Goal: Communication & Community: Answer question/provide support

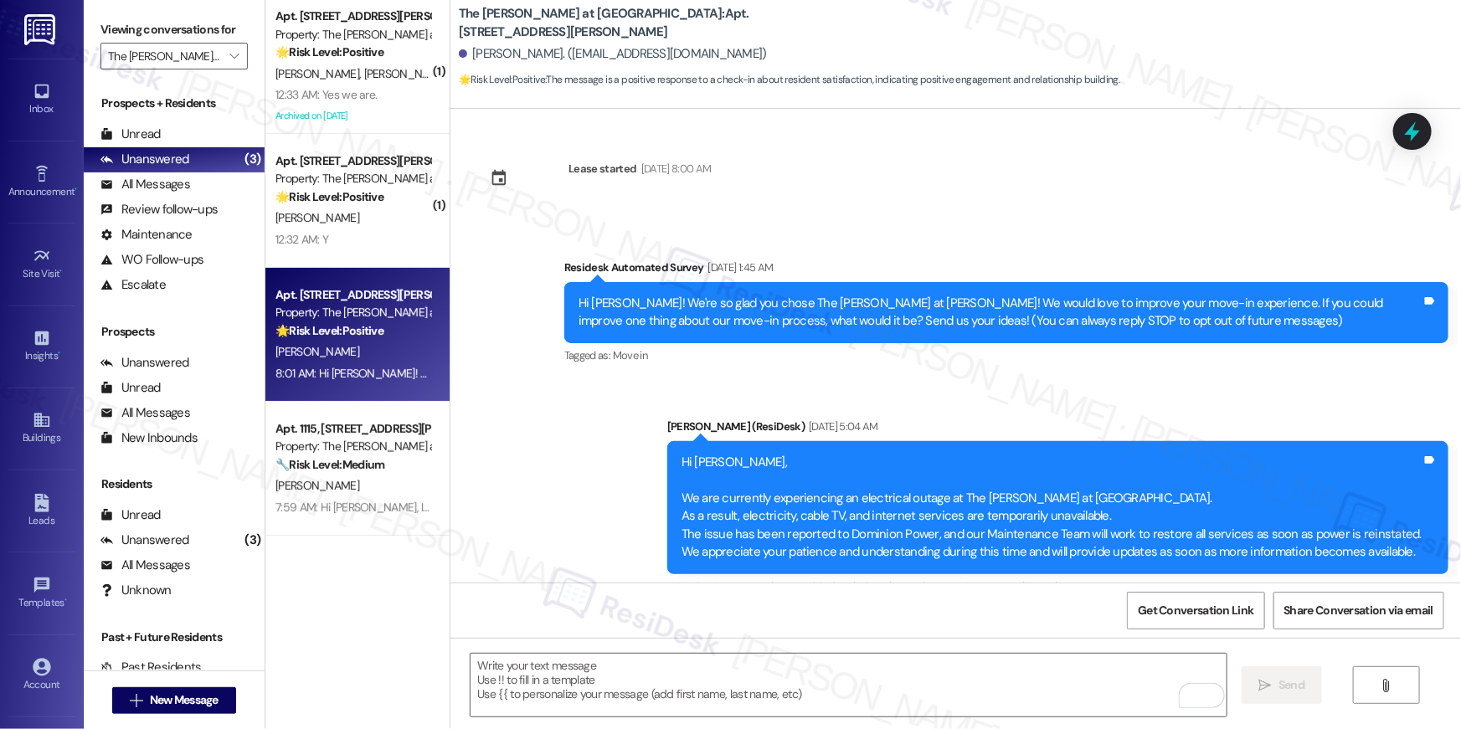
scroll to position [2888, 0]
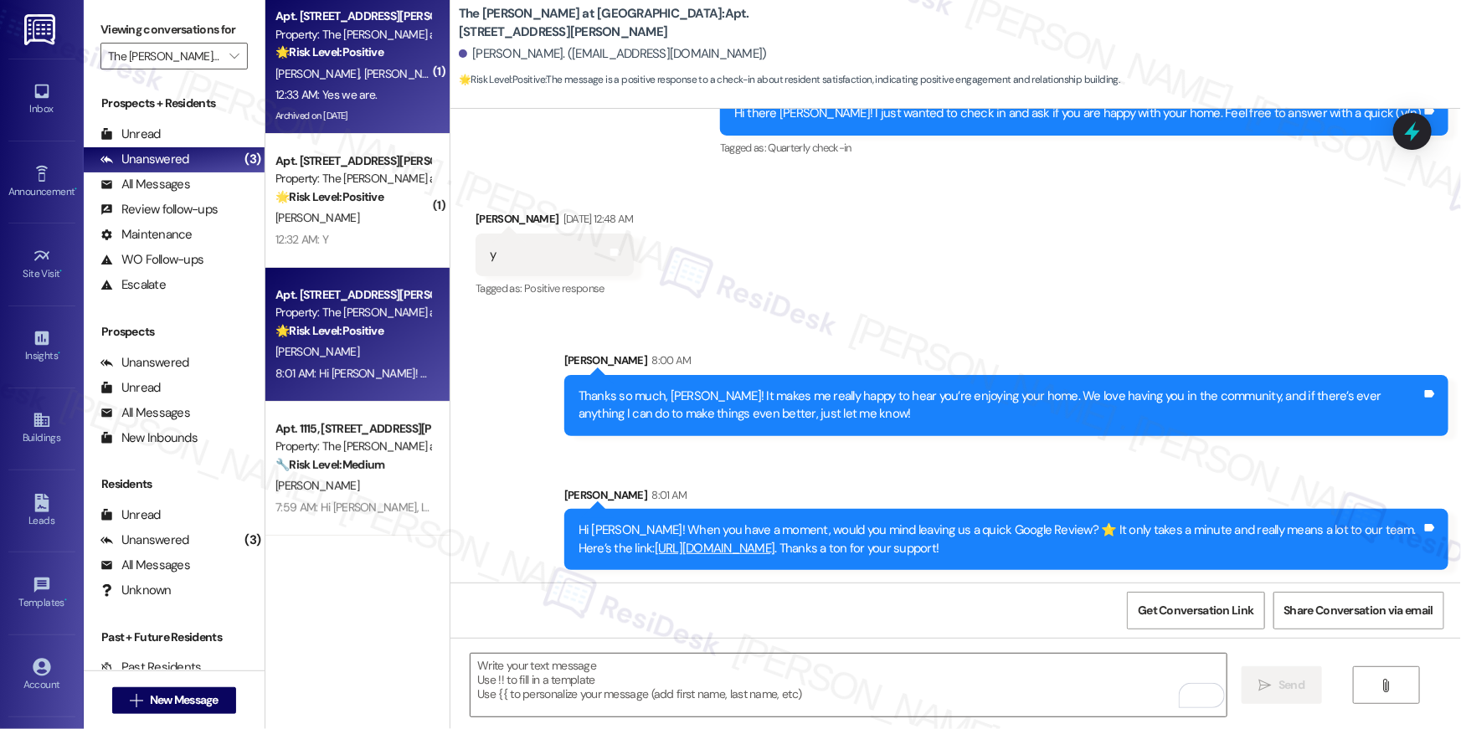
click at [396, 95] on div "12:33 AM: Yes we are. 12:33 AM: Yes we are." at bounding box center [353, 95] width 158 height 21
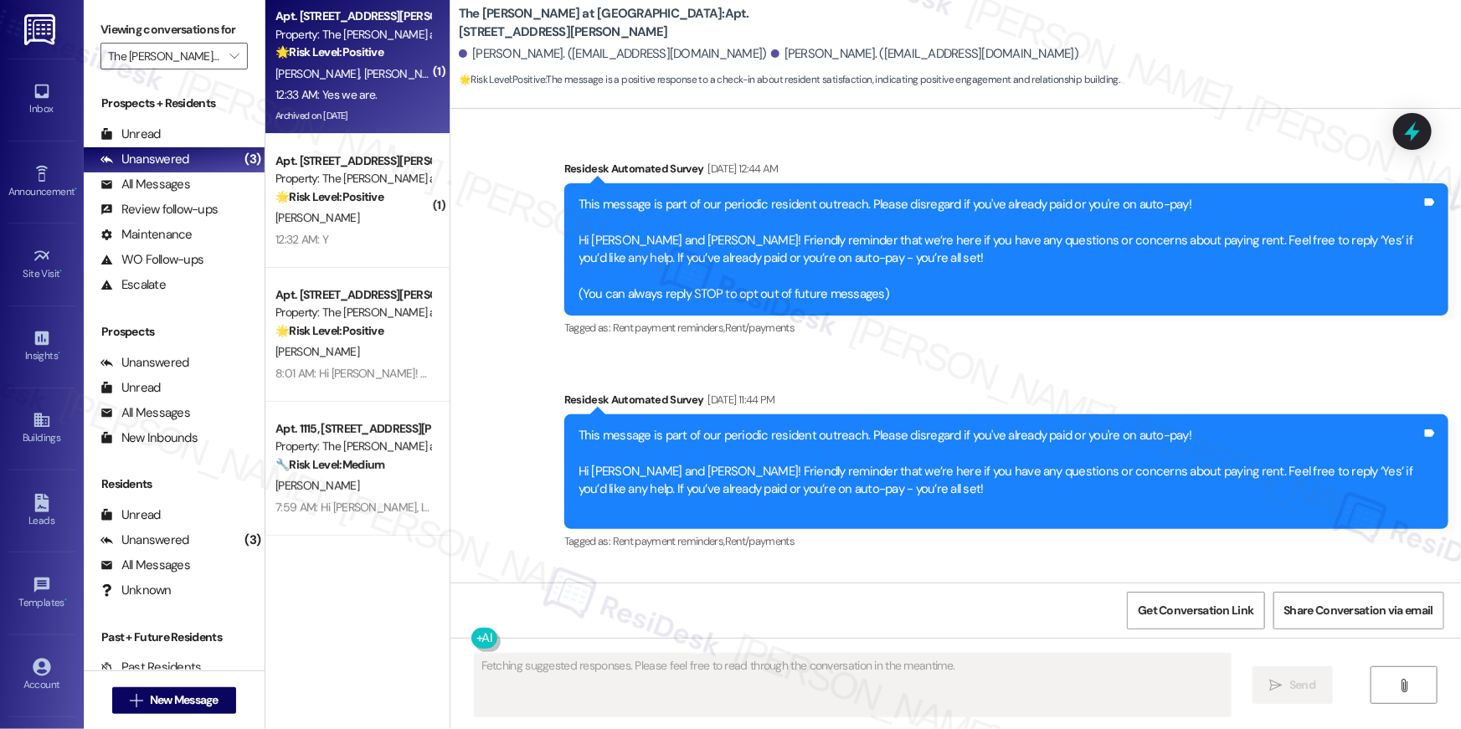
scroll to position [23919, 0]
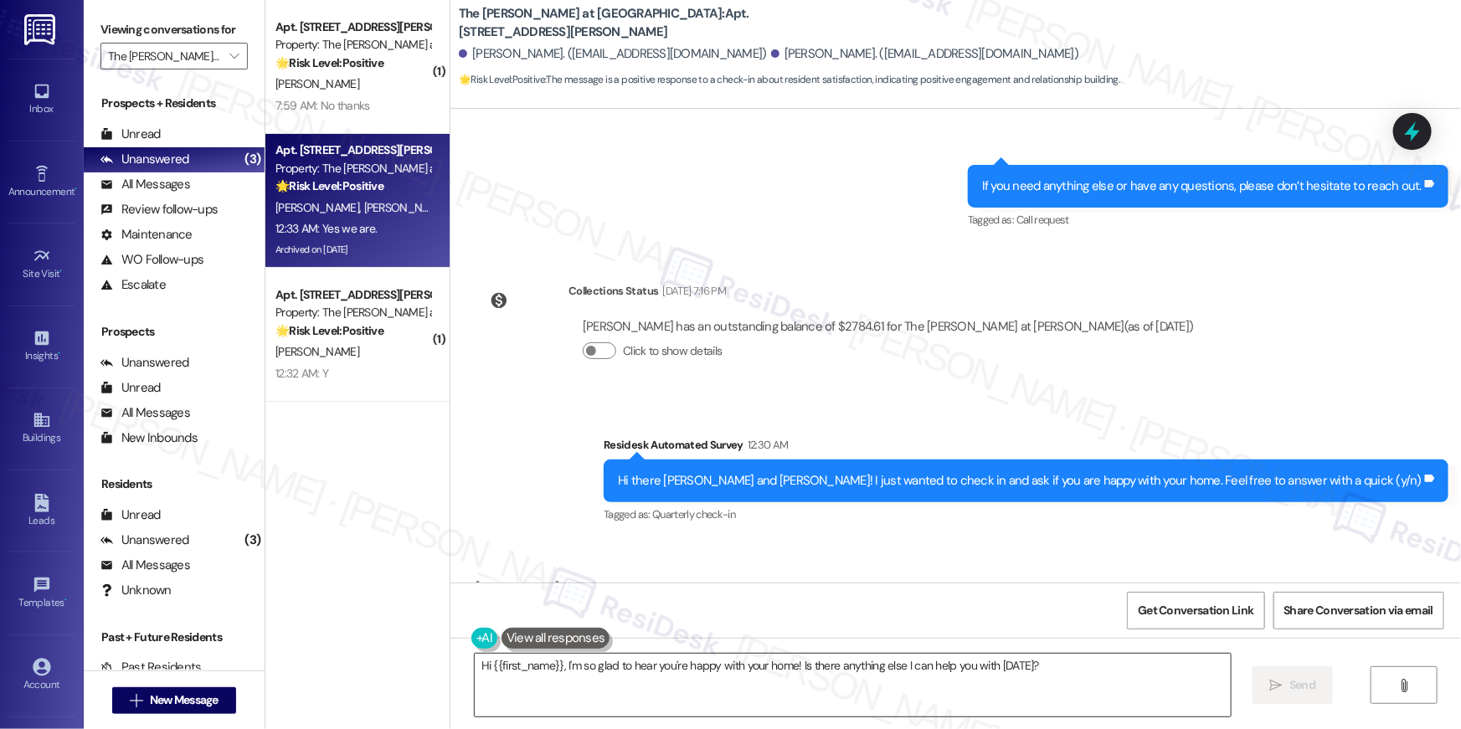
click at [793, 691] on textarea "Hi {{first_name}}, I'm so glad to hear you're happy with your home! Is there an…" at bounding box center [853, 685] width 756 height 63
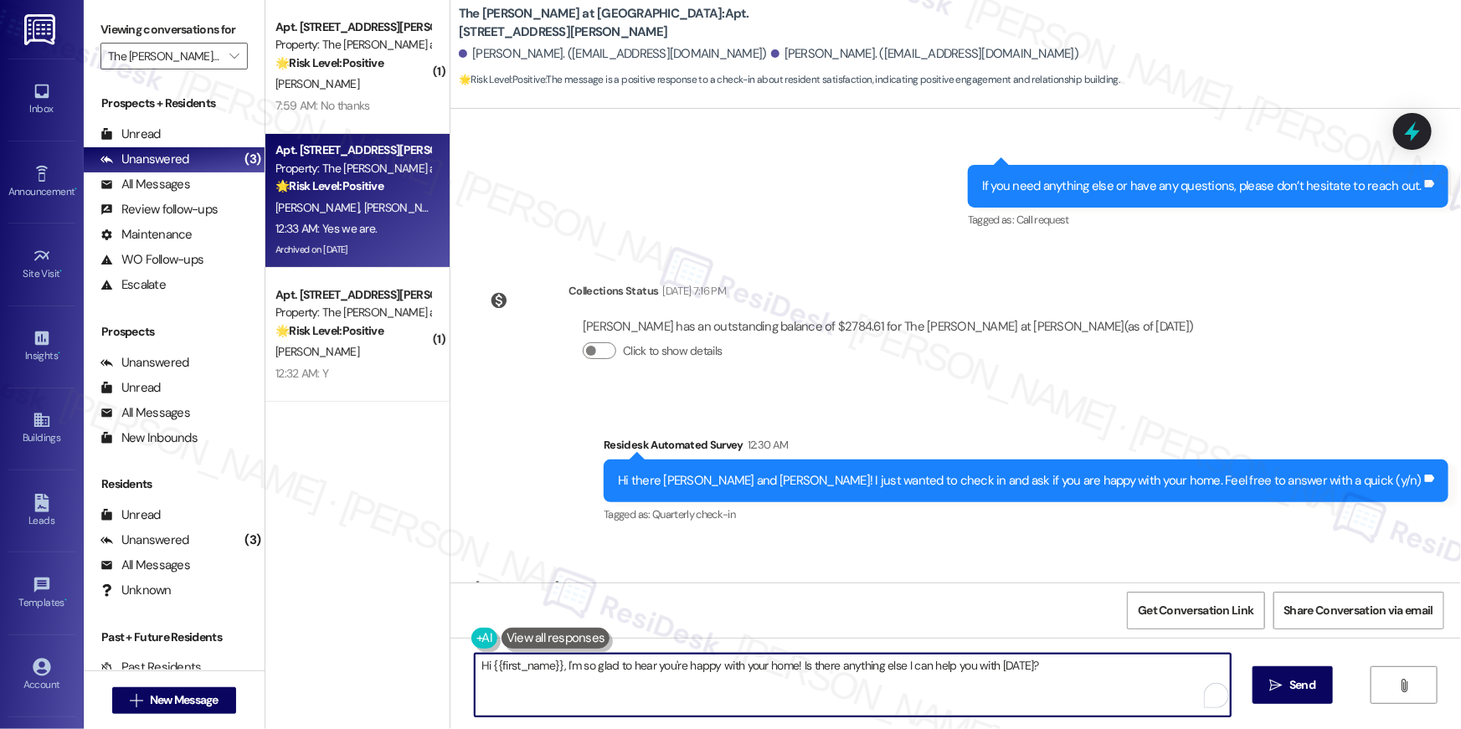
paste textarea "! When you have a moment, would you mind leaving us a quick Google Review? ⭐ It…"
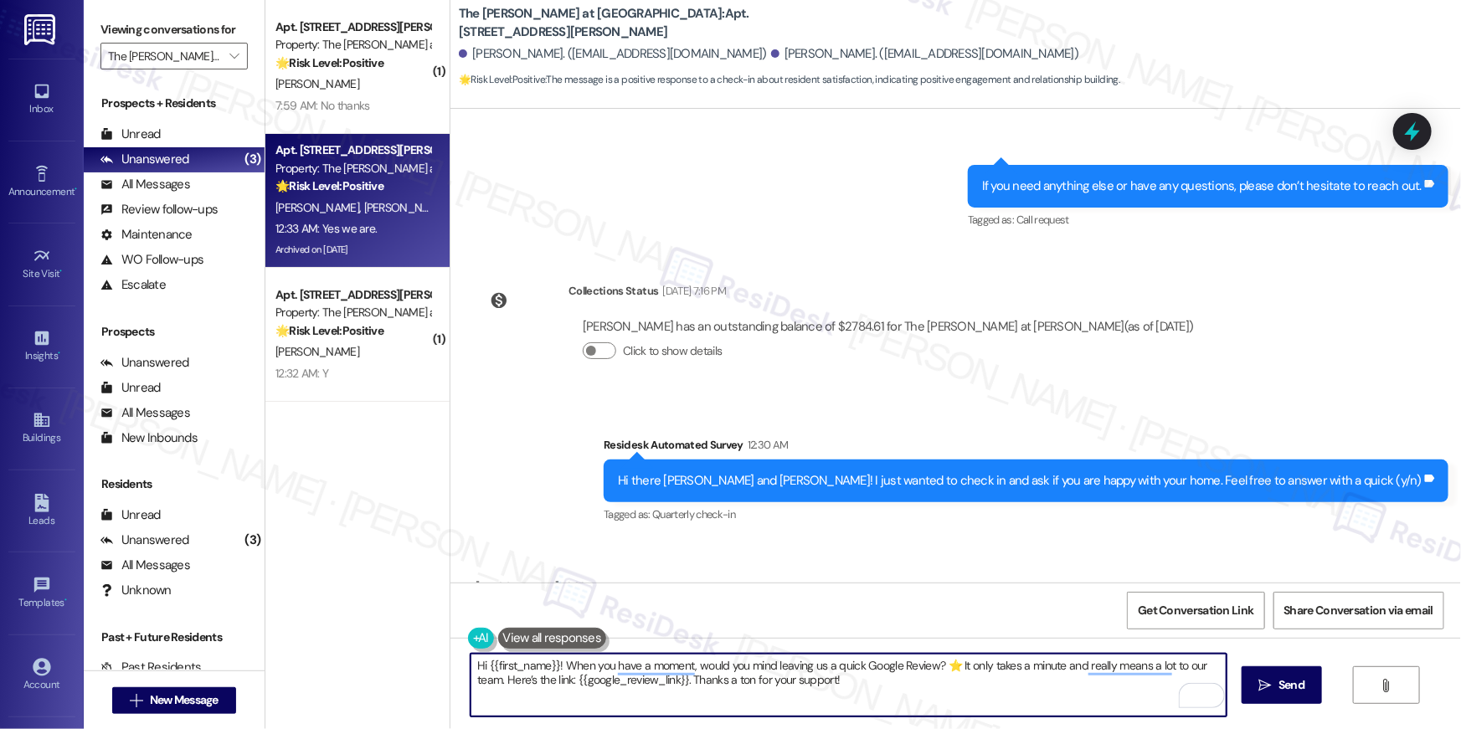
click at [980, 697] on textarea "Hi {{first_name}}! When you have a moment, would you mind leaving us a quick Go…" at bounding box center [849, 685] width 756 height 63
paste textarea "Thanks so much, {{first_name}}! It makes me really happy to hear you’re enjoyin…"
type textarea "Thanks so much, {{first_name}}! It makes me really happy to hear you’re enjoyin…"
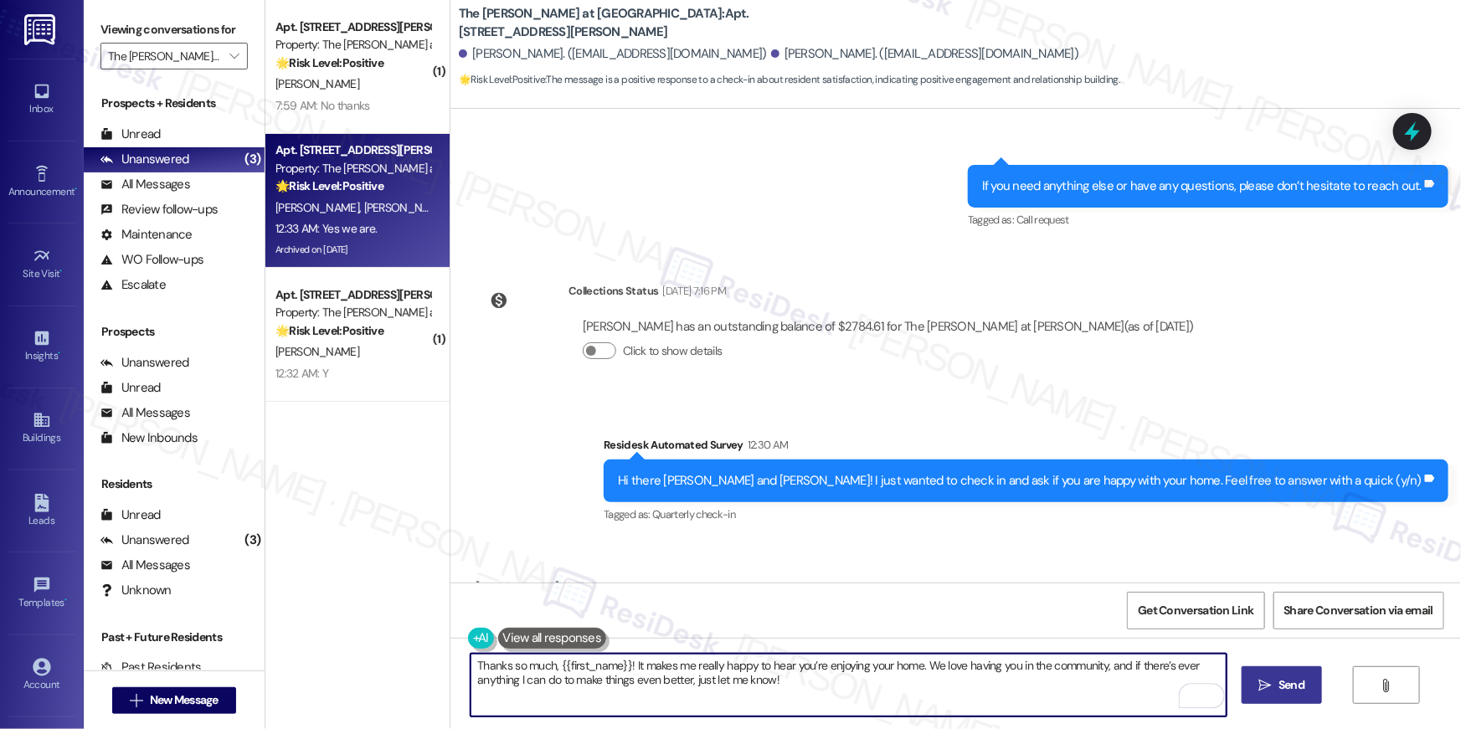
click at [1260, 682] on icon "" at bounding box center [1265, 685] width 13 height 13
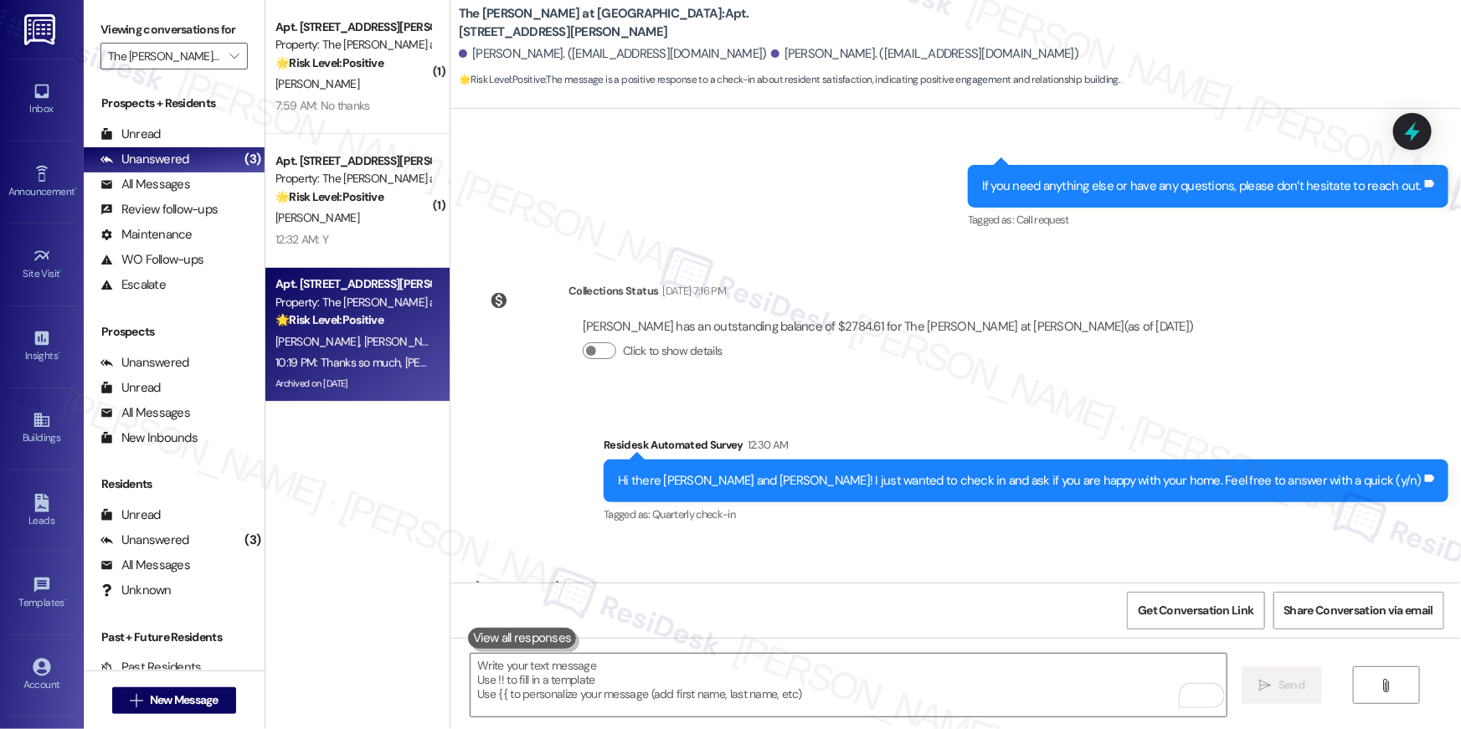
drag, startPoint x: 904, startPoint y: 682, endPoint x: 1228, endPoint y: 681, distance: 323.2
click at [905, 682] on textarea "To enrich screen reader interactions, please activate Accessibility in Grammarl…" at bounding box center [849, 685] width 756 height 63
paste textarea "Hi {{first_name}}! When you have a moment, would you mind leaving us a quick Go…"
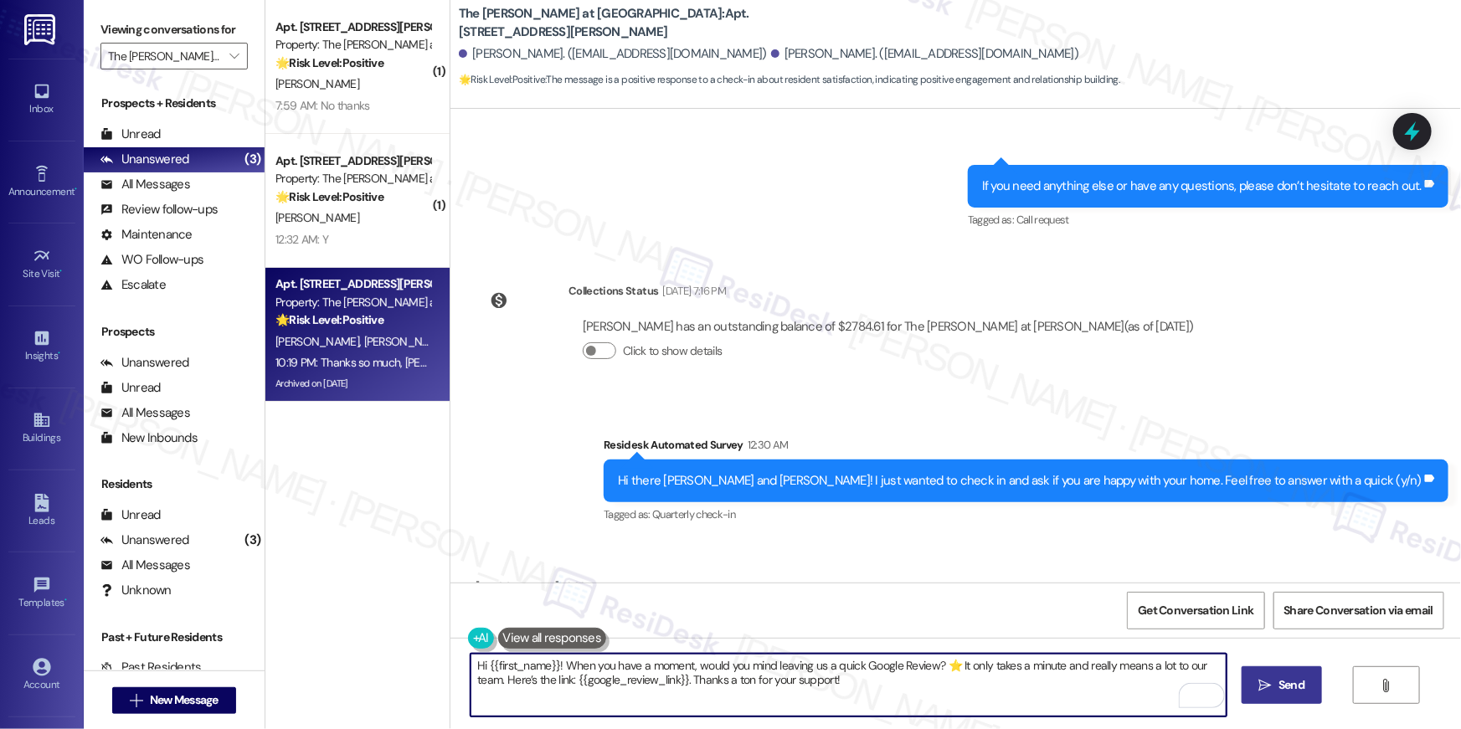
type textarea "Hi {{first_name}}! When you have a moment, would you mind leaving us a quick Go…"
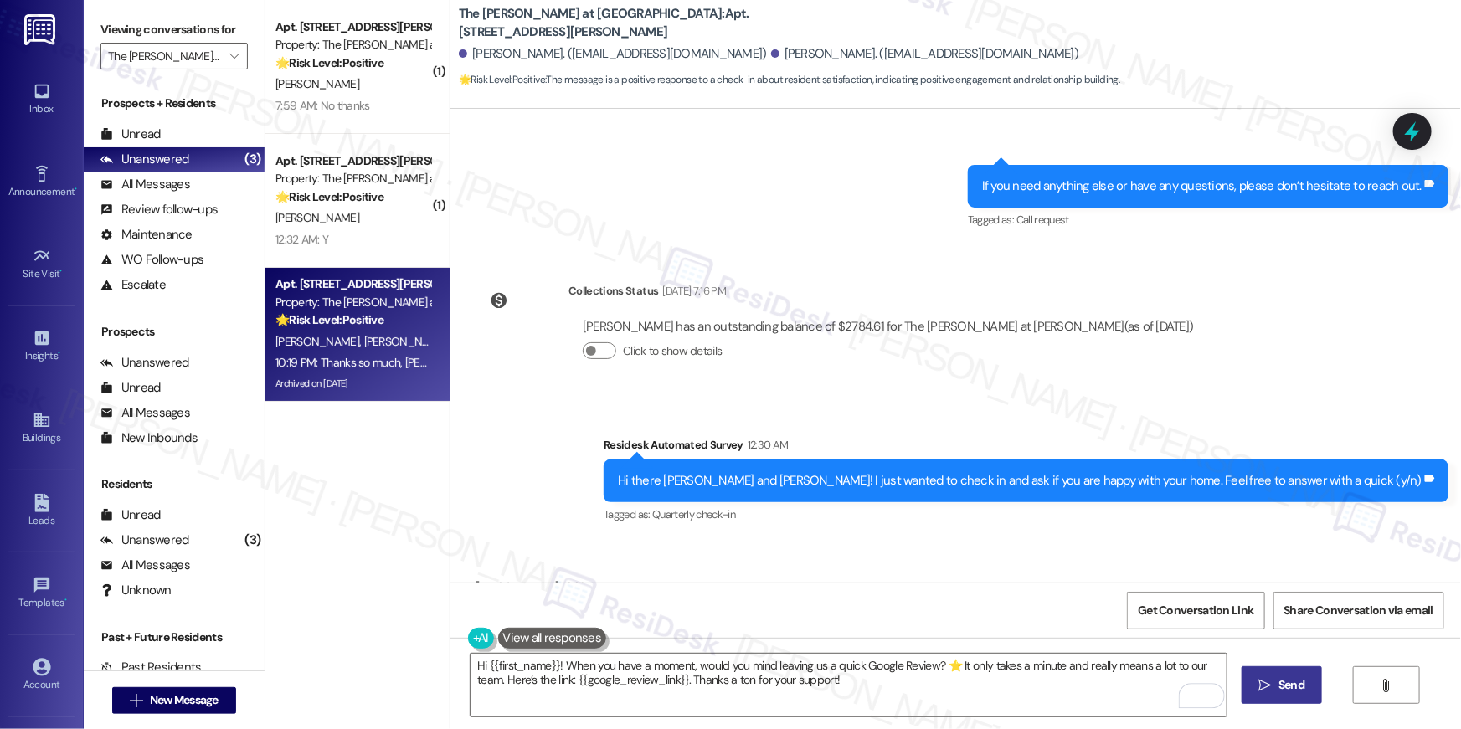
click at [1280, 682] on span "Send" at bounding box center [1292, 686] width 26 height 18
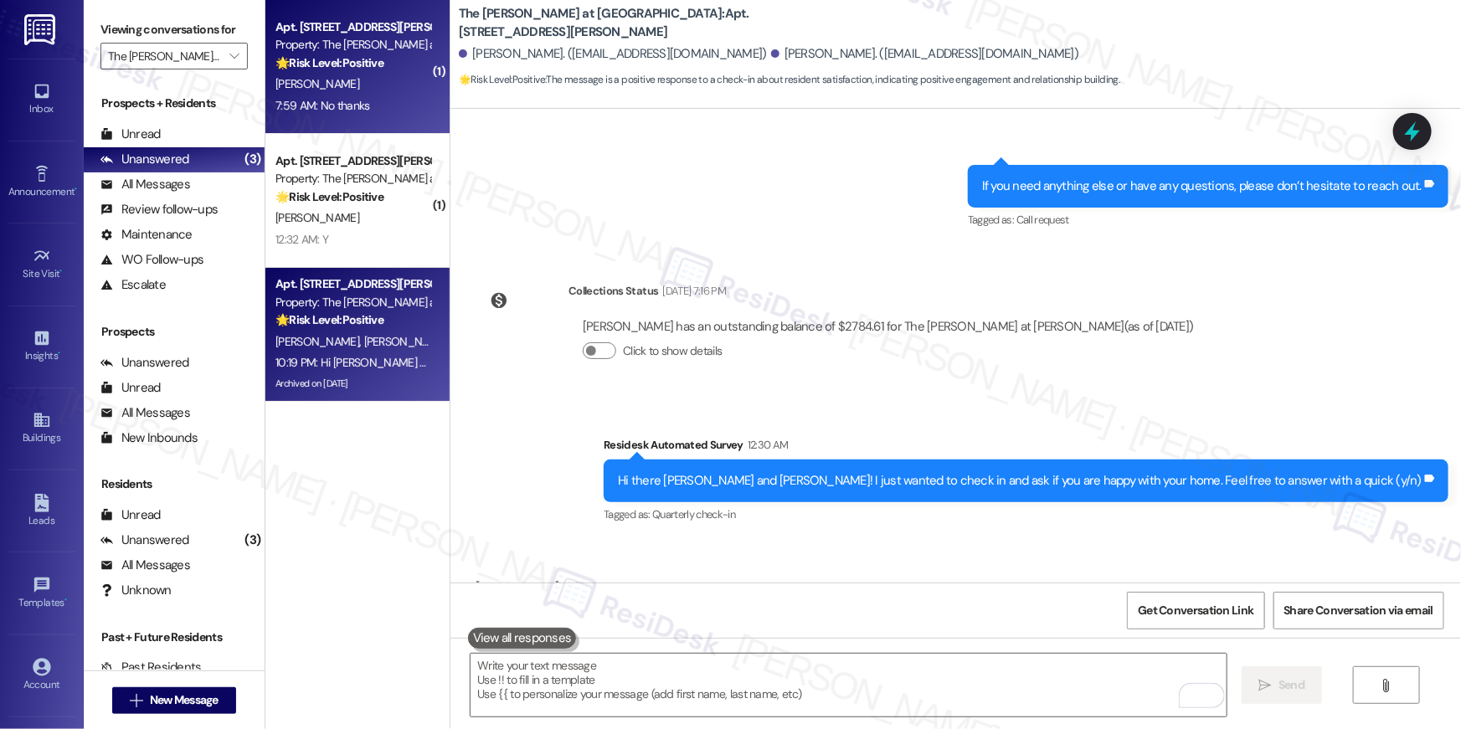
click at [352, 95] on div "7:59 AM: No thanks 7:59 AM: No thanks" at bounding box center [353, 105] width 158 height 21
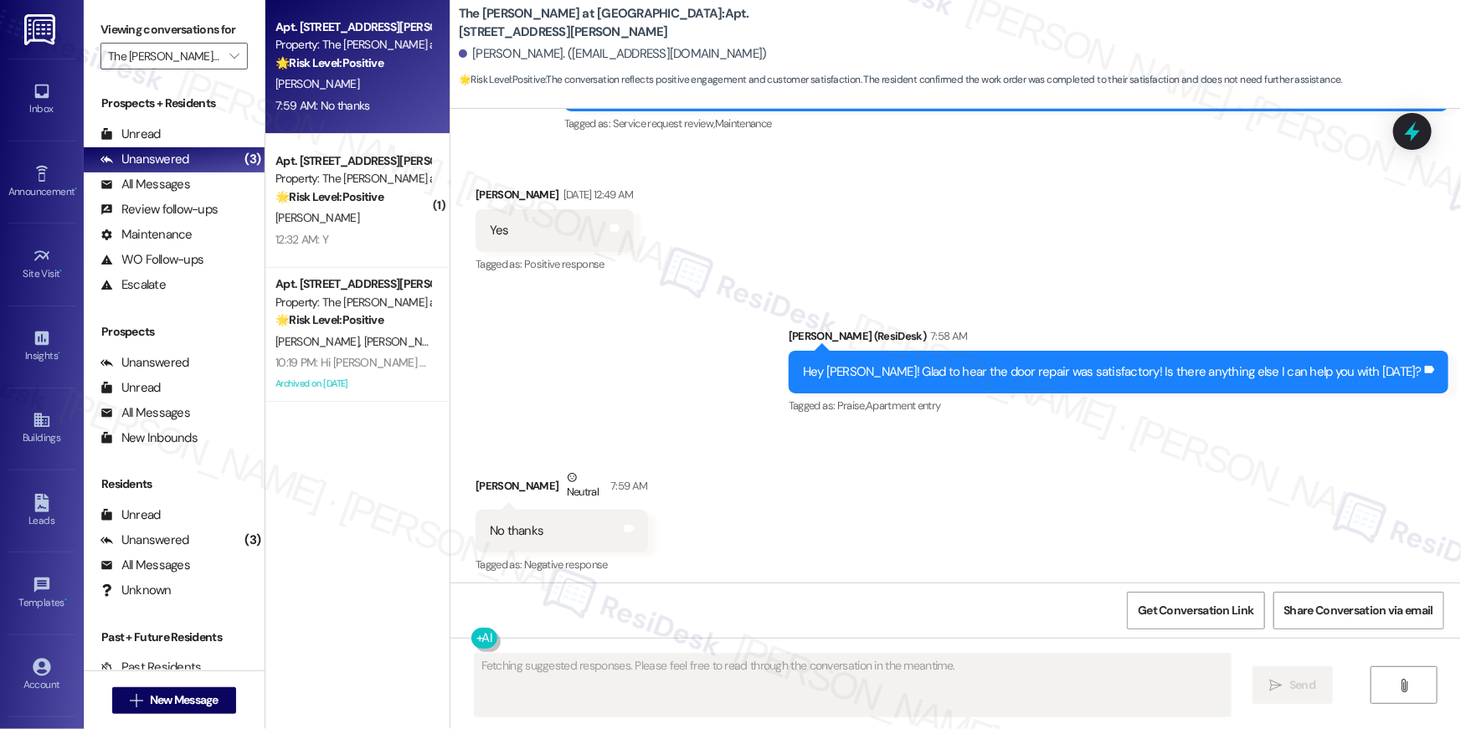
scroll to position [18303, 0]
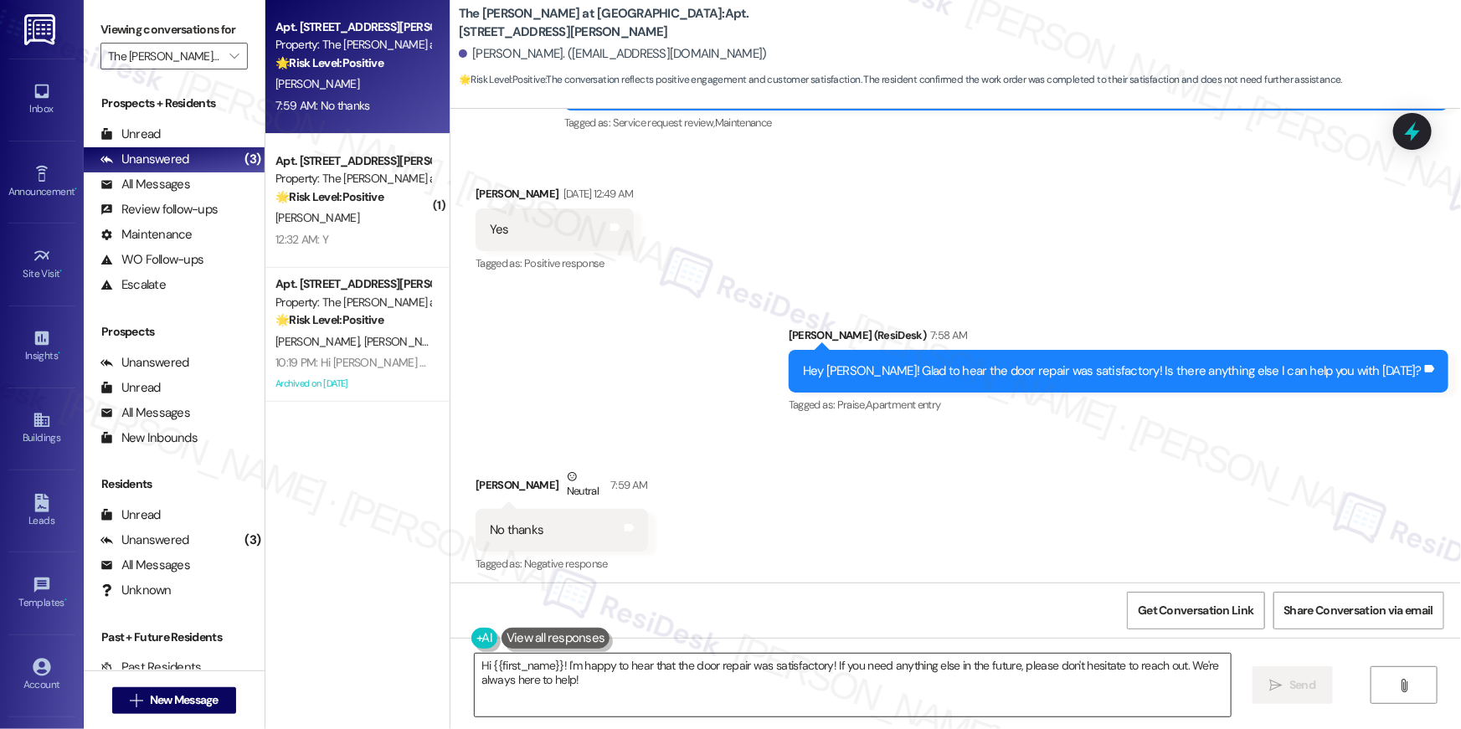
click at [684, 677] on textarea "Hi {{first_name}}! I'm happy to hear that the door repair was satisfactory! If …" at bounding box center [853, 685] width 756 height 63
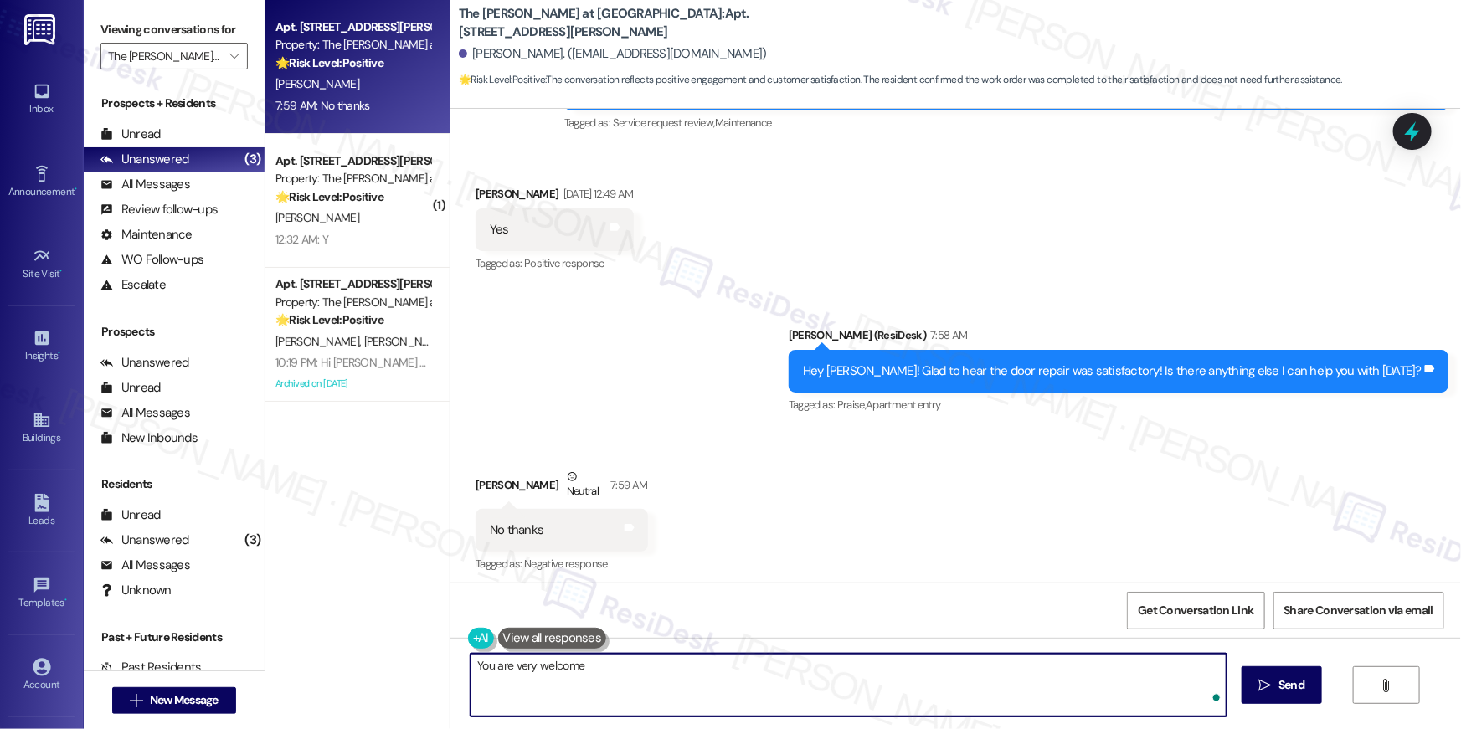
type textarea "You are very welcome!"
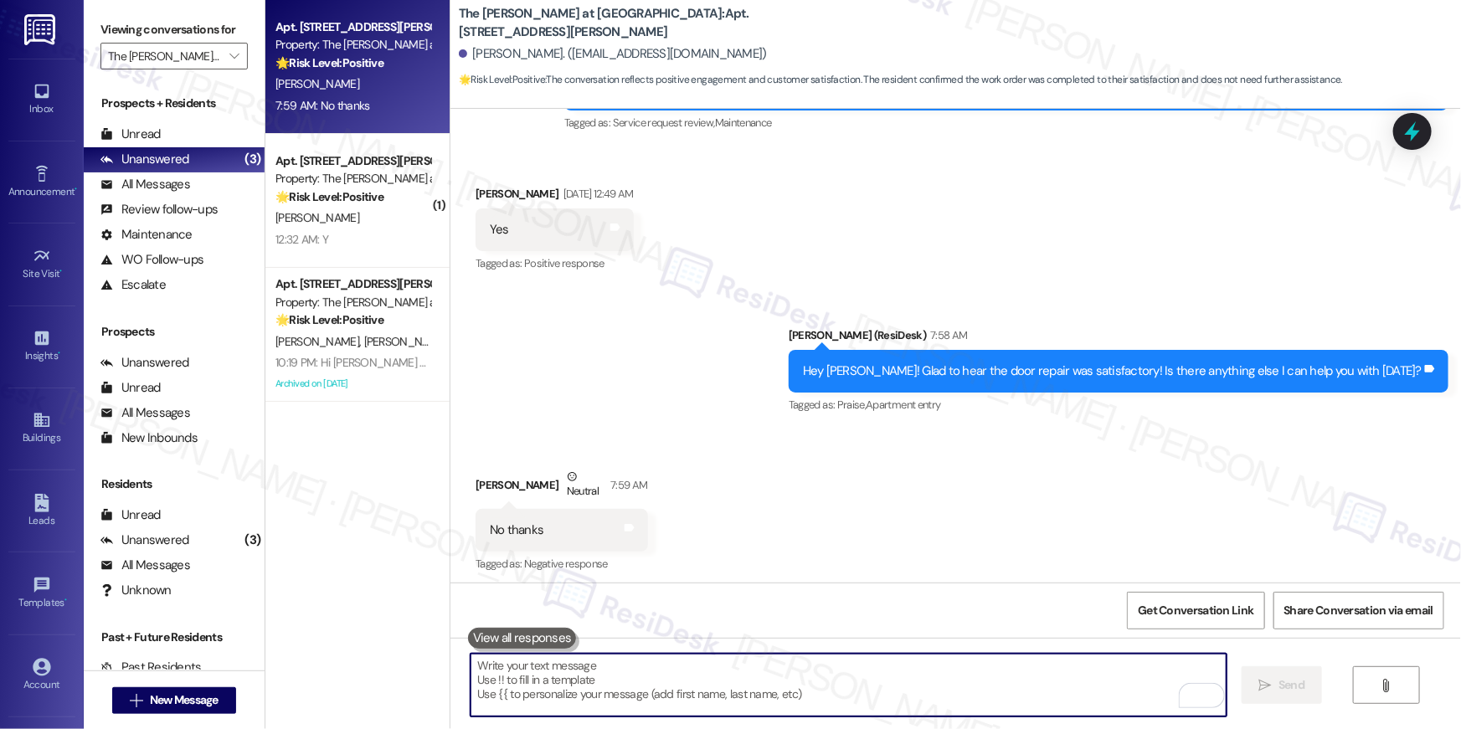
scroll to position [18302, 0]
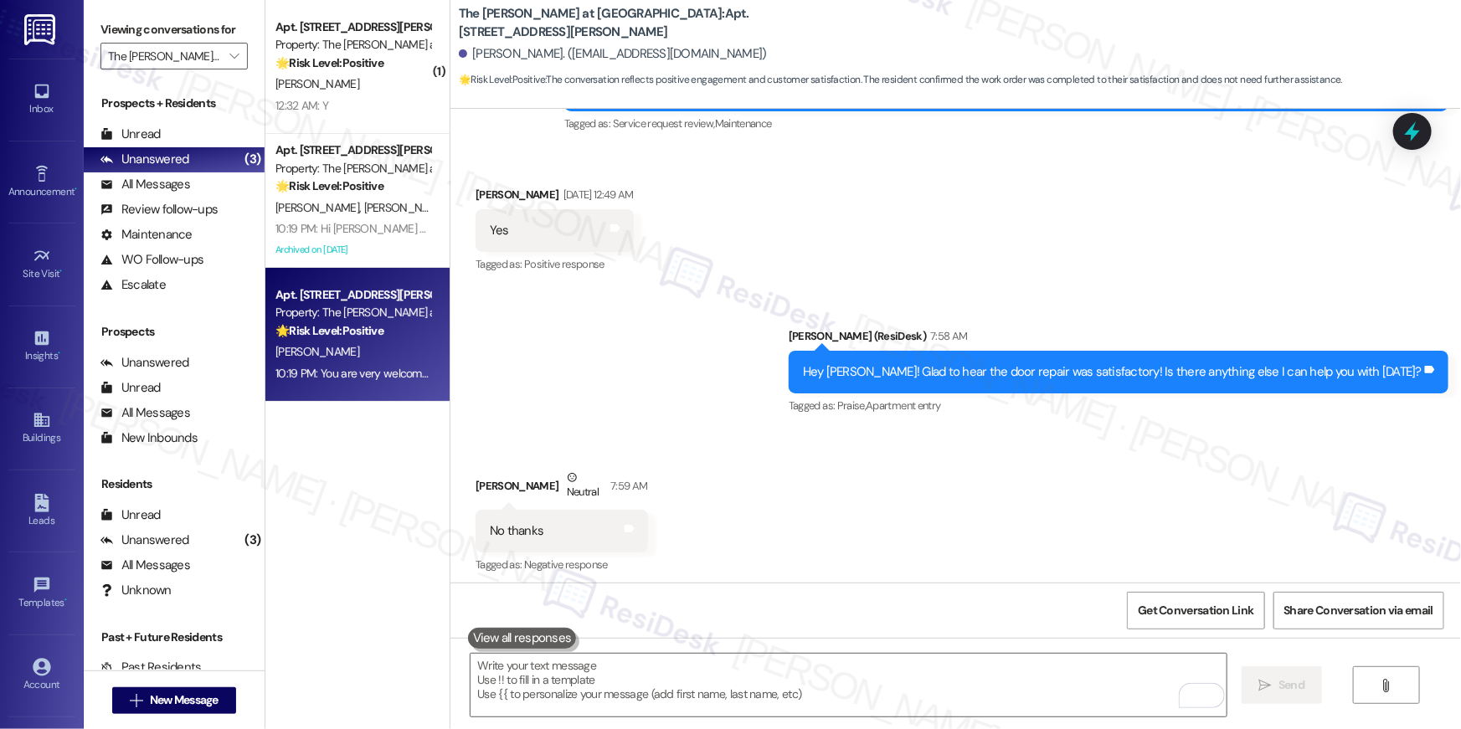
click at [379, 250] on div "Archived on 08/28/2025" at bounding box center [353, 249] width 158 height 21
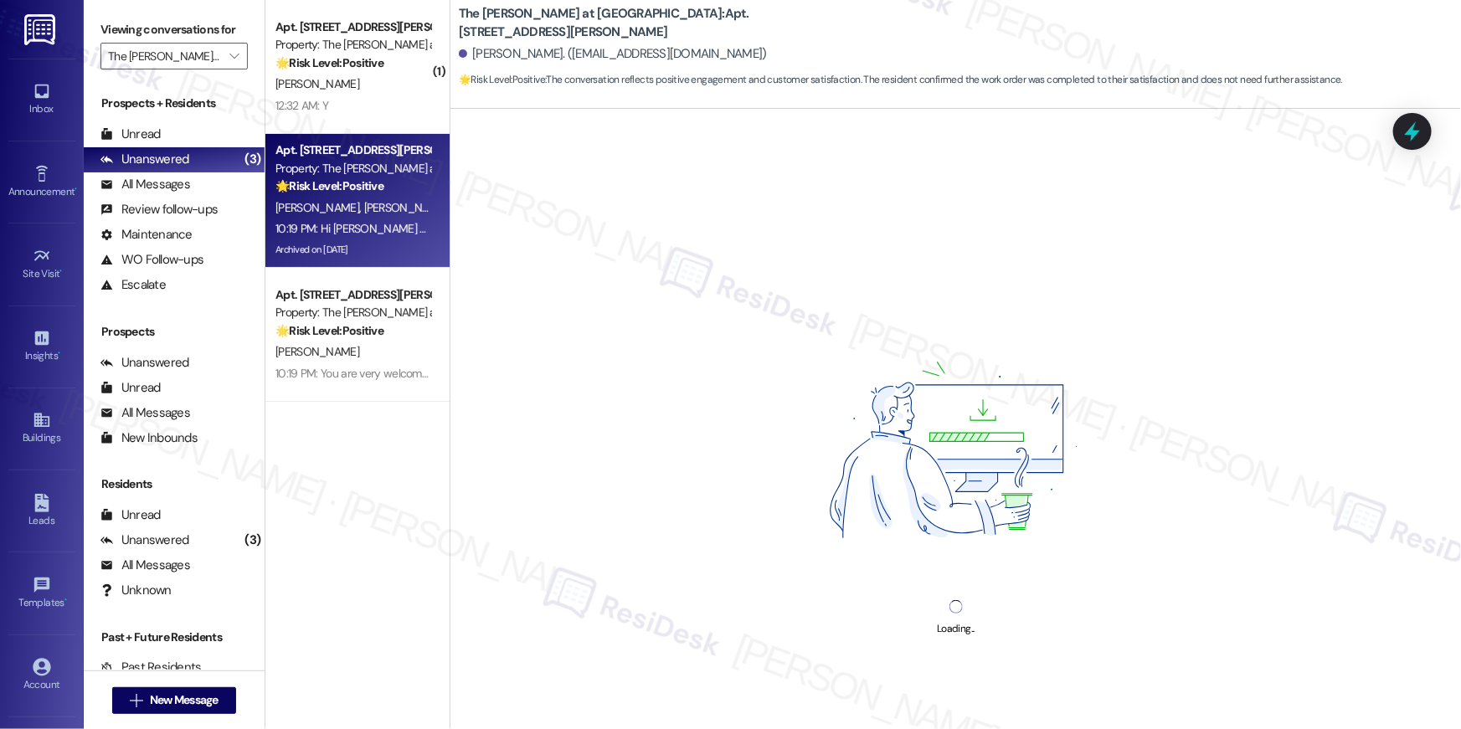
click at [383, 146] on div "Apt. 419, 1350 Beverly Road" at bounding box center [353, 151] width 155 height 18
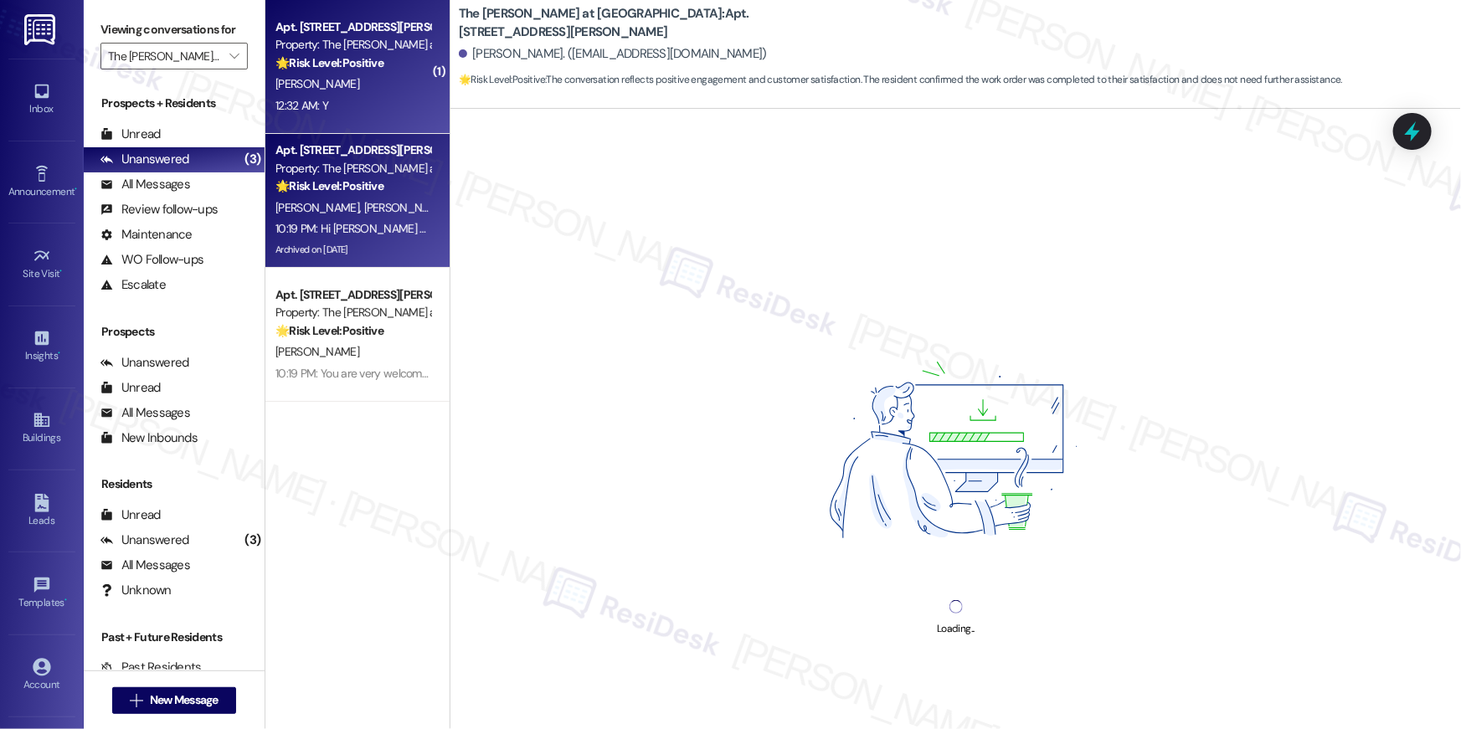
click at [383, 121] on div "Apt. 1016, 1350 Beverly Road Property: The Ashby at McLean 🌟 Risk Level: Positi…" at bounding box center [357, 67] width 184 height 134
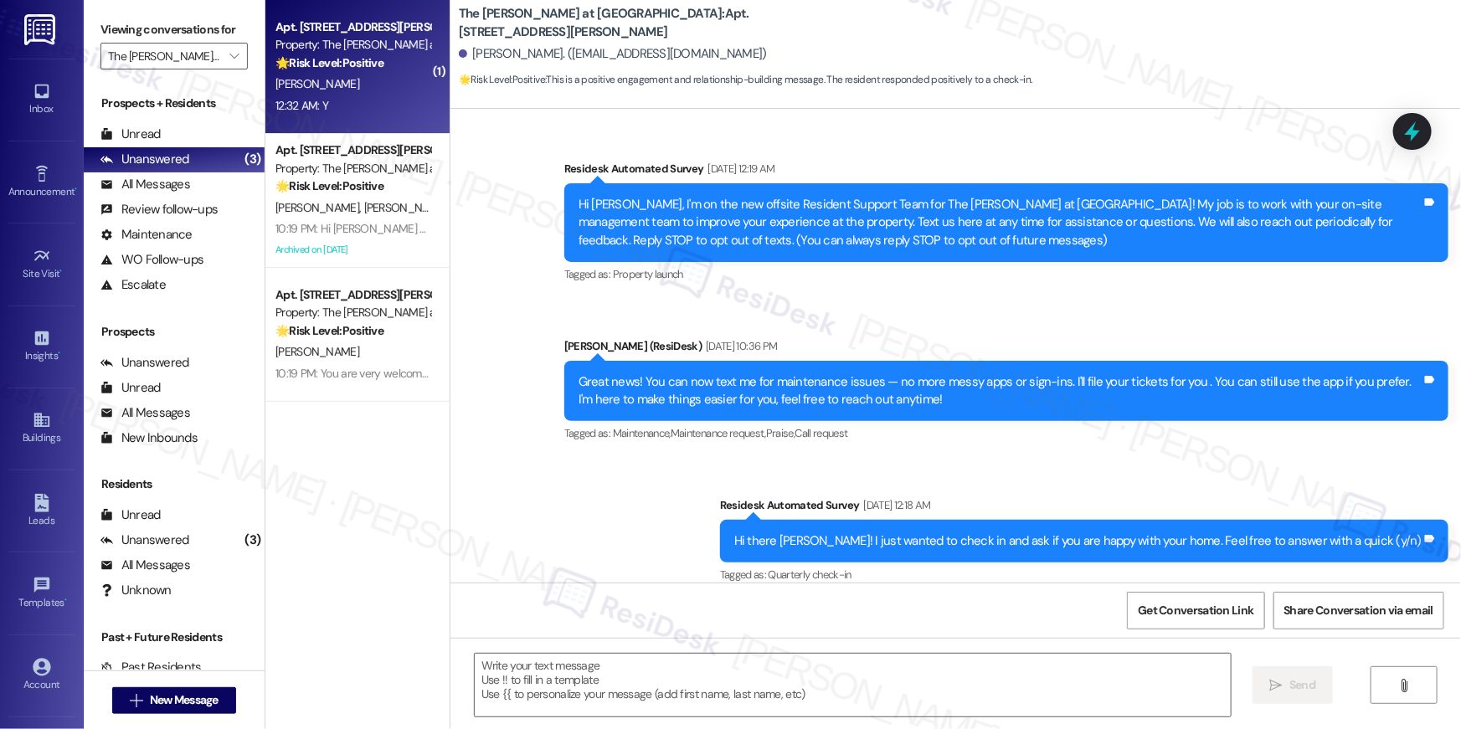
scroll to position [7431, 0]
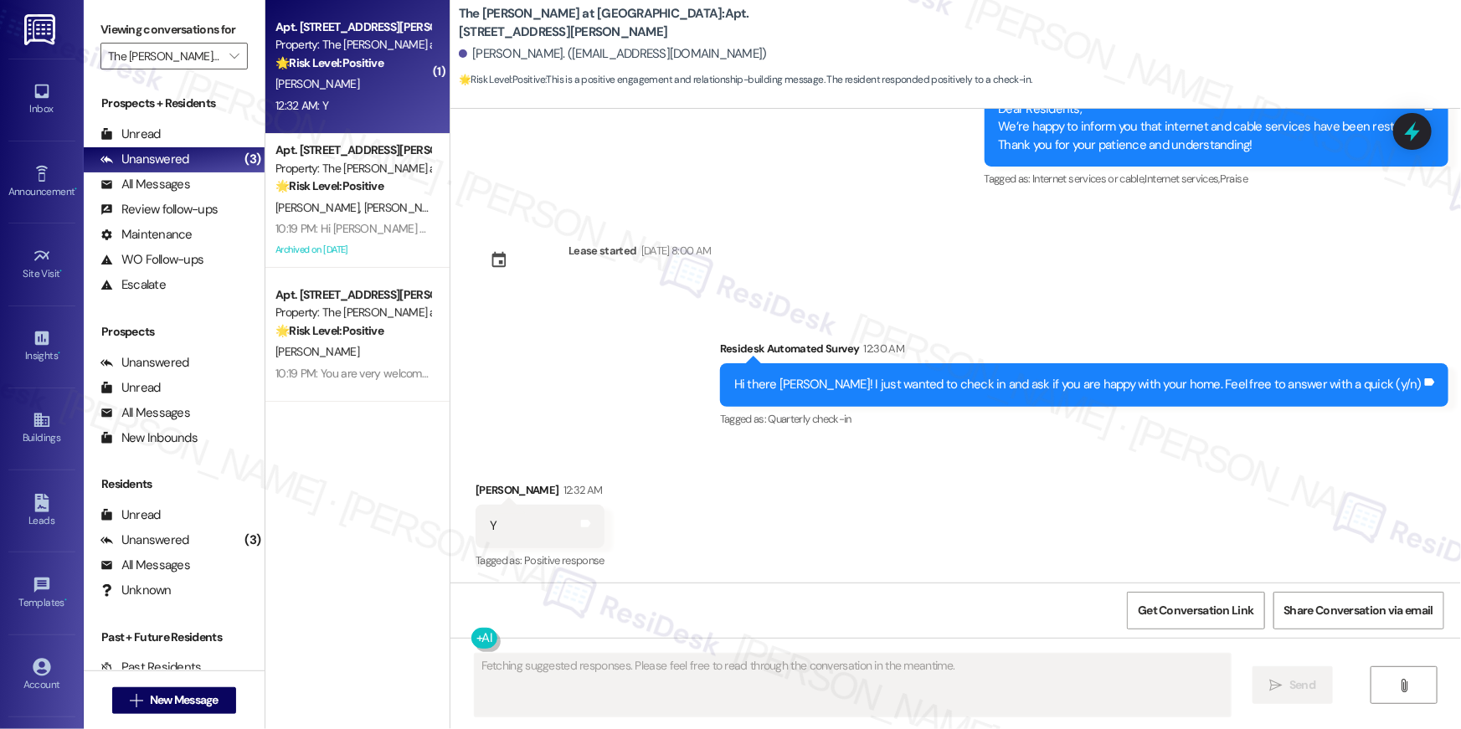
type textarea "Fetching suggested responses. Please feel free to read through the conversation…"
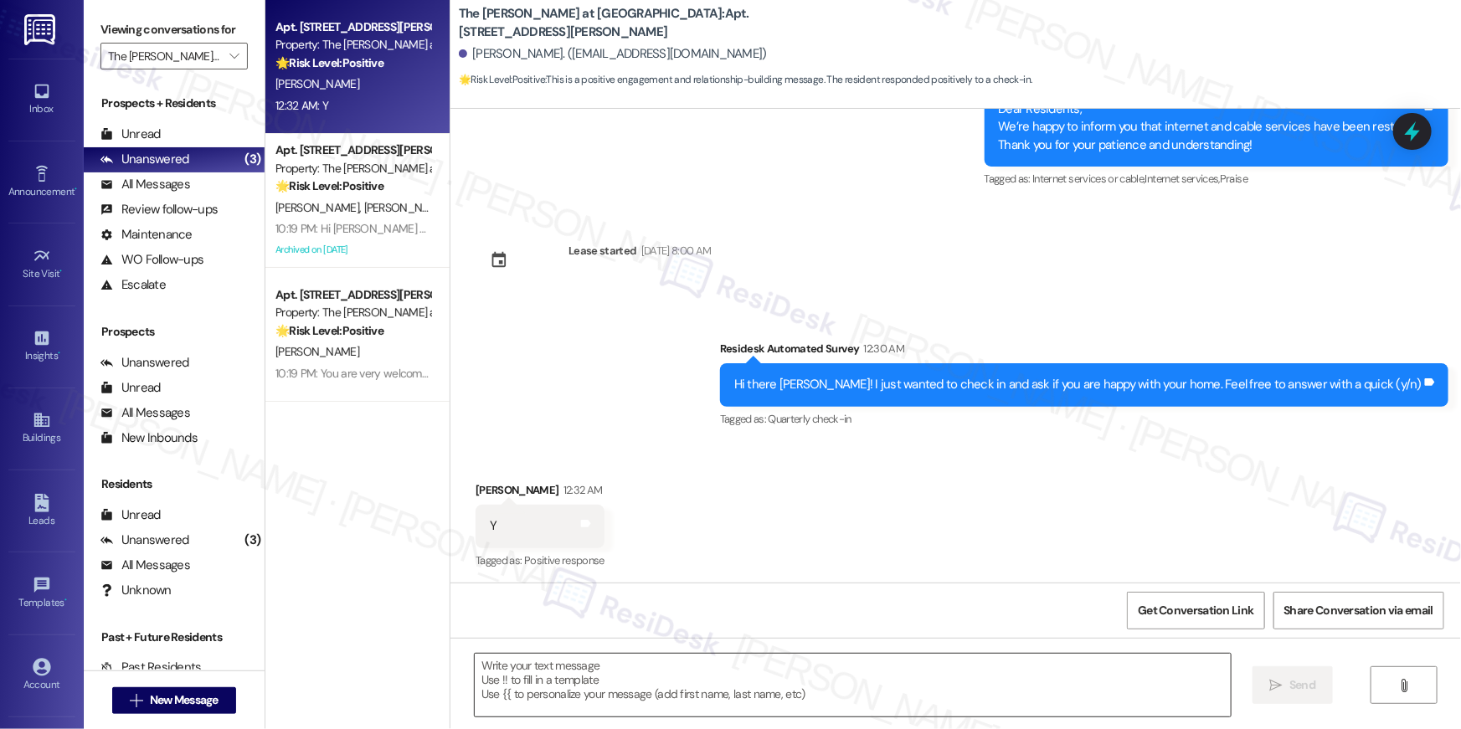
click at [1012, 672] on textarea at bounding box center [853, 685] width 756 height 63
click at [837, 673] on textarea at bounding box center [853, 685] width 756 height 63
paste textarea "Thanks so much, {{first_name}}! It makes me really happy to hear you’re enjoyin…"
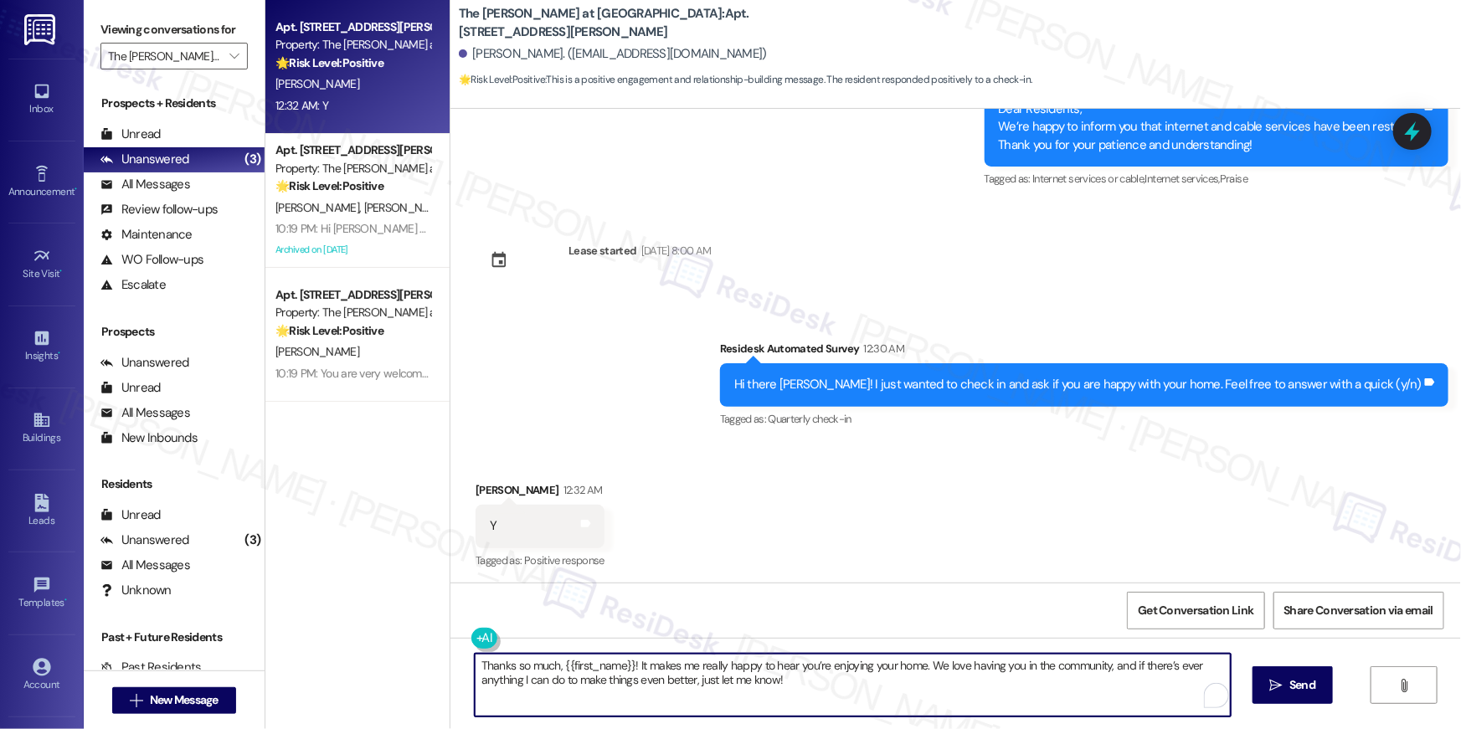
type textarea "Thanks so much, {{first_name}}! It makes me really happy to hear you’re enjoyin…"
click at [1276, 688] on icon "" at bounding box center [1276, 685] width 13 height 13
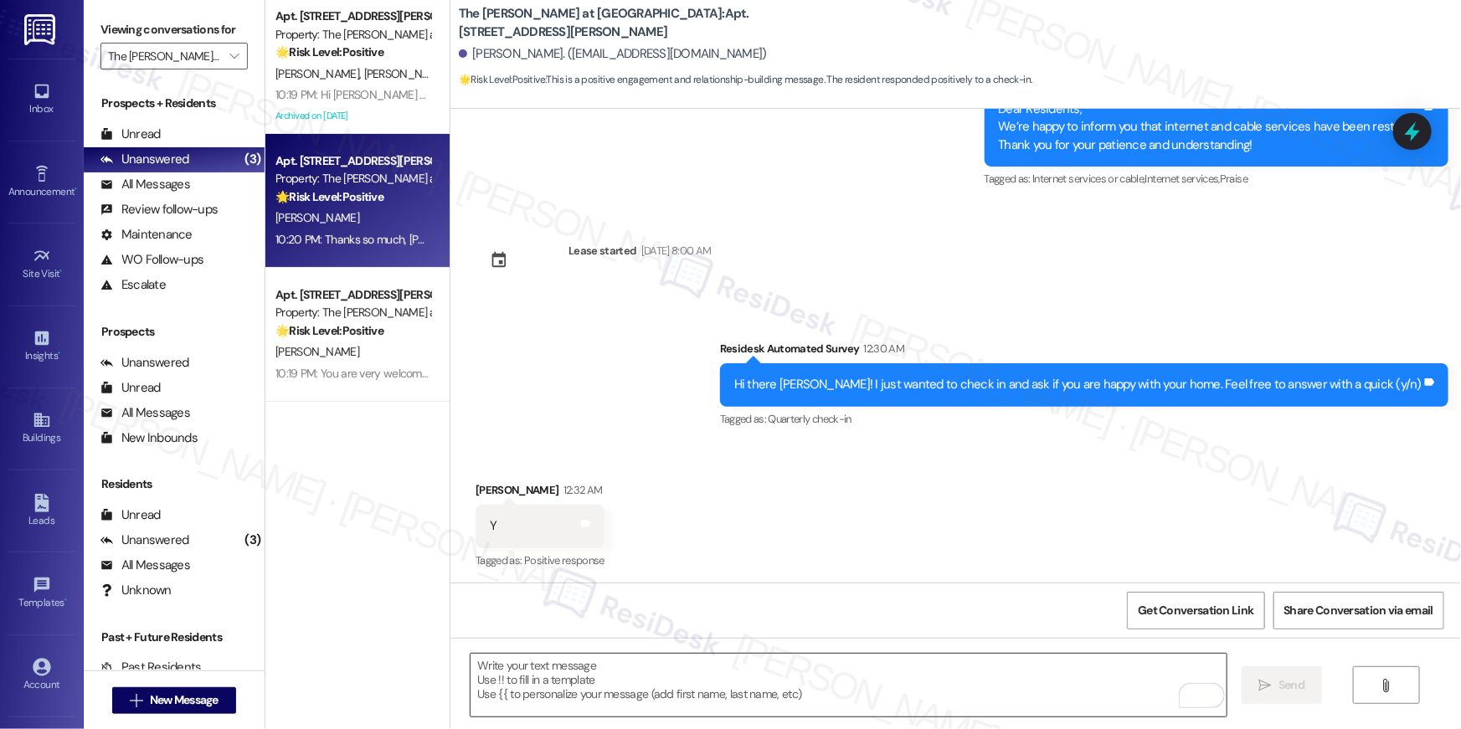
click at [1050, 676] on textarea "To enrich screen reader interactions, please activate Accessibility in Grammarl…" at bounding box center [849, 685] width 756 height 63
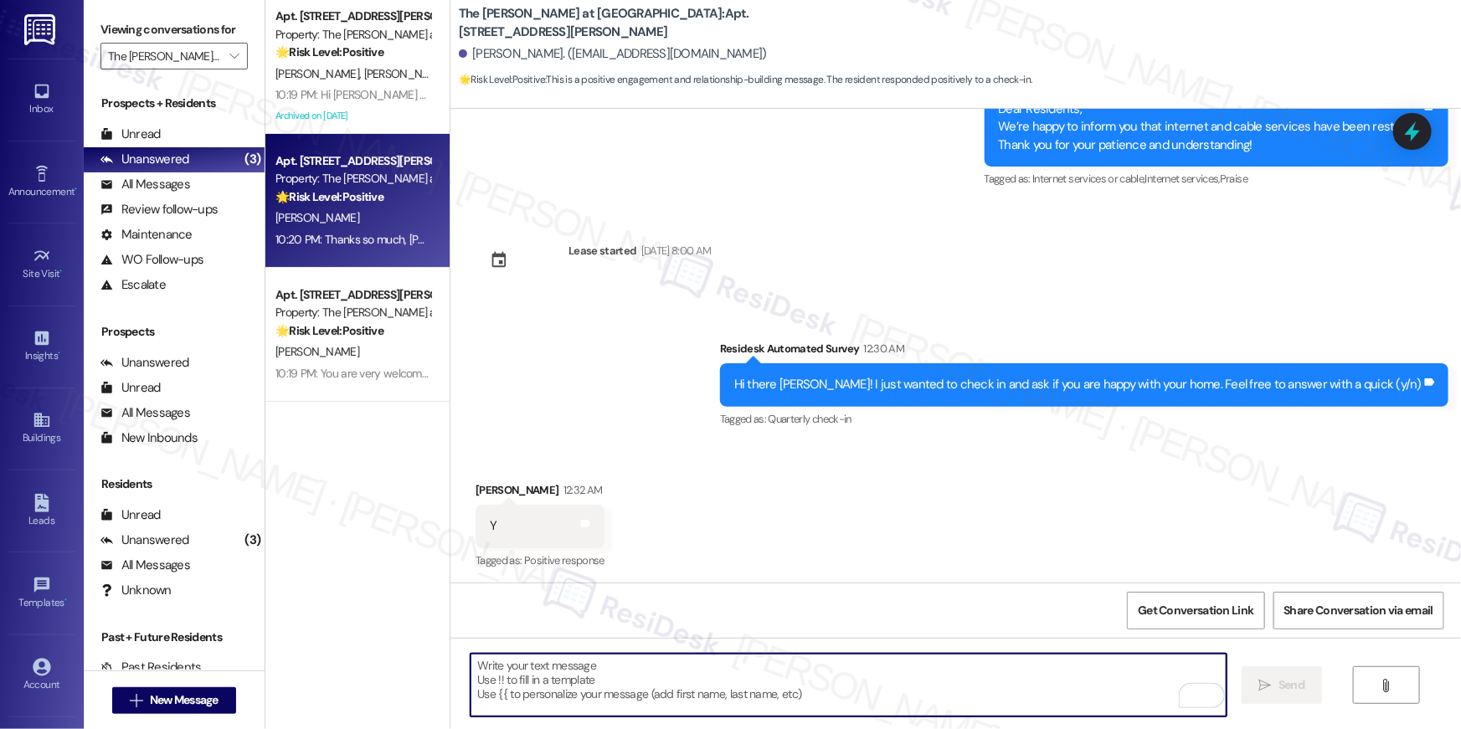
paste textarea "Hi {{first_name}}! When you have a moment, would you mind leaving us a quick Go…"
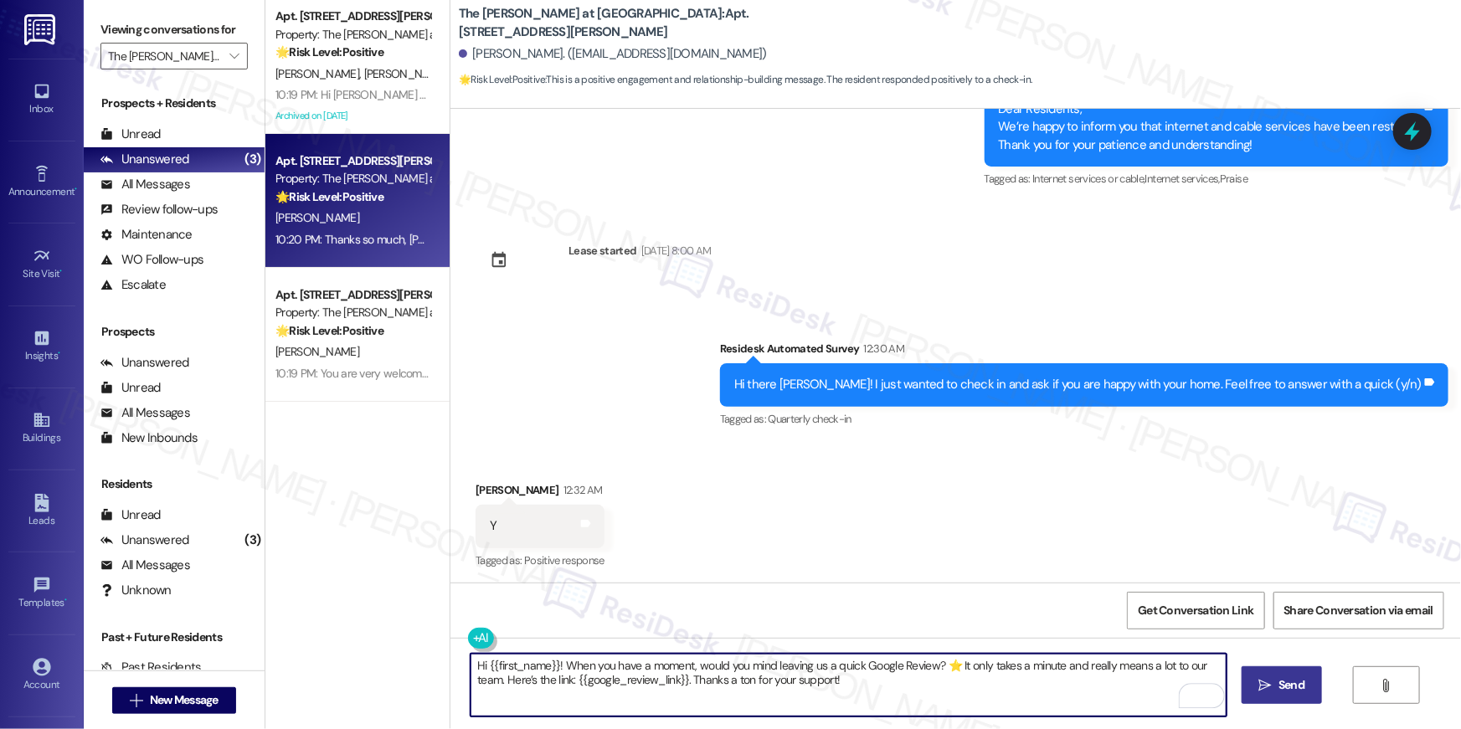
type textarea "Hi {{first_name}}! When you have a moment, would you mind leaving us a quick Go…"
click at [1294, 686] on span "Send" at bounding box center [1292, 686] width 26 height 18
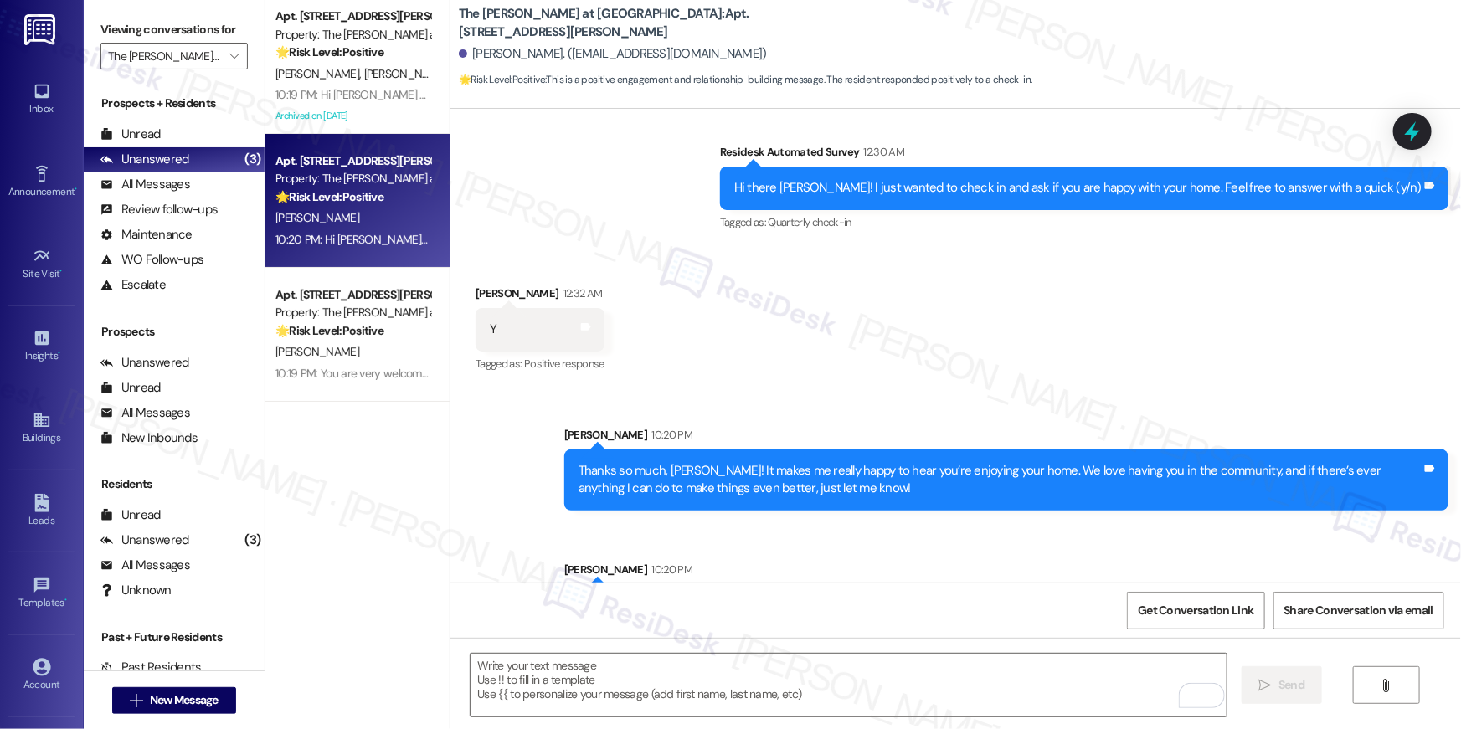
scroll to position [7701, 0]
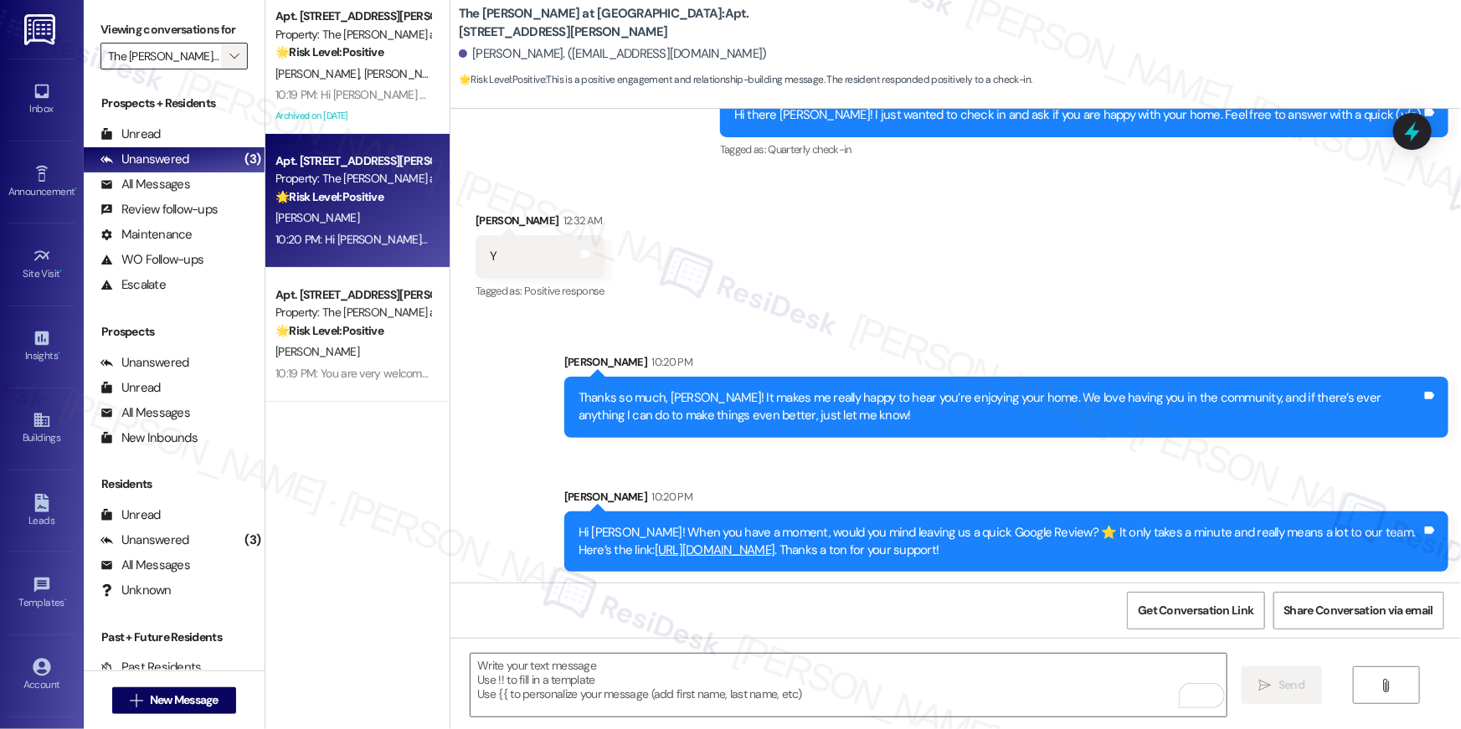
click at [229, 57] on icon "" at bounding box center [233, 55] width 9 height 13
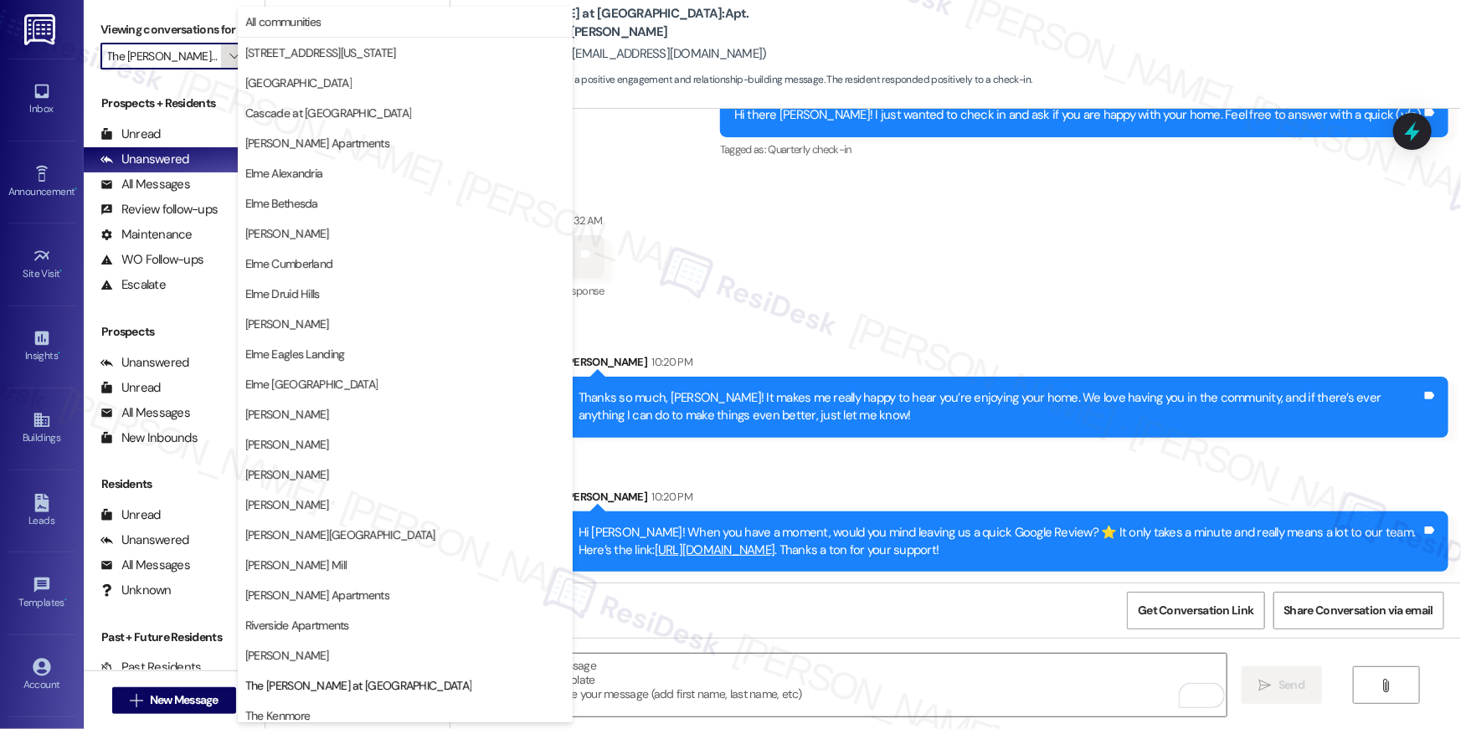
scroll to position [158, 0]
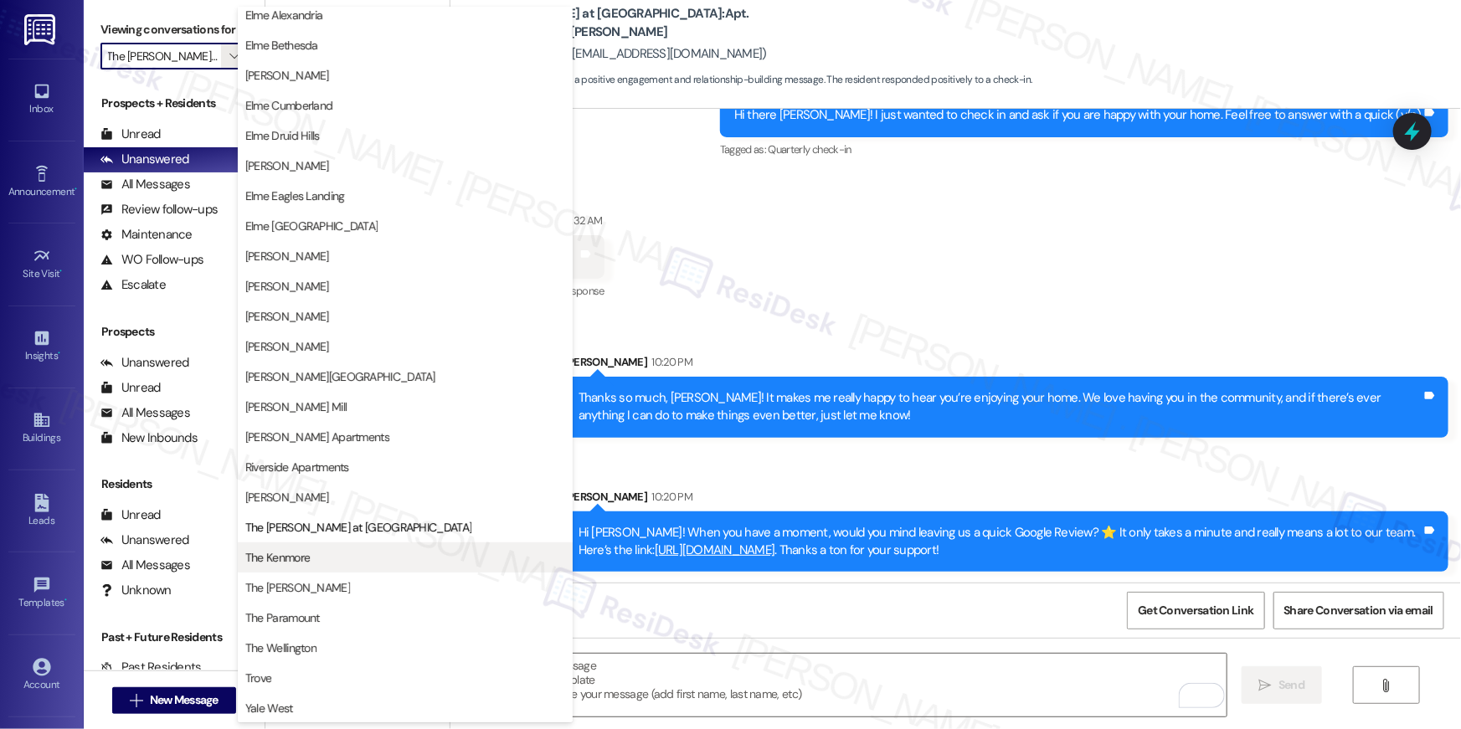
click at [304, 547] on button "The Kenmore" at bounding box center [405, 558] width 335 height 30
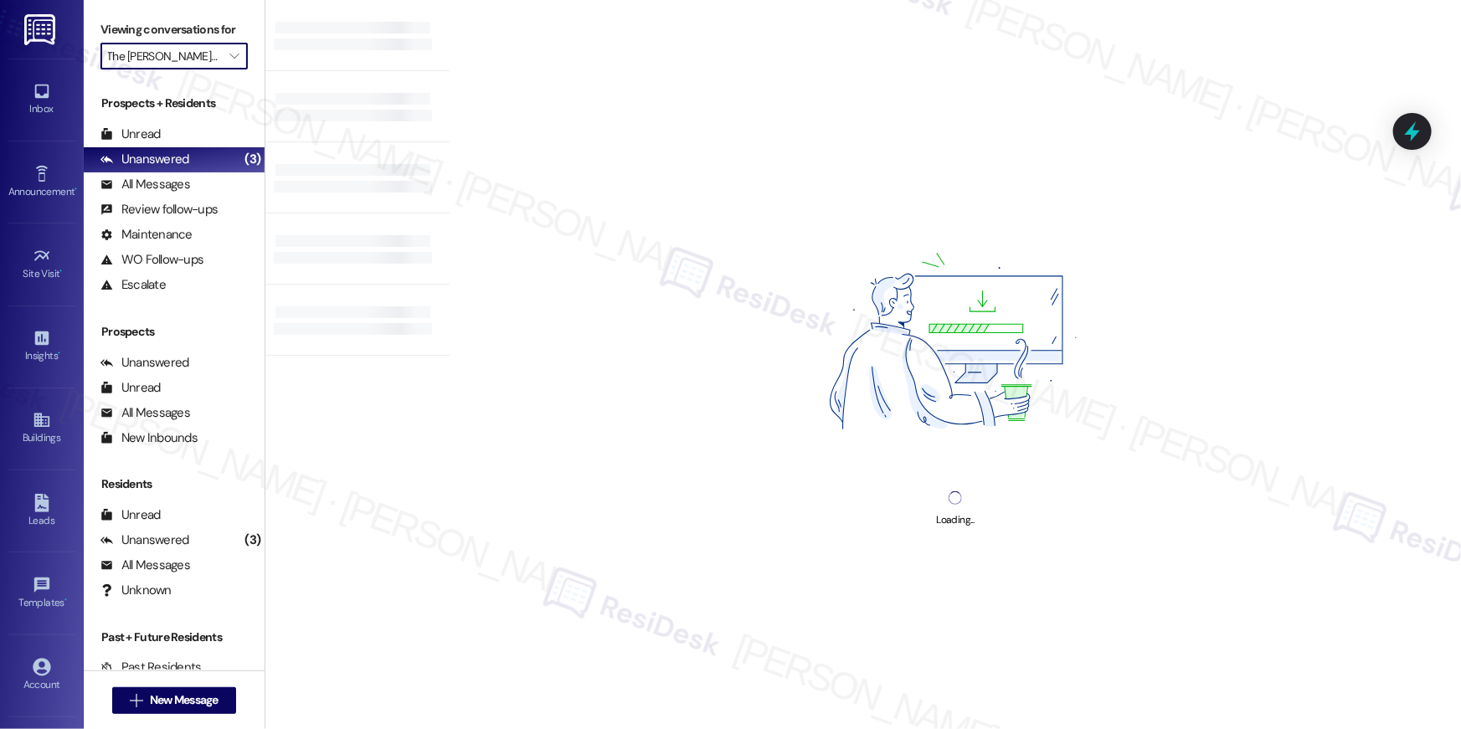
type input "The Kenmore"
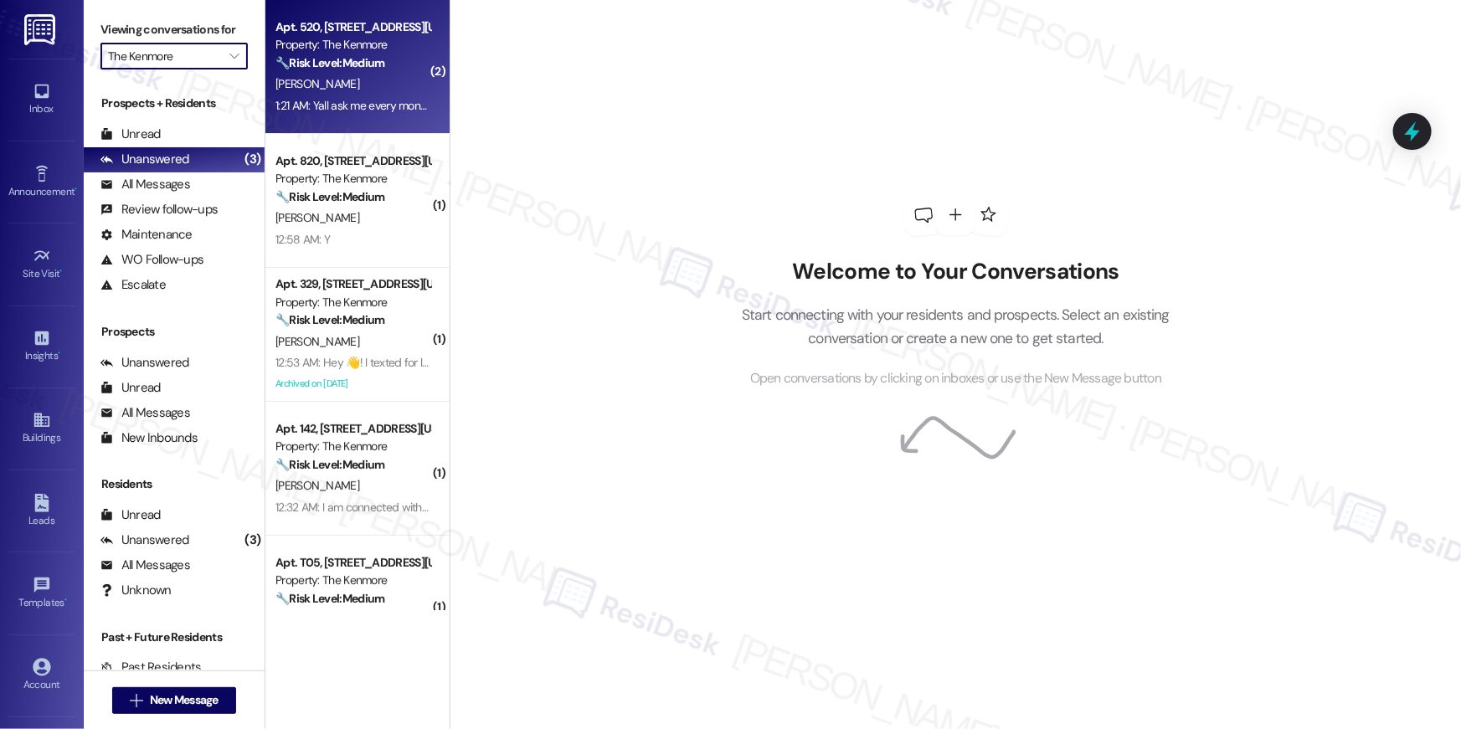
click at [333, 89] on div "O. Hollis" at bounding box center [353, 84] width 158 height 21
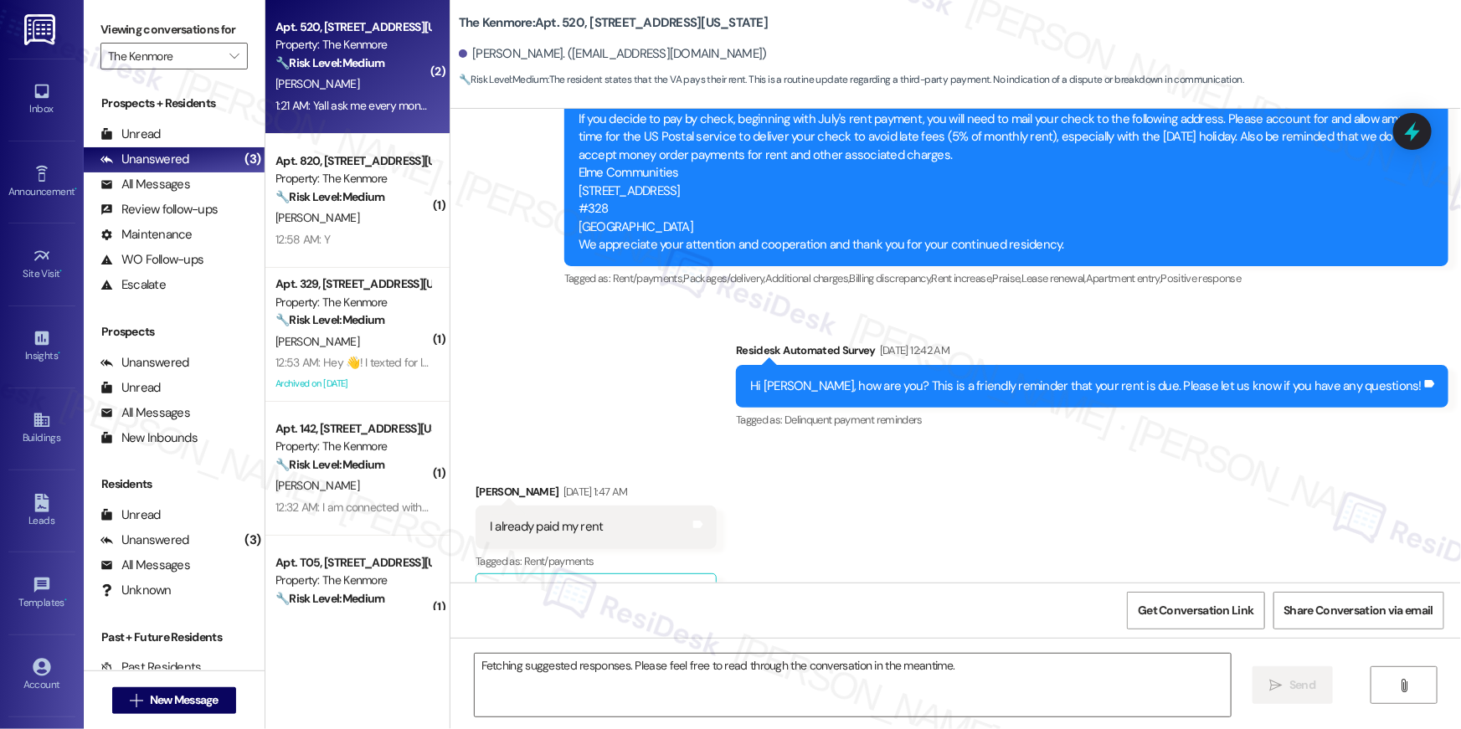
scroll to position [6796, 0]
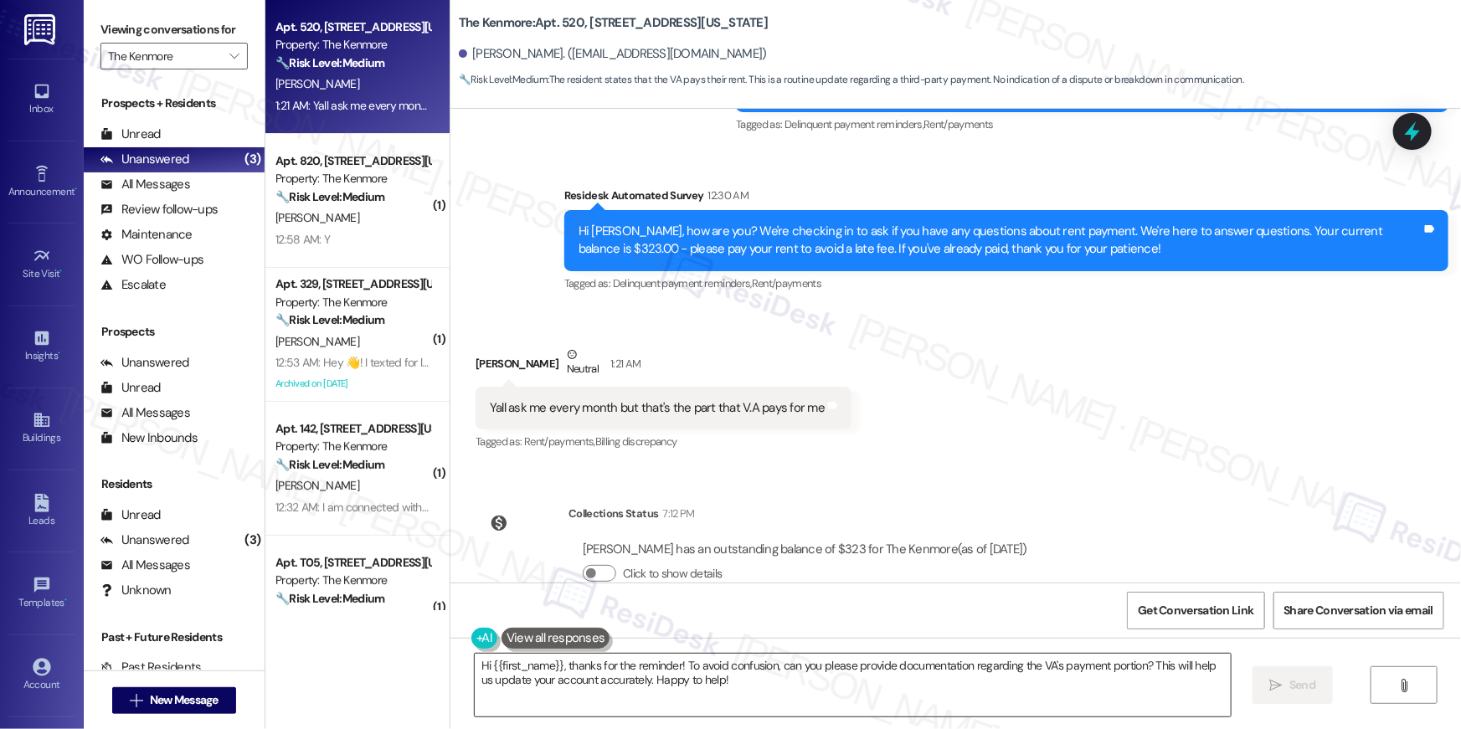
click at [838, 688] on textarea "Hi {{first_name}}, thanks for the reminder! To avoid confusion, can you please …" at bounding box center [853, 685] width 756 height 63
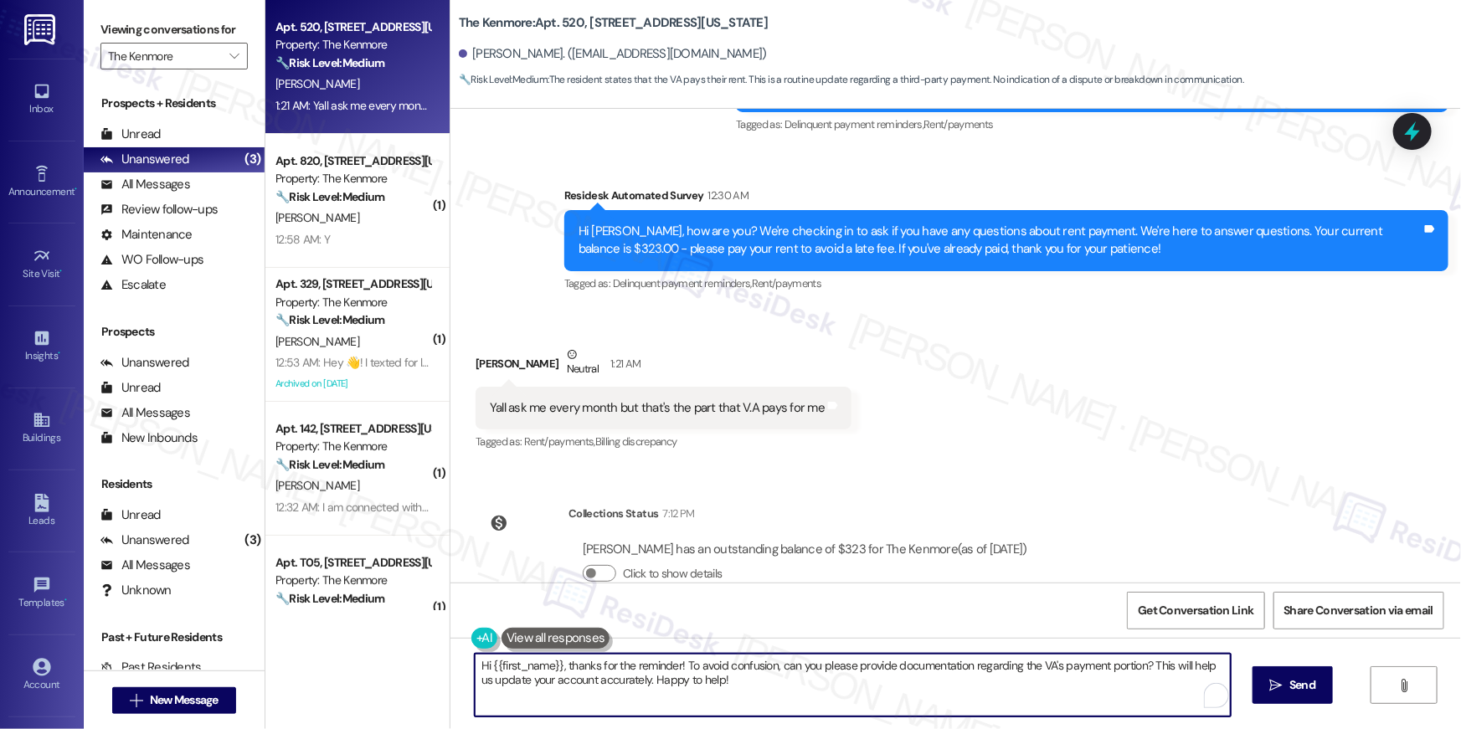
drag, startPoint x: 821, startPoint y: 691, endPoint x: 781, endPoint y: 688, distance: 40.3
click at [821, 691] on textarea "Hi {{first_name}}, thanks for the reminder! To avoid confusion, can you please …" at bounding box center [853, 685] width 756 height 63
click at [691, 683] on textarea "Hi {{first_name}}, thanks for the reminder! To avoid confusion, can you please …" at bounding box center [853, 685] width 756 height 63
click at [652, 675] on textarea "Hi {{first_name}}, thanks for the reminder! To avoid confusion, can you please …" at bounding box center [849, 685] width 756 height 63
click at [647, 687] on textarea "Hi {{first_name}}, thanks for the reminder! To avoid confusion, can you please …" at bounding box center [849, 685] width 756 height 63
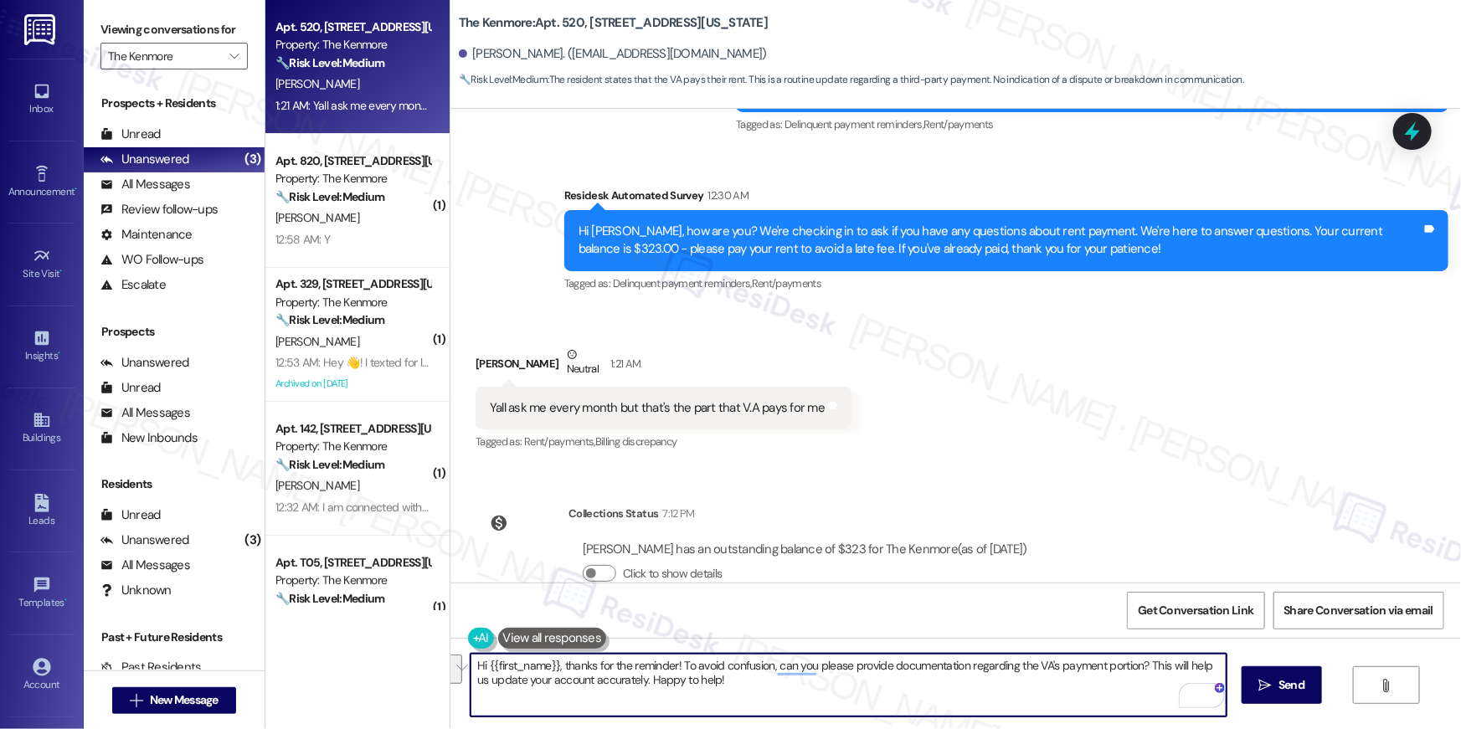
drag, startPoint x: 731, startPoint y: 682, endPoint x: 672, endPoint y: 669, distance: 60.1
click at [672, 669] on textarea "Hi {{first_name}}, thanks for the reminder! To avoid confusion, can you please …" at bounding box center [849, 685] width 756 height 63
click at [716, 681] on textarea "Hi {{first_name}}, thanks for the reminder! To avoid confusion, can you please …" at bounding box center [849, 685] width 756 height 63
drag, startPoint x: 724, startPoint y: 685, endPoint x: 416, endPoint y: 657, distance: 308.6
click at [415, 657] on div "Apt. 520, 5415 Connecticut Avenue, NW Property: The Kenmore 🔧 Risk Level: Mediu…" at bounding box center [863, 364] width 1196 height 729
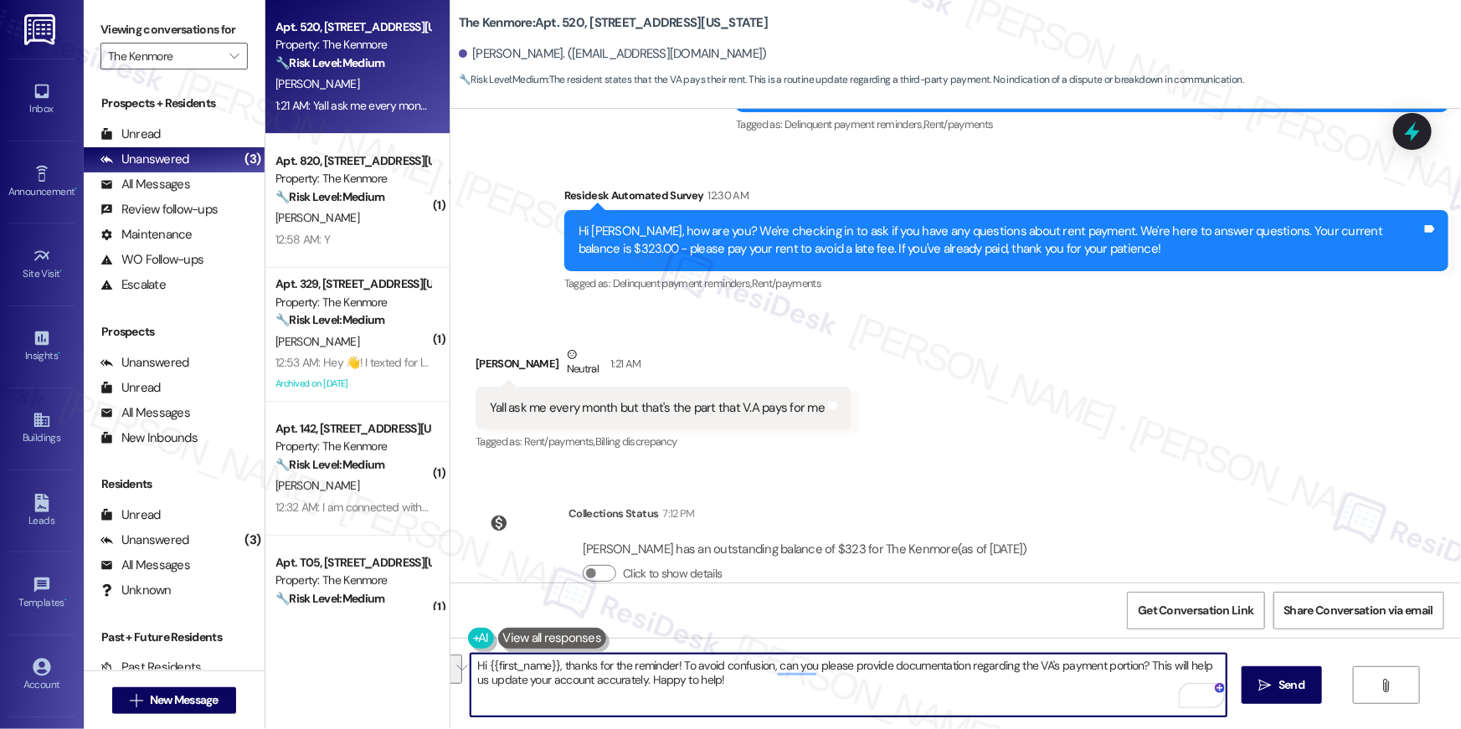
paste textarea "Thanks for letting me know, {{first_name}}! As long as you've paid your portion…"
type textarea "Thanks for letting me know, {{first_name}}! As long as you've paid your portion…"
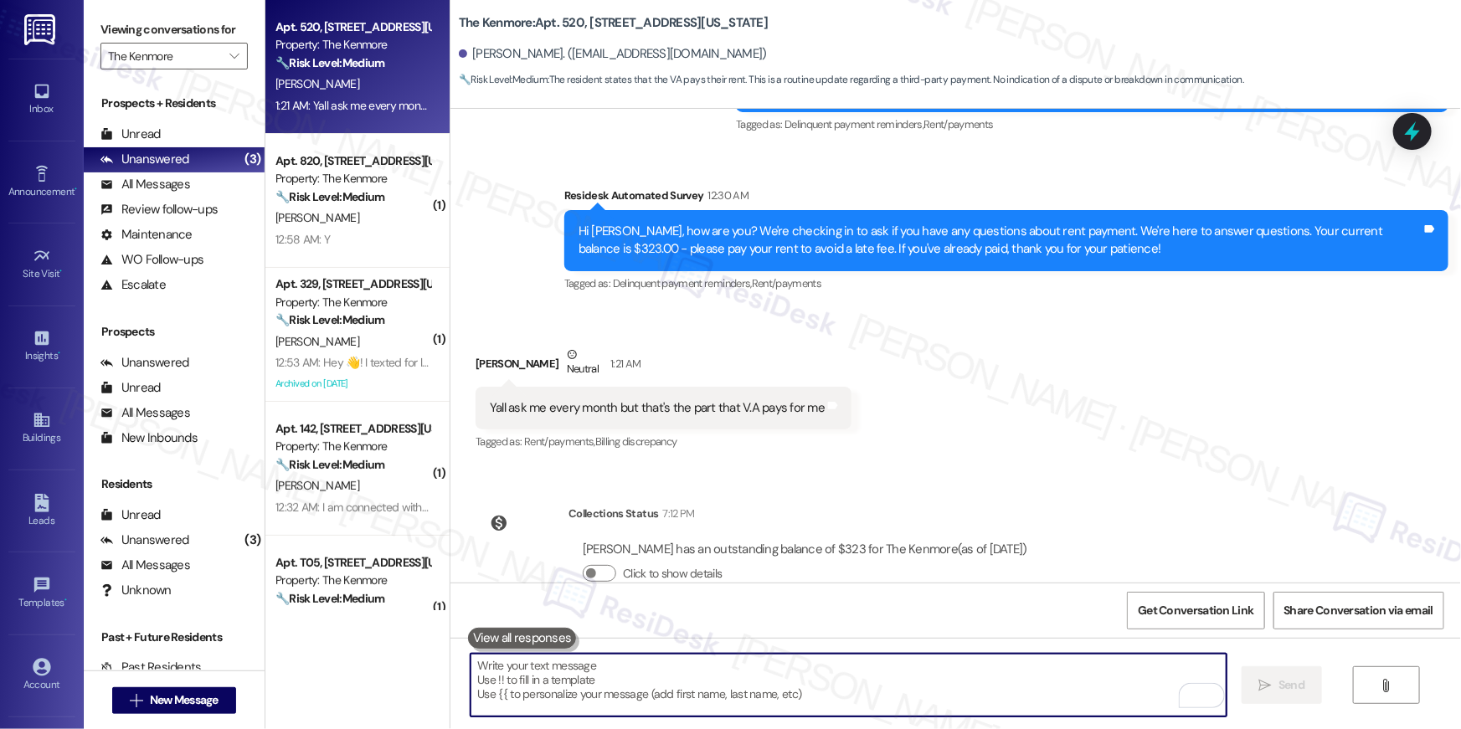
scroll to position [6641, 0]
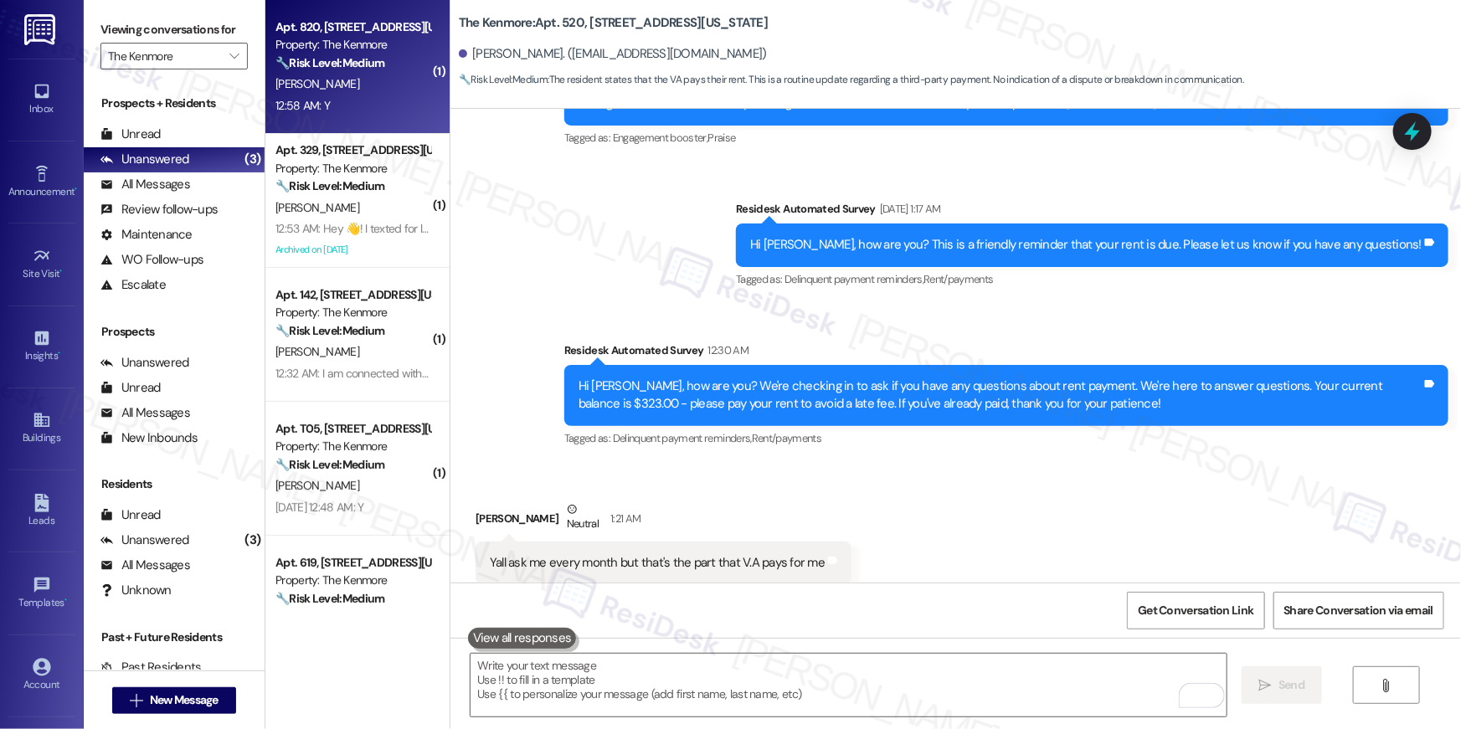
click at [353, 106] on div "12:58 AM: Y 12:58 AM: Y" at bounding box center [353, 105] width 158 height 21
type textarea "Fetching suggested responses. Please feel free to read through the conversation…"
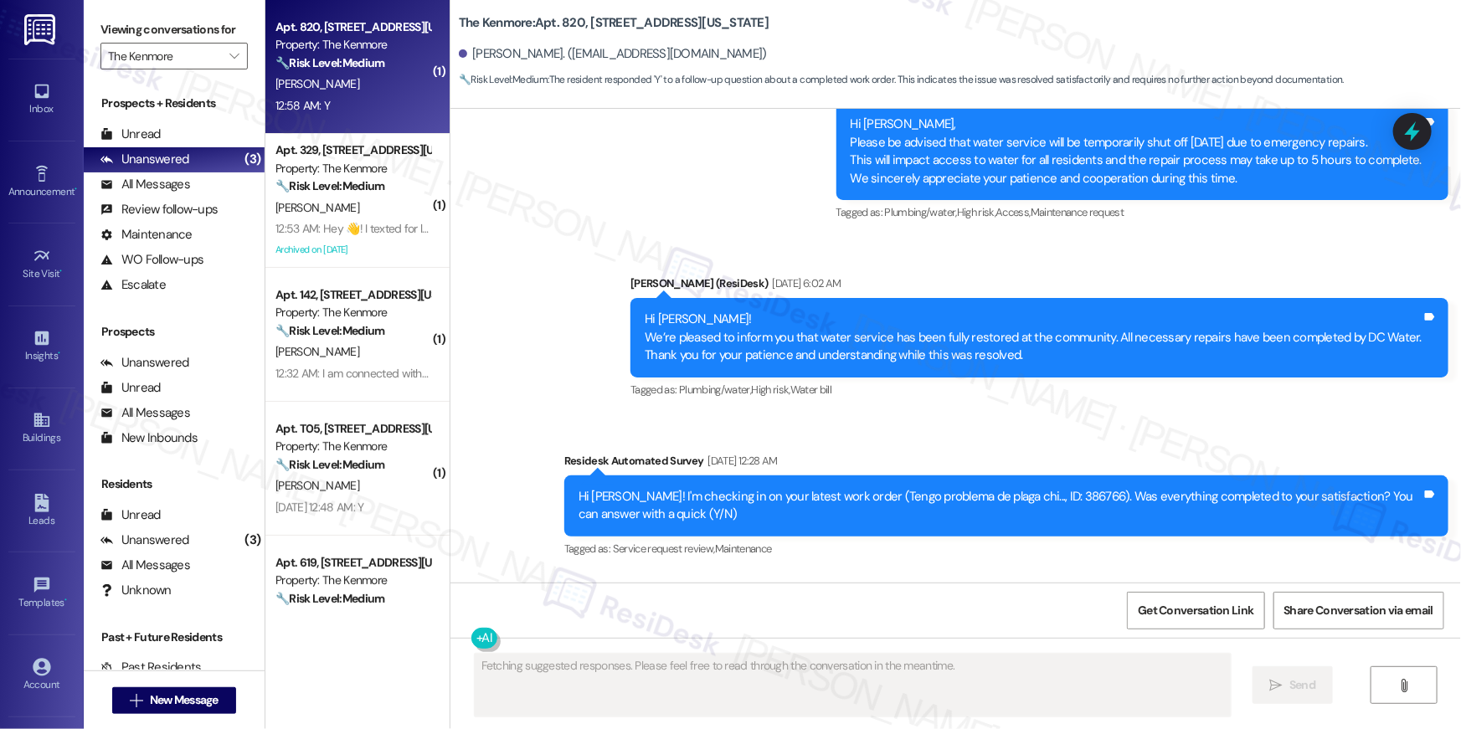
scroll to position [1456, 0]
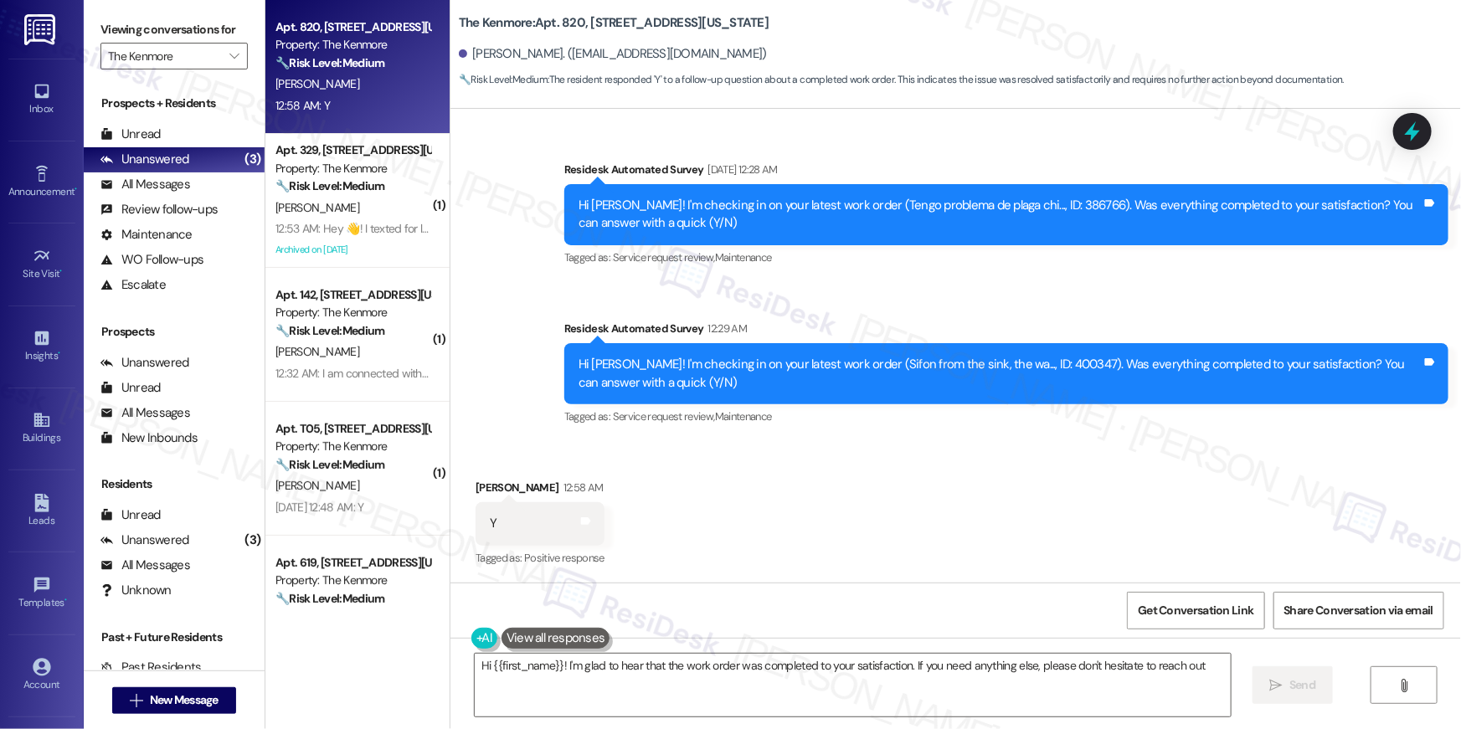
type textarea "Hi {{first_name}}! I'm glad to hear that the work order was completed to your s…"
click at [1005, 680] on textarea "Hi {{first_name}}! I'm glad to hear that the work order was completed to your s…" at bounding box center [853, 685] width 756 height 63
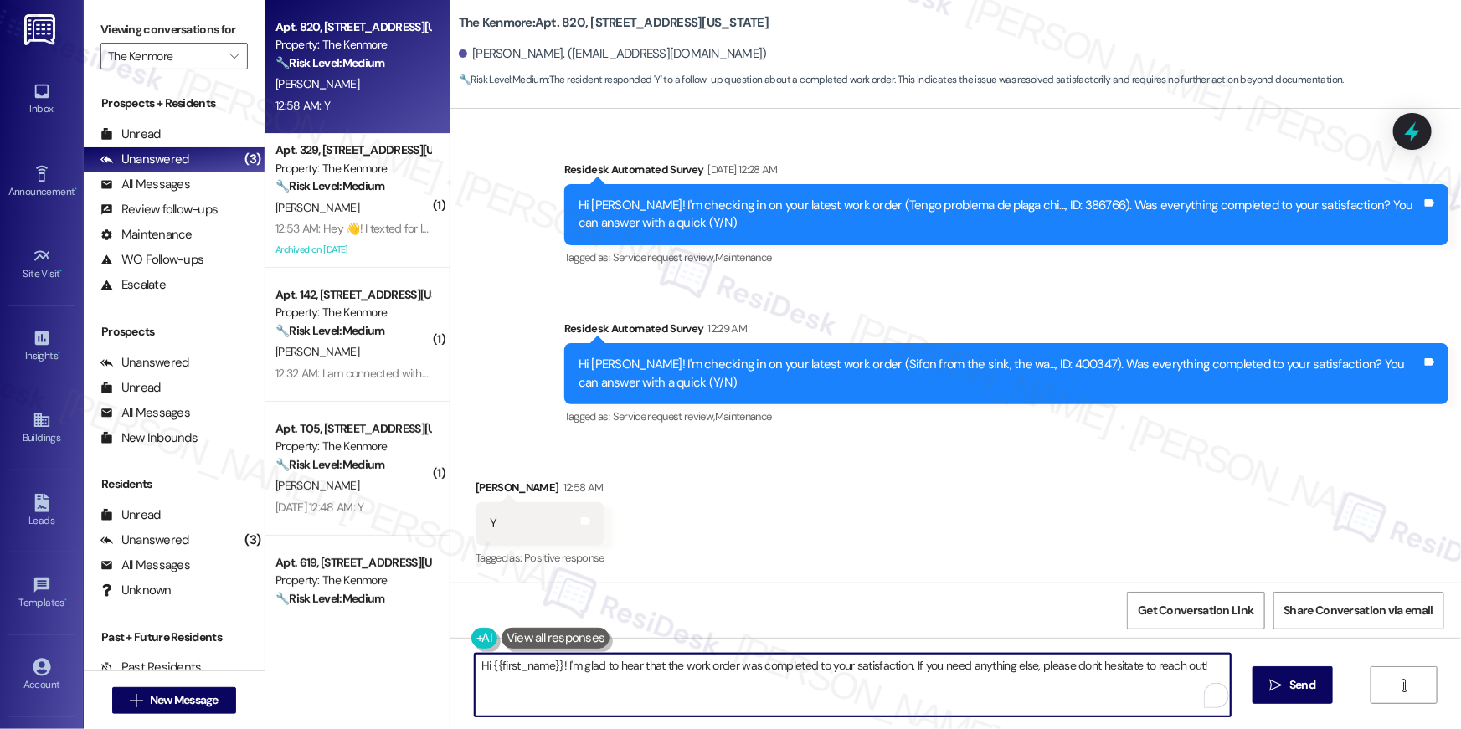
click at [1008, 685] on textarea "Hi {{first_name}}! I'm glad to hear that the work order was completed to your s…" at bounding box center [853, 685] width 756 height 63
click at [1292, 691] on span "Send" at bounding box center [1292, 686] width 26 height 18
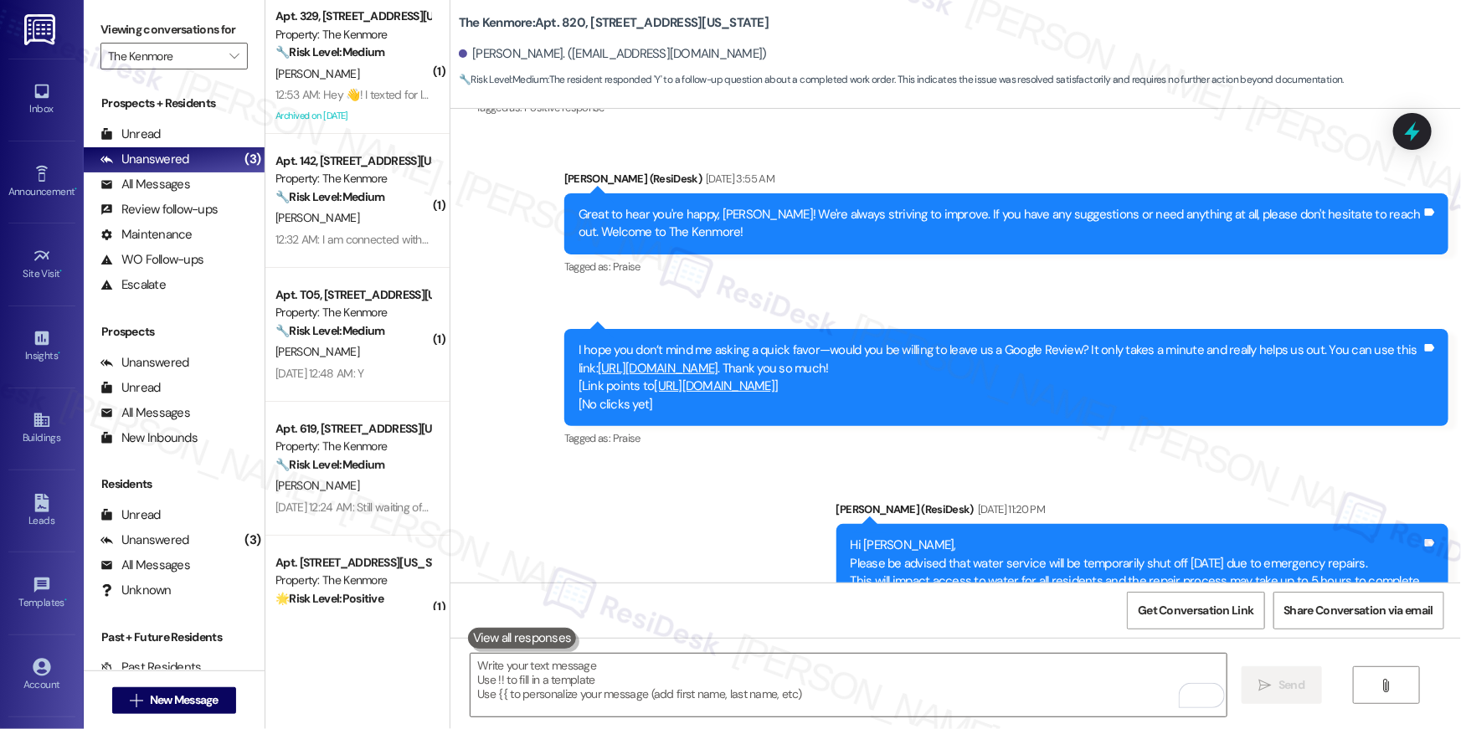
scroll to position [718, 0]
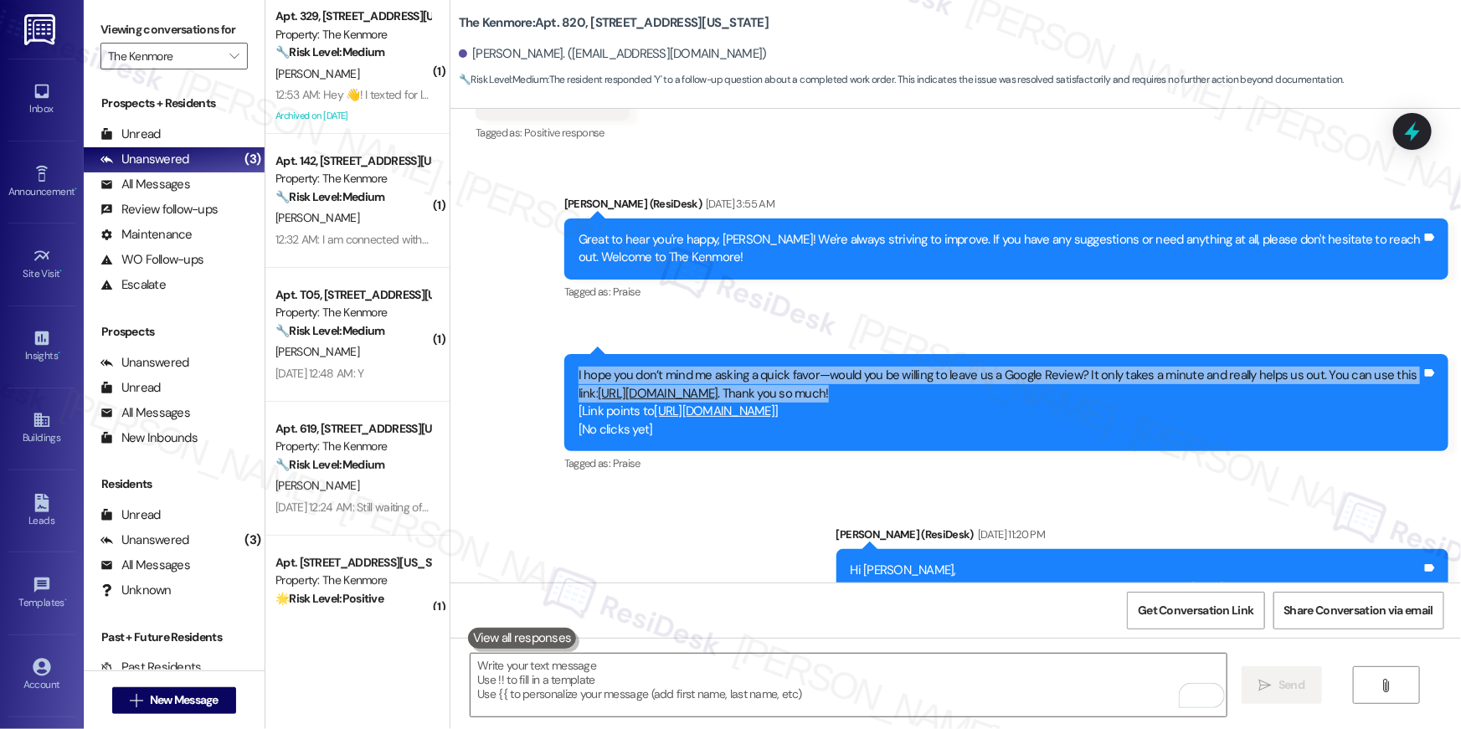
drag, startPoint x: 1000, startPoint y: 389, endPoint x: 567, endPoint y: 376, distance: 433.1
click at [577, 376] on div "I hope you don’t mind me asking a quick favor—would you be willing to leave us …" at bounding box center [1000, 403] width 847 height 72
click at [498, 333] on div "Sent via SMS Ella (ResiDesk) Jun 19, 2025 at 3:55 AM Great to hear you're happy…" at bounding box center [956, 668] width 1011 height 1022
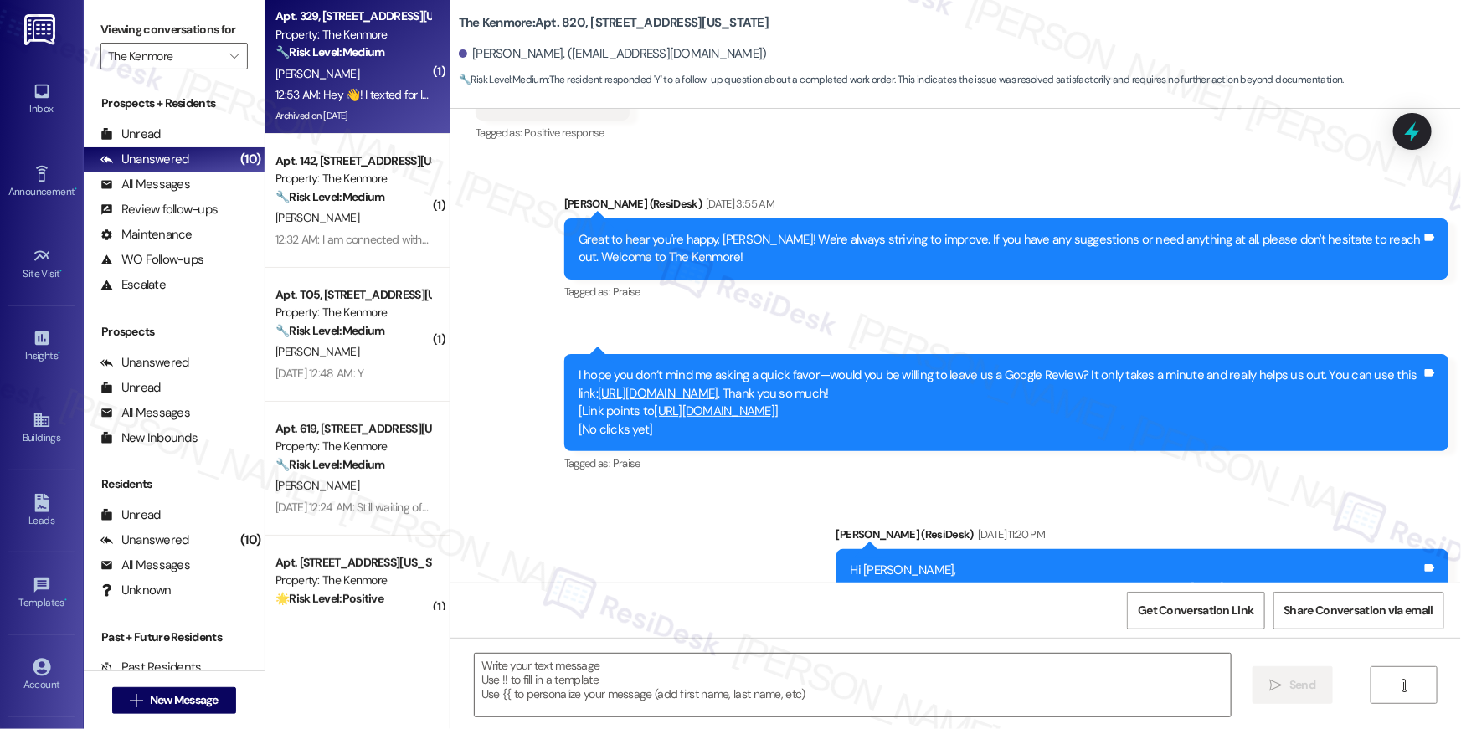
click at [337, 53] on strong "🔧 Risk Level: Medium" at bounding box center [330, 51] width 109 height 15
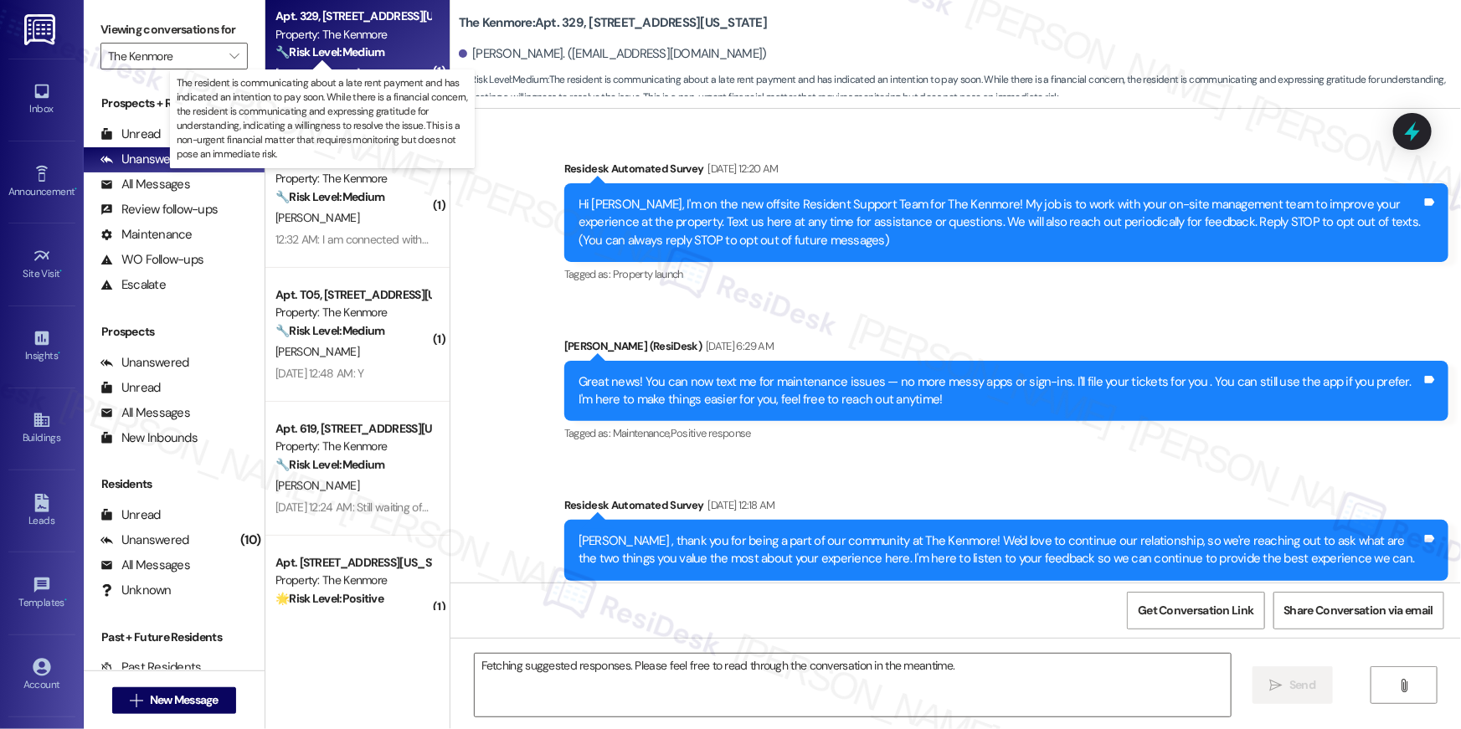
scroll to position [33990, 0]
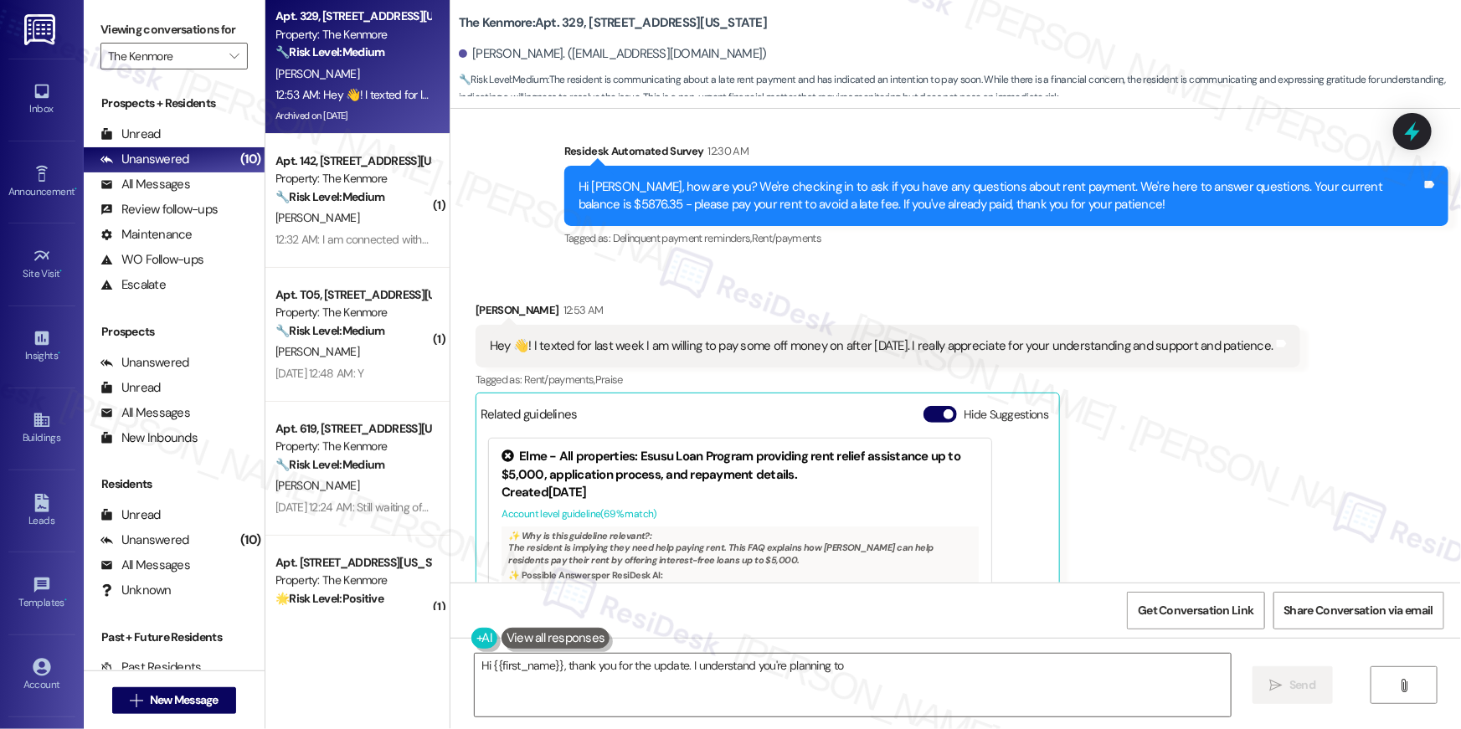
click at [1162, 346] on div "Samson Ayalew 12:53 AM Hey 👋! I texted for last week I am willing to pay some o…" at bounding box center [888, 514] width 825 height 426
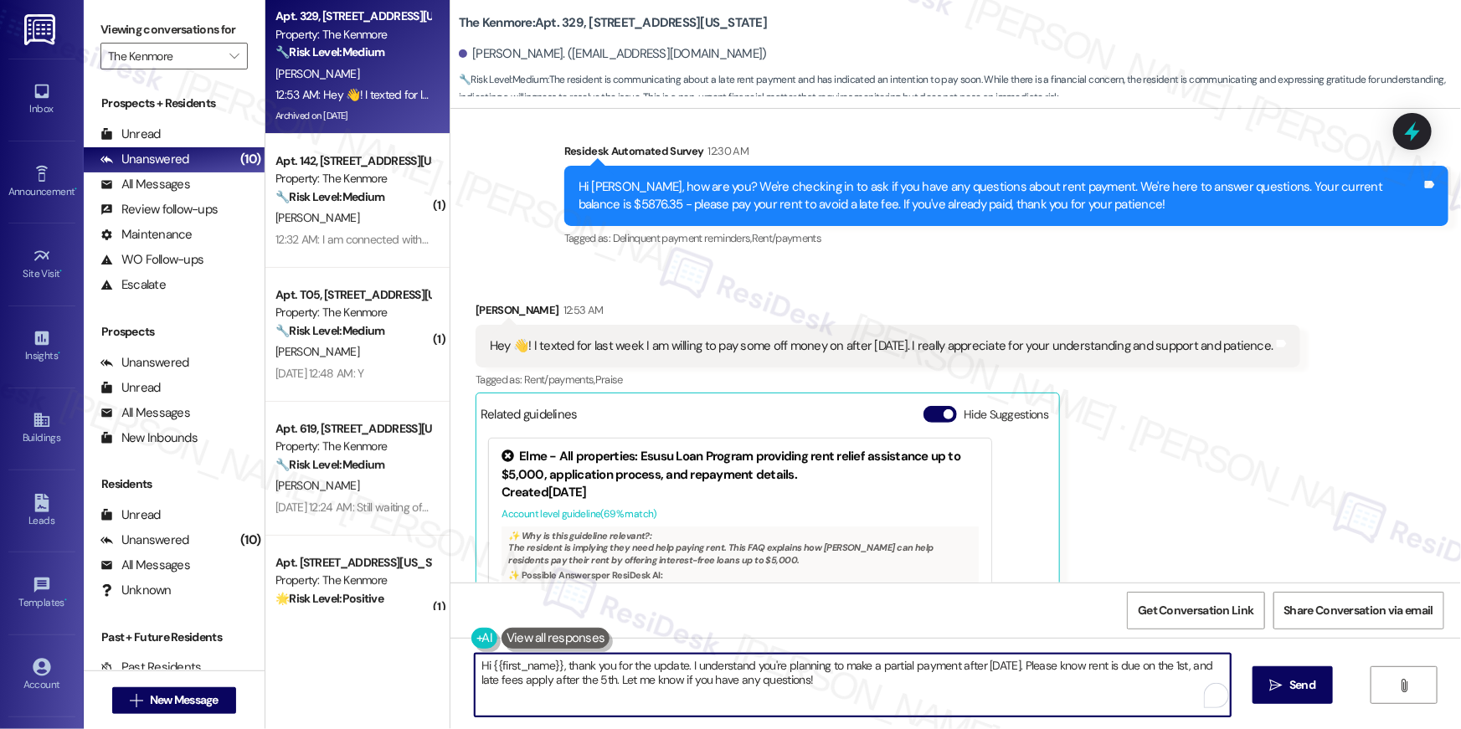
click at [867, 700] on textarea "Hi {{first_name}}, thank you for the update. I understand you're planning to ma…" at bounding box center [853, 685] width 756 height 63
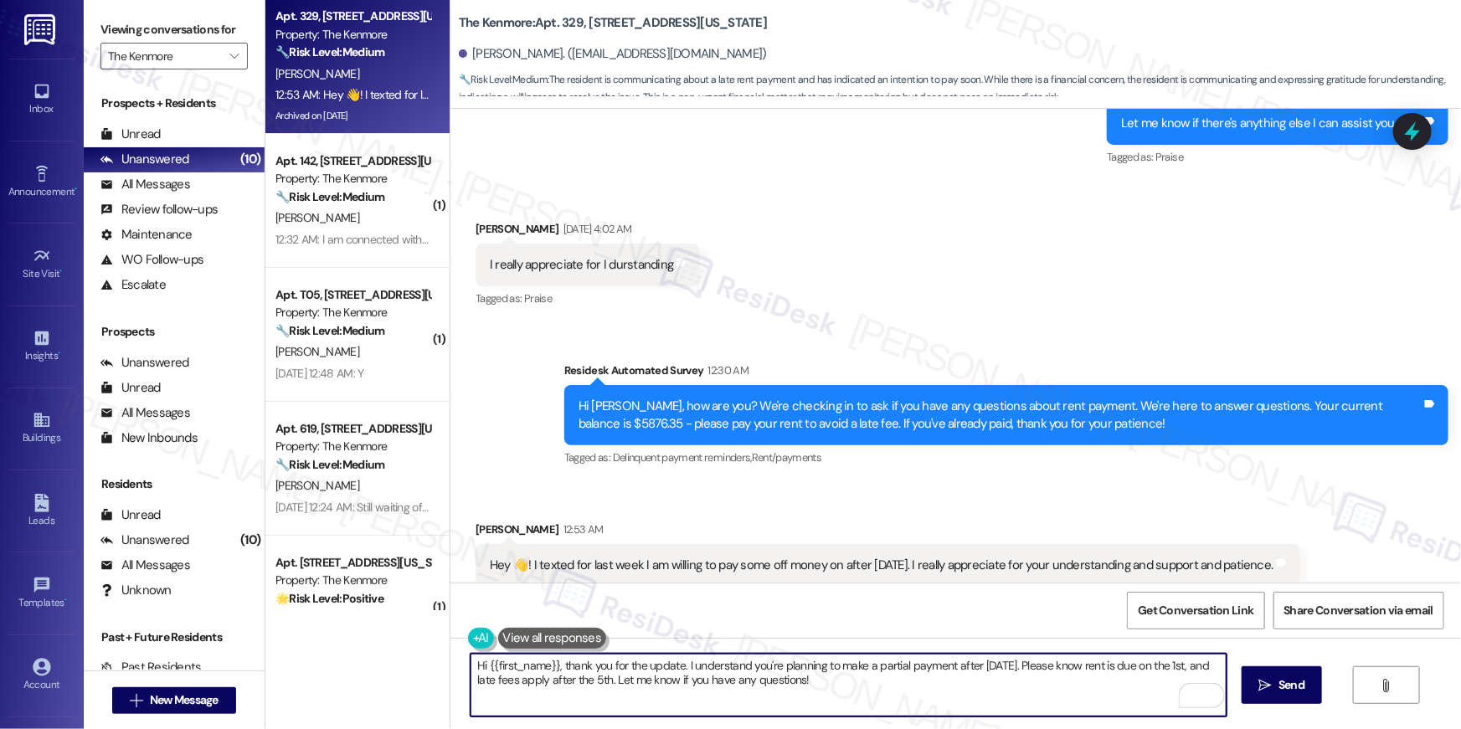
scroll to position [33723, 0]
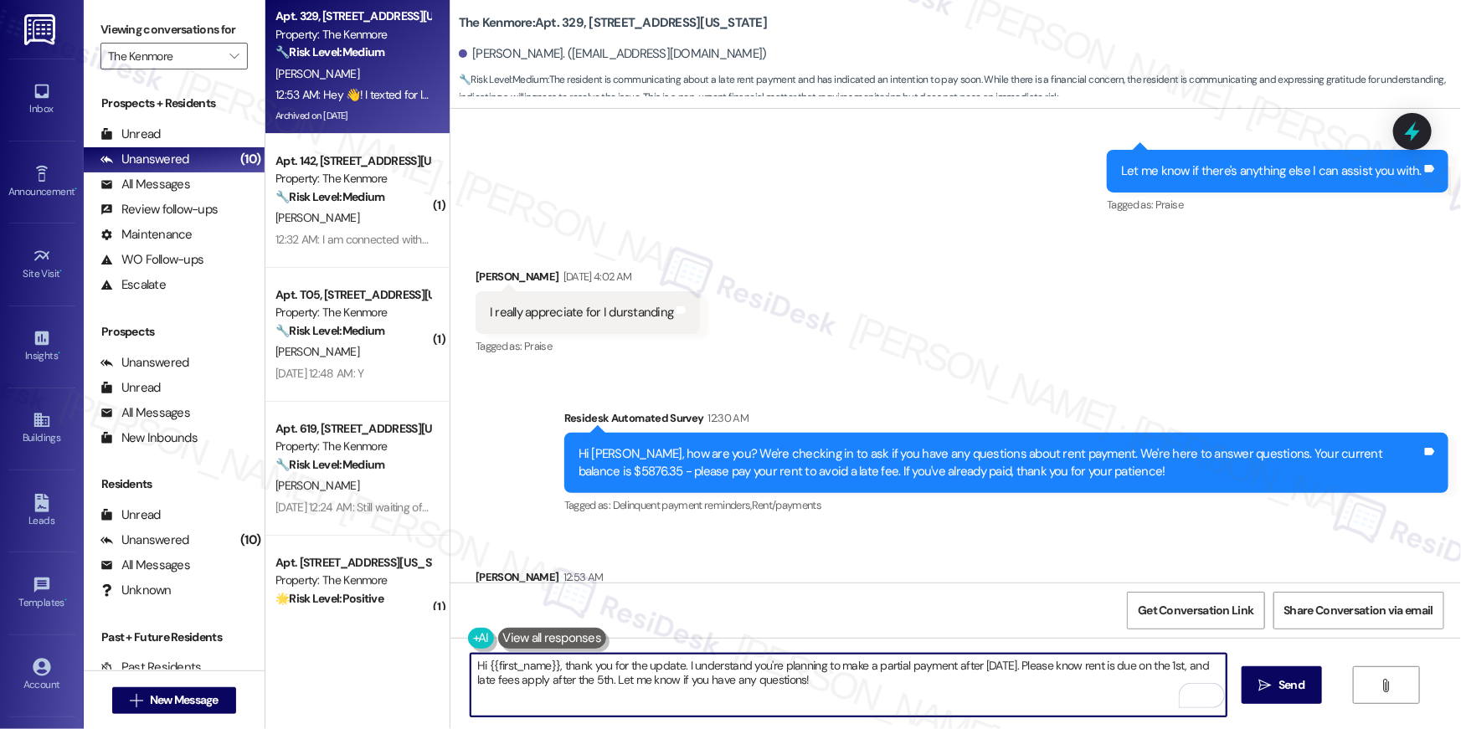
click at [860, 688] on textarea "Hi {{first_name}}, thank you for the update. I understand you're planning to ma…" at bounding box center [849, 685] width 756 height 63
drag, startPoint x: 842, startPoint y: 684, endPoint x: 683, endPoint y: 668, distance: 159.9
click at [677, 668] on textarea "Hi {{first_name}}, thank you for the update. I understand you're planning to ma…" at bounding box center [849, 685] width 756 height 63
type textarea "Hi {{first_name}}, thank you for the update. Please reach out to the office dir…"
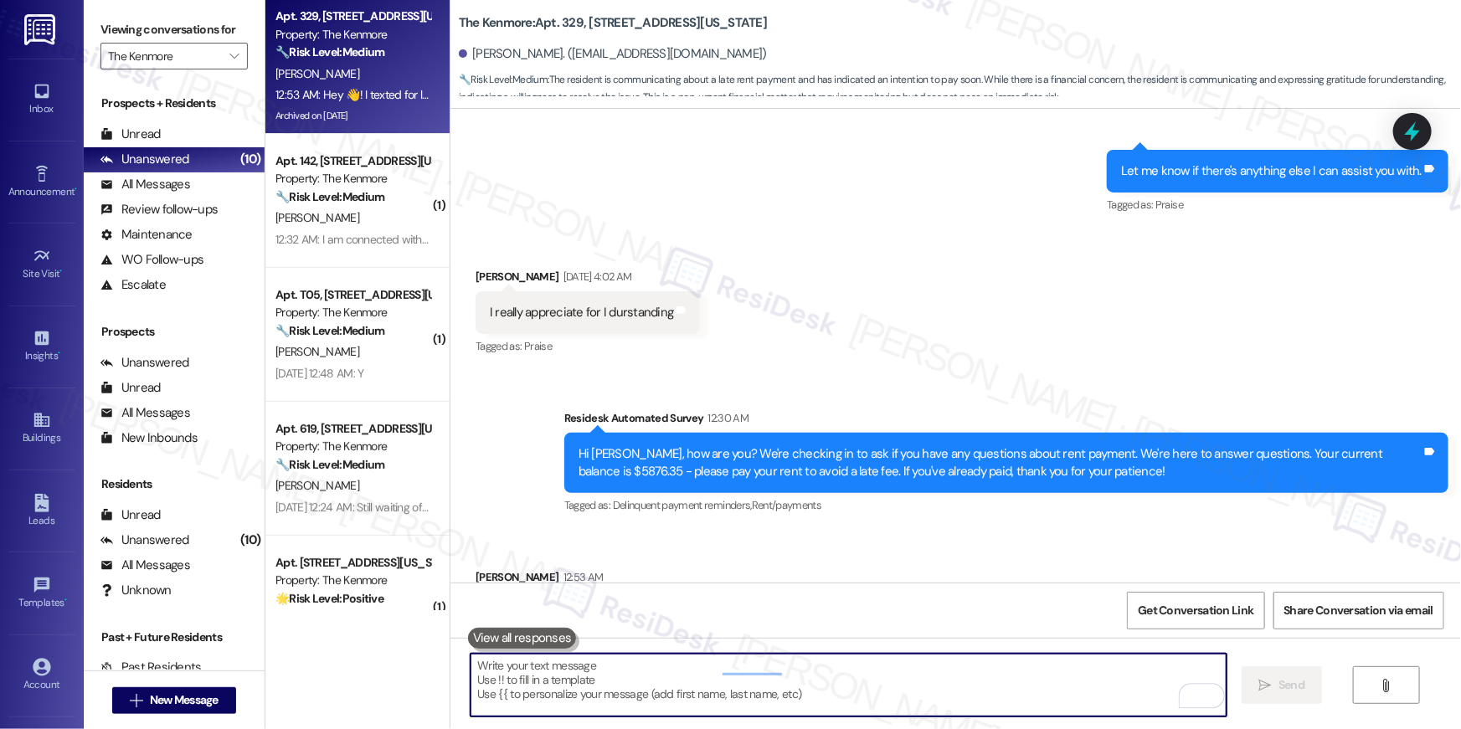
scroll to position [33989, 0]
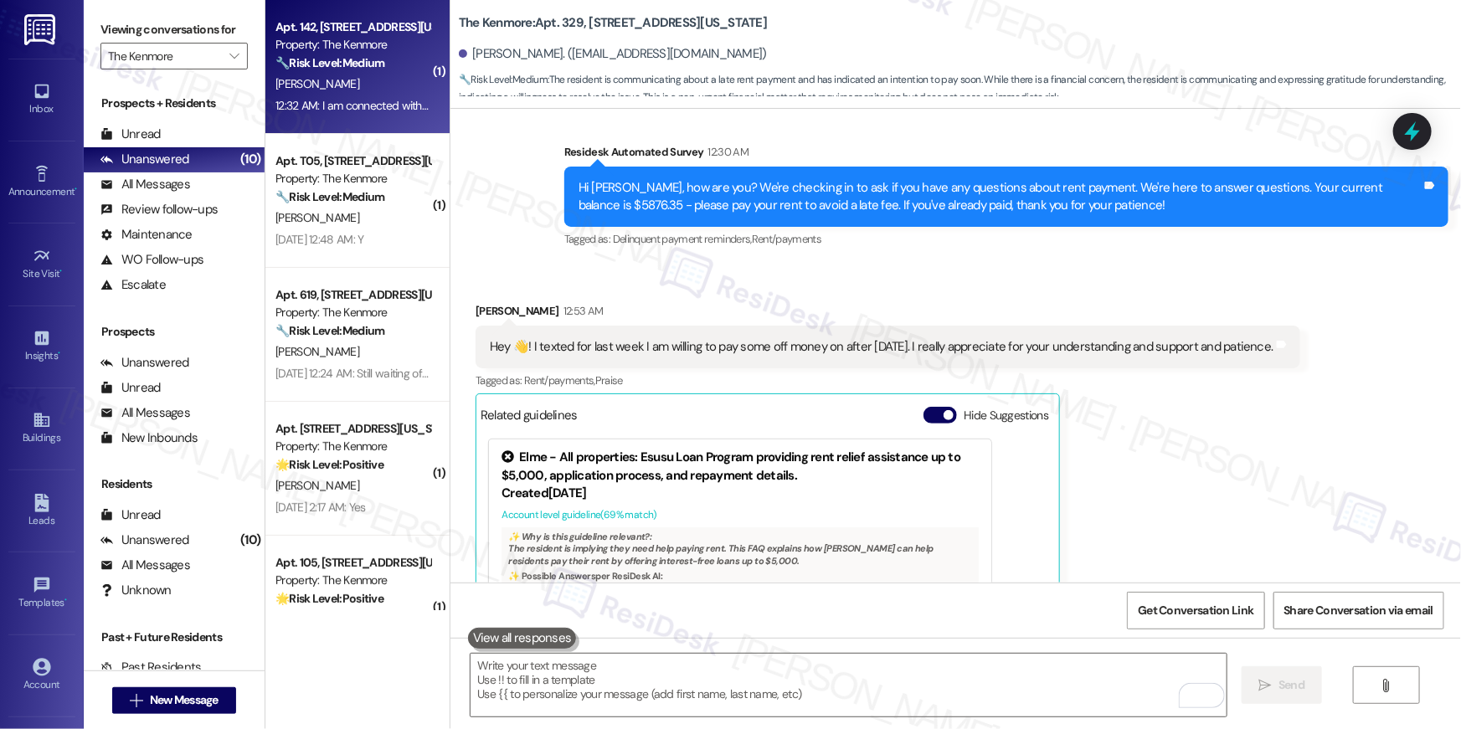
click at [293, 122] on div "Apt. 142, 5415 Connecticut Avenue, NW Property: The Kenmore 🔧 Risk Level: Mediu…" at bounding box center [357, 67] width 184 height 134
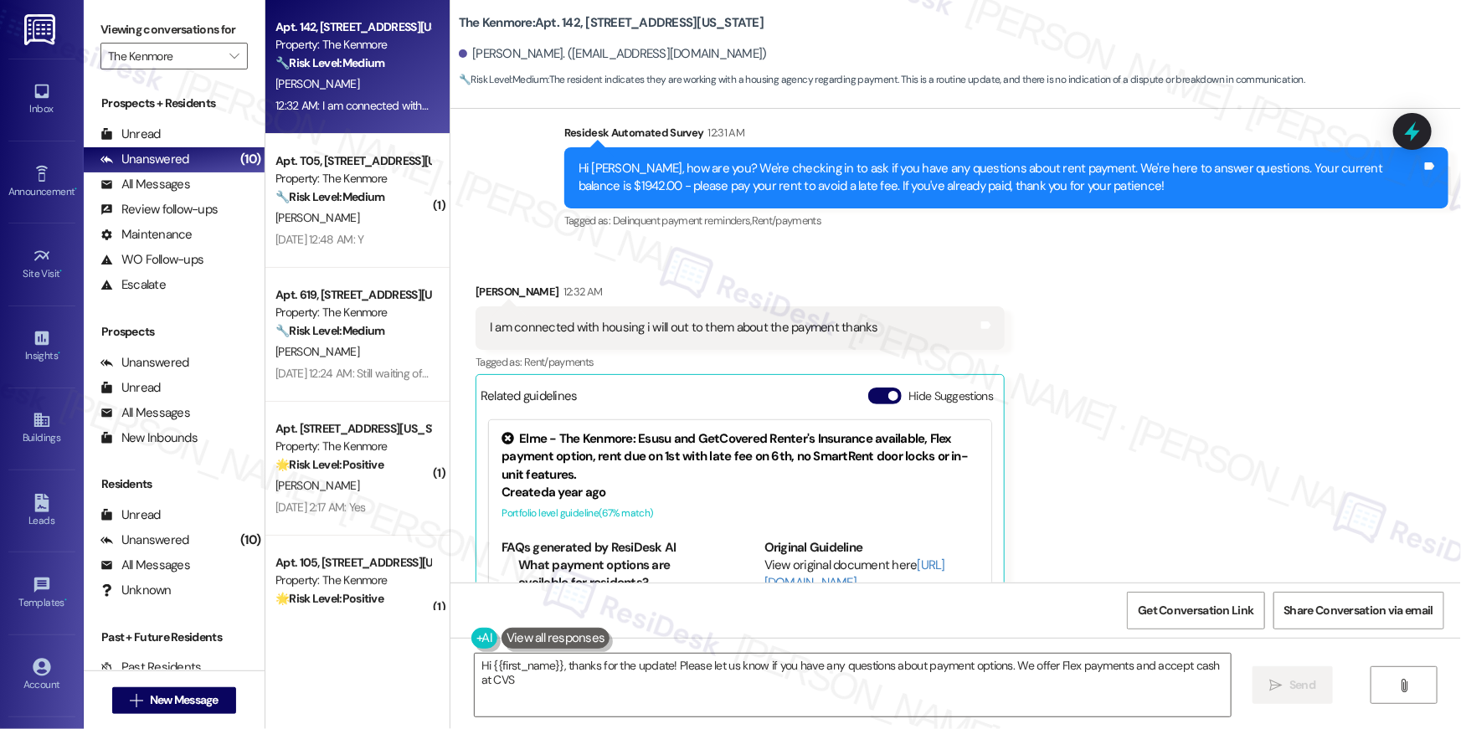
scroll to position [6805, 0]
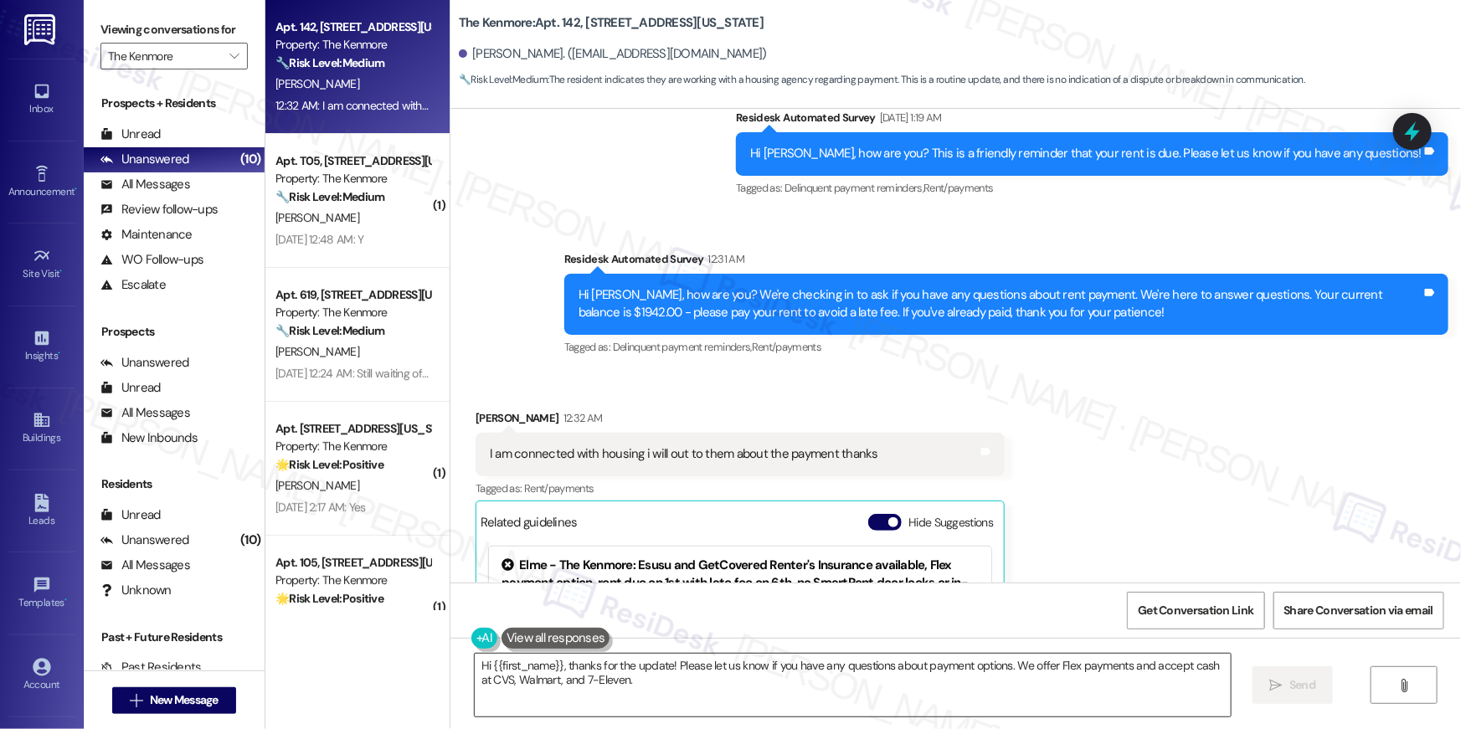
click at [900, 692] on textarea "Hi {{first_name}}, thanks for the update! Please let us know if you have any qu…" at bounding box center [853, 685] width 756 height 63
paste textarea "Thanks for letting me know, {{first_name}}! As long as you've paid your portion…"
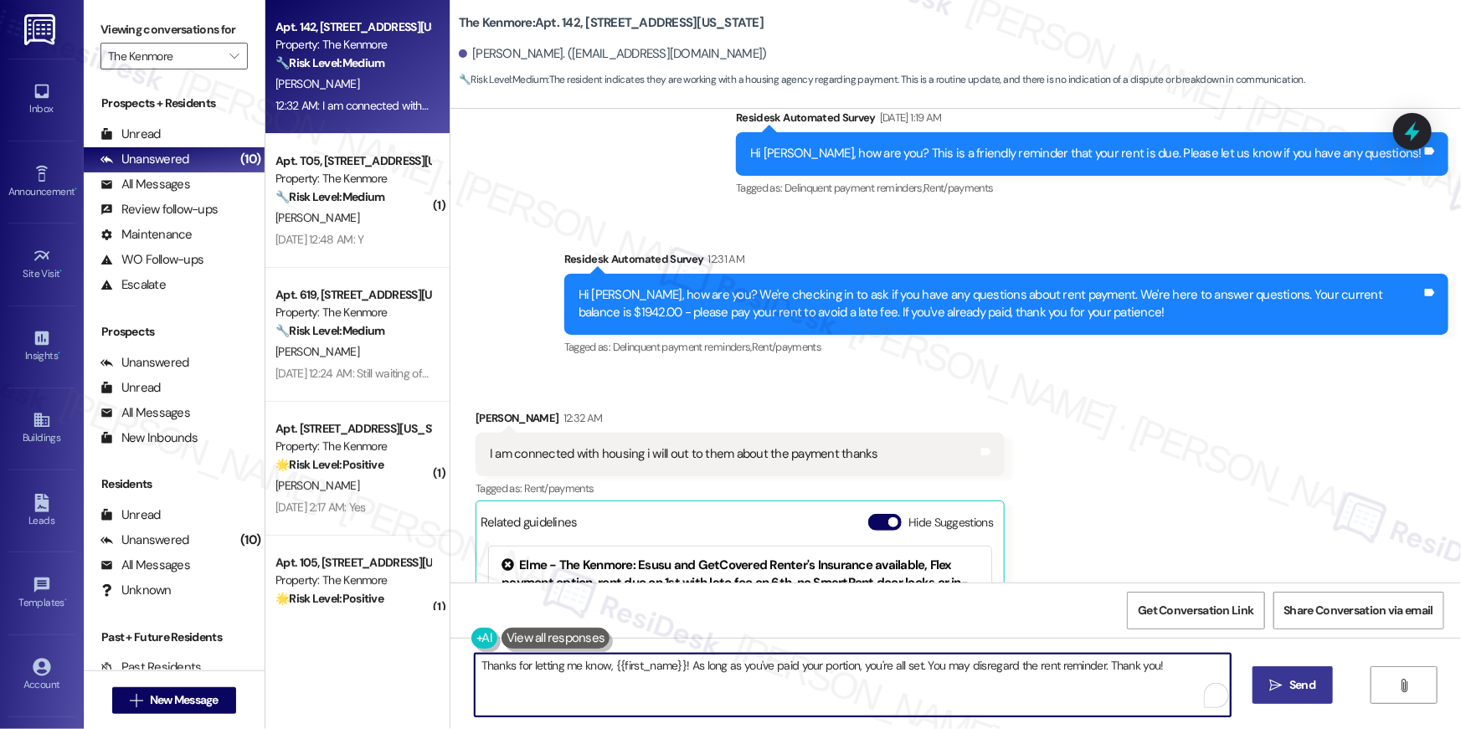
type textarea "Thanks for letting me know, {{first_name}}! As long as you've paid your portion…"
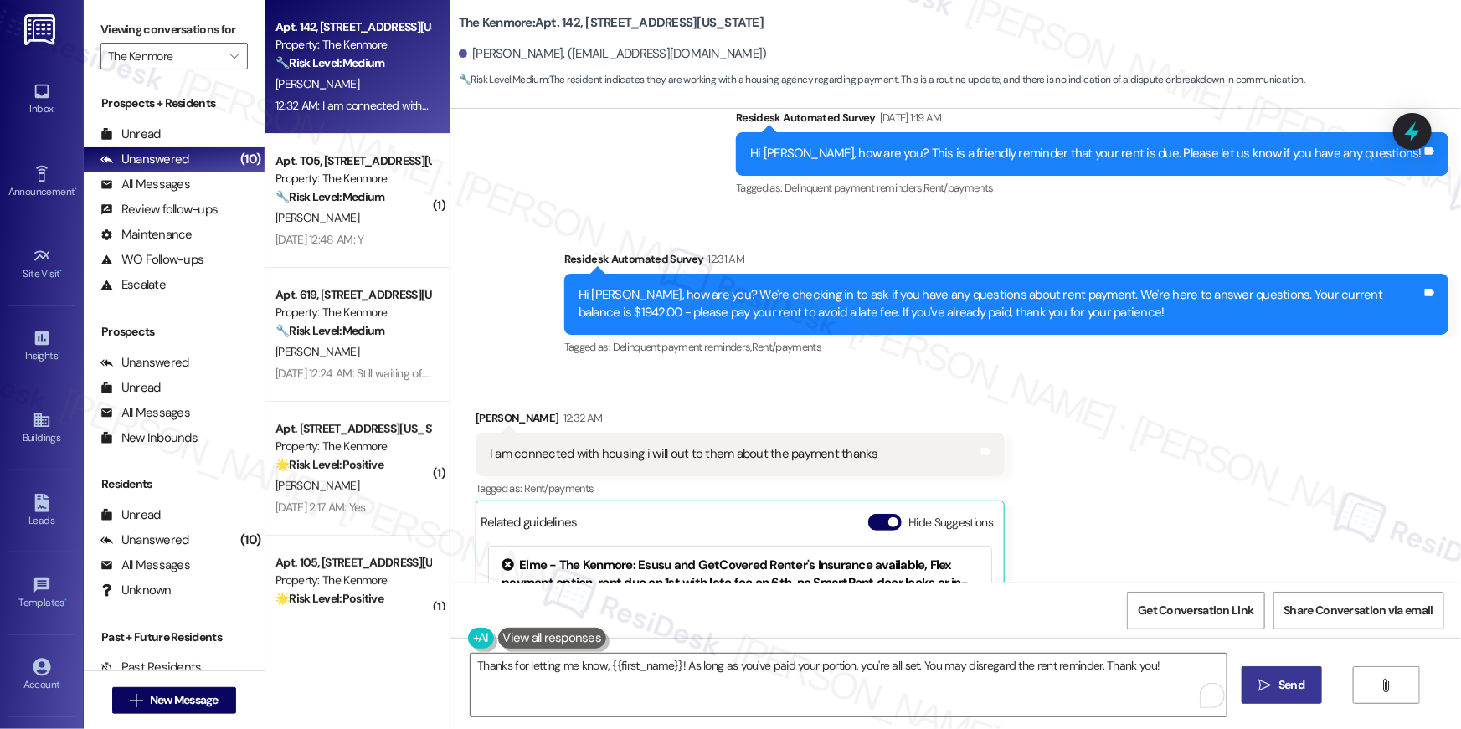
click at [1267, 694] on button " Send" at bounding box center [1282, 686] width 81 height 38
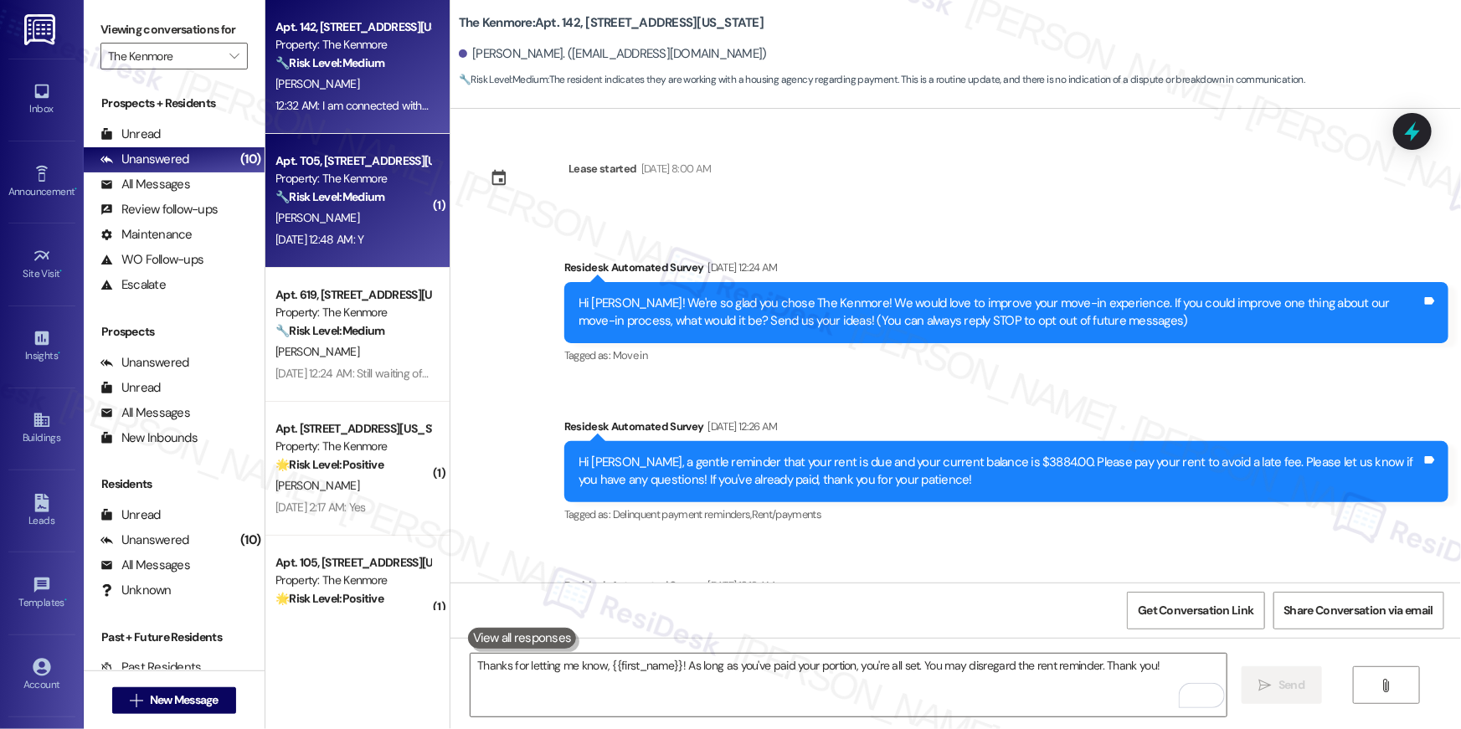
scroll to position [7068, 0]
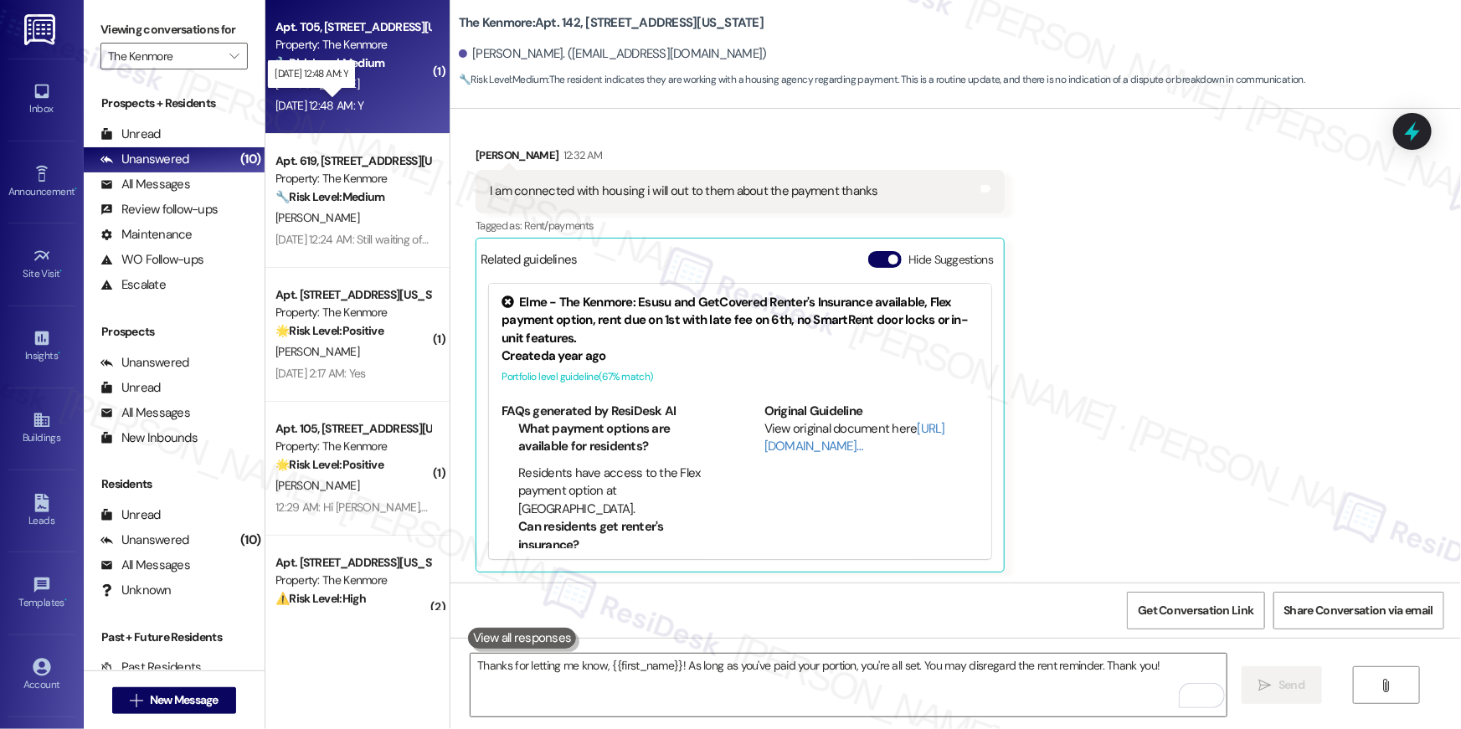
click at [363, 110] on div "Sep 06, 2025 at 12:48 AM: Y Sep 06, 2025 at 12:48 AM: Y" at bounding box center [320, 105] width 88 height 15
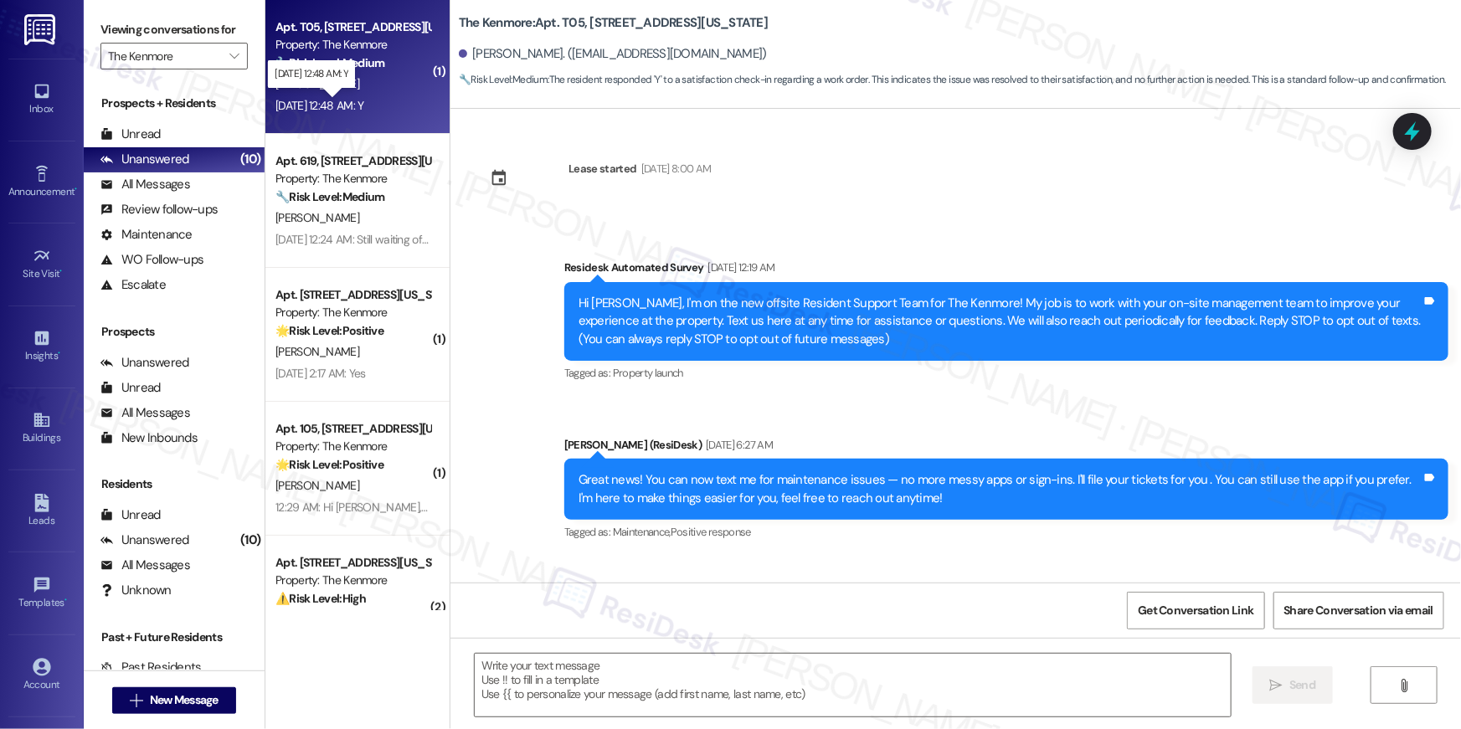
scroll to position [7389, 0]
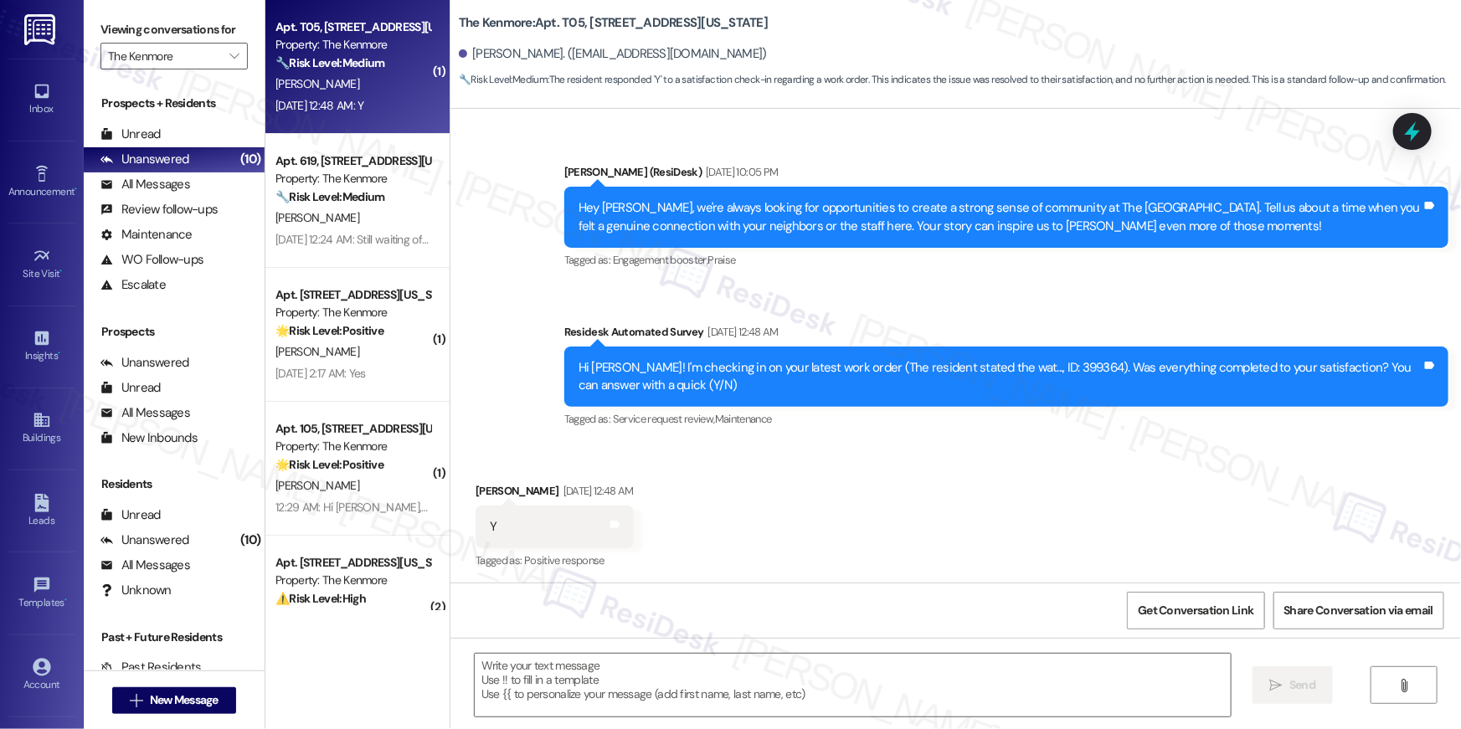
type textarea "Fetching suggested responses. Please feel free to read through the conversation…"
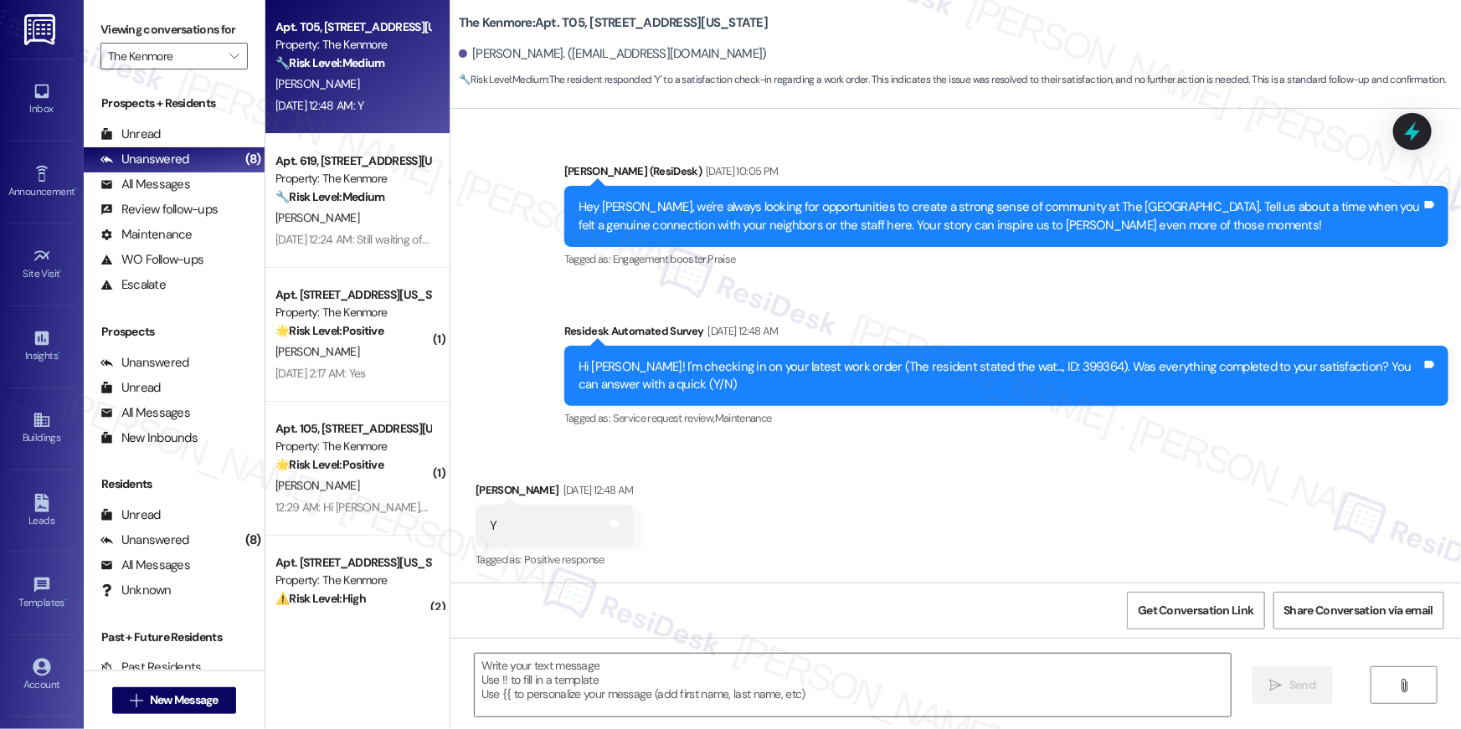
click at [1026, 489] on div "Received via SMS Belva Newsome Sep 06, 2025 at 12:48 AM Y Tags and notes Tagged…" at bounding box center [956, 515] width 1011 height 142
click at [1052, 483] on div "Received via SMS Belva Newsome Sep 06, 2025 at 12:48 AM Y Tags and notes Tagged…" at bounding box center [956, 515] width 1011 height 142
click at [1112, 681] on textarea at bounding box center [853, 685] width 756 height 63
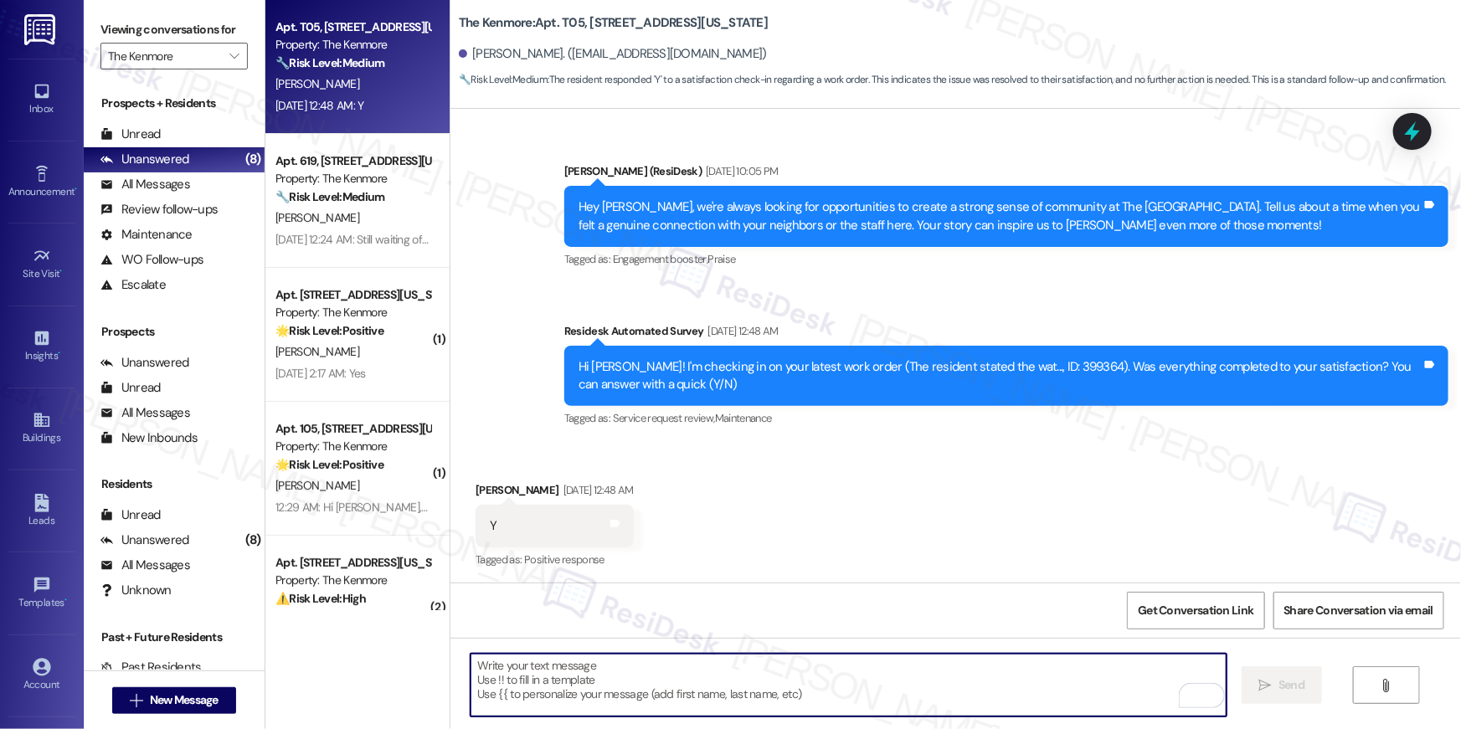
click at [838, 666] on textarea "To enrich screen reader interactions, please activate Accessibility in Grammarl…" at bounding box center [849, 685] width 756 height 63
click at [841, 670] on textarea "To enrich screen reader interactions, please activate Accessibility in Grammarl…" at bounding box center [849, 685] width 756 height 63
paste textarea "Hi {{first_name}}, I’m happy to hear your work order has been completed! If any…"
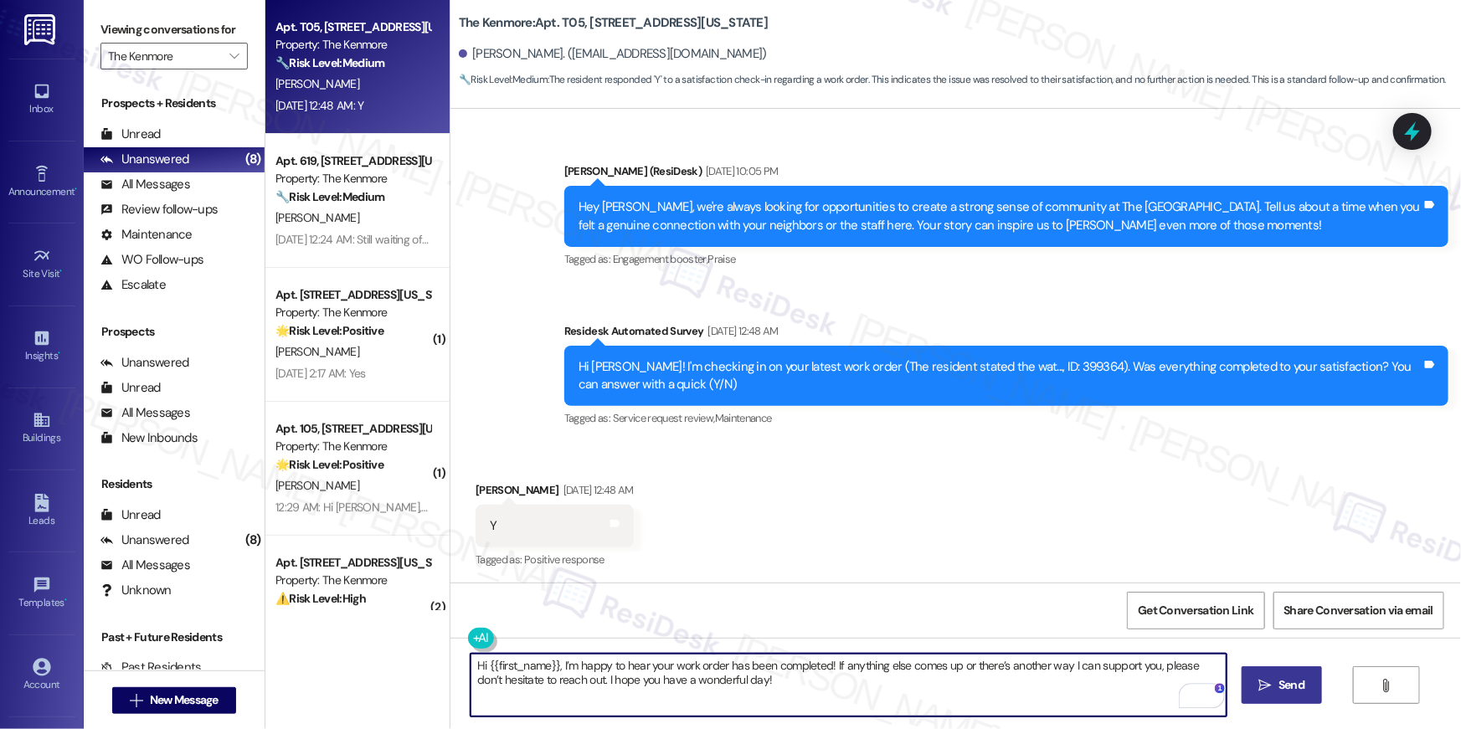
type textarea "Hi {{first_name}}, I’m happy to hear your work order has been completed! If any…"
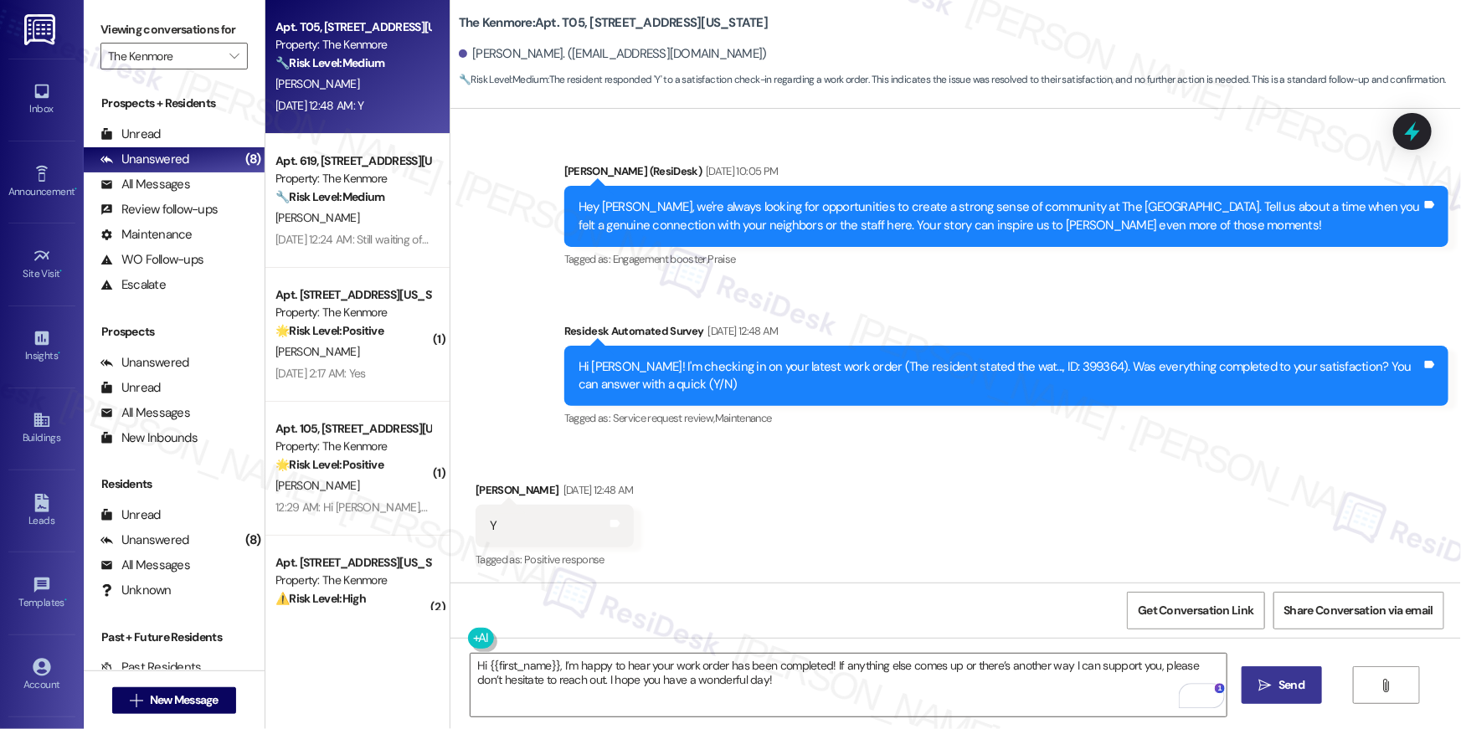
click at [1275, 682] on span "Send" at bounding box center [1291, 686] width 33 height 18
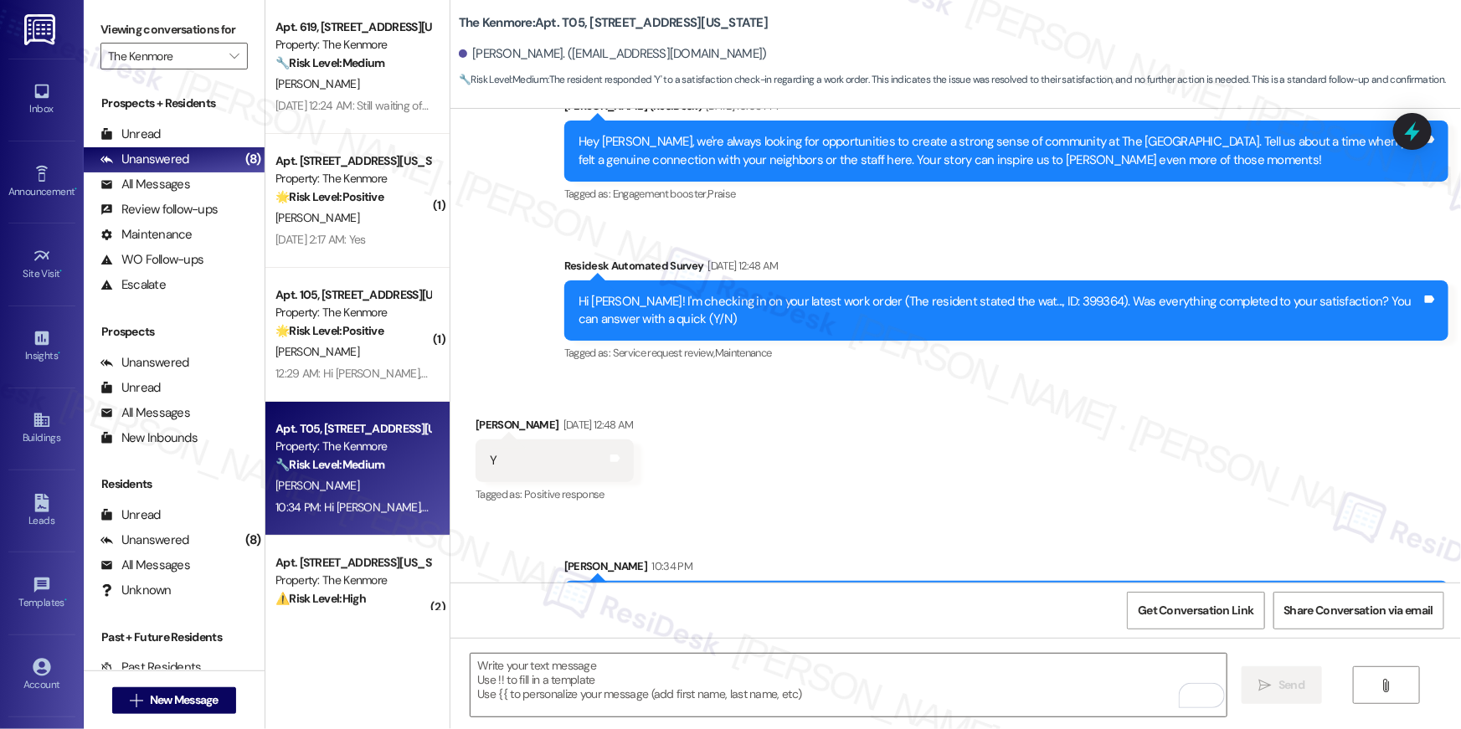
scroll to position [7525, 0]
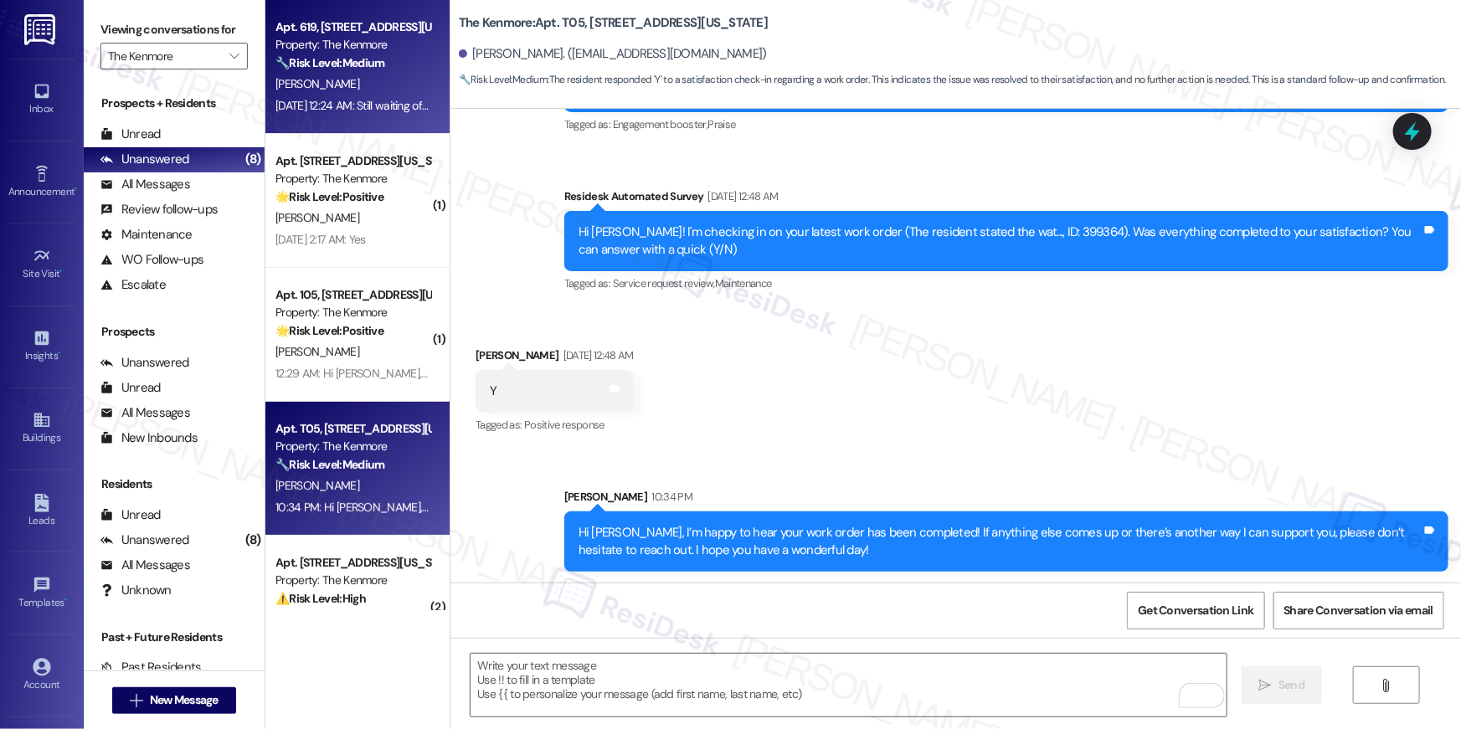
click at [301, 63] on strong "🔧 Risk Level: Medium" at bounding box center [330, 62] width 109 height 15
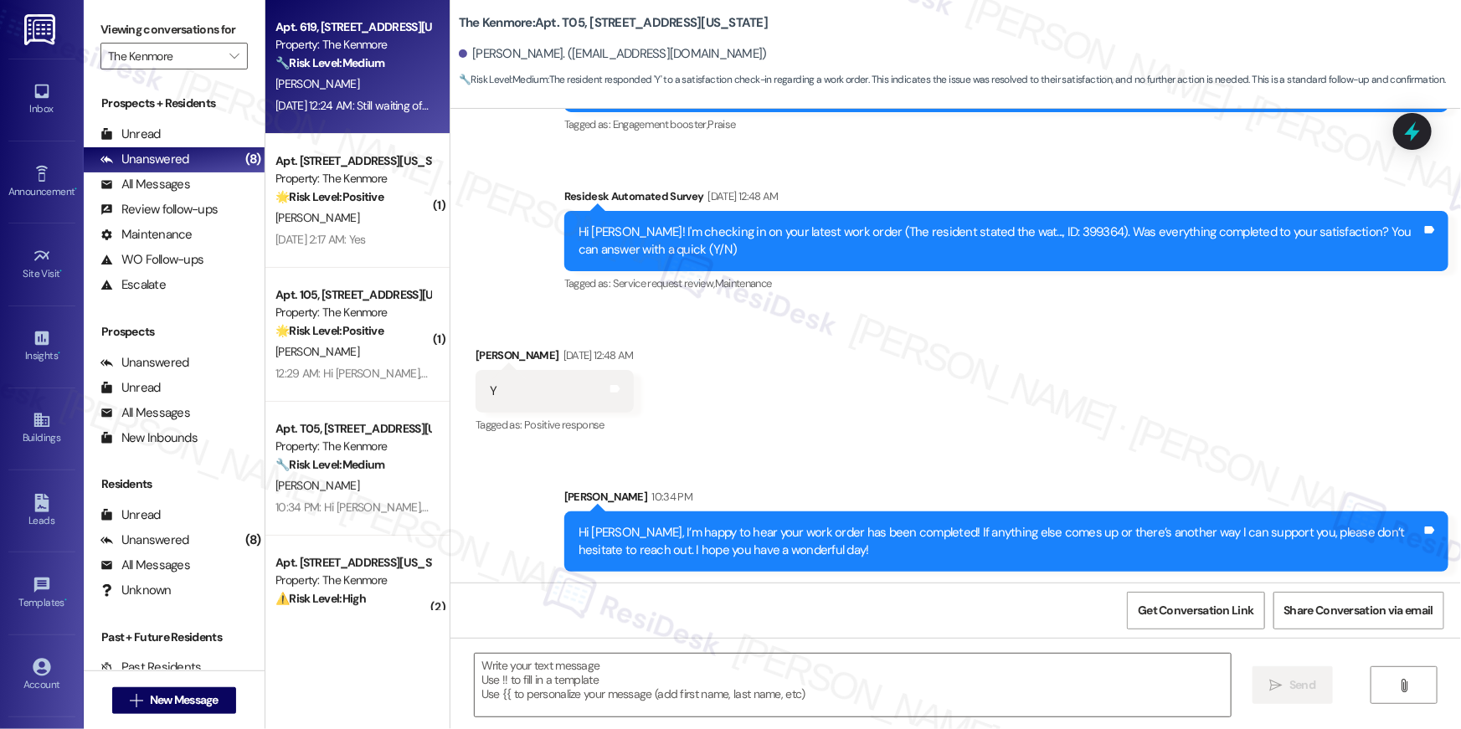
type textarea "Fetching suggested responses. Please feel free to read through the conversation…"
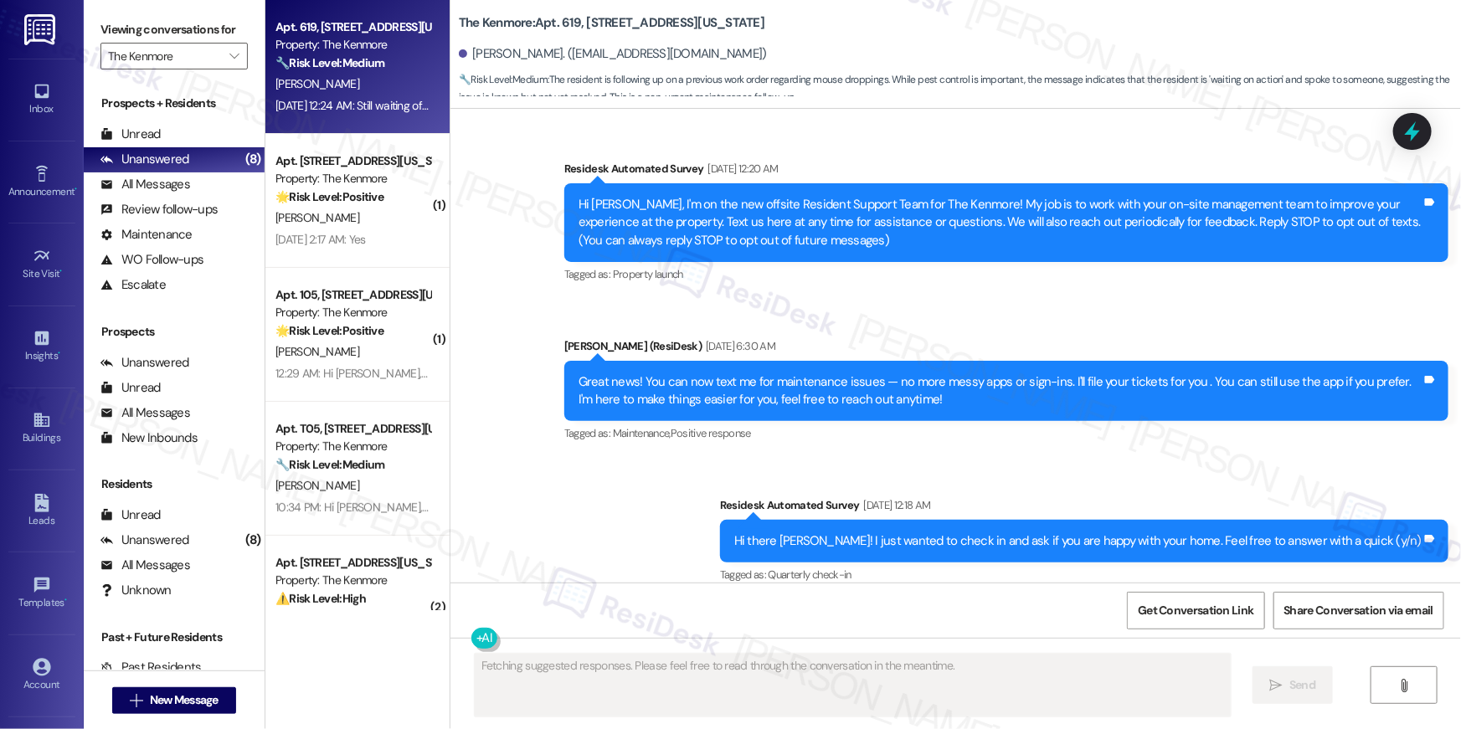
scroll to position [12414, 0]
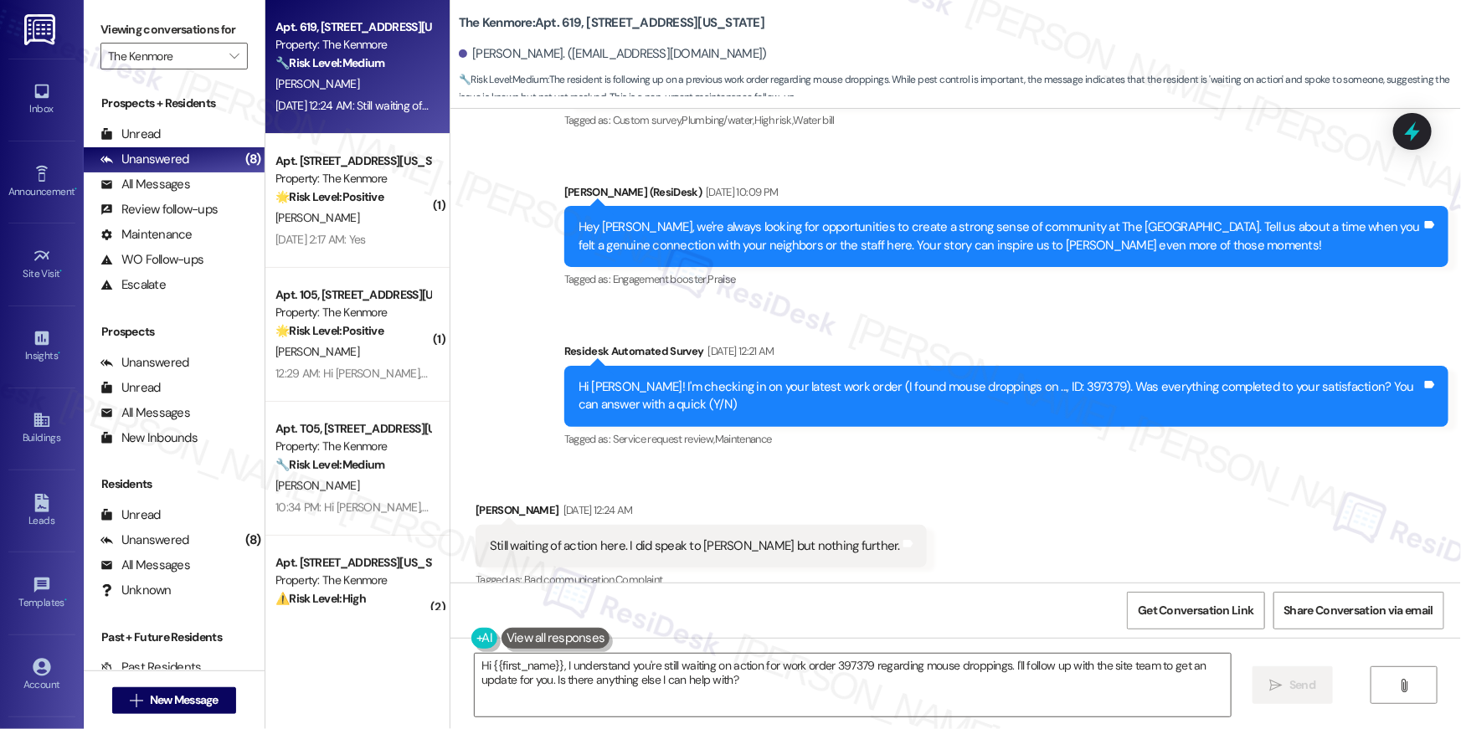
click at [881, 533] on div "Received via SMS Joshua Davenport Sep 05, 2025 at 12:24 AM Still waiting of act…" at bounding box center [956, 535] width 1011 height 142
click at [703, 693] on textarea "Hi {{first_name}}, I understand you're still waiting on action for work order 3…" at bounding box center [853, 685] width 756 height 63
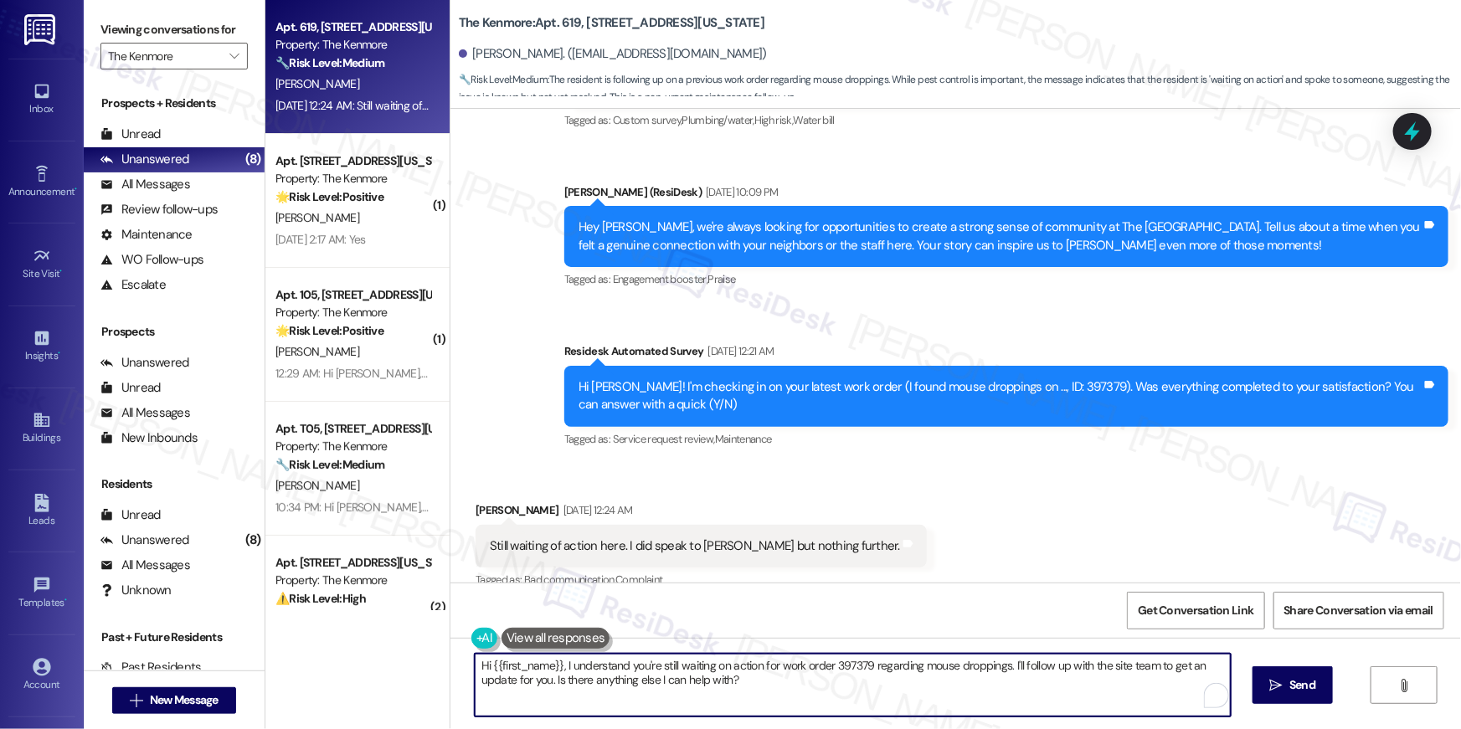
drag, startPoint x: 756, startPoint y: 690, endPoint x: 404, endPoint y: 631, distance: 356.7
click at [404, 631] on div "Apt. 619, 5415 Connecticut Avenue, NW Property: The Kenmore 🔧 Risk Level: Mediu…" at bounding box center [863, 364] width 1196 height 729
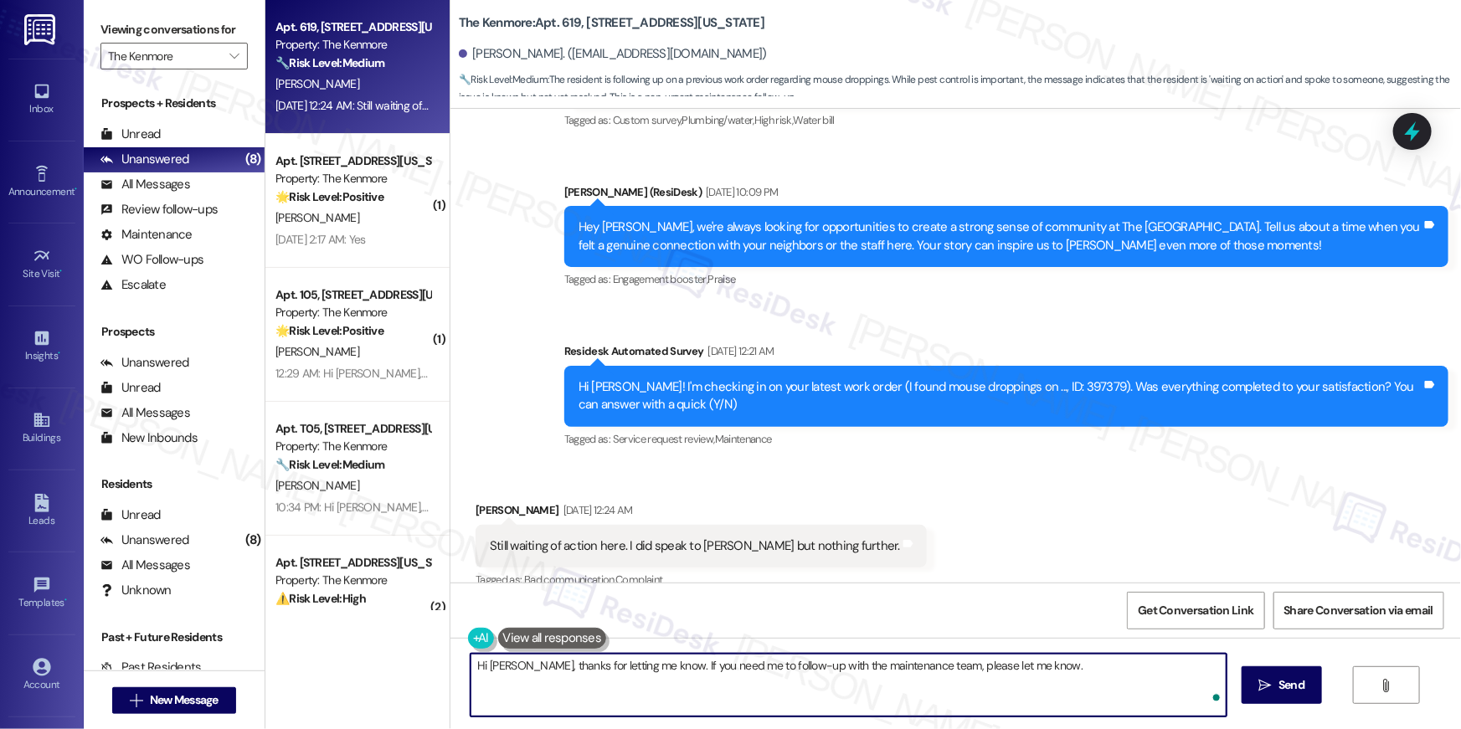
type textarea "Hi Joshua, thanks for letting me know. If you need me to follow-up with the mai…"
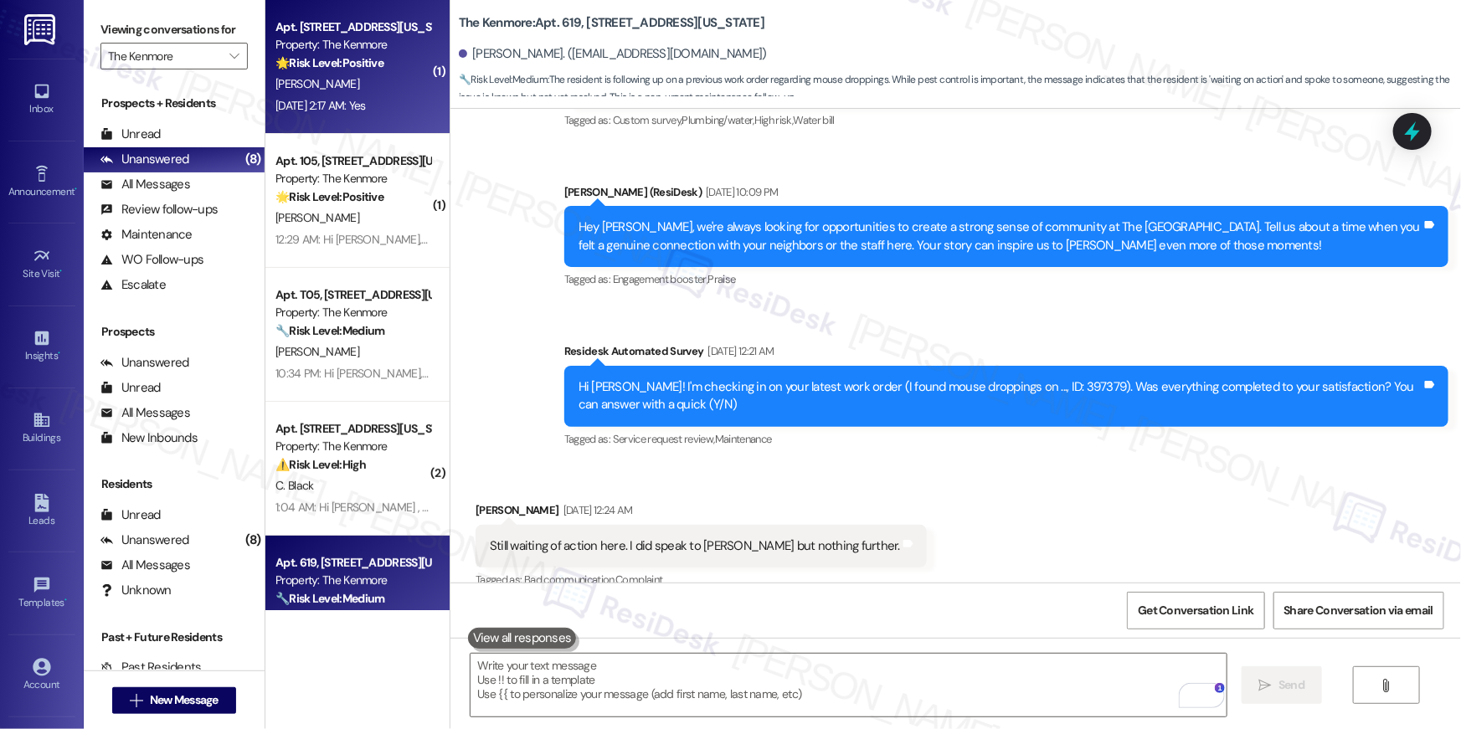
click at [388, 92] on div "[PERSON_NAME]" at bounding box center [353, 84] width 158 height 21
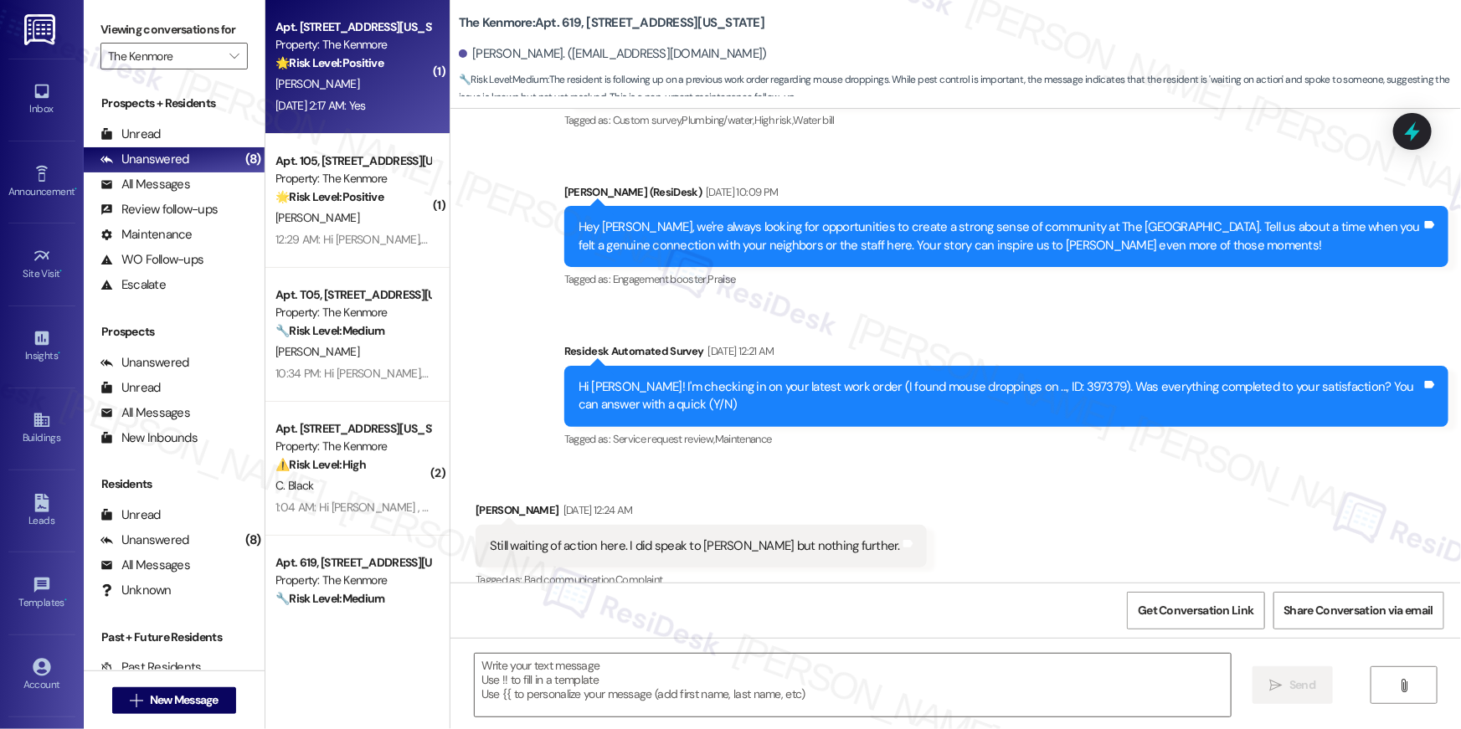
type textarea "Fetching suggested responses. Please feel free to read through the conversation…"
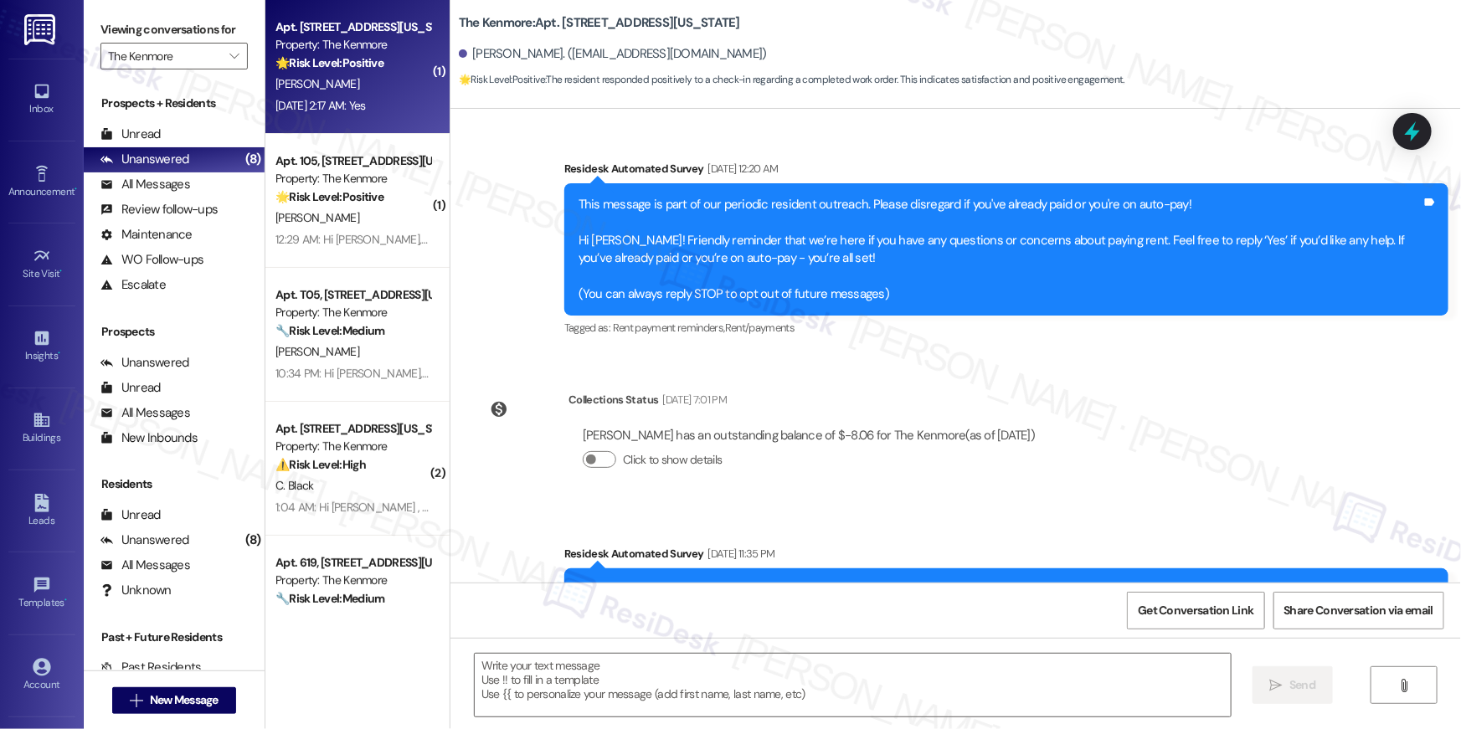
scroll to position [10930, 0]
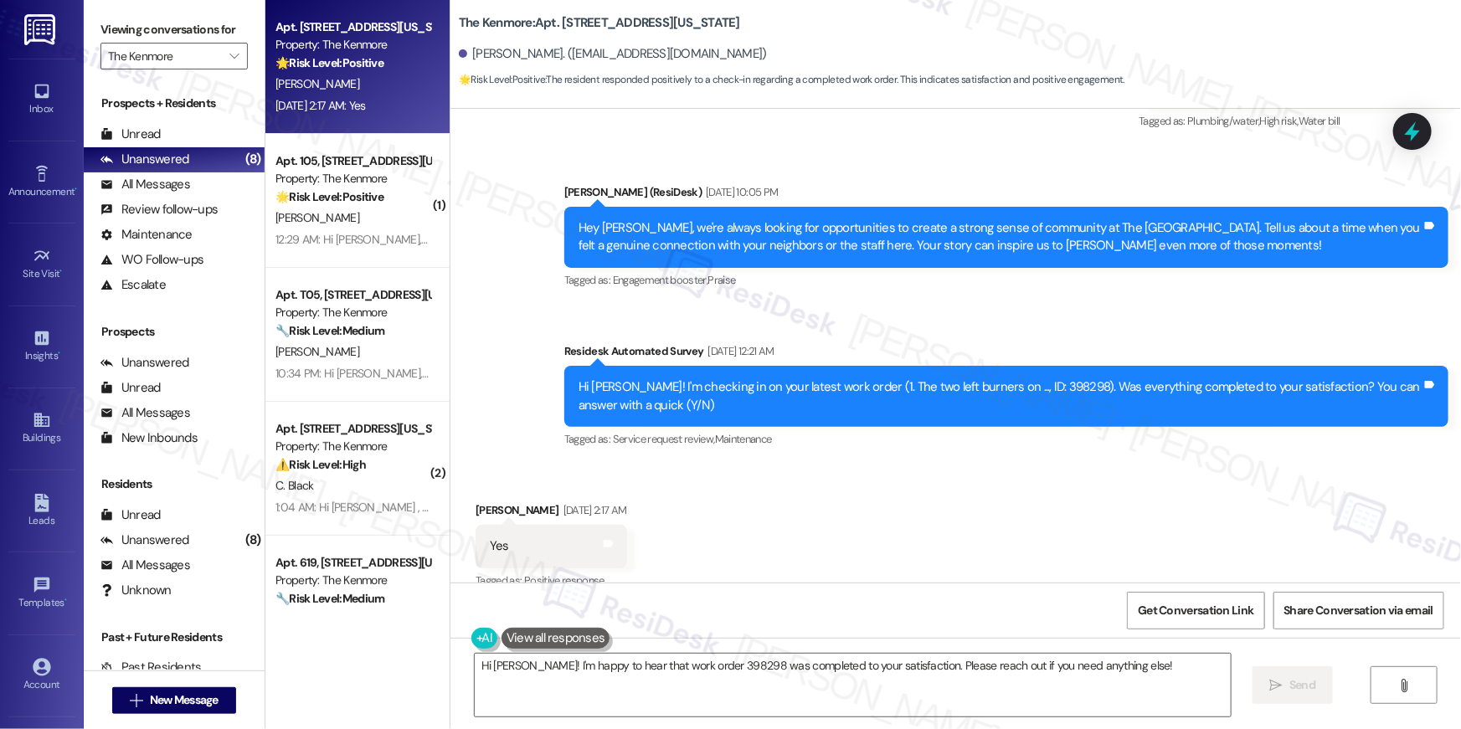
drag, startPoint x: 631, startPoint y: 669, endPoint x: 776, endPoint y: 644, distance: 147.9
click at [631, 669] on textarea "Hi Jamie! I'm happy to hear that work order 398298 was completed to your satisf…" at bounding box center [853, 685] width 756 height 63
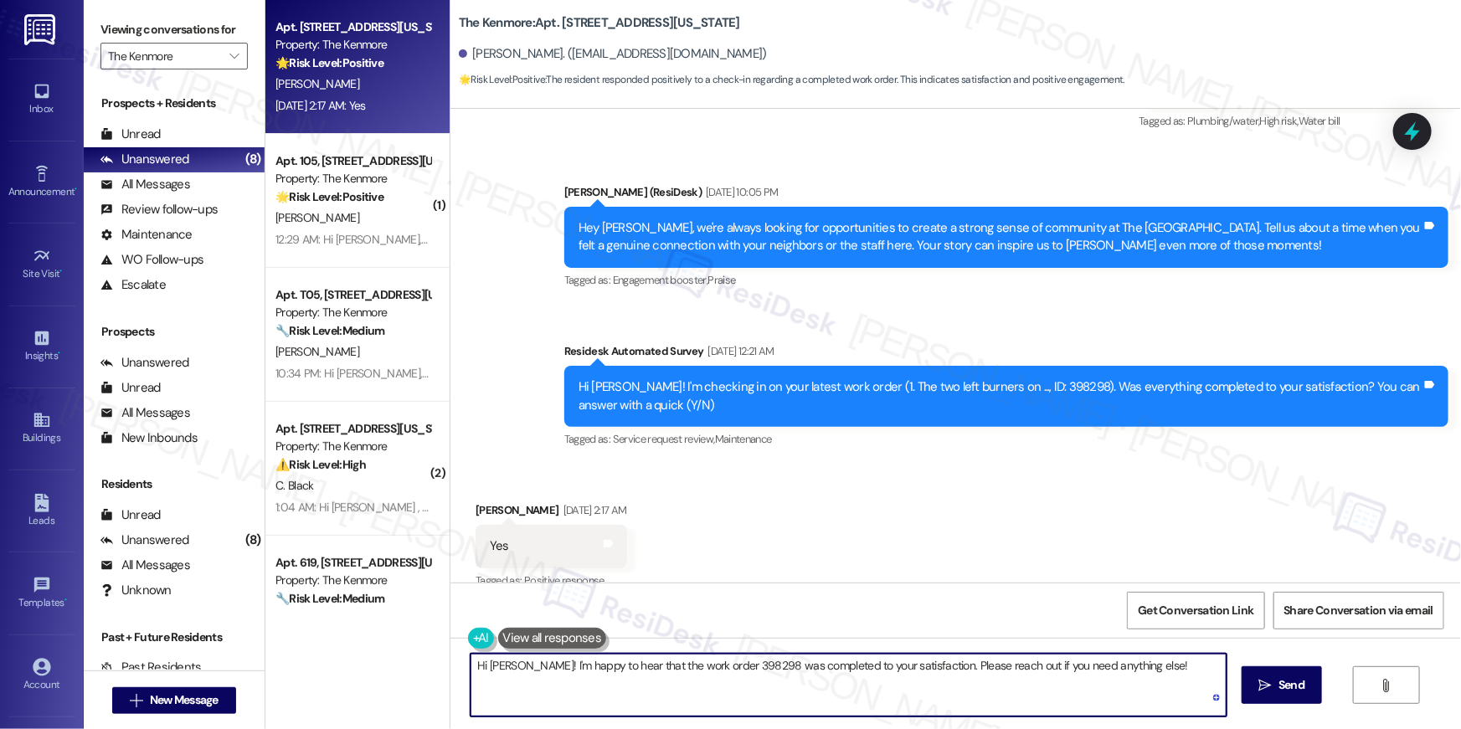
click at [725, 667] on textarea "Hi Jamie! I'm happy to hear that the work order 398298 was completed to your sa…" at bounding box center [849, 685] width 756 height 63
type textarea "Hi Jamie! I'm happy to hear that the work order was completed to your satisfact…"
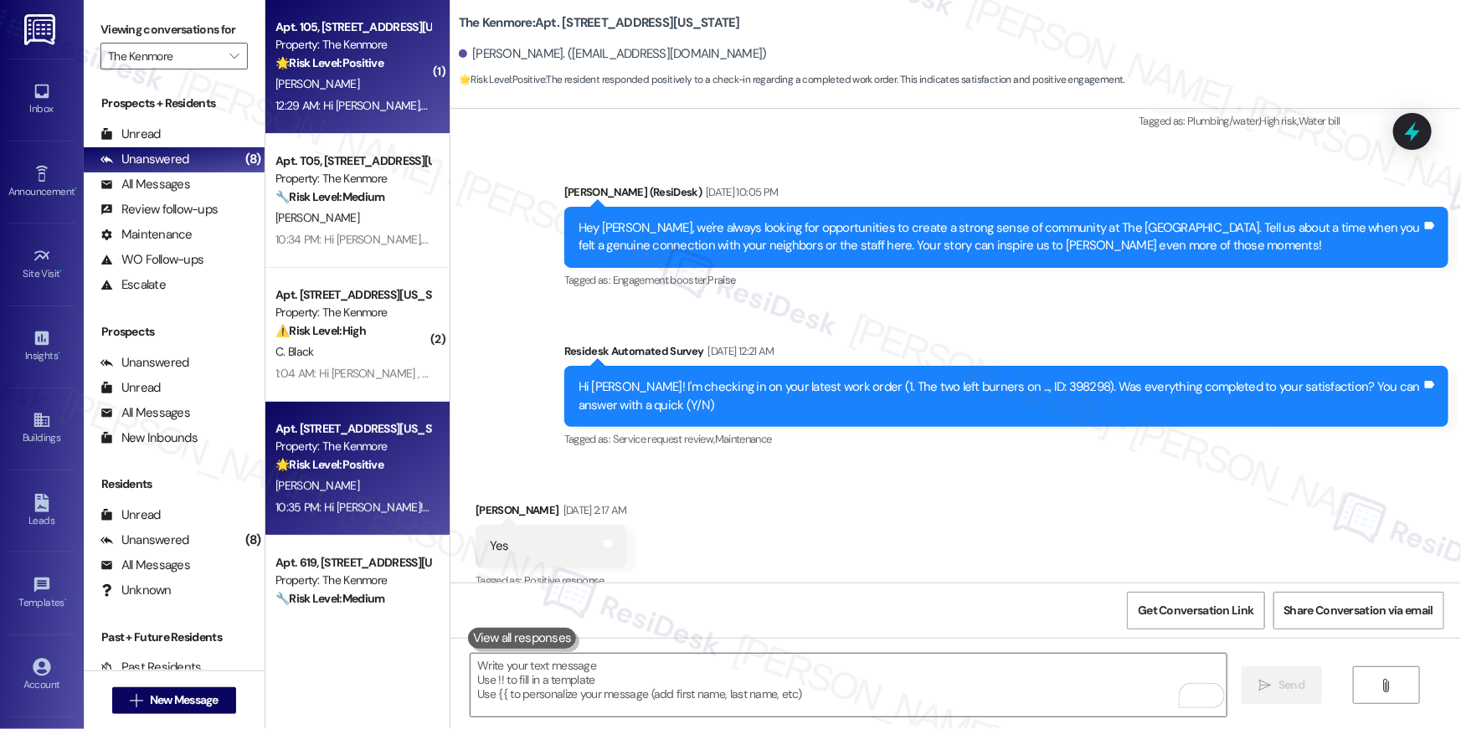
click at [387, 89] on div "[PERSON_NAME]" at bounding box center [353, 84] width 158 height 21
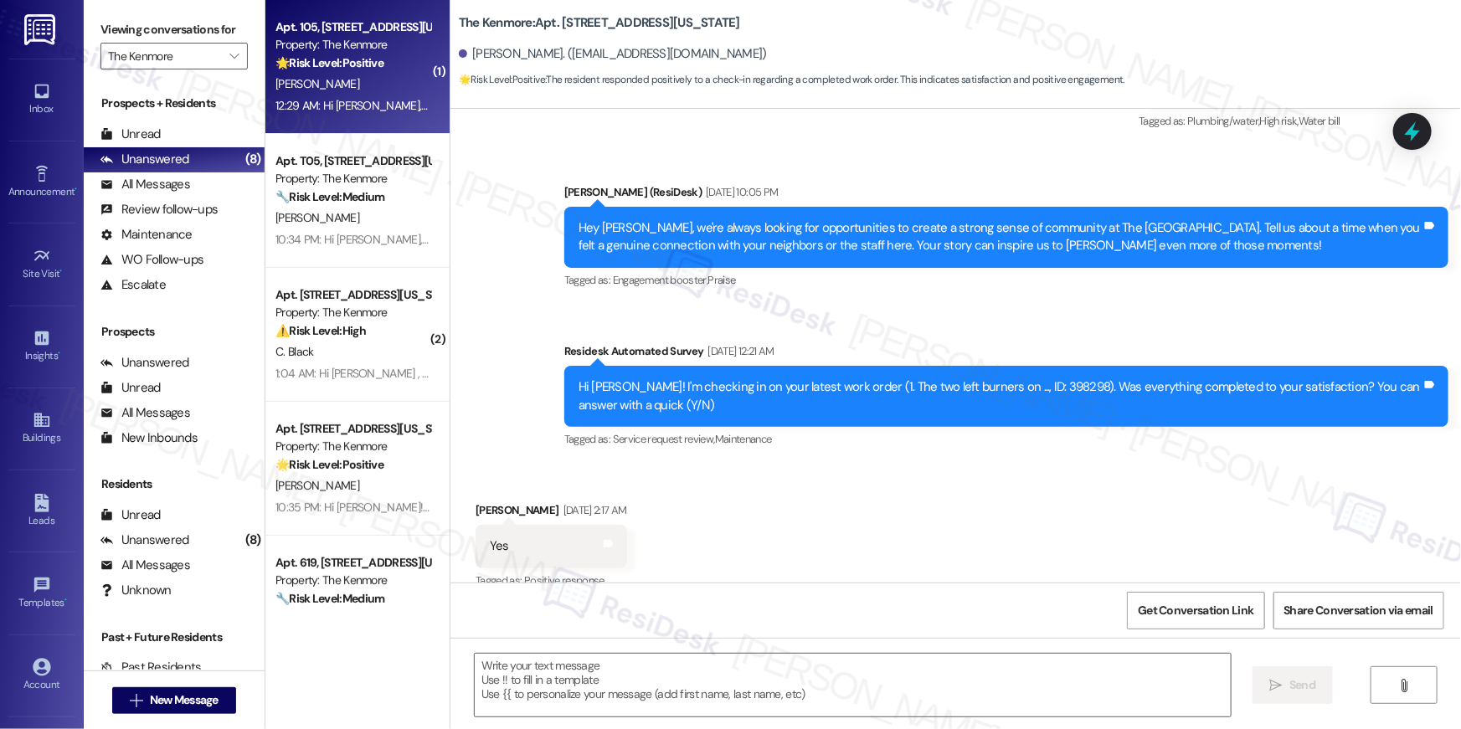
type textarea "Fetching suggested responses. Please feel free to read through the conversation…"
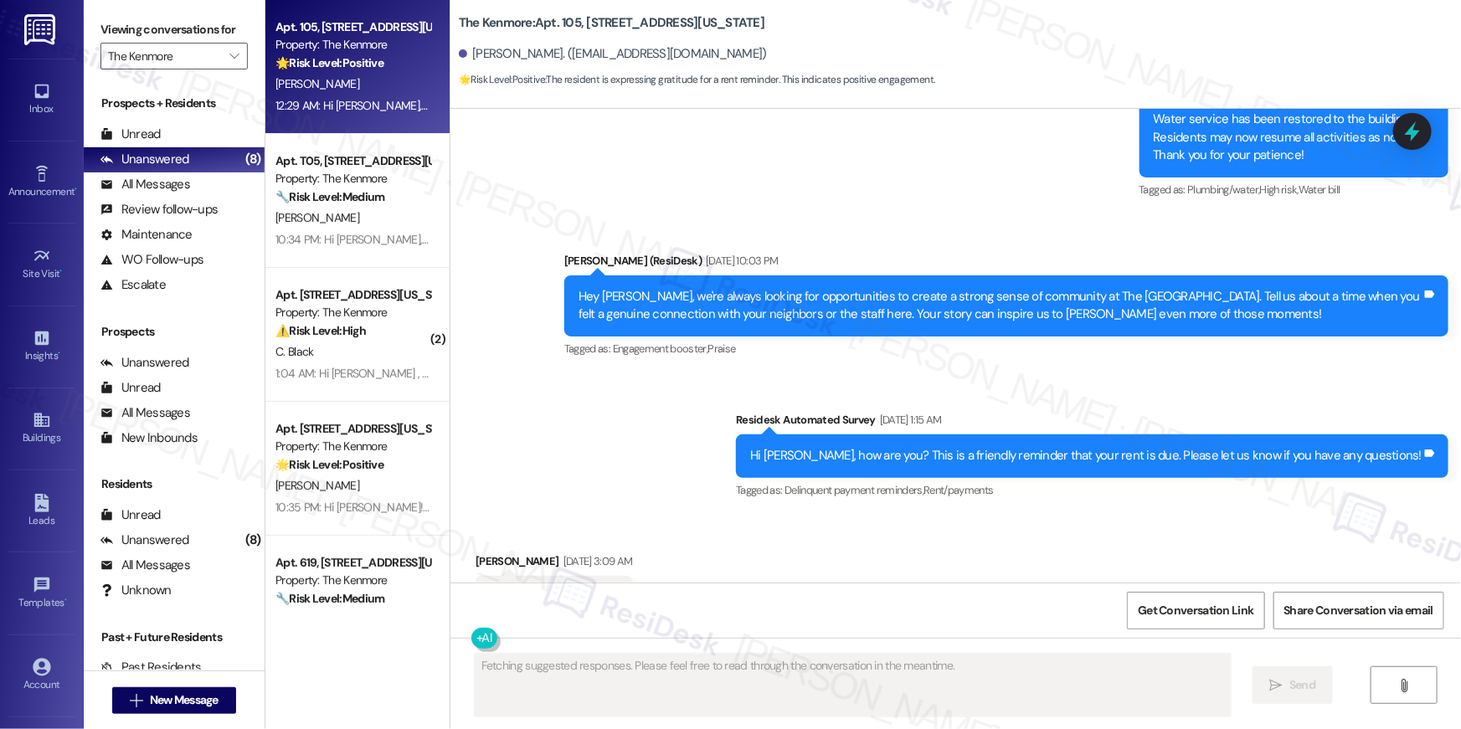
scroll to position [4162, 0]
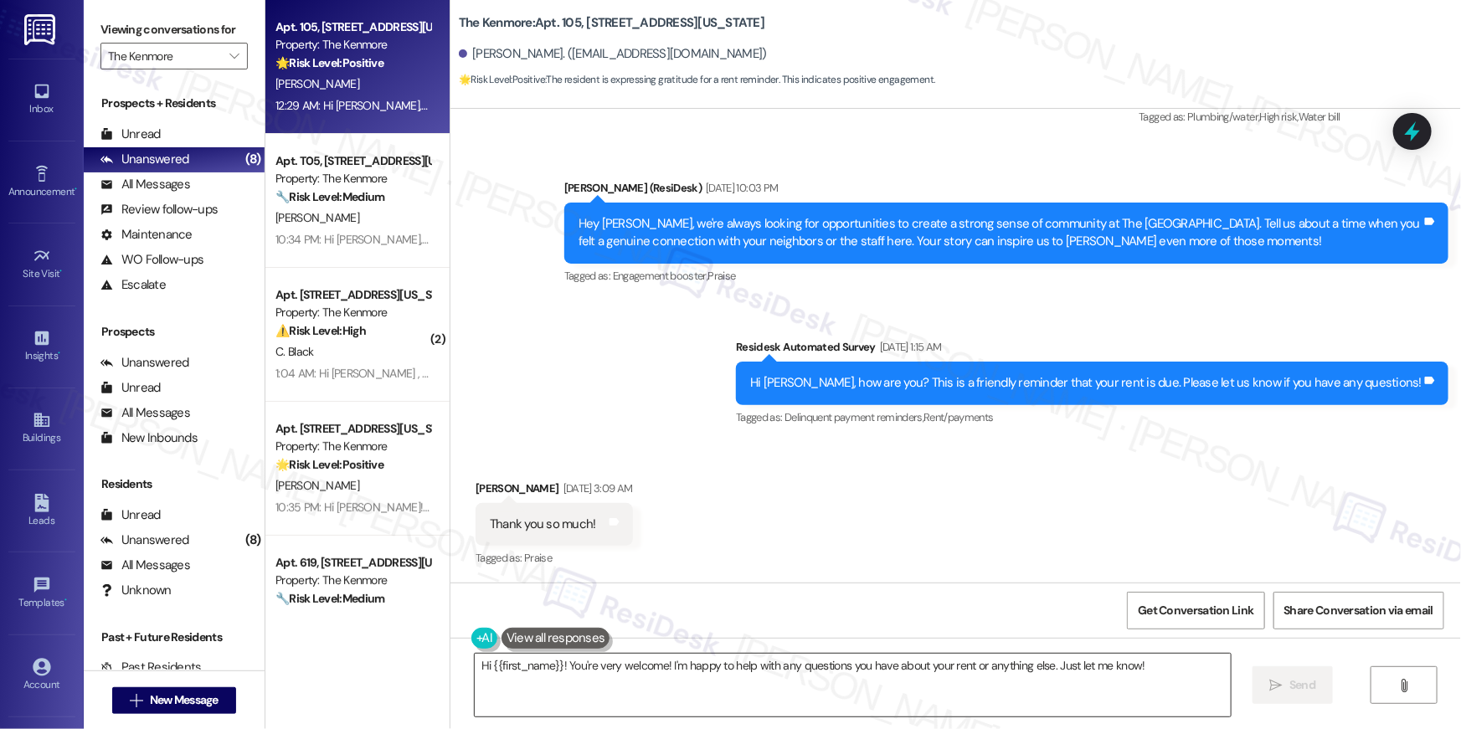
click at [791, 697] on textarea "Hi {{first_name}}! You're very welcome! I'm happy to help with any questions yo…" at bounding box center [853, 685] width 756 height 63
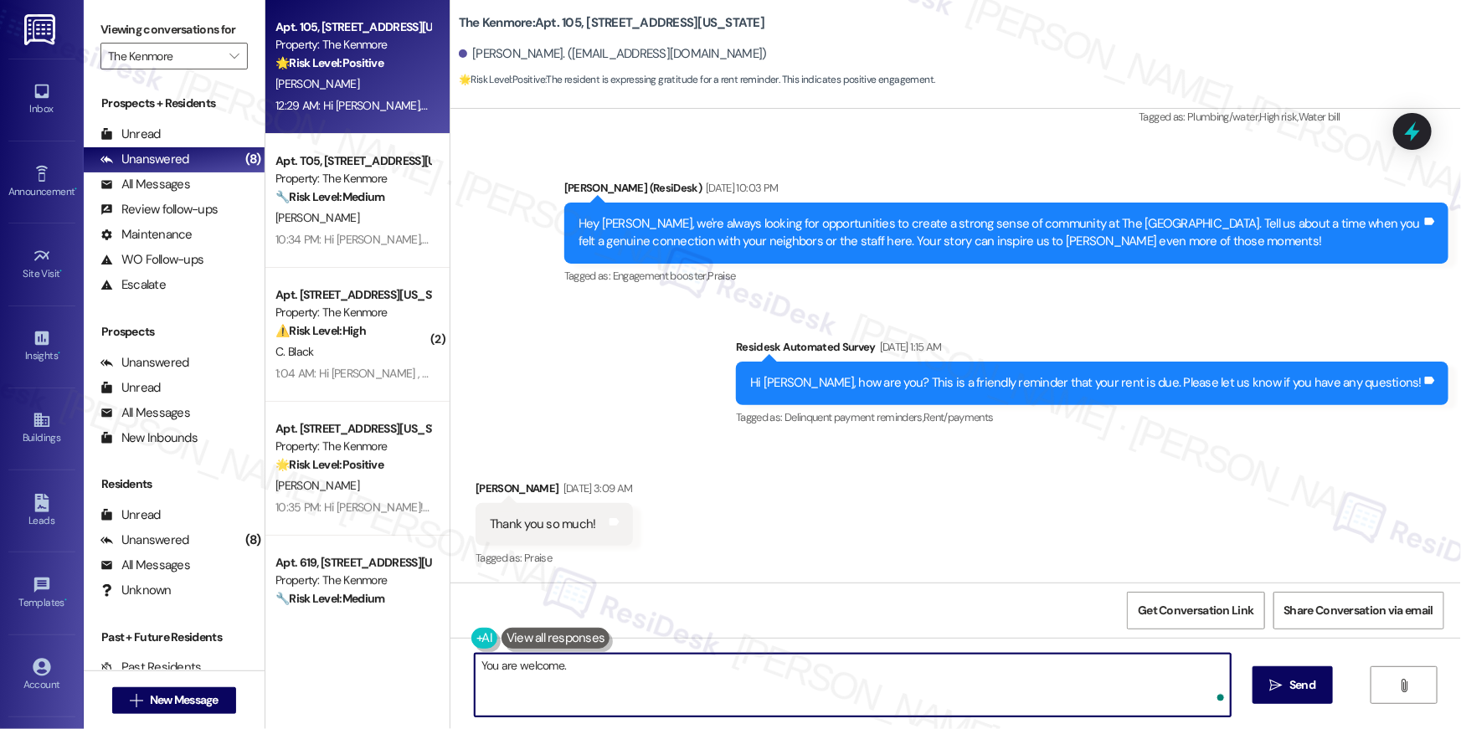
type textarea "You are welcome."
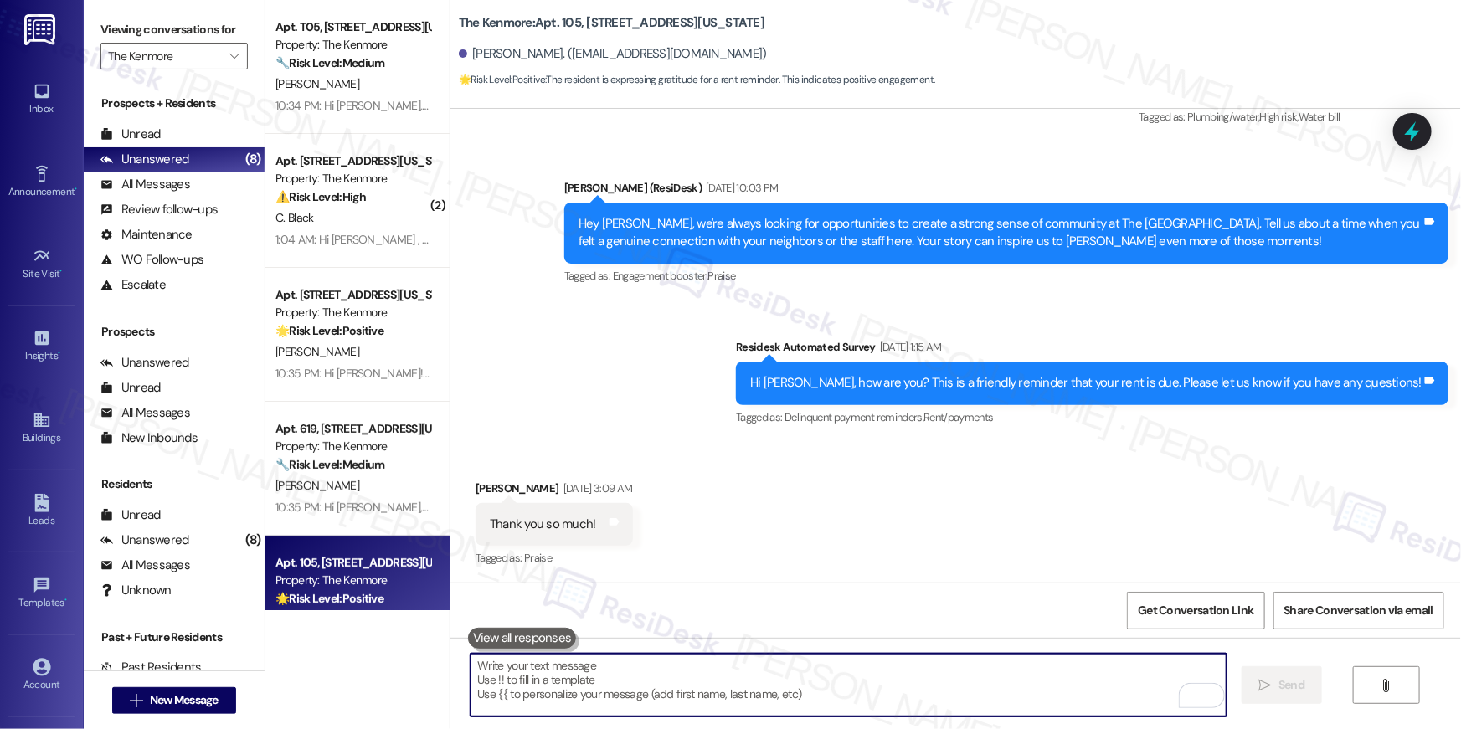
click at [332, 77] on div "[PERSON_NAME]" at bounding box center [353, 84] width 158 height 21
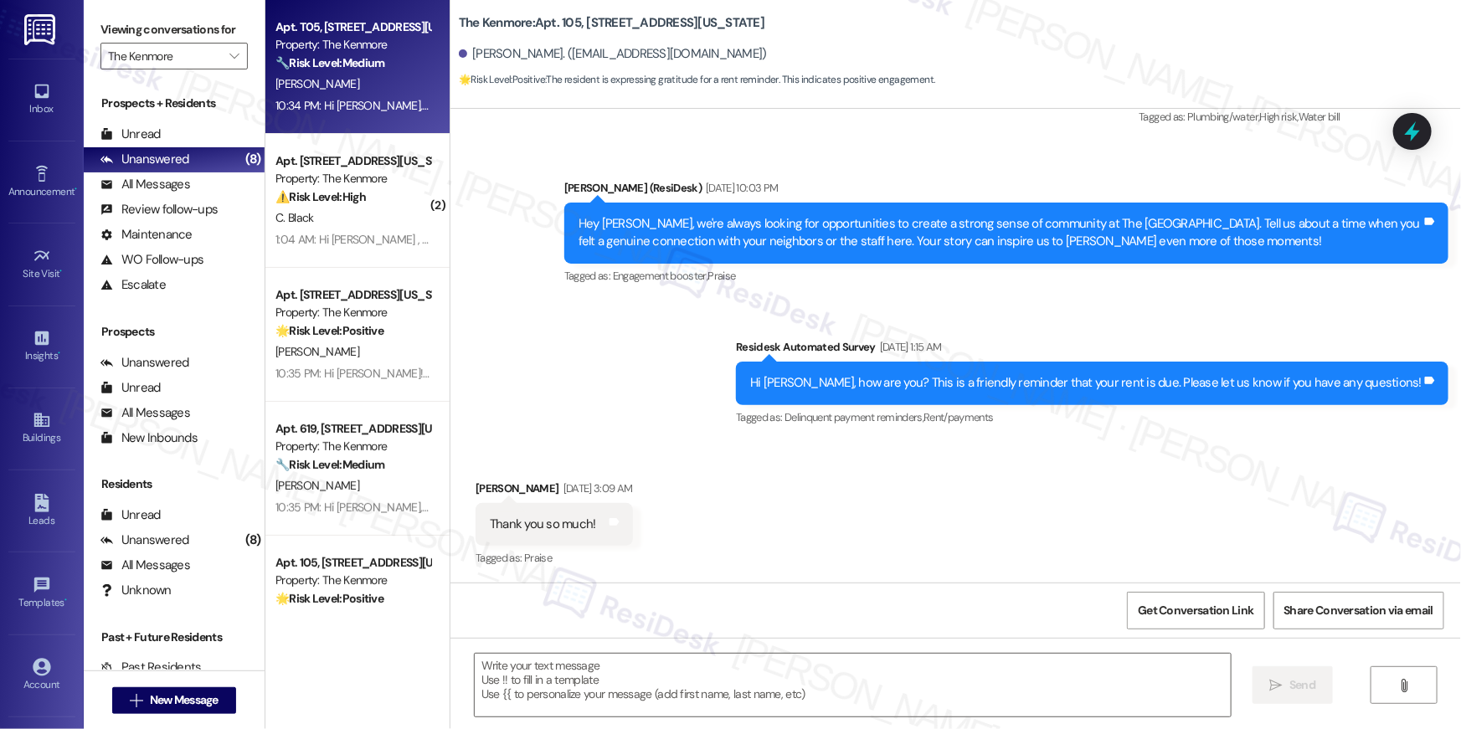
type textarea "Fetching suggested responses. Please feel free to read through the conversation…"
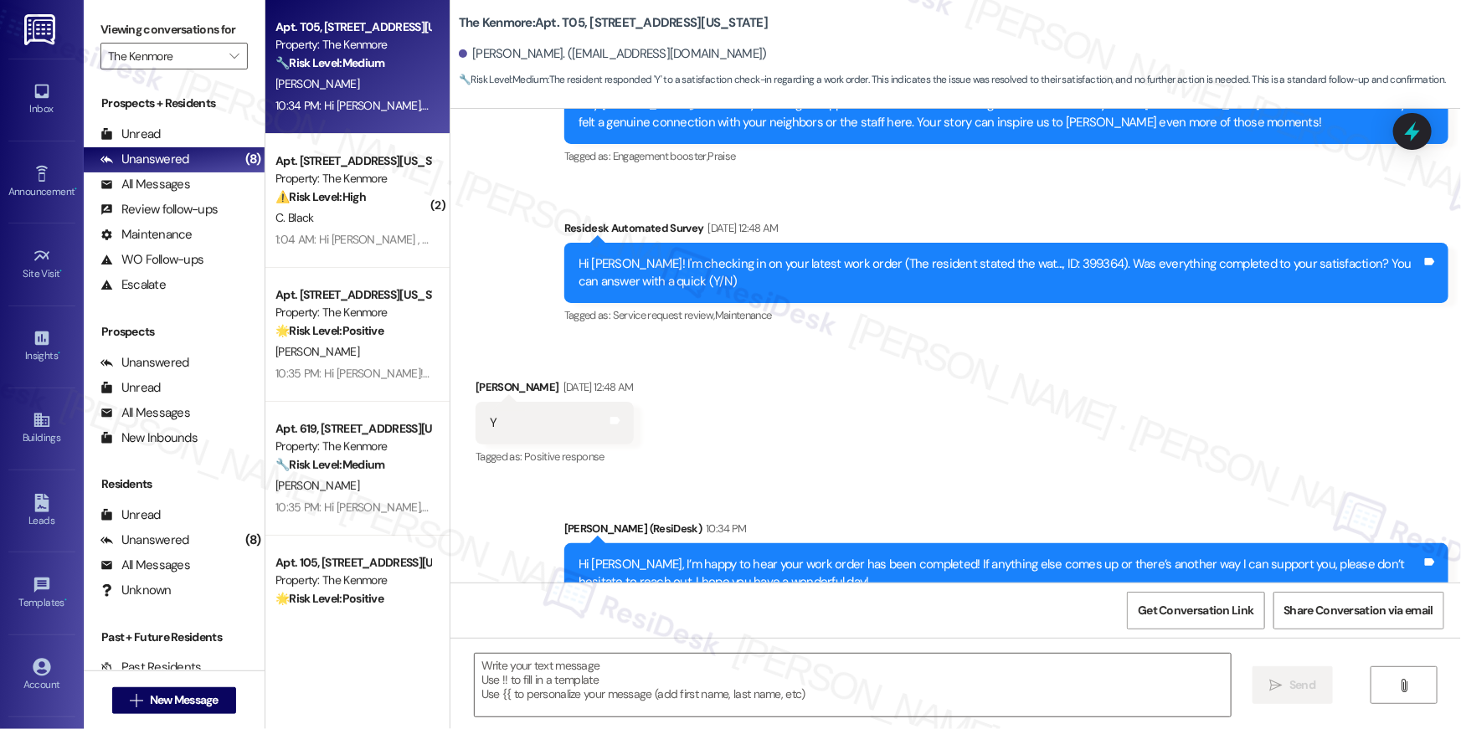
type textarea "Fetching suggested responses. Please feel free to read through the conversation…"
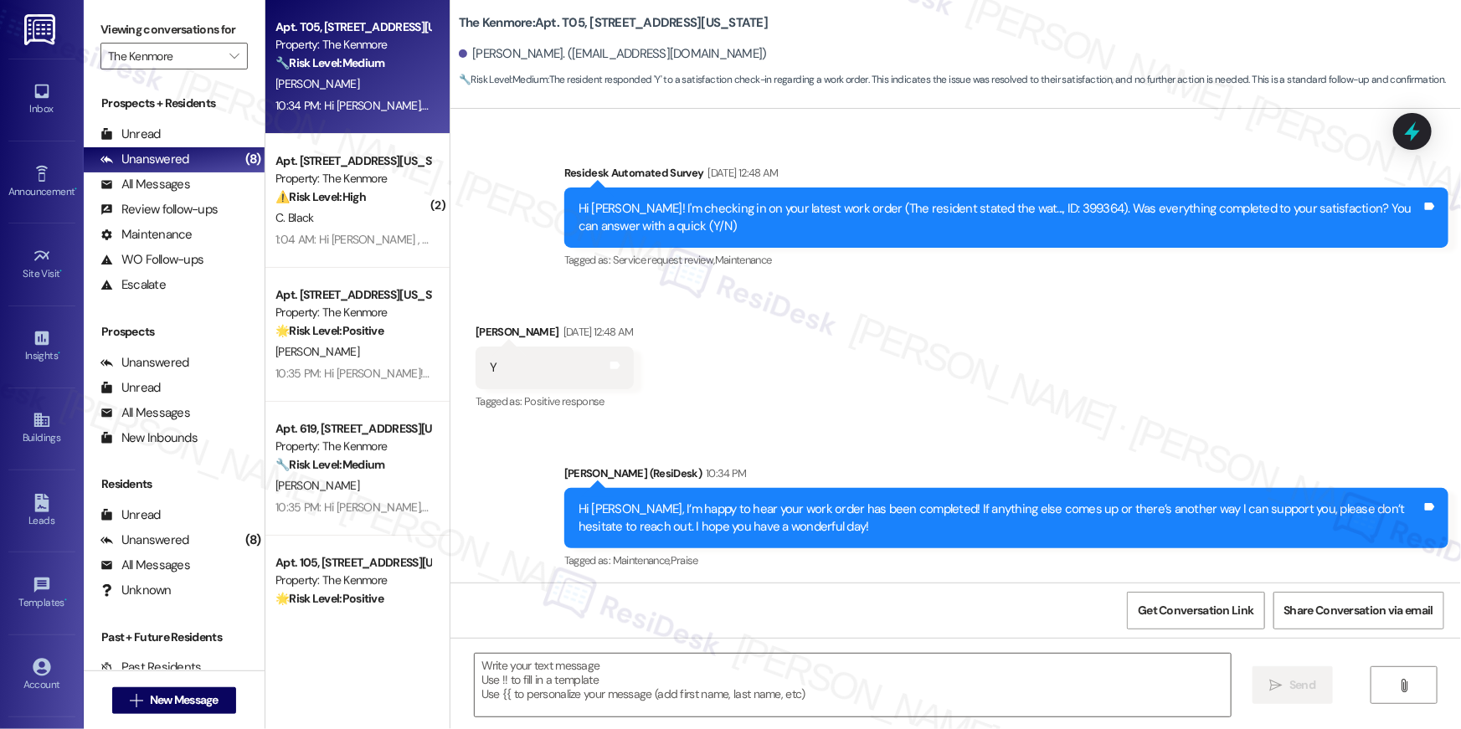
scroll to position [7549, 0]
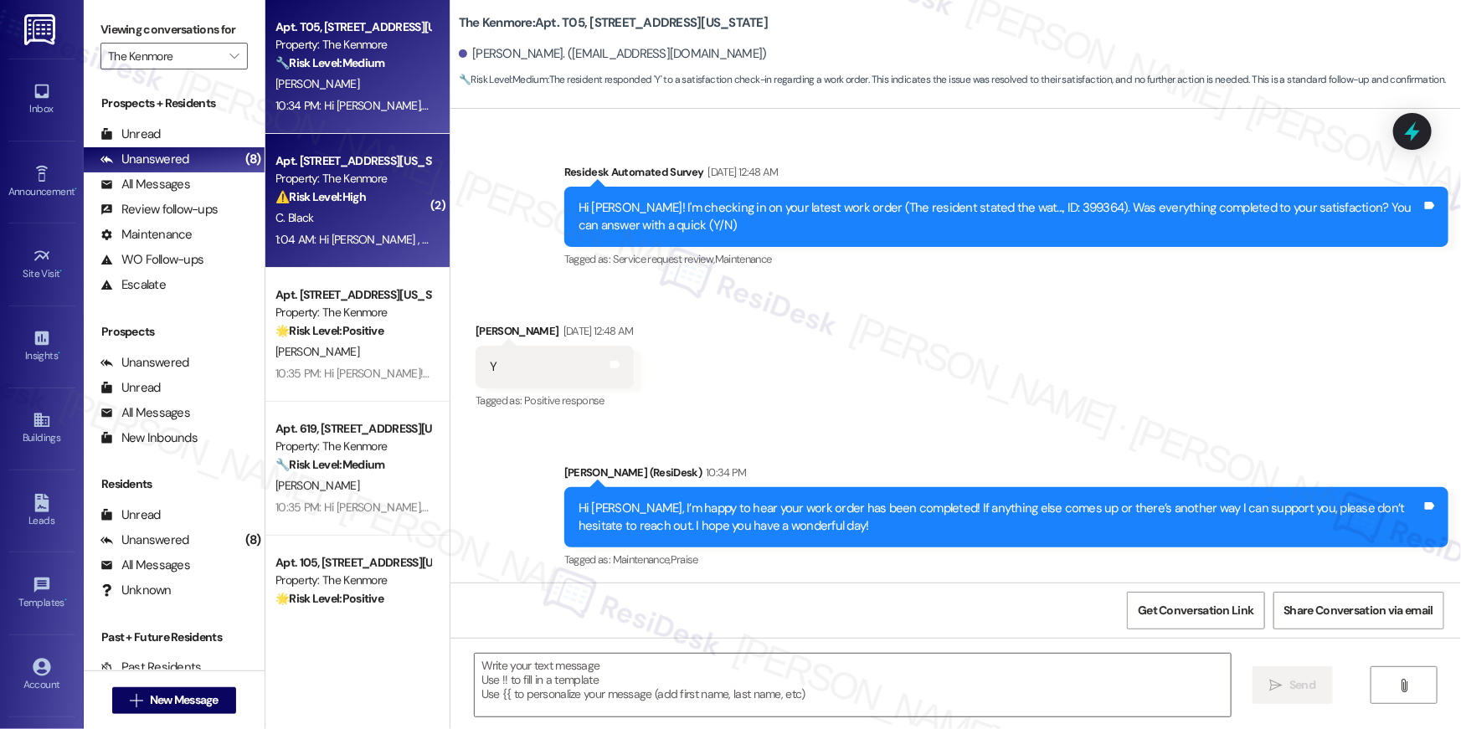
click at [364, 232] on div "1:04 AM: Hi Crystal , thank you for bringing this important matter to our atten…" at bounding box center [832, 239] width 1113 height 15
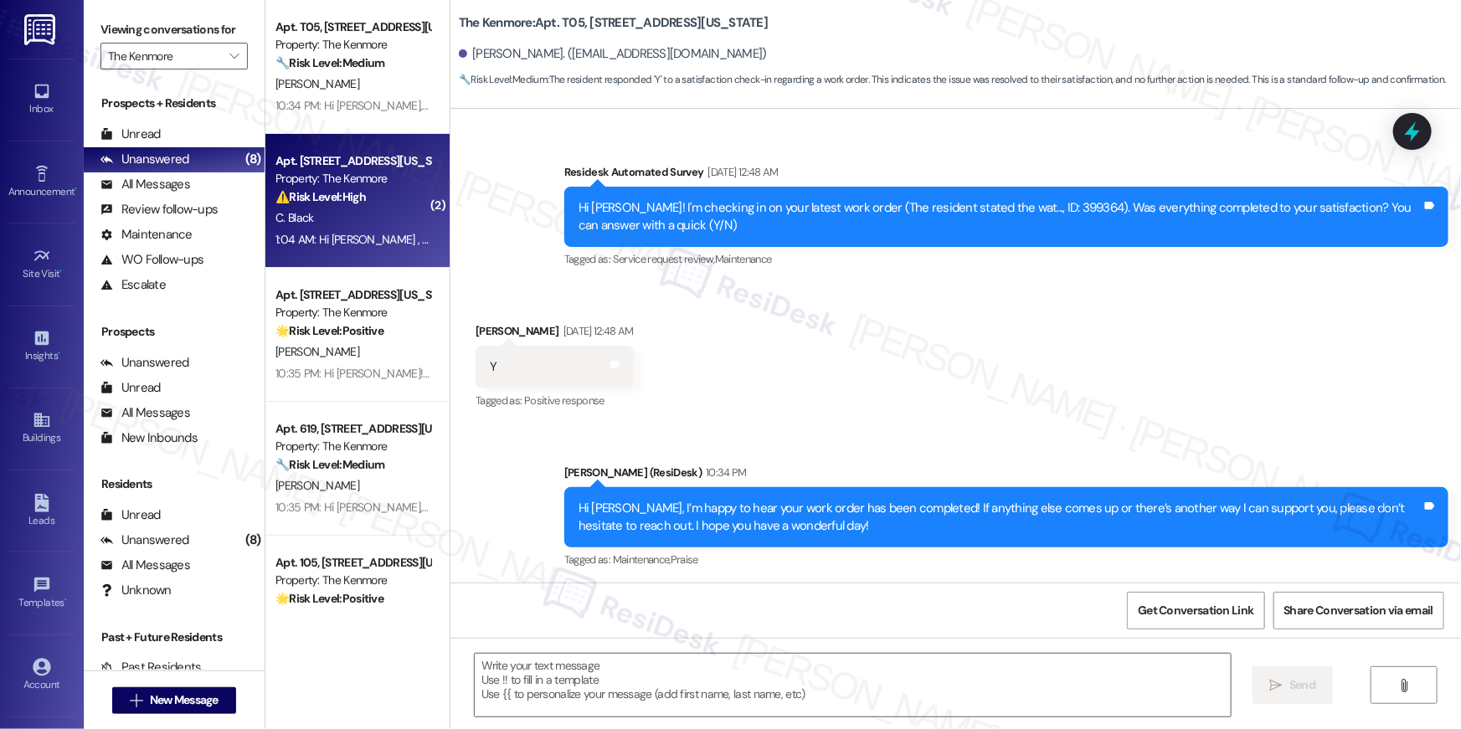
type textarea "Fetching suggested responses. Please feel free to read through the conversation…"
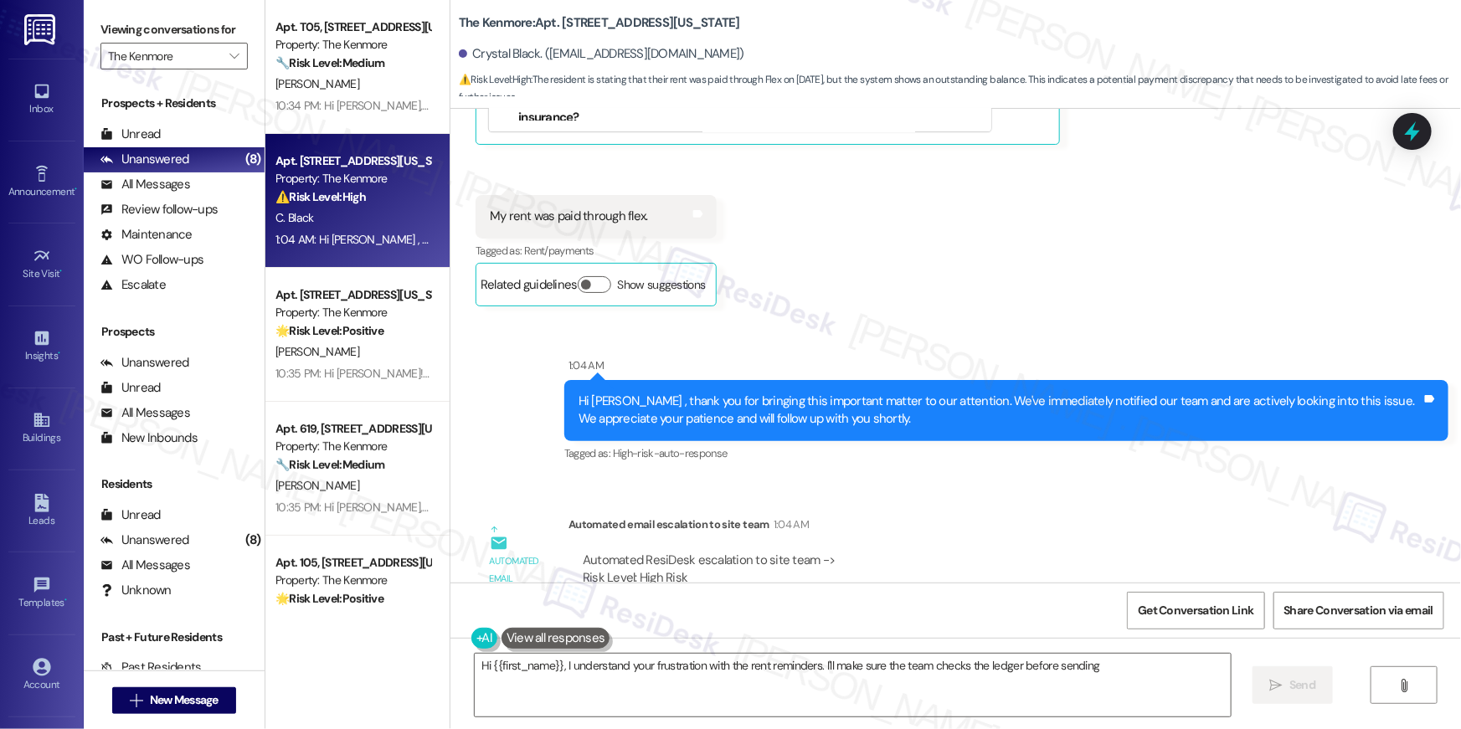
scroll to position [21638, 0]
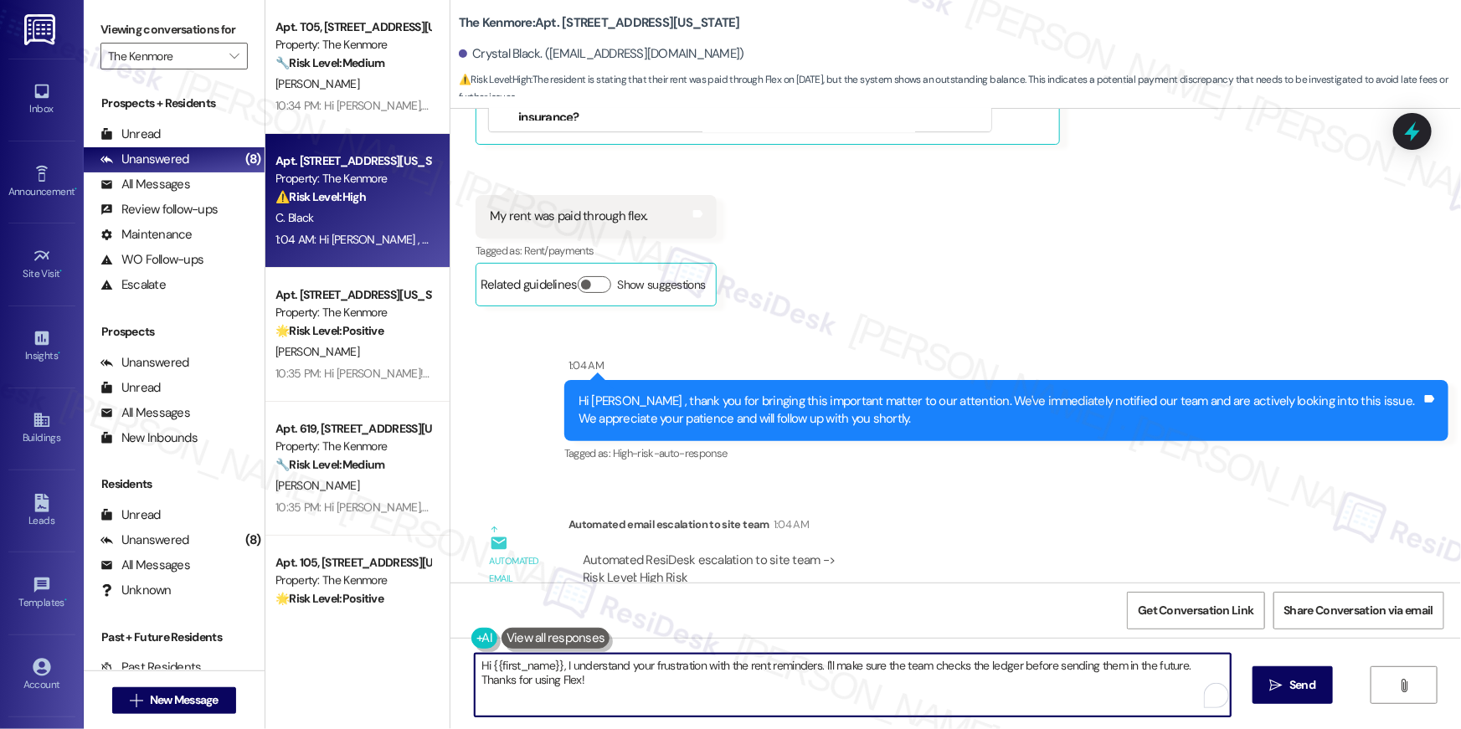
click at [837, 688] on textarea "Hi {{first_name}}, I understand your frustration with the rent reminders. I'll …" at bounding box center [853, 685] width 756 height 63
click at [866, 686] on textarea "Hi {{first_name}}, I understand your frustration with the rent reminders. I'll …" at bounding box center [849, 685] width 756 height 63
paste textarea "Thank you so much for your rent payment, {{first_name}}. We really appreciate i…"
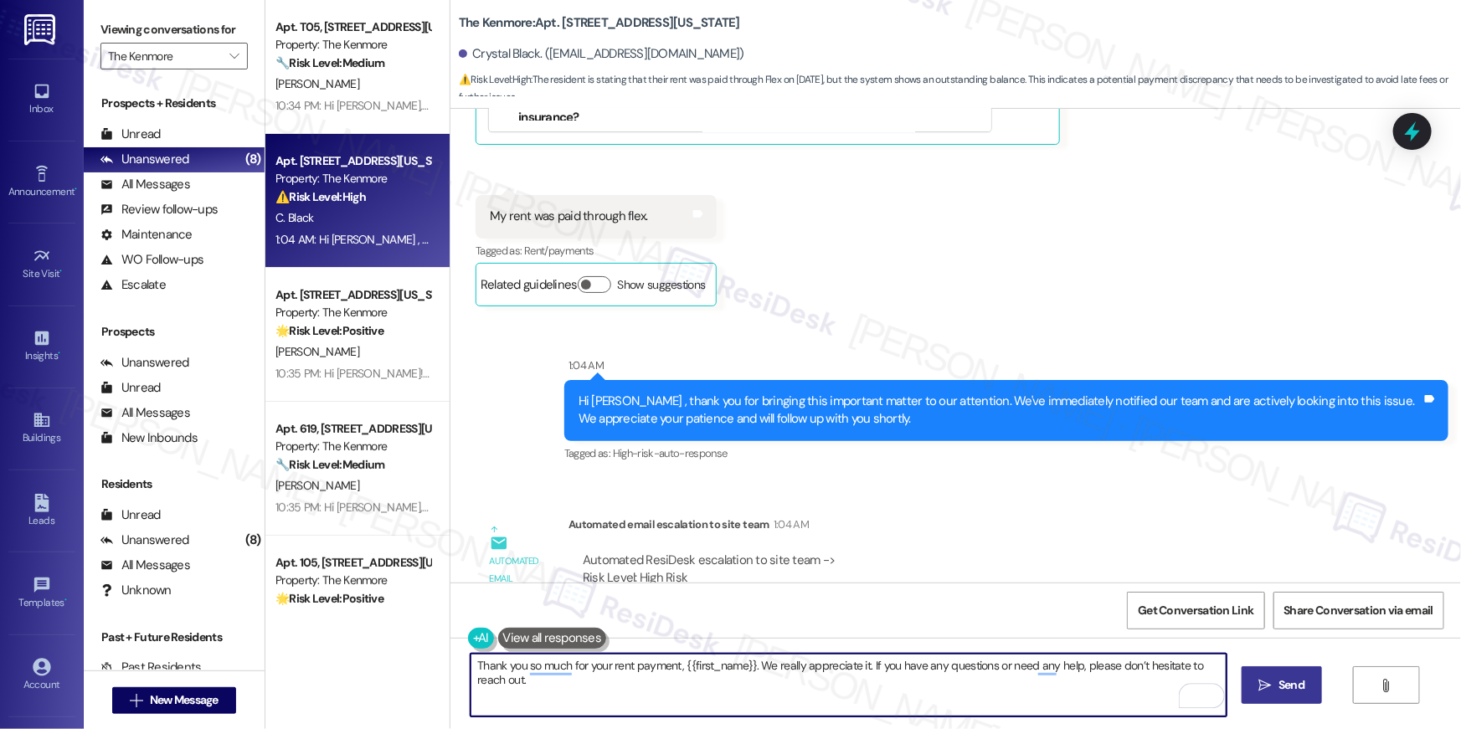
type textarea "Thank you so much for your rent payment, {{first_name}}. We really appreciate i…"
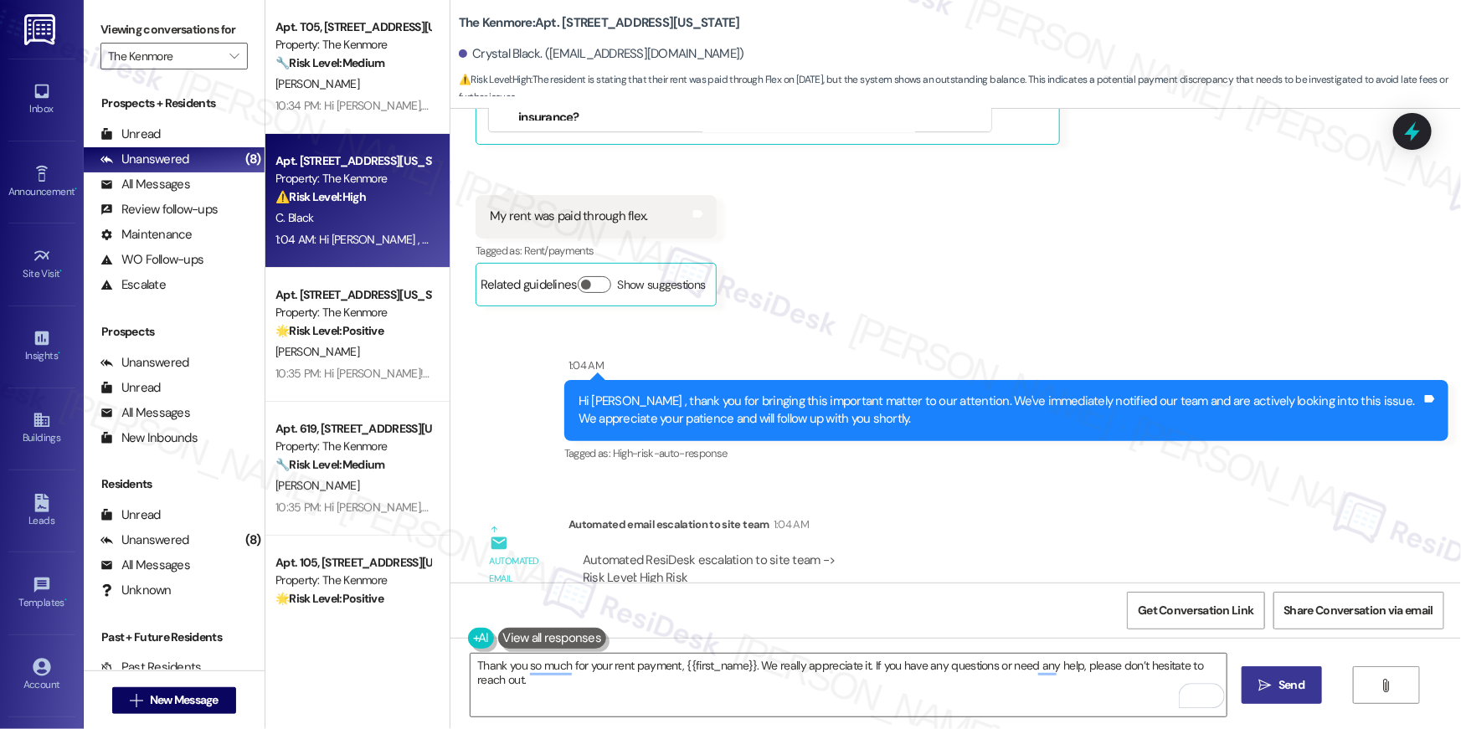
click at [1265, 681] on icon "" at bounding box center [1265, 685] width 13 height 13
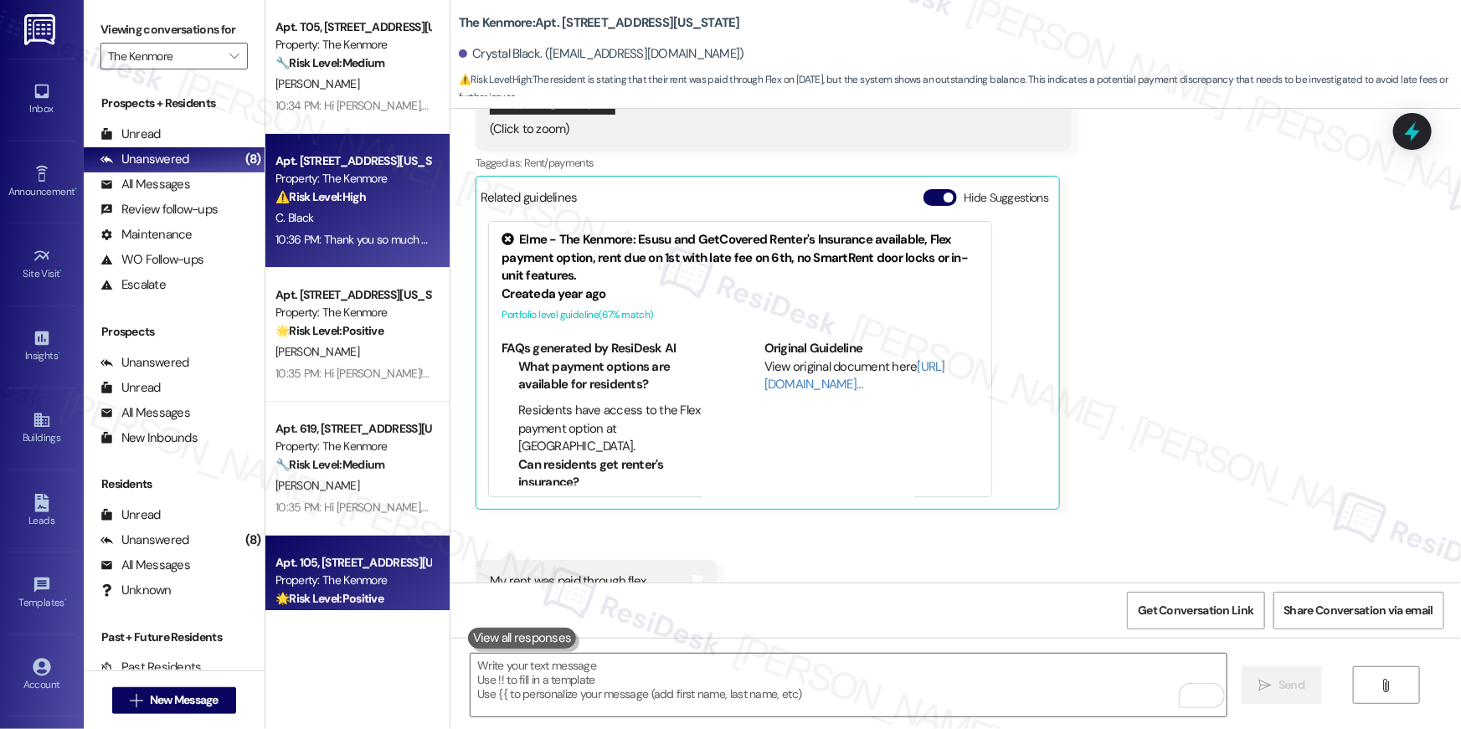
scroll to position [193, 0]
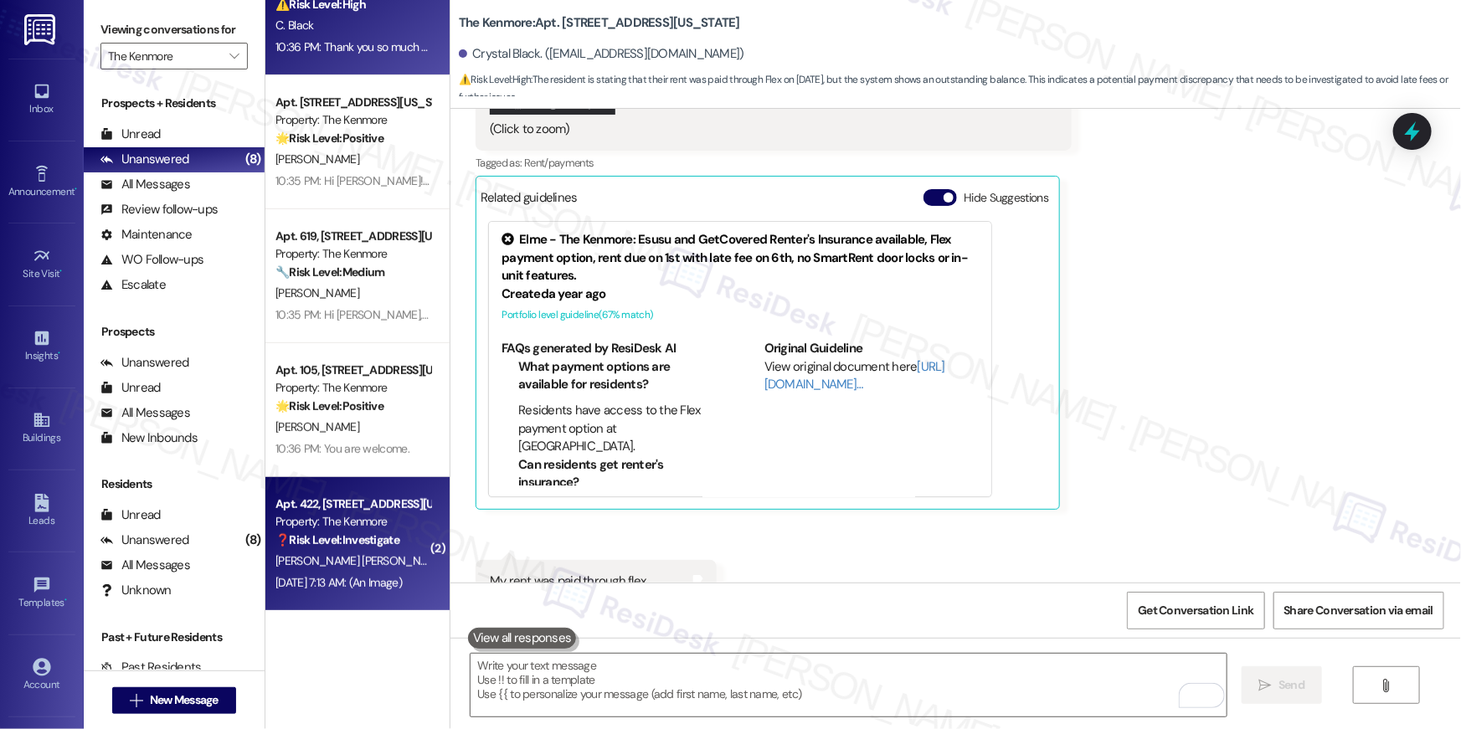
click at [349, 523] on div "Property: The Kenmore" at bounding box center [353, 522] width 155 height 18
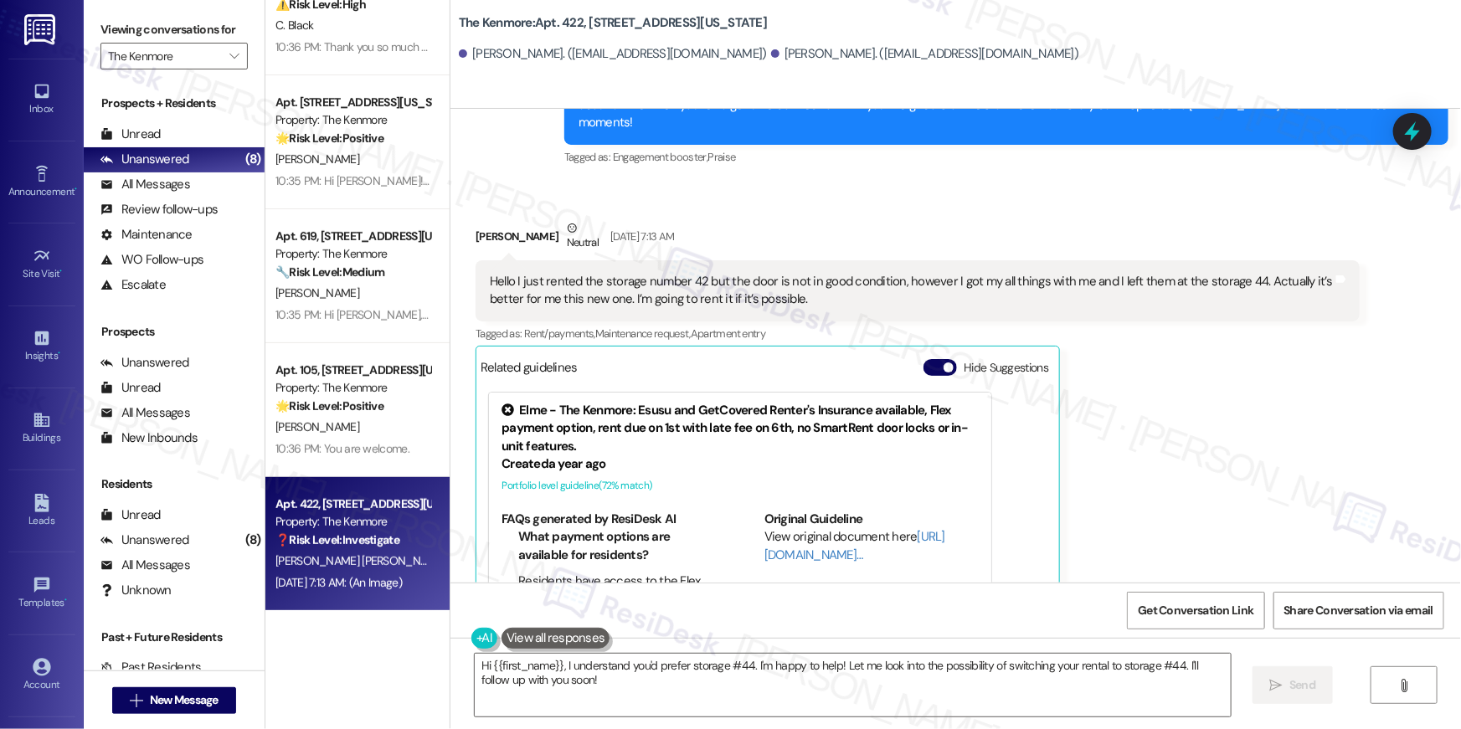
scroll to position [29814, 0]
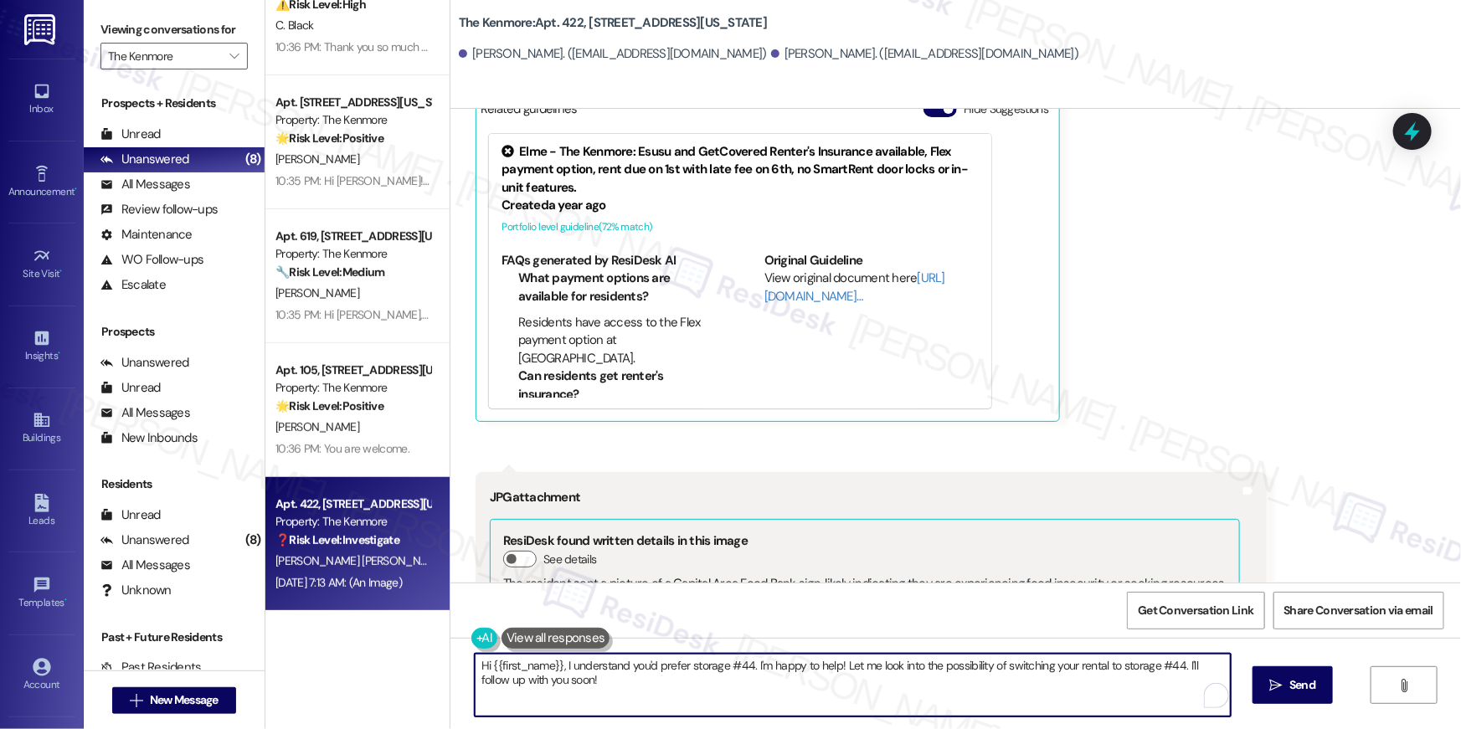
click at [660, 688] on textarea "Hi {{first_name}}, I understand you'd prefer storage #44. I'm happy to help! Le…" at bounding box center [853, 685] width 756 height 63
drag, startPoint x: 636, startPoint y: 675, endPoint x: 743, endPoint y: 667, distance: 107.5
click at [743, 667] on textarea "Hi {{first_name}}, I understand you'd prefer storage #44. I'm happy to help! Le…" at bounding box center [849, 685] width 756 height 63
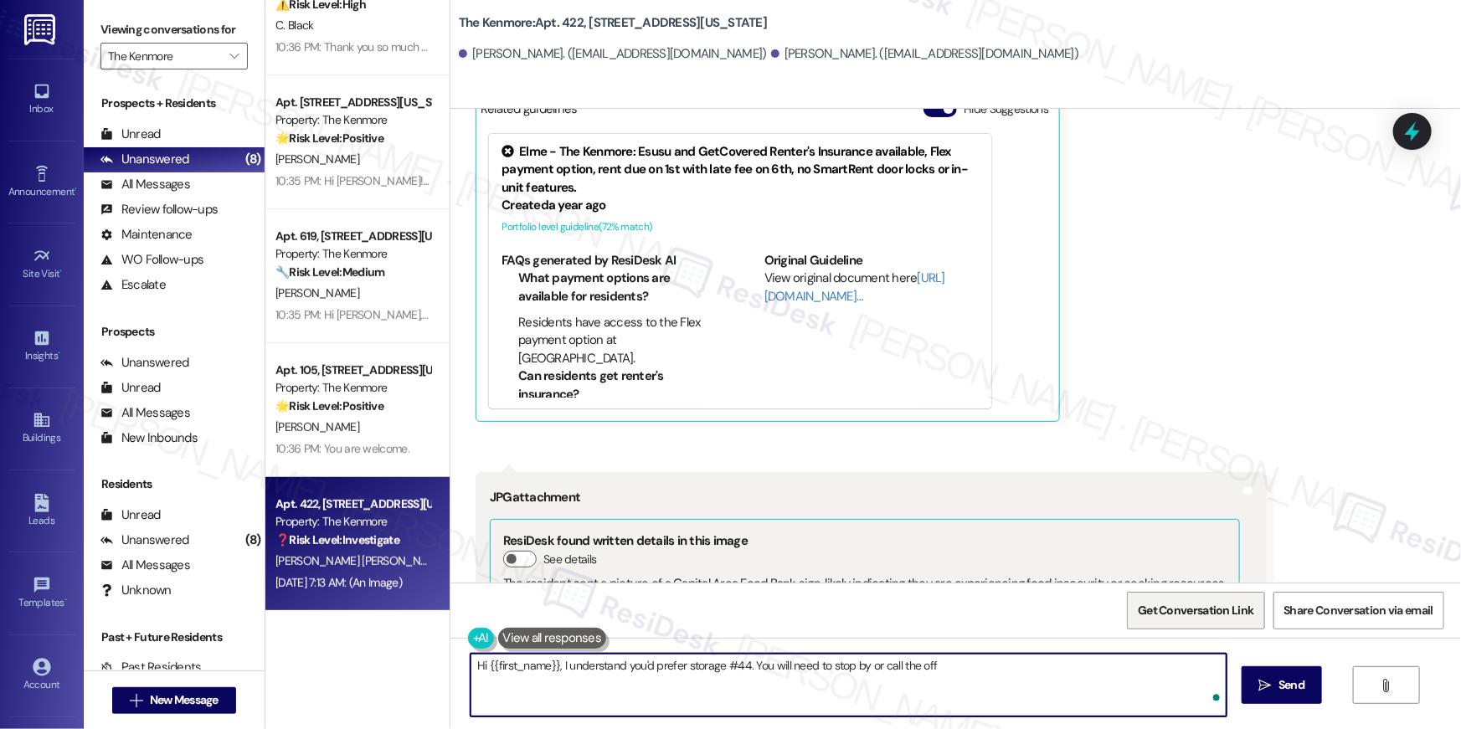
type textarea "Hi {{first_name}}, I understand you'd prefer storage #44. You will need to stop…"
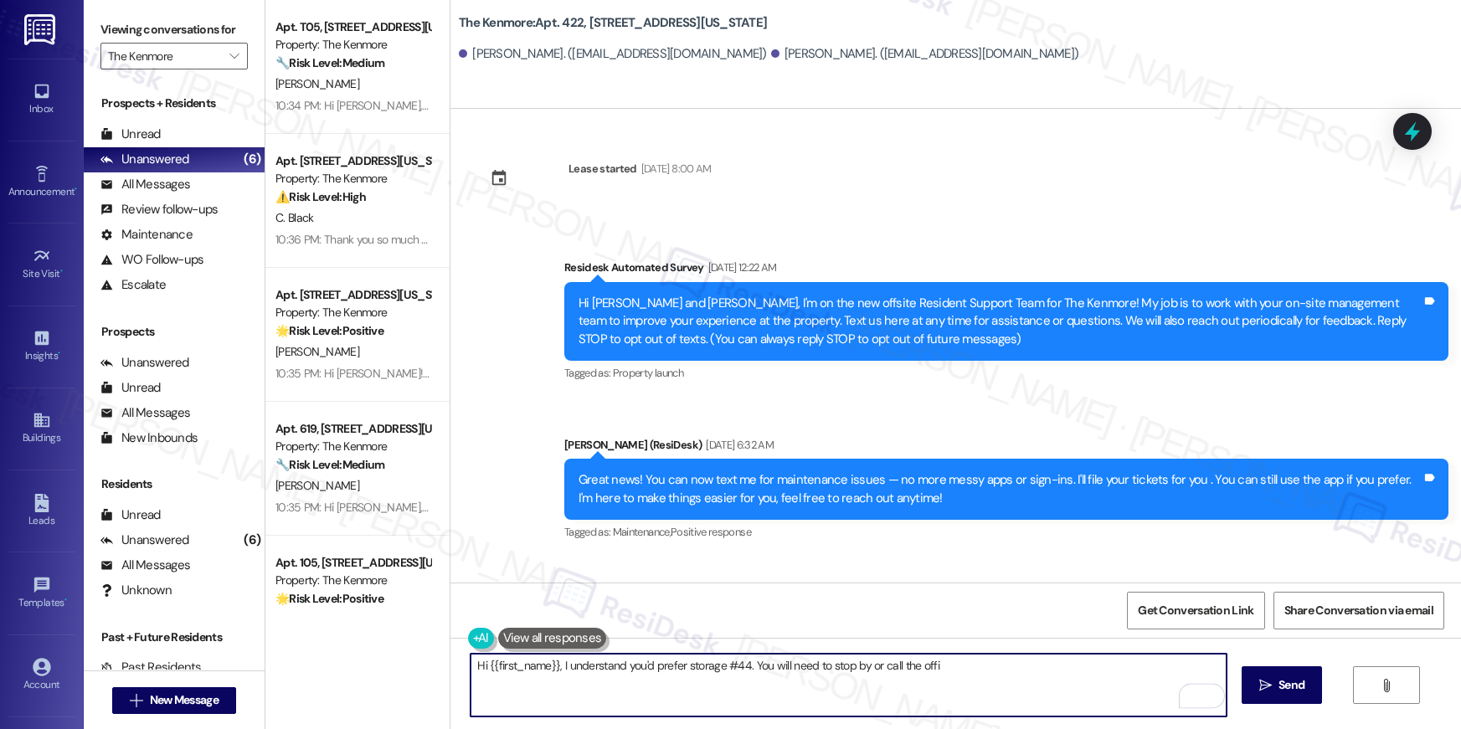
click at [744, 667] on textarea "Hi {{first_name}}, I understand you'd prefer storage #44. You will need to stop…" at bounding box center [849, 685] width 756 height 63
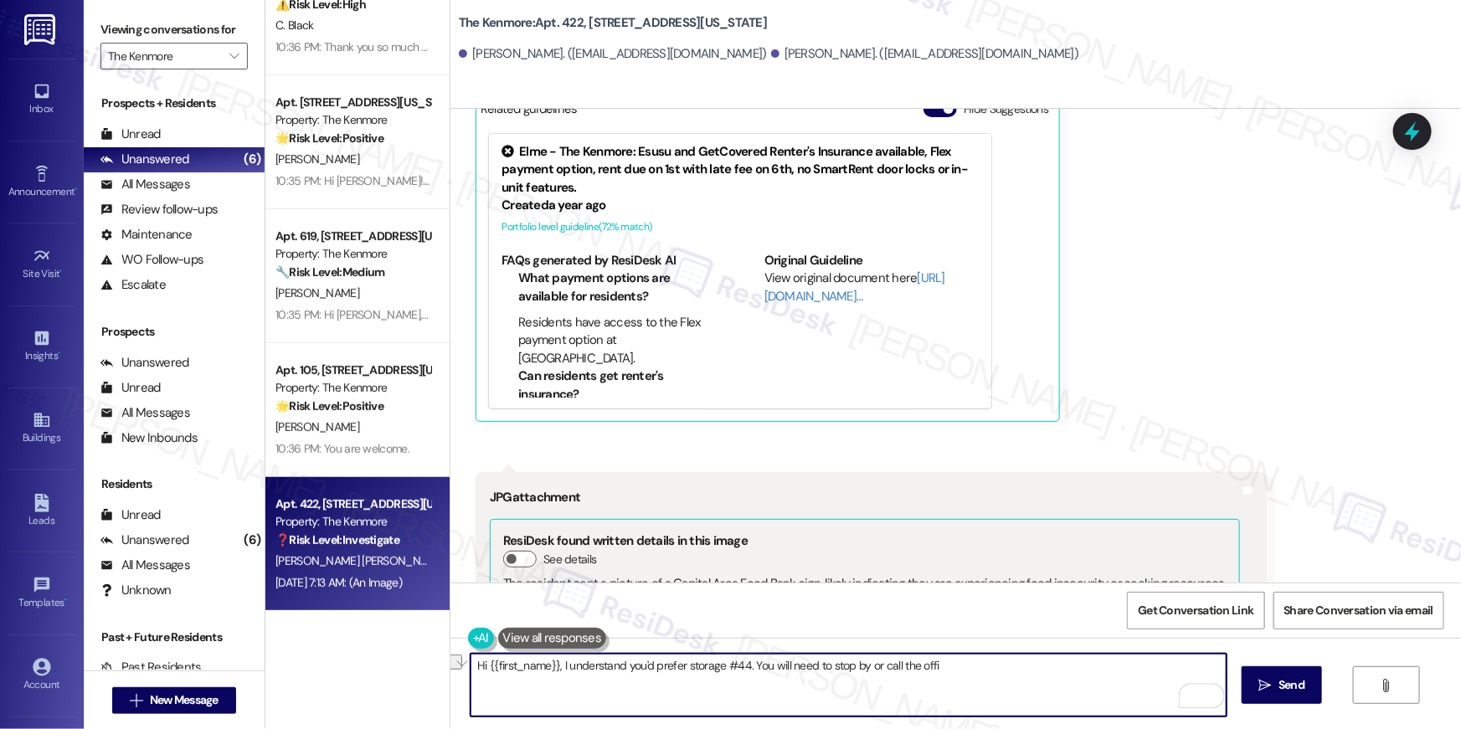
click at [683, 672] on textarea "Hi {{first_name}}, I understand you'd prefer storage #44. You will need to stop…" at bounding box center [849, 685] width 756 height 63
drag, startPoint x: 743, startPoint y: 666, endPoint x: 763, endPoint y: 698, distance: 38.3
click at [763, 698] on textarea "Hi {{first_name}}, I understand you'd prefer storage #44. You will need to stop…" at bounding box center [849, 685] width 756 height 63
type textarea "Hi {{first_name}}, I understand you'd prefer storage #44. Let me reach out to t…"
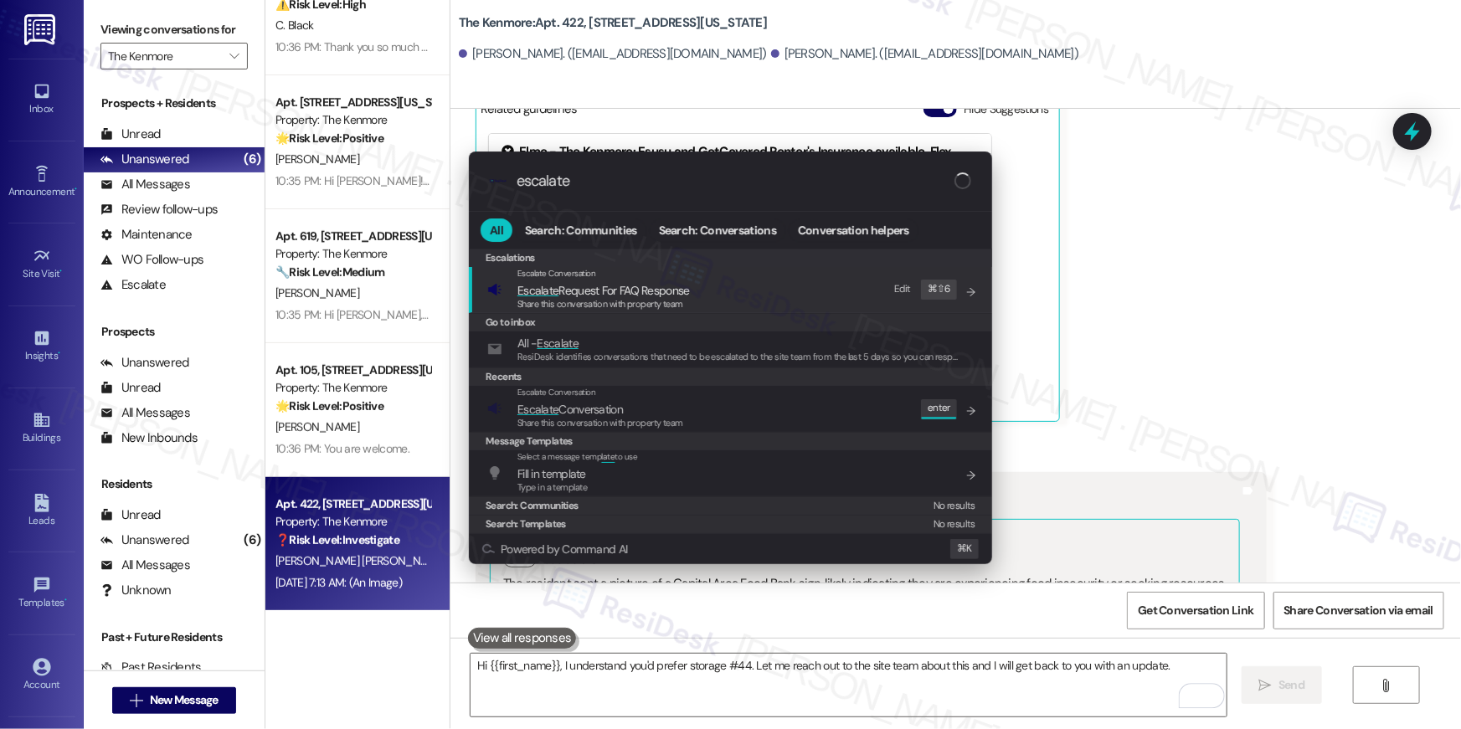
type input "escalate"
click at [589, 412] on span "Escalate Conversation" at bounding box center [571, 409] width 106 height 15
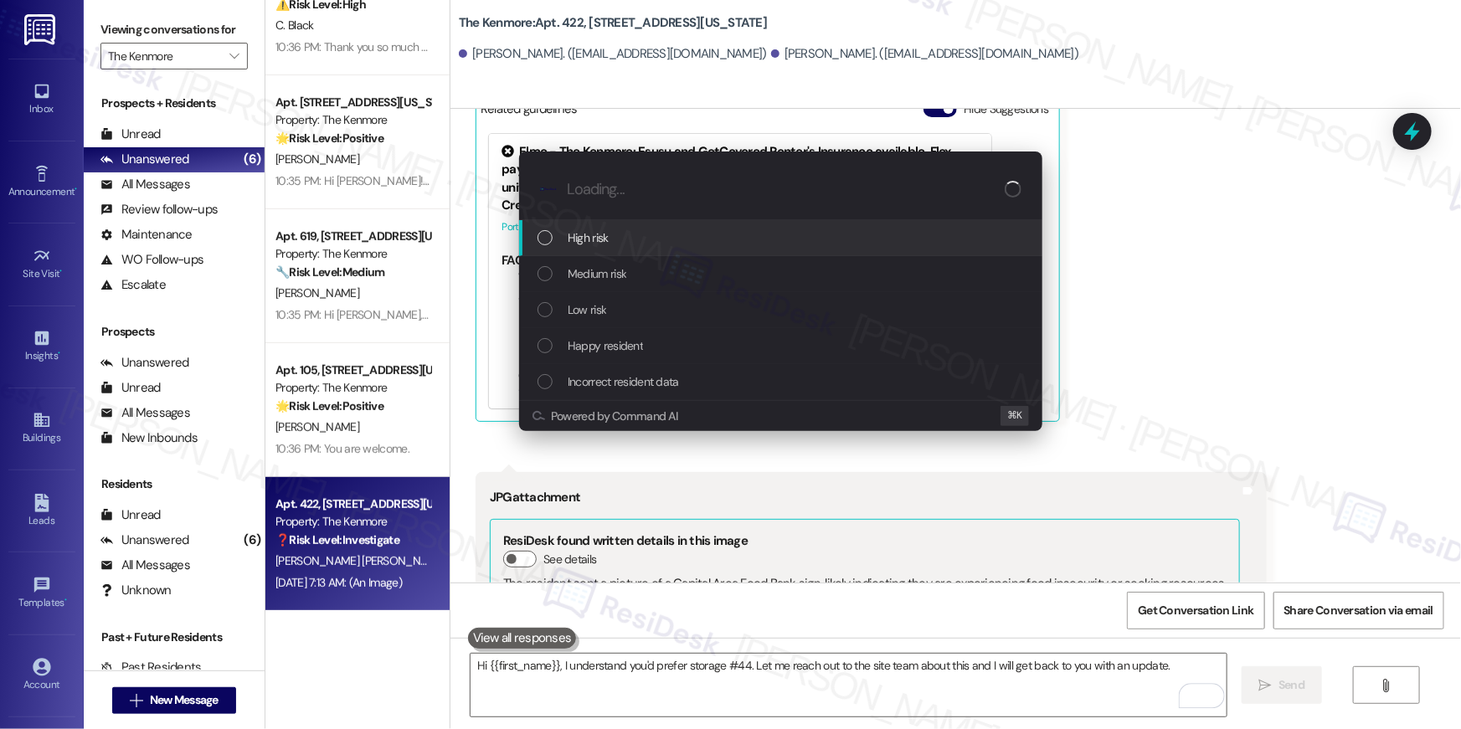
scroll to position [29962, 0]
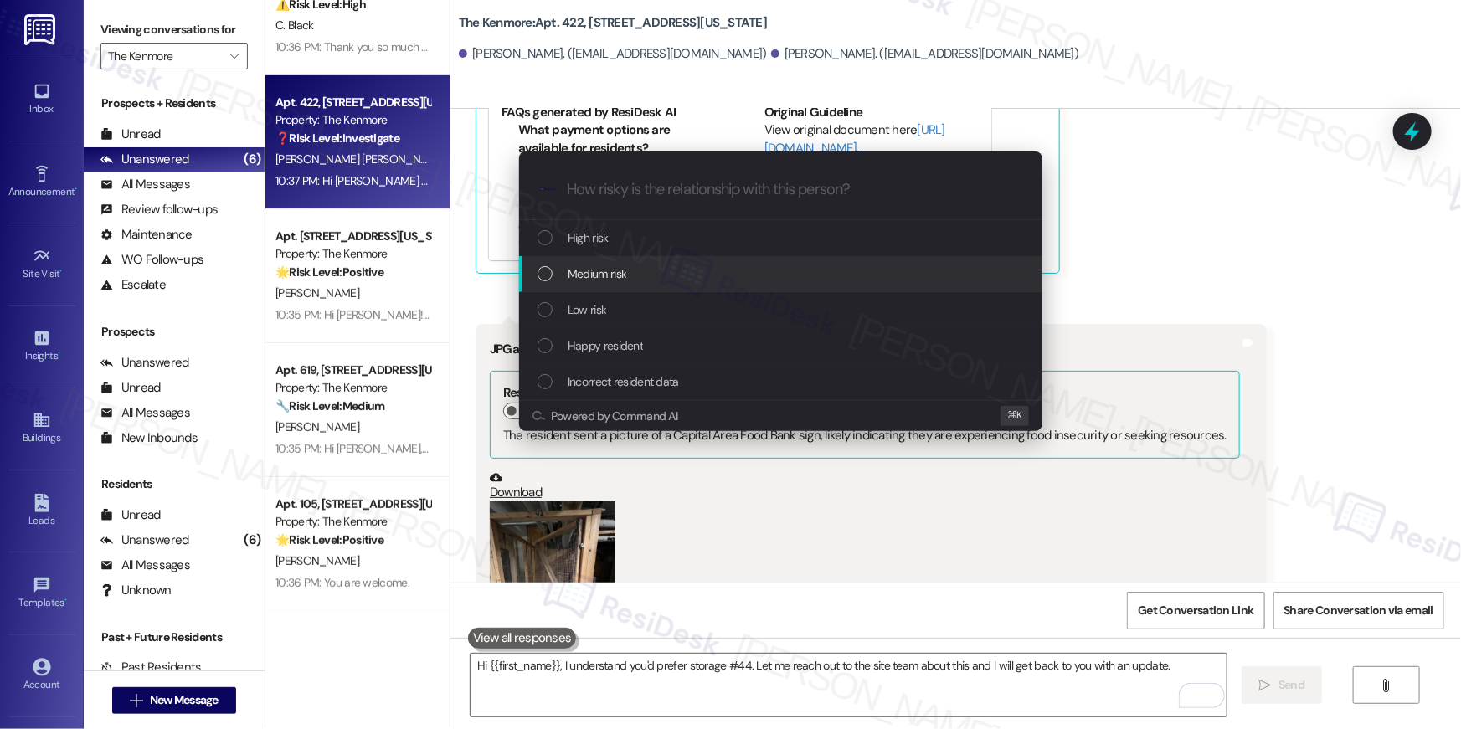
click at [598, 281] on span "Medium risk" at bounding box center [597, 274] width 59 height 18
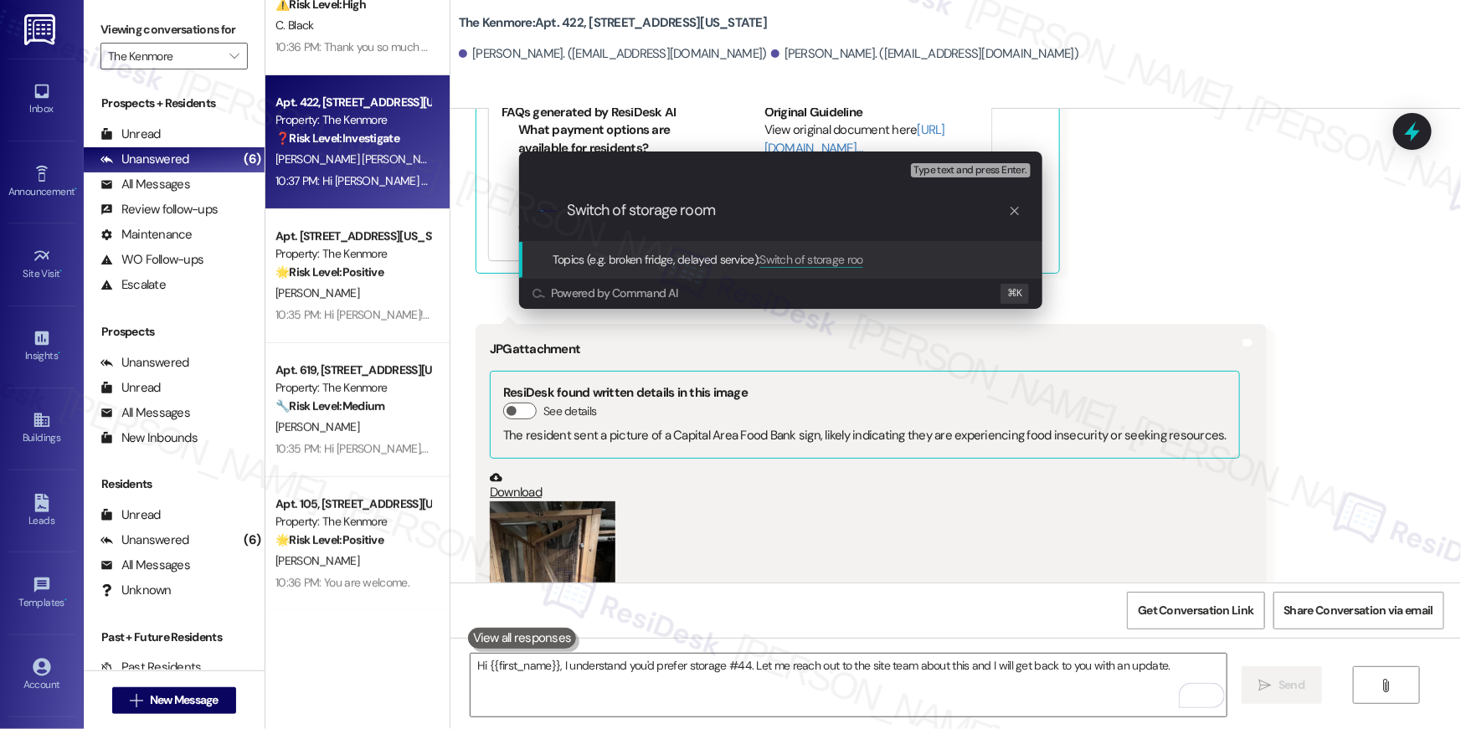
type input "Switch of storage rooms"
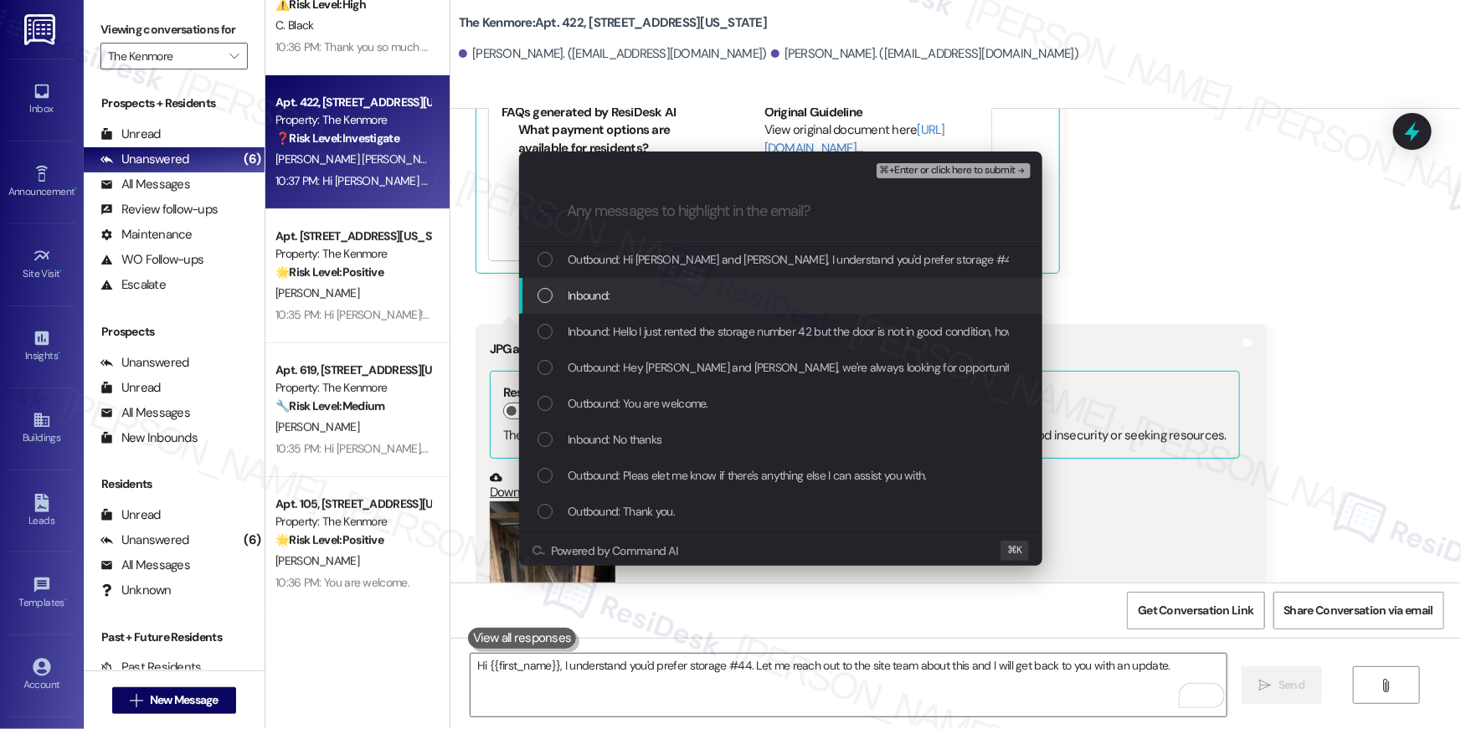
drag, startPoint x: 646, startPoint y: 269, endPoint x: 631, endPoint y: 296, distance: 31.1
click at [646, 270] on div "Outbound: Hi Evelyn and Danny, I understand you'd prefer storage #44. Let me re…" at bounding box center [780, 260] width 523 height 36
drag, startPoint x: 631, startPoint y: 296, endPoint x: 630, endPoint y: 331, distance: 34.4
click at [631, 304] on div "Inbound:" at bounding box center [783, 295] width 490 height 18
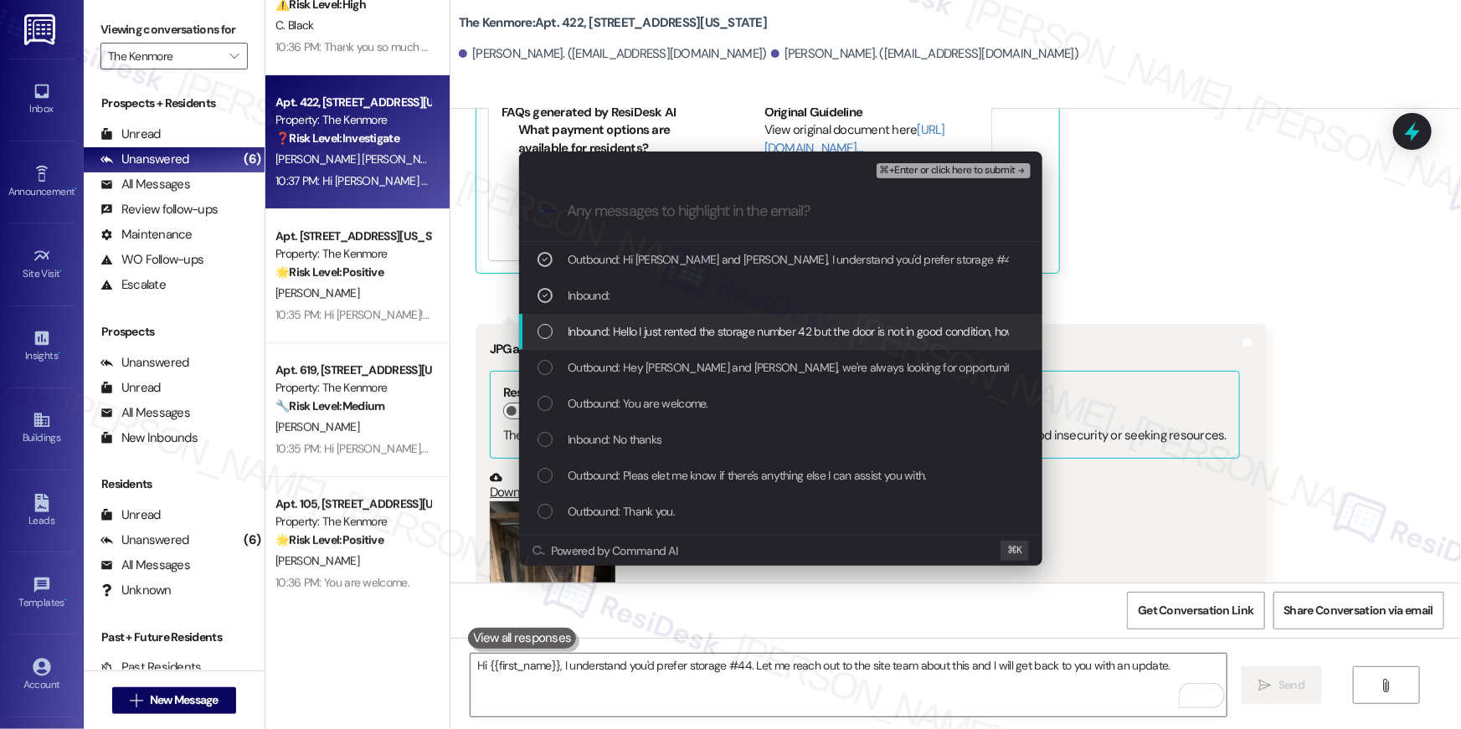
click at [631, 338] on span "Inbound: Hello I just rented the storage number 42 but the door is not in good …" at bounding box center [1120, 331] width 1105 height 18
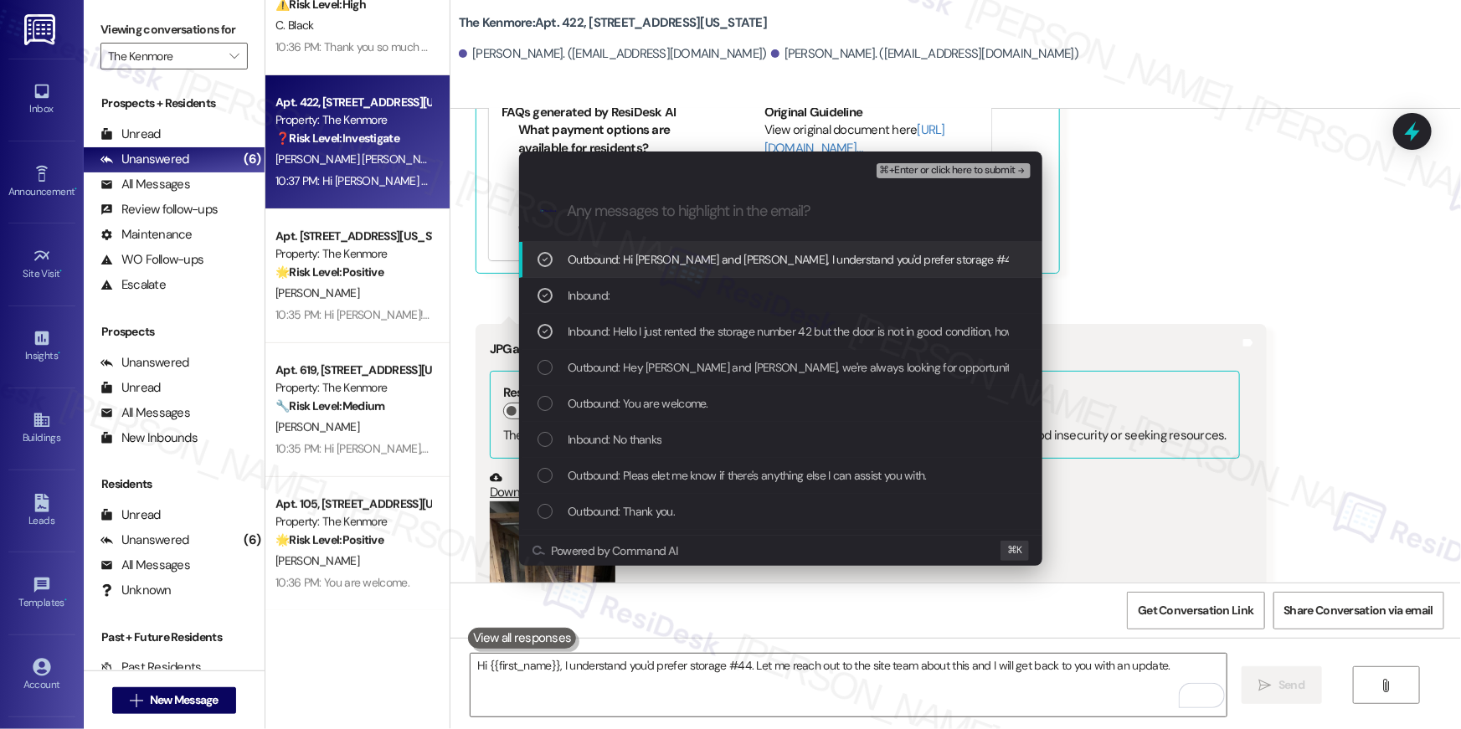
click at [947, 172] on span "⌘+Enter or click here to submit" at bounding box center [948, 171] width 136 height 12
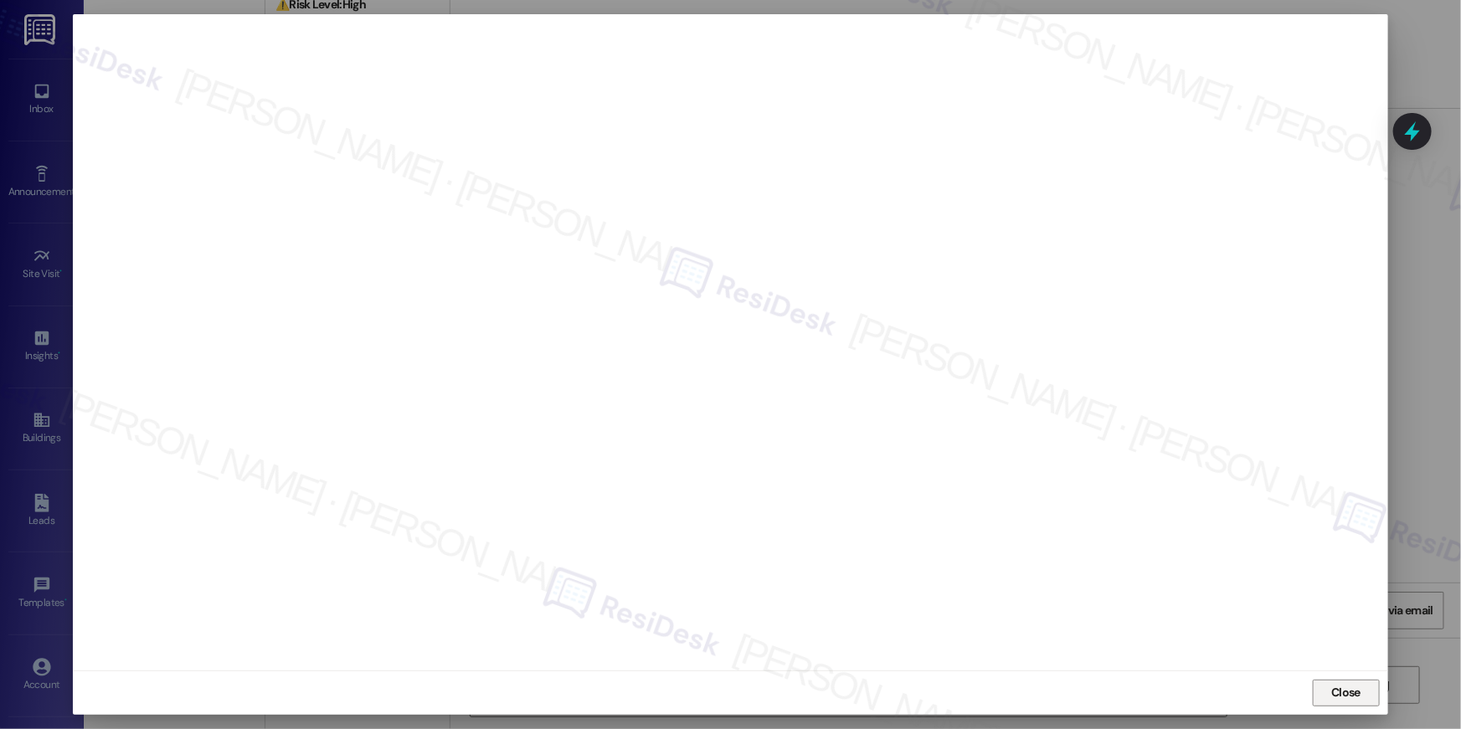
click at [1337, 686] on span "Close" at bounding box center [1345, 693] width 29 height 18
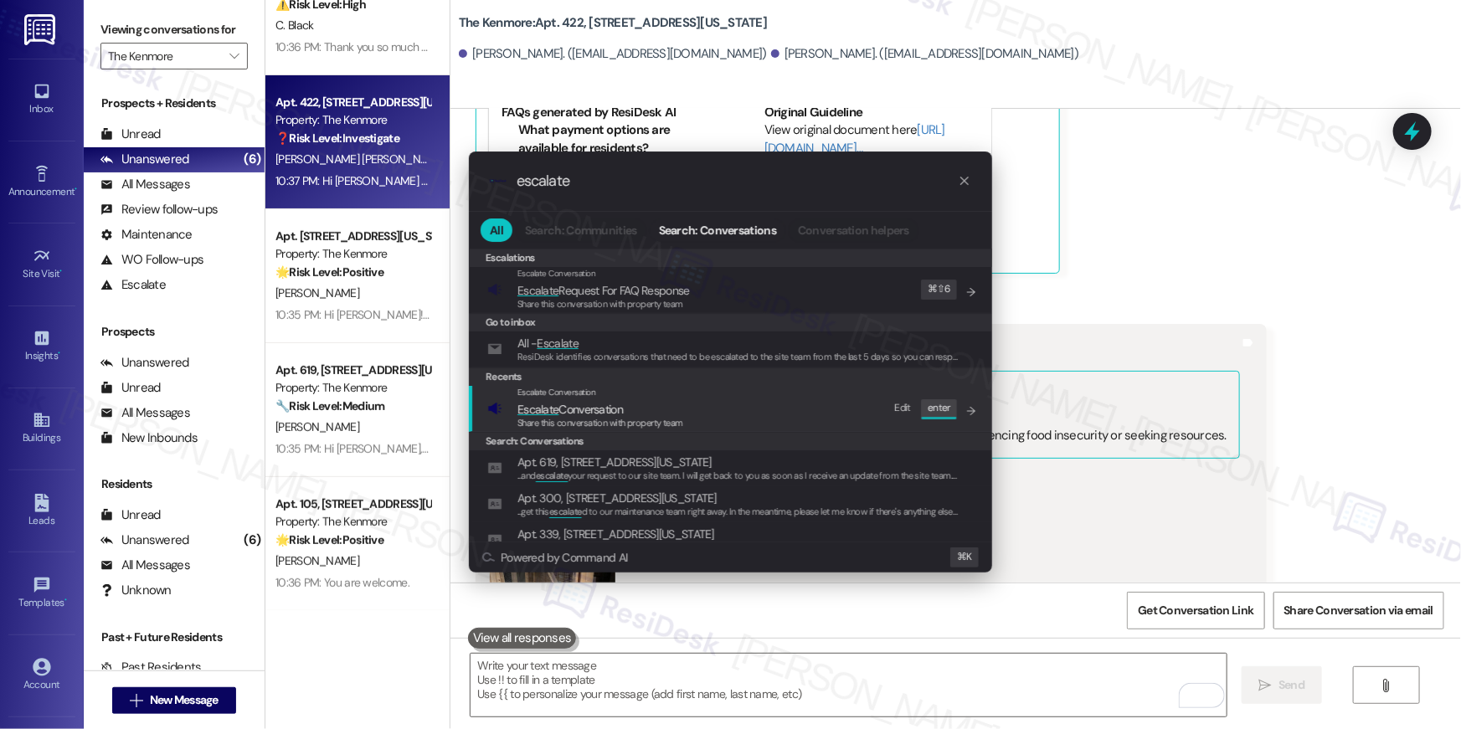
type input "escalate"
click at [681, 423] on span "Share this conversation with property team" at bounding box center [601, 423] width 166 height 12
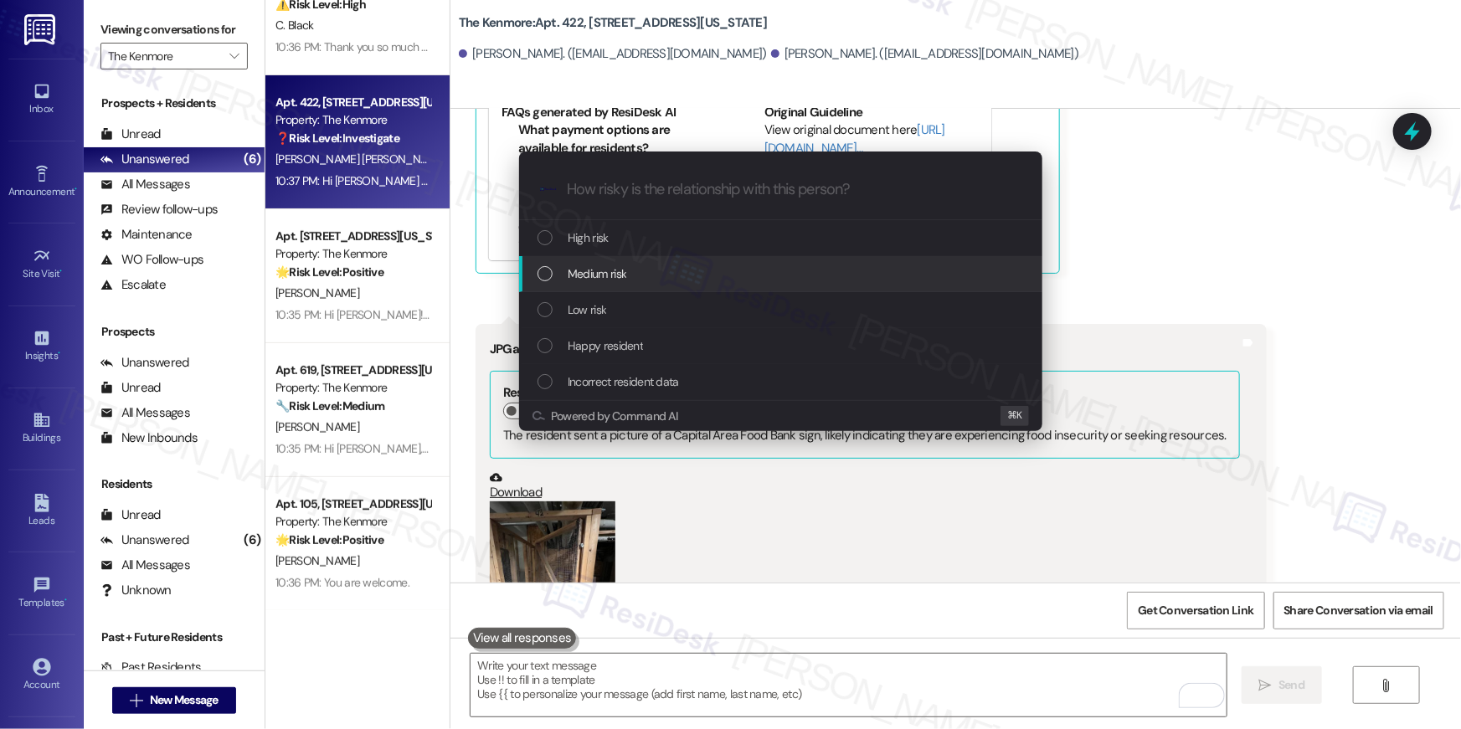
click at [612, 265] on span "Medium risk" at bounding box center [597, 274] width 59 height 18
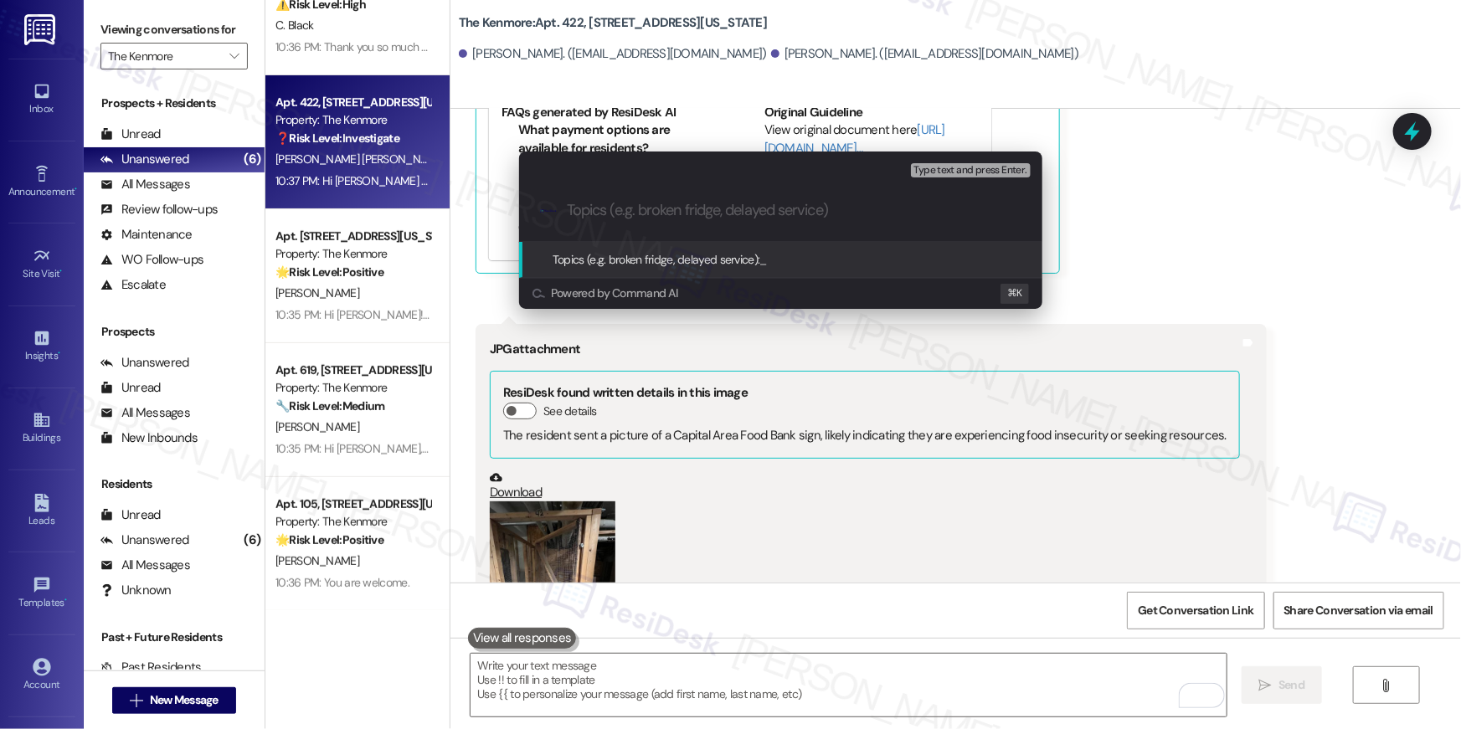
paste input "Switch of storage rooms"
type input "Switch of storage rooms"
paste input "Switch of storage rooms"
type input "Switch of storage rooms"
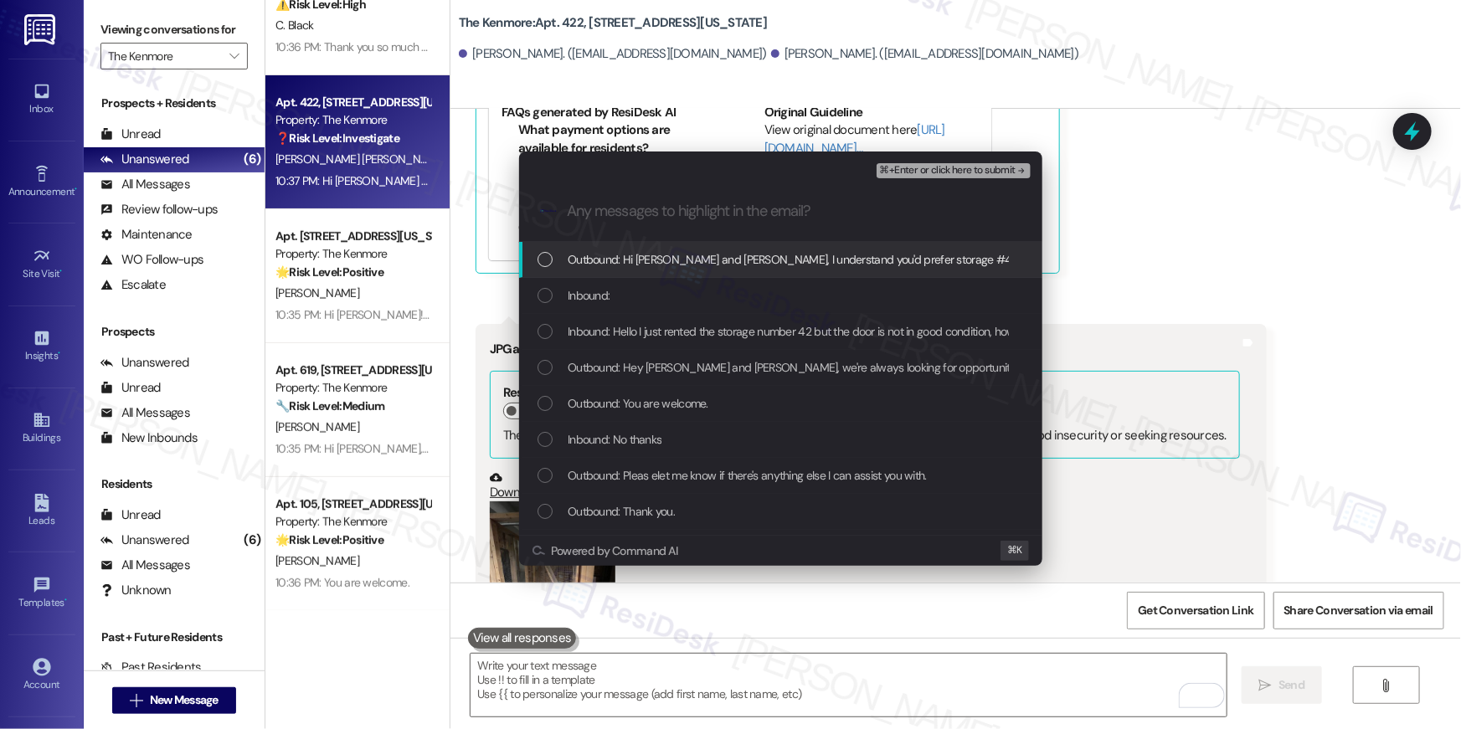
click at [751, 261] on span "Outbound: Hi Evelyn and Danny, I understand you'd prefer storage #44. Let me re…" at bounding box center [1003, 259] width 870 height 18
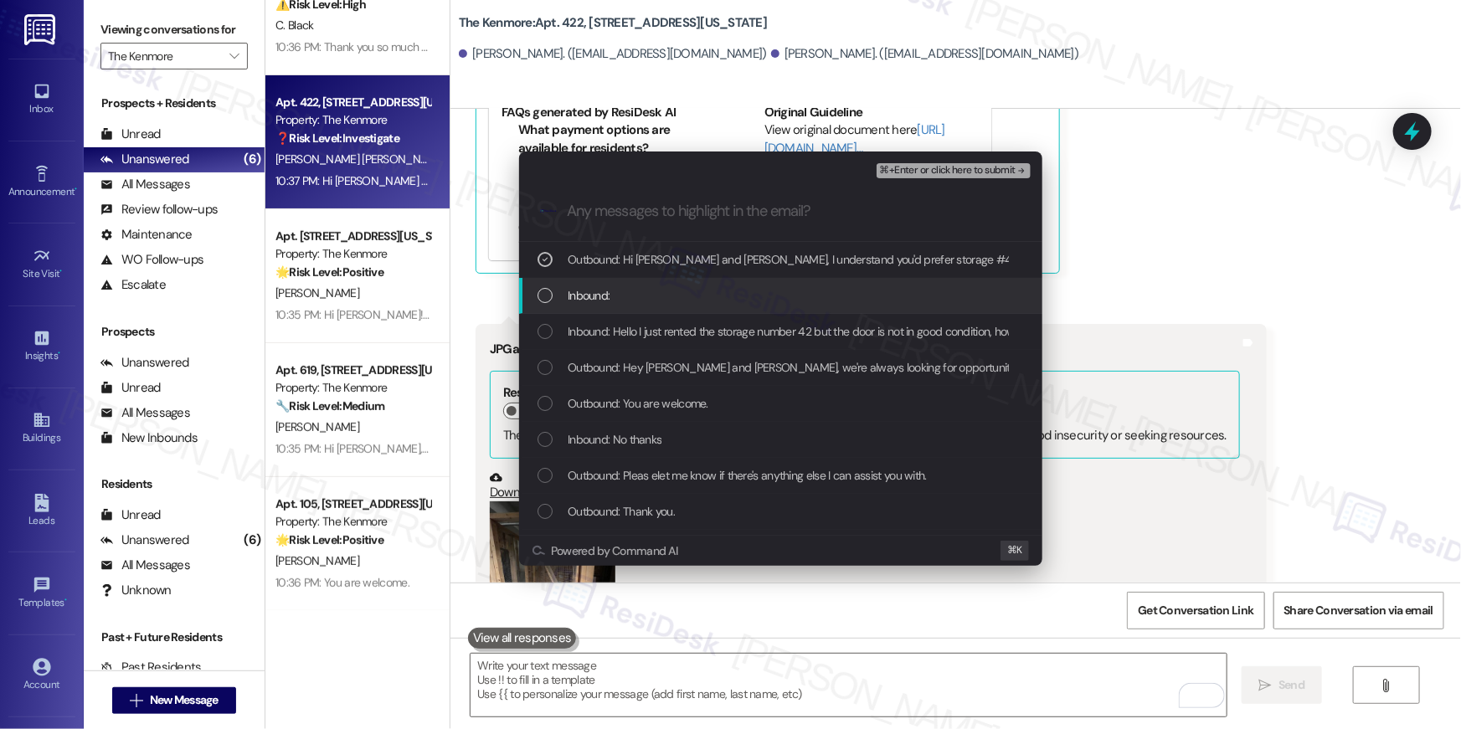
drag, startPoint x: 732, startPoint y: 286, endPoint x: 729, endPoint y: 322, distance: 36.1
click at [732, 288] on div "Inbound:" at bounding box center [783, 295] width 490 height 18
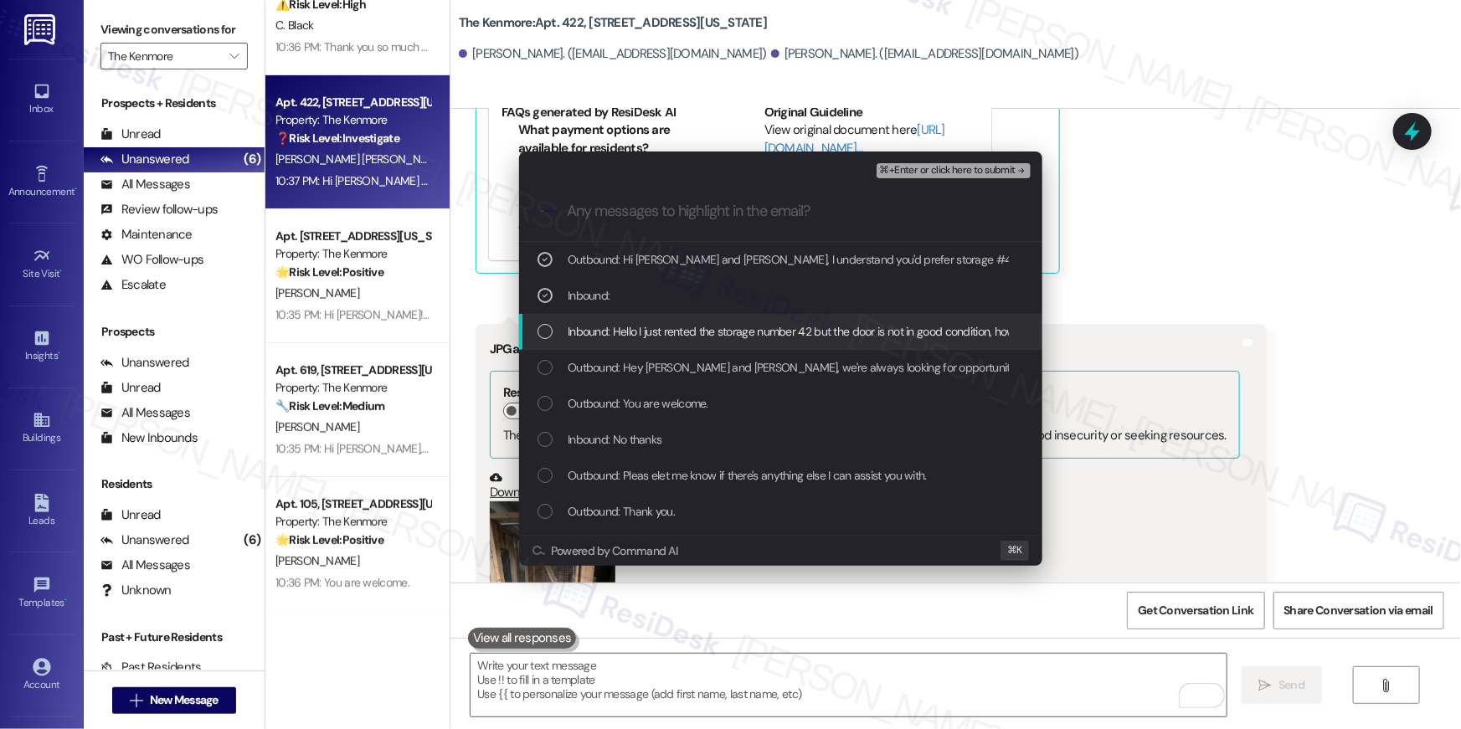
click at [729, 322] on span "Inbound: Hello I just rented the storage number 42 but the door is not in good …" at bounding box center [1120, 331] width 1105 height 18
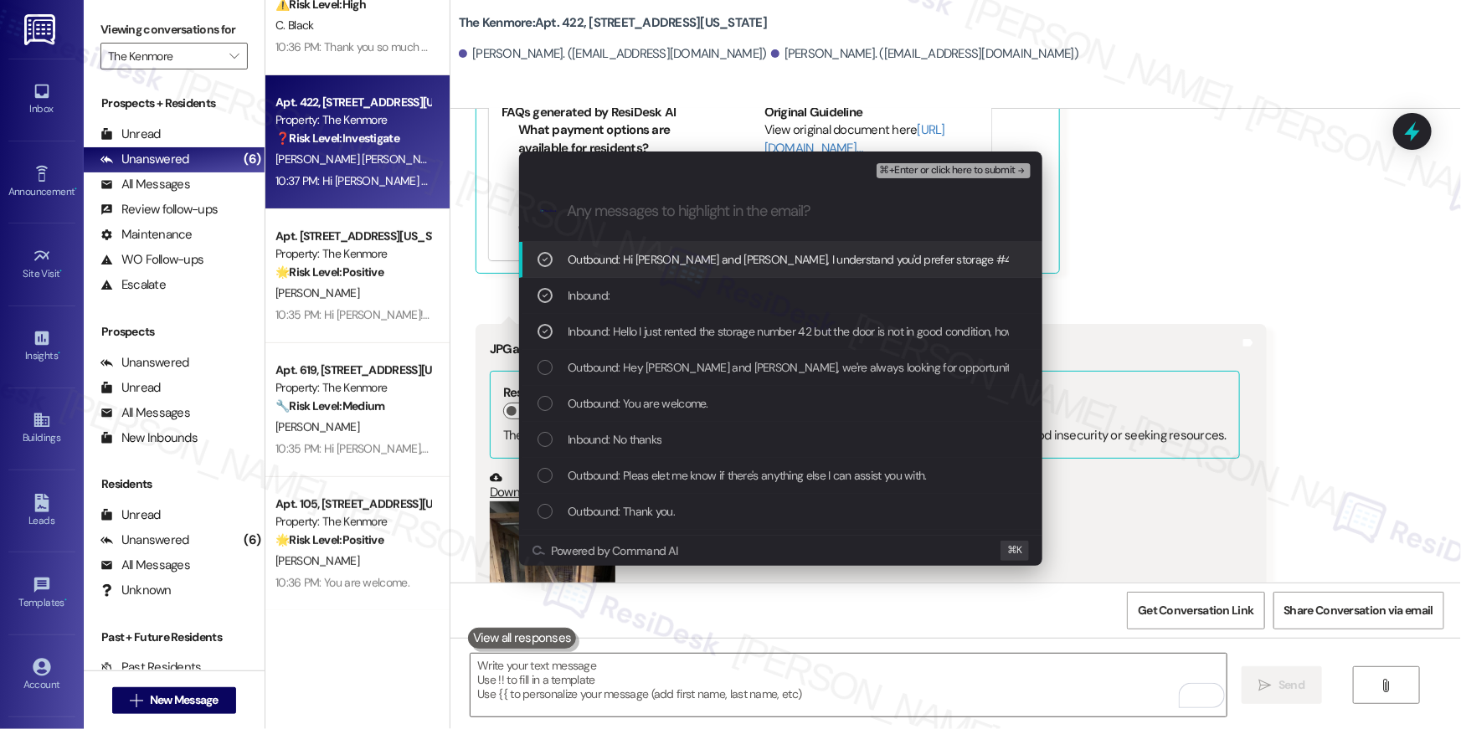
click at [904, 169] on span "⌘+Enter or click here to submit" at bounding box center [948, 171] width 136 height 12
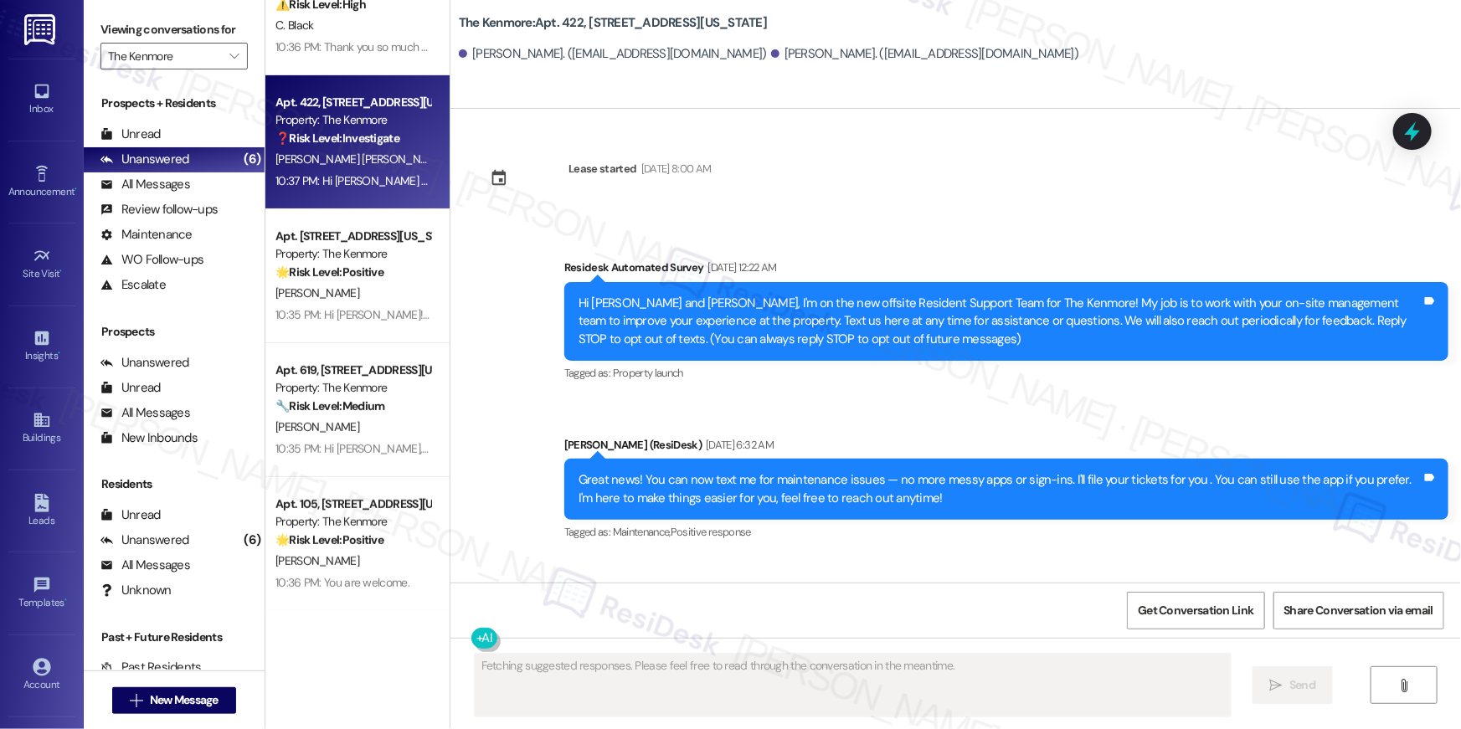
scroll to position [29987, 0]
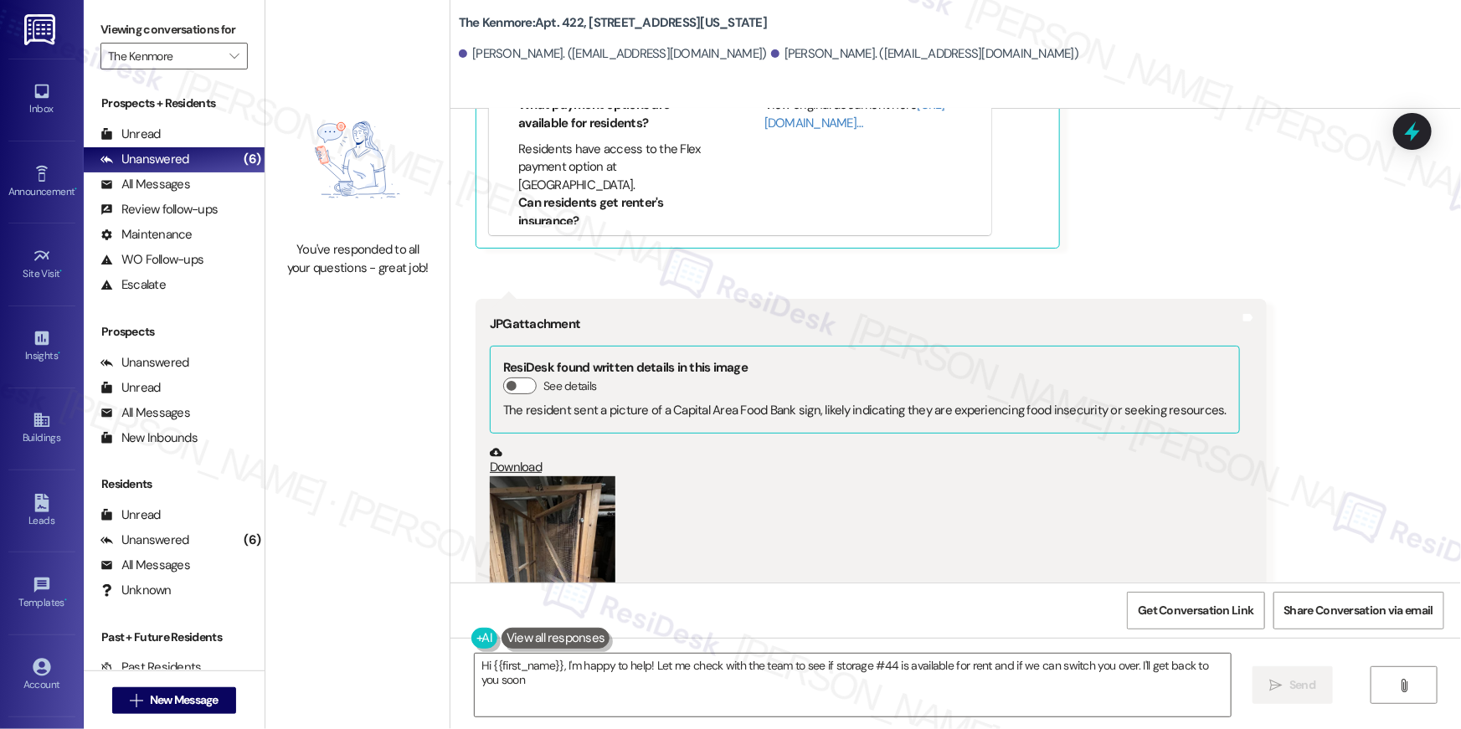
type textarea "Hi {{first_name}}, I'm happy to help! Let me check with the team to see if stor…"
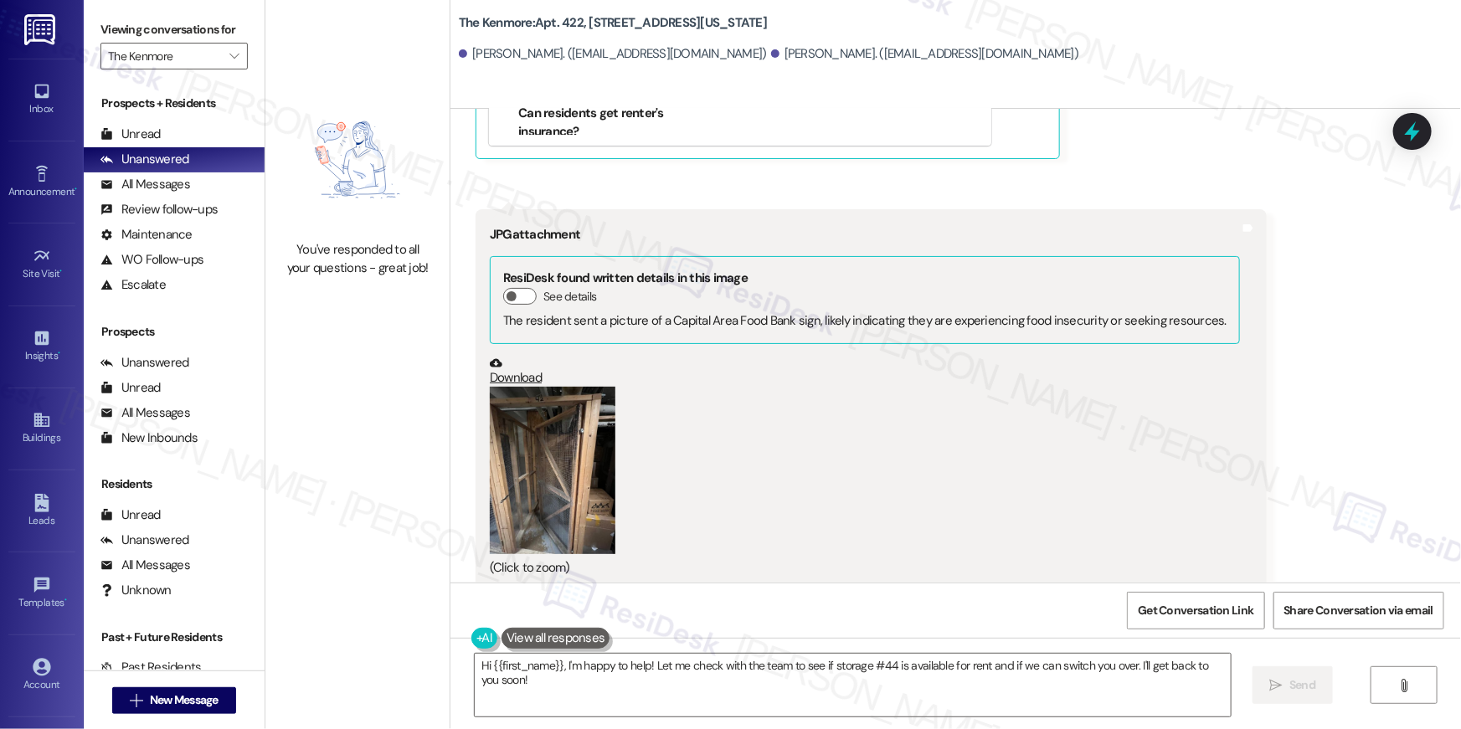
scroll to position [30282, 0]
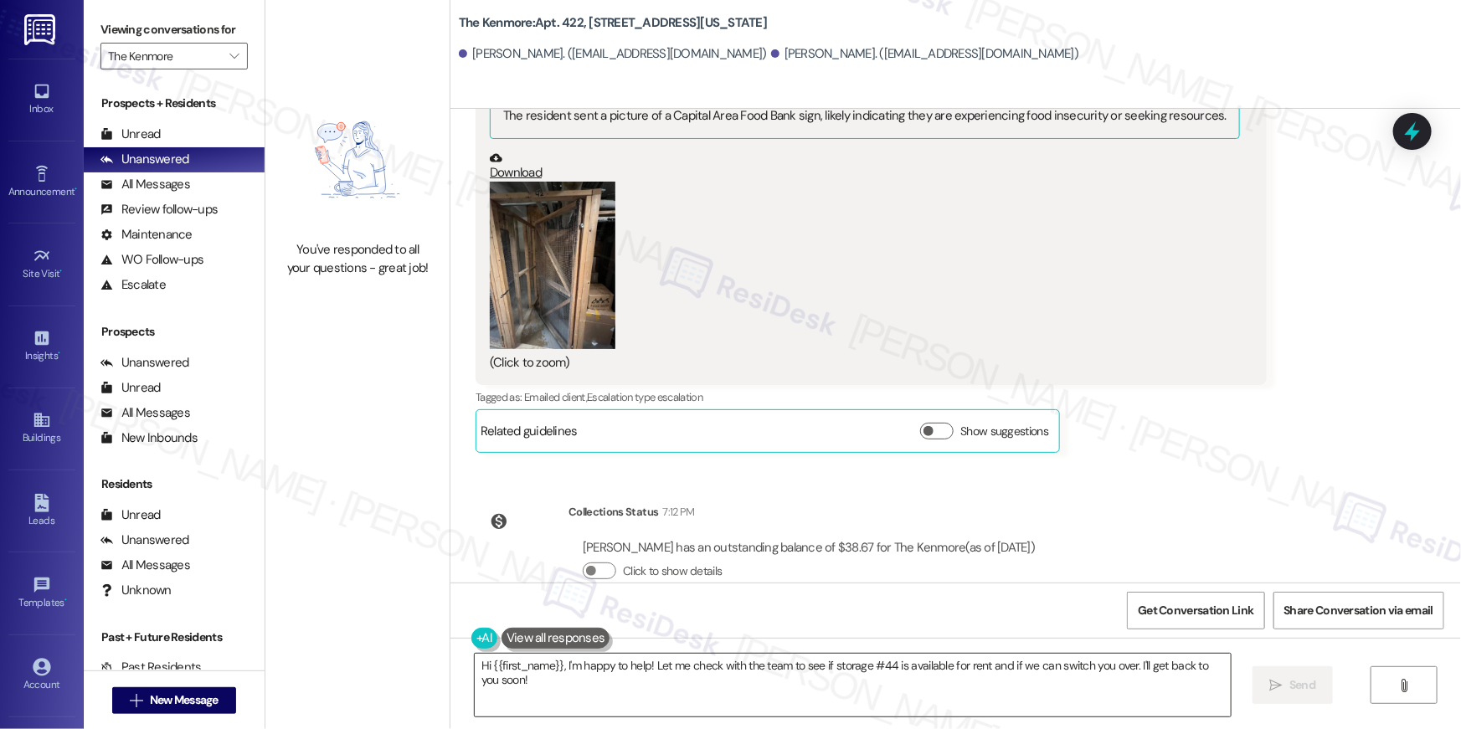
click at [953, 703] on textarea "Hi {{first_name}}, I'm happy to help! Let me check with the team to see if stor…" at bounding box center [853, 685] width 756 height 63
drag, startPoint x: 953, startPoint y: 703, endPoint x: 949, endPoint y: 694, distance: 10.1
click at [954, 703] on textarea "Hi {{first_name}}, I'm happy to help! Let me check with the team to see if stor…" at bounding box center [853, 685] width 756 height 63
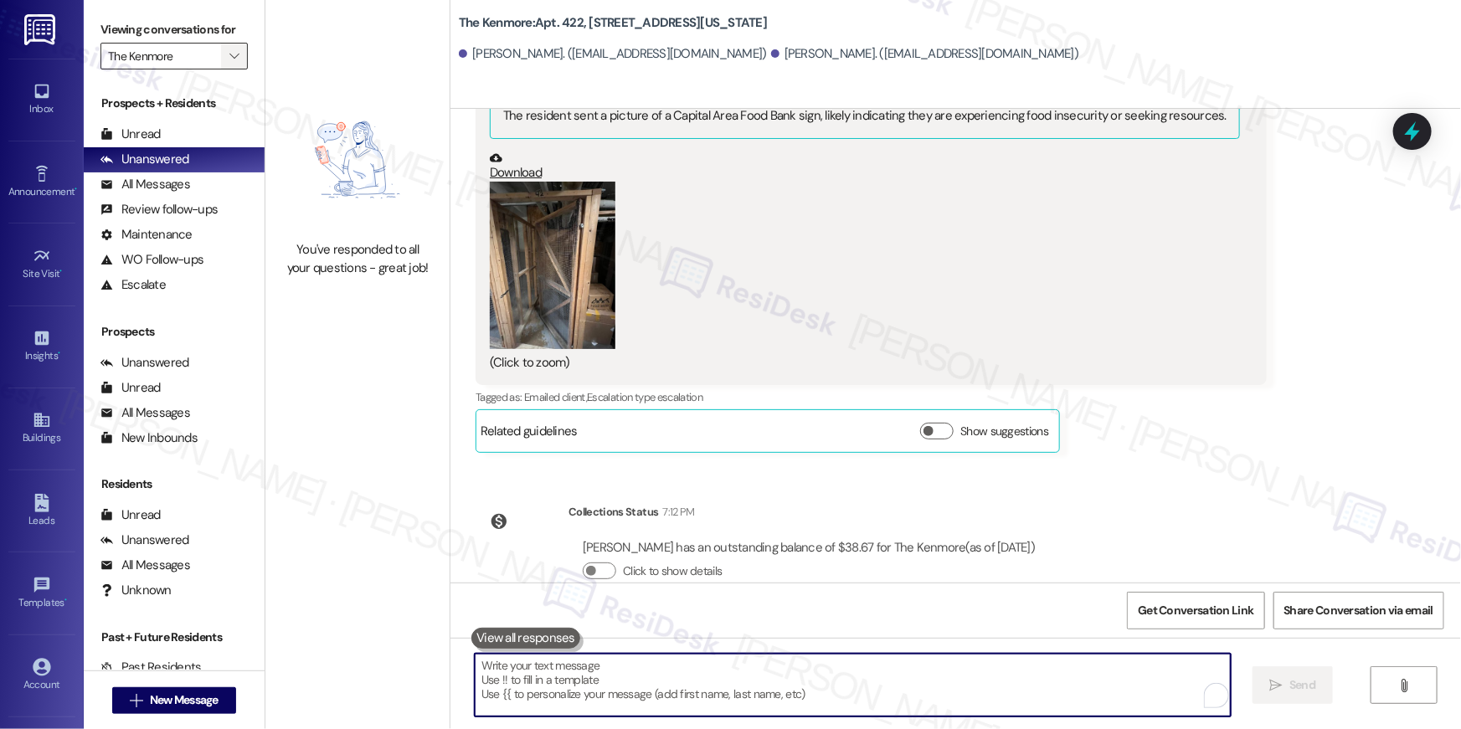
click at [235, 60] on button "" at bounding box center [234, 56] width 27 height 27
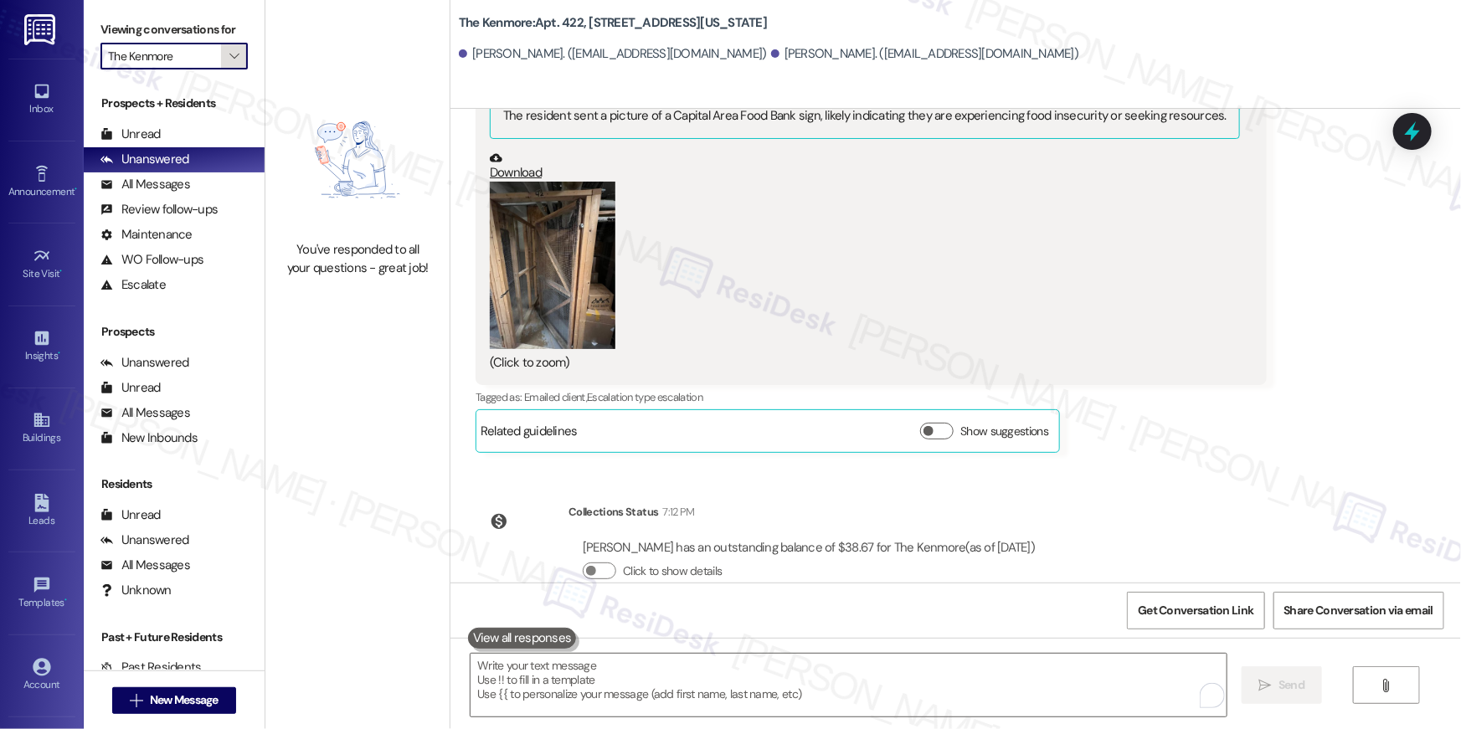
click at [229, 60] on icon "" at bounding box center [233, 55] width 9 height 13
click at [229, 57] on icon "" at bounding box center [233, 55] width 9 height 13
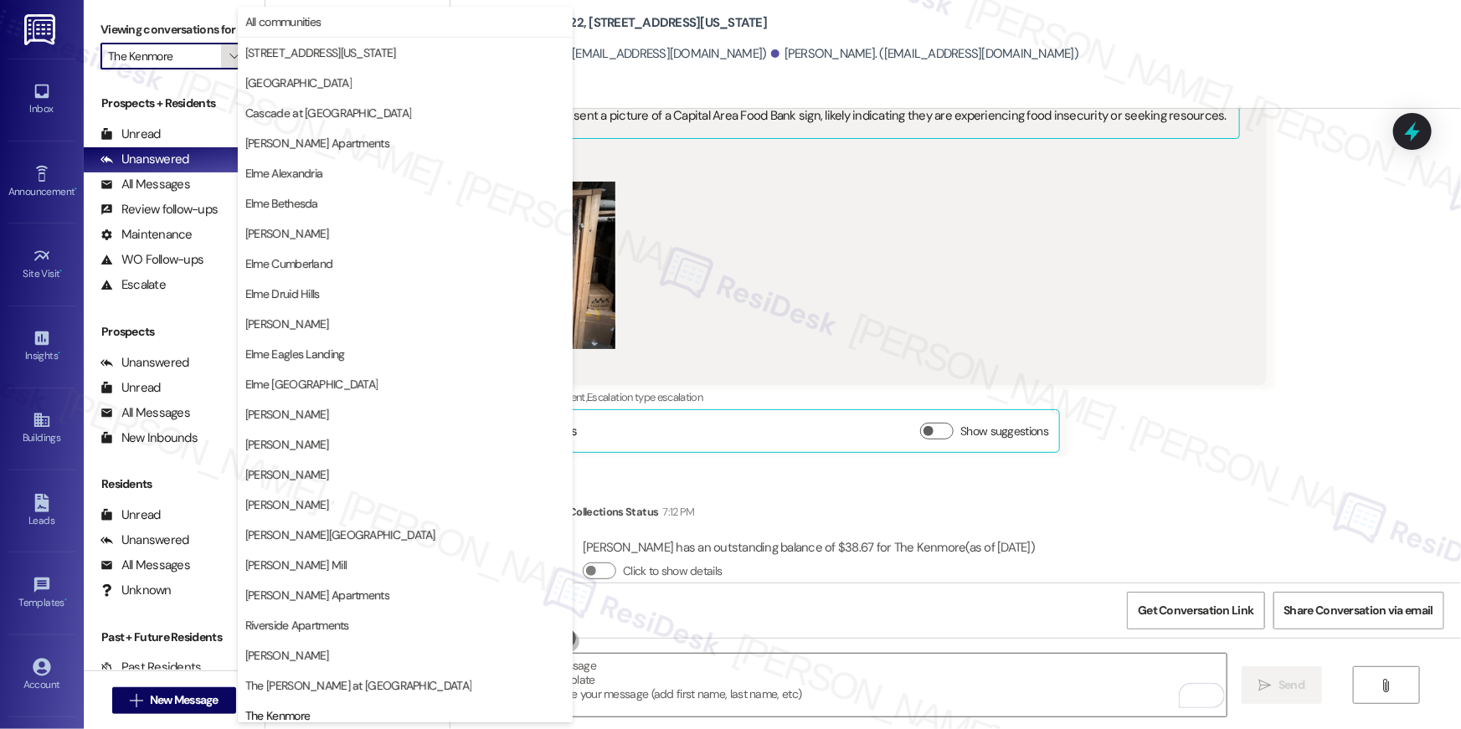
scroll to position [158, 0]
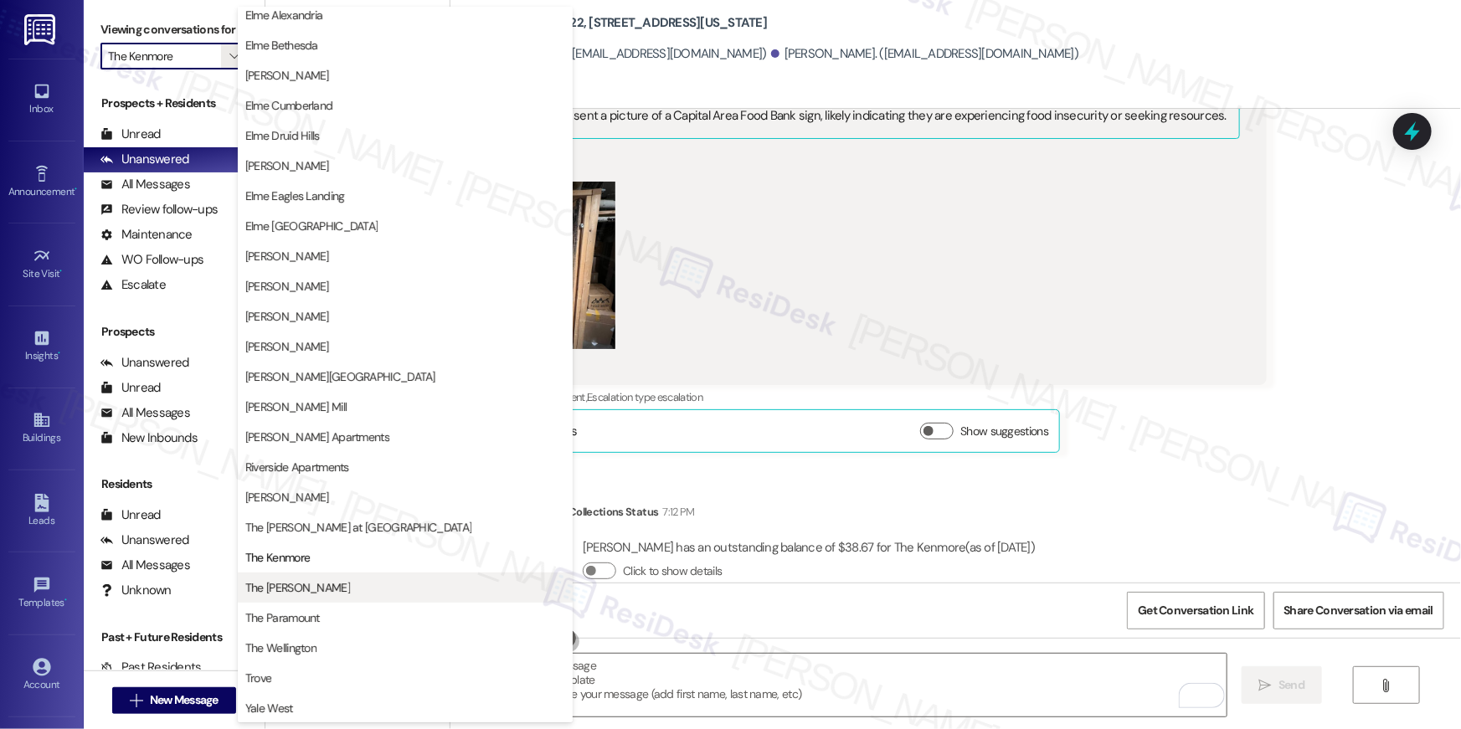
click at [320, 576] on button "The Maxwell" at bounding box center [405, 588] width 335 height 30
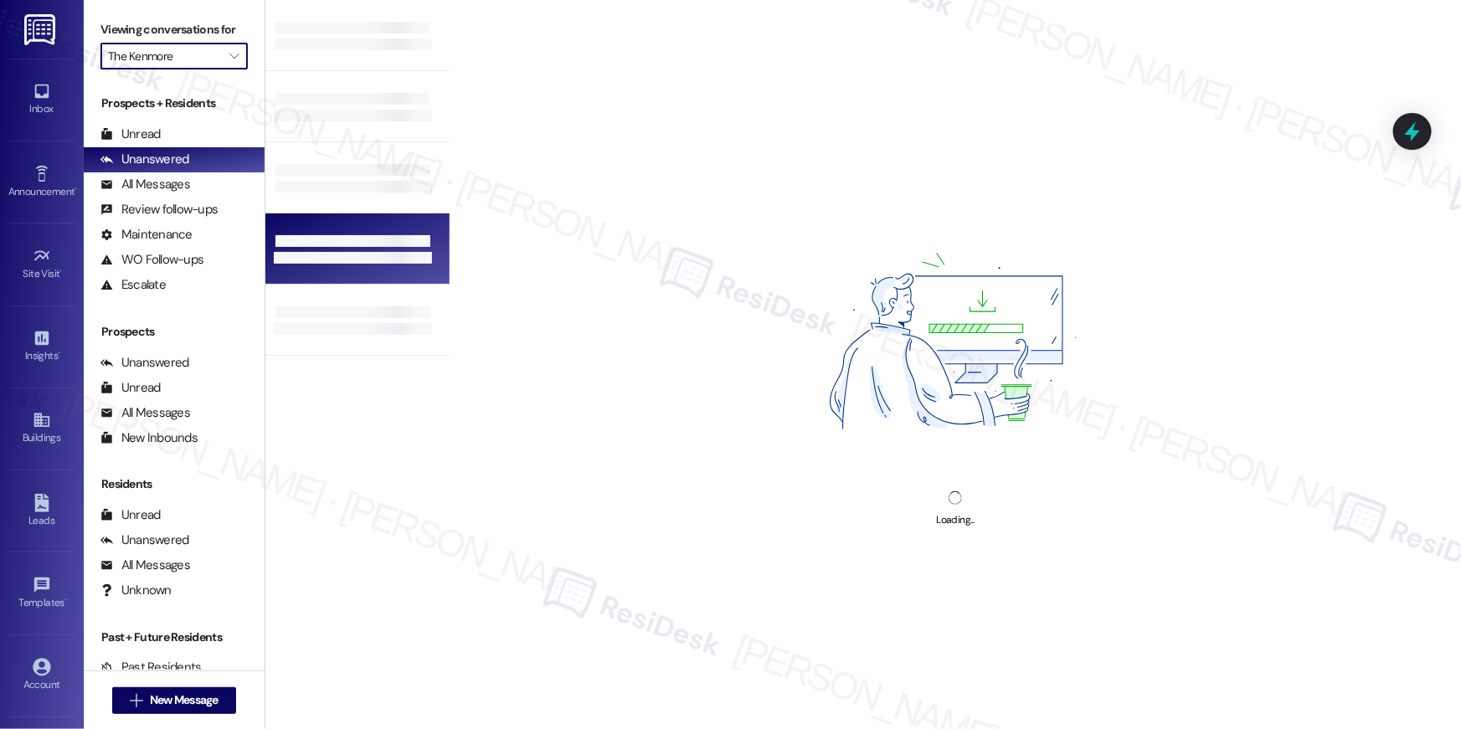
type input "The Maxwell"
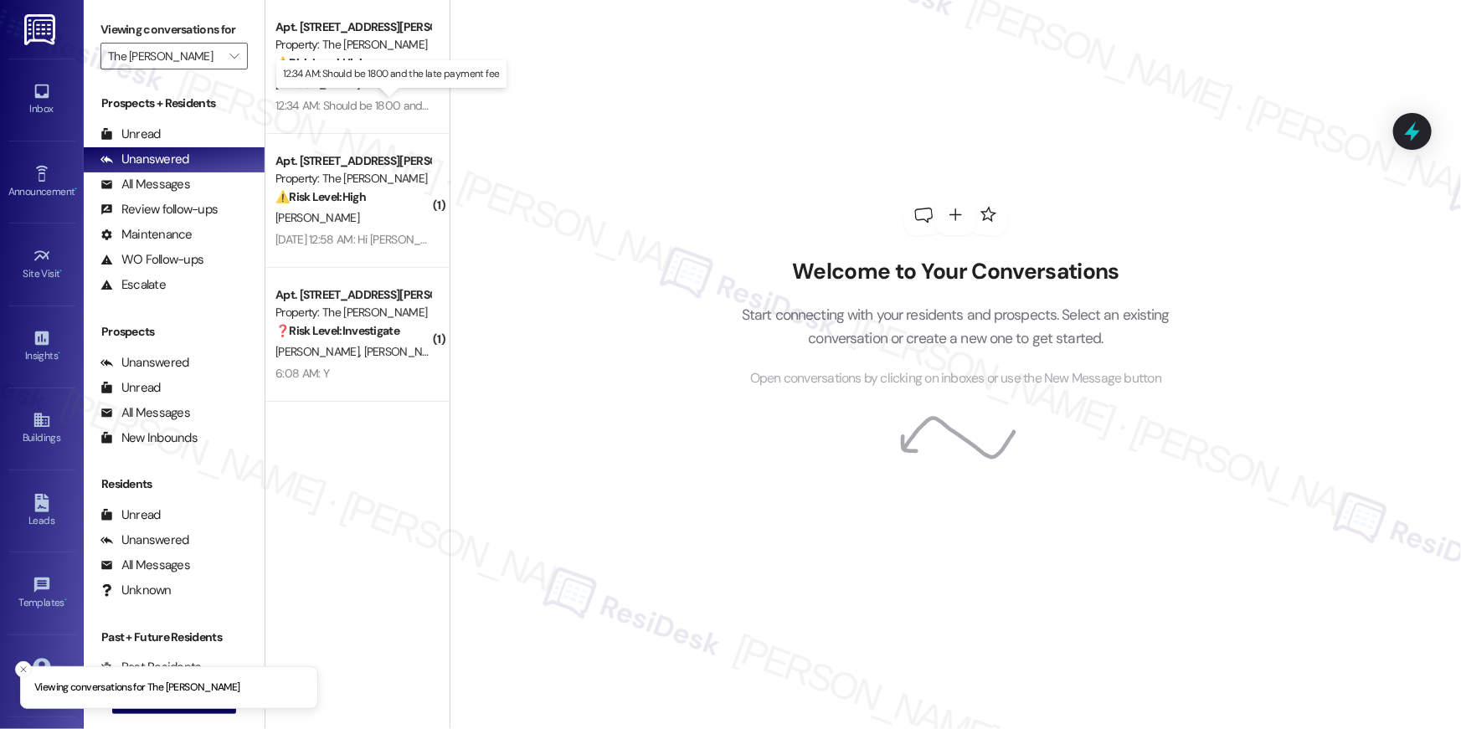
click at [367, 108] on div "12:34 AM: Should be 1800 and the late payment fee 12:34 AM: Should be 1800 and …" at bounding box center [402, 105] width 252 height 15
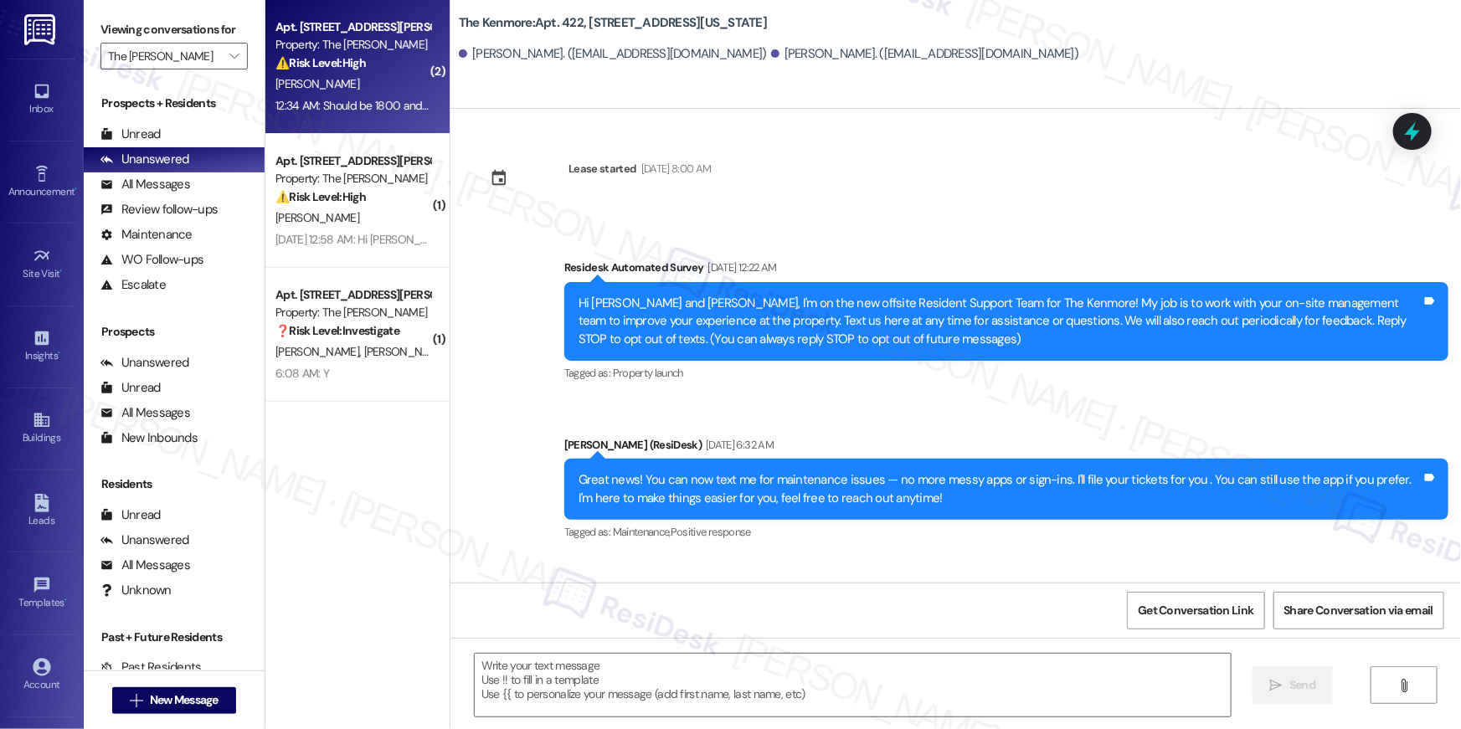
scroll to position [30605, 0]
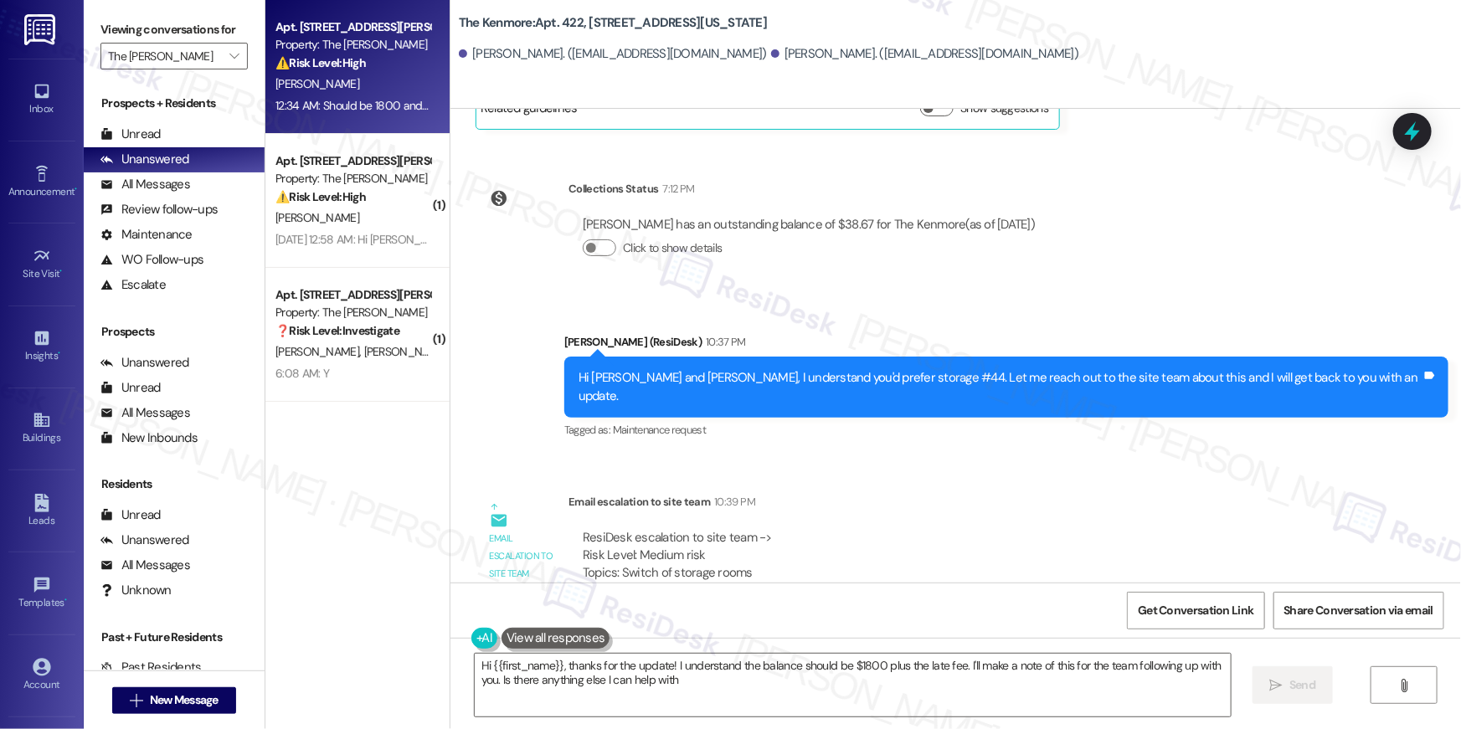
type textarea "Hi {{first_name}}, thanks for the update! I understand the balance should be $1…"
click at [992, 529] on div "ResiDesk escalation to site team -> Risk Level: Medium risk Topics: Switch of s…" at bounding box center [964, 565] width 763 height 72
click at [1002, 529] on div "ResiDesk escalation to site team -> Risk Level: Medium risk Topics: Switch of s…" at bounding box center [964, 565] width 763 height 72
click at [355, 90] on div "Z. Crisler" at bounding box center [353, 84] width 158 height 21
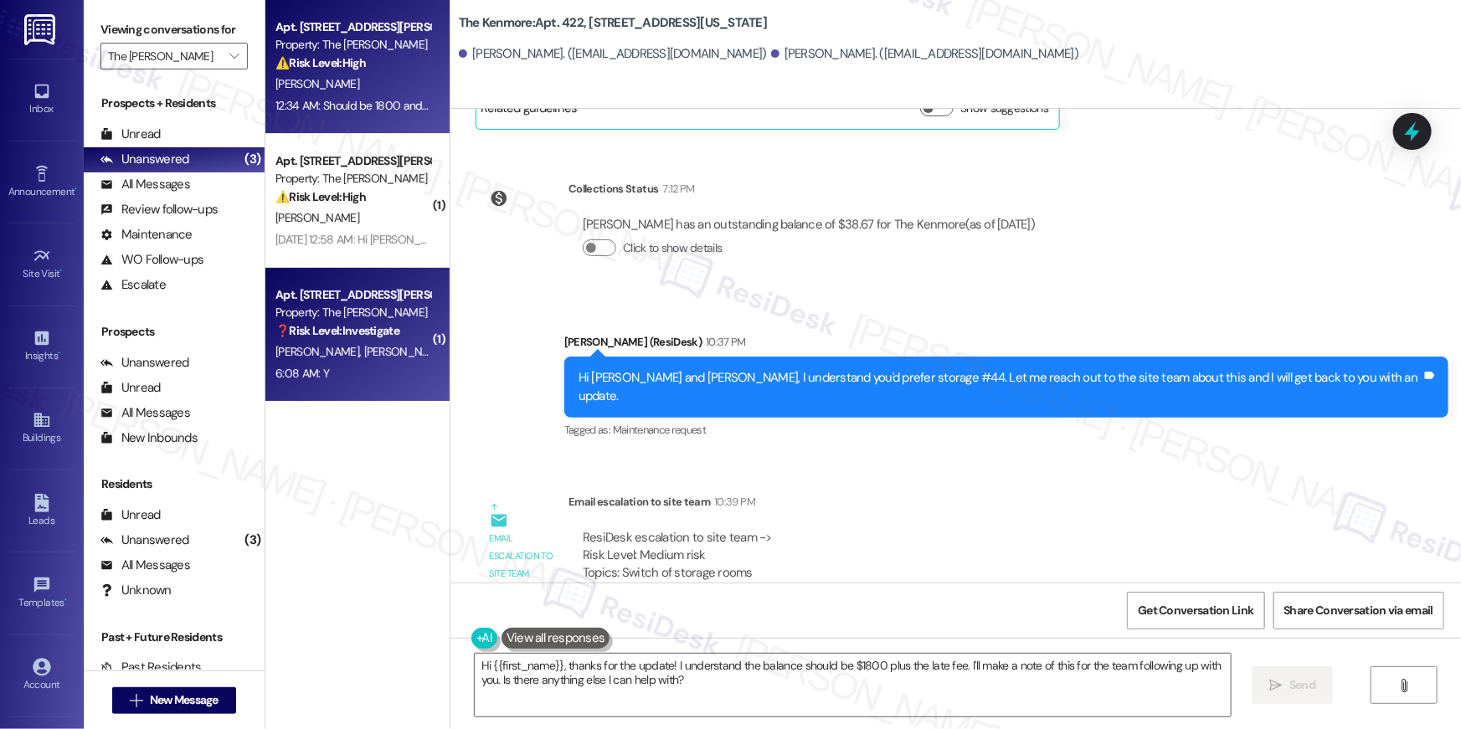
click at [374, 353] on div "S. Jacobs S. Raymond" at bounding box center [353, 352] width 158 height 21
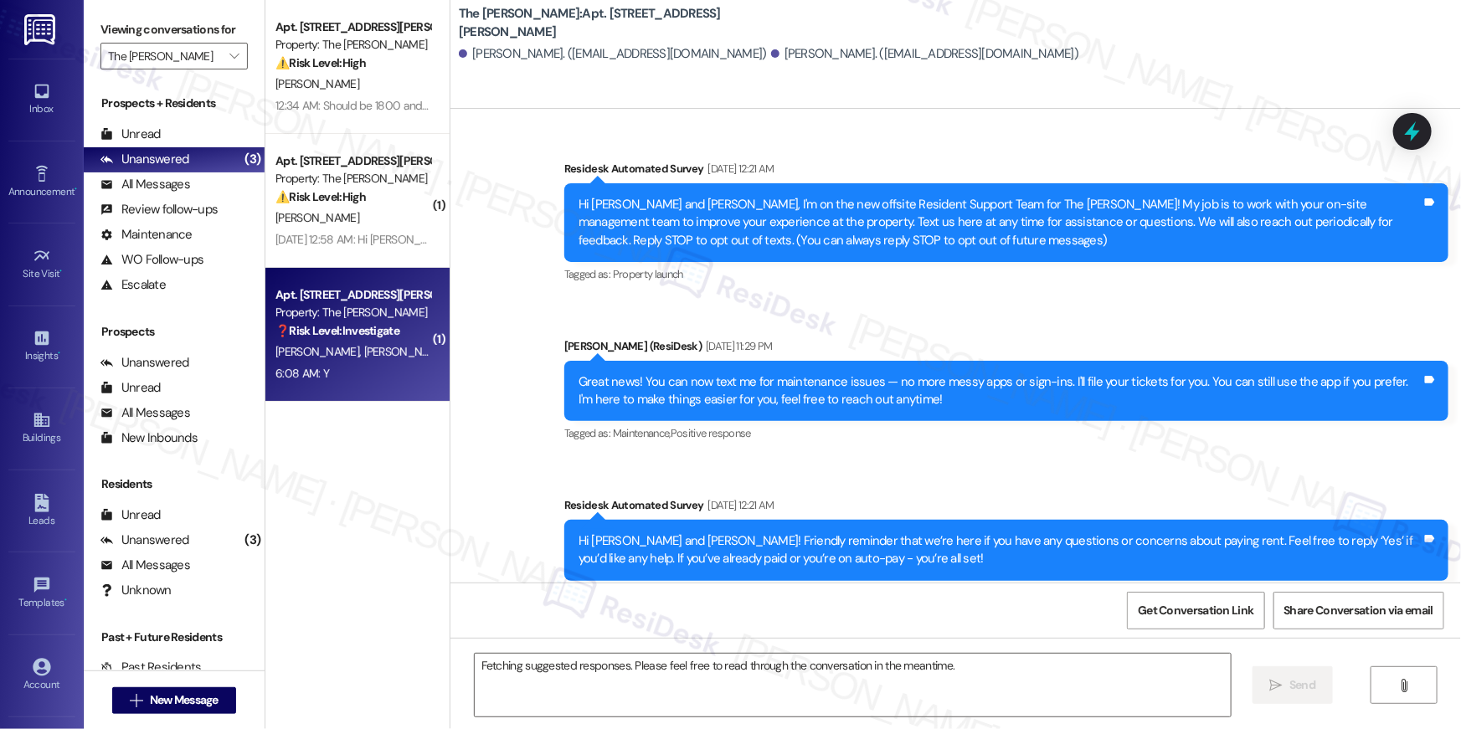
scroll to position [9364, 0]
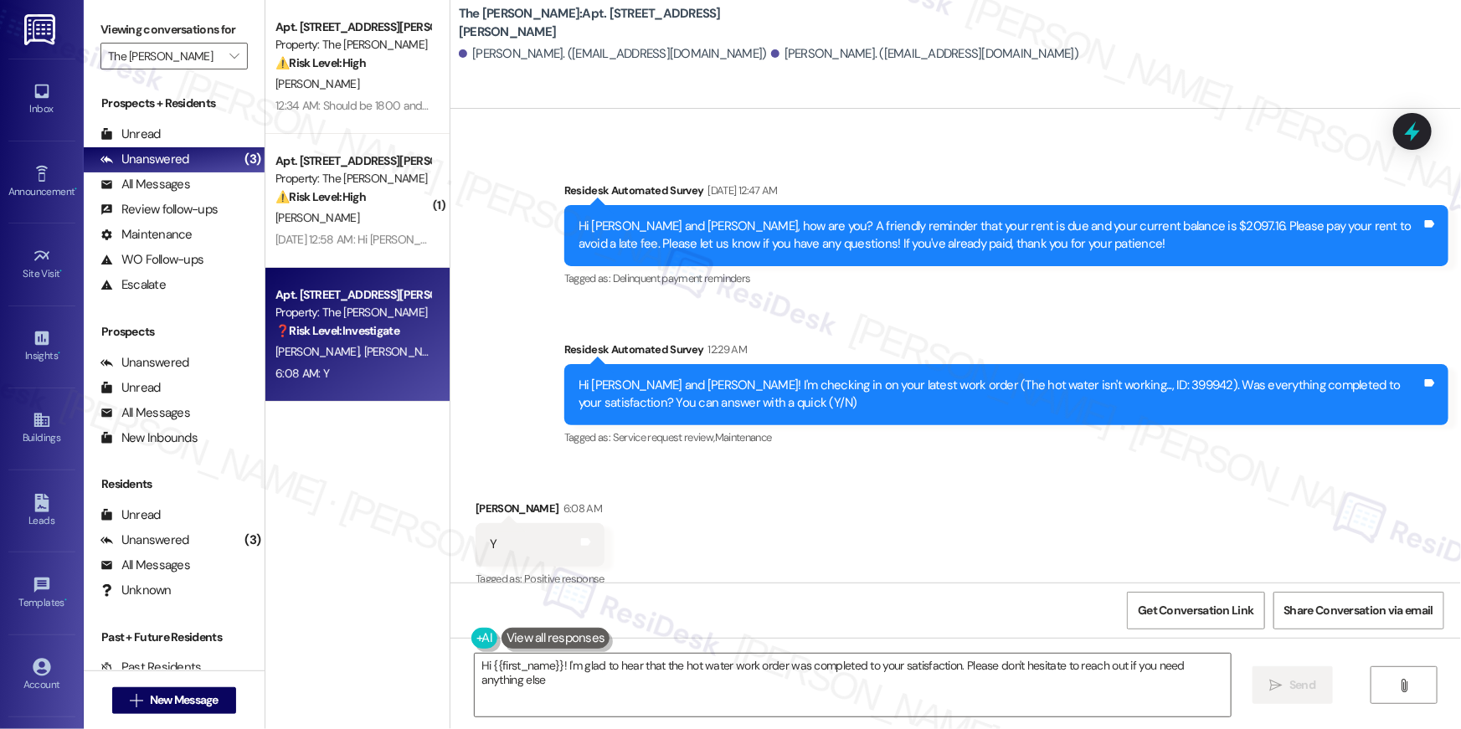
type textarea "Hi {{first_name}}! I'm glad to hear that the hot water work order was completed…"
click at [869, 702] on textarea "Hi {{first_name}}! I'm glad to hear that the hot water work order was completed…" at bounding box center [853, 685] width 756 height 63
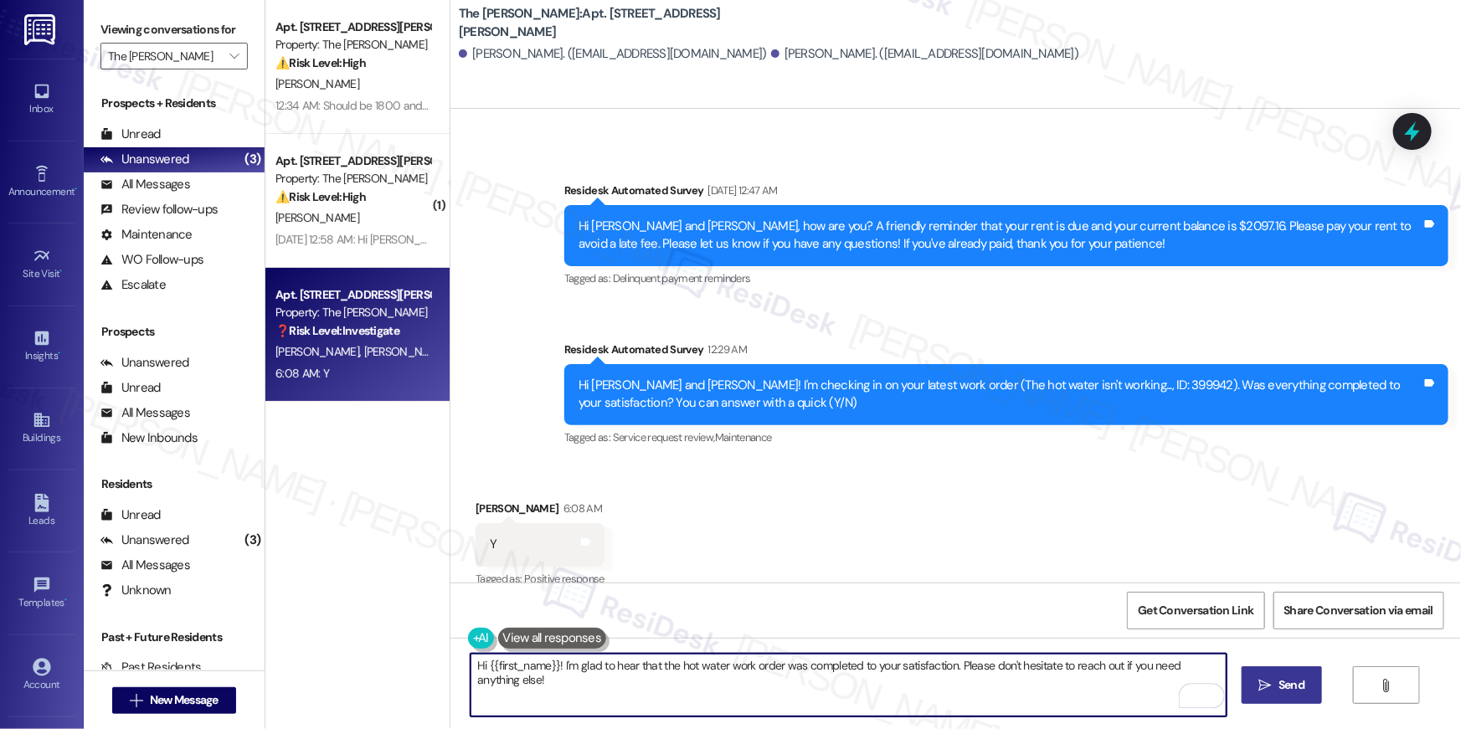
click at [1311, 693] on button " Send" at bounding box center [1282, 686] width 81 height 38
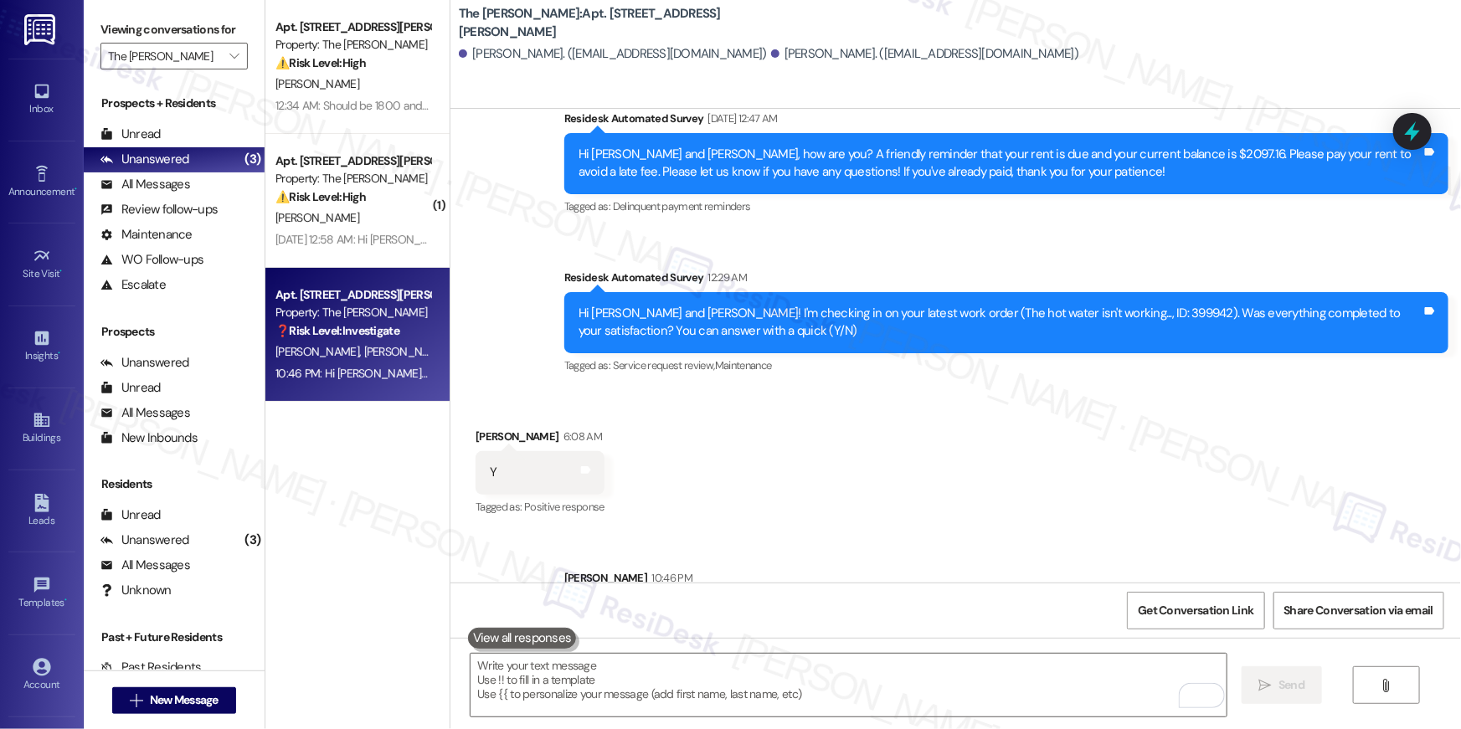
scroll to position [9433, 0]
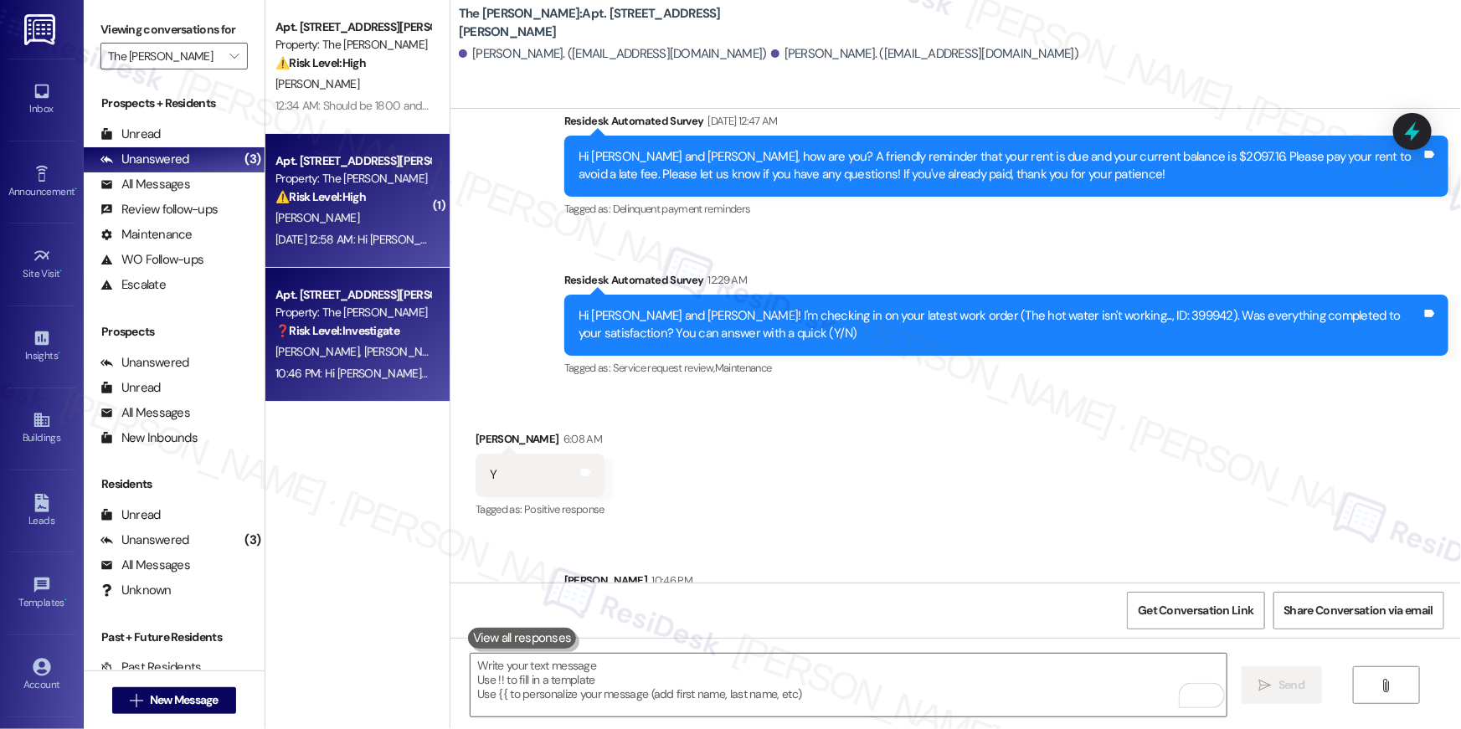
click at [365, 193] on div "⚠️ Risk Level: High The resident claims to have paid rent but disputes charges …" at bounding box center [353, 197] width 155 height 18
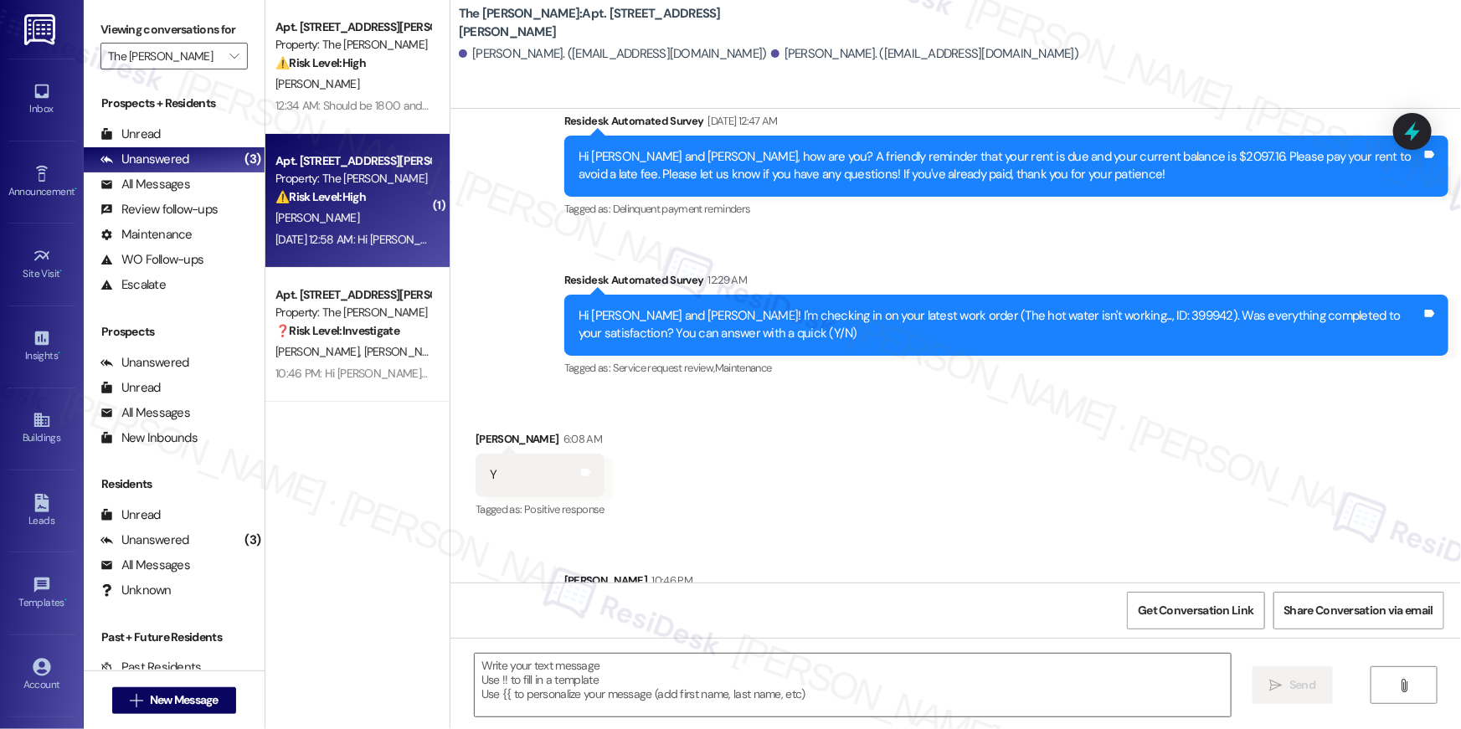
type textarea "Fetching suggested responses. Please feel free to read through the conversation…"
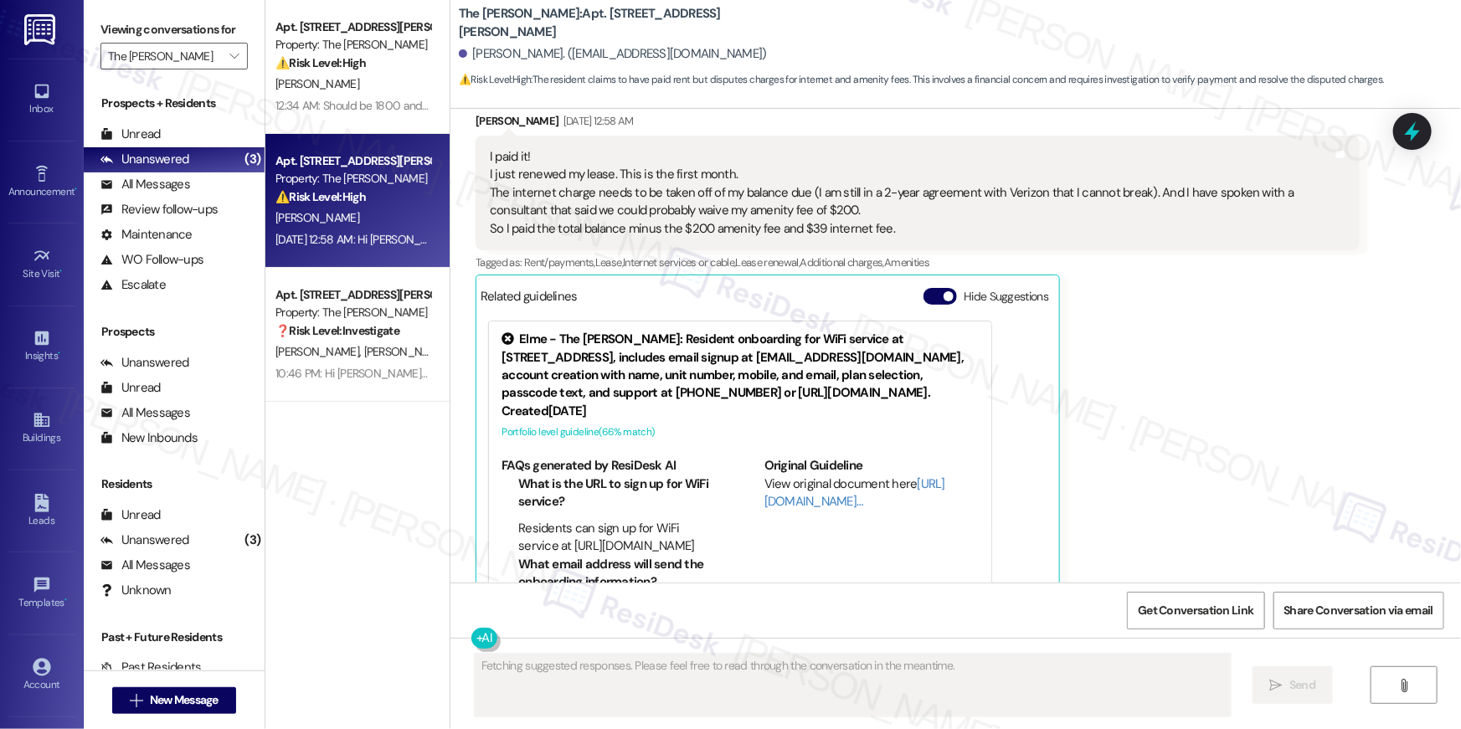
scroll to position [8816, 0]
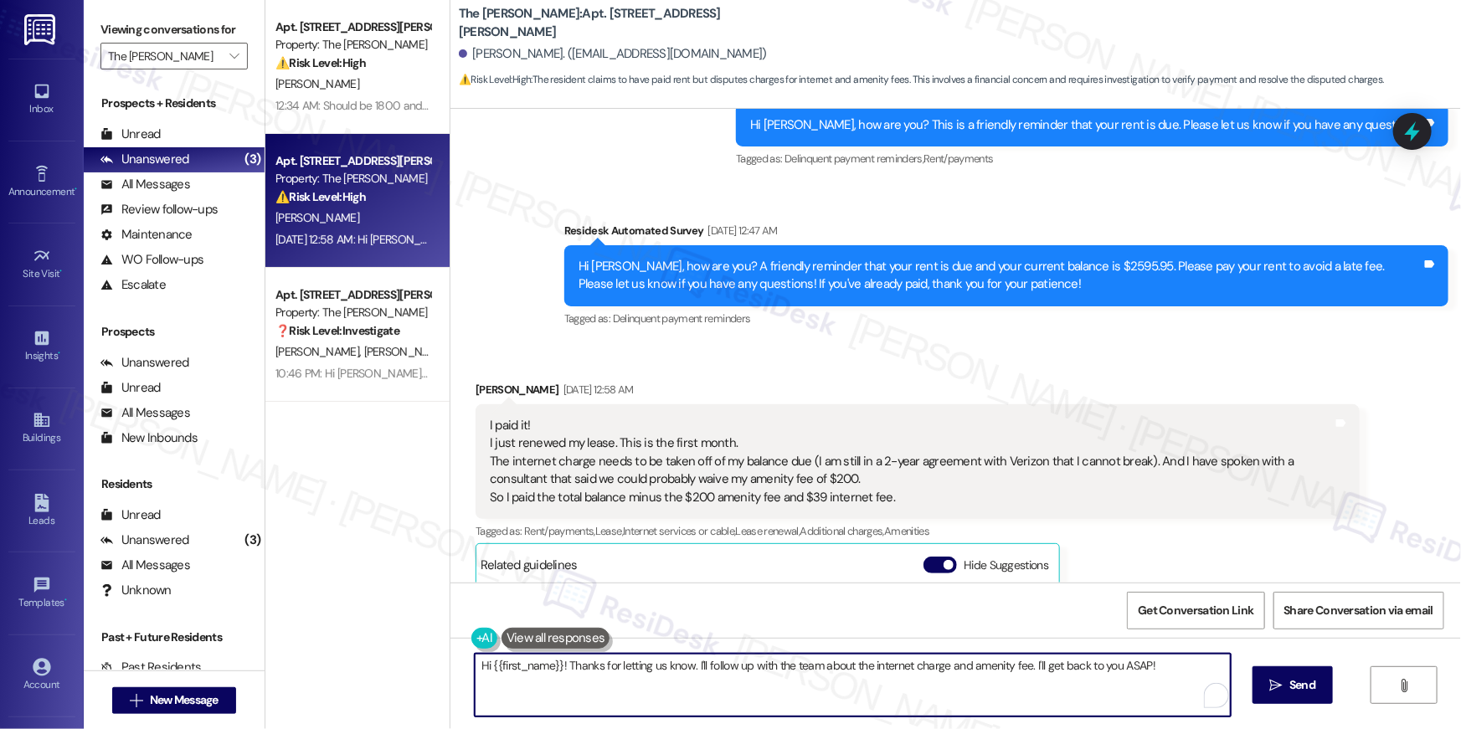
drag, startPoint x: 764, startPoint y: 698, endPoint x: 809, endPoint y: 698, distance: 45.2
click at [765, 698] on textarea "Hi {{first_name}}! Thanks for letting us know. I'll follow up with the team abo…" at bounding box center [853, 685] width 756 height 63
drag, startPoint x: 685, startPoint y: 665, endPoint x: 701, endPoint y: 695, distance: 34.1
click at [701, 695] on textarea "Hi {{first_name}}! Thanks for letting us know. I'll follow up with the team abo…" at bounding box center [849, 685] width 756 height 63
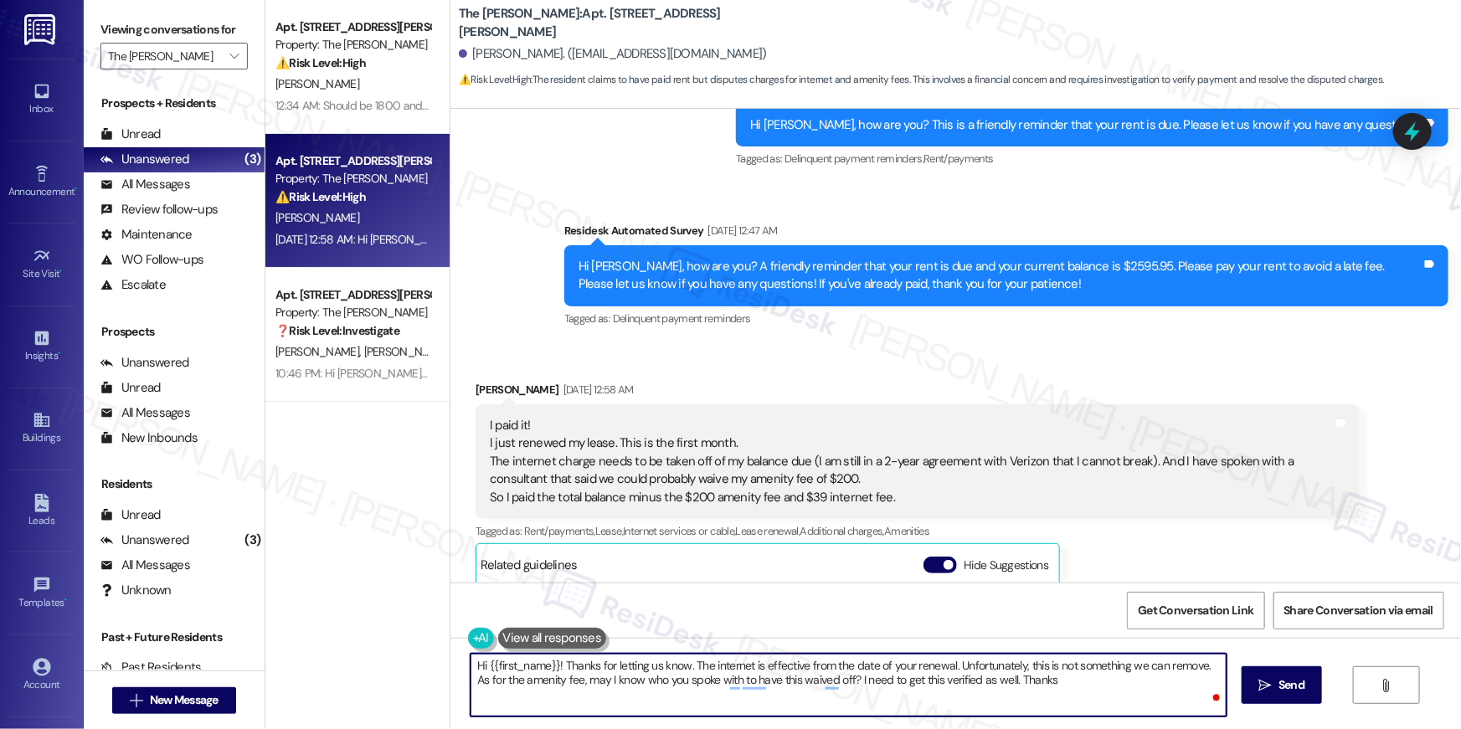
type textarea "Hi {{first_name}}! Thanks for letting us know. The internet is effective from t…"
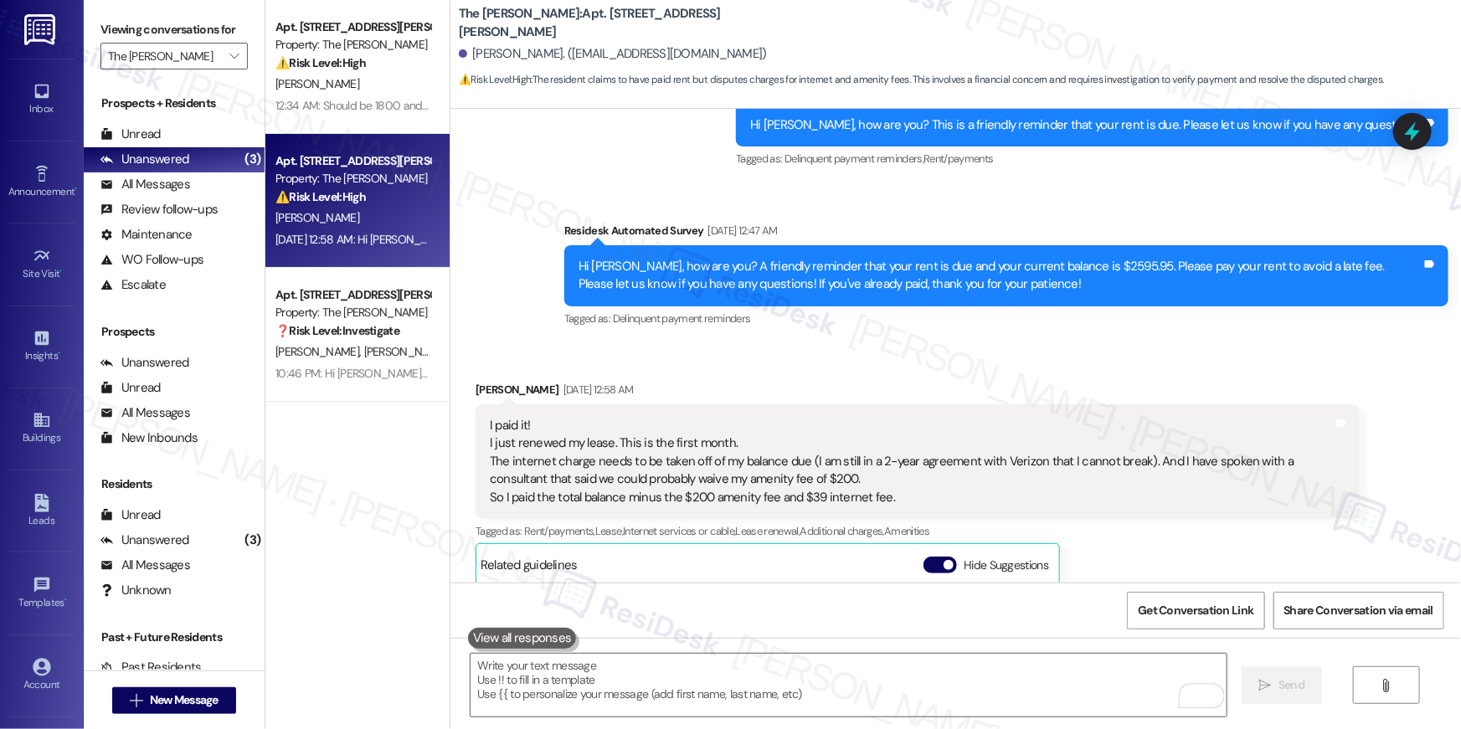
click at [368, 120] on div "Apt. 412, 4200 N. Carlin Springs Road Property: The Maxwell ⚠️ Risk Level: High…" at bounding box center [357, 67] width 184 height 134
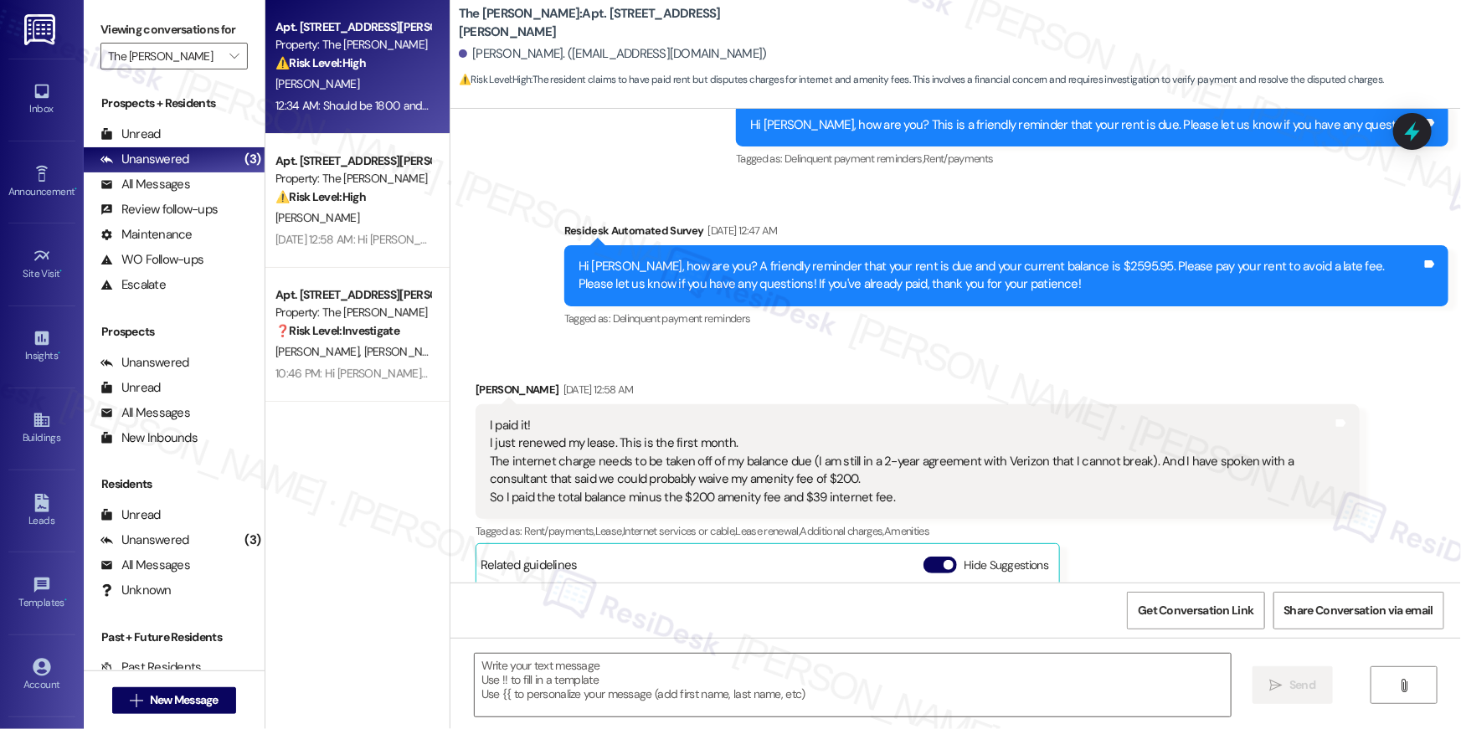
scroll to position [9085, 0]
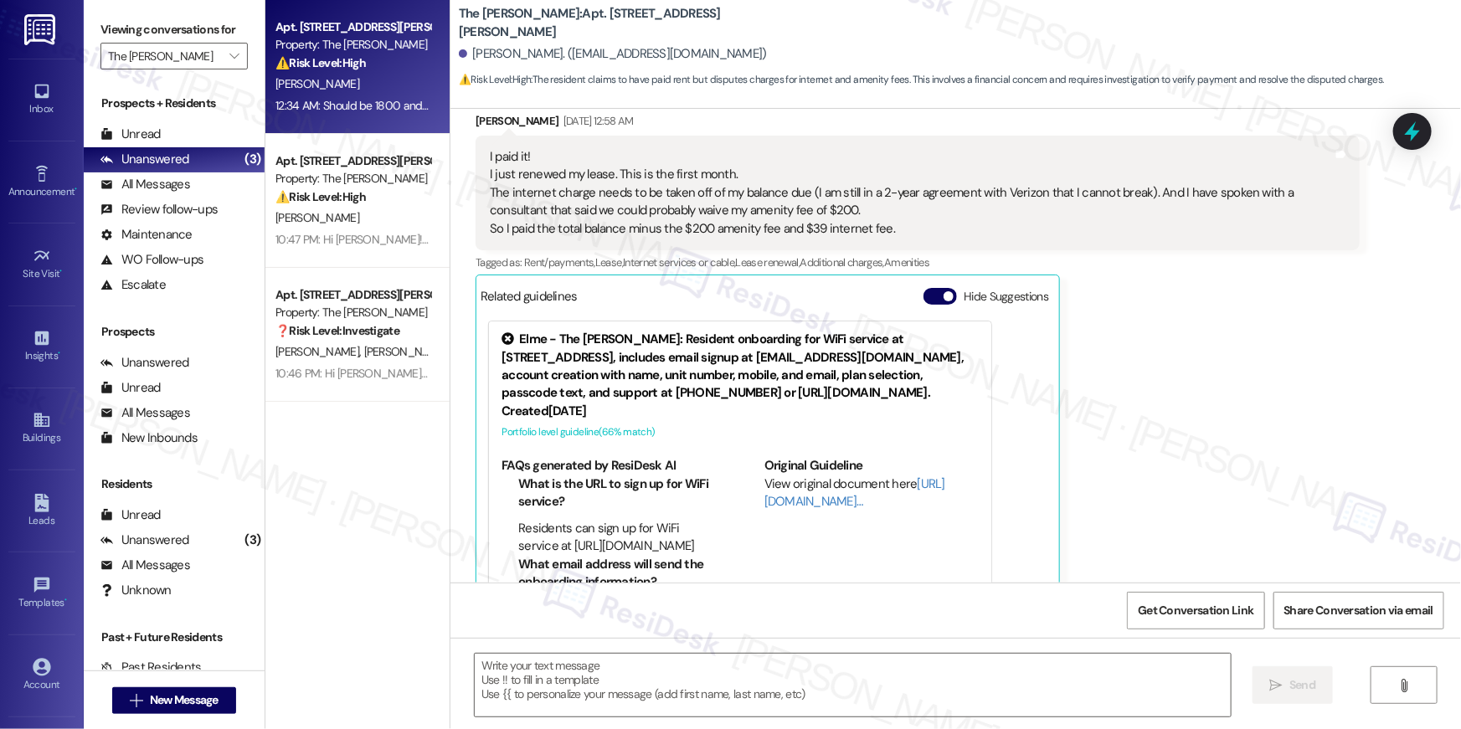
click at [368, 120] on div "Apt. 412, 4200 N. Carlin Springs Road Property: The Maxwell ⚠️ Risk Level: High…" at bounding box center [357, 67] width 184 height 134
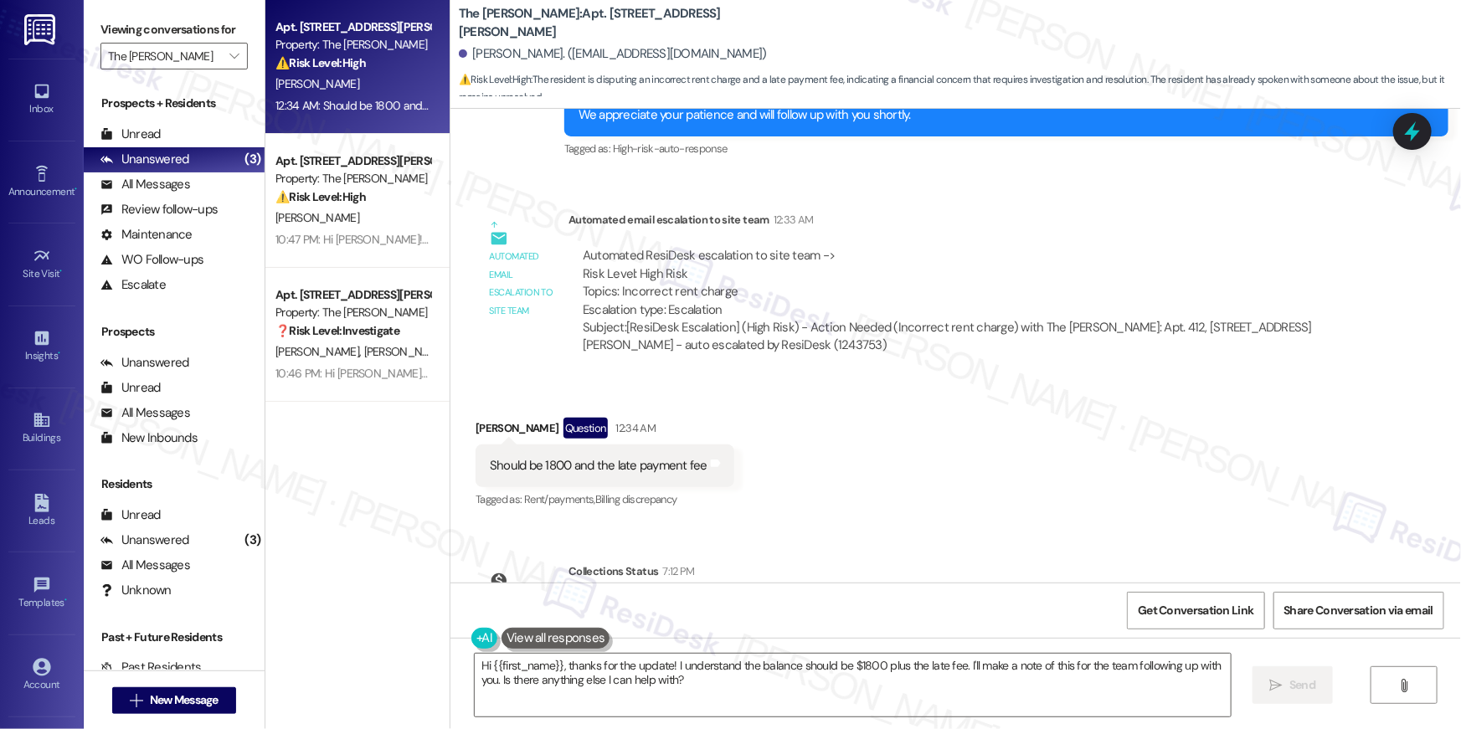
scroll to position [4934, 0]
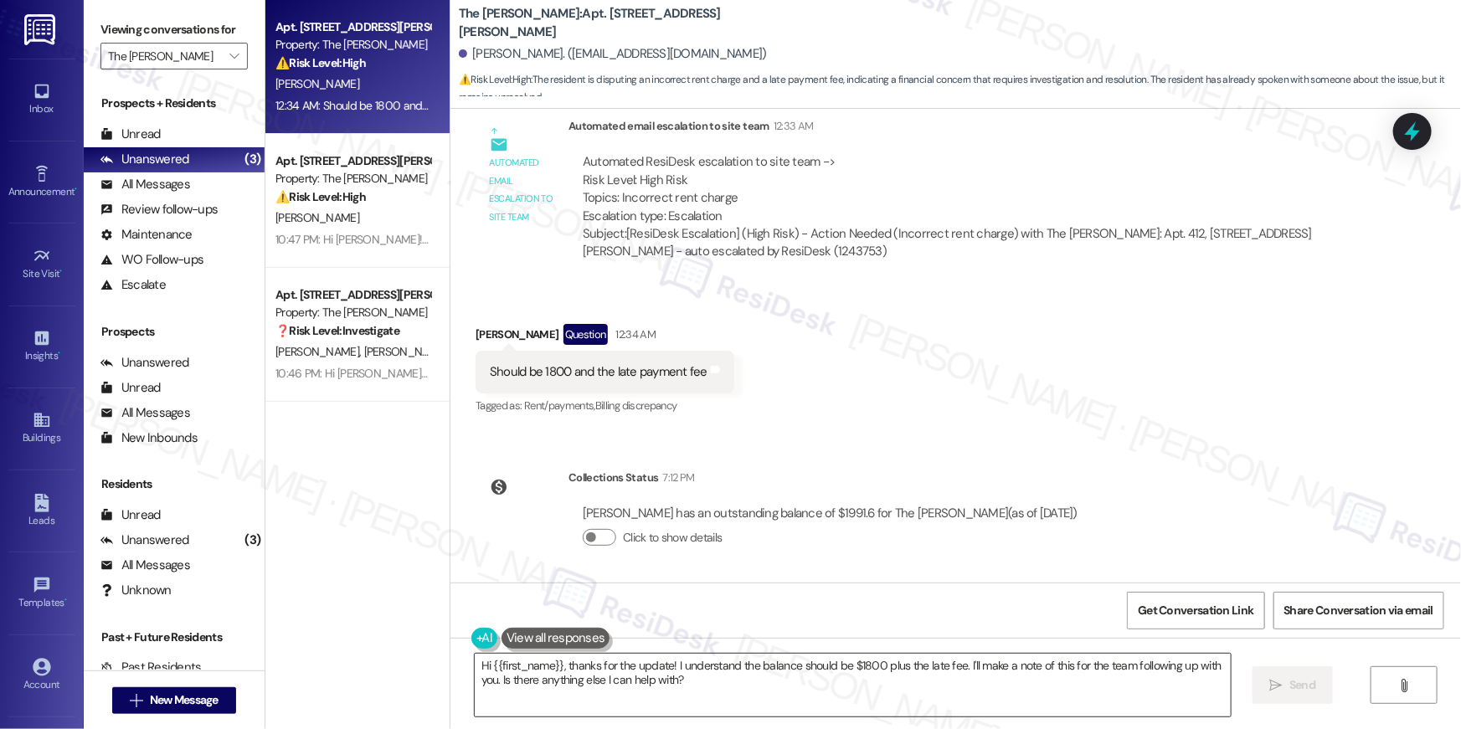
click at [731, 709] on textarea "Hi {{first_name}}, thanks for the update! I understand the balance should be $1…" at bounding box center [853, 685] width 756 height 63
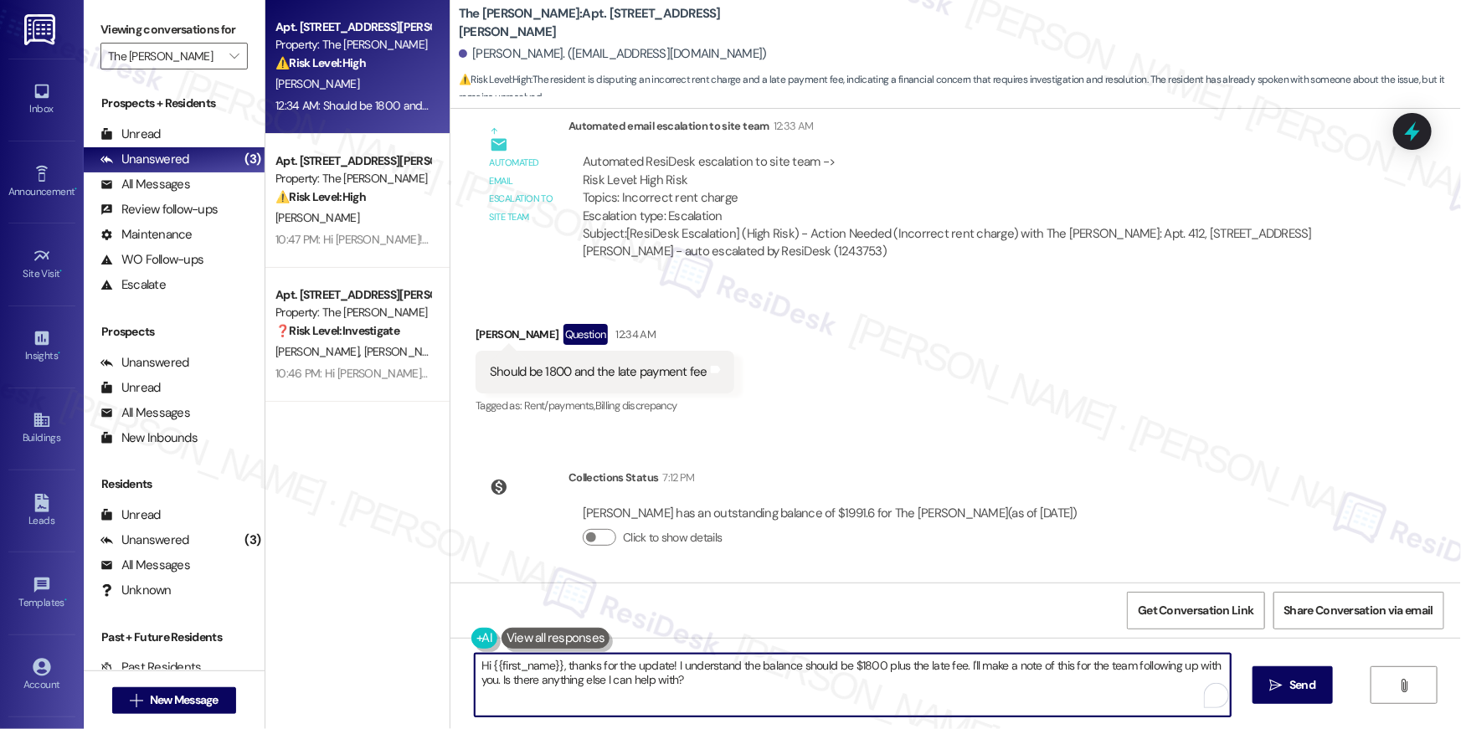
click at [745, 698] on textarea "Hi {{first_name}}, thanks for the update! I understand the balance should be $1…" at bounding box center [853, 685] width 756 height 63
click at [667, 668] on textarea "Hi {{first_name}}, thanks for the update! I understand the balance should be $1…" at bounding box center [853, 685] width 756 height 63
drag, startPoint x: 730, startPoint y: 665, endPoint x: 739, endPoint y: 697, distance: 33.1
click at [739, 697] on textarea "Hi {{first_name}}, thanks for the update! I understand the balance should be $1…" at bounding box center [849, 685] width 756 height 63
type textarea "Hi {{first_name}}, thanks for the update! I understand you are being charged th…"
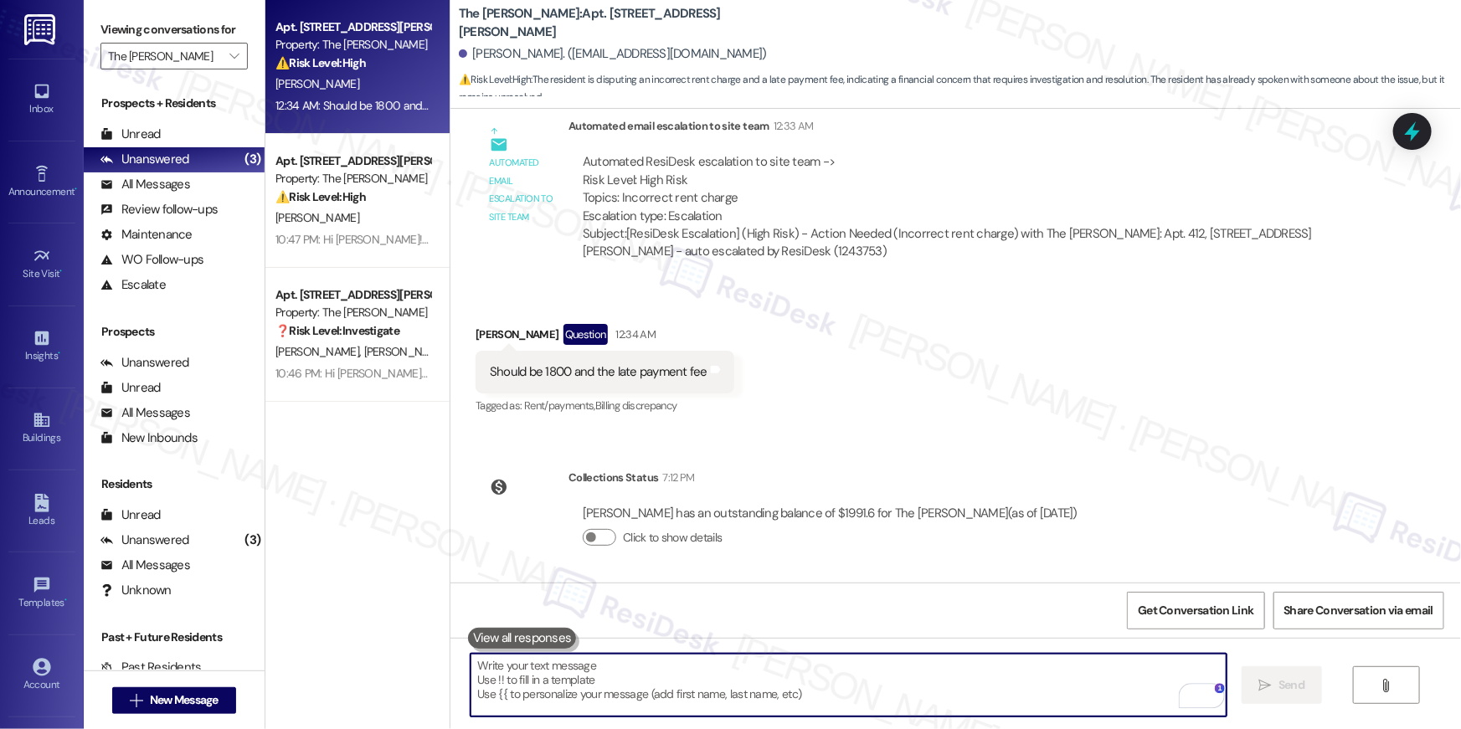
scroll to position [4781, 0]
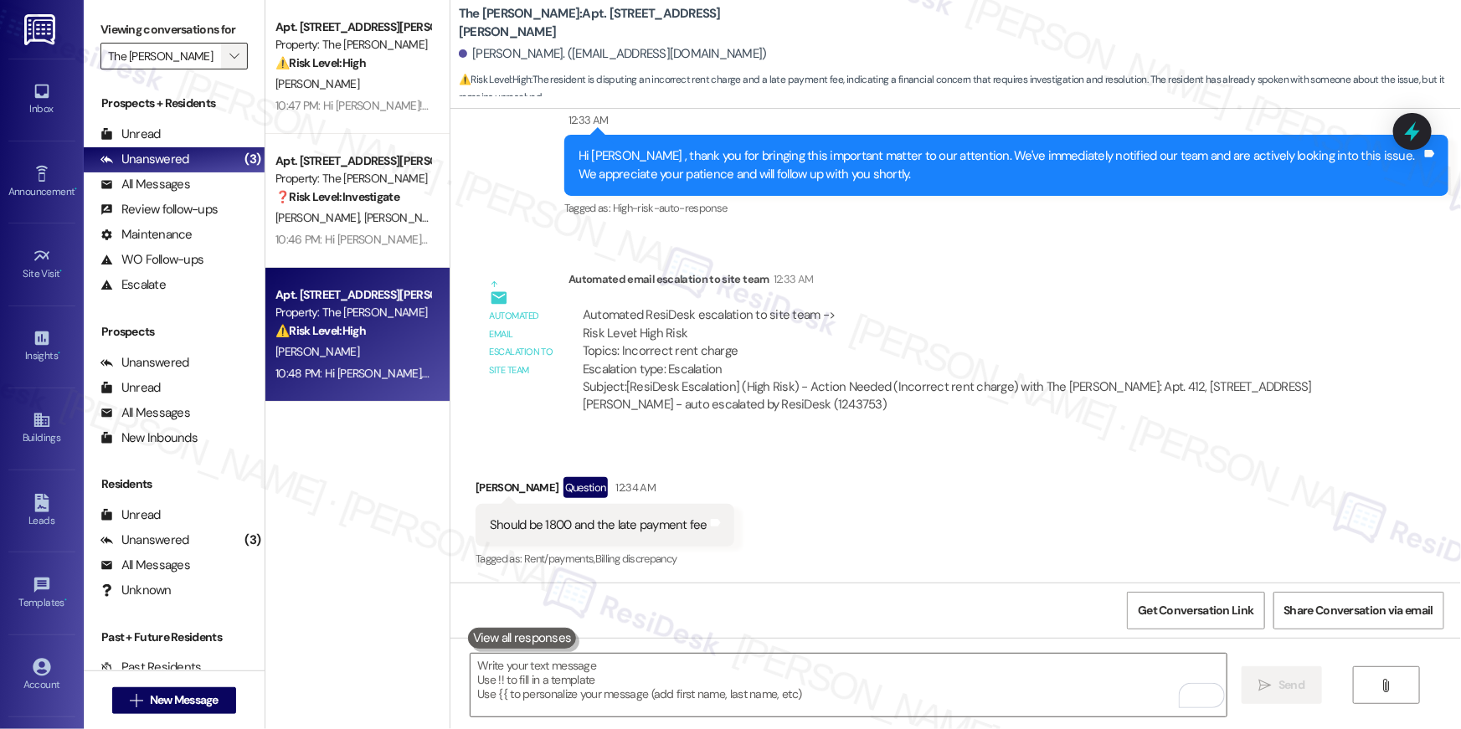
click at [232, 47] on button "" at bounding box center [234, 56] width 27 height 27
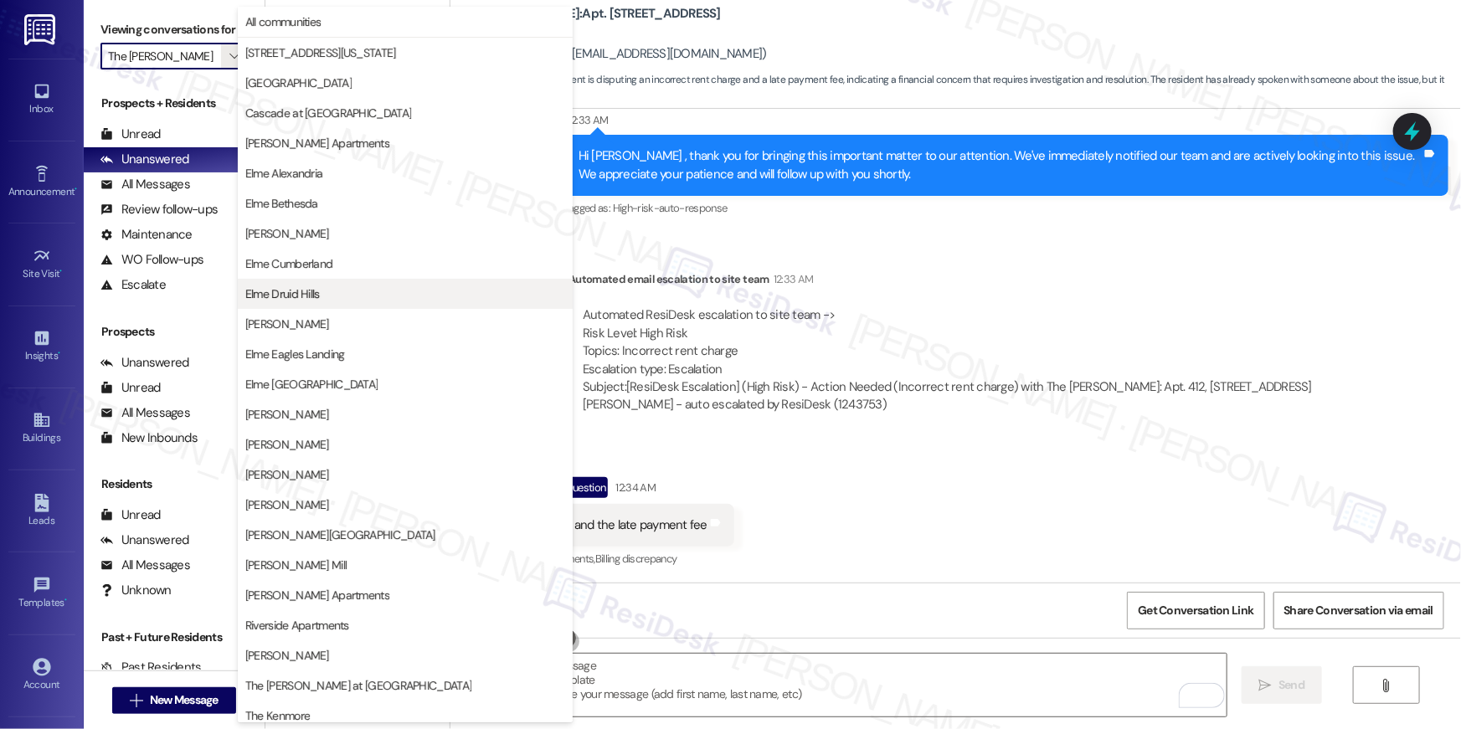
scroll to position [158, 0]
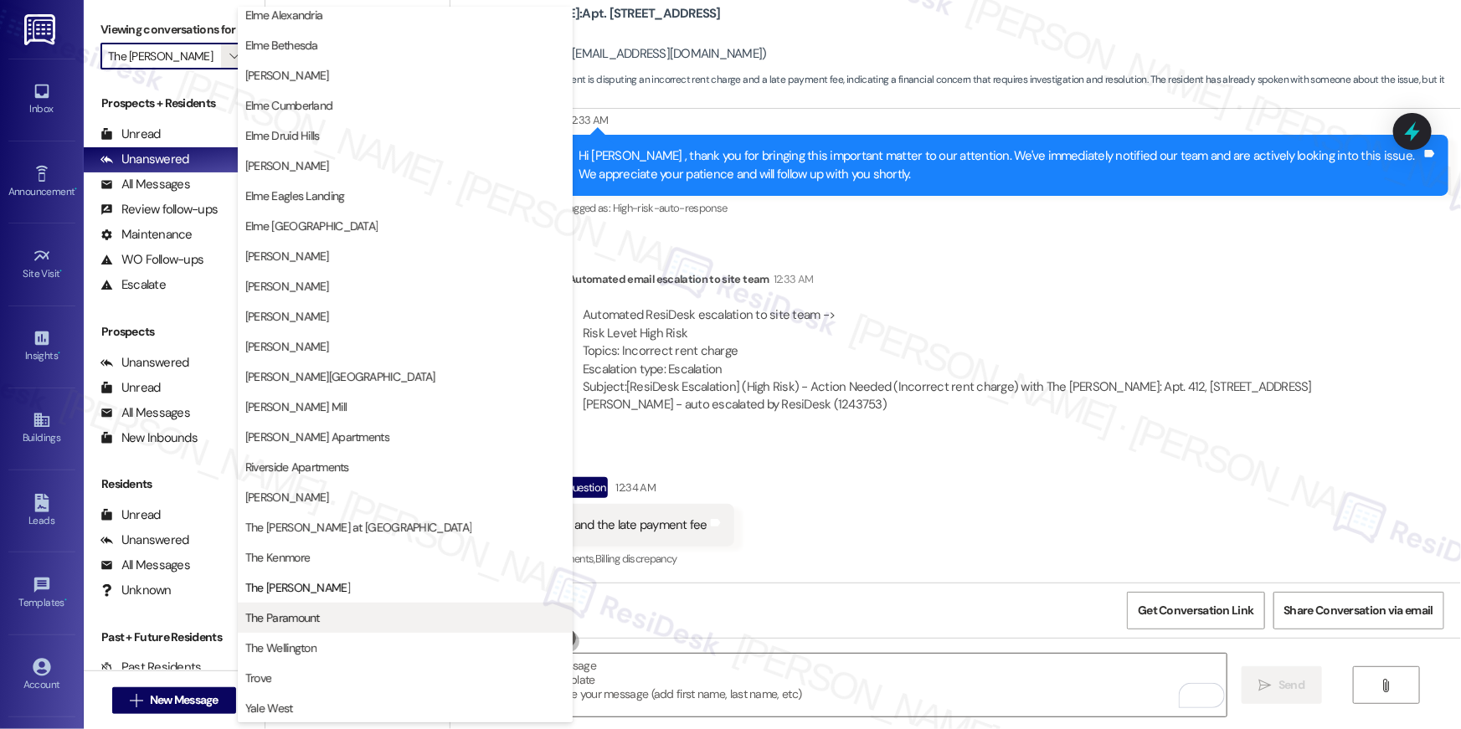
click at [310, 615] on span "The Paramount" at bounding box center [282, 618] width 75 height 17
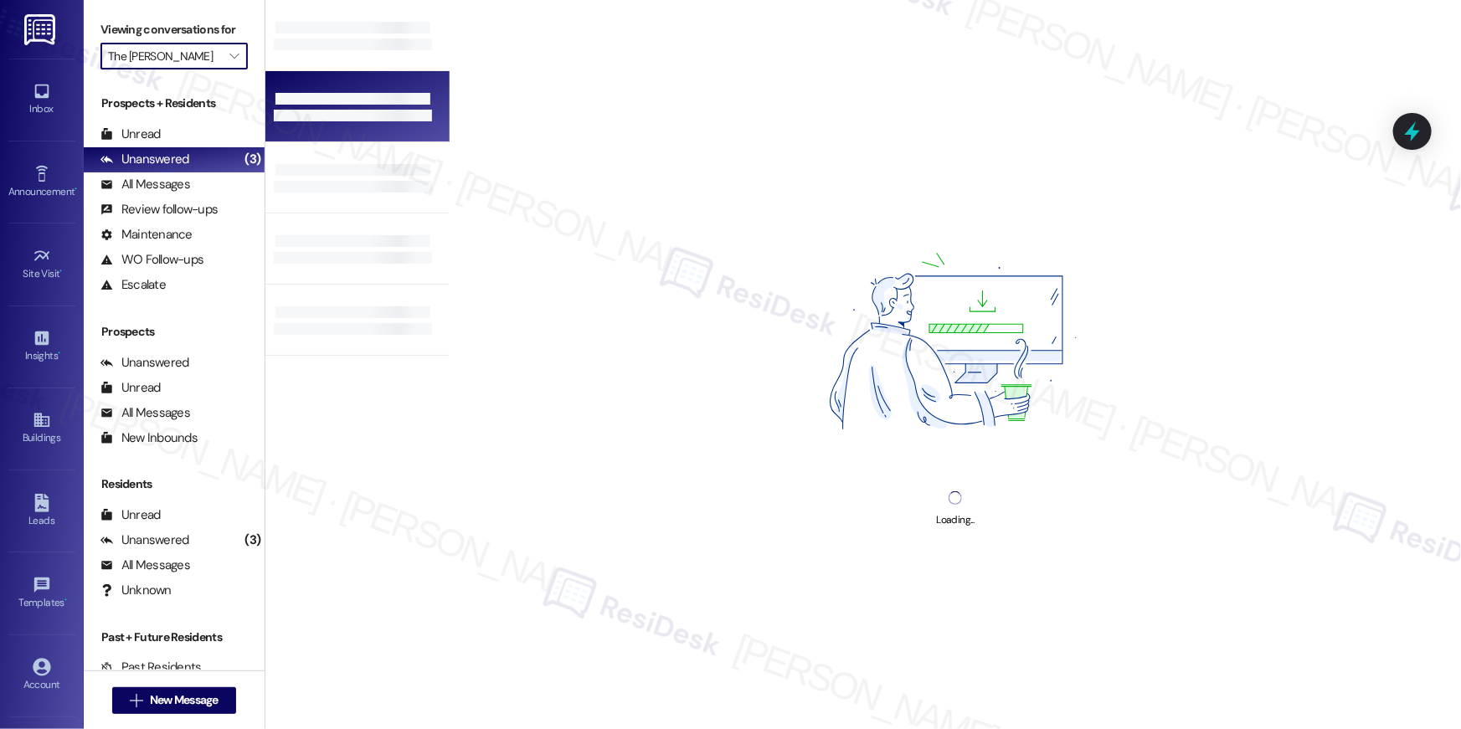
type input "The Paramount"
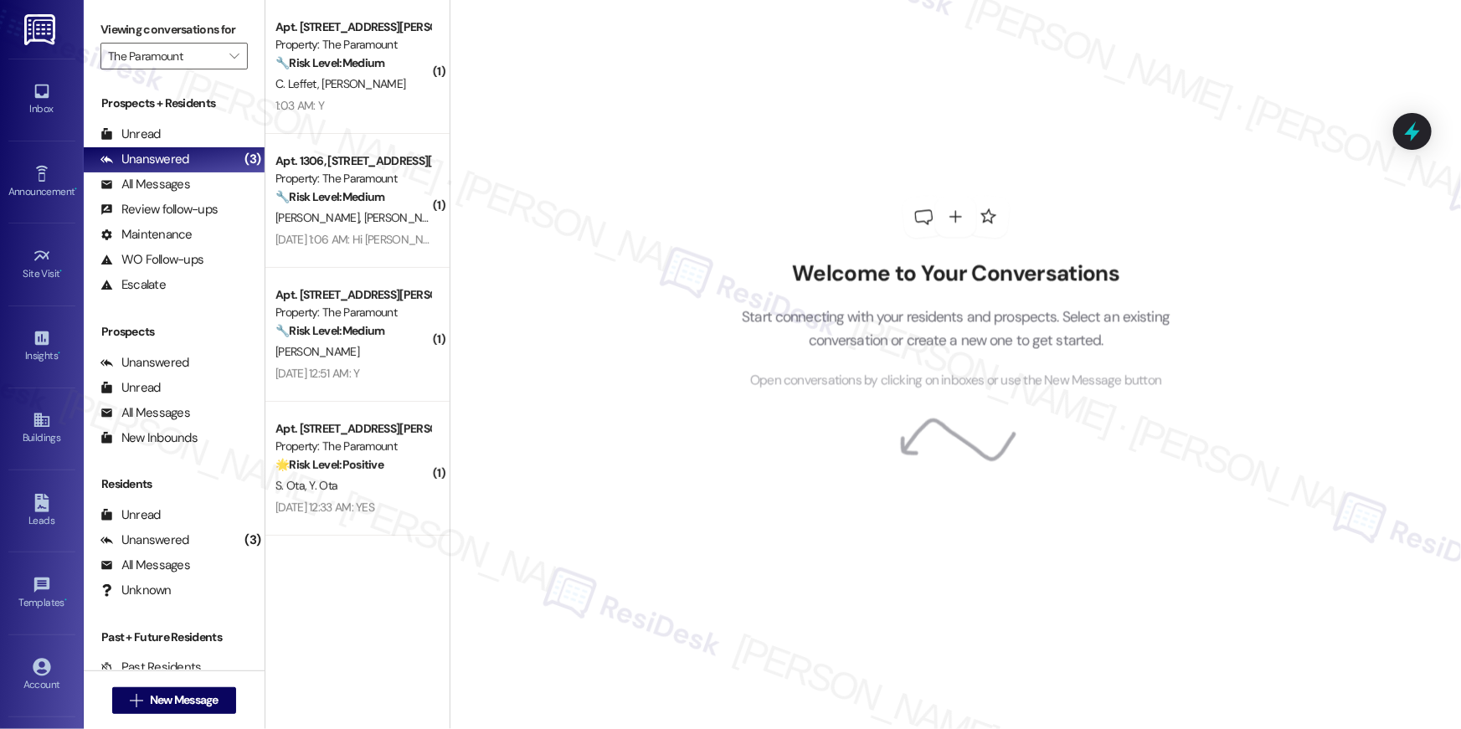
click at [349, 103] on div "1:03 AM: Y 1:03 AM: Y" at bounding box center [353, 105] width 158 height 21
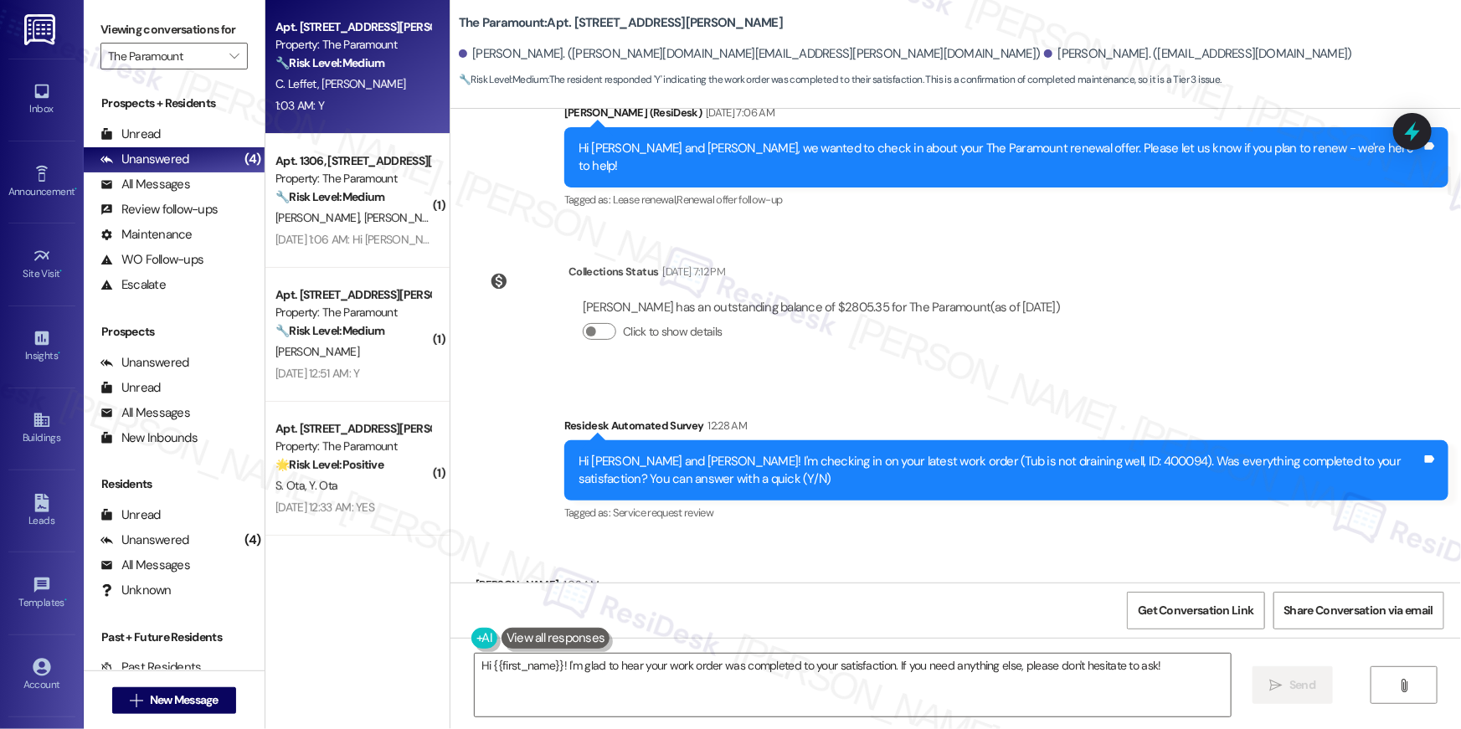
scroll to position [7626, 0]
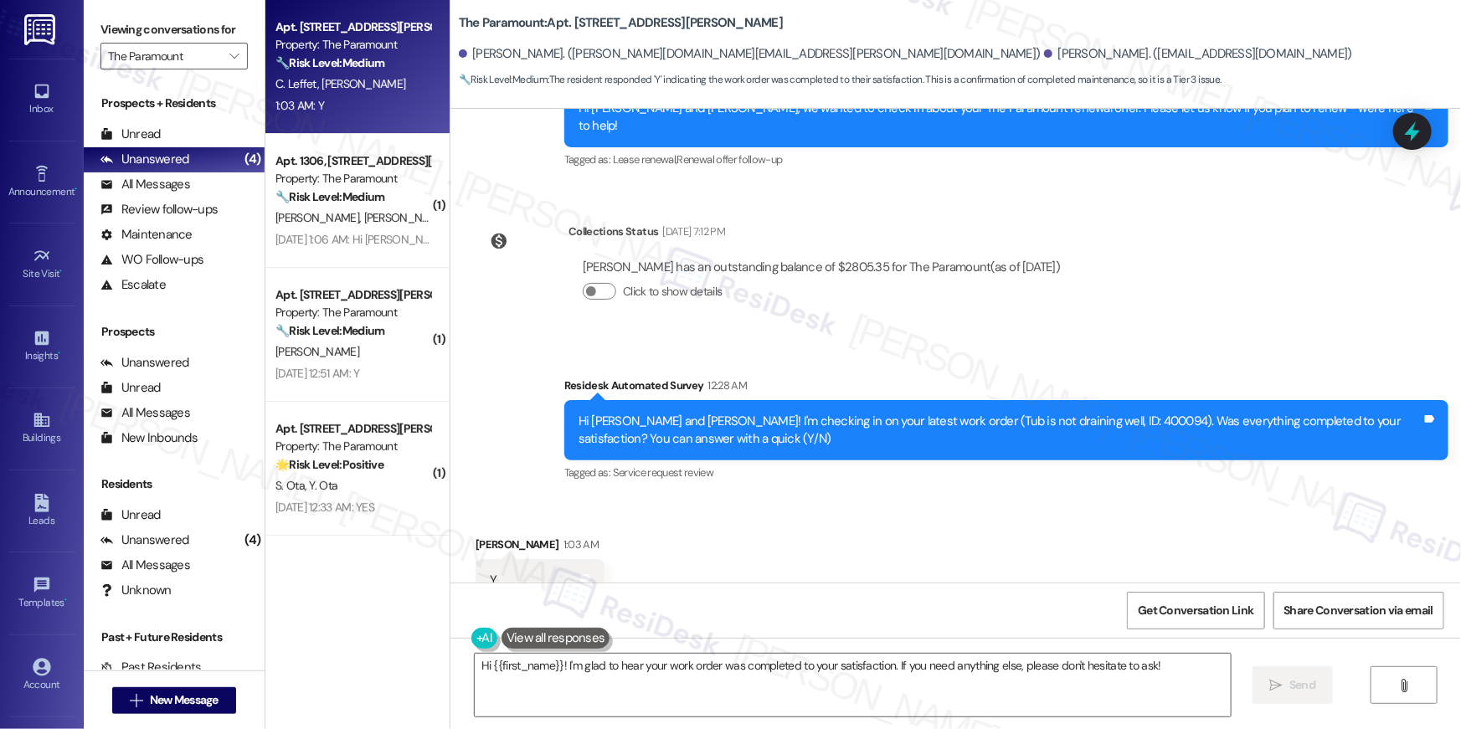
click at [1128, 339] on div "Survey, sent via SMS Residesk Automated Survey 12:28 AM Hi Justin and Chelsey! …" at bounding box center [956, 418] width 1011 height 159
click at [930, 667] on textarea "Hi {{first_name}}! I'm glad to hear your work order was completed to your satis…" at bounding box center [853, 685] width 756 height 63
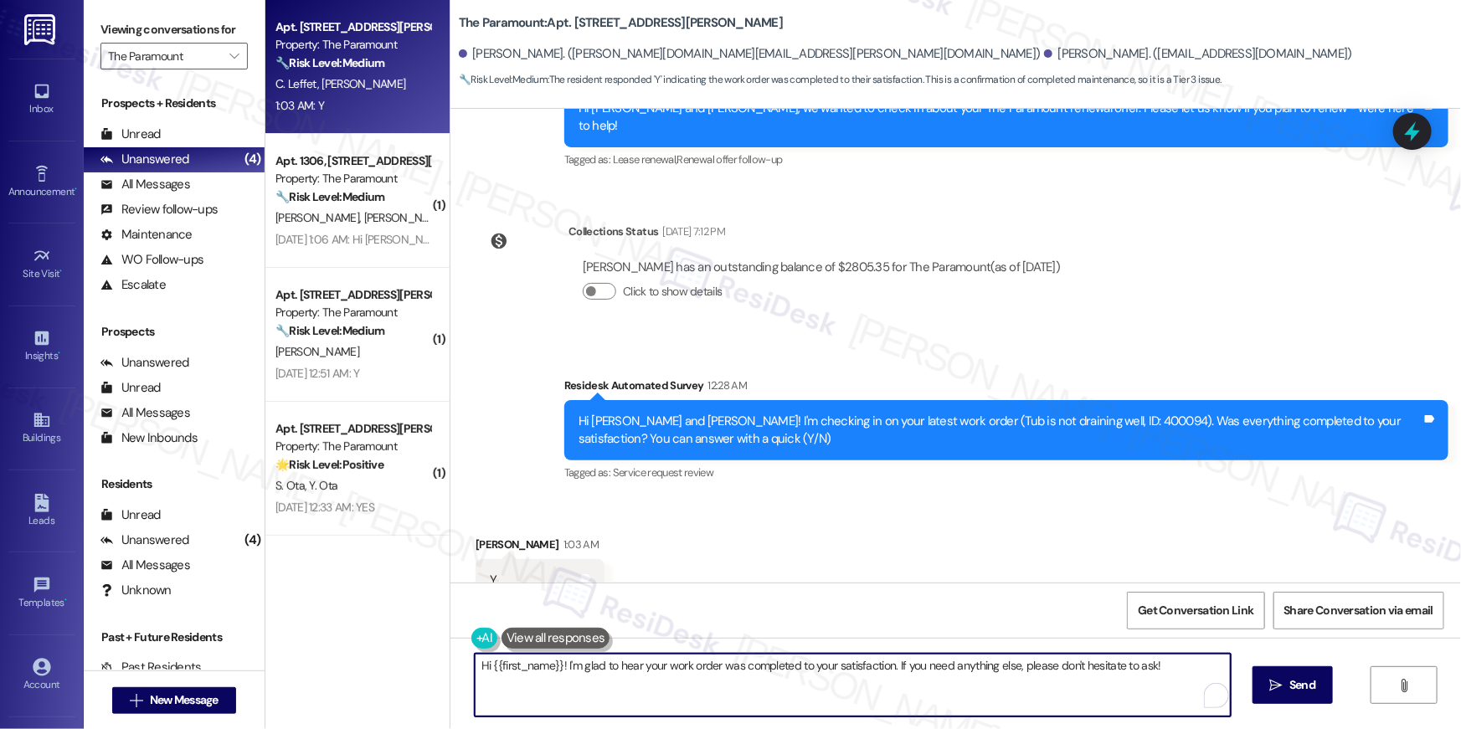
click at [930, 667] on textarea "Hi {{first_name}}! I'm glad to hear your work order was completed to your satis…" at bounding box center [853, 685] width 756 height 63
drag, startPoint x: 930, startPoint y: 667, endPoint x: 950, endPoint y: 702, distance: 39.8
click at [930, 668] on textarea "Hi {{first_name}}! I'm glad to hear your work order was completed to your satis…" at bounding box center [853, 685] width 756 height 63
click at [950, 703] on textarea "Hi {{first_name}}! I'm glad to hear your work order was completed to your satis…" at bounding box center [853, 685] width 756 height 63
click at [950, 702] on textarea "Hi {{first_name}}! I'm glad to hear your work order was completed to your satis…" at bounding box center [853, 685] width 756 height 63
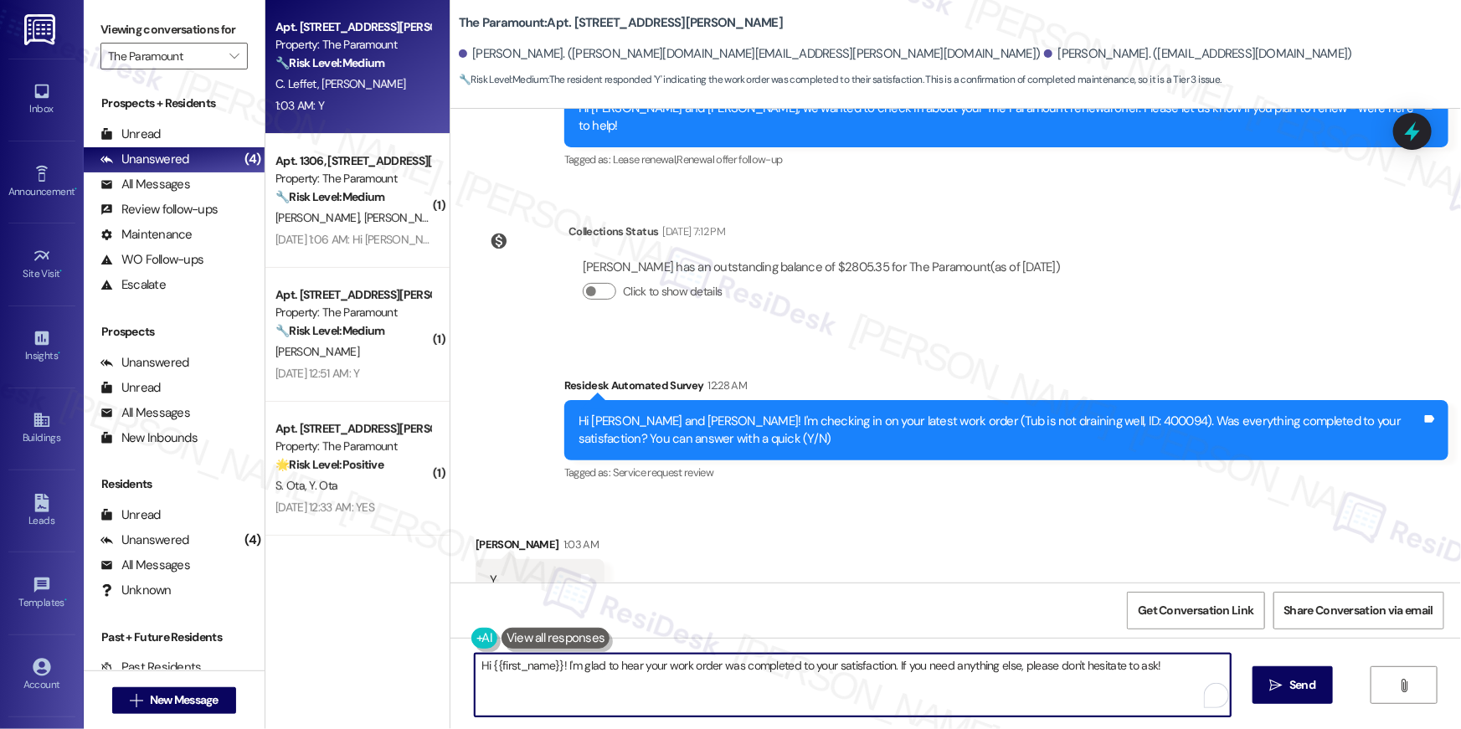
click at [950, 702] on textarea "Hi {{first_name}}! I'm glad to hear your work order was completed to your satis…" at bounding box center [853, 685] width 756 height 63
paste textarea ", I’m happy to hear your work order has been completed! If anything else comes …"
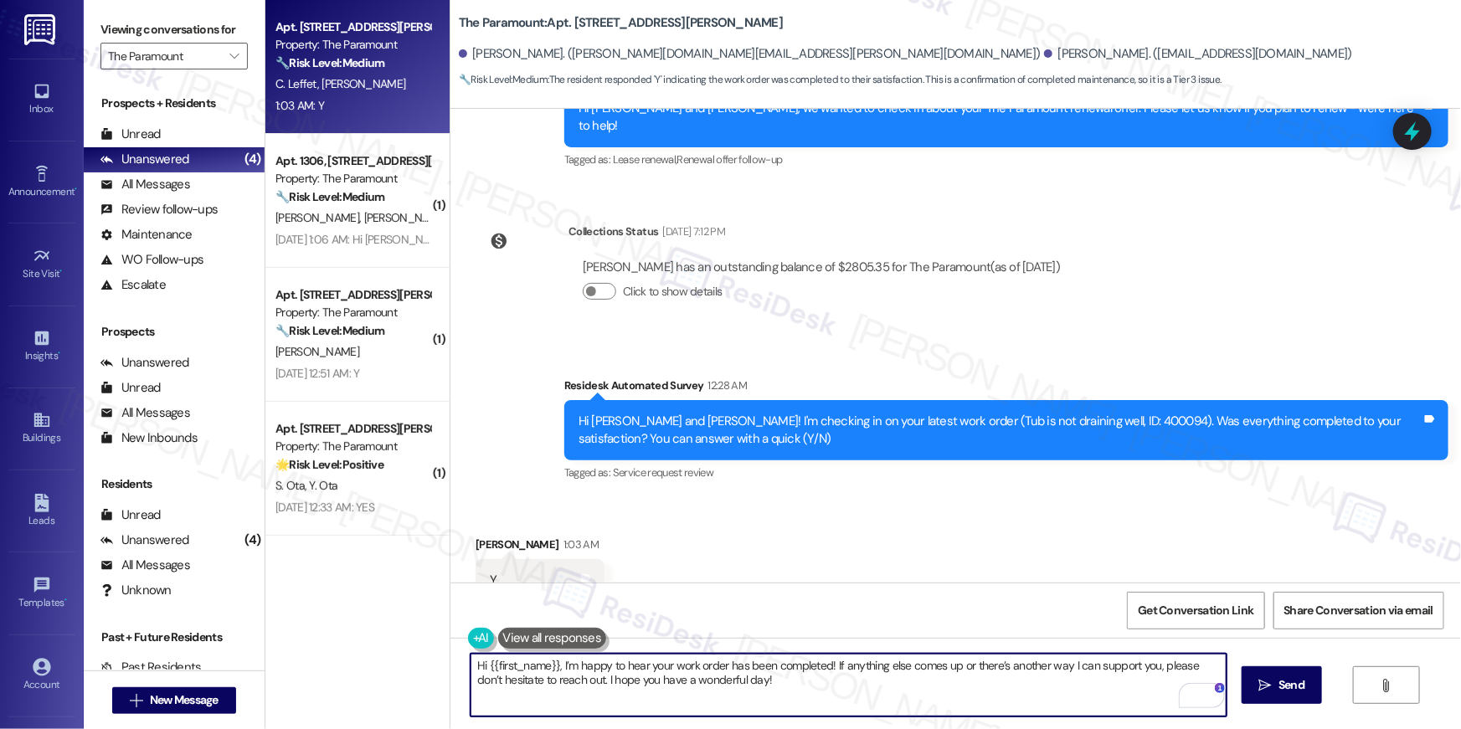
type textarea "Hi {{first_name}}, I’m happy to hear your work order has been completed! If any…"
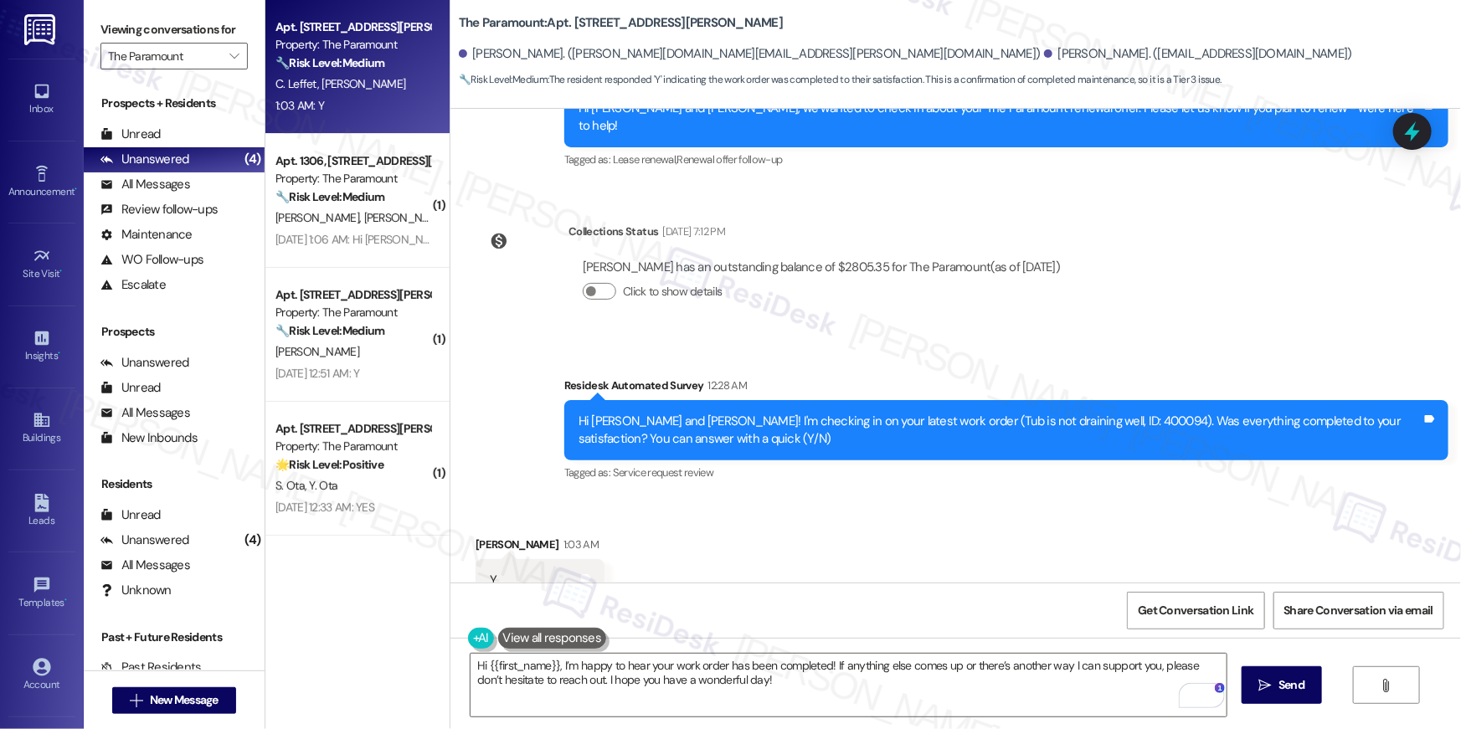
click at [719, 559] on div "Received via SMS Justin Ferrari 1:03 AM Y Tags and notes Tagged as: Positive re…" at bounding box center [956, 569] width 1011 height 142
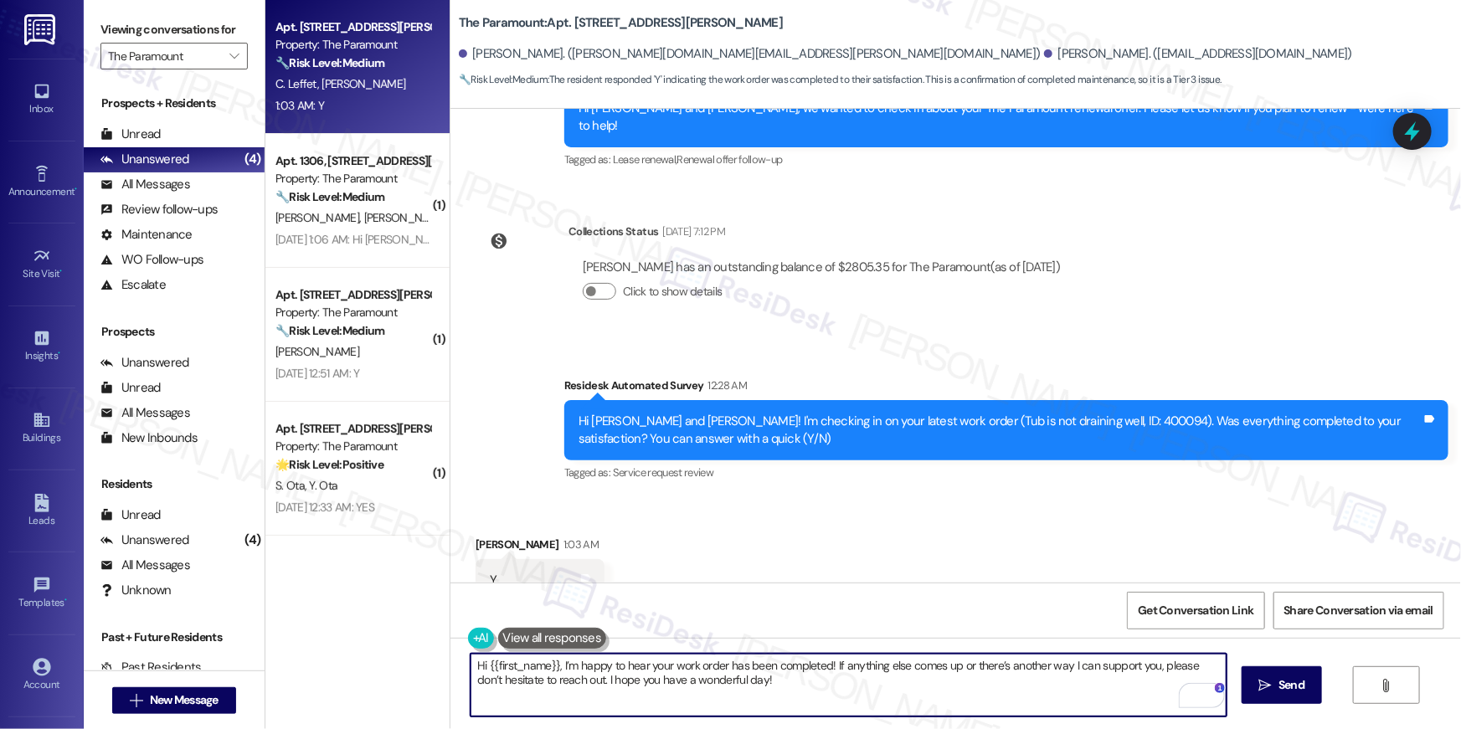
click at [812, 682] on textarea "Hi {{first_name}}, I’m happy to hear your work order has been completed! If any…" at bounding box center [849, 685] width 756 height 63
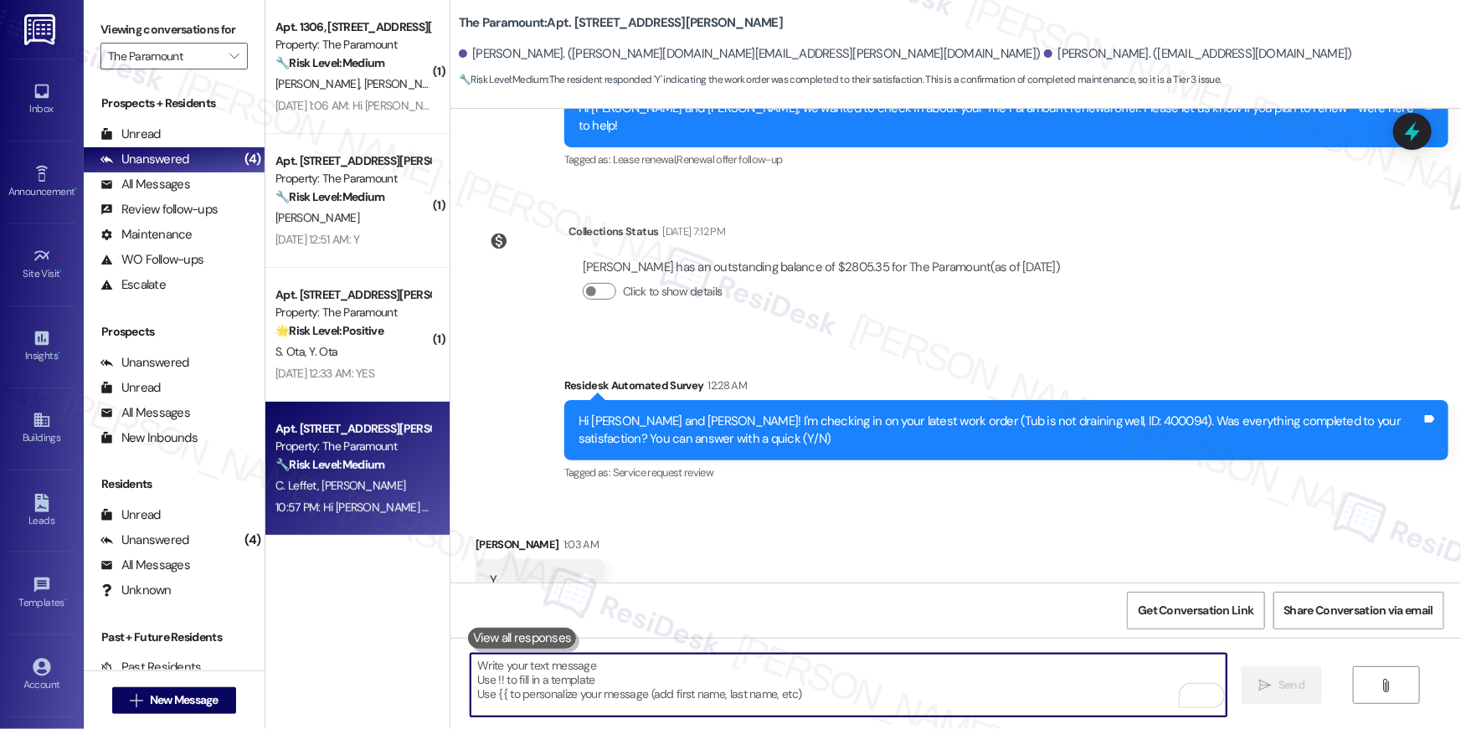
scroll to position [6842, 0]
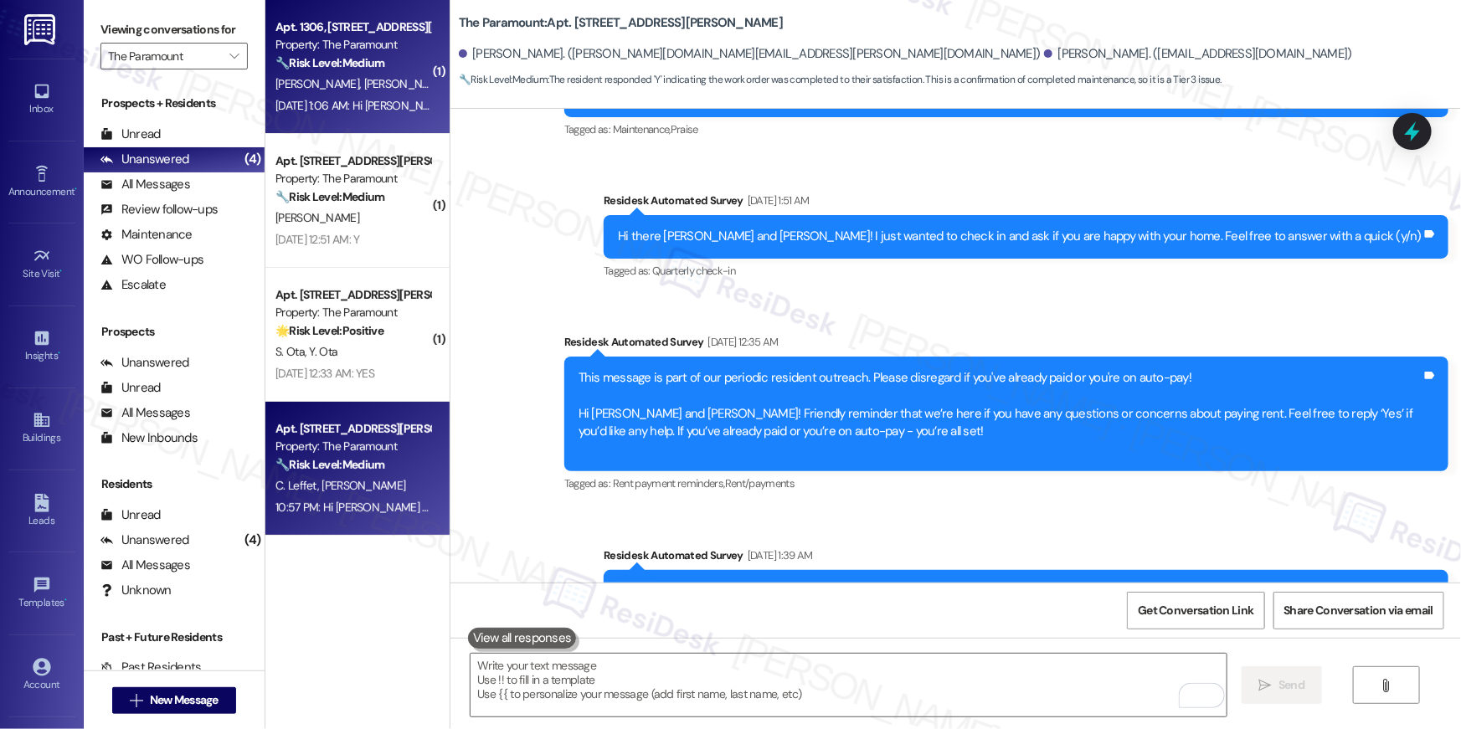
click at [364, 90] on span "K. Sullivan" at bounding box center [406, 83] width 84 height 15
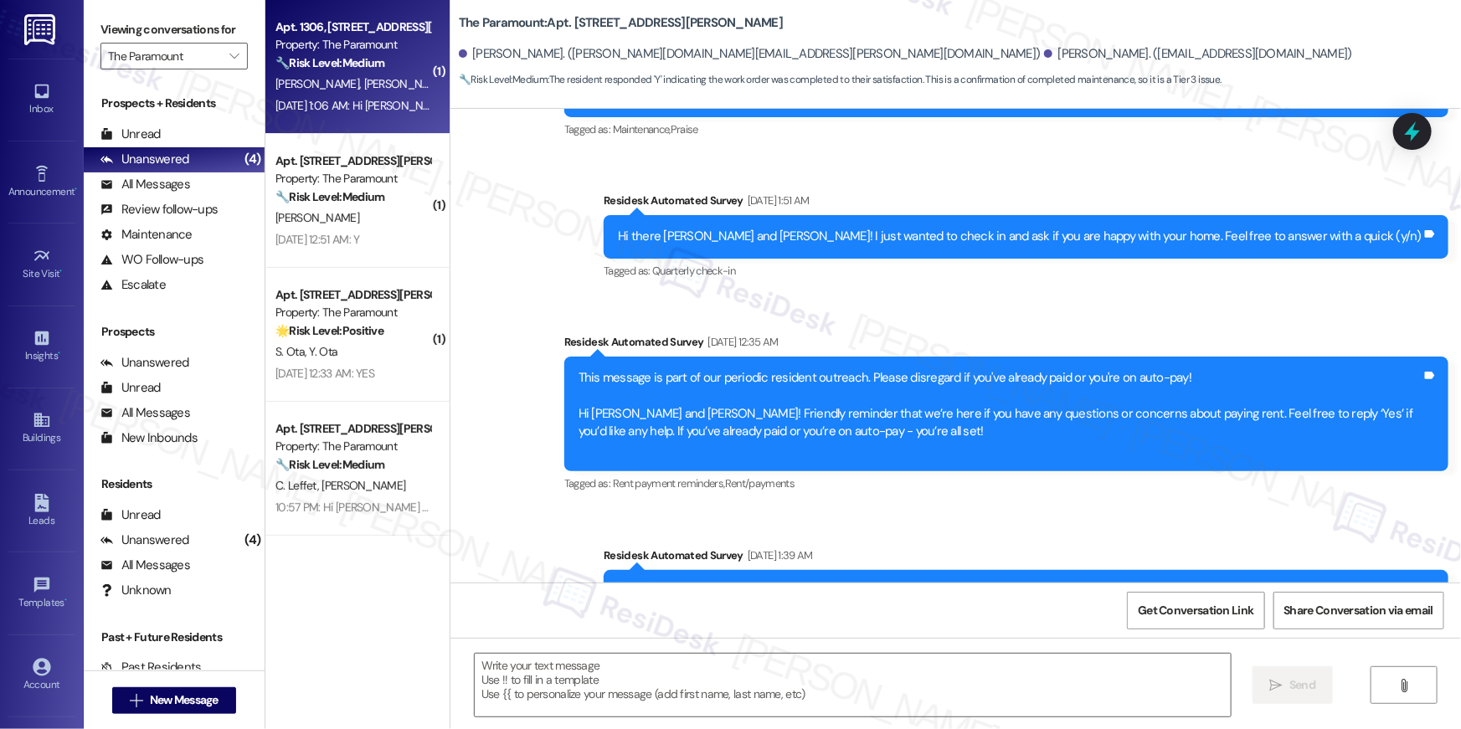
type textarea "Fetching suggested responses. Please feel free to read through the conversation…"
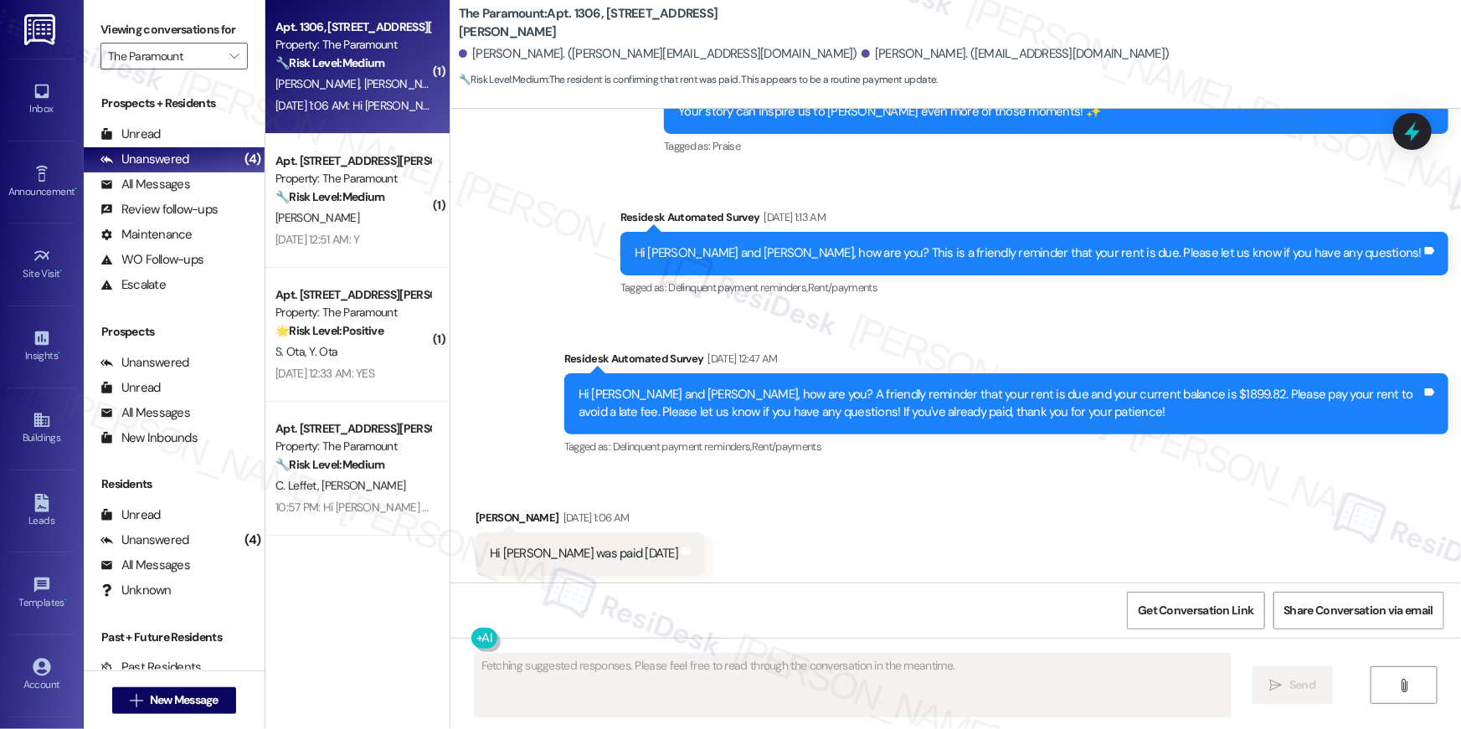
scroll to position [11327, 0]
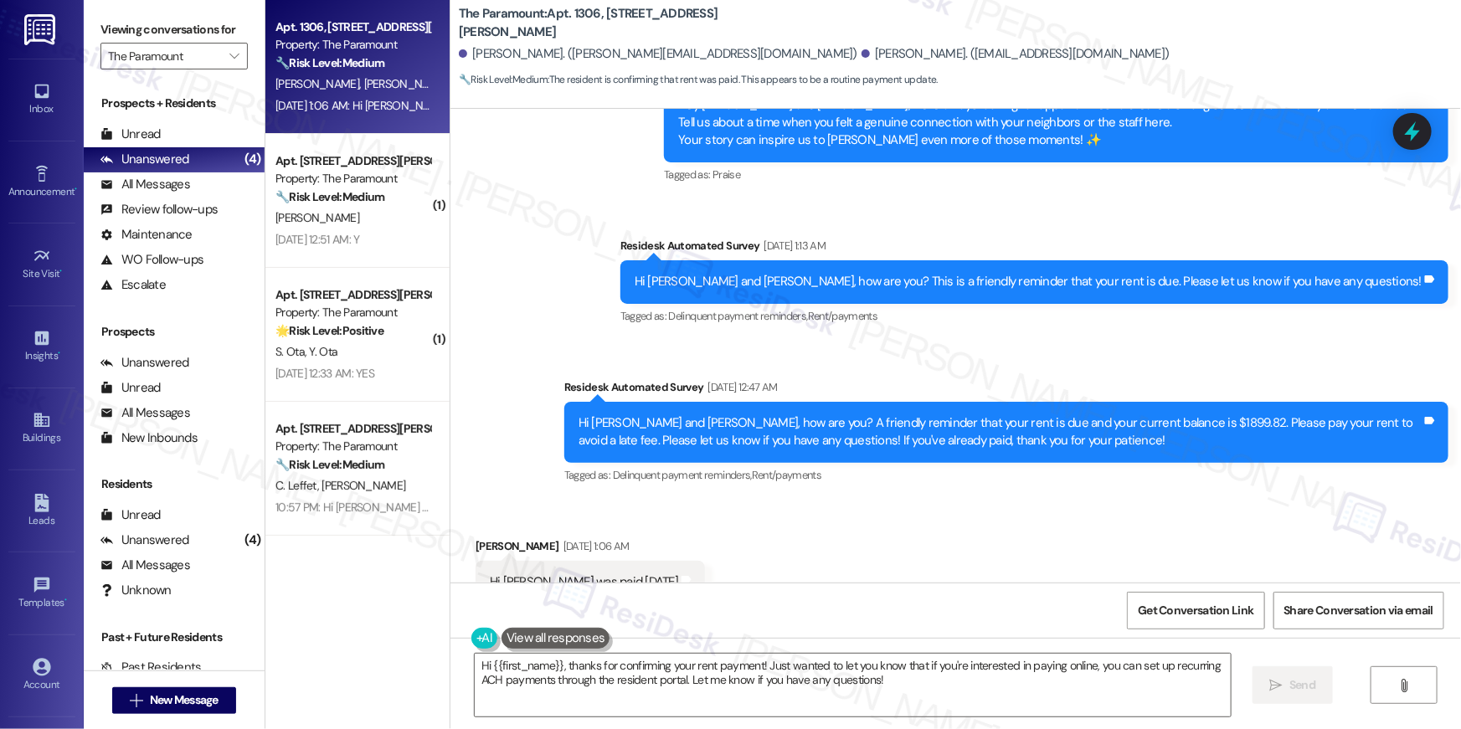
click at [738, 500] on div "Received via SMS Kathleen Sullivan Sep 06, 2025 at 1:06 AM Hi Ella rent was pai…" at bounding box center [956, 571] width 1011 height 142
click at [816, 693] on textarea "Hi {{first_name}}, thanks for confirming your rent payment! Just wanted to let …" at bounding box center [853, 685] width 756 height 63
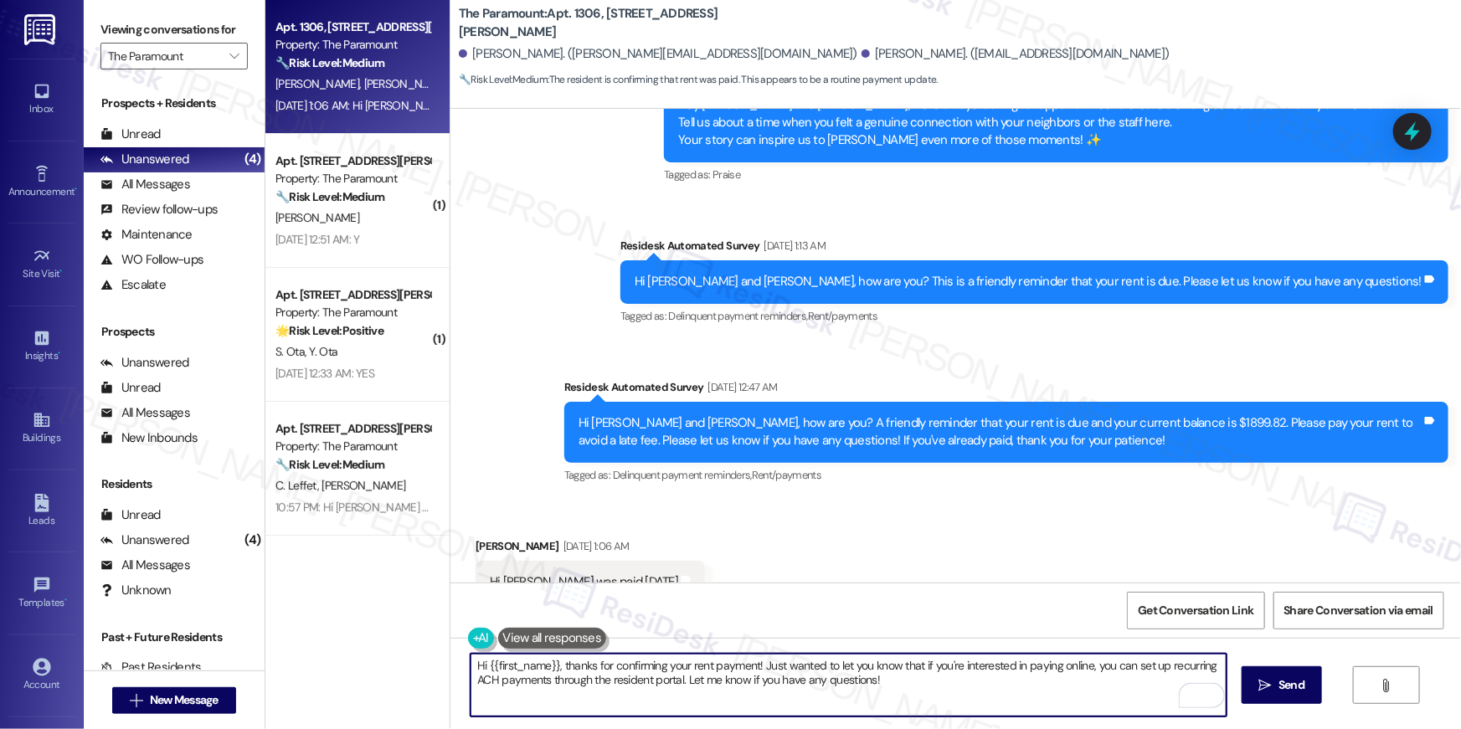
drag, startPoint x: 764, startPoint y: 667, endPoint x: 786, endPoint y: 676, distance: 24.1
click at [786, 676] on textarea "Hi {{first_name}}, thanks for confirming your rent payment! Just wanted to let …" at bounding box center [849, 685] width 756 height 63
click at [750, 678] on textarea "Hi {{first_name}}, thanks for confirming your rent payment! Just wanted to let …" at bounding box center [849, 685] width 756 height 63
click at [1027, 701] on textarea "Hi {{first_name}}, thanks for confirming your rent payment! Just wanted to let …" at bounding box center [849, 685] width 756 height 63
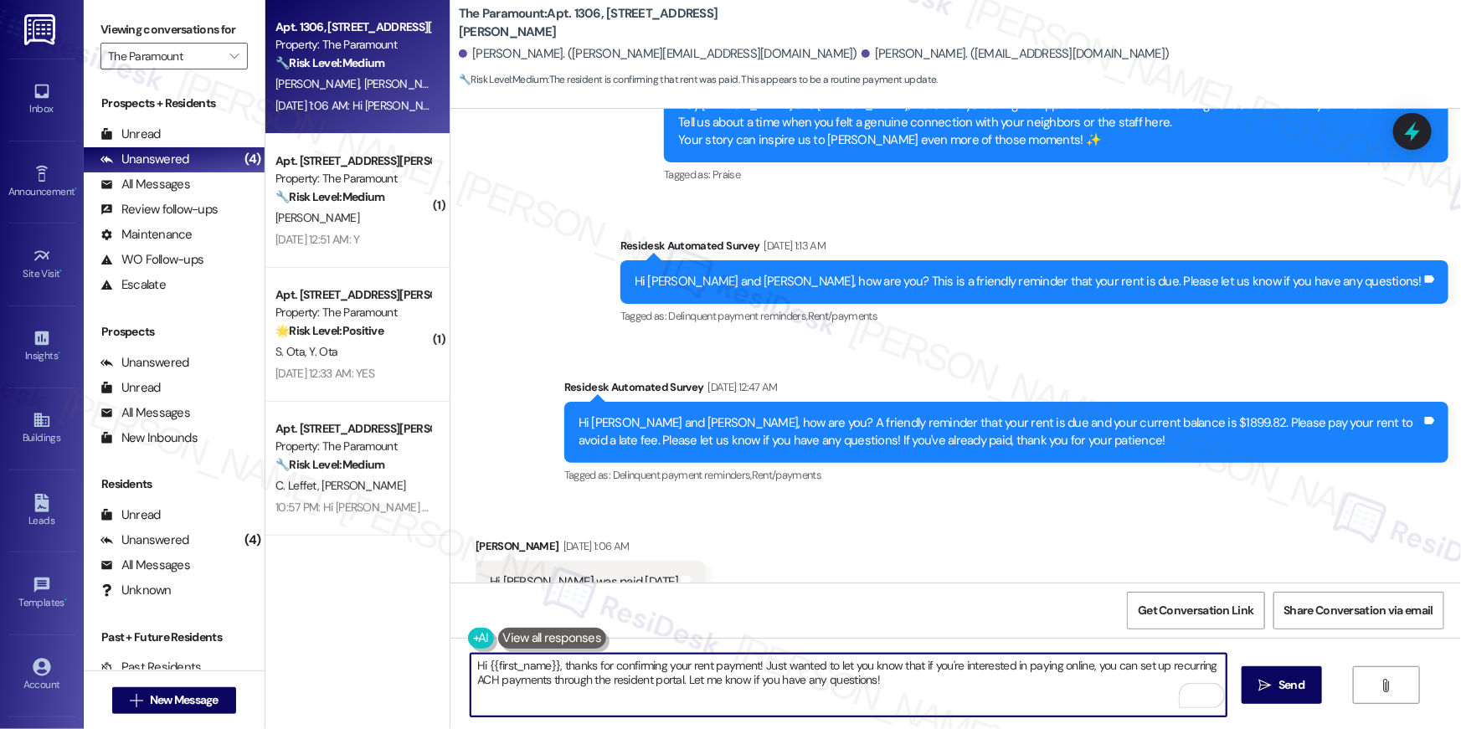
click at [1027, 698] on textarea "Hi {{first_name}}, thanks for confirming your rent payment! Just wanted to let …" at bounding box center [849, 685] width 756 height 63
click at [1026, 695] on textarea "Hi {{first_name}}, thanks for confirming your rent payment! Just wanted to let …" at bounding box center [849, 685] width 756 height 63
click at [1026, 694] on textarea "Hi {{first_name}}, thanks for confirming your rent payment! Just wanted to let …" at bounding box center [849, 685] width 756 height 63
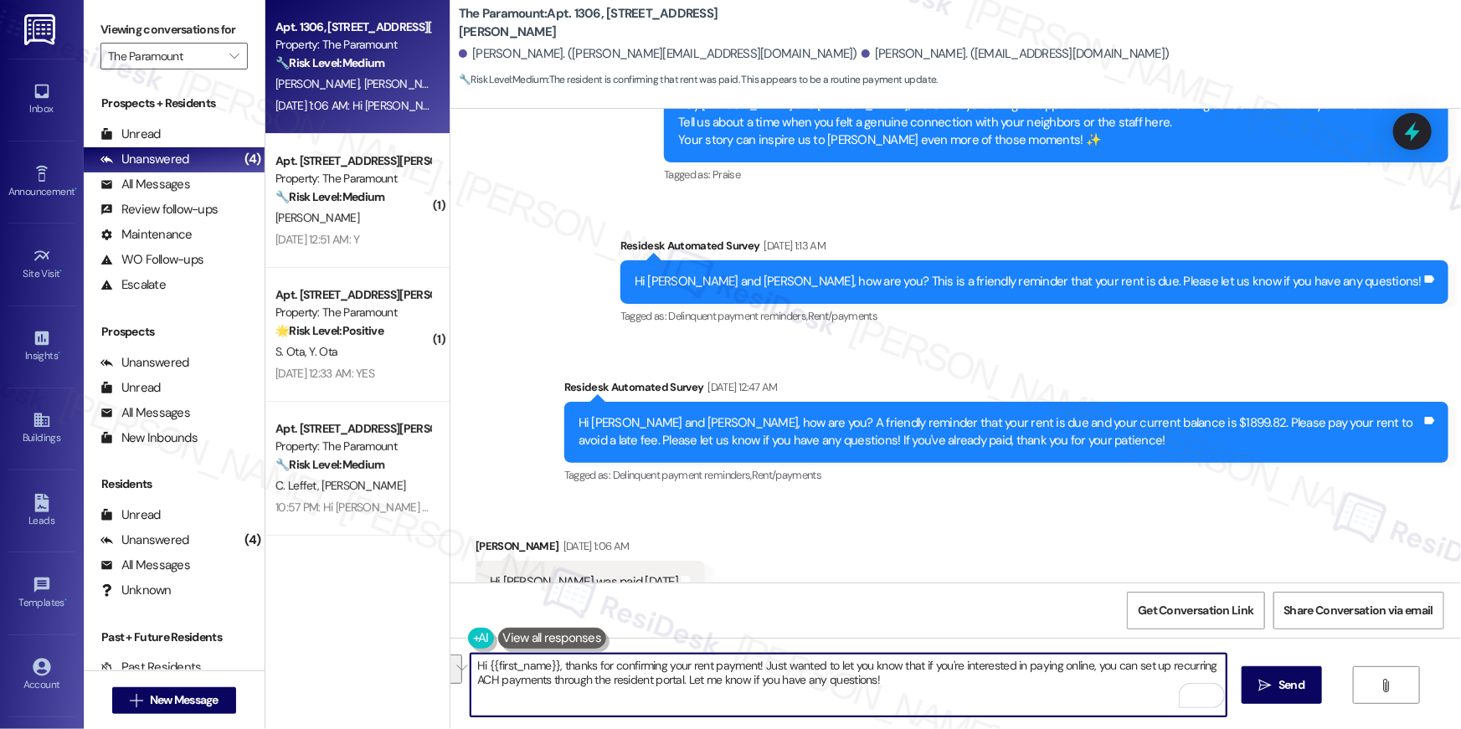
paste textarea "Thank you so much for your rent payment, {{first_name}}. We really appreciate i…"
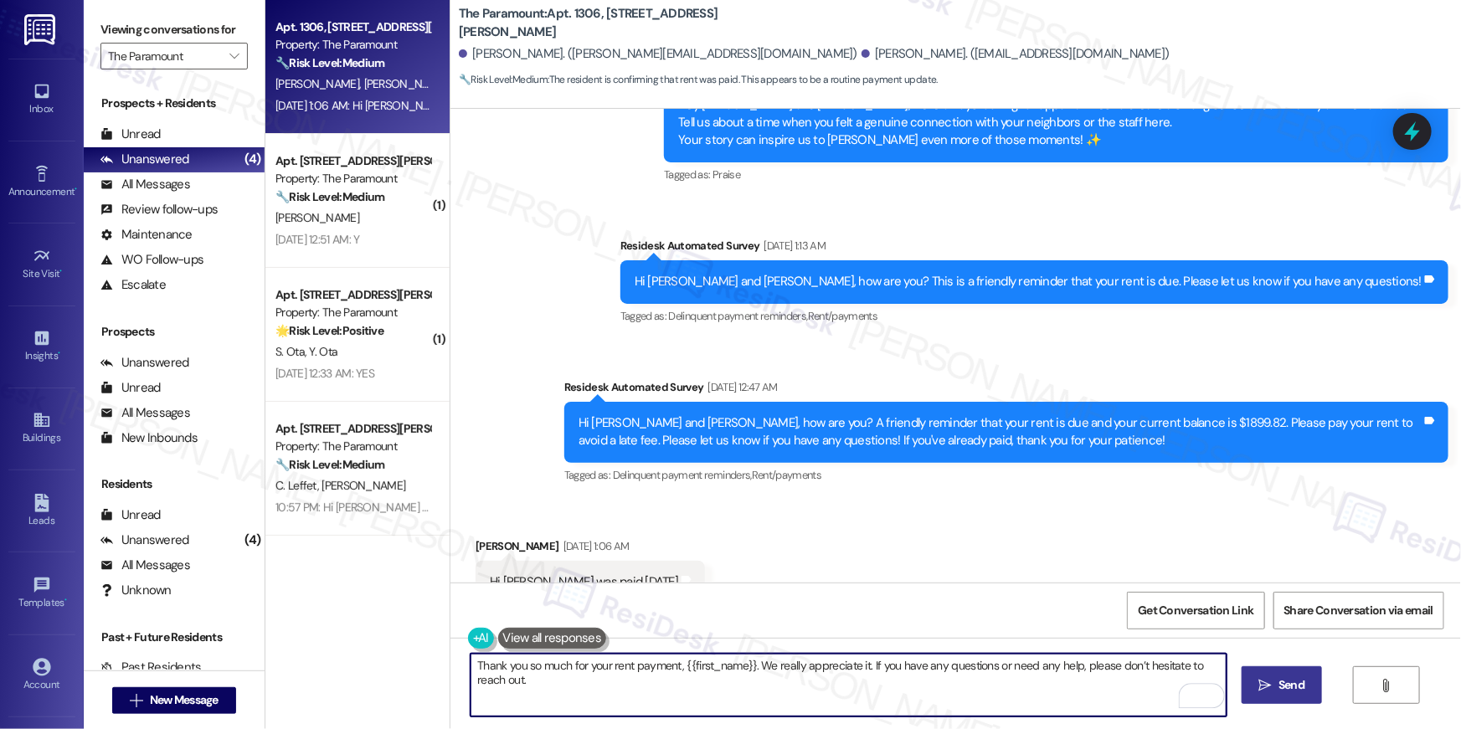
type textarea "Thank you so much for your rent payment, {{first_name}}. We really appreciate i…"
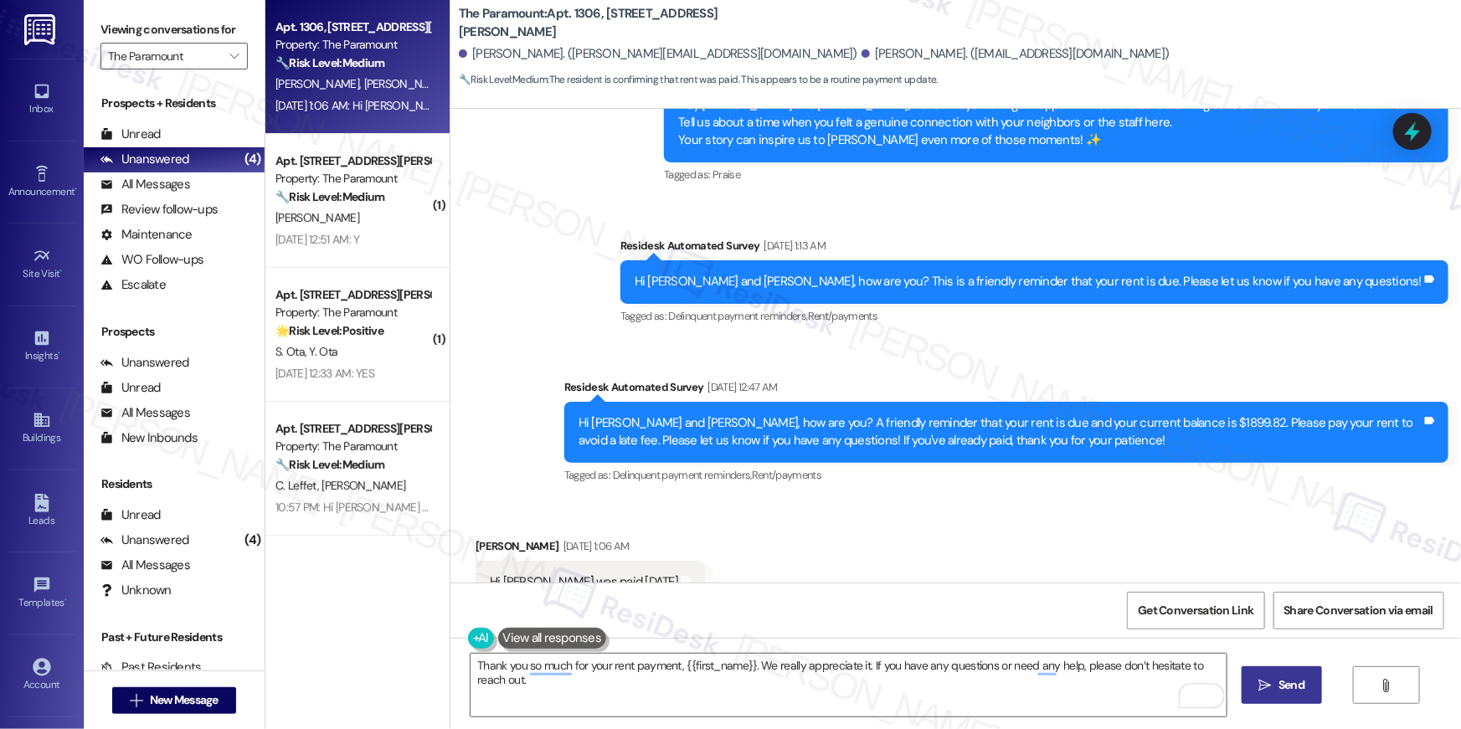
click at [1280, 693] on span "Send" at bounding box center [1292, 686] width 26 height 18
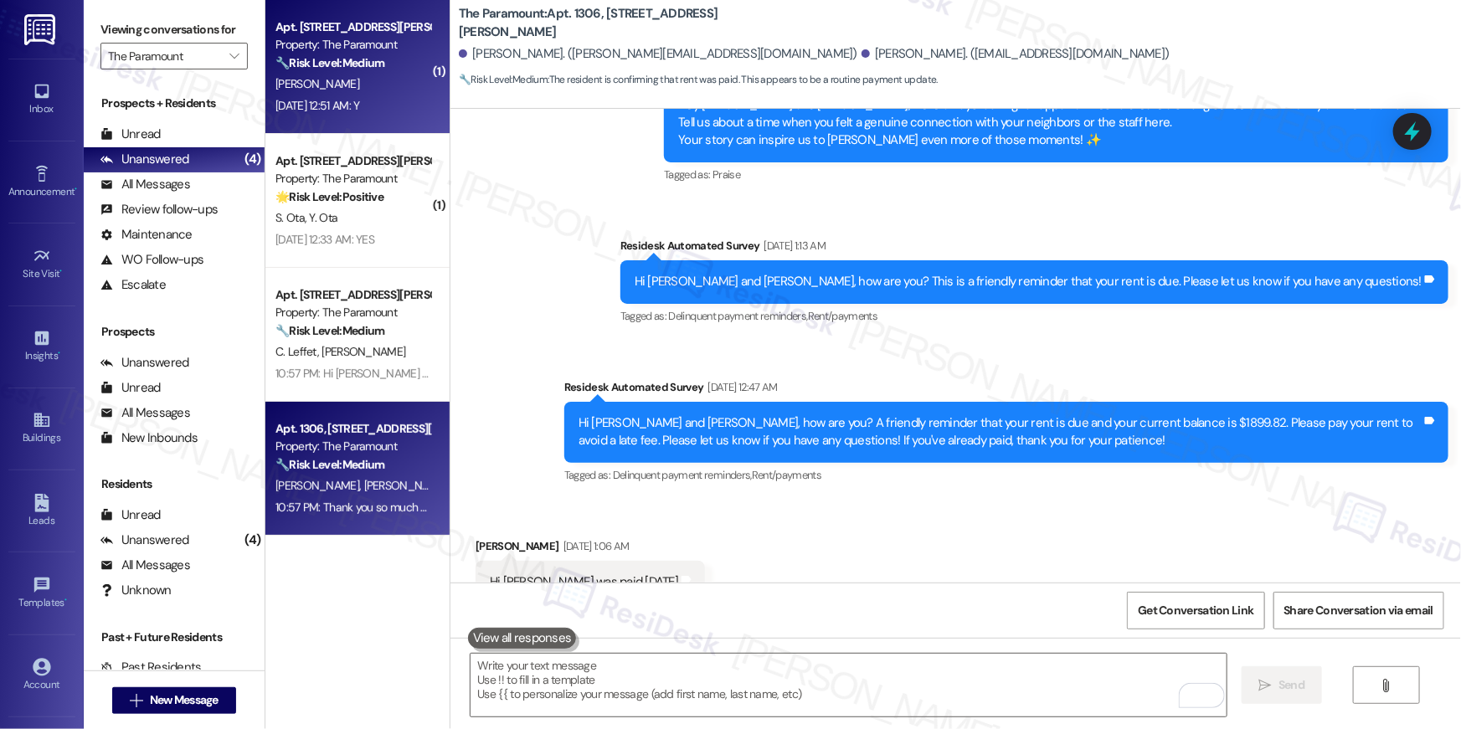
click at [359, 102] on div "Sep 06, 2025 at 12:51 AM: Y Sep 06, 2025 at 12:51 AM: Y" at bounding box center [318, 105] width 84 height 15
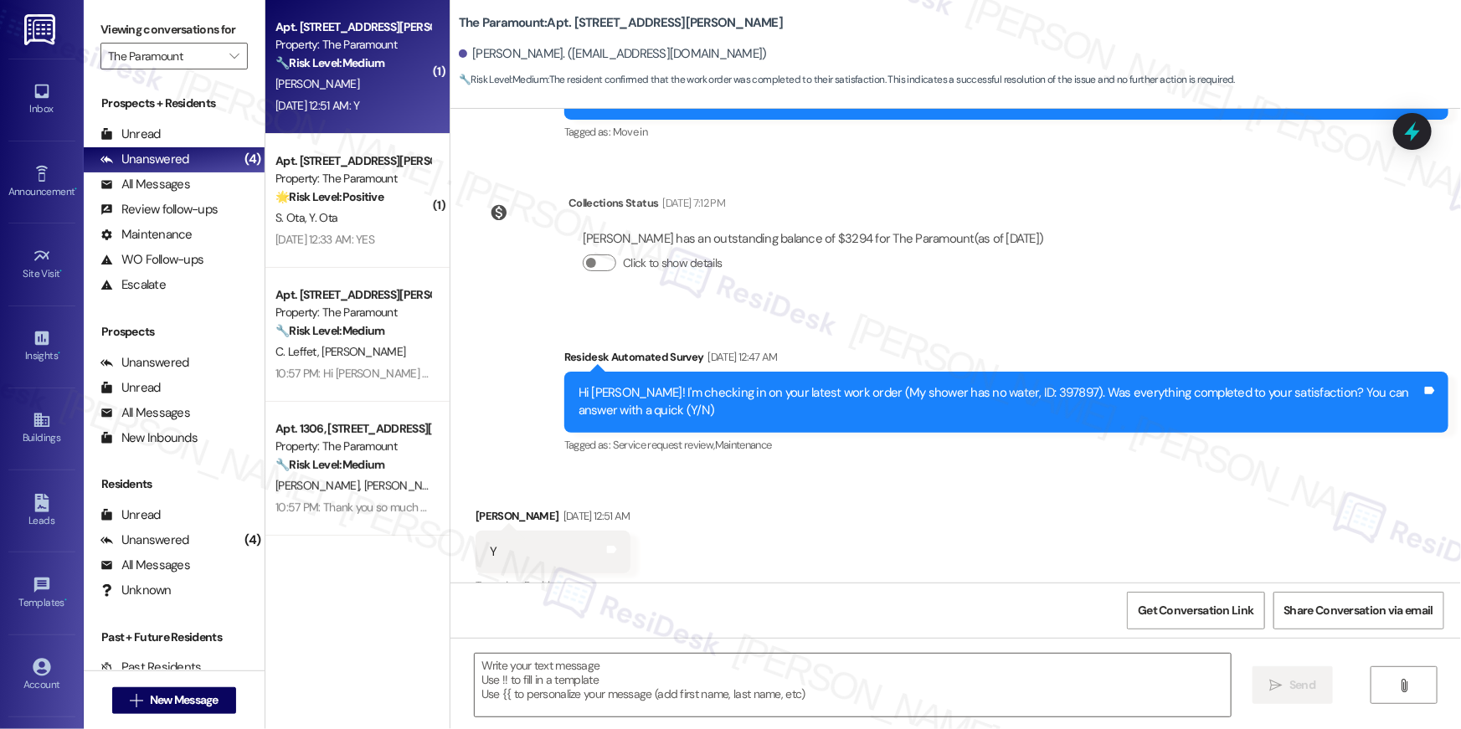
type textarea "Fetching suggested responses. Please feel free to read through the conversation…"
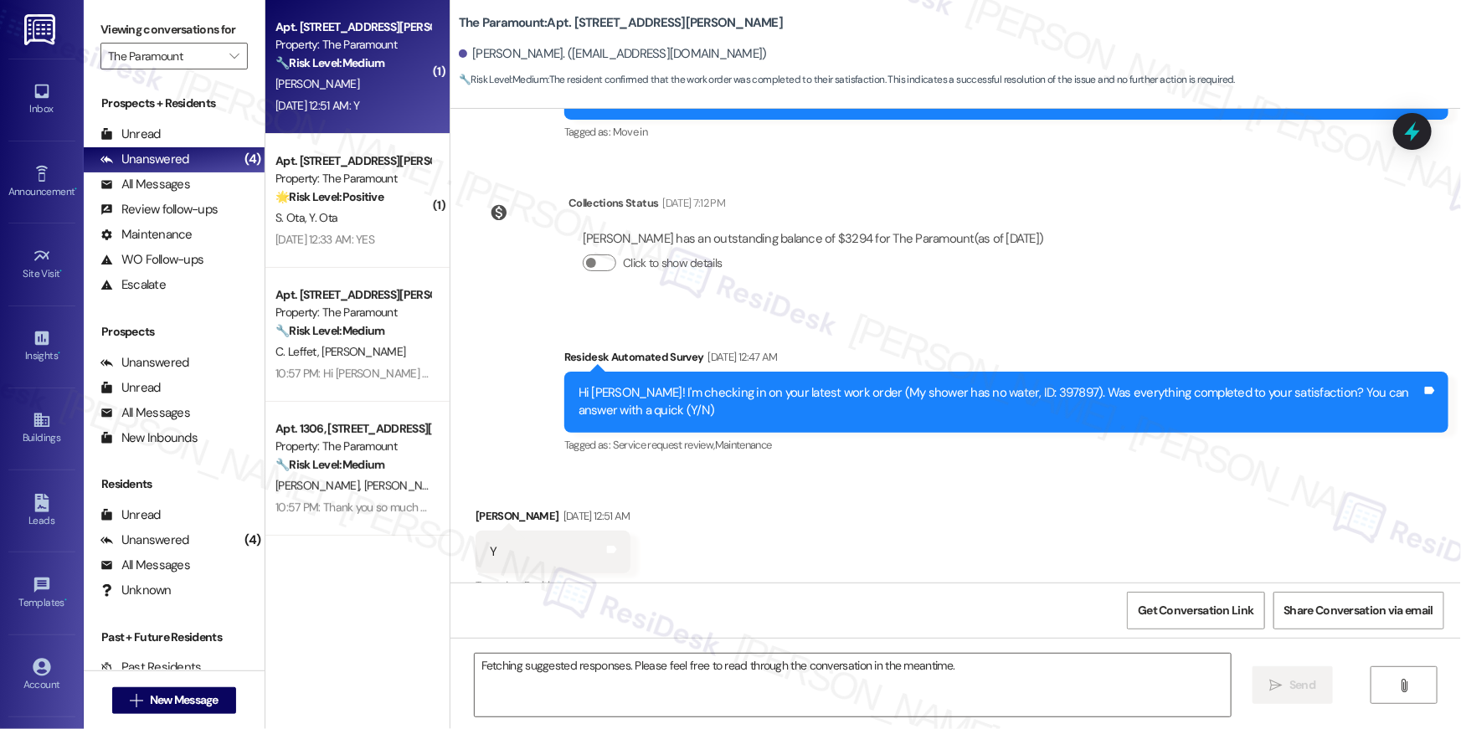
scroll to position [251, 0]
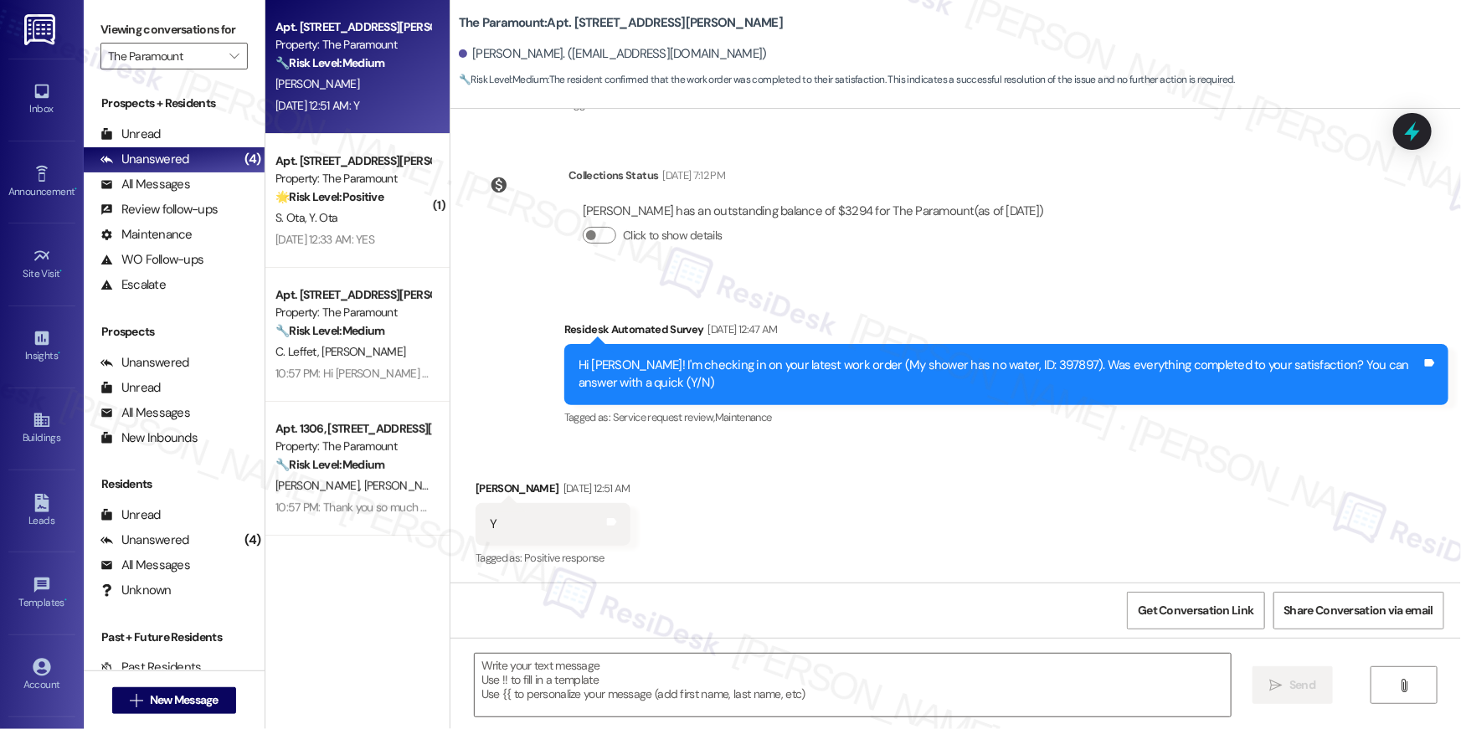
click at [893, 502] on div "Received via SMS Zhuman Liu Sep 06, 2025 at 12:51 AM Y Tags and notes Tagged as…" at bounding box center [956, 513] width 1011 height 142
click at [820, 529] on div "Received via SMS Zhuman Liu Sep 06, 2025 at 12:51 AM Y Tags and notes Tagged as…" at bounding box center [956, 513] width 1011 height 142
click at [972, 535] on div "Received via SMS Zhuman Liu Sep 06, 2025 at 12:51 AM Y Tags and notes Tagged as…" at bounding box center [956, 513] width 1011 height 142
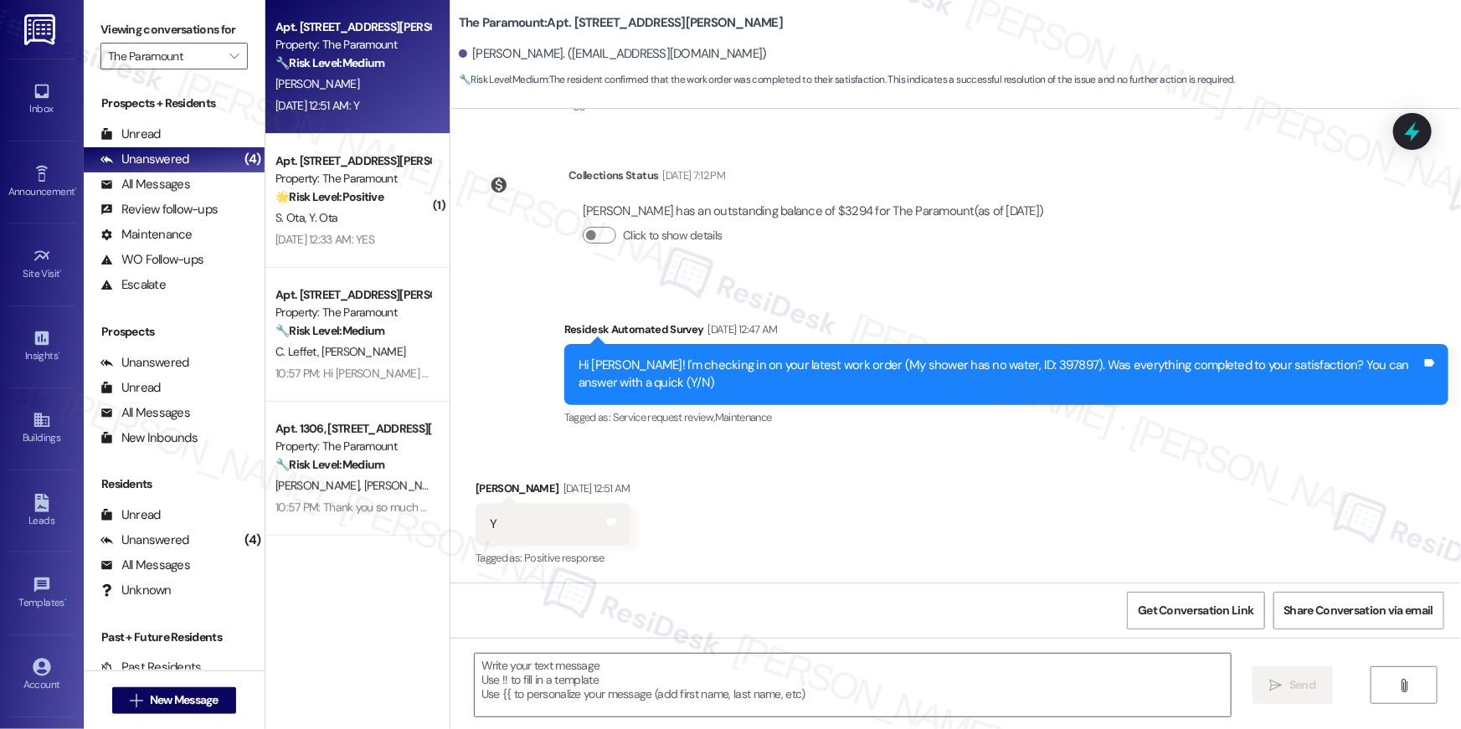
click at [920, 461] on div "Received via SMS Zhuman Liu Sep 06, 2025 at 12:51 AM Y Tags and notes Tagged as…" at bounding box center [956, 513] width 1011 height 142
click at [889, 663] on textarea at bounding box center [853, 685] width 756 height 63
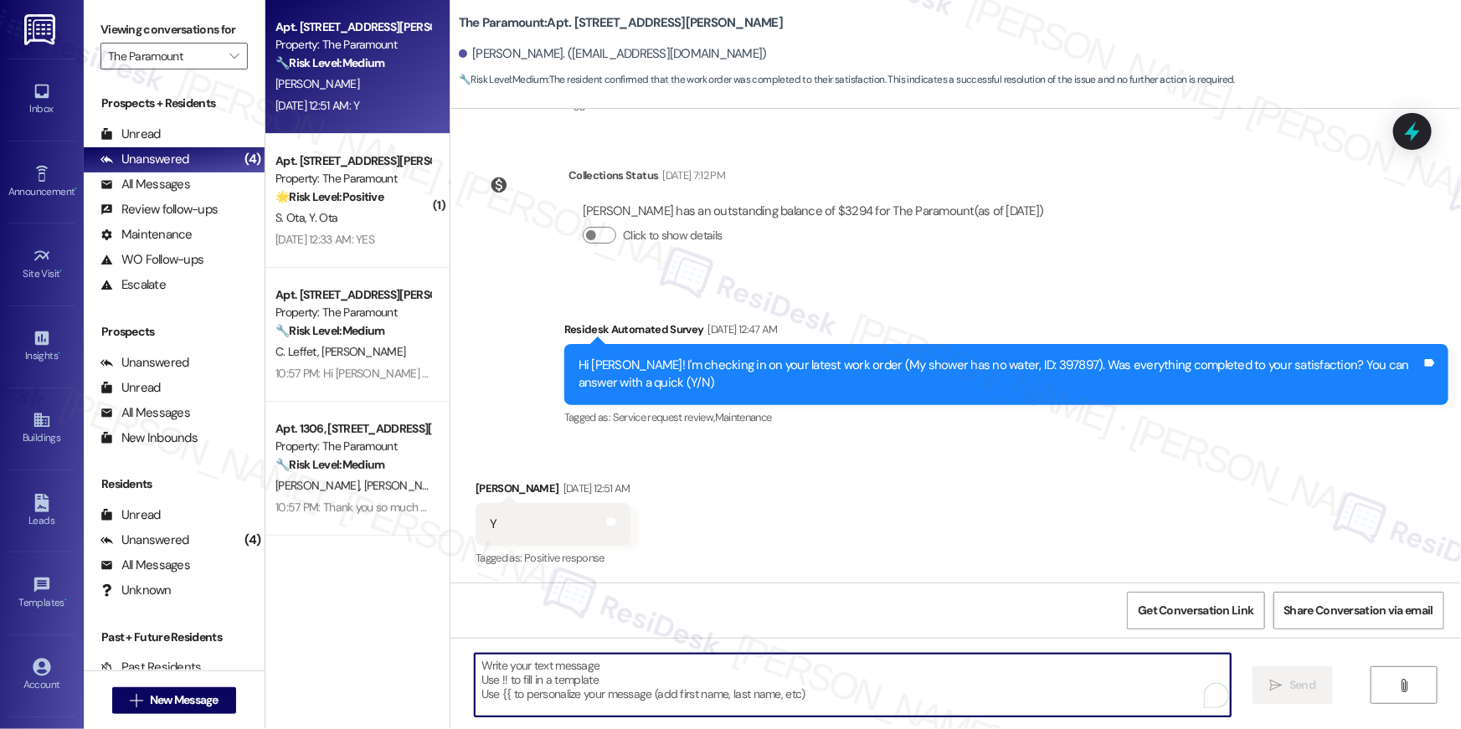
click at [890, 665] on textarea "To enrich screen reader interactions, please activate Accessibility in Grammarl…" at bounding box center [853, 685] width 756 height 63
click at [916, 686] on textarea "To enrich screen reader interactions, please activate Accessibility in Grammarl…" at bounding box center [849, 685] width 756 height 63
paste textarea "Hi {{first_name}}, I’m happy to hear your work order has been completed! If any…"
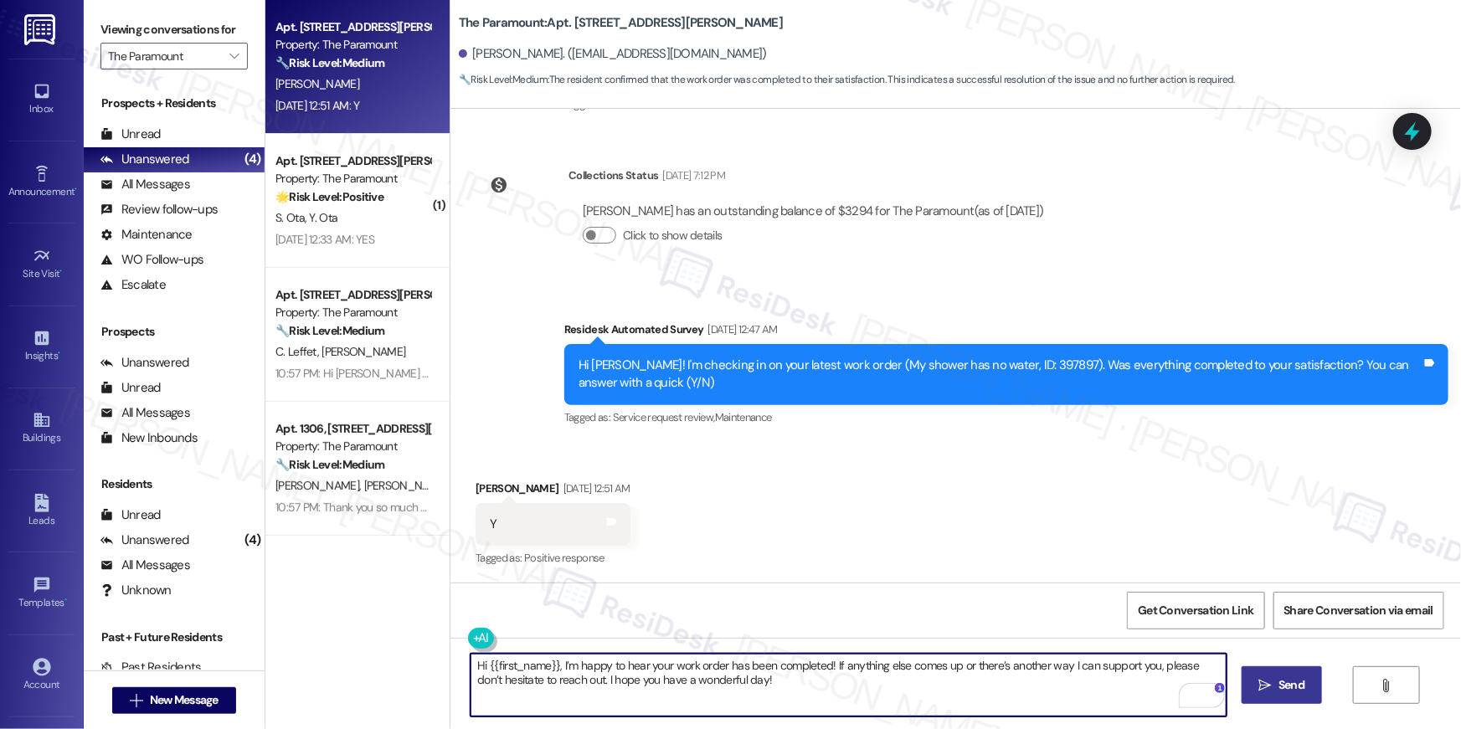
type textarea "Hi {{first_name}}, I’m happy to hear your work order has been completed! If any…"
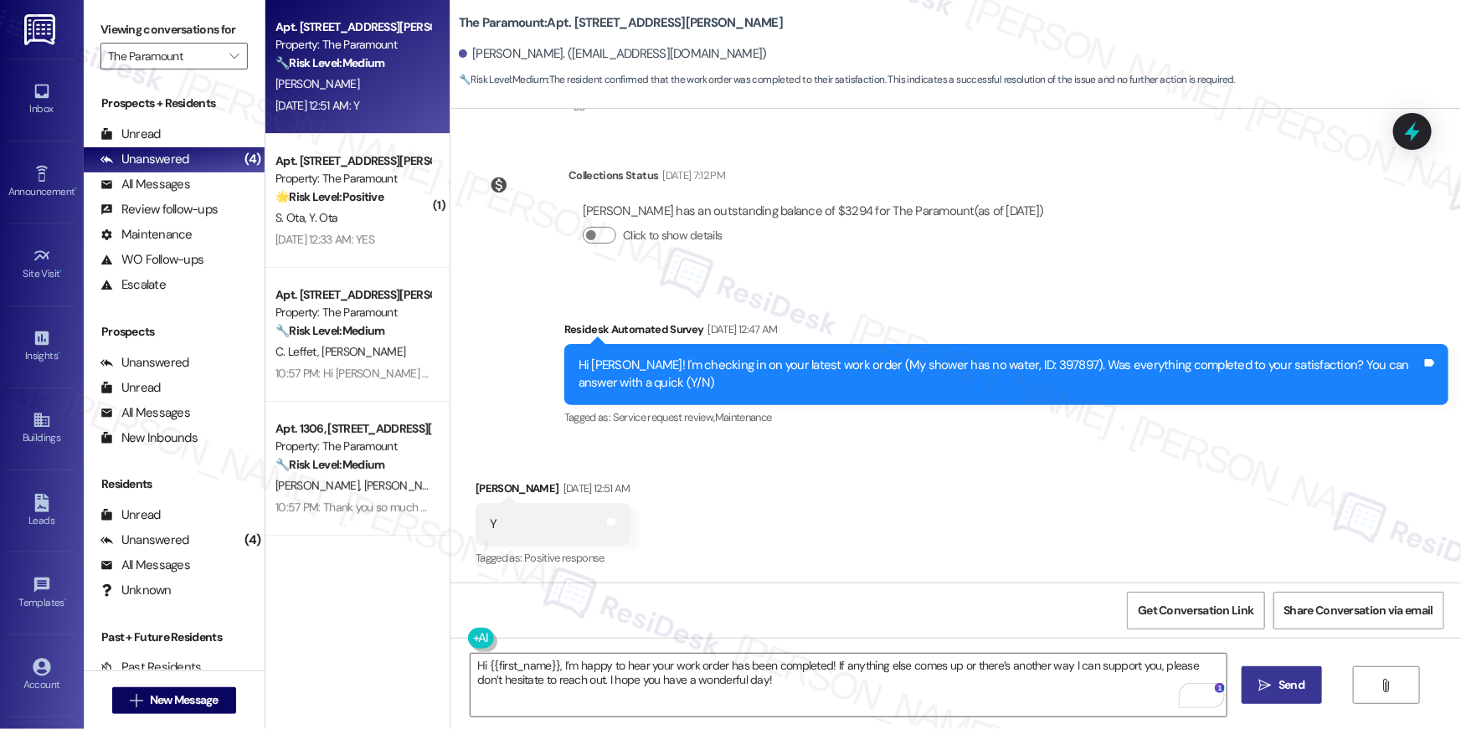
click at [1264, 679] on icon "" at bounding box center [1265, 685] width 13 height 13
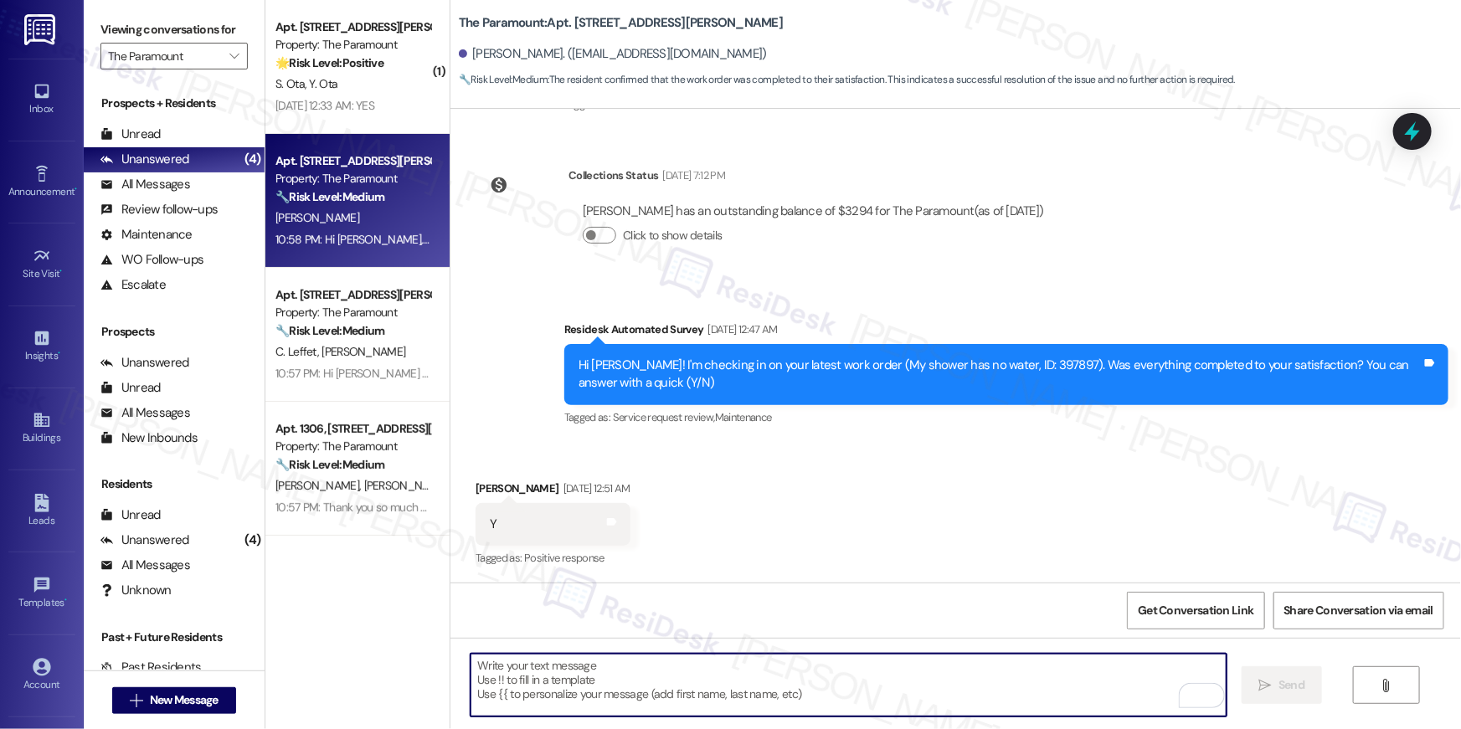
click at [1072, 694] on textarea "To enrich screen reader interactions, please activate Accessibility in Grammarl…" at bounding box center [849, 685] width 756 height 63
click at [1091, 690] on textarea "To enrich screen reader interactions, please activate Accessibility in Grammarl…" at bounding box center [849, 685] width 756 height 63
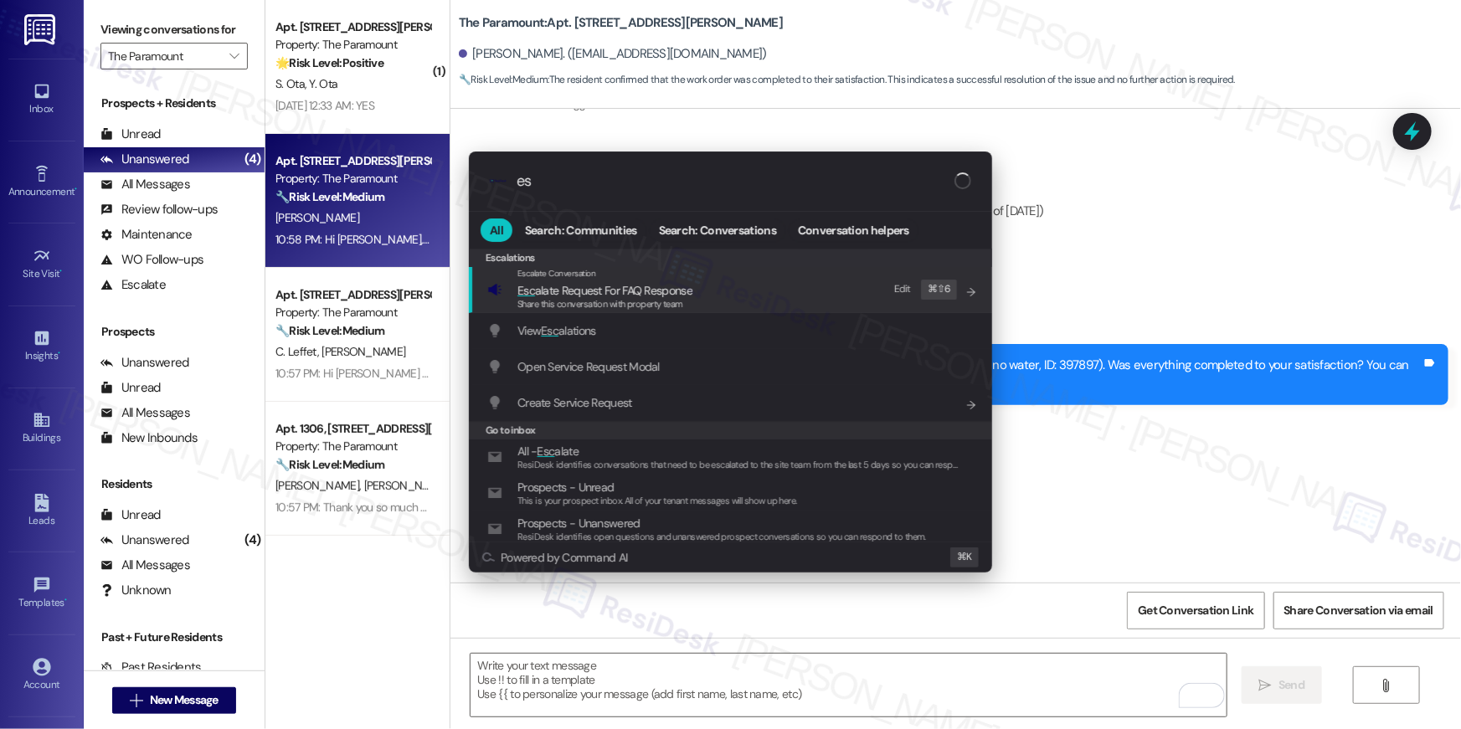
type input "e"
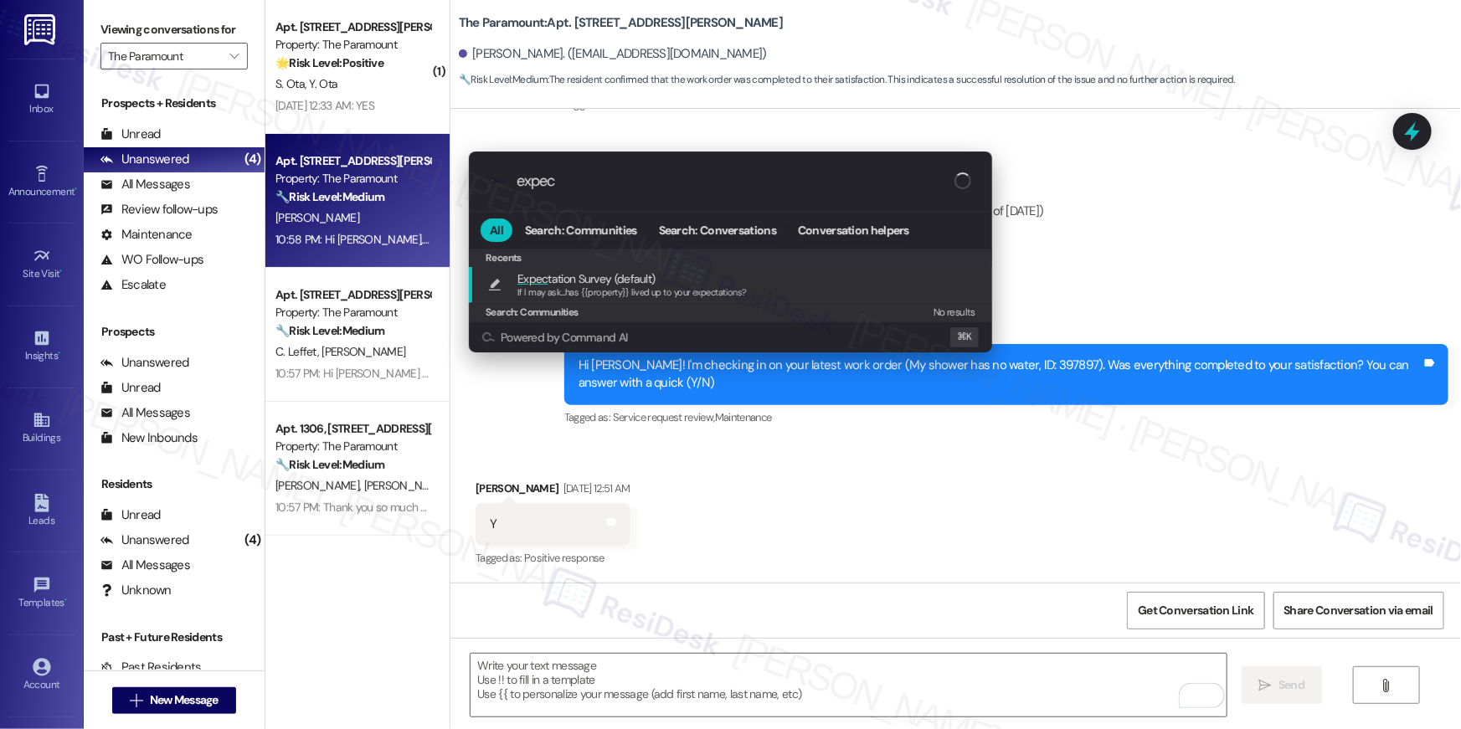
type input "expect"
type textarea "If I may ask...has {{property}} lived up to your expectations?"
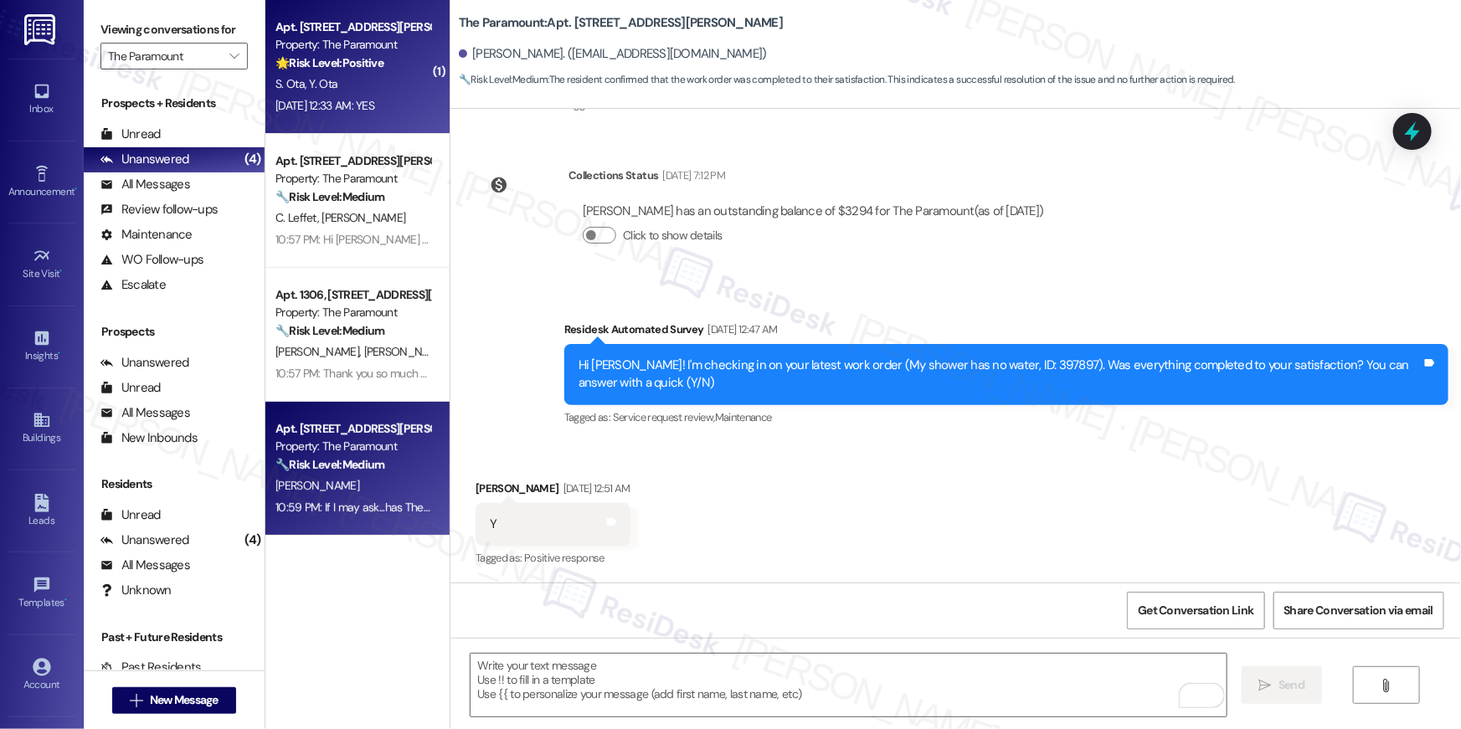
click at [317, 78] on span "Y. Ota" at bounding box center [324, 83] width 28 height 15
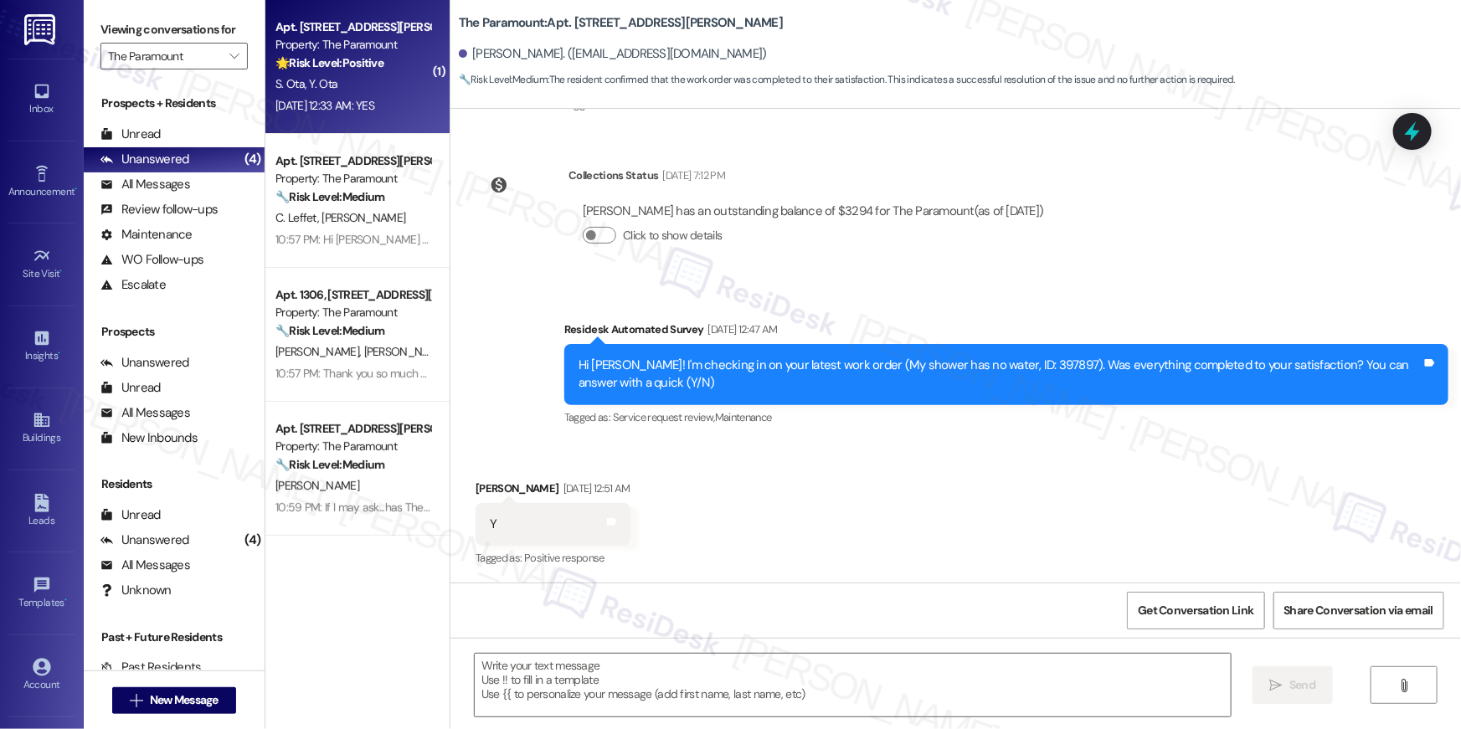
type textarea "Fetching suggested responses. Please feel free to read through the conversation…"
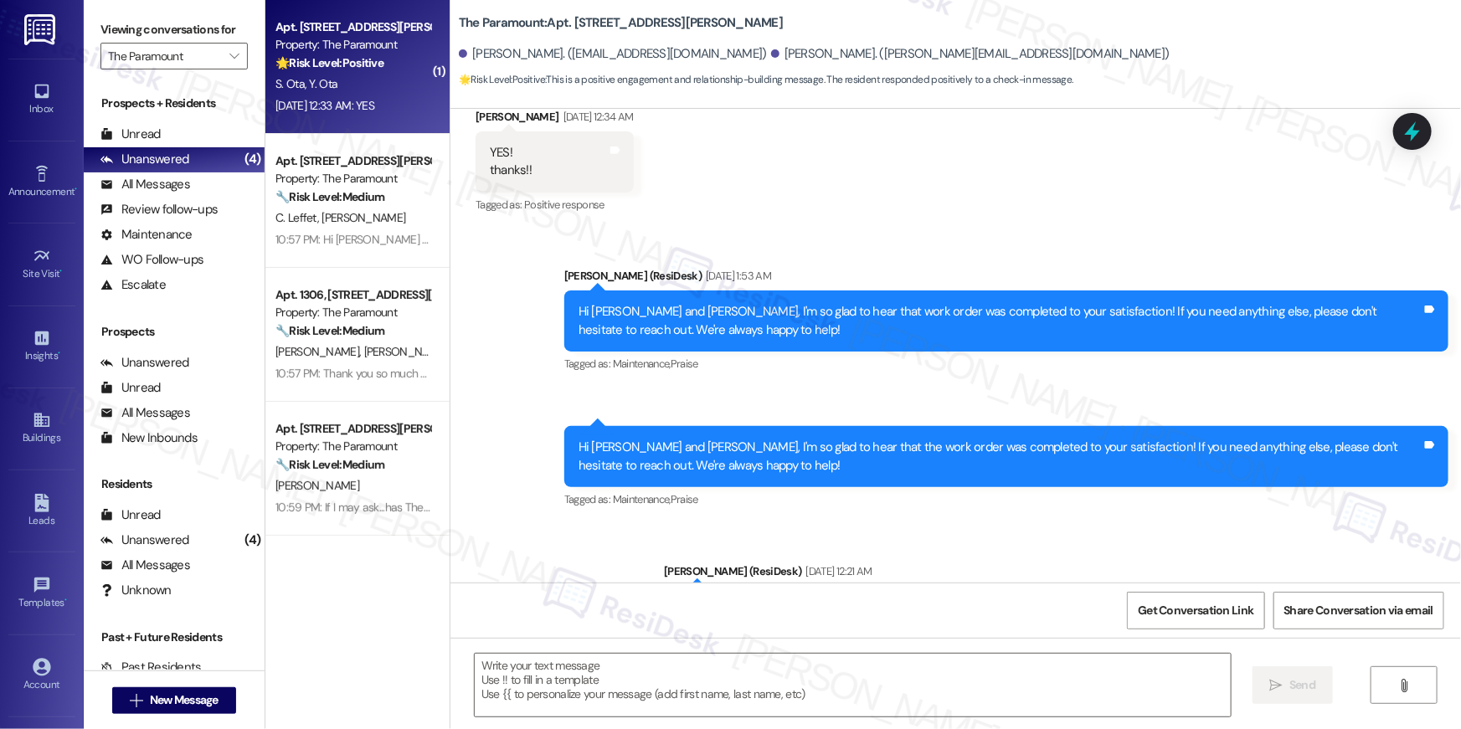
type textarea "Fetching suggested responses. Please feel free to read through the conversation…"
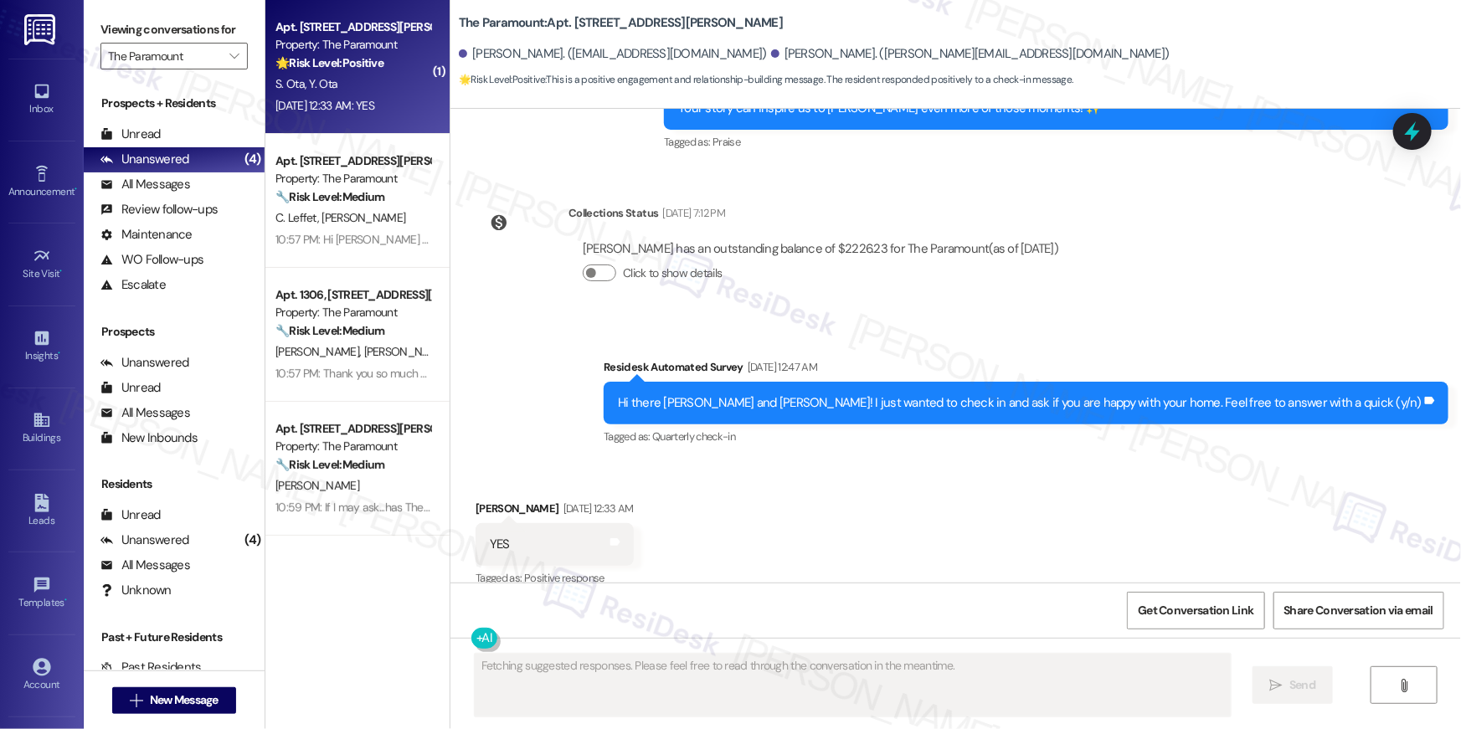
scroll to position [865, 0]
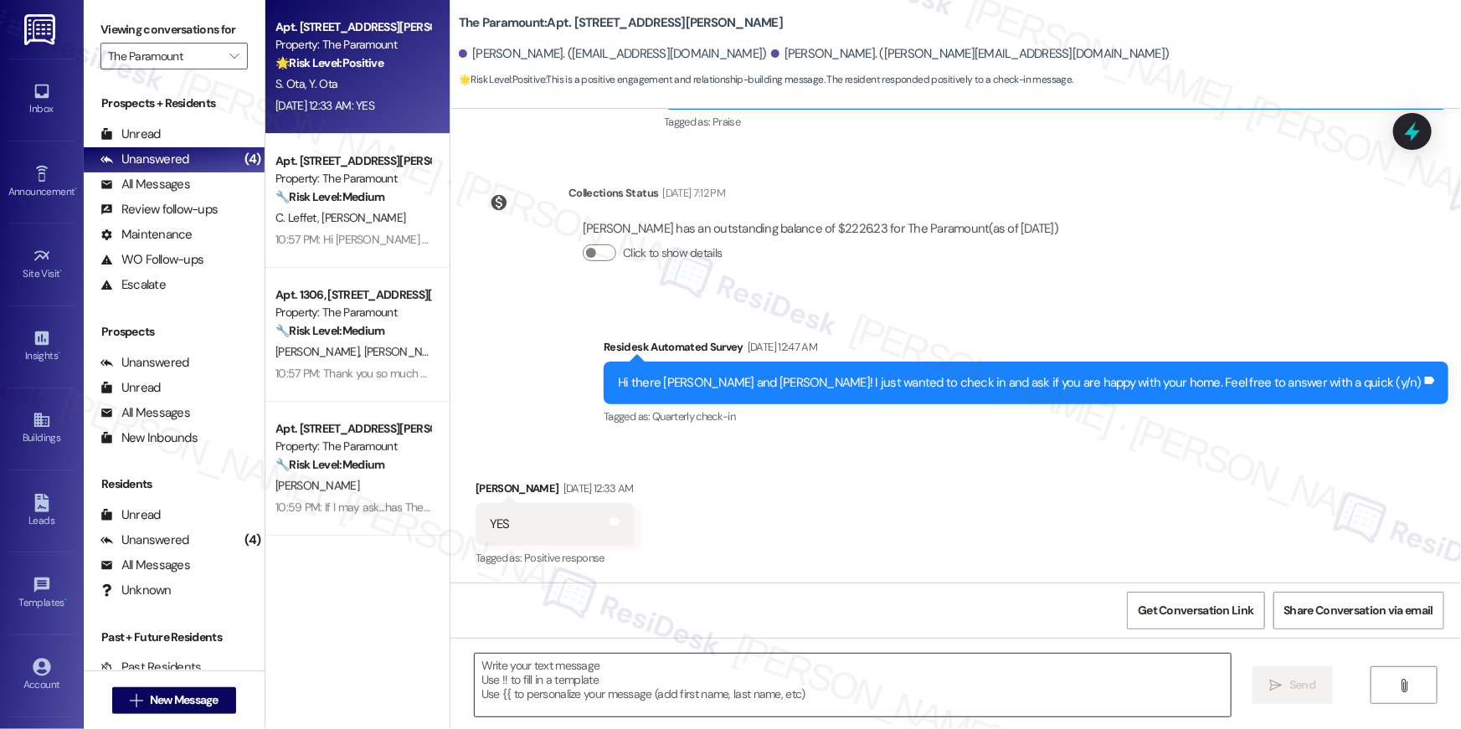
click at [966, 668] on textarea at bounding box center [853, 685] width 756 height 63
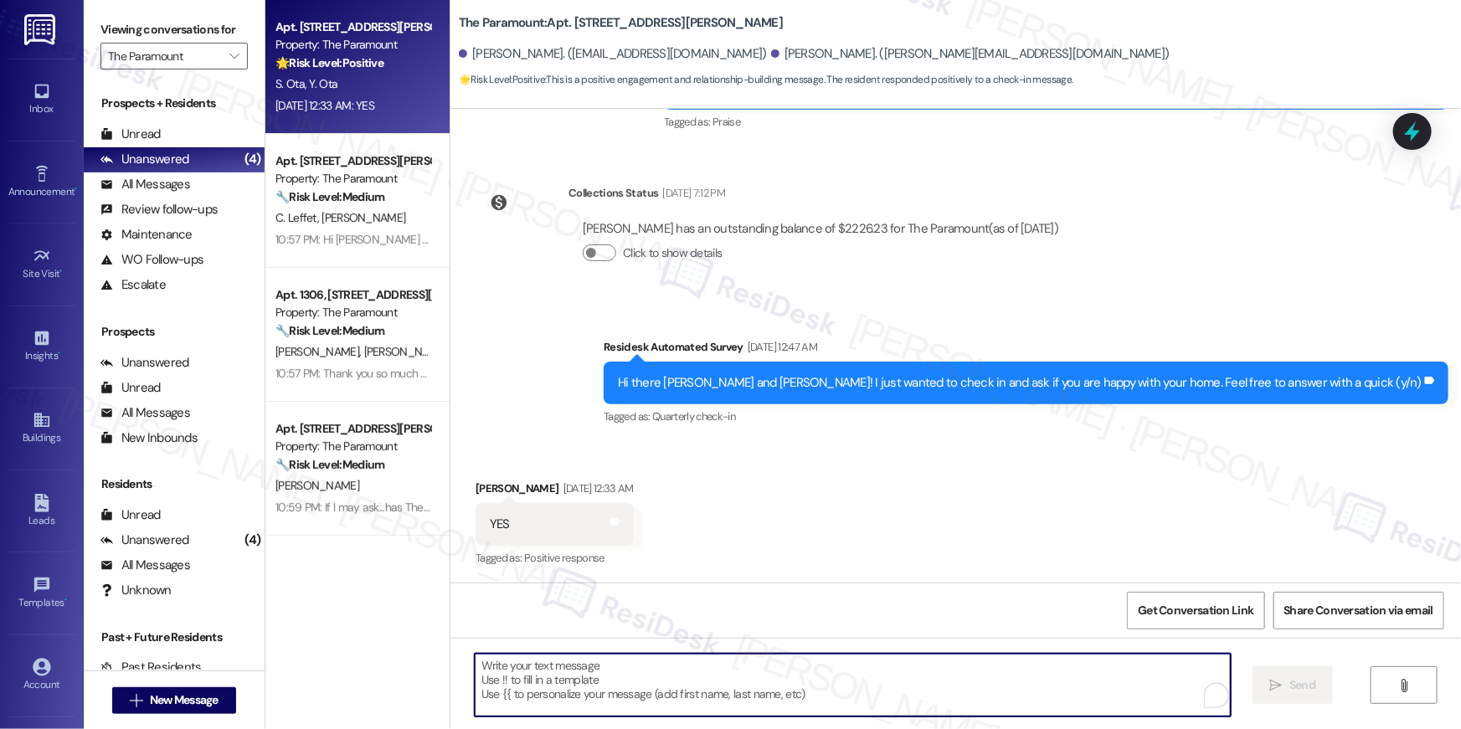
paste textarea "Thanks so much, {{first_name}}! It makes me really happy to hear you’re enjoyin…"
type textarea "Thanks so much, {{first_name}}! It makes me really happy to hear you’re enjoyin…"
click at [935, 667] on textarea "To enrich screen reader interactions, please activate Accessibility in Grammarl…" at bounding box center [849, 685] width 756 height 63
paste textarea "Hi {{first_name}}! When you have a moment, would you mind leaving us a quick Go…"
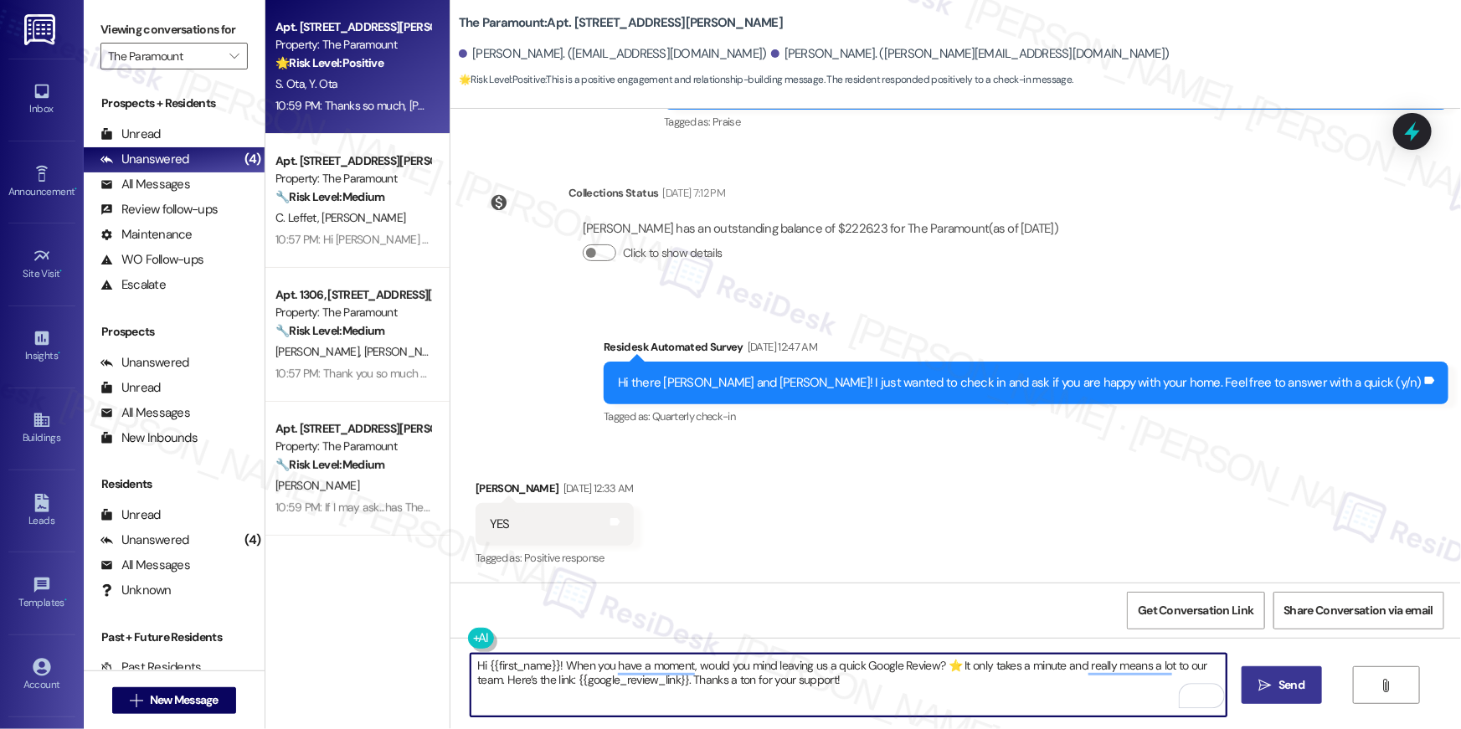
type textarea "Hi {{first_name}}! When you have a moment, would you mind leaving us a quick Go…"
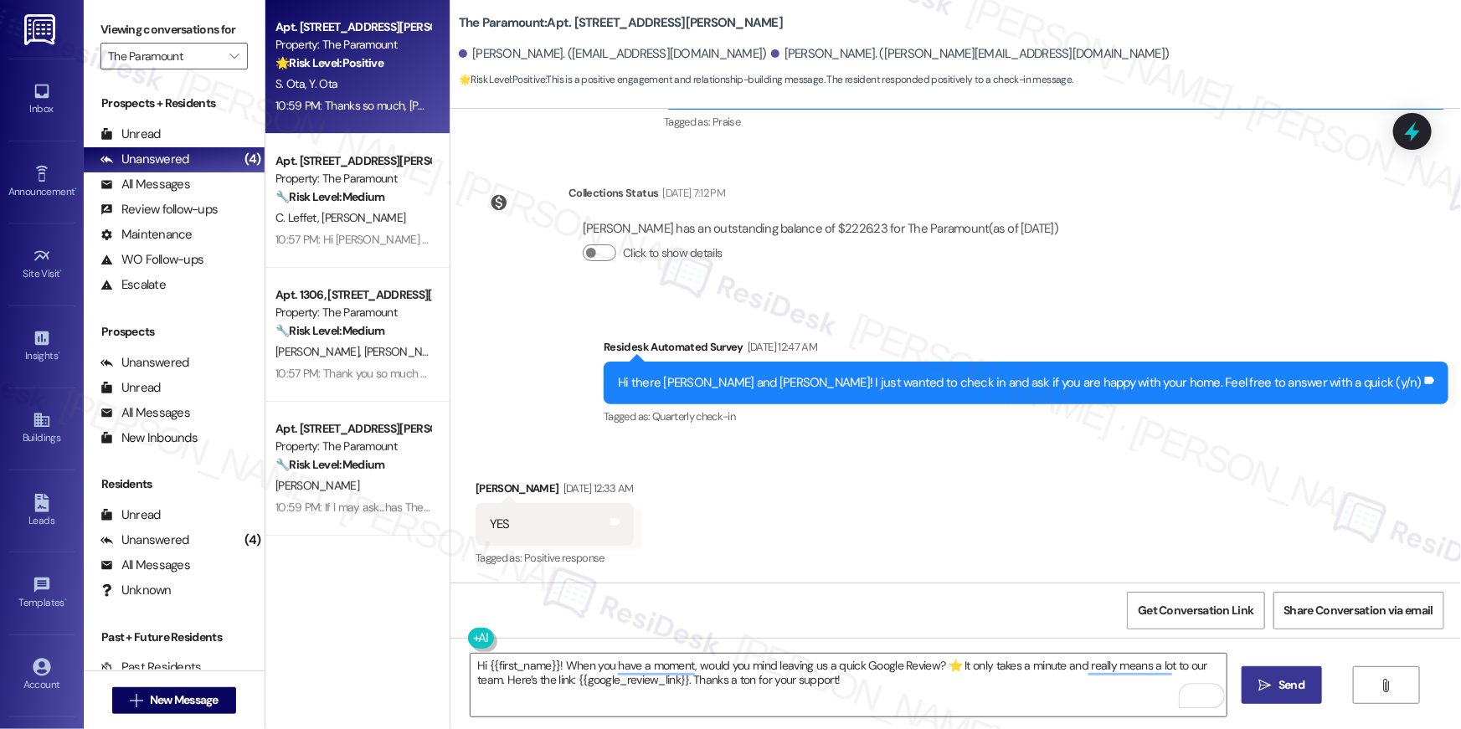
click at [1256, 687] on span " Send" at bounding box center [1282, 686] width 53 height 18
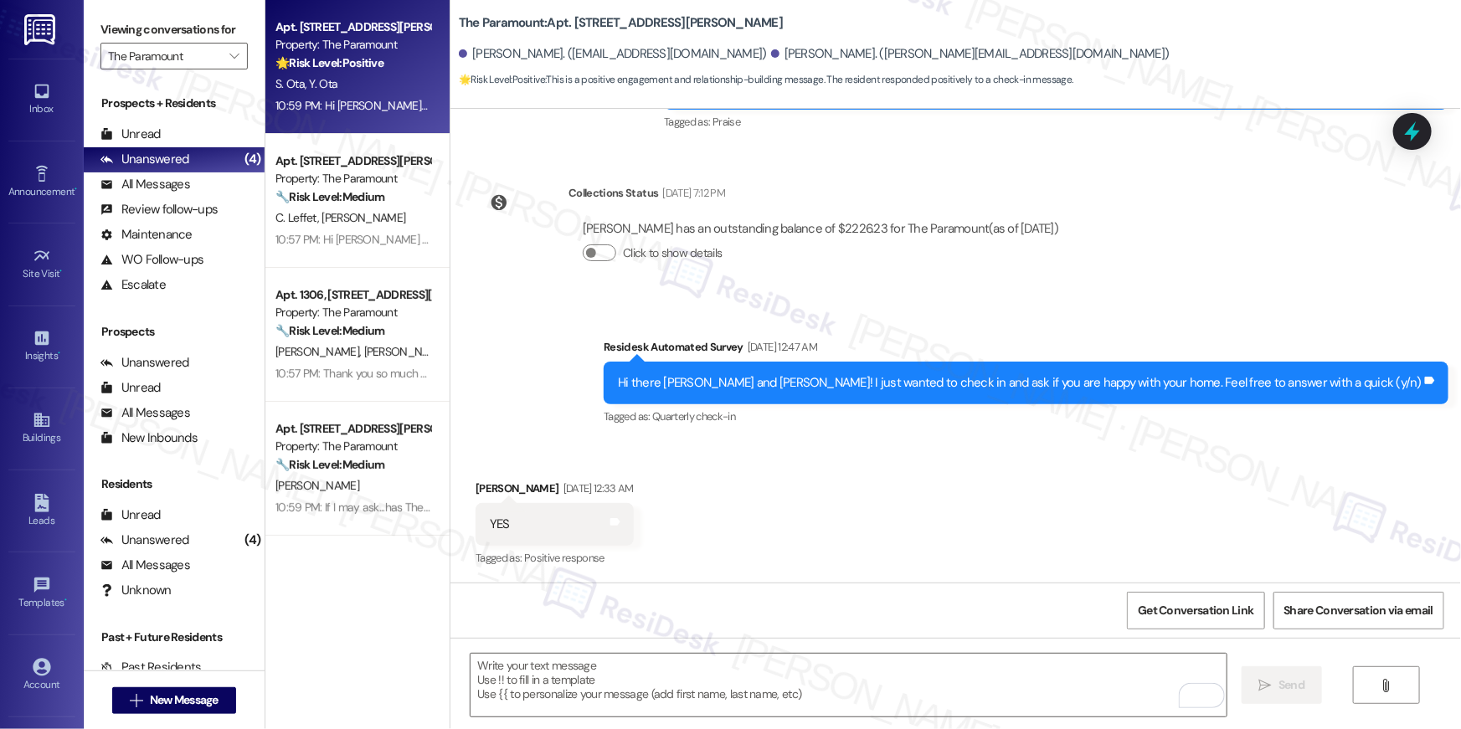
scroll to position [1135, 0]
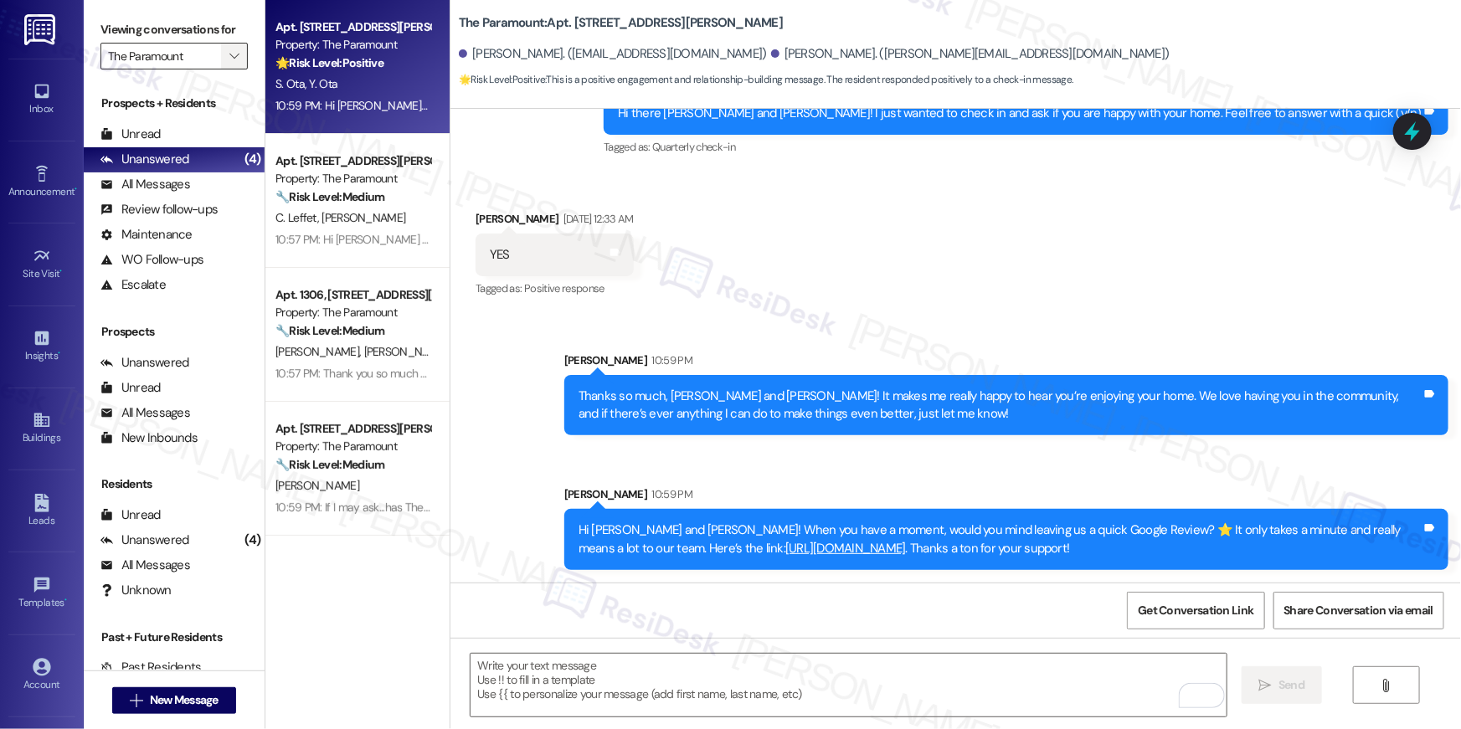
click at [231, 57] on span "" at bounding box center [234, 56] width 16 height 27
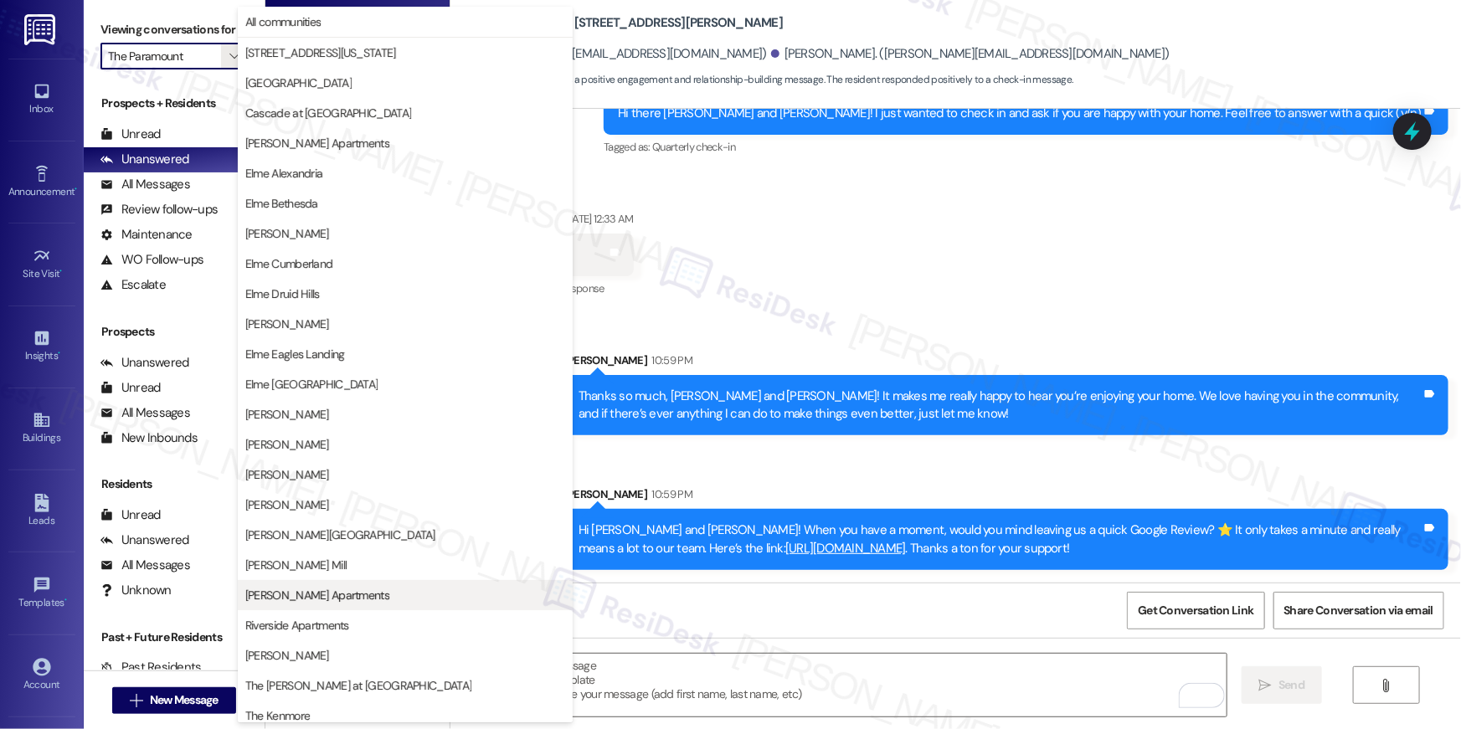
scroll to position [158, 0]
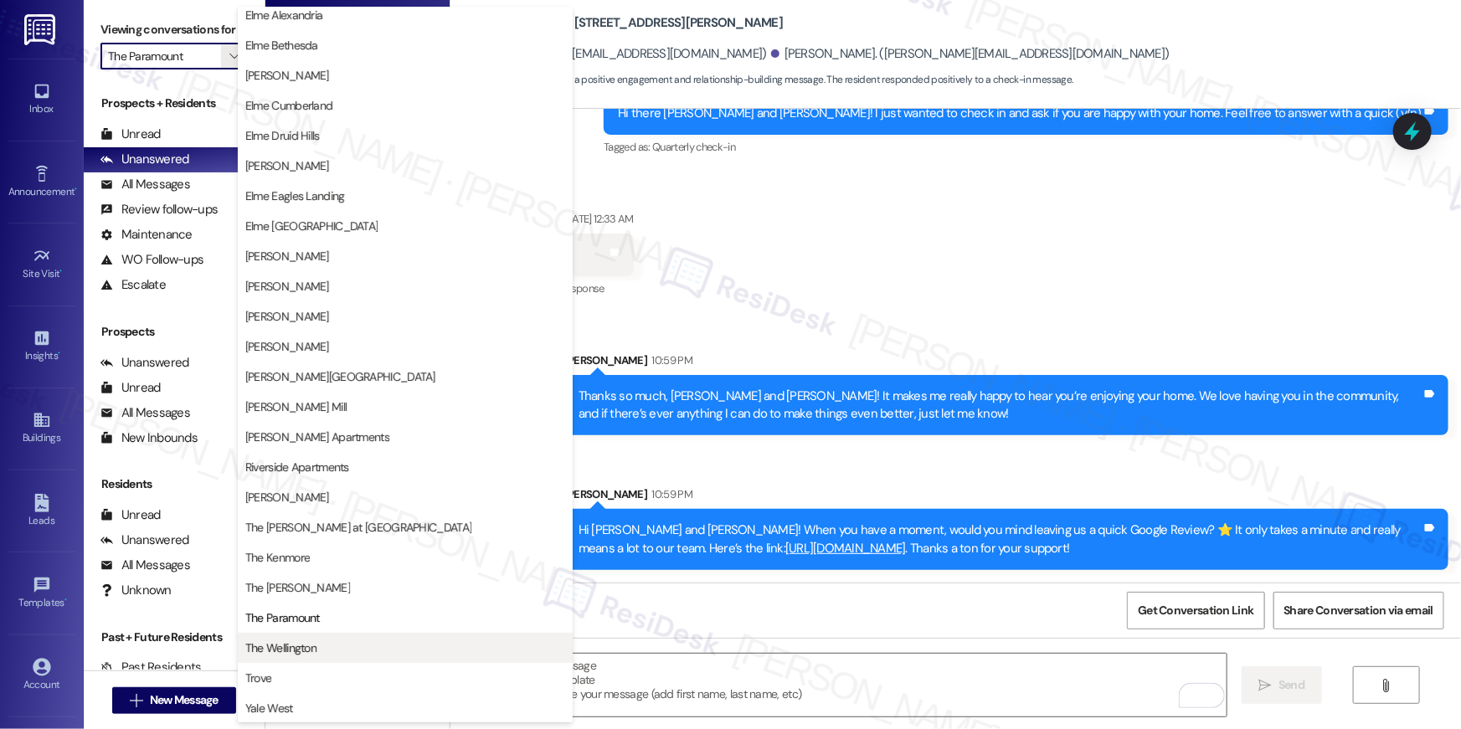
click at [353, 655] on span "The Wellington" at bounding box center [405, 648] width 320 height 17
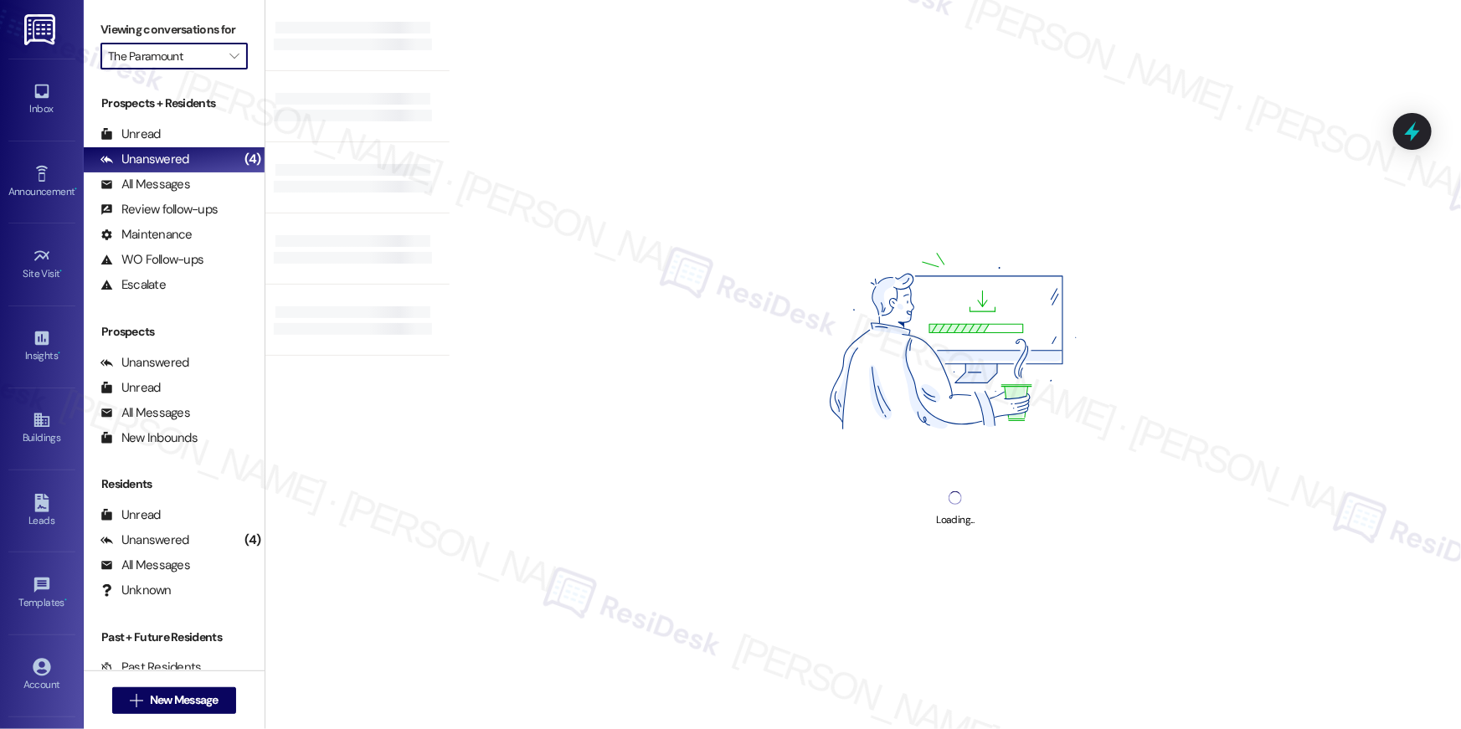
type input "The Wellington"
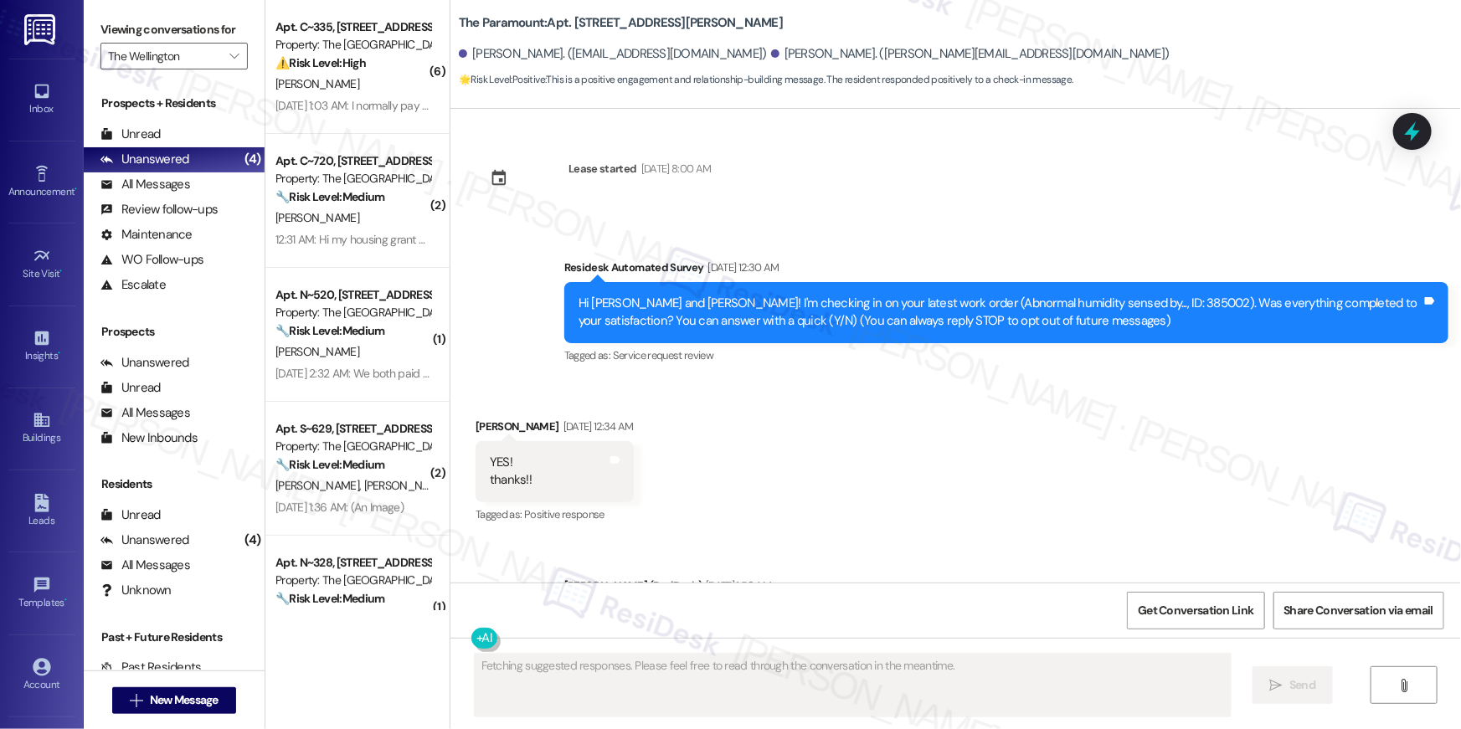
type textarea "Fetching suggested responses. Please feel free to read through the conversation…"
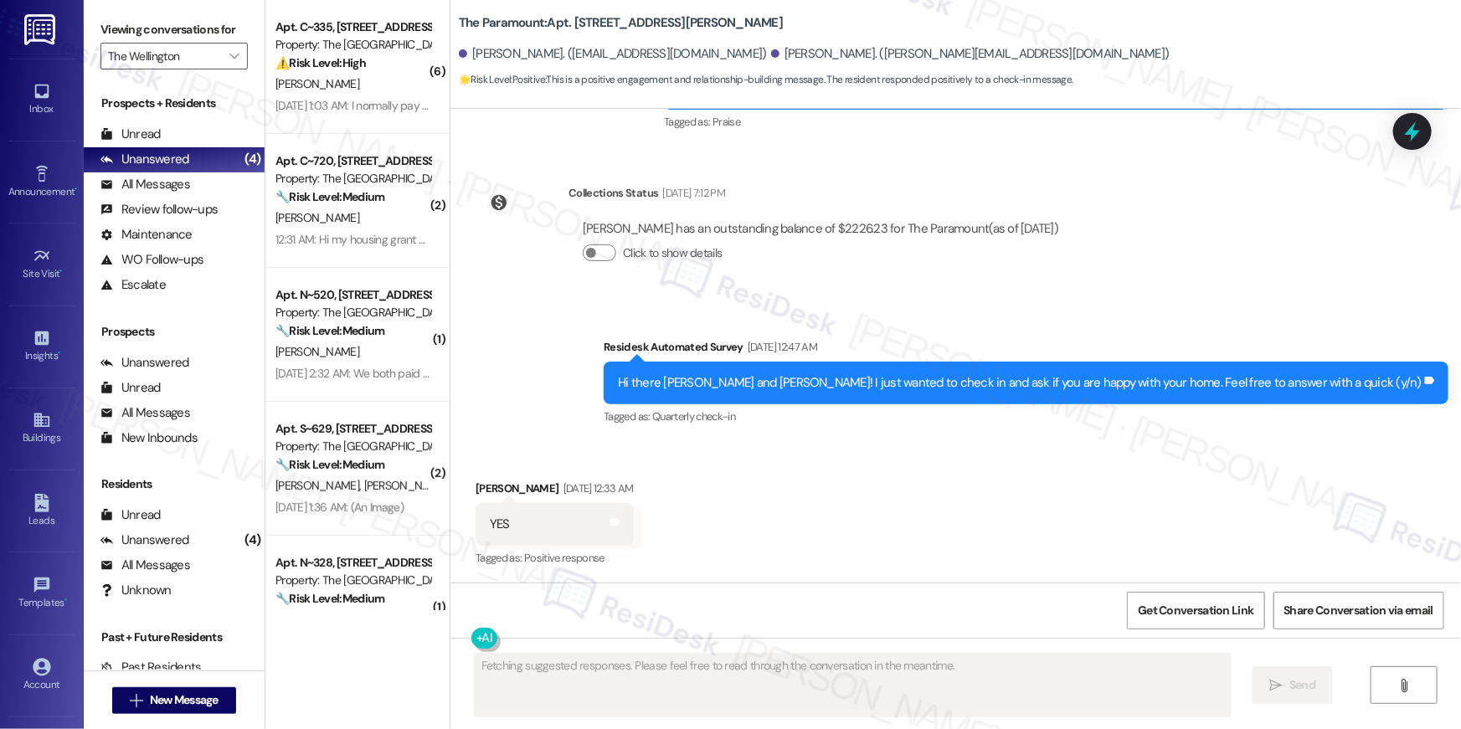
click at [394, 87] on div "W. Pesante" at bounding box center [353, 84] width 158 height 21
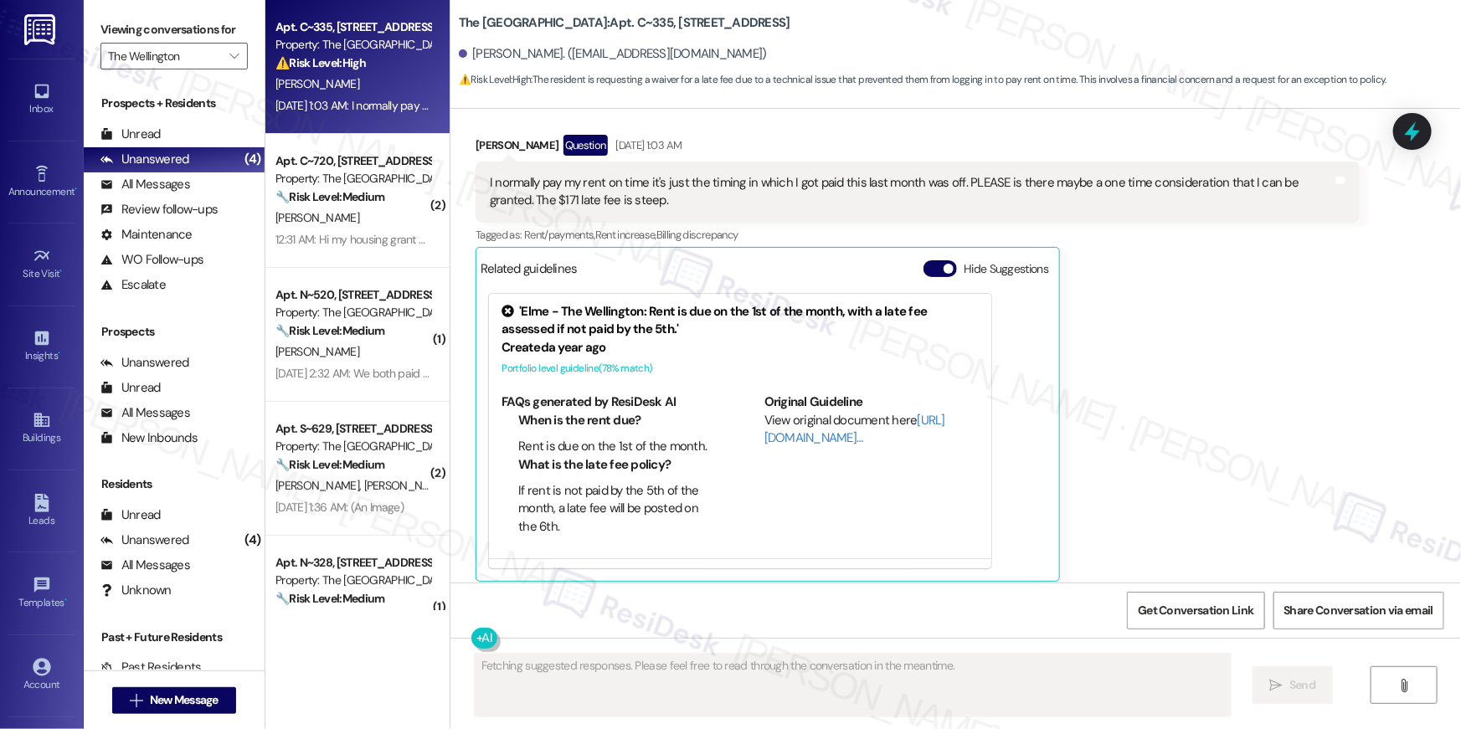
scroll to position [7183, 0]
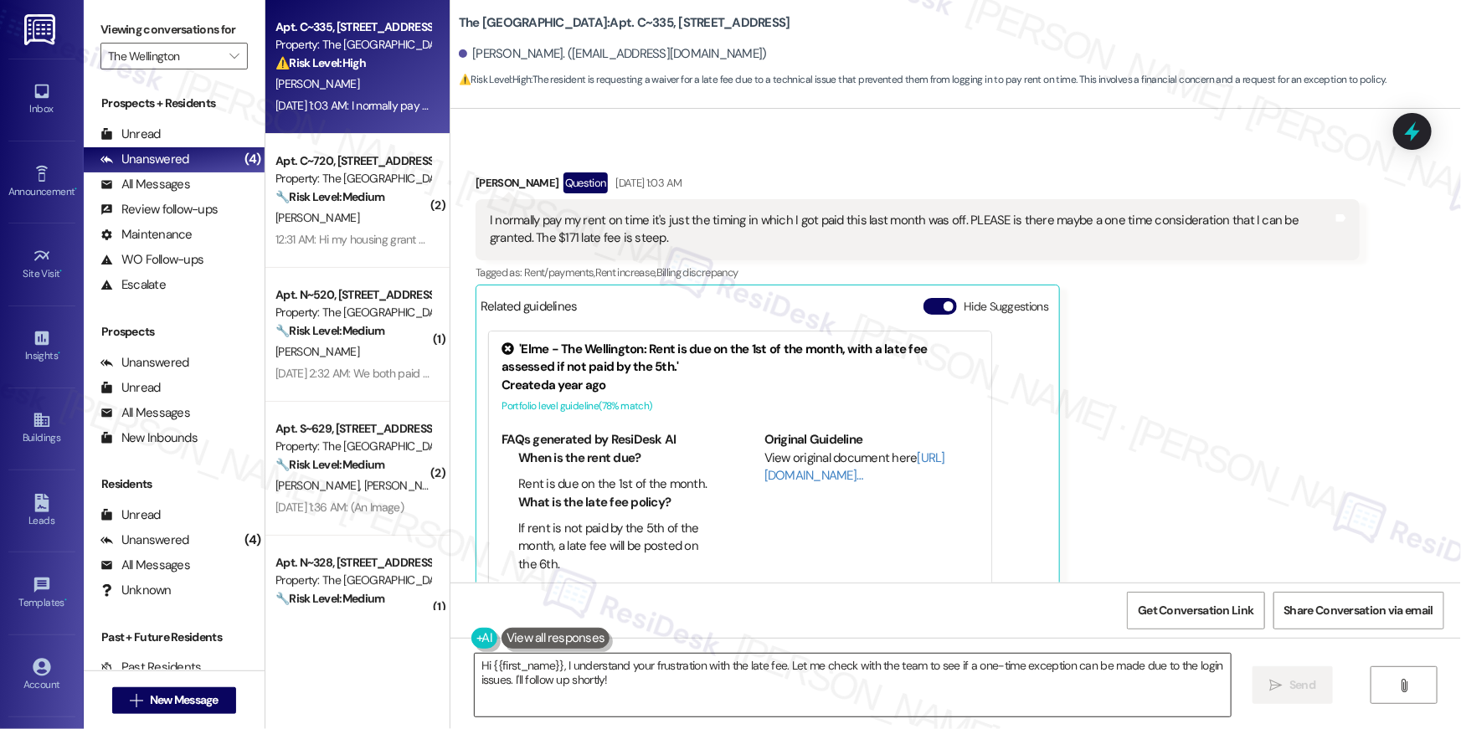
click at [683, 695] on textarea "Hi {{first_name}}, I understand your frustration with the late fee. Let me chec…" at bounding box center [853, 685] width 756 height 63
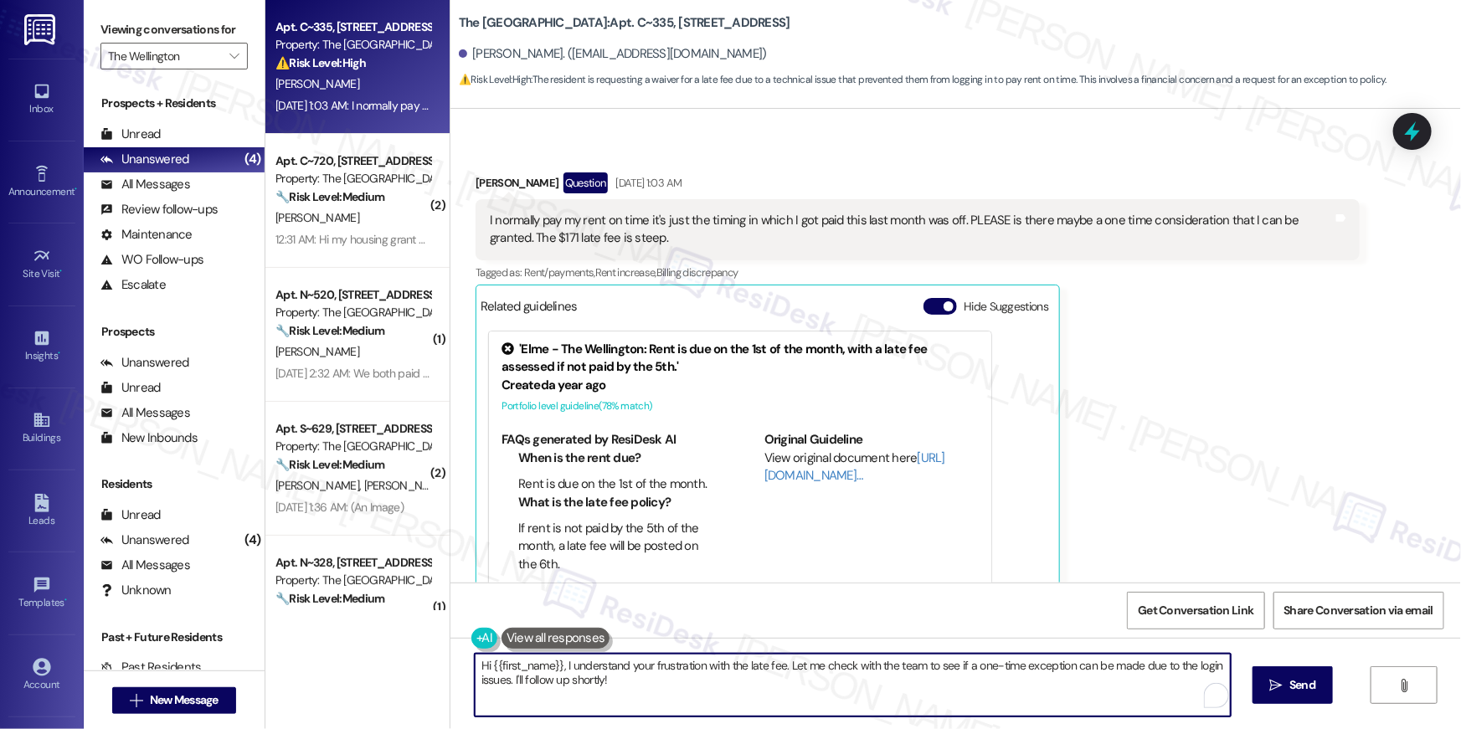
click at [944, 692] on textarea "Hi {{first_name}}, I understand your frustration with the late fee. Let me chec…" at bounding box center [853, 685] width 756 height 63
click at [971, 668] on textarea "Hi {{first_name}}, I understand your frustration with the late fee. Let me chec…" at bounding box center [849, 685] width 756 height 63
click at [1104, 677] on textarea "Hi {{first_name}}, I understand your frustration with the late fee. Let me chec…" at bounding box center [849, 685] width 756 height 63
drag, startPoint x: 1127, startPoint y: 667, endPoint x: 1136, endPoint y: 694, distance: 28.3
click at [1136, 694] on textarea "Hi {{first_name}}, I understand your frustration with the late fee. Let me chec…" at bounding box center [849, 685] width 756 height 63
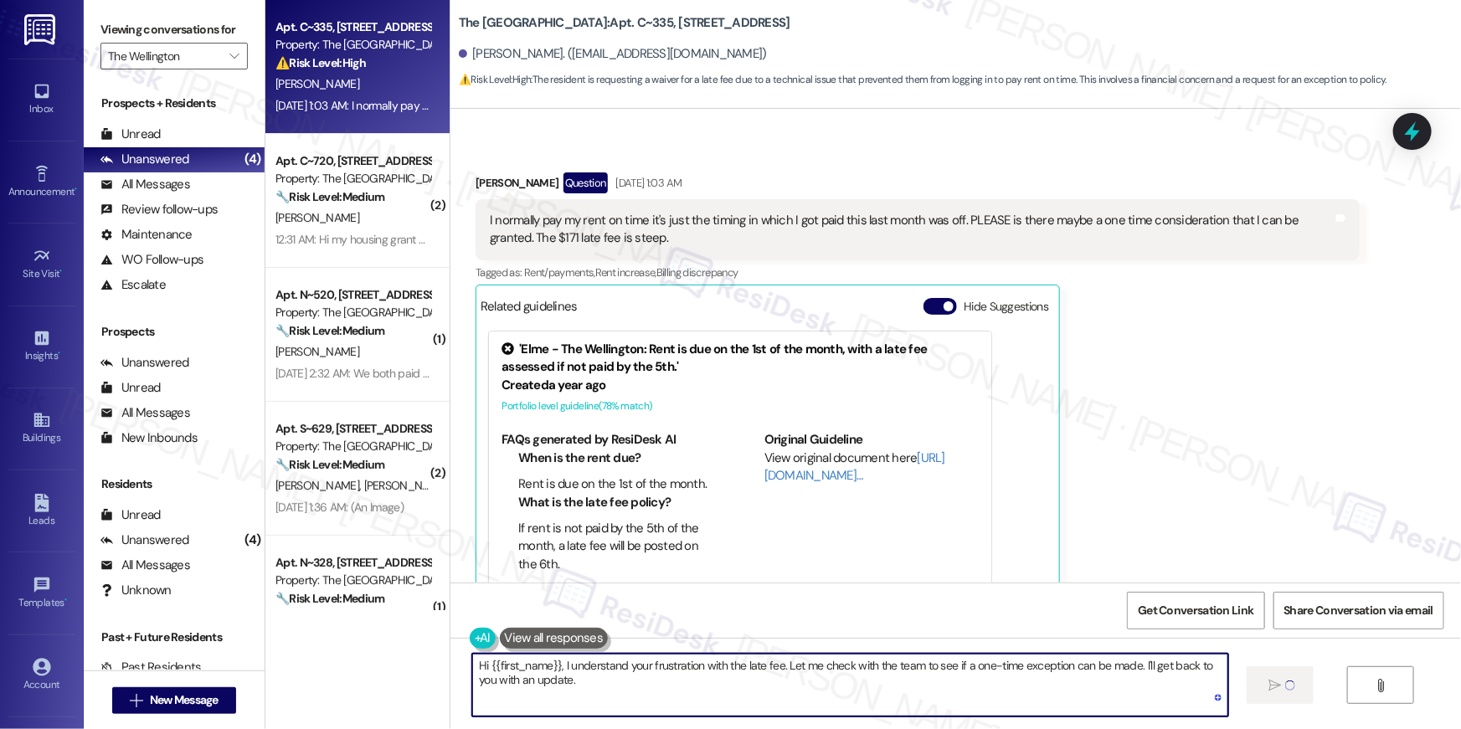
type textarea "Hi {{first_name}}, I understand your frustration with the late fee. Let me chec…"
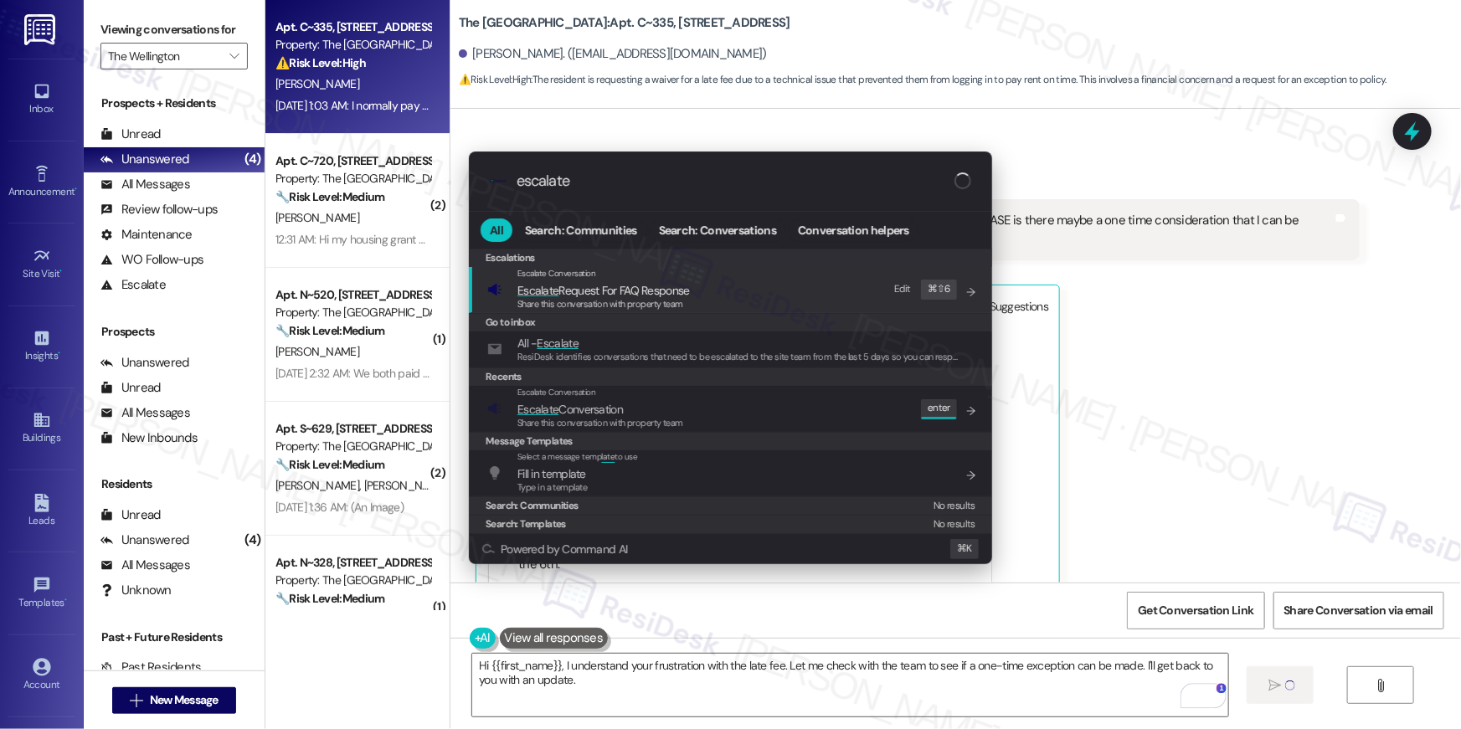
type input "escalate"
click at [657, 420] on span "Share this conversation with property team" at bounding box center [601, 423] width 166 height 12
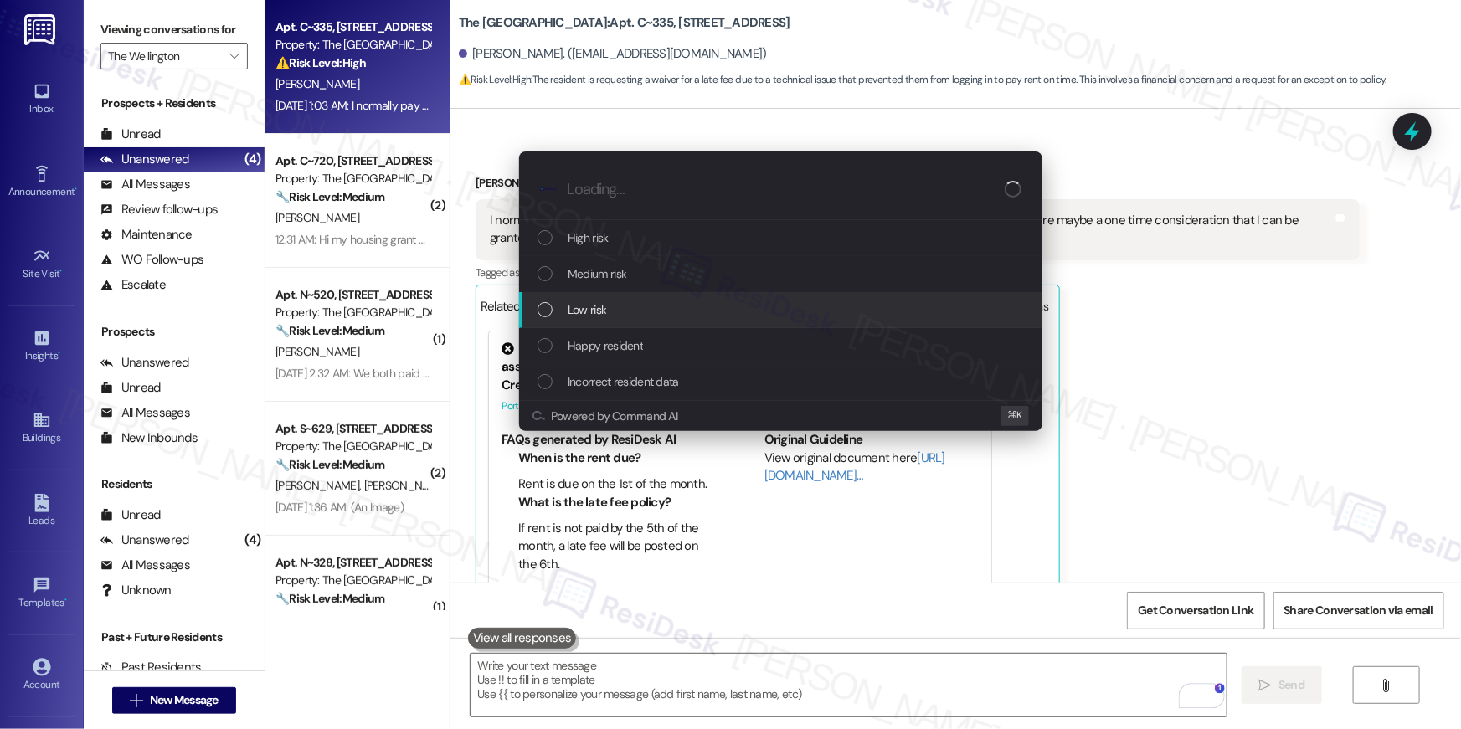
scroll to position [7230, 0]
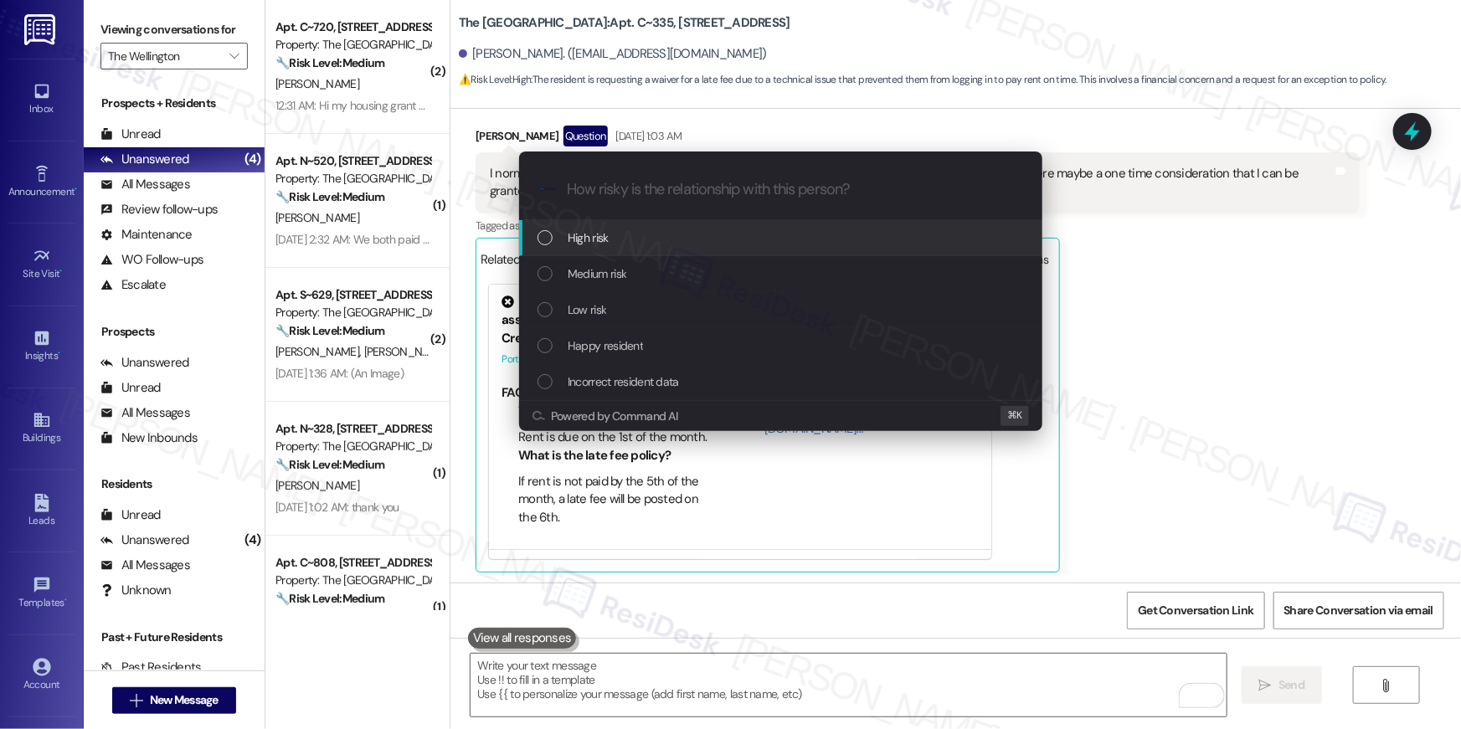
click at [601, 306] on span "Low risk" at bounding box center [587, 310] width 39 height 18
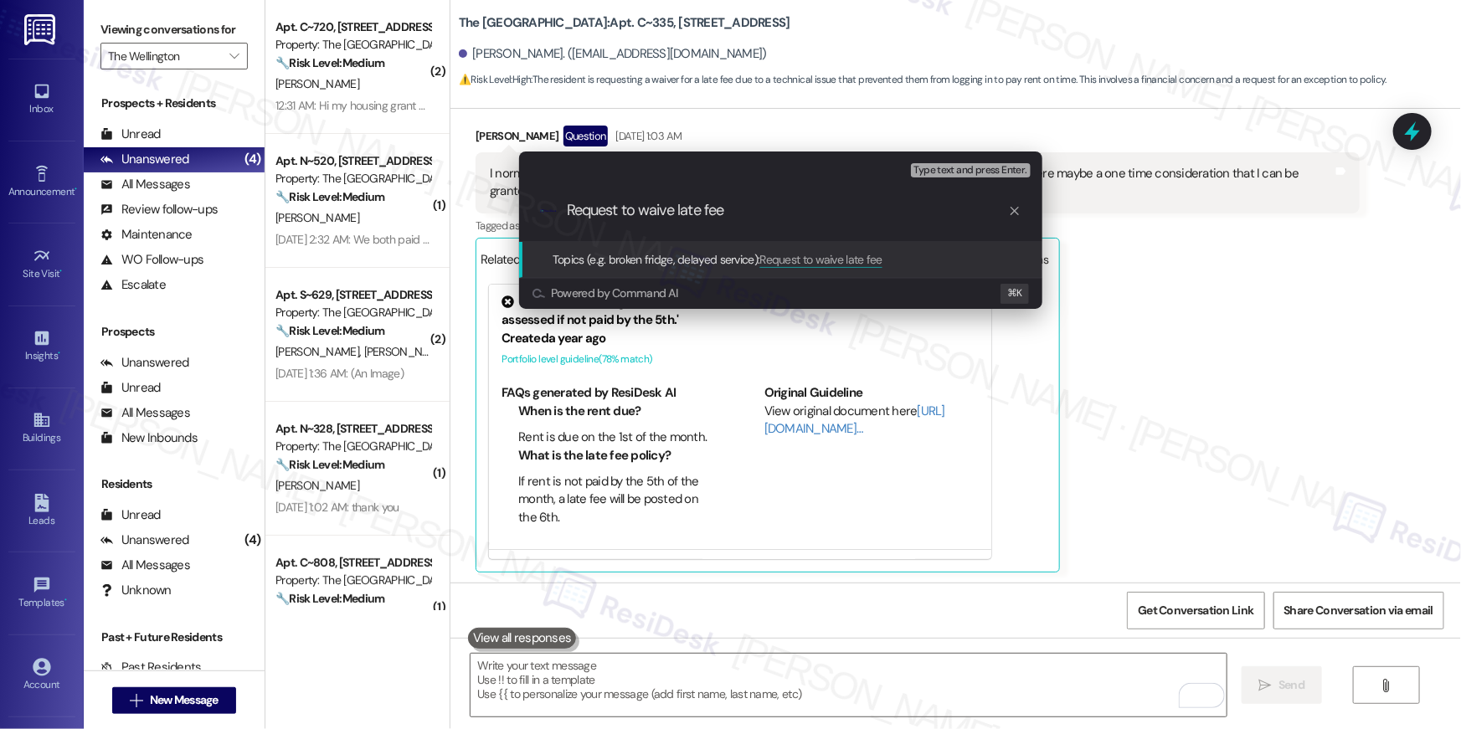
type input "Request to waive late fee"
click at [770, 198] on div ".cls-1{fill:#0a055f;}.cls-2{fill:#0cc4c4;} resideskLogoBlueOrange Request to wa…" at bounding box center [780, 210] width 523 height 59
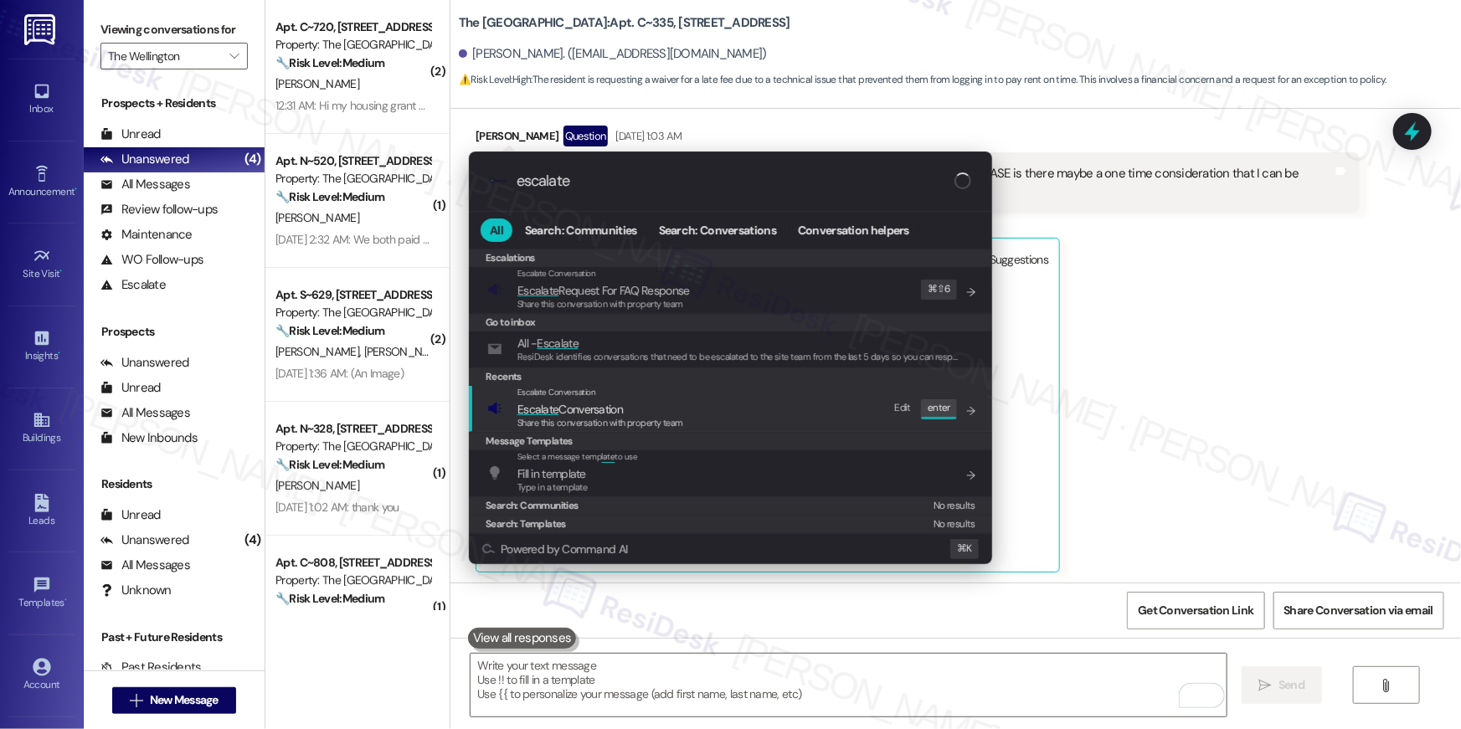
type input "escalate"
click at [595, 405] on span "Escalate Conversation" at bounding box center [571, 409] width 106 height 15
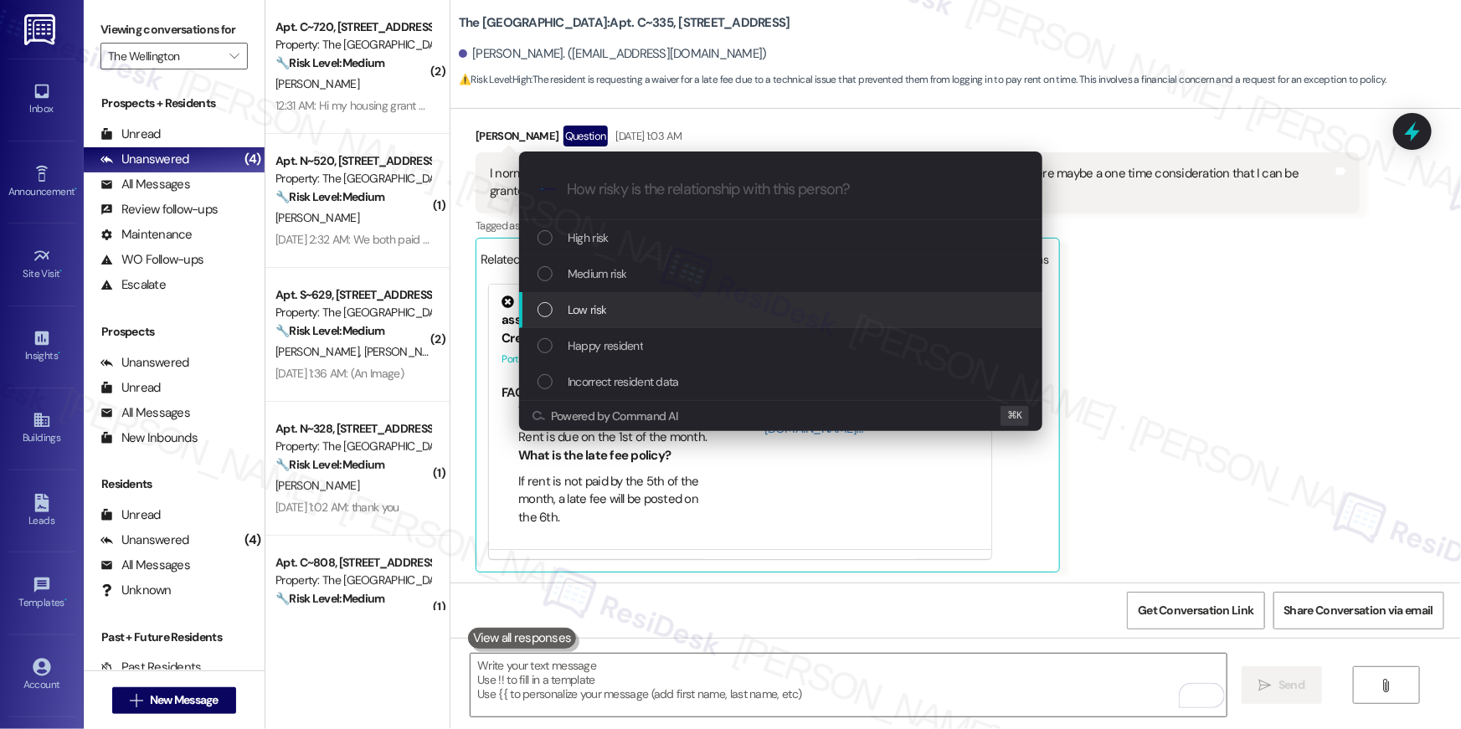
click at [576, 311] on span "Low risk" at bounding box center [587, 310] width 39 height 18
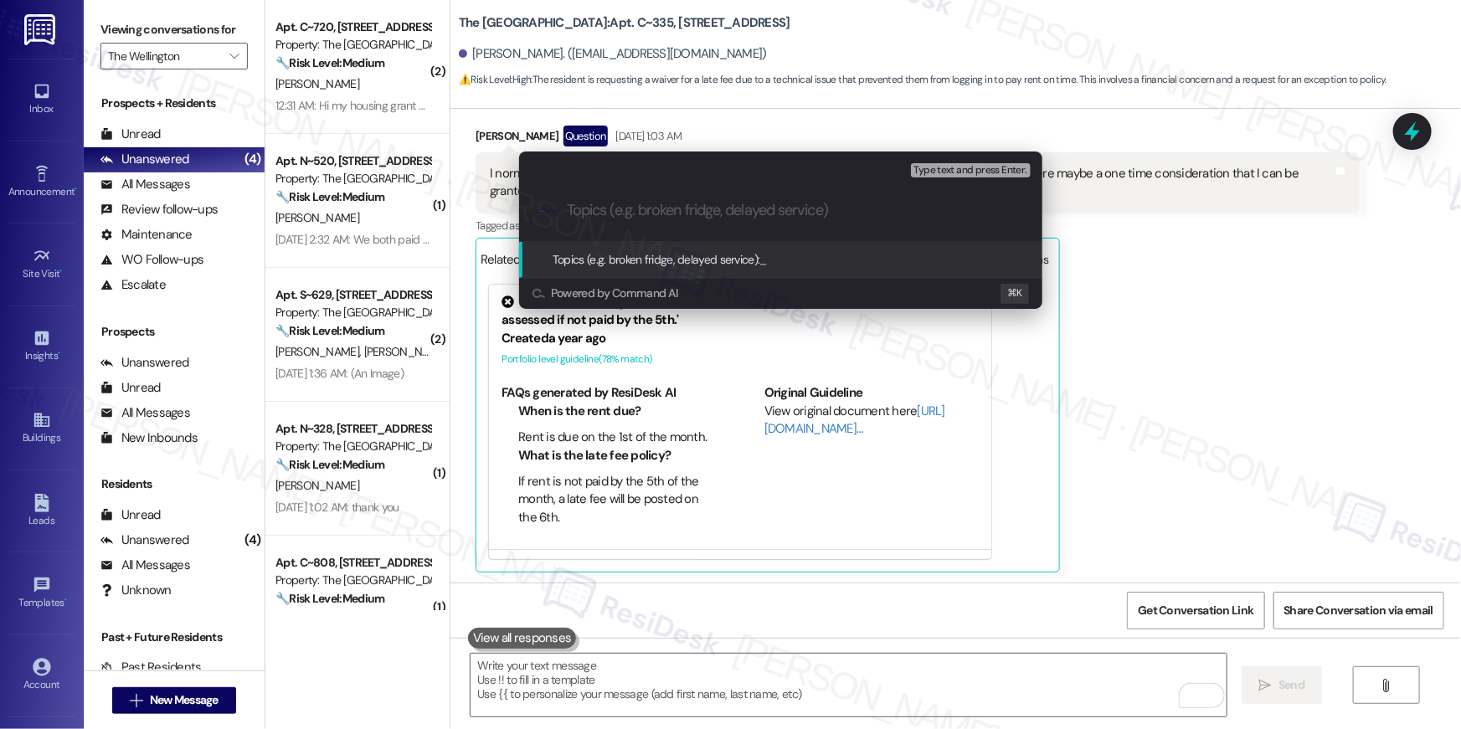
paste input "Request to waive late fee"
type input "Request to waive late fee"
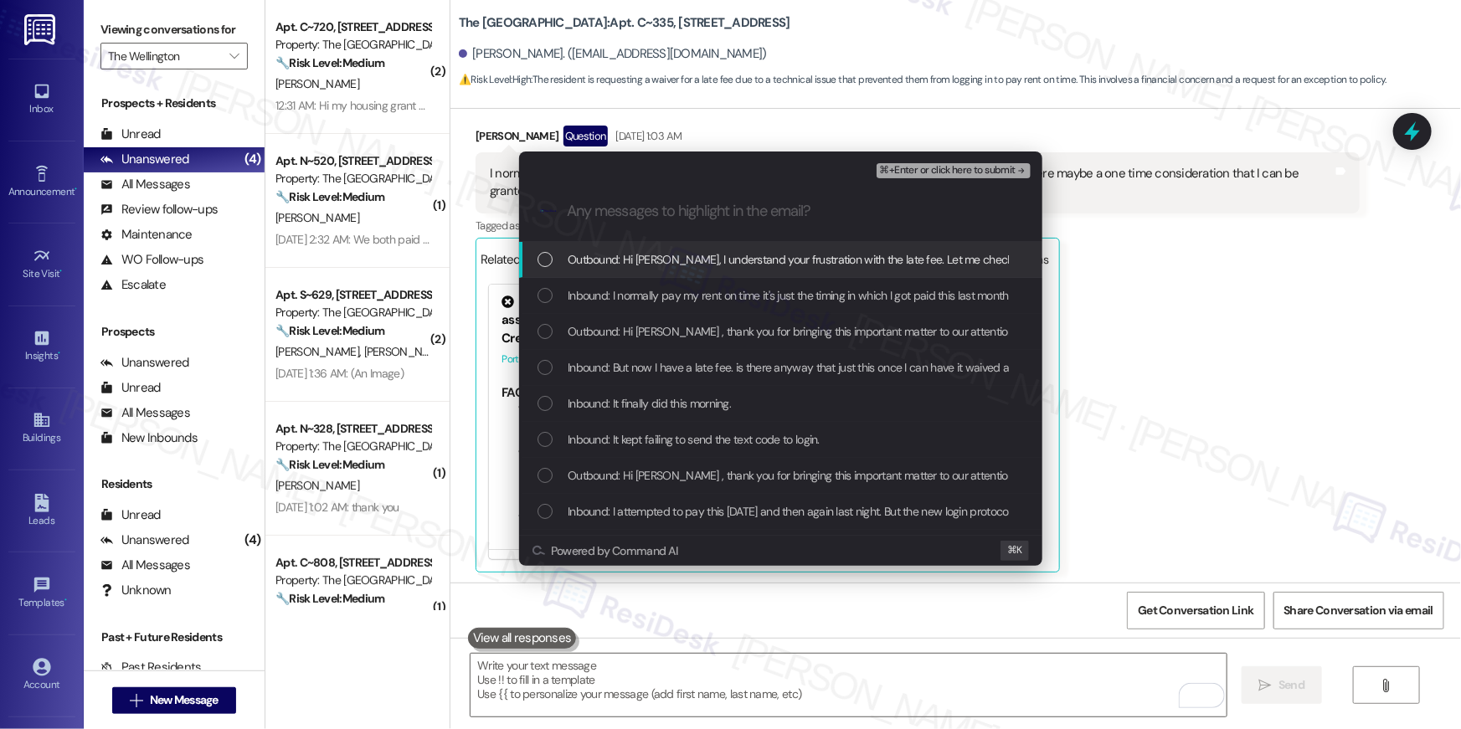
click at [661, 250] on span "Outbound: Hi Wilfredo, I understand your frustration with the late fee. Let me …" at bounding box center [1018, 259] width 901 height 18
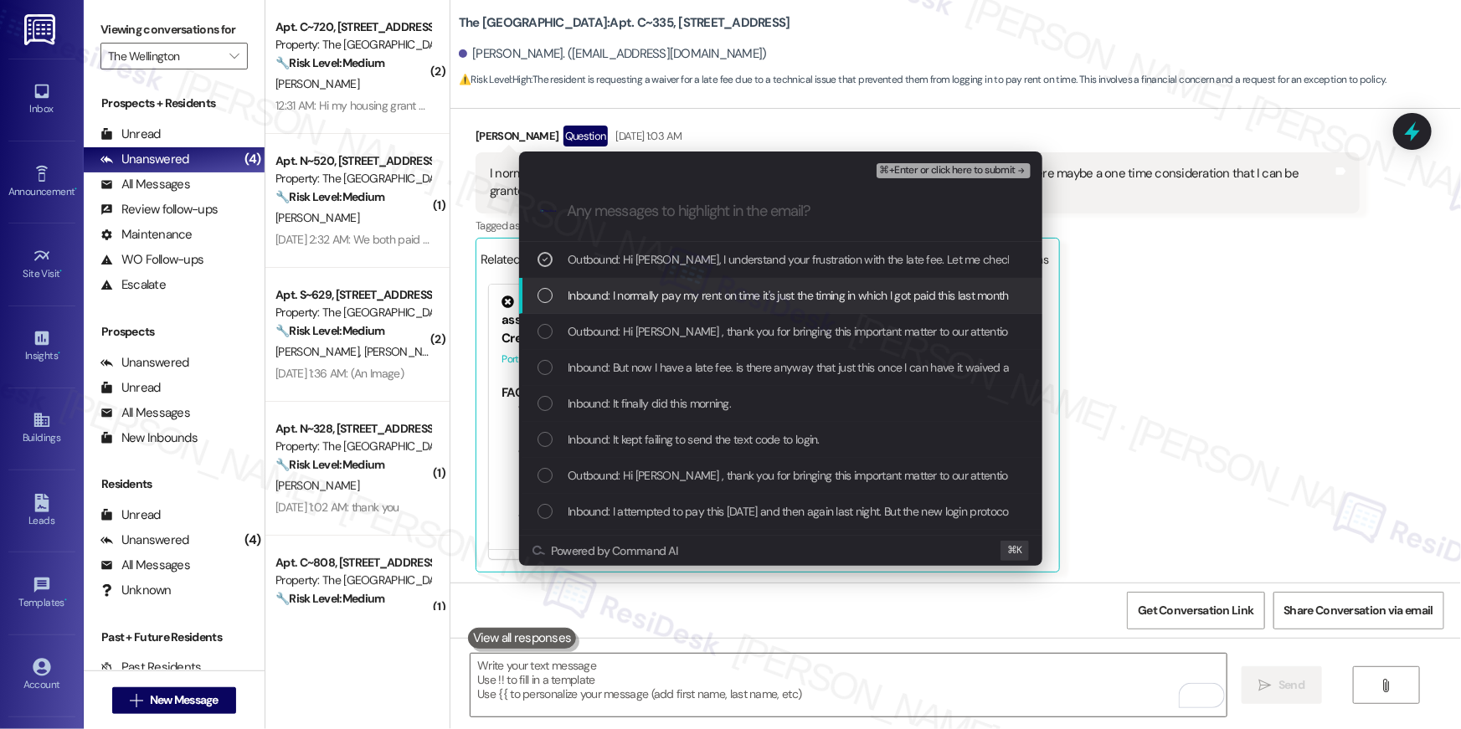
click at [652, 288] on span "Inbound: I normally pay my rent on time it's just the timing in which I got pai…" at bounding box center [1043, 295] width 950 height 18
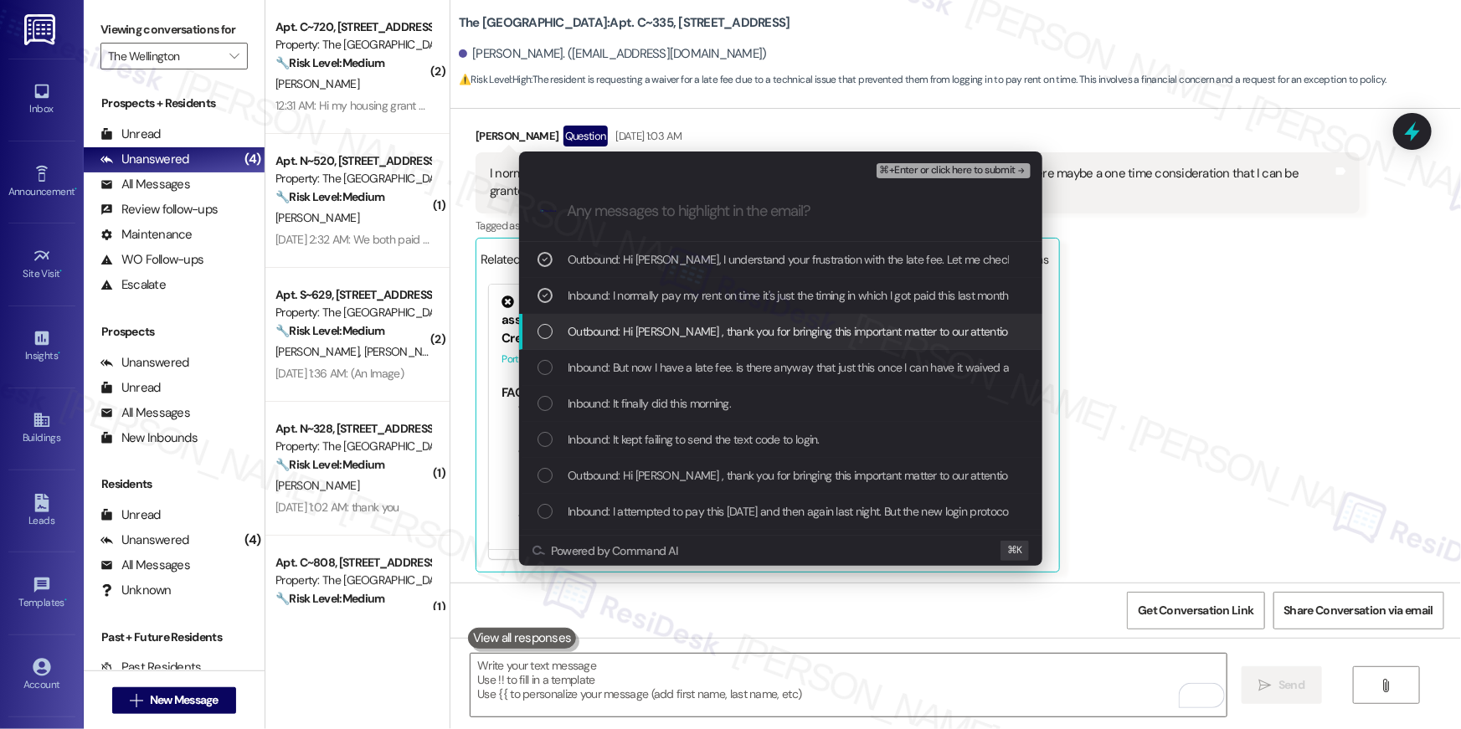
click at [661, 329] on span "Outbound: Hi Wilfredo , thank you for bringing this important matter to our att…" at bounding box center [1130, 331] width 1125 height 18
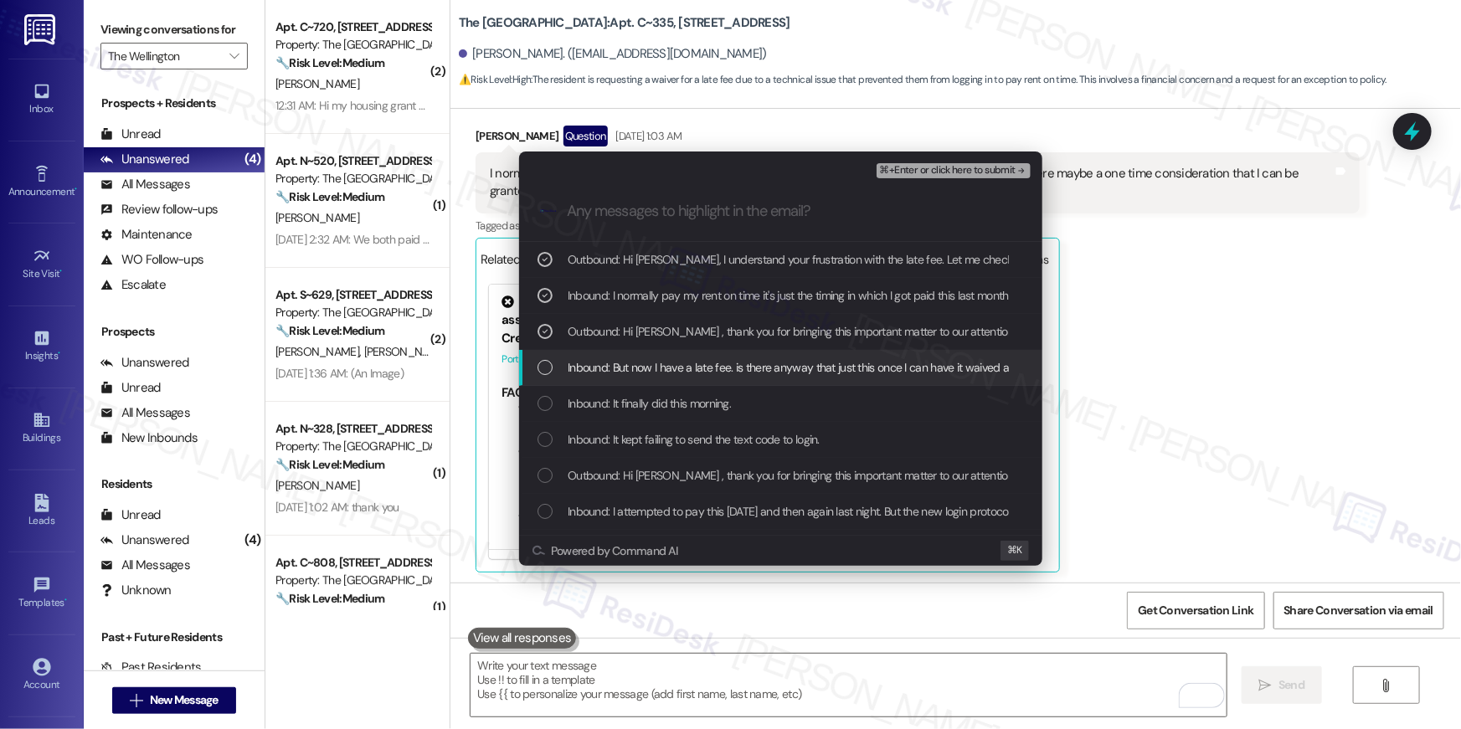
click at [806, 371] on span "Inbound: But now I have a late fee. is there anyway that just this once I can h…" at bounding box center [901, 367] width 667 height 18
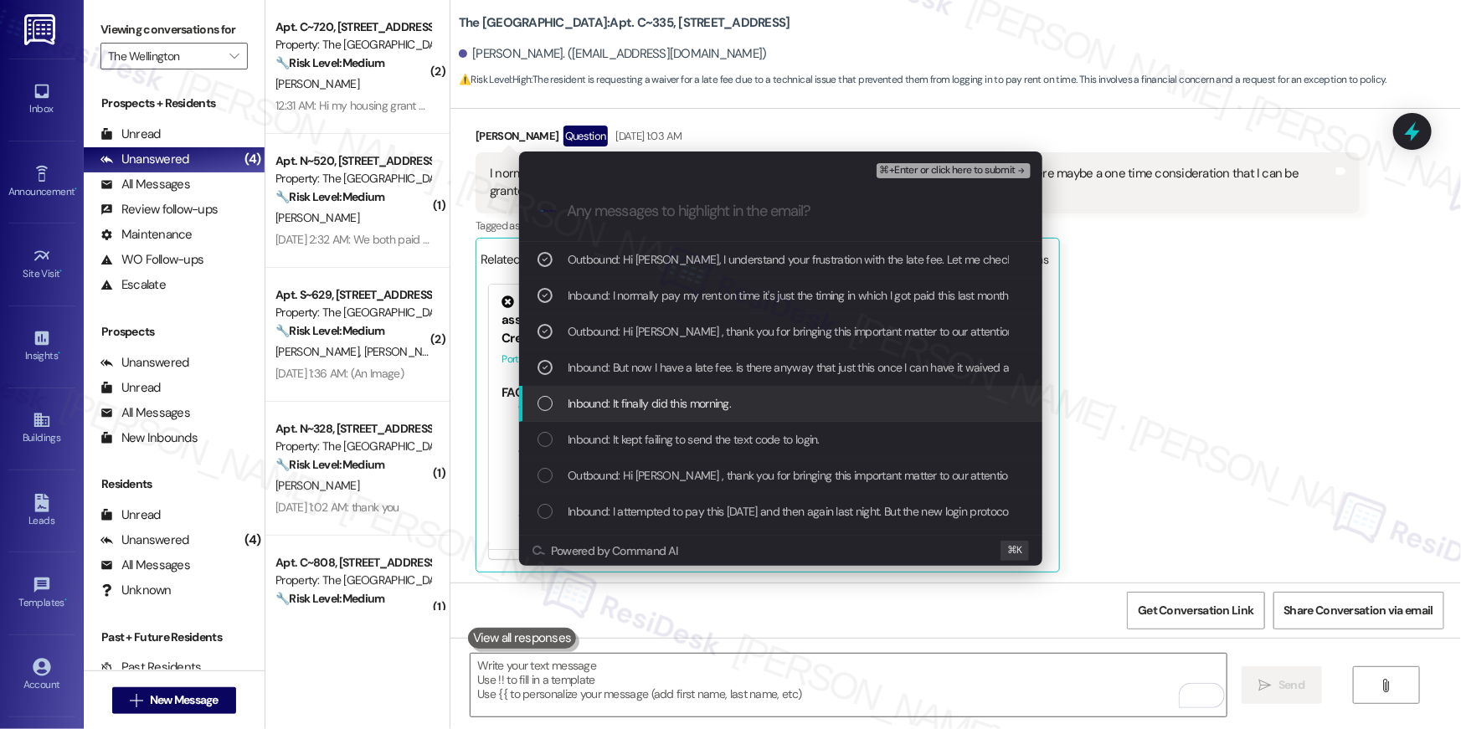
click at [979, 175] on span "⌘+Enter or click here to submit" at bounding box center [948, 171] width 136 height 12
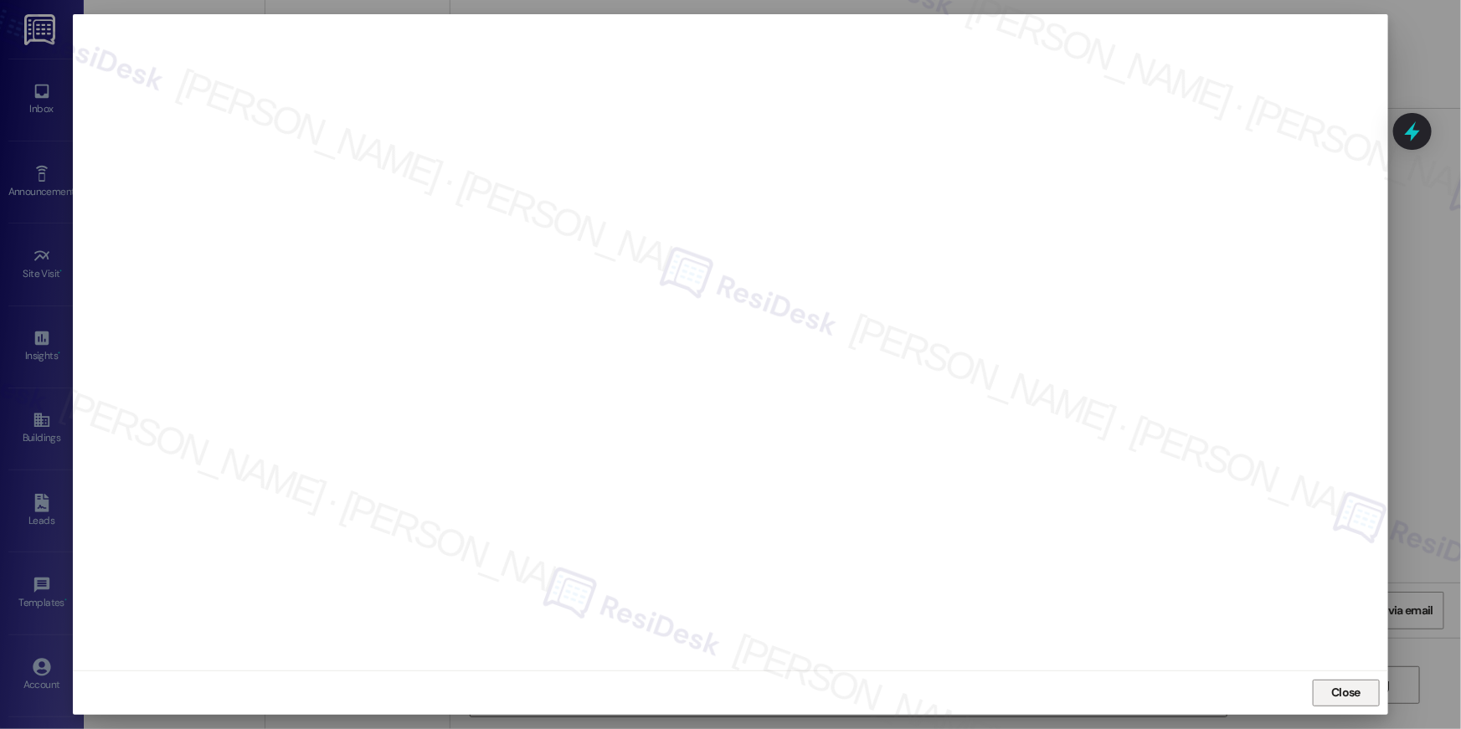
click at [1319, 698] on button "Close" at bounding box center [1346, 693] width 67 height 27
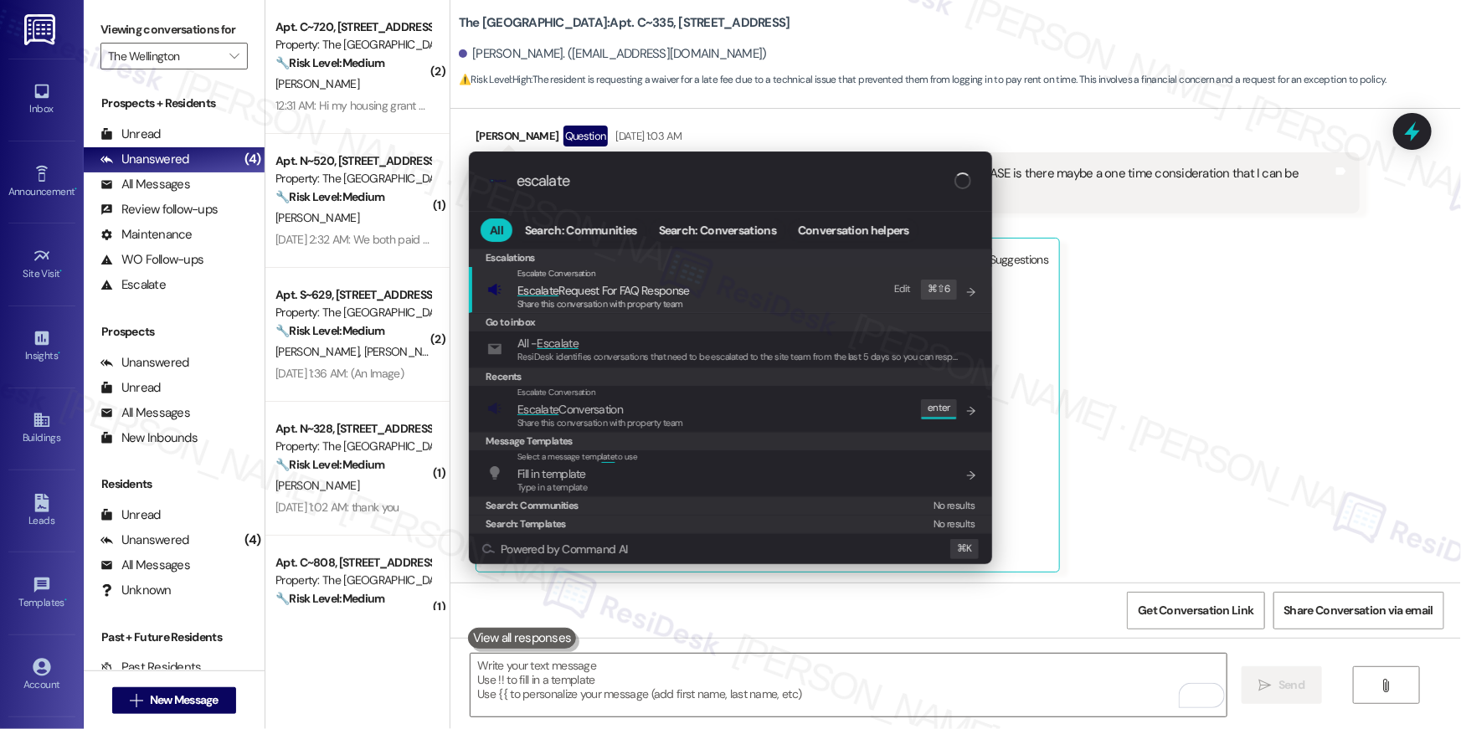
type input "escalate"
click at [543, 424] on span "Share this conversation with property team" at bounding box center [601, 423] width 166 height 12
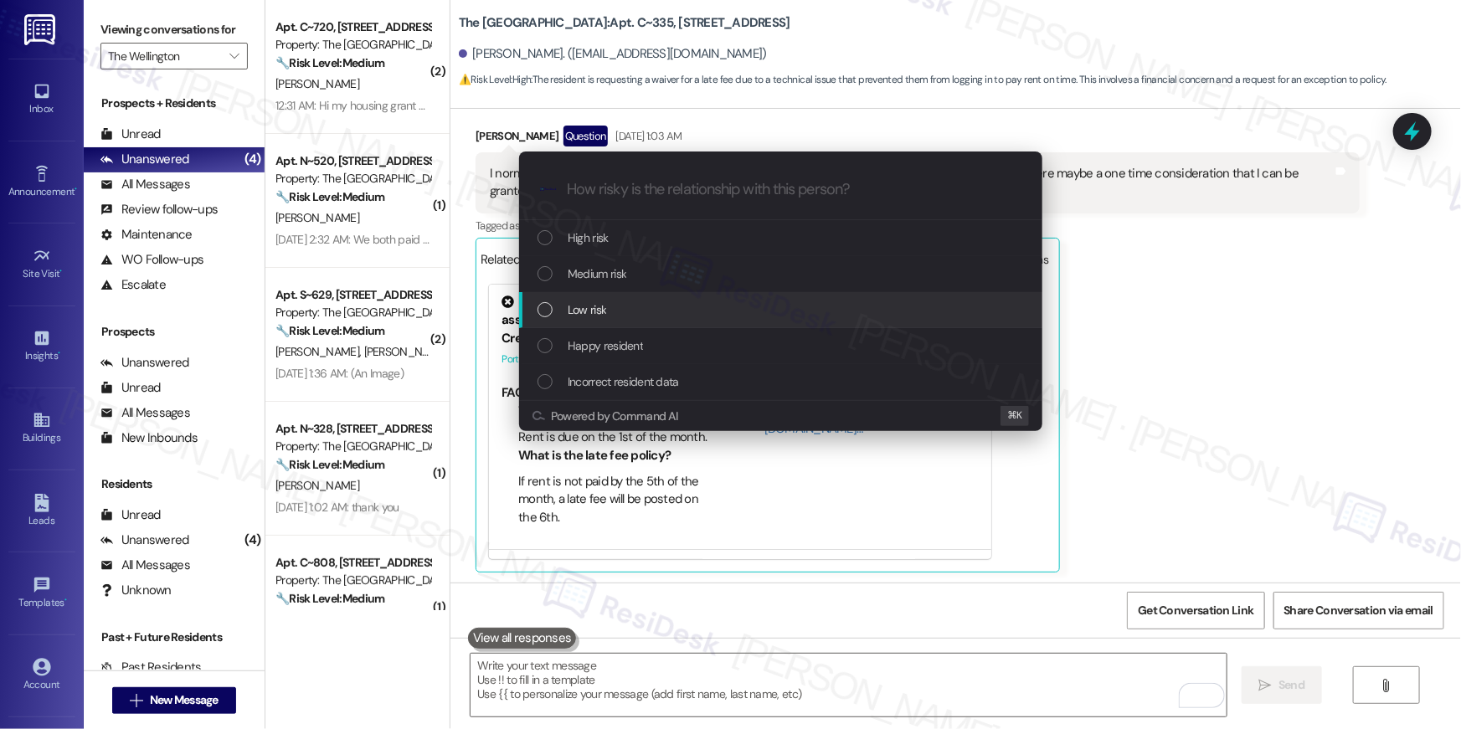
click at [575, 312] on span "Low risk" at bounding box center [587, 310] width 39 height 18
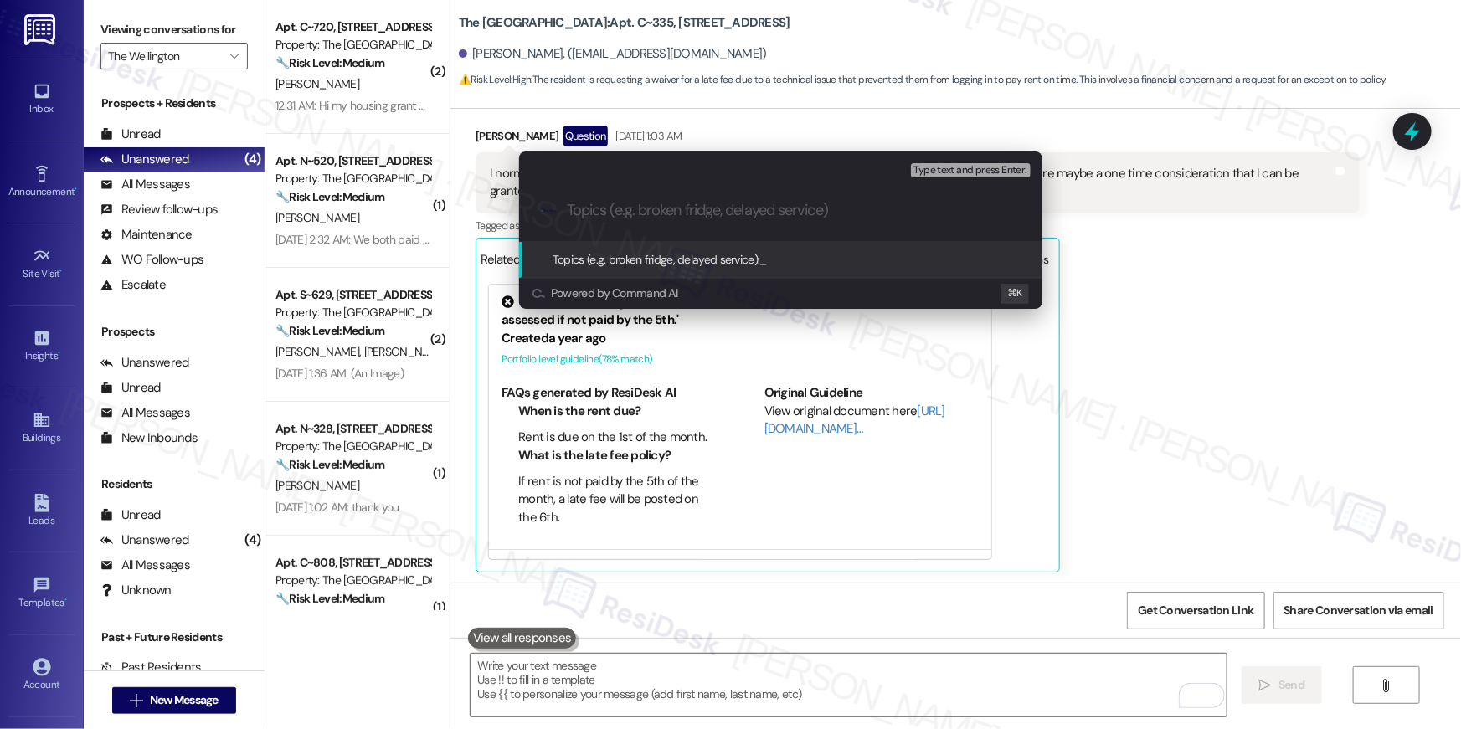
paste input "Request to waive late fee"
type input "Request to waive late fee"
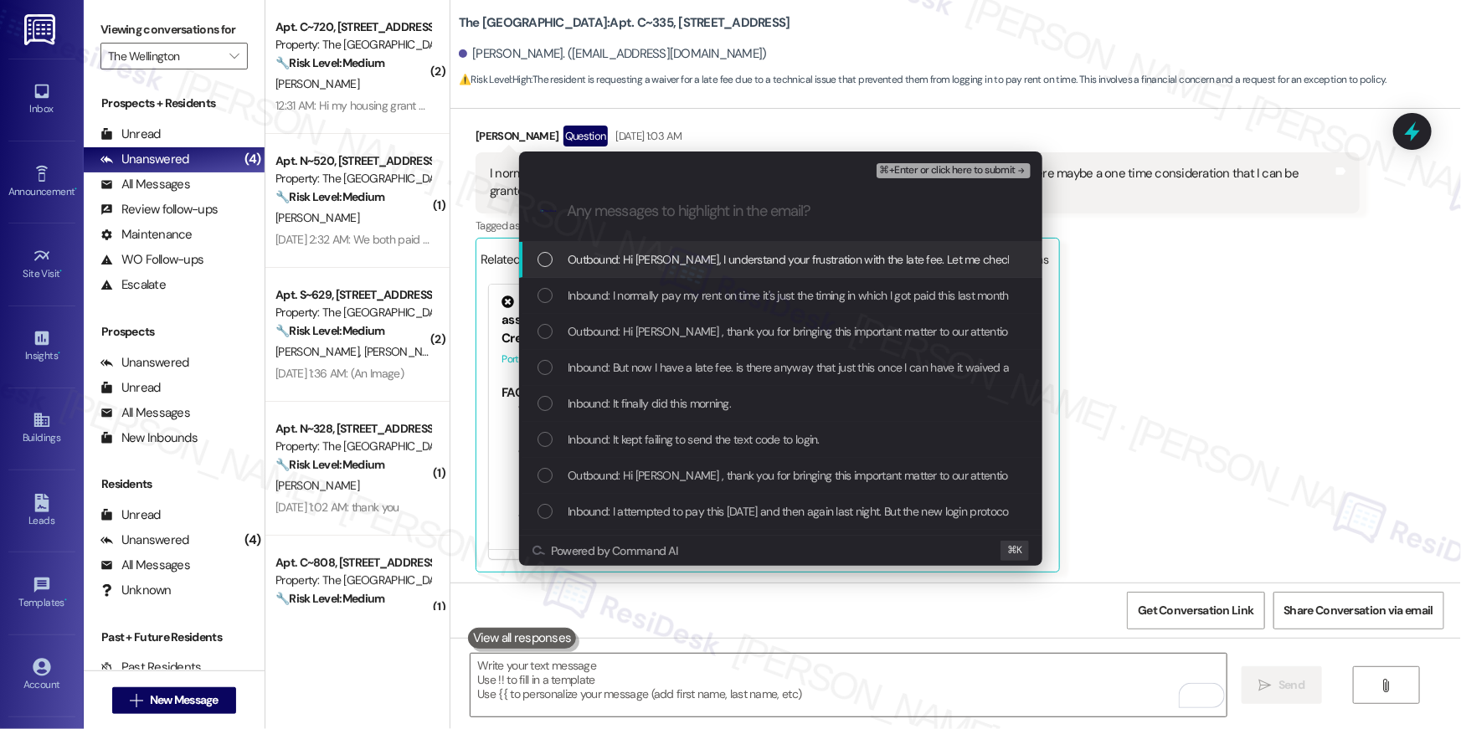
click at [573, 274] on div "Outbound: Hi Wilfredo, I understand your frustration with the late fee. Let me …" at bounding box center [780, 260] width 523 height 36
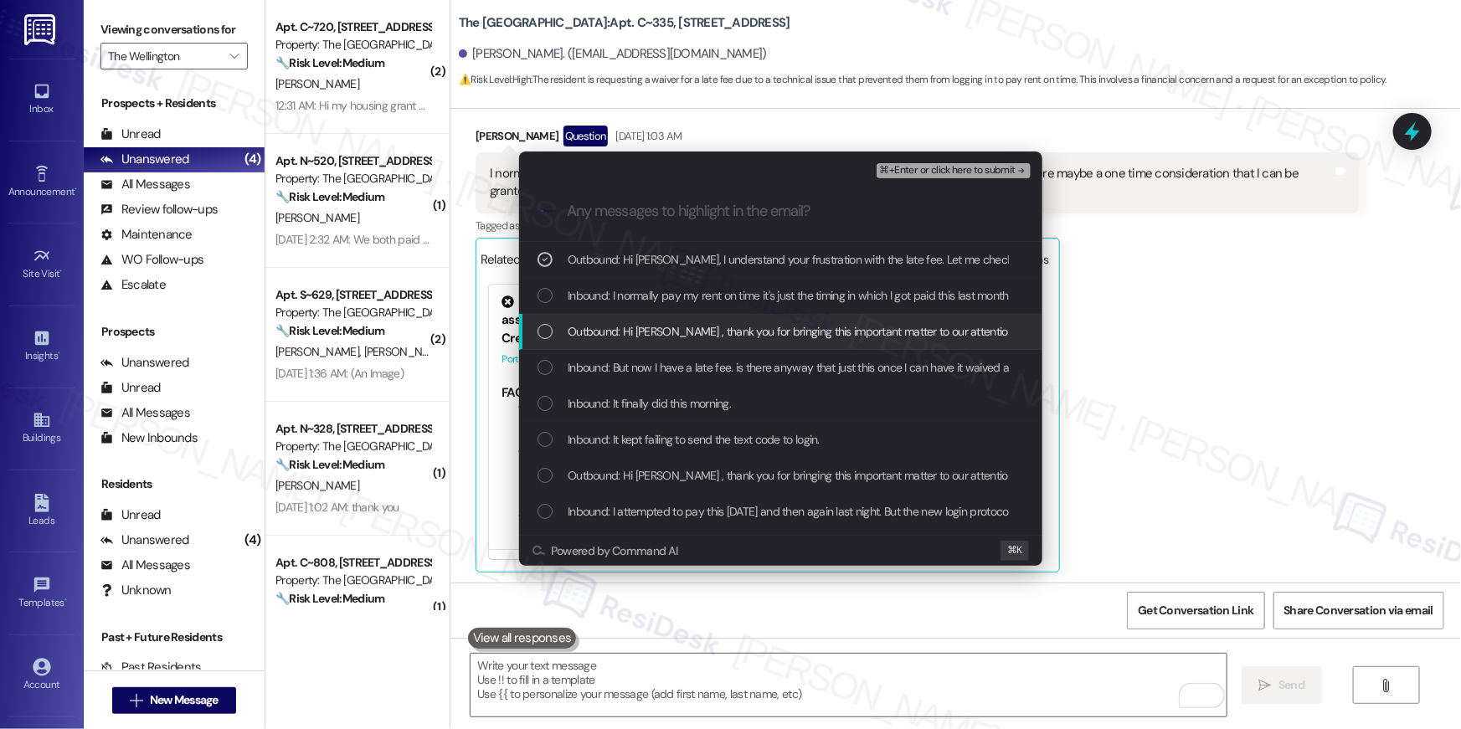
click at [575, 315] on div "Outbound: Hi Wilfredo , thank you for bringing this important matter to our att…" at bounding box center [780, 332] width 523 height 36
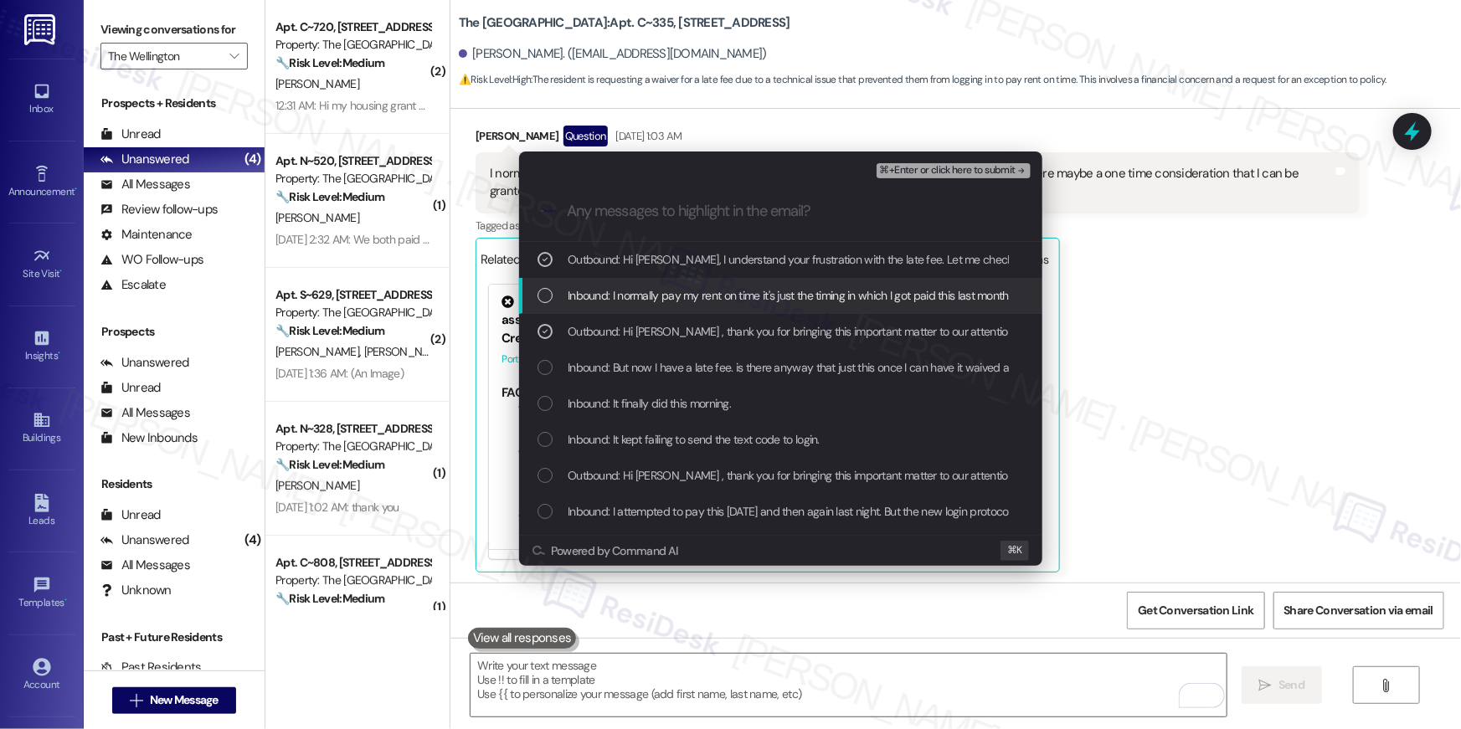
click at [572, 306] on div "Inbound: I normally pay my rent on time it's just the timing in which I got pai…" at bounding box center [780, 296] width 523 height 36
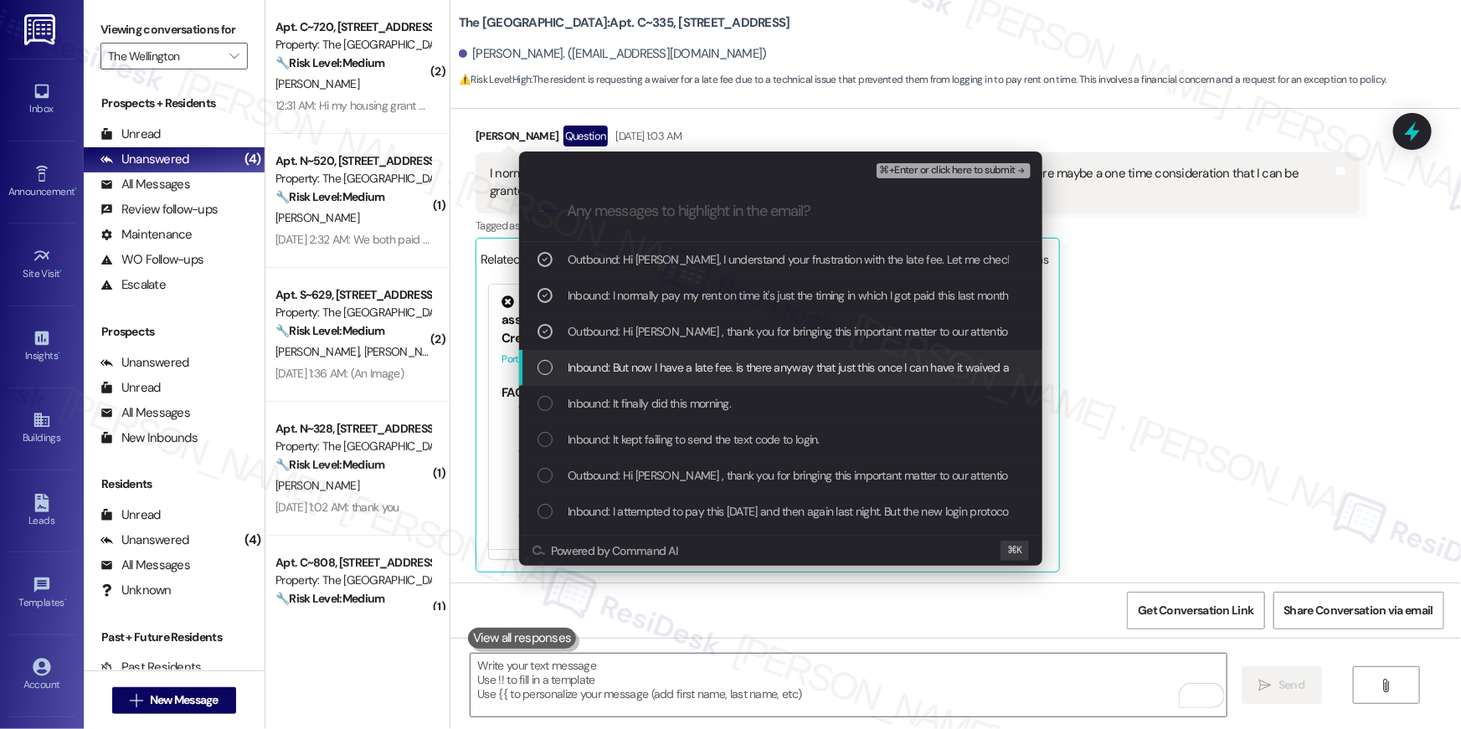
click at [823, 360] on span "Inbound: But now I have a late fee. is there anyway that just this once I can h…" at bounding box center [901, 367] width 667 height 18
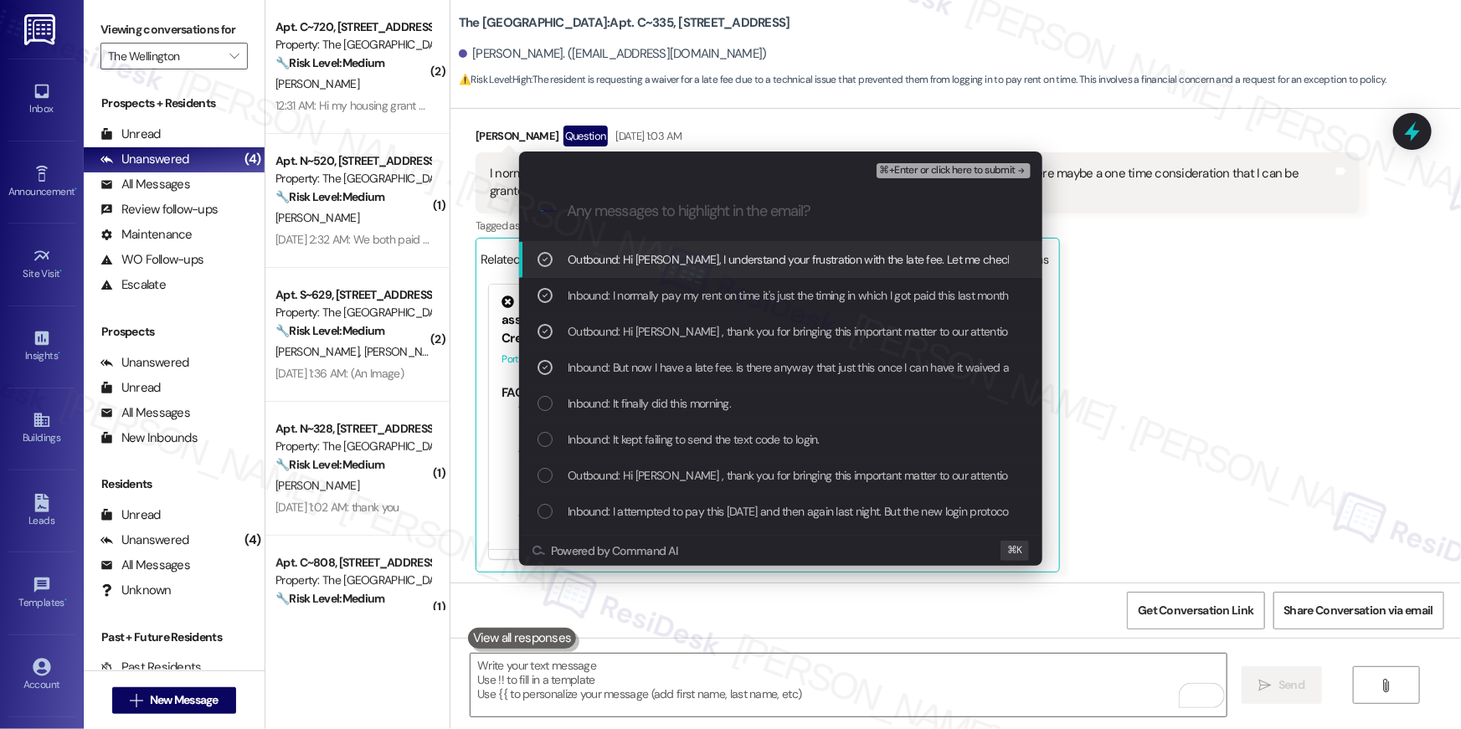
click at [1012, 179] on div "⌘+Enter or click here to submit" at bounding box center [955, 171] width 157 height 22
click at [1012, 173] on span "⌘+Enter or click here to submit" at bounding box center [948, 171] width 136 height 12
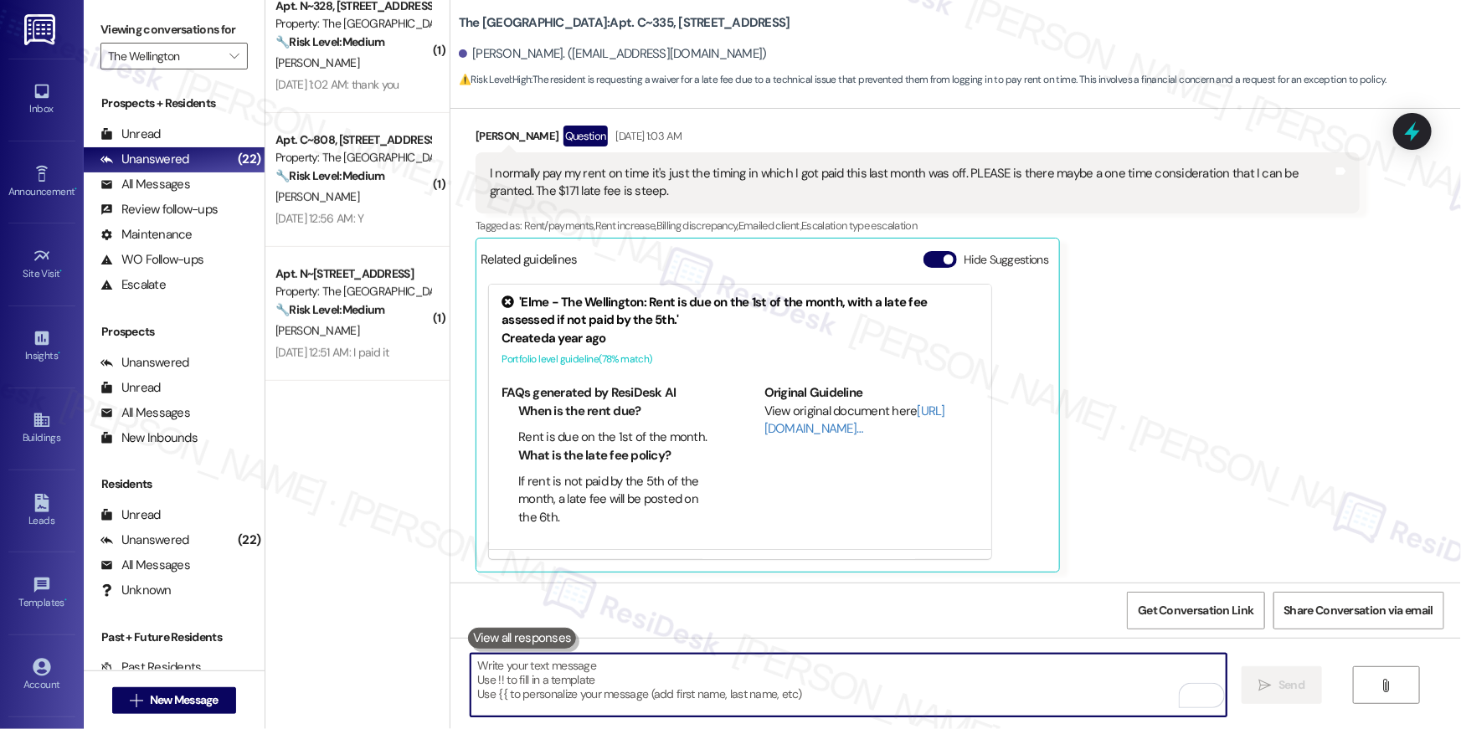
scroll to position [0, 0]
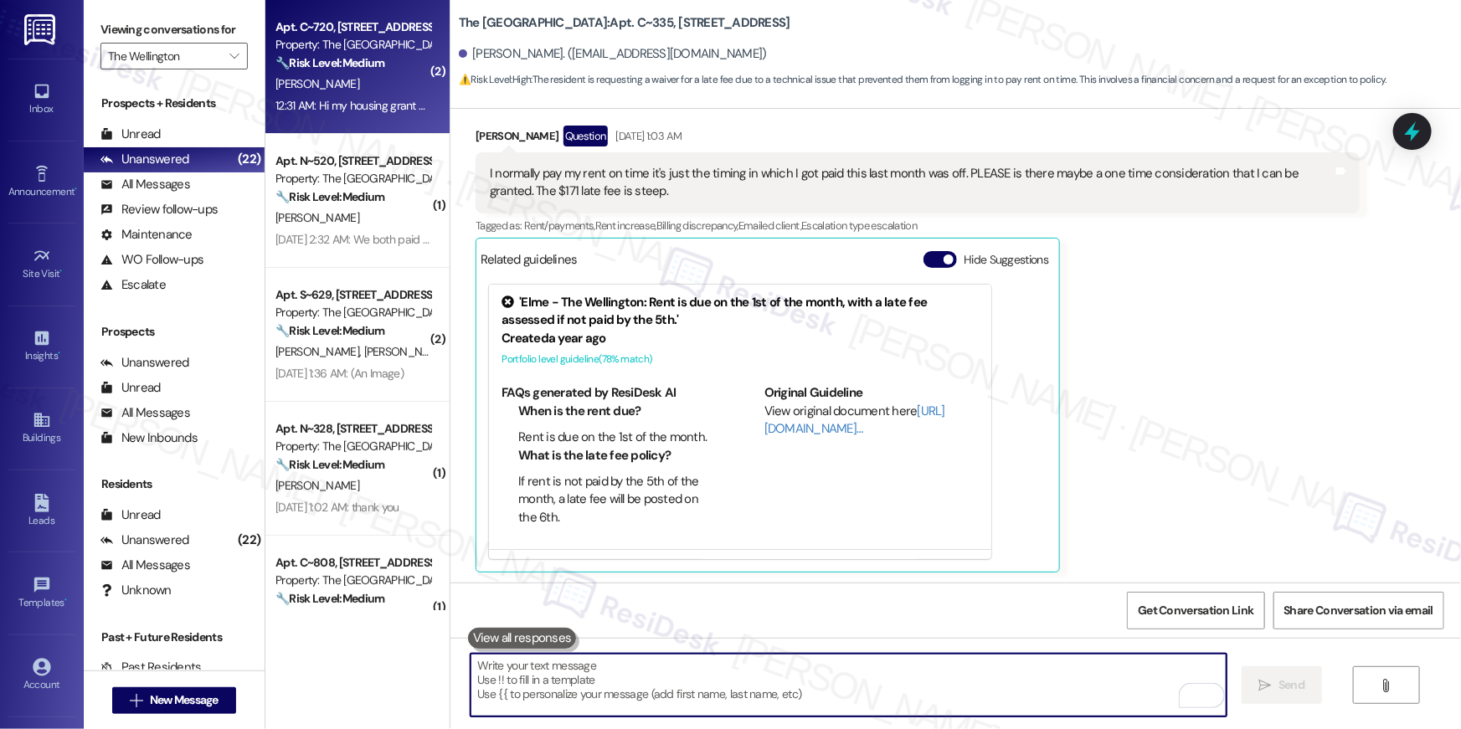
click at [362, 90] on div "W. Plummer" at bounding box center [353, 84] width 158 height 21
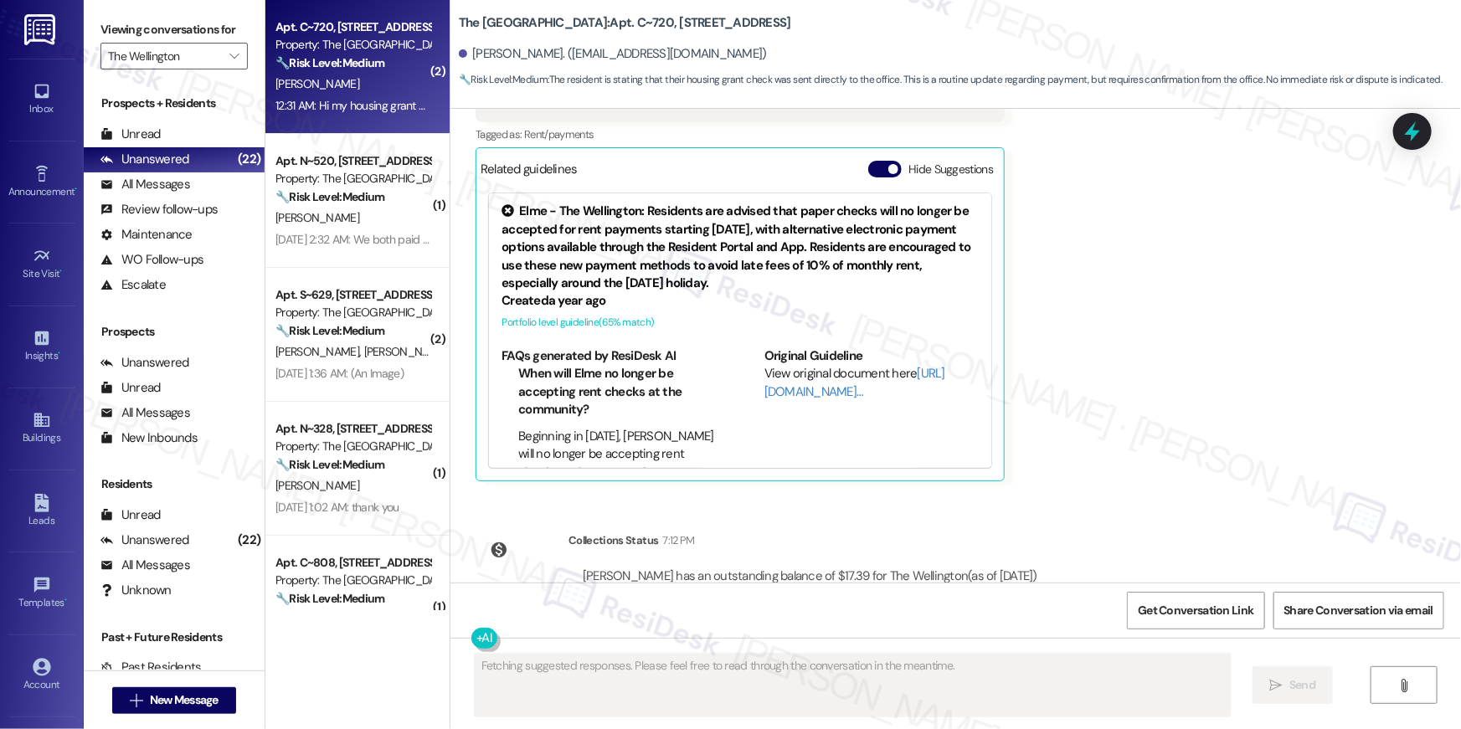
scroll to position [23458, 0]
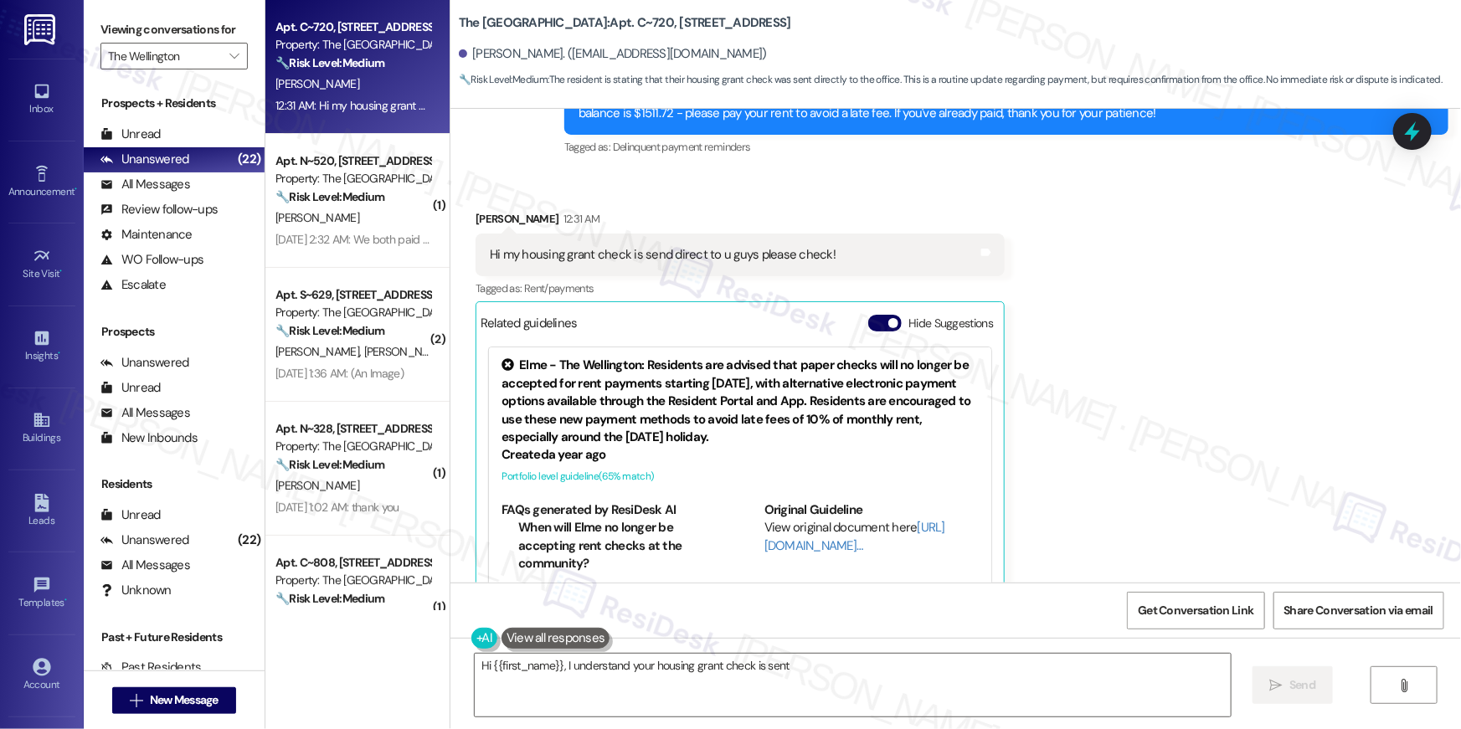
click at [1203, 284] on div "Received via SMS Wendy Plummer 12:31 AM Hi my housing grant check is send direc…" at bounding box center [956, 411] width 1011 height 476
click at [1254, 332] on div "Received via SMS Wendy Plummer 12:31 AM Hi my housing grant check is send direc…" at bounding box center [956, 411] width 1011 height 476
click at [651, 696] on textarea "Hi {{first_name}}, I understand your housing grant check is sent directly to us…" at bounding box center [853, 685] width 756 height 63
click at [870, 690] on textarea "Hi {{first_name}}, I understand your housing grant check is sent directly to us…" at bounding box center [853, 685] width 756 height 63
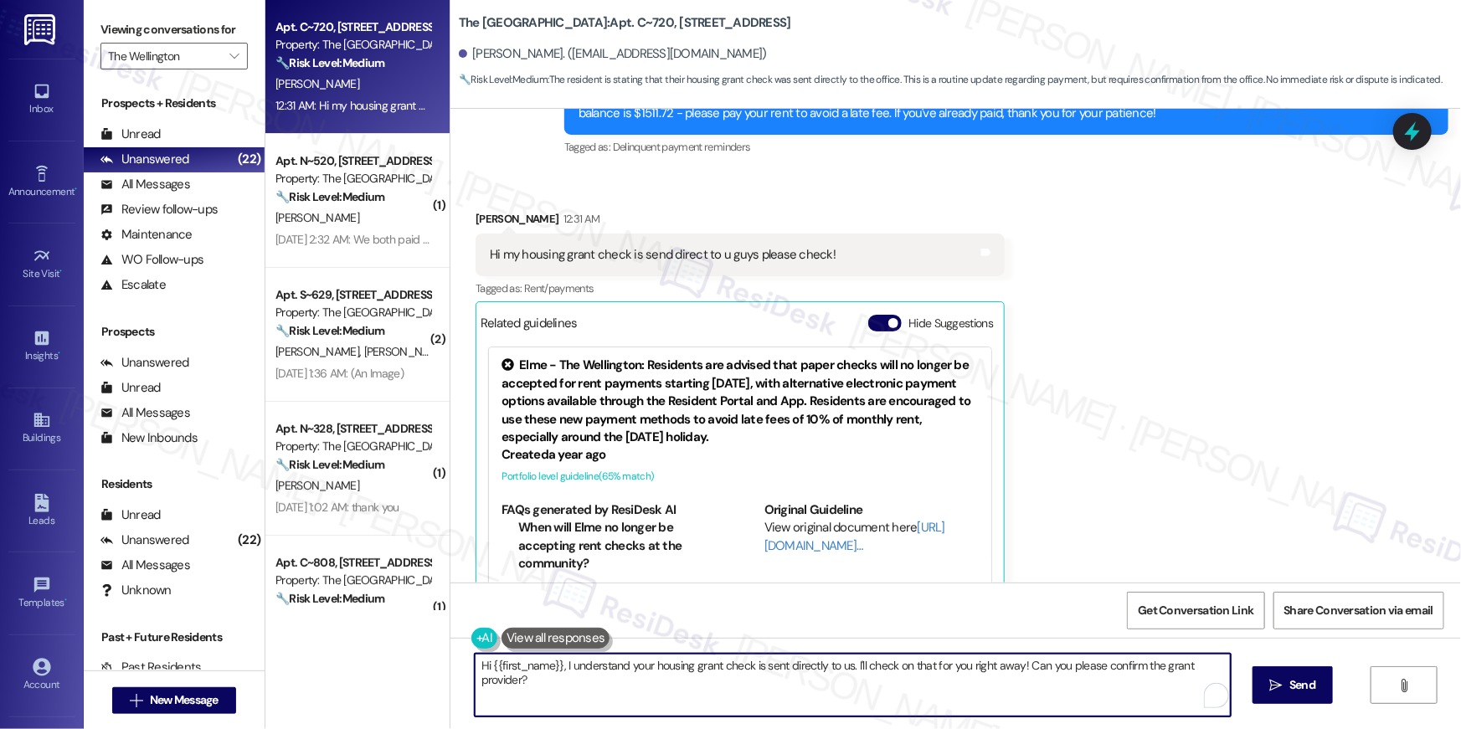
drag, startPoint x: 854, startPoint y: 680, endPoint x: 841, endPoint y: 676, distance: 14.0
click at [854, 682] on textarea "Hi {{first_name}}, I understand your housing grant check is sent directly to us…" at bounding box center [853, 685] width 756 height 63
click at [841, 676] on textarea "Hi {{first_name}}, I understand your housing grant check is sent directly to us…" at bounding box center [853, 685] width 756 height 63
drag, startPoint x: 847, startPoint y: 671, endPoint x: 828, endPoint y: 675, distance: 19.7
click at [846, 675] on textarea "Hi {{first_name}}, I understand your housing grant check is sent directly to us…" at bounding box center [853, 685] width 756 height 63
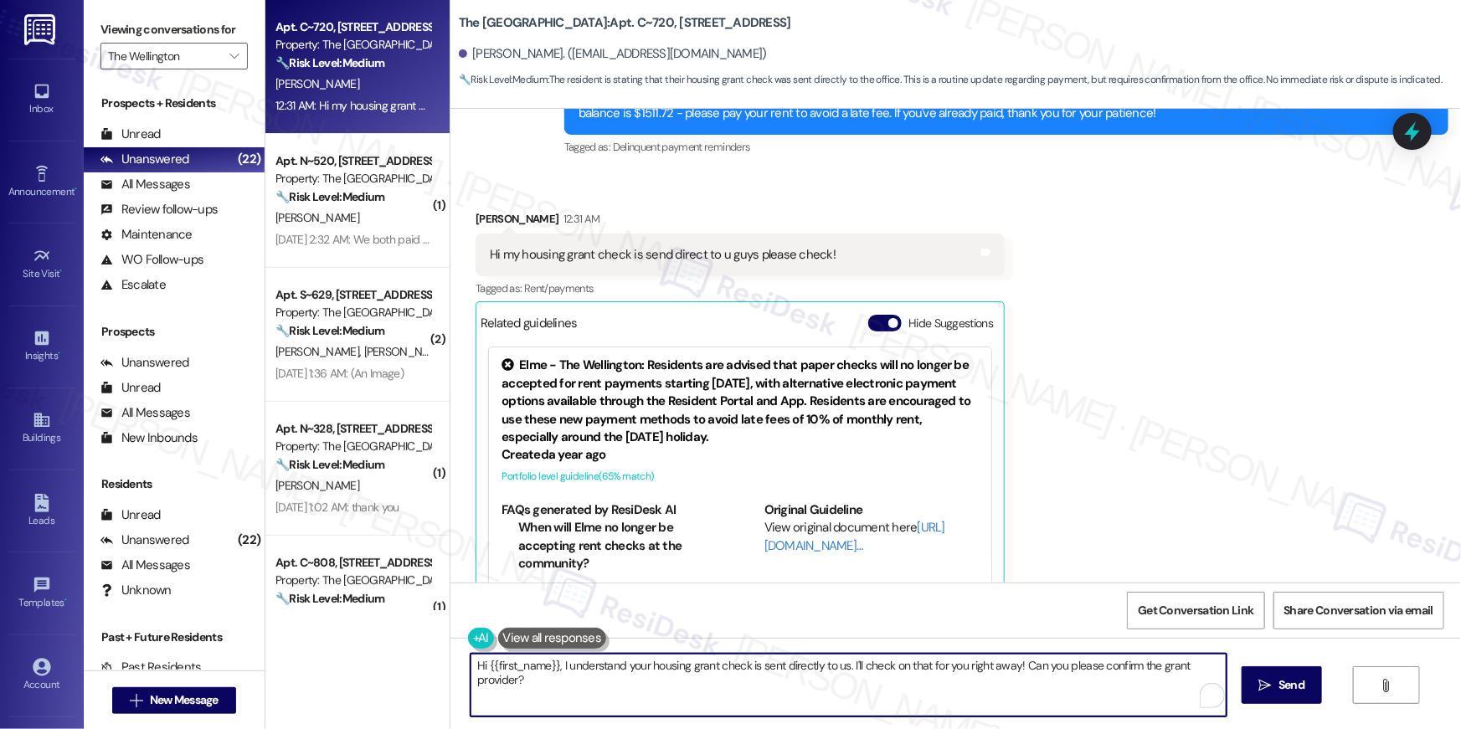
click at [845, 666] on textarea "Hi {{first_name}}, I understand your housing grant check is sent directly to us…" at bounding box center [849, 685] width 756 height 63
drag, startPoint x: 845, startPoint y: 670, endPoint x: 849, endPoint y: 712, distance: 42.1
click at [849, 712] on textarea "Hi {{first_name}}, I understand your housing grant check is sent directly to us…" at bounding box center [849, 685] width 756 height 63
type textarea "Hi {{first_name}}, I understand your housing grant check is sent directly to us…"
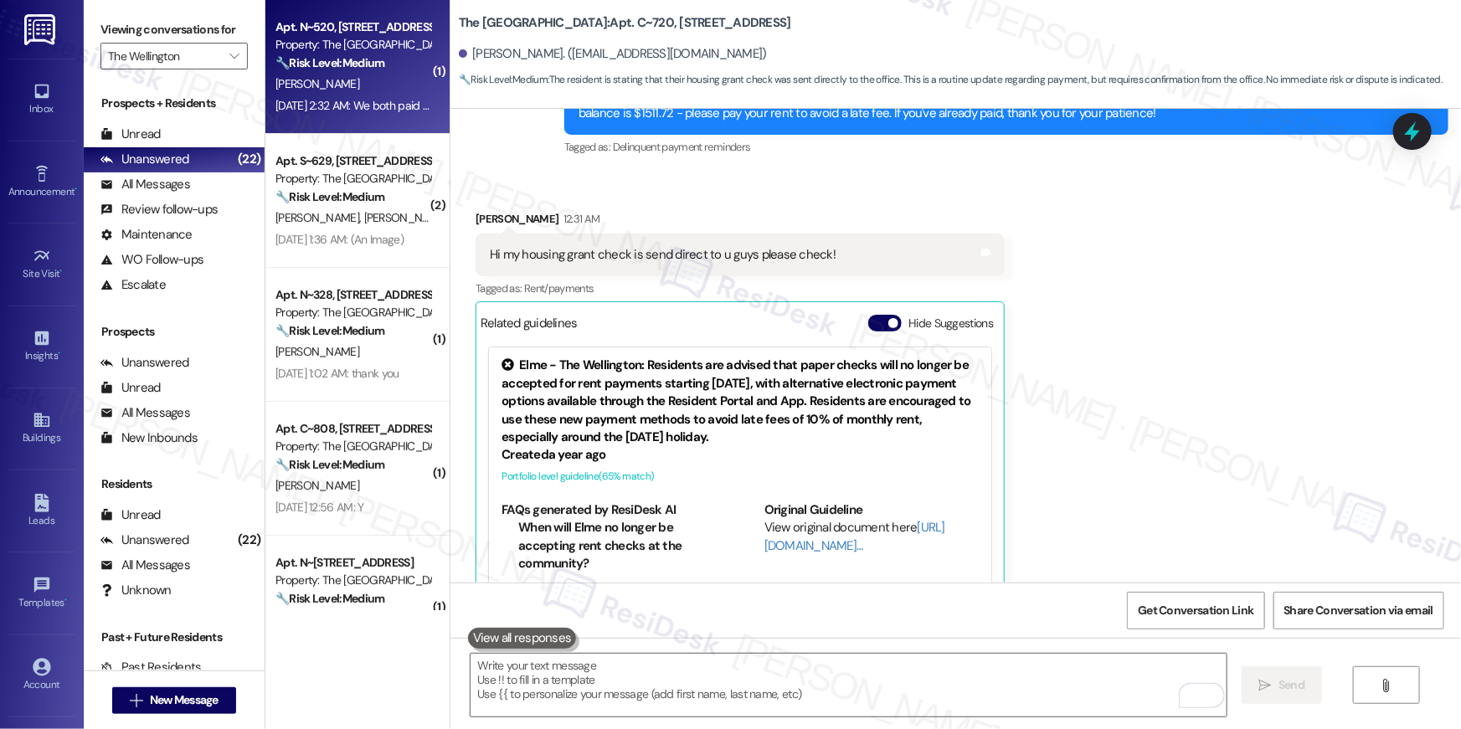
click at [317, 78] on span "G. Arias-Castro" at bounding box center [318, 83] width 84 height 15
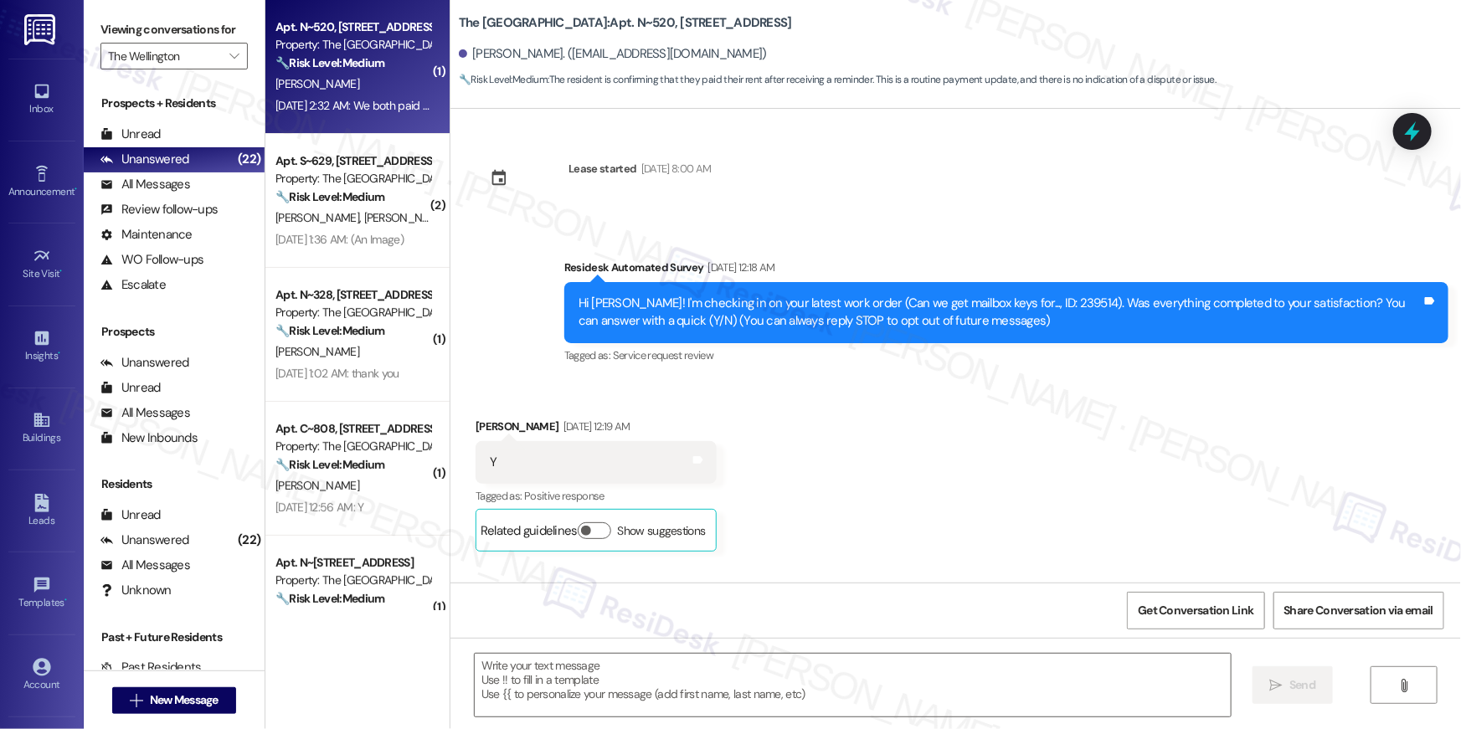
scroll to position [9757, 0]
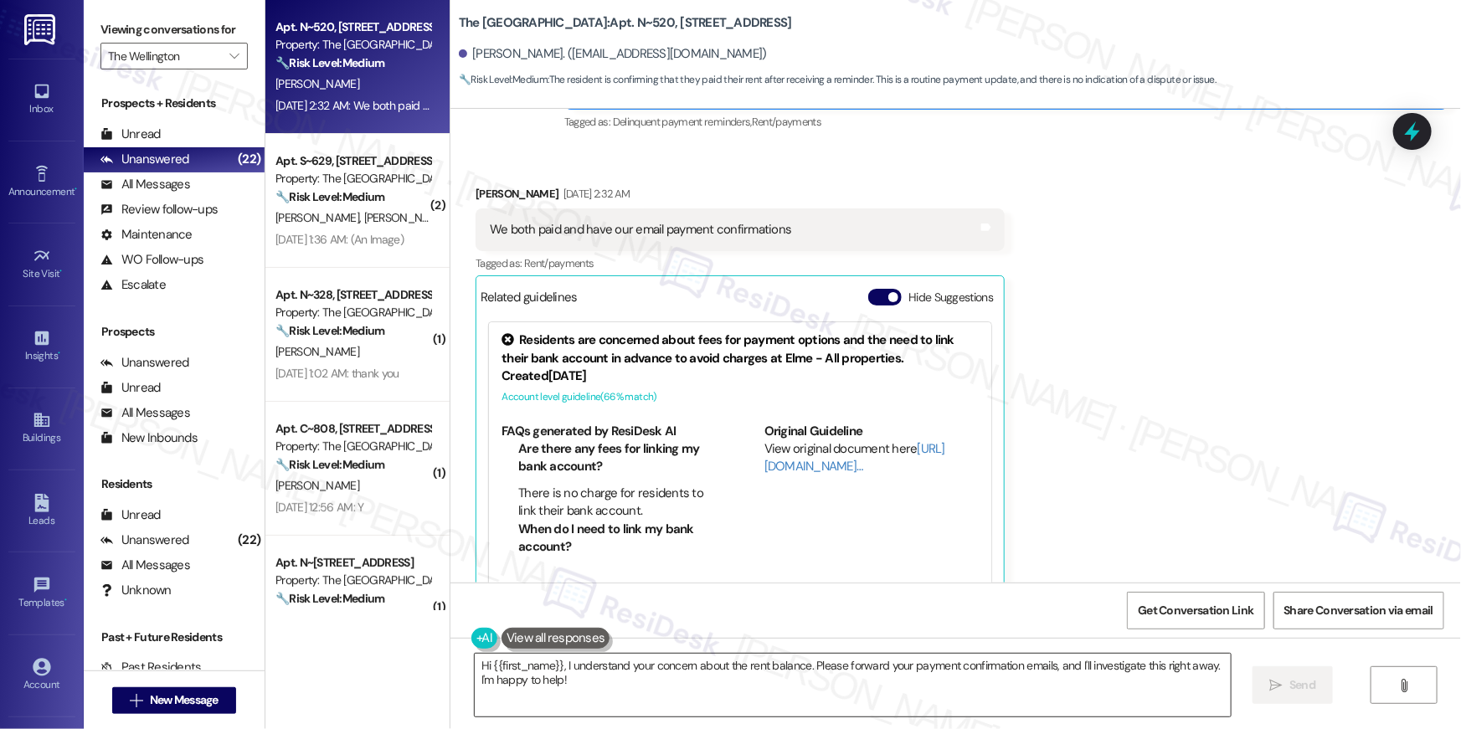
click at [659, 704] on textarea "Hi {{first_name}}, I understand your concern about the rent balance. Please for…" at bounding box center [853, 685] width 756 height 63
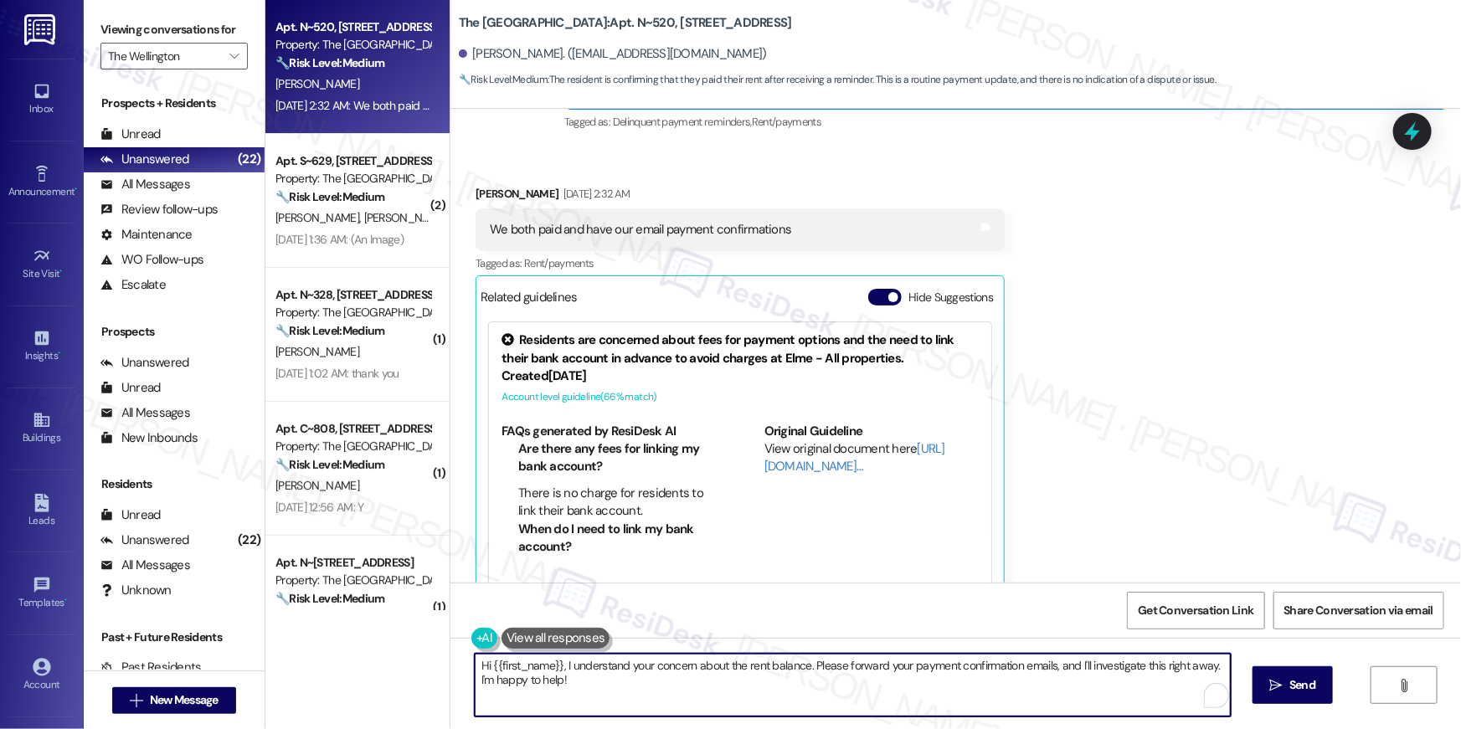
click at [698, 687] on textarea "Hi {{first_name}}, I understand your concern about the rent balance. Please for…" at bounding box center [853, 685] width 756 height 63
click at [851, 677] on textarea "Hi {{first_name}}, I understand your concern about the rent balance. Please for…" at bounding box center [853, 685] width 756 height 63
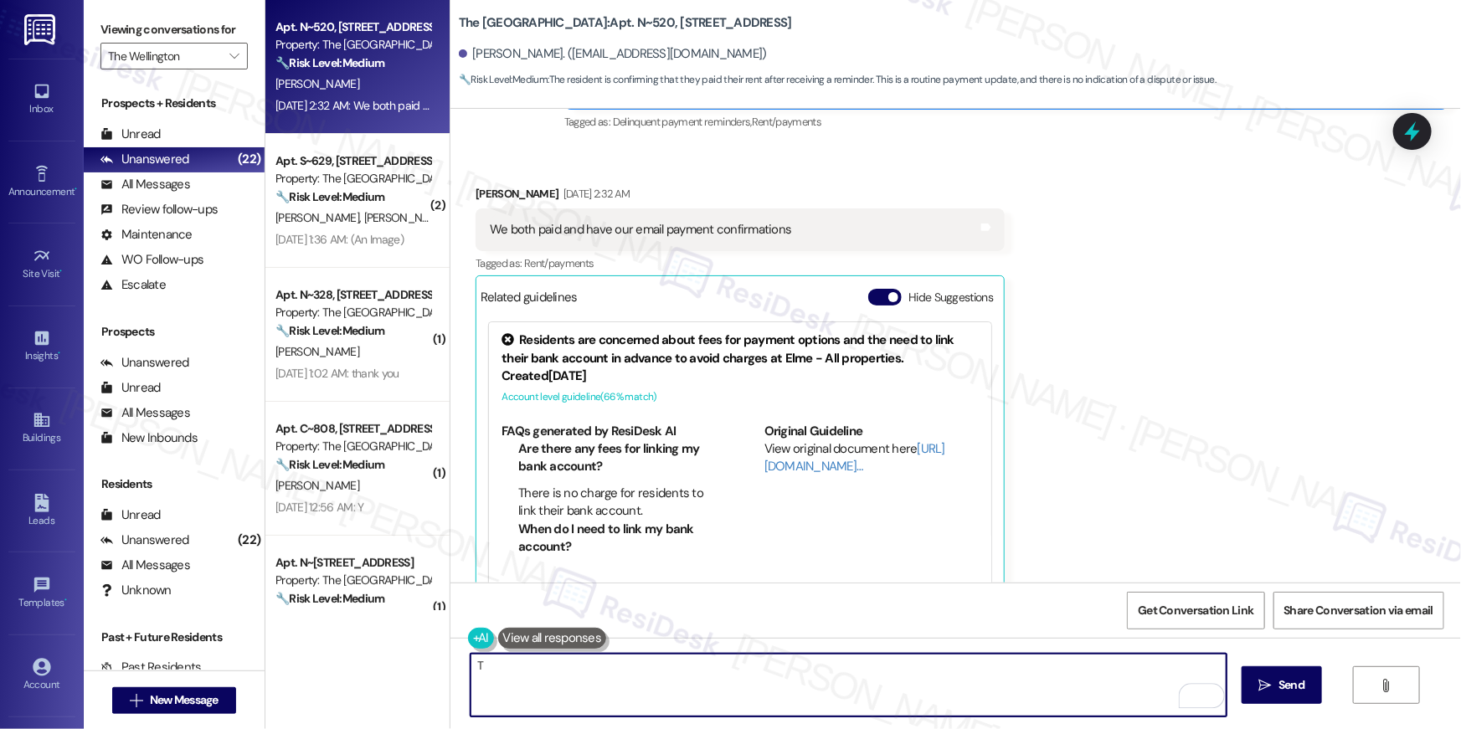
type textarea "T"
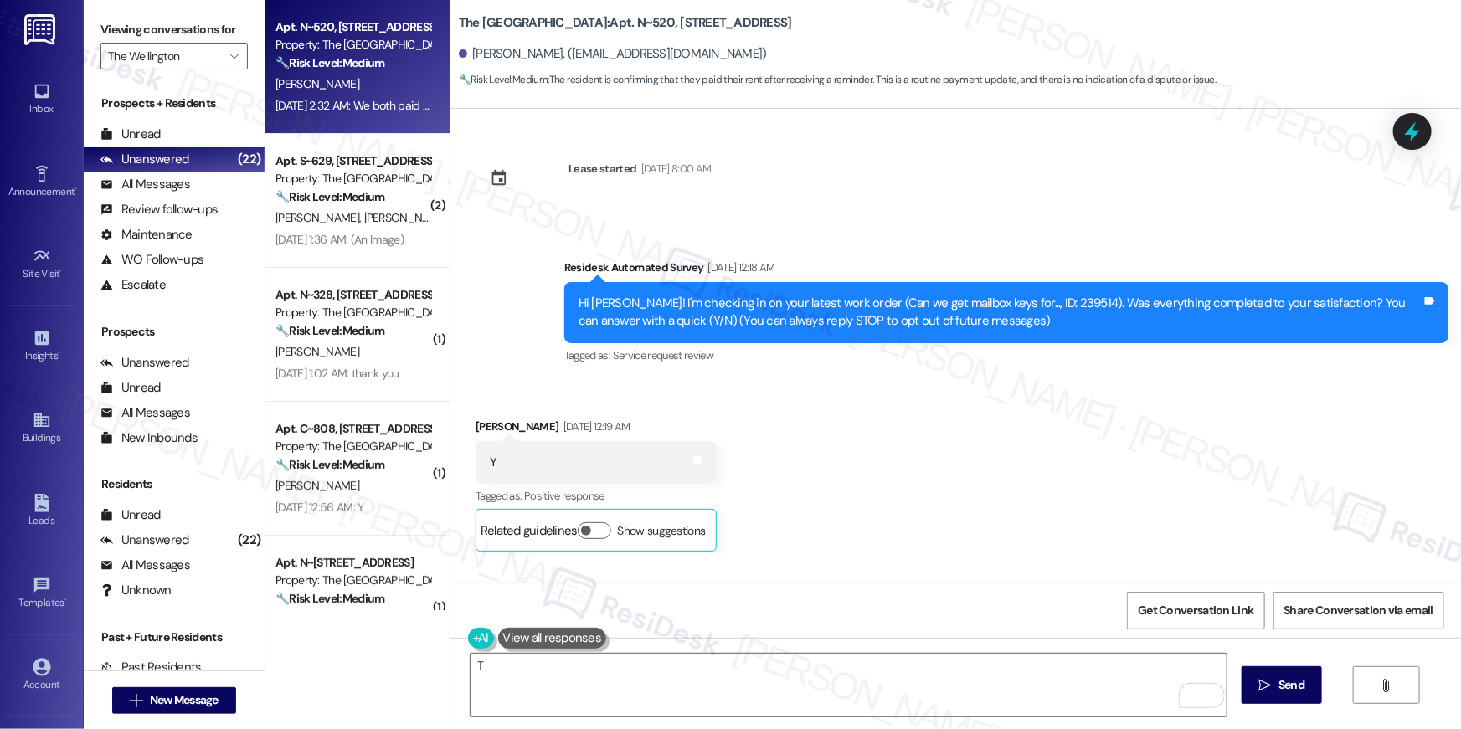
scroll to position [9757, 0]
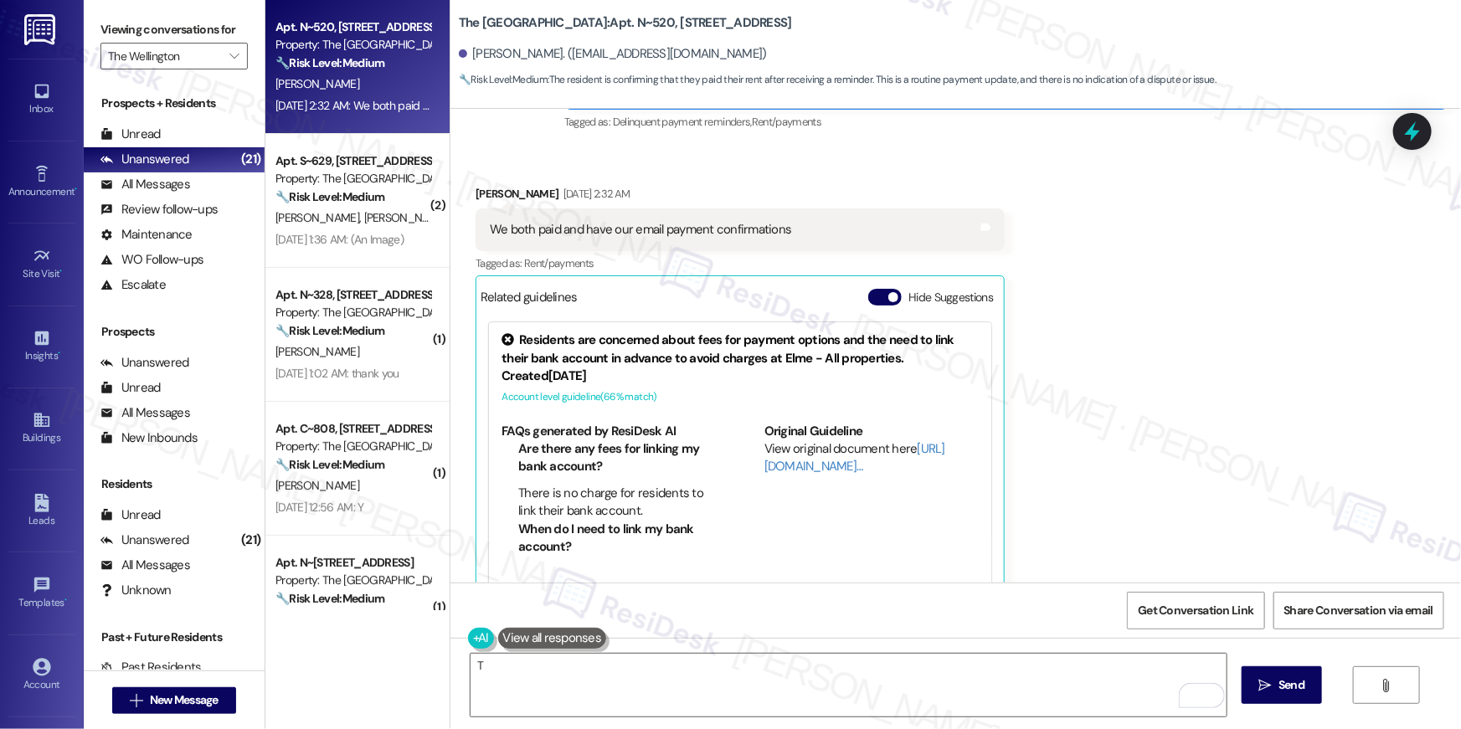
click at [1247, 229] on div "Received via SMS [PERSON_NAME] [DATE] 2:32 AM We both paid and have our email p…" at bounding box center [956, 385] width 1011 height 476
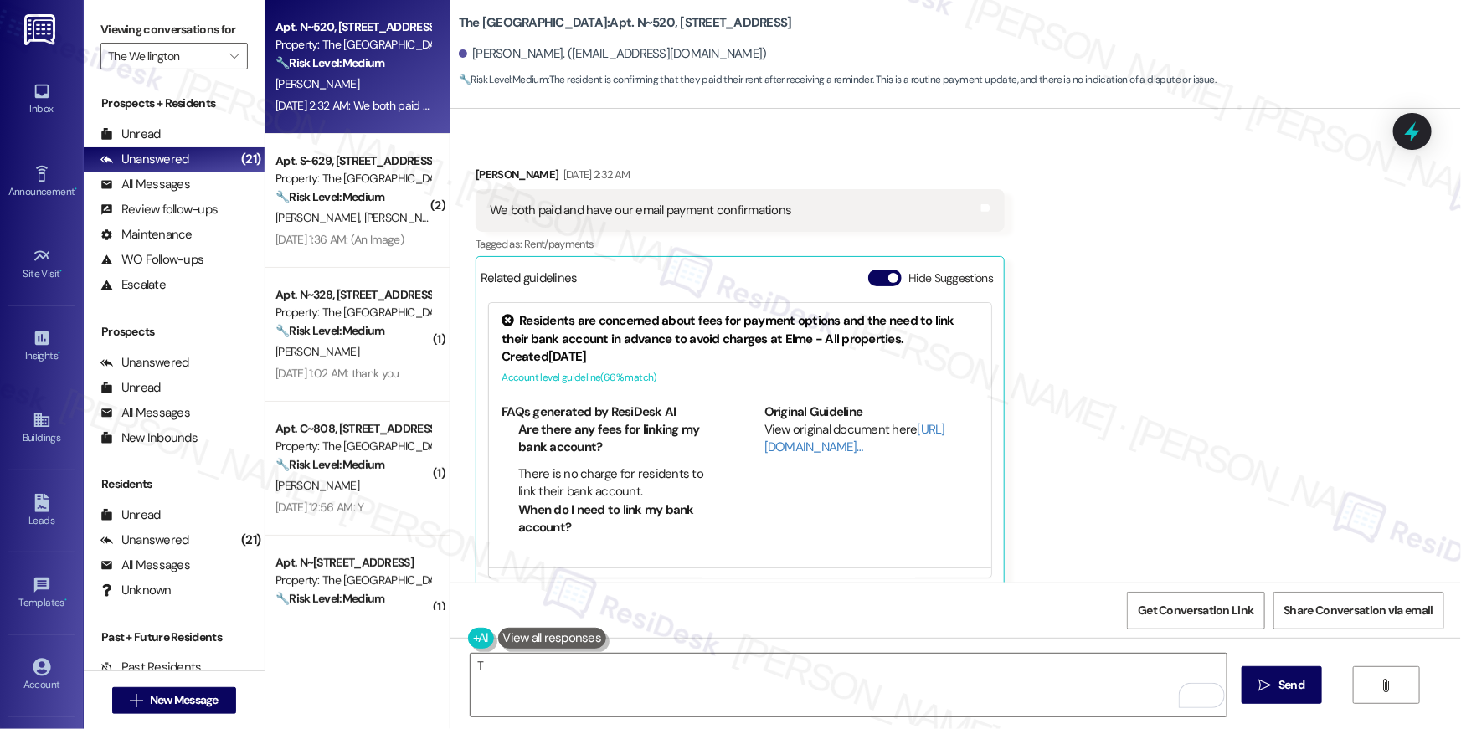
scroll to position [9912, 0]
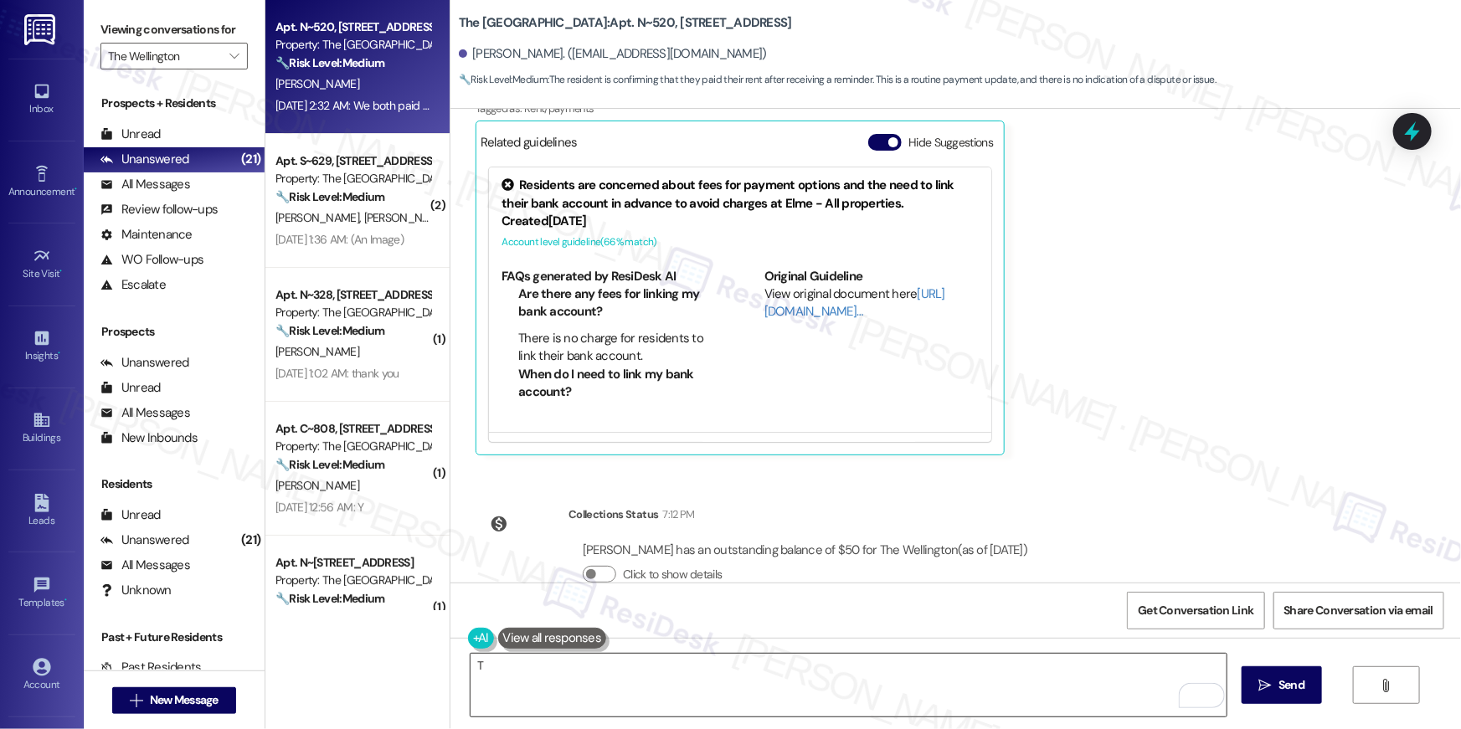
click at [870, 678] on textarea "T" at bounding box center [849, 685] width 756 height 63
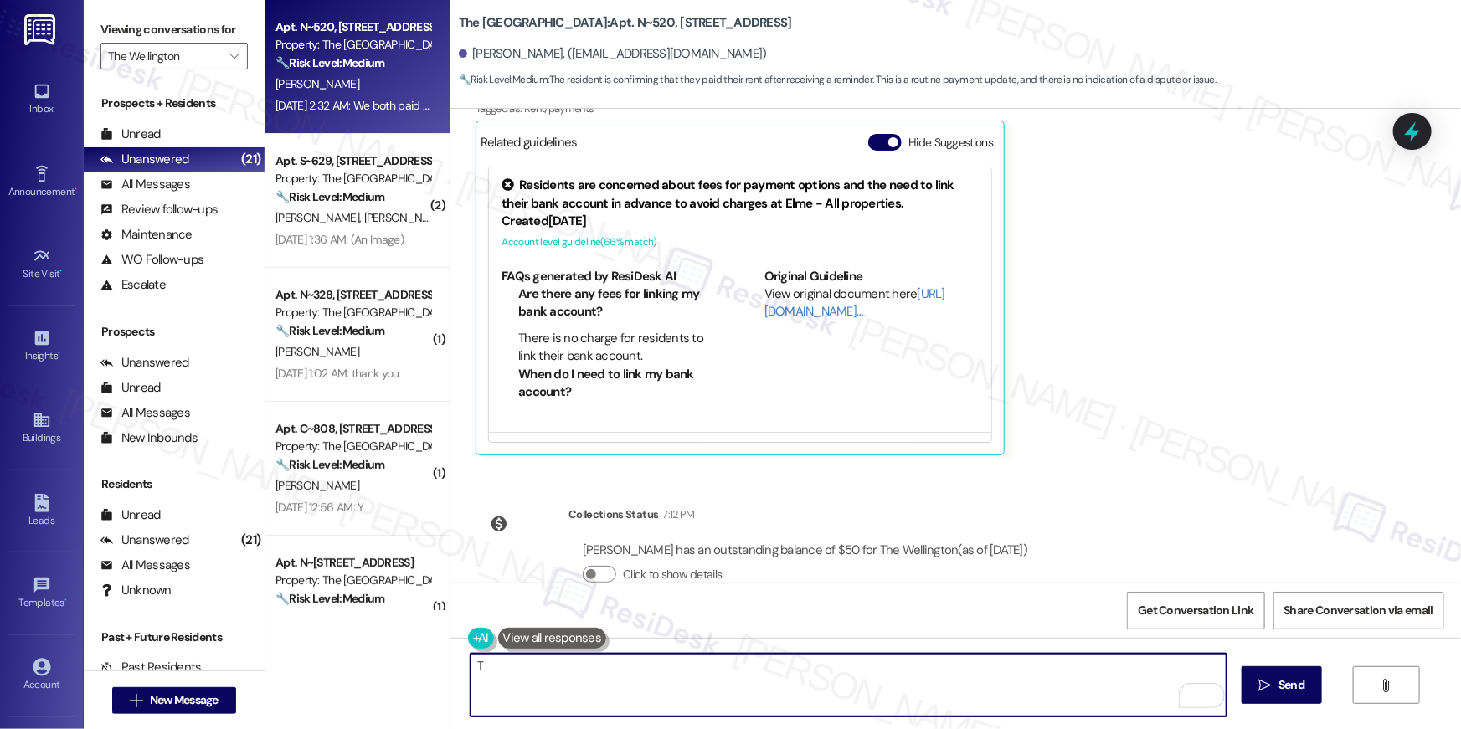
paste textarea "[PERSON_NAME] you so much for your rent payment, {{first_name}}. We really appr…"
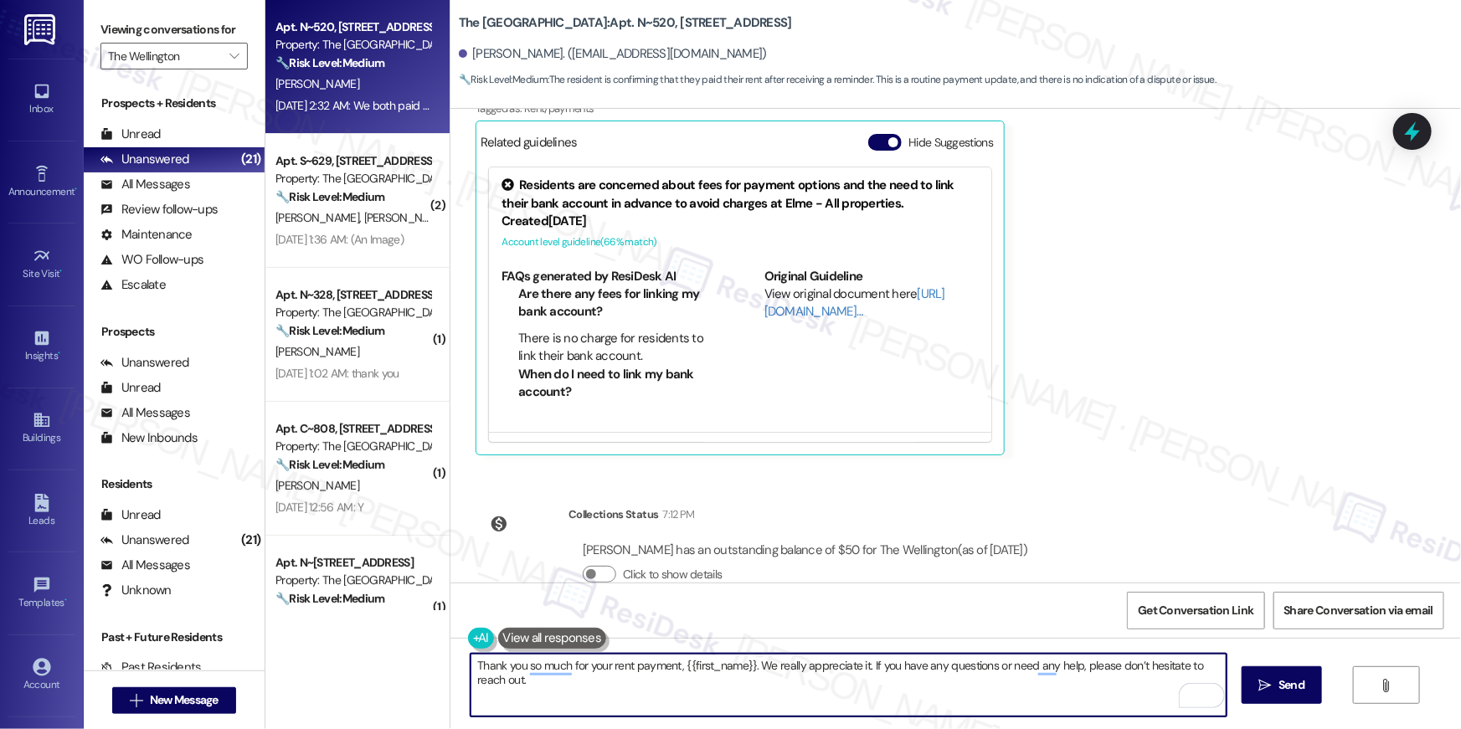
click at [874, 688] on textarea "Thank you so much for your rent payment, {{first_name}}. We really appreciate i…" at bounding box center [849, 685] width 756 height 63
type textarea "Thank you so much for your rent payment, {{first_name}}. We really appreciate i…"
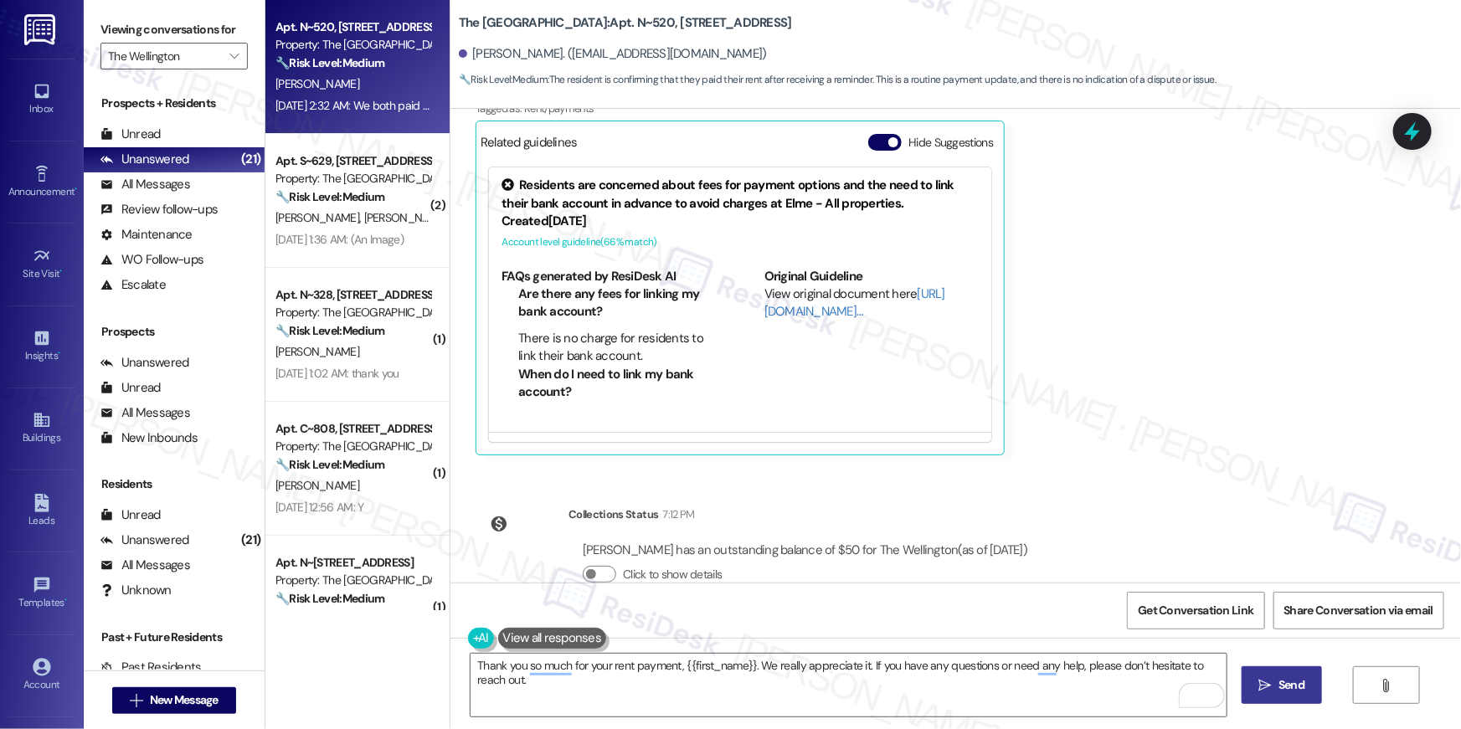
click at [1293, 683] on span "Send" at bounding box center [1292, 686] width 26 height 18
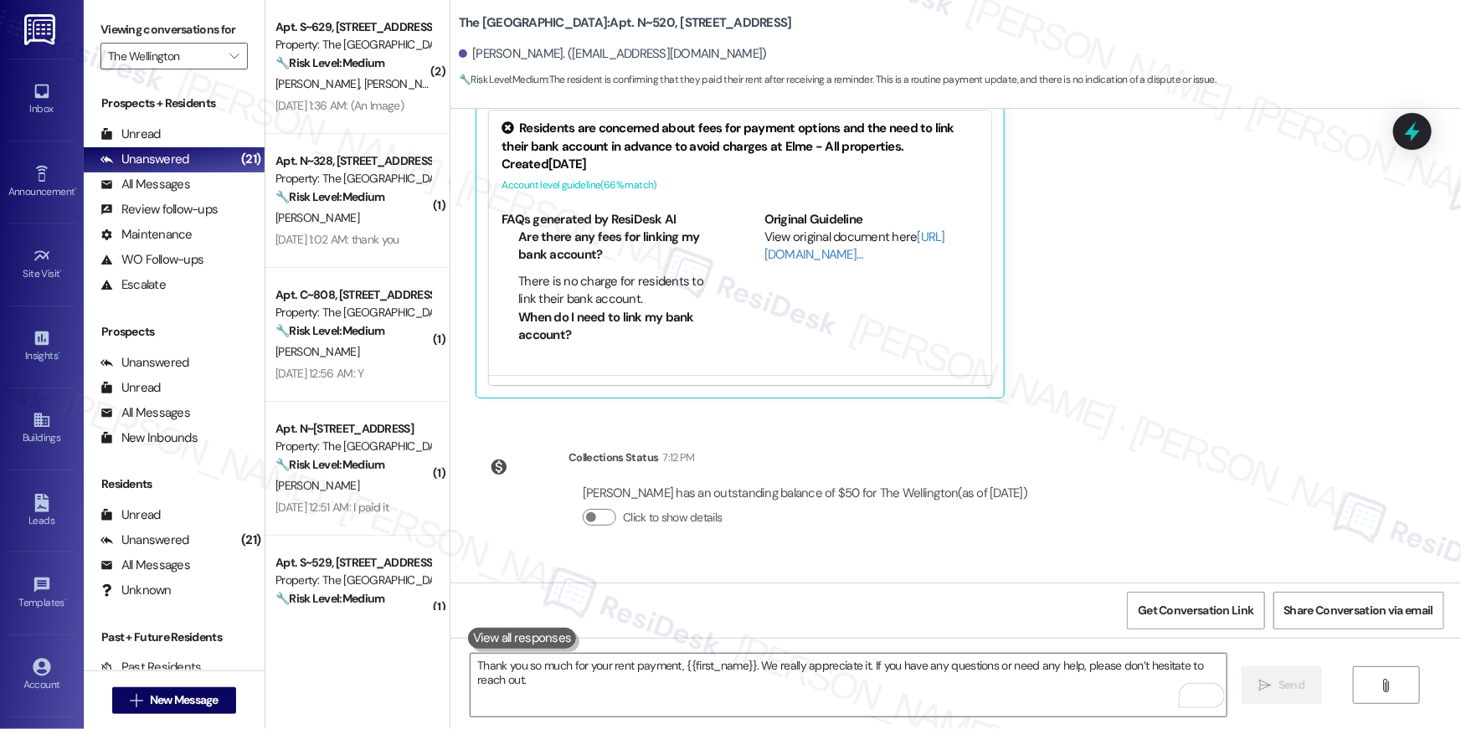
scroll to position [10029, 0]
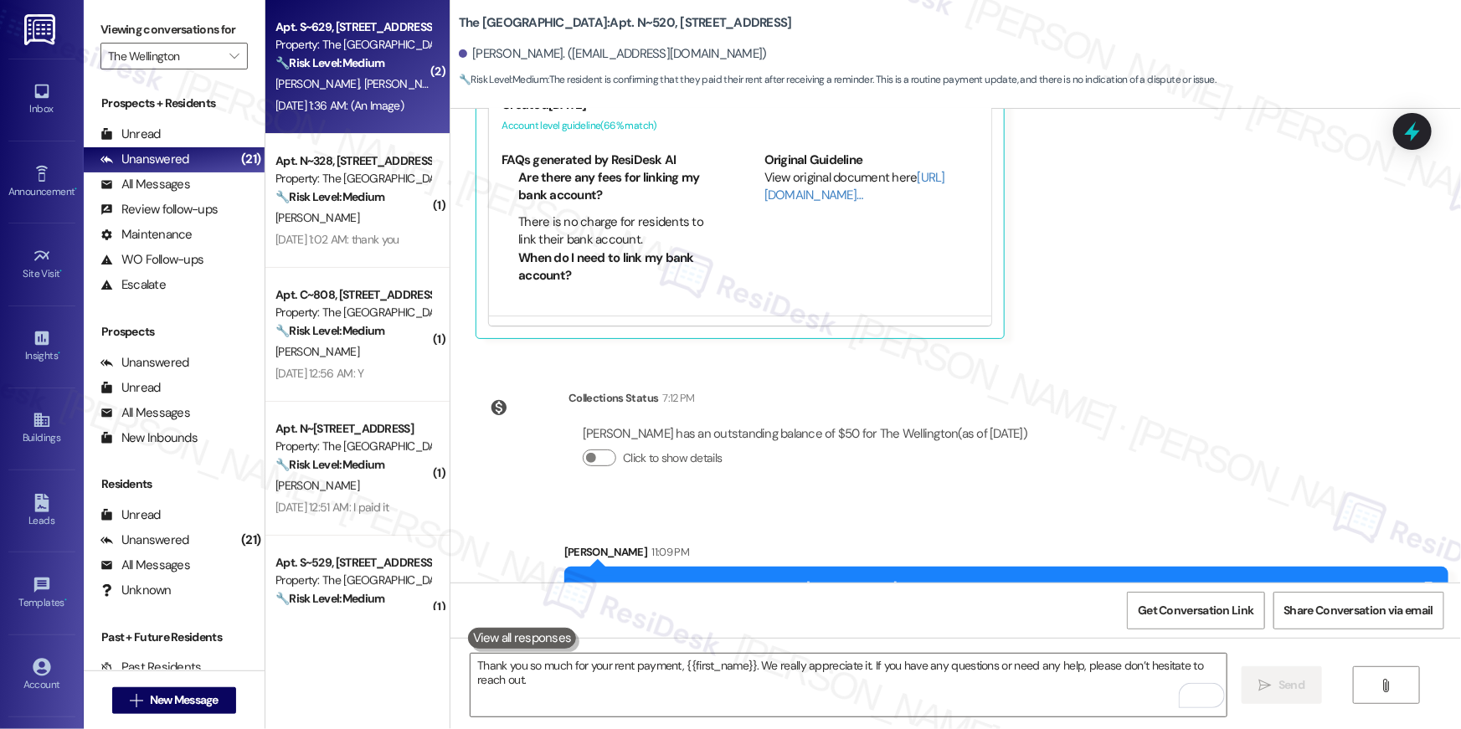
click at [314, 82] on span "[PERSON_NAME]" at bounding box center [320, 83] width 89 height 15
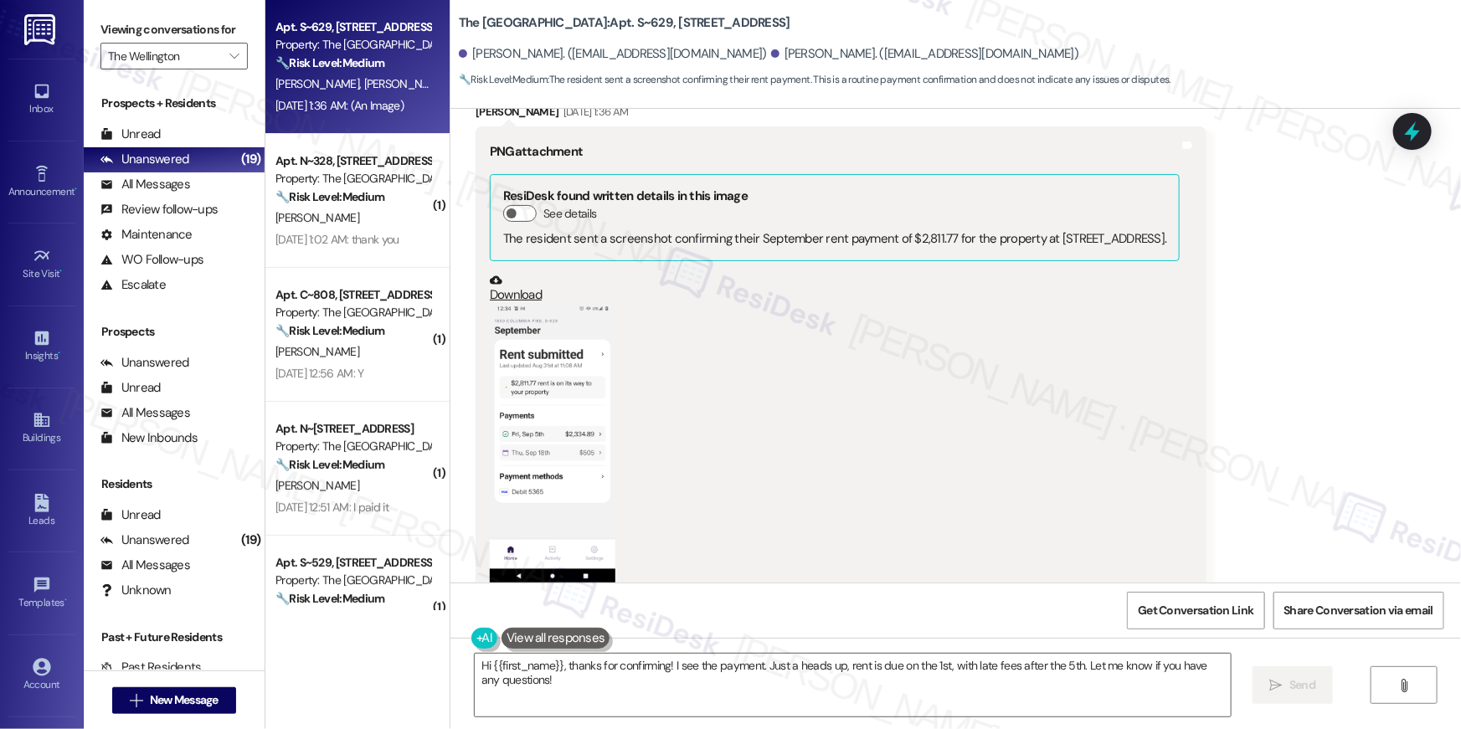
scroll to position [41581, 0]
click at [629, 691] on textarea "Hi {{first_name}}, thanks for confirming! I see the payment. Just a heads up, r…" at bounding box center [853, 685] width 756 height 63
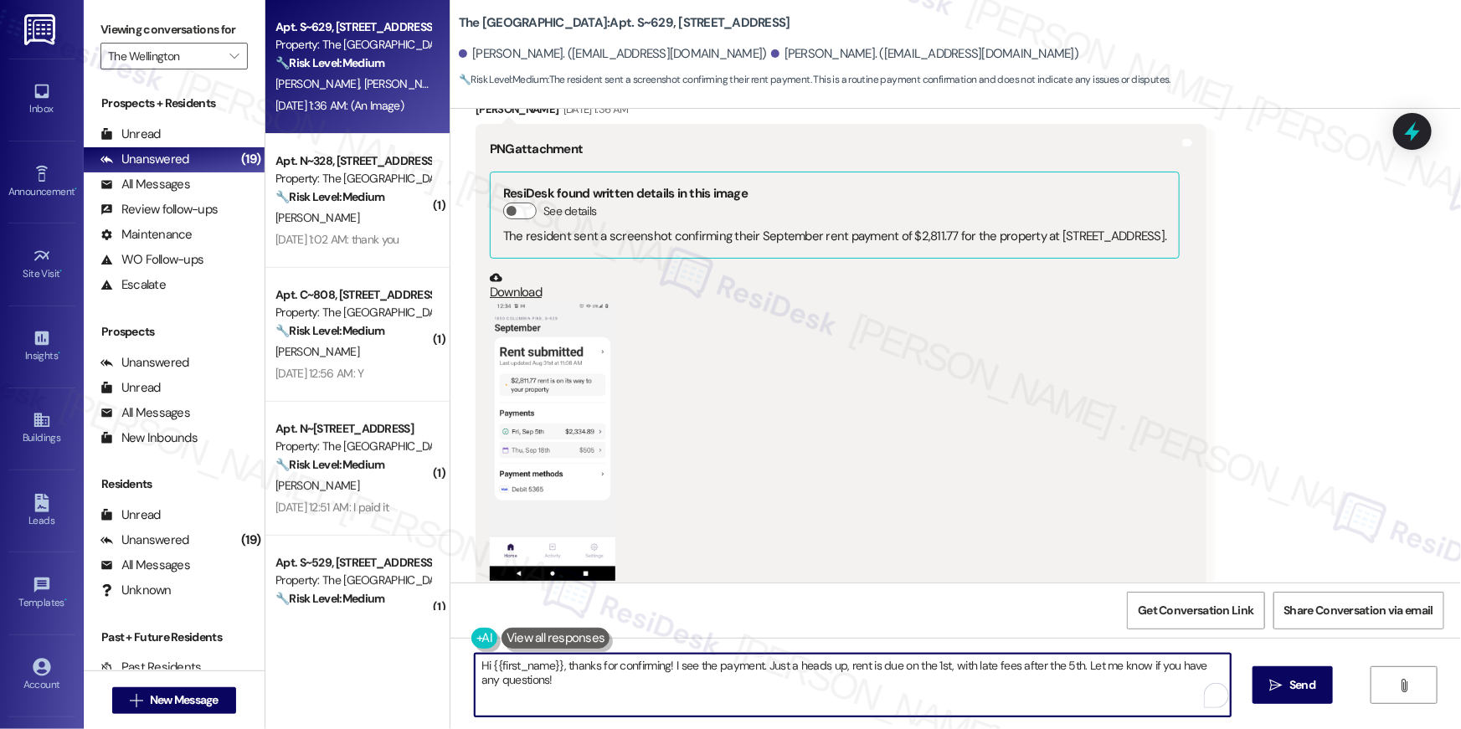
paste textarea "Thank you so much for your rent payment, {{first_name}}. We really appreciate i…"
type textarea "Thank you so much for your rent payment, {{first_name}}. We really appreciate i…"
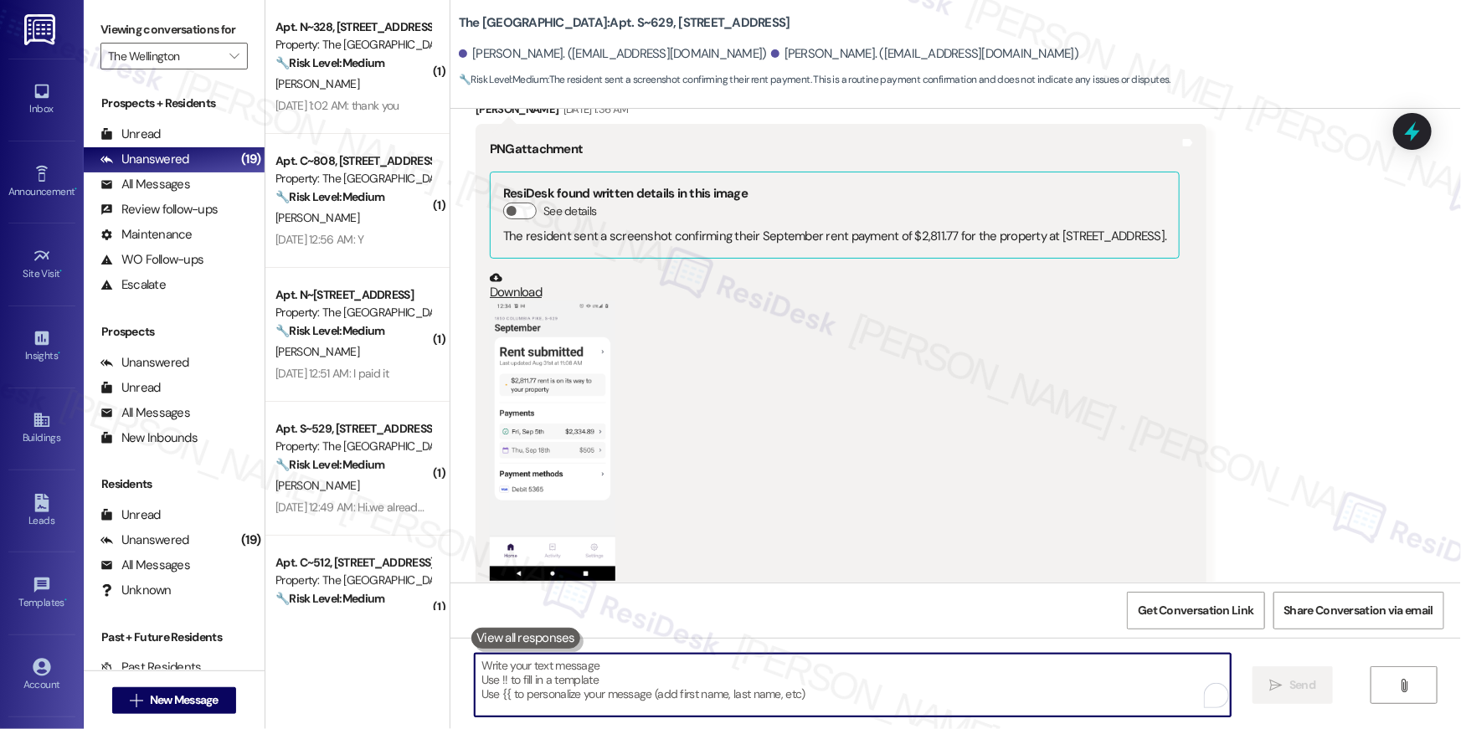
scroll to position [41782, 0]
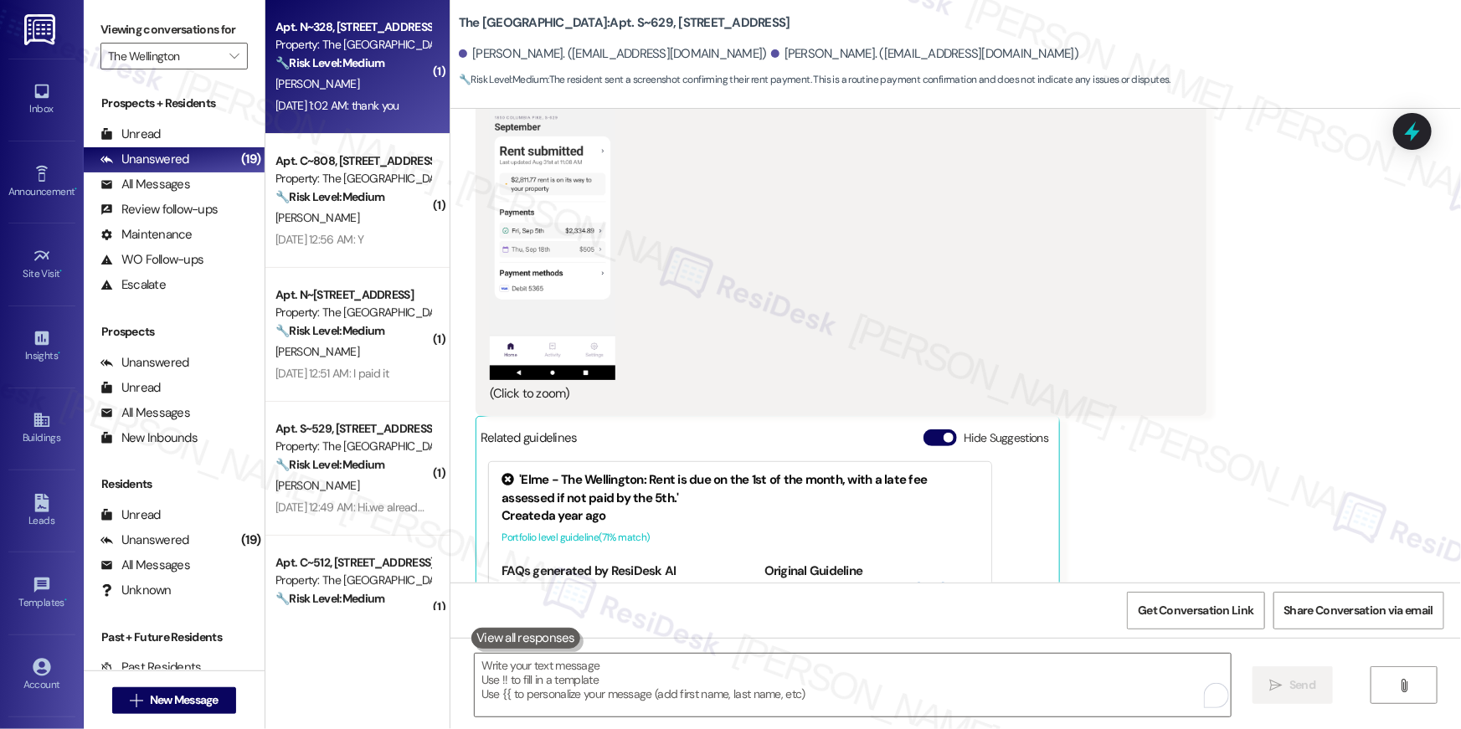
click at [327, 88] on div "[PERSON_NAME]" at bounding box center [353, 84] width 158 height 21
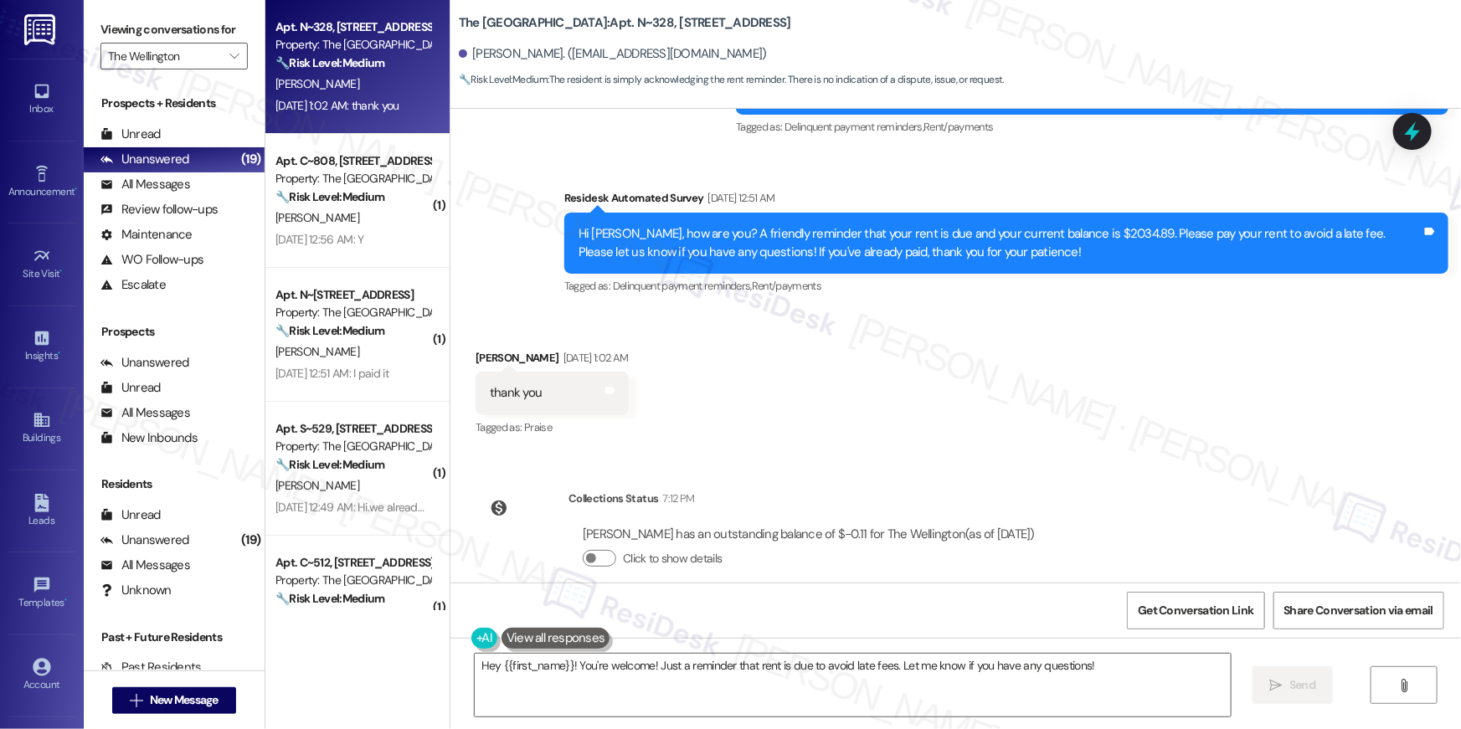
scroll to position [6620, 0]
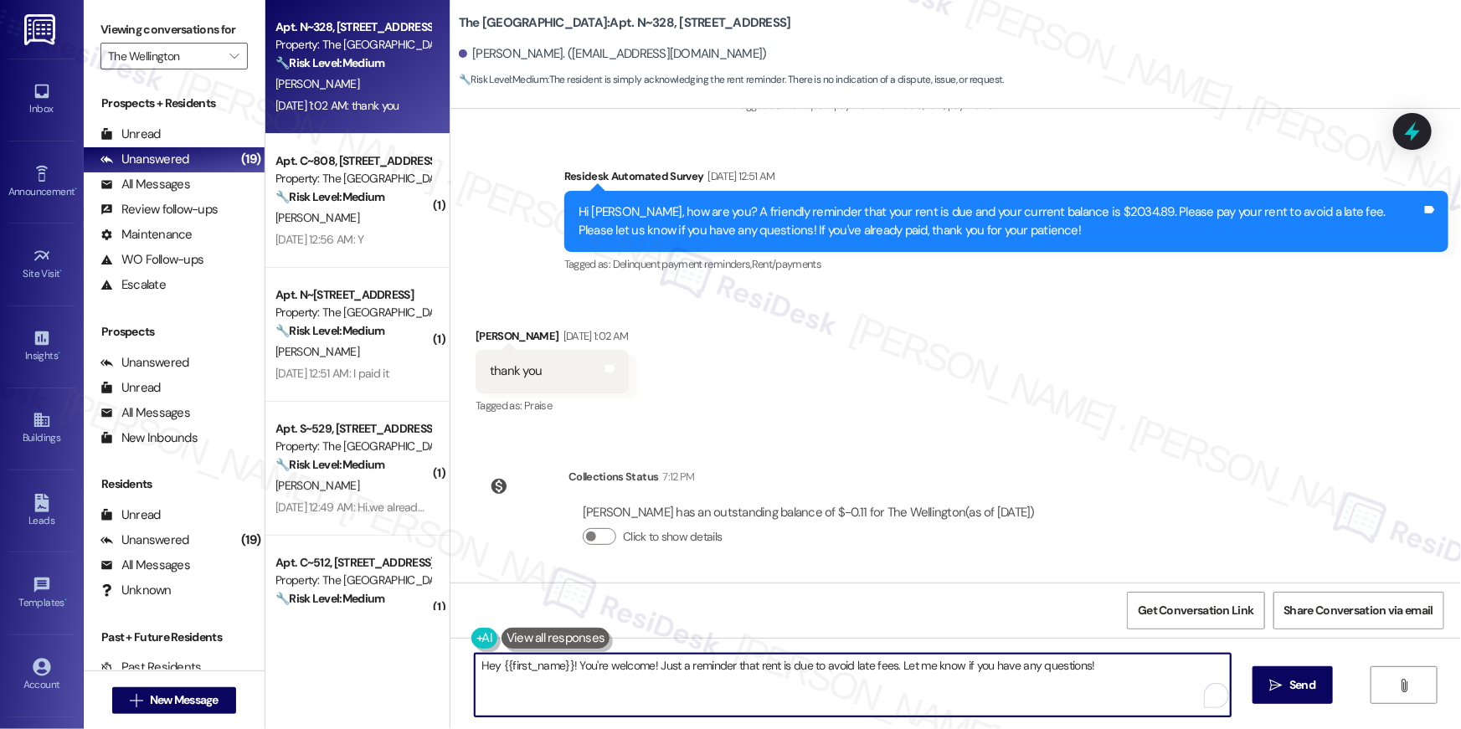
click at [815, 696] on textarea "Hey {{first_name}}! You're welcome! Just a reminder that rent is due to avoid l…" at bounding box center [853, 685] width 756 height 63
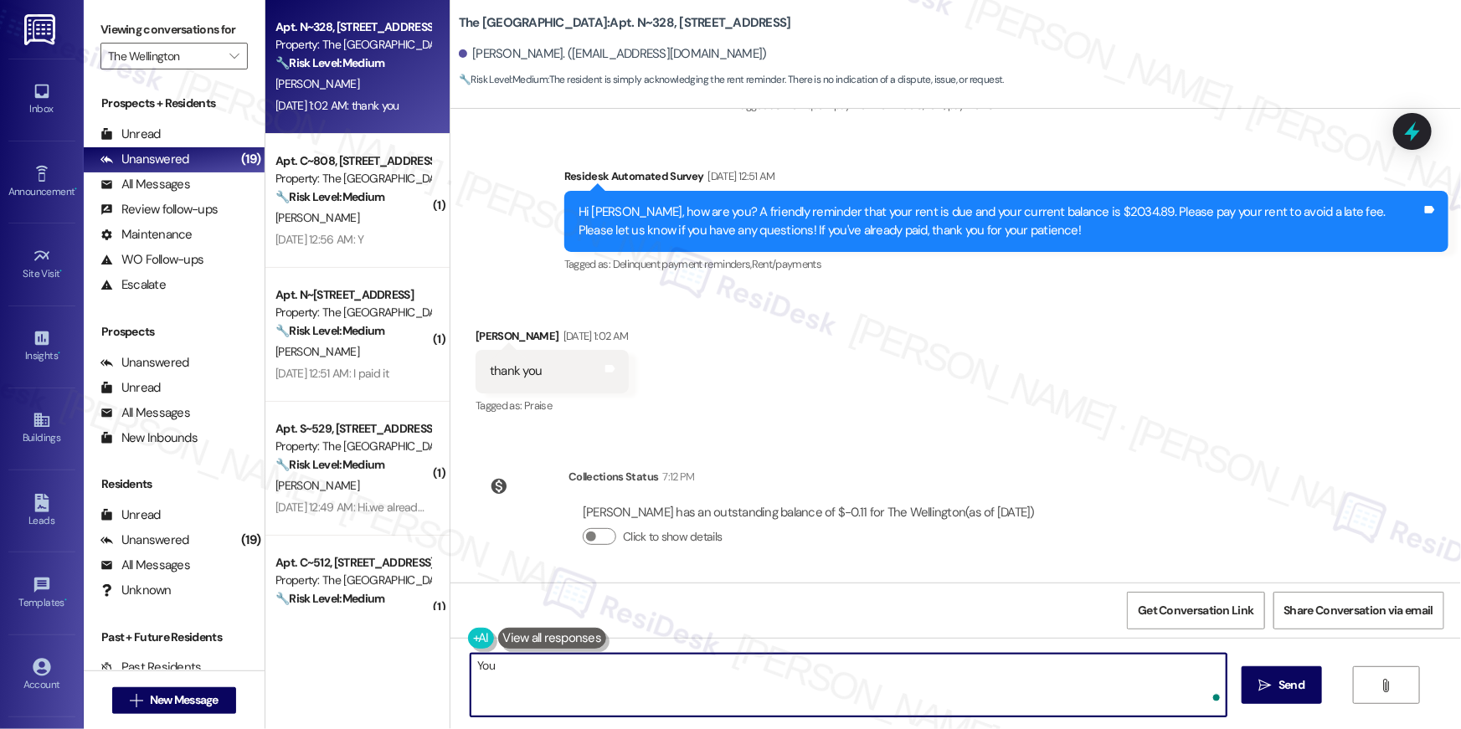
paste textarea "Thank you so much for your rent payment, {{first_name}}. We really appreciate i…"
type textarea "Thank you so much for your rent payment, {{first_name}}. We really appreciate i…"
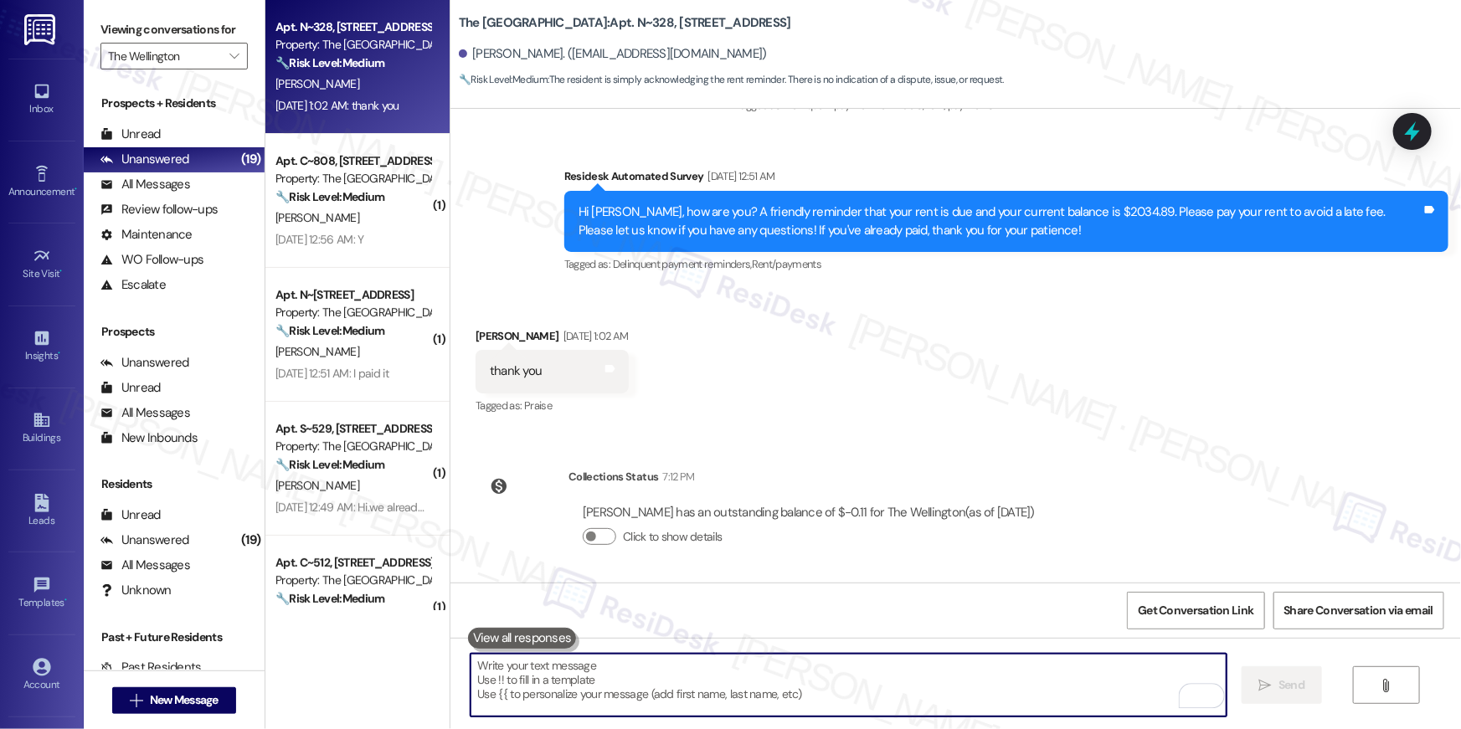
scroll to position [6466, 0]
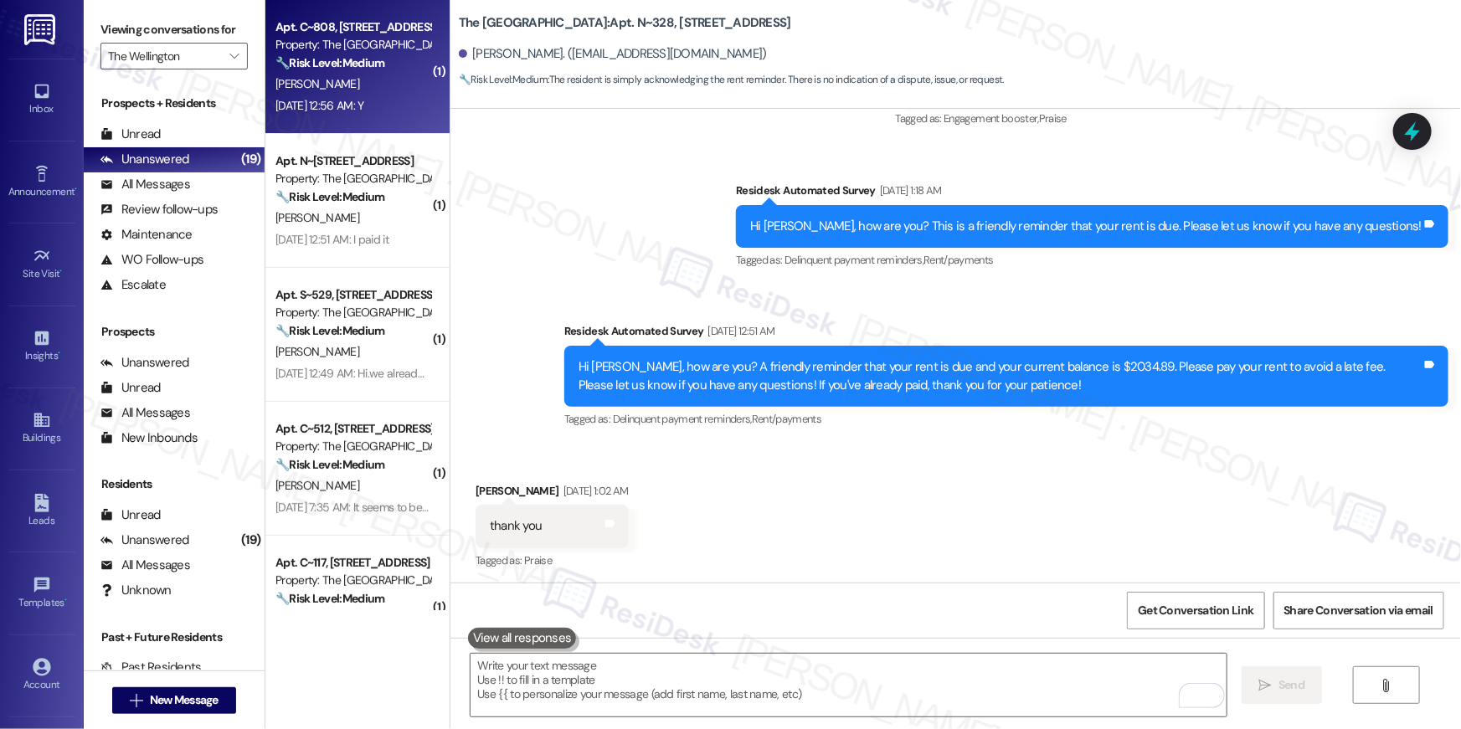
click at [366, 41] on div "Property: The [GEOGRAPHIC_DATA]" at bounding box center [353, 45] width 155 height 18
type textarea "Fetching suggested responses. Please feel free to read through the conversation…"
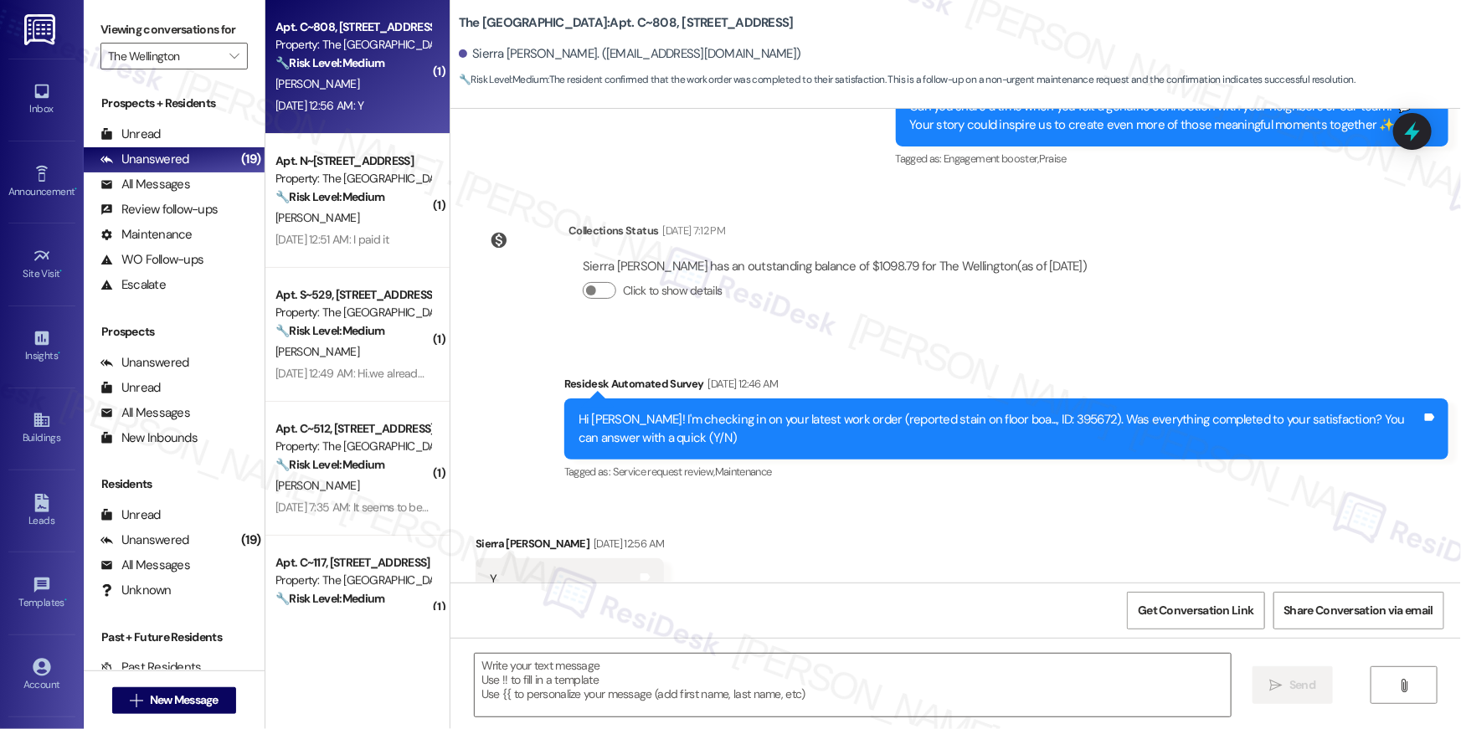
type textarea "Fetching suggested responses. Please feel free to read through the conversation…"
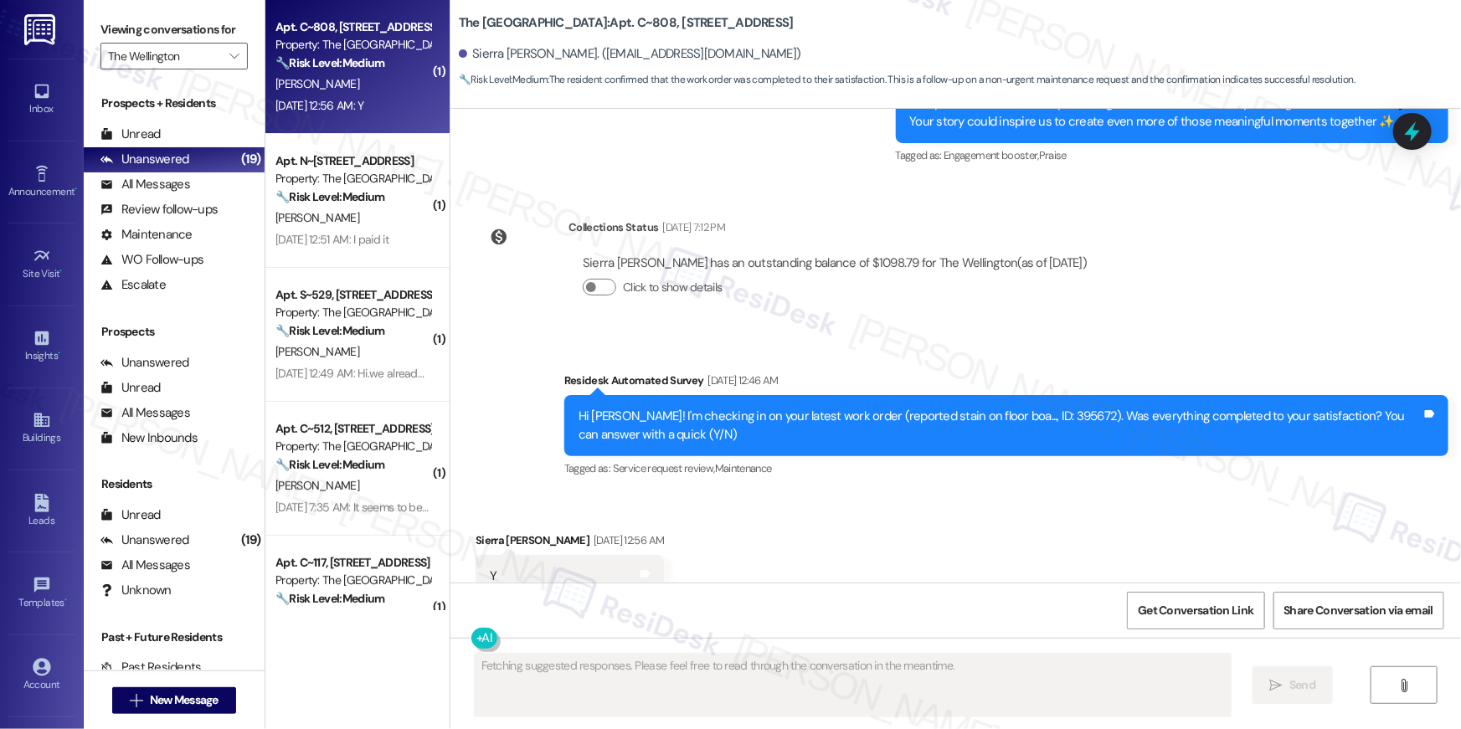
scroll to position [429, 0]
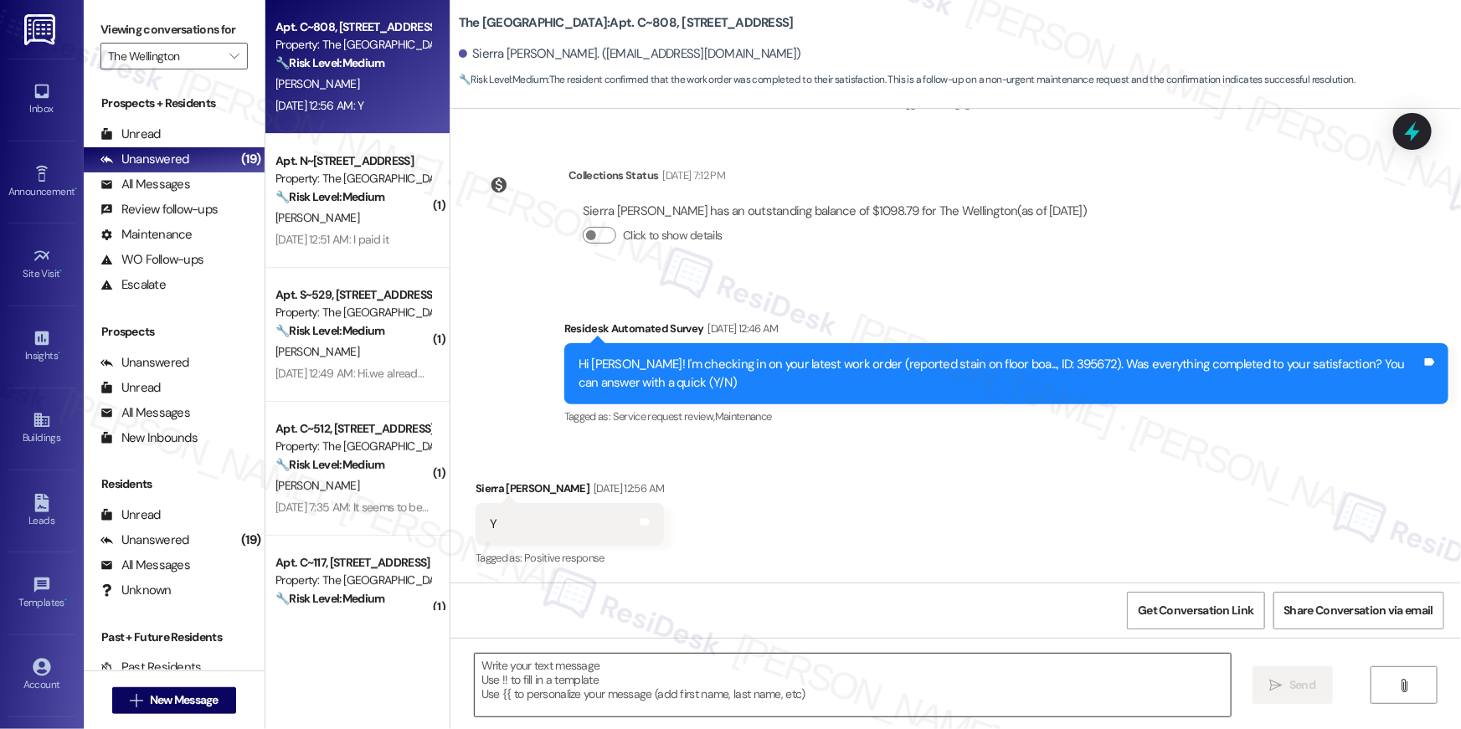
click at [955, 670] on textarea at bounding box center [853, 685] width 756 height 63
paste textarea "Hi {{first_name}}, I’m happy to hear your work order has been completed! If any…"
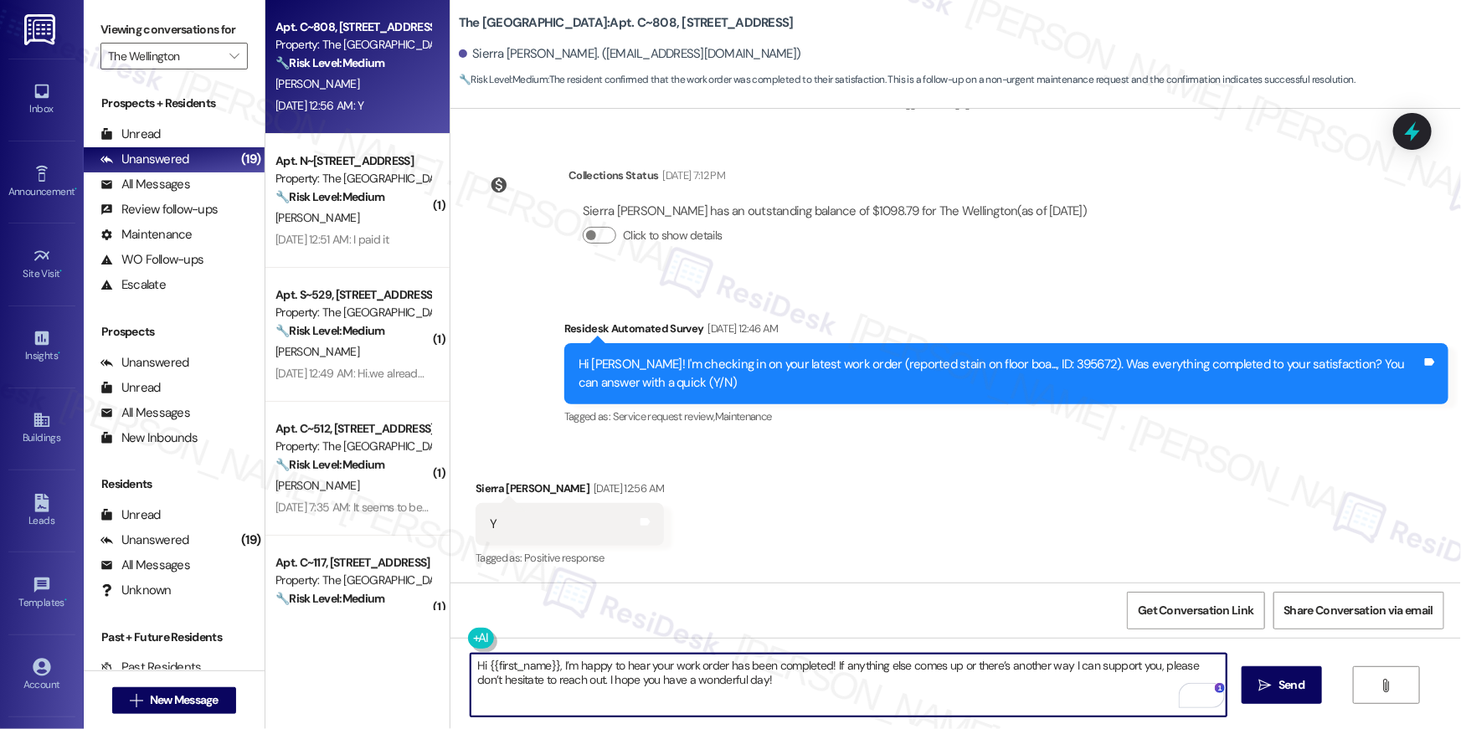
click at [891, 677] on textarea "Hi {{first_name}}, I’m happy to hear your work order has been completed! If any…" at bounding box center [849, 685] width 756 height 63
click at [893, 700] on textarea "Hi {{first_name}}, I’m happy to hear your work order has been completed! If any…" at bounding box center [849, 685] width 756 height 63
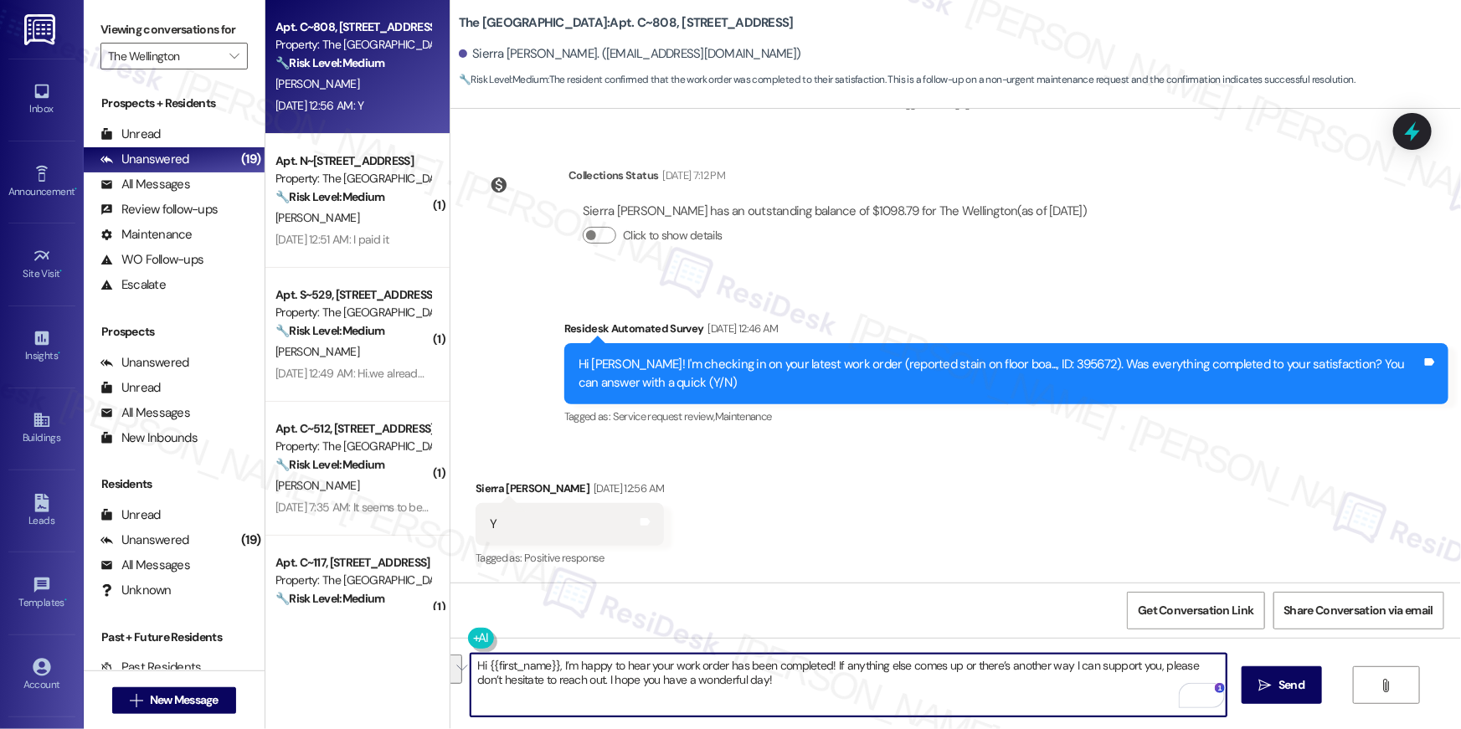
click at [893, 700] on textarea "Hi {{first_name}}, I’m happy to hear your work order has been completed! If any…" at bounding box center [849, 685] width 756 height 63
click at [1009, 686] on textarea "Hi {{first_name}}, I’m happy to hear your work order has been completed! If any…" at bounding box center [849, 685] width 756 height 63
type textarea "Hi {{first_name}}, I’m happy to hear your work order has been completed! If any…"
drag, startPoint x: 818, startPoint y: 724, endPoint x: 819, endPoint y: 698, distance: 25.1
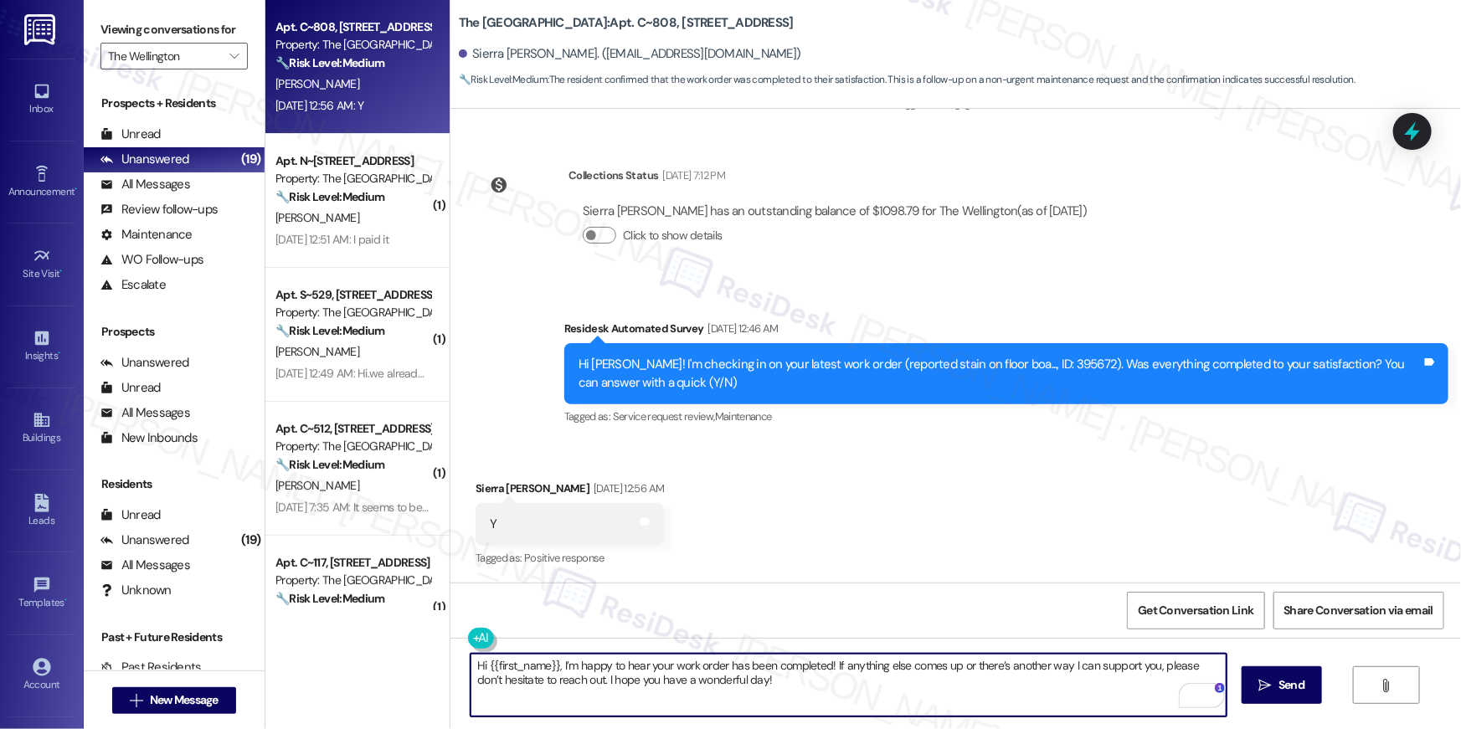
click at [818, 724] on div "Hi {{first_name}}, I’m happy to hear your work order has been completed! If any…" at bounding box center [956, 701] width 1011 height 126
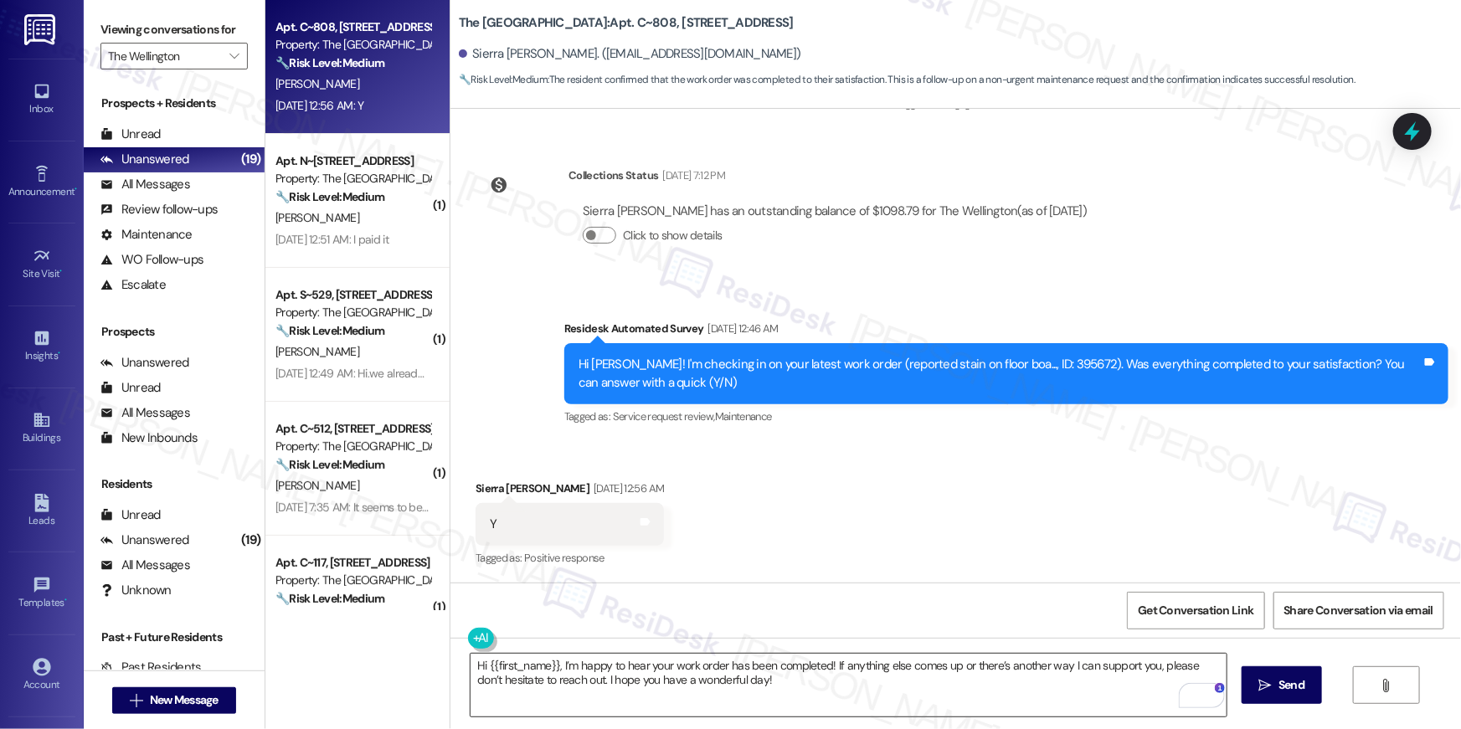
click at [818, 695] on textarea "Hi {{first_name}}, I’m happy to hear your work order has been completed! If any…" at bounding box center [849, 685] width 756 height 63
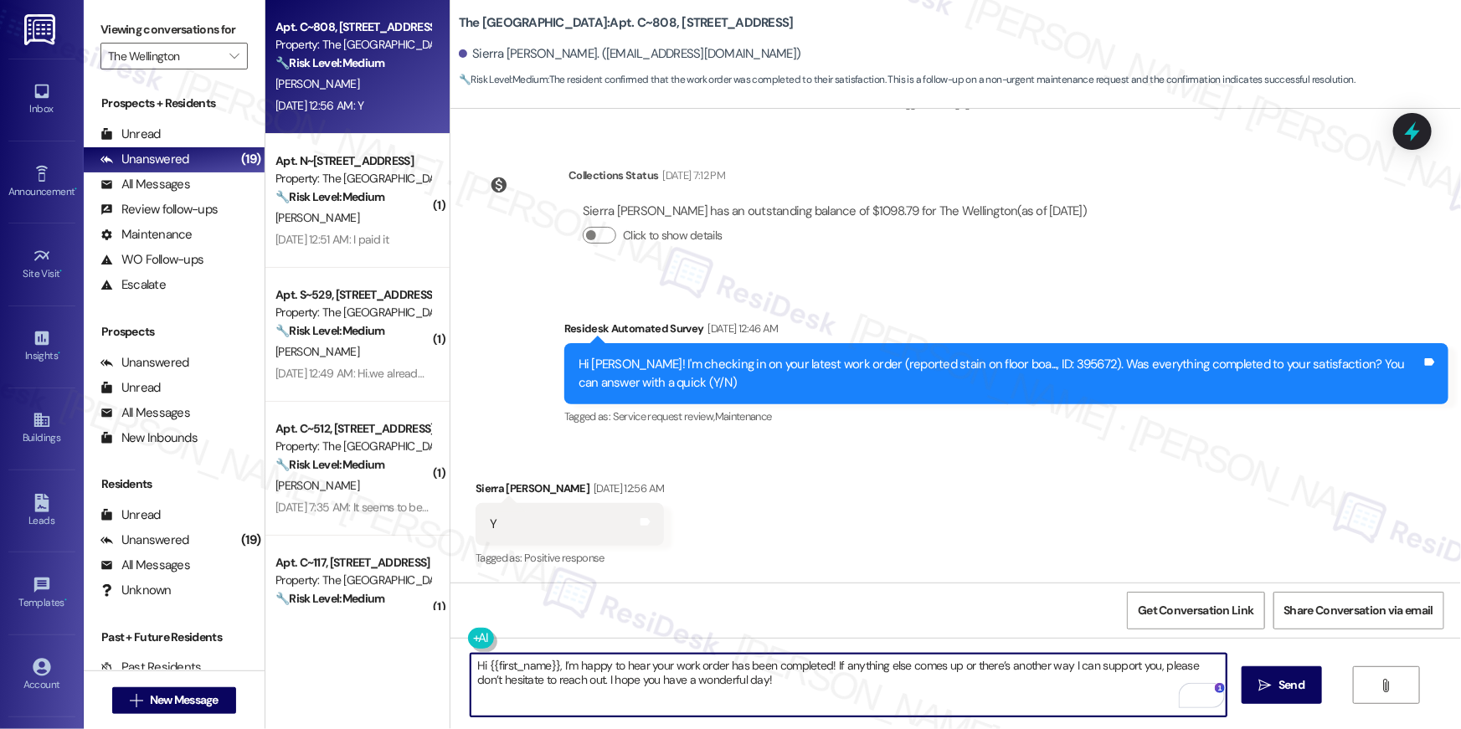
click at [818, 695] on textarea "Hi {{first_name}}, I’m happy to hear your work order has been completed! If any…" at bounding box center [849, 685] width 756 height 63
click at [1264, 688] on icon "" at bounding box center [1265, 685] width 13 height 13
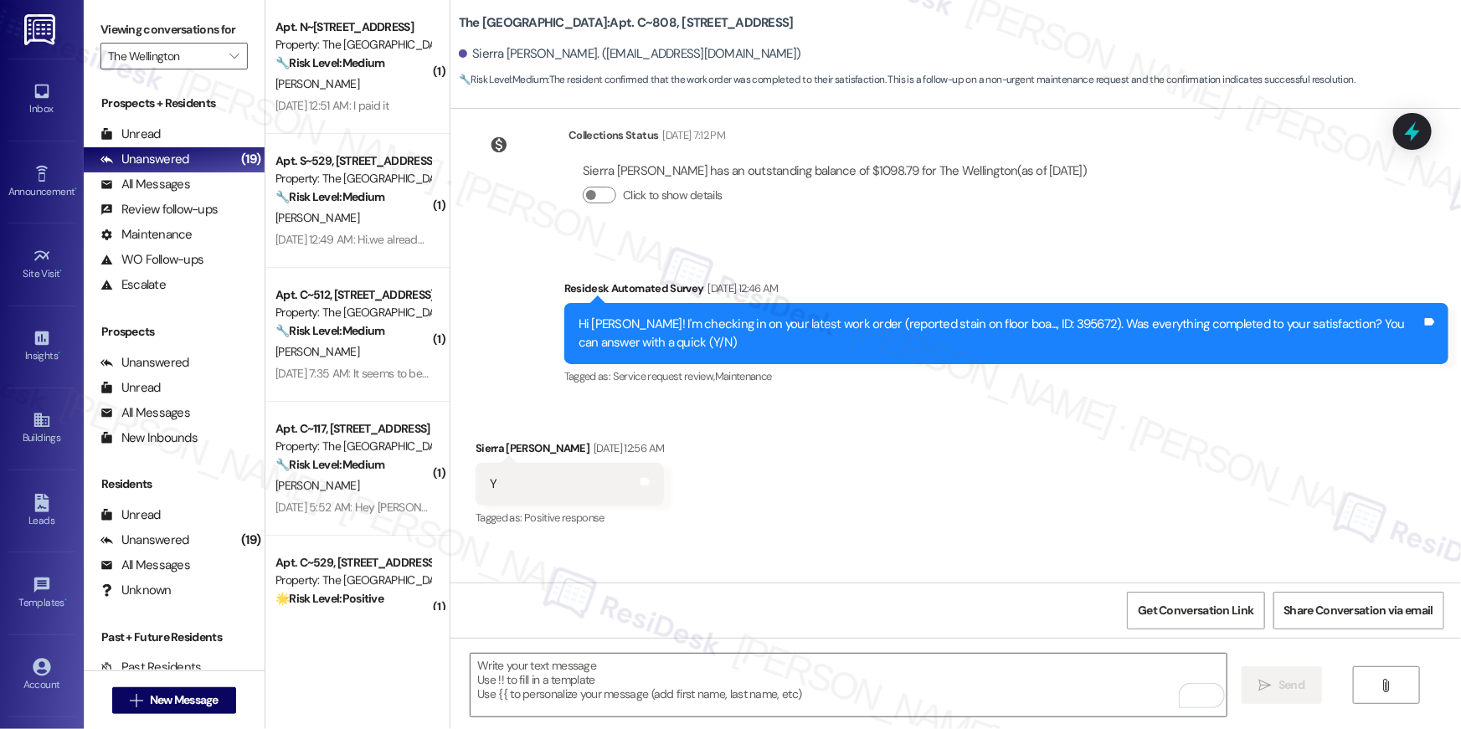
scroll to position [564, 0]
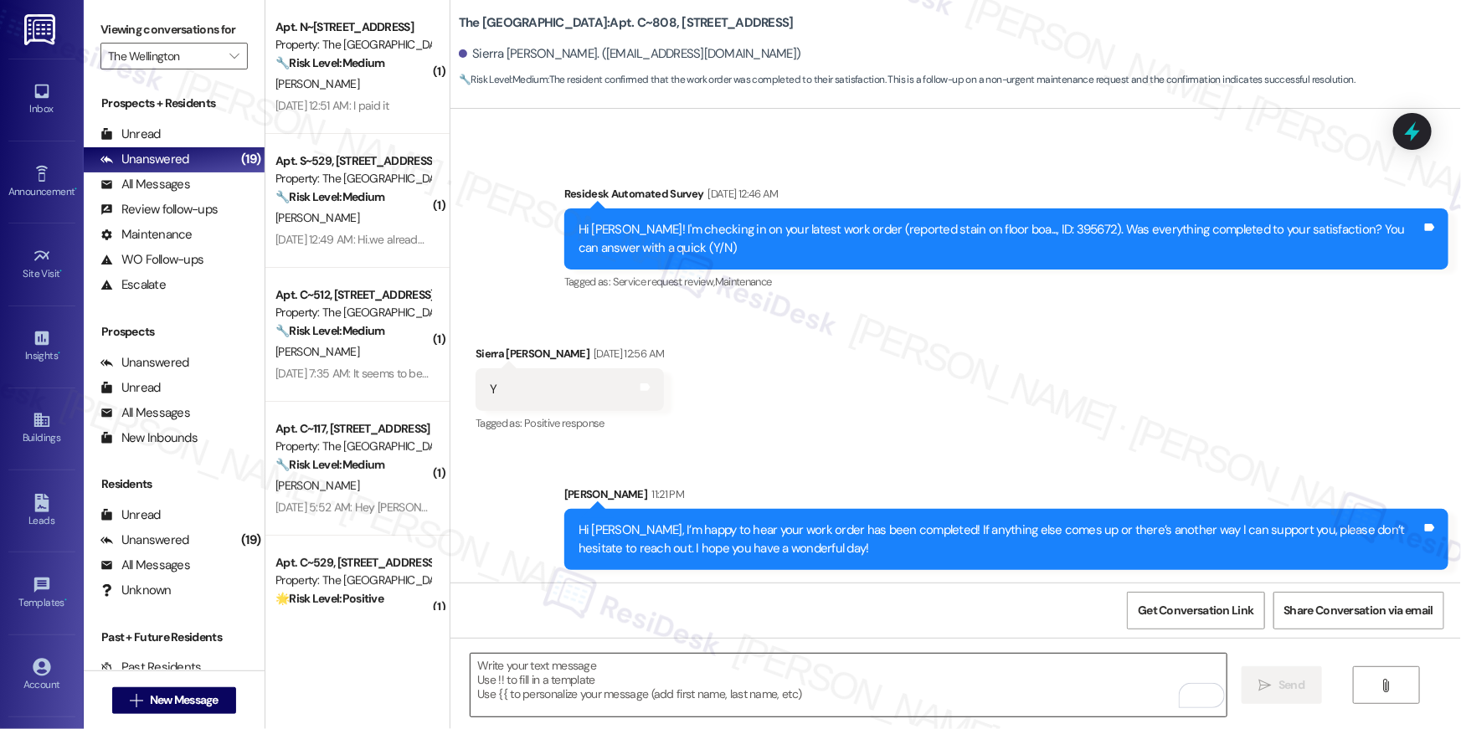
click at [845, 680] on textarea "To enrich screen reader interactions, please activate Accessibility in Grammarl…" at bounding box center [849, 685] width 756 height 63
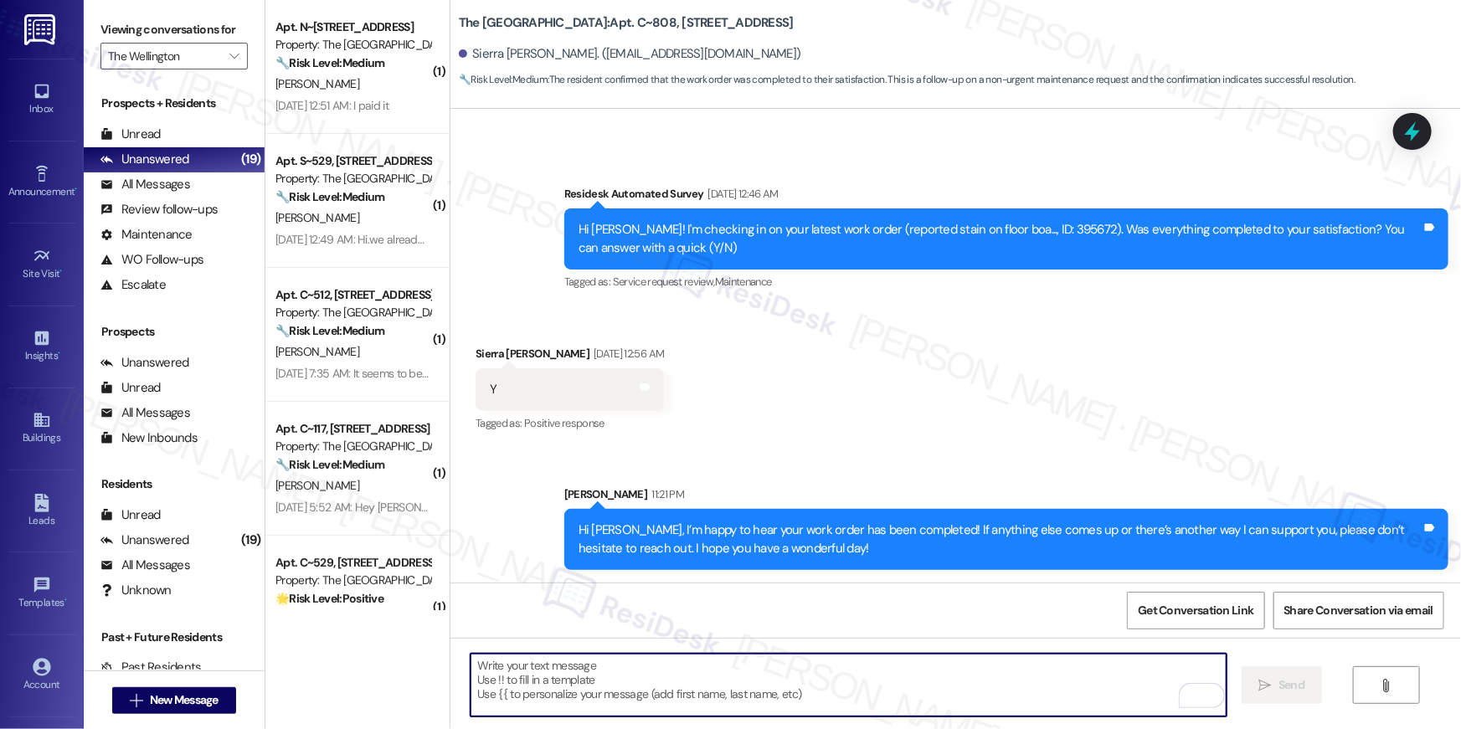
click at [845, 680] on textarea "To enrich screen reader interactions, please activate Accessibility in Grammarl…" at bounding box center [849, 685] width 756 height 63
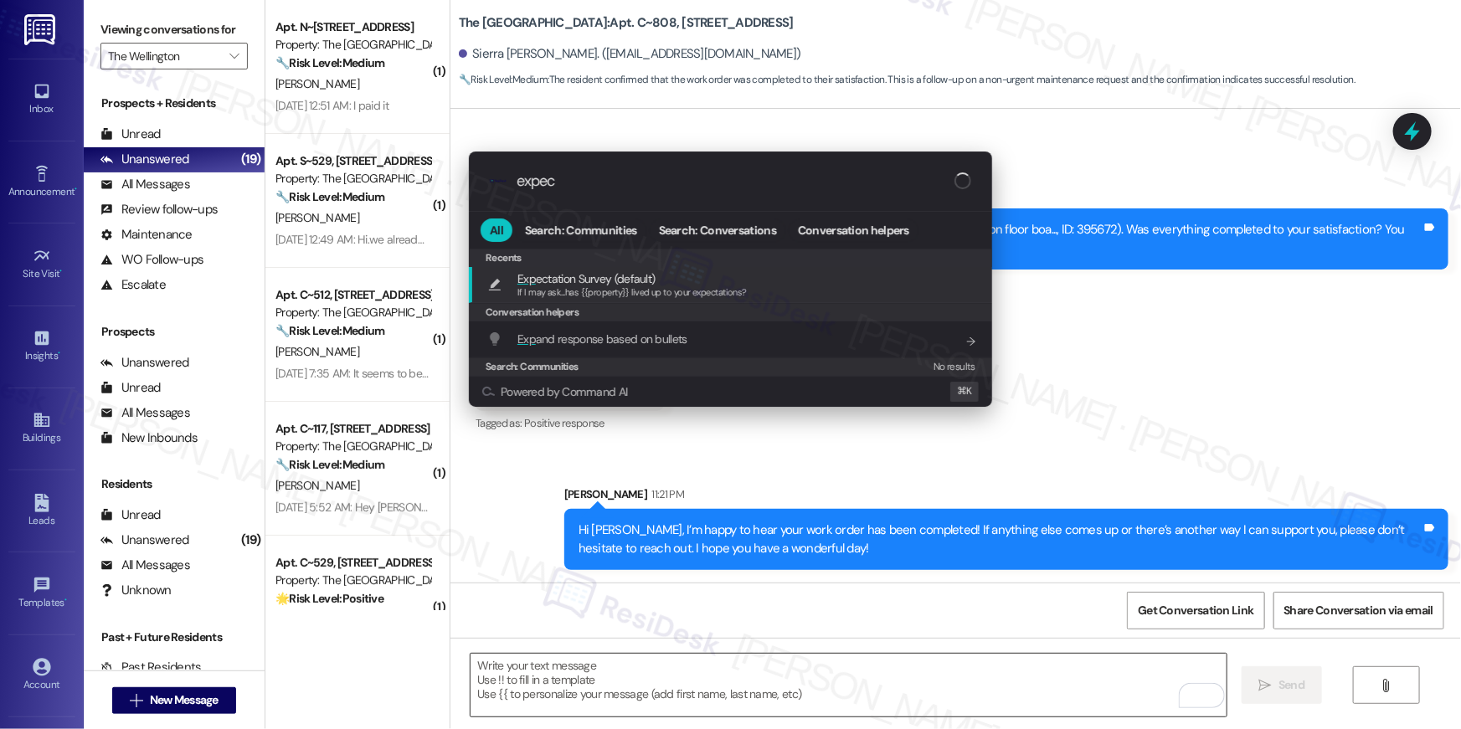
type input "expect"
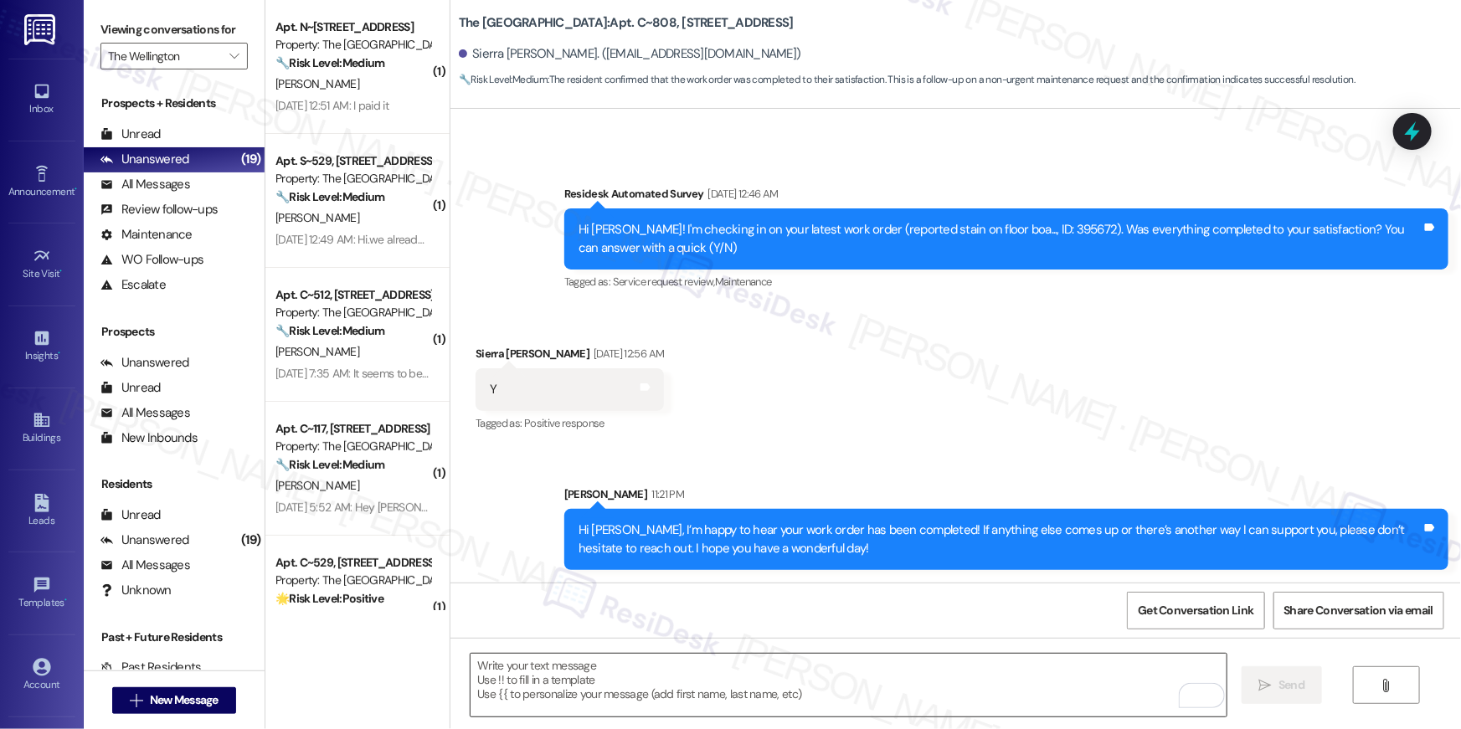
type textarea "If I may ask...has {{property}} lived up to your expectations?"
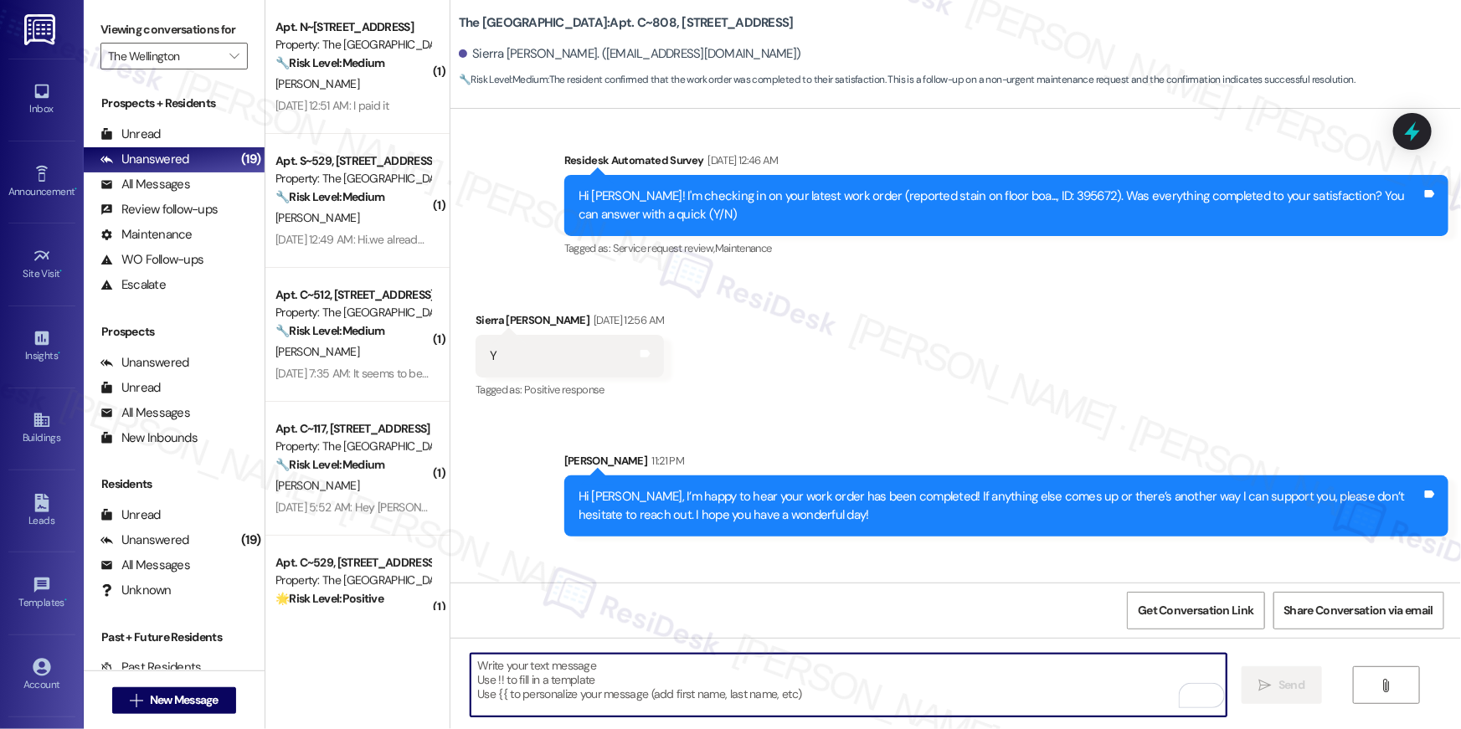
scroll to position [680, 0]
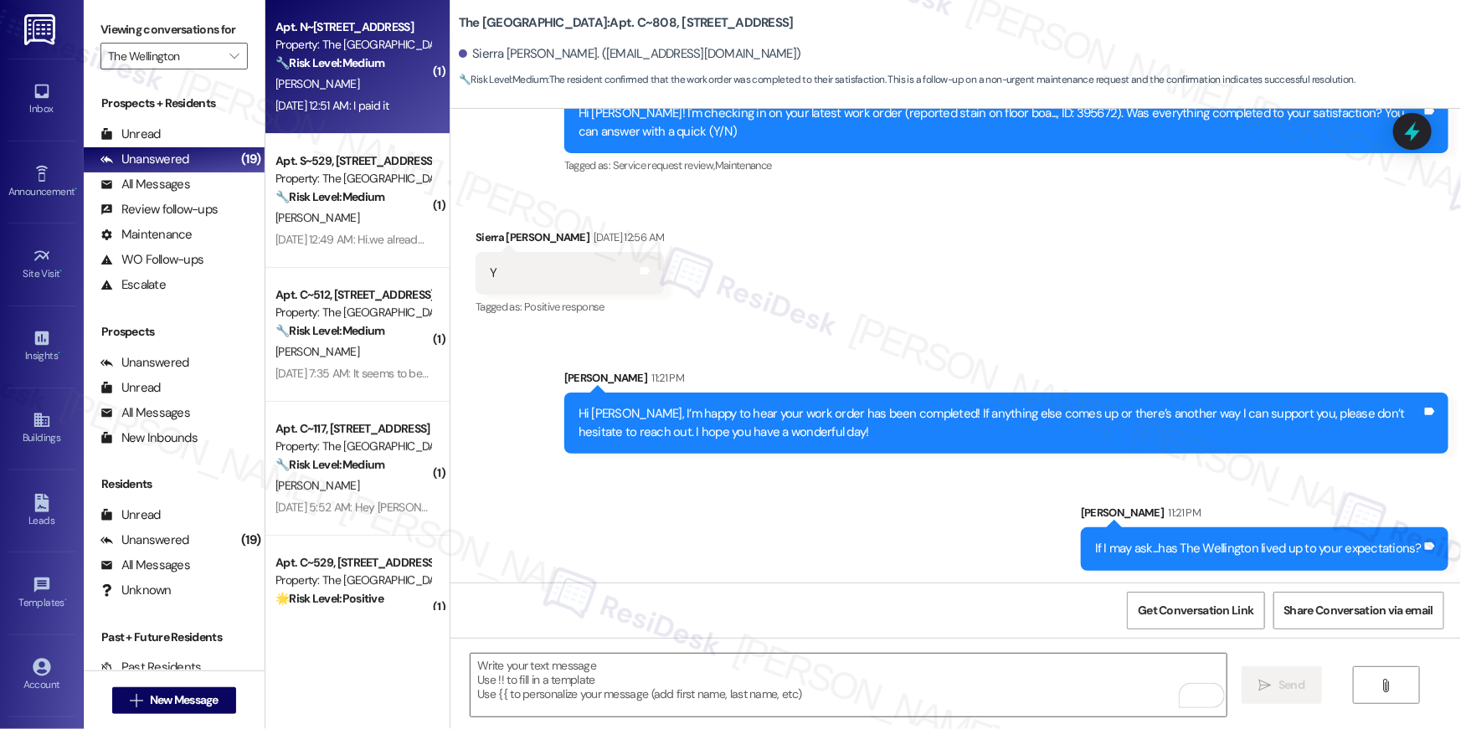
click at [340, 99] on div "Sep 06, 2025 at 12:51 AM: I paid it Sep 06, 2025 at 12:51 AM: I paid it" at bounding box center [332, 105] width 113 height 15
type textarea "Fetching suggested responses. Please feel free to read through the conversation…"
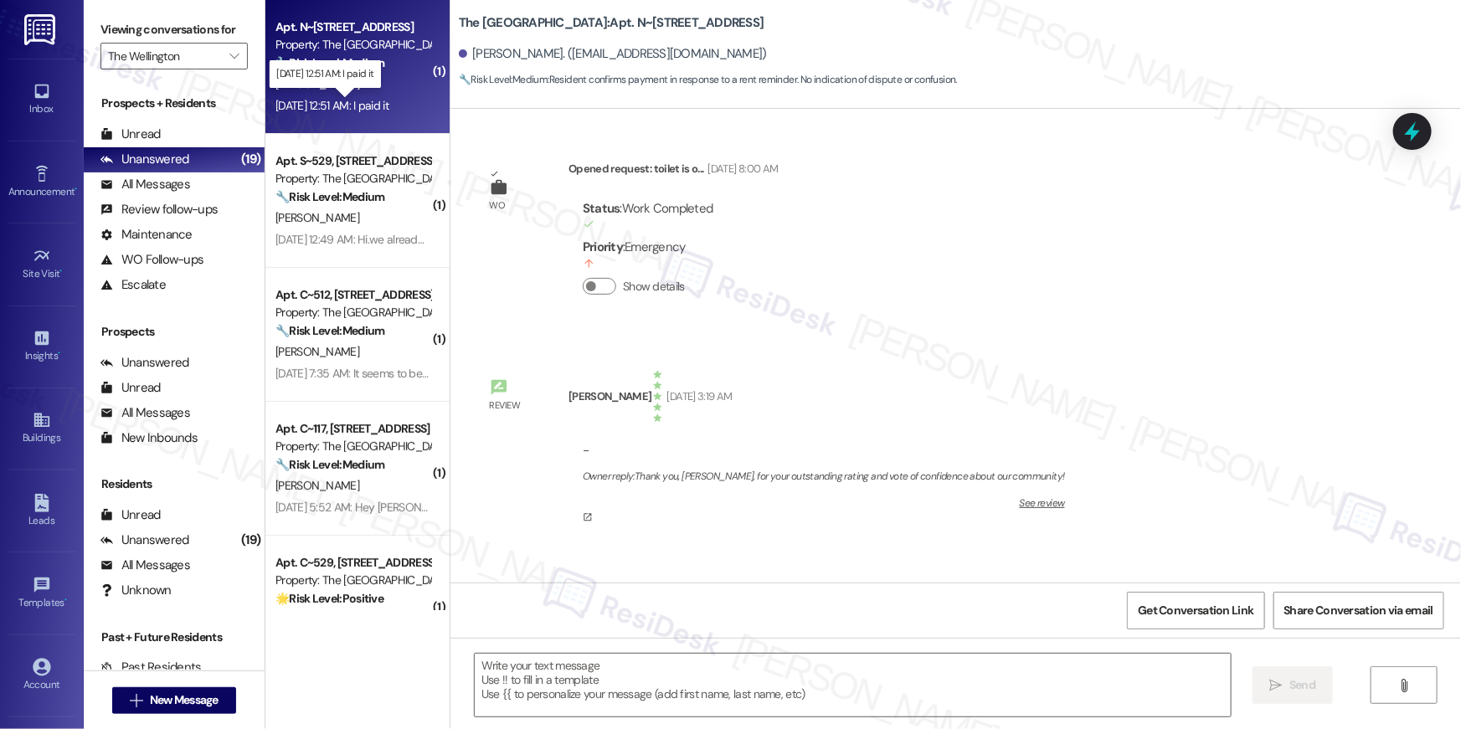
scroll to position [8659, 0]
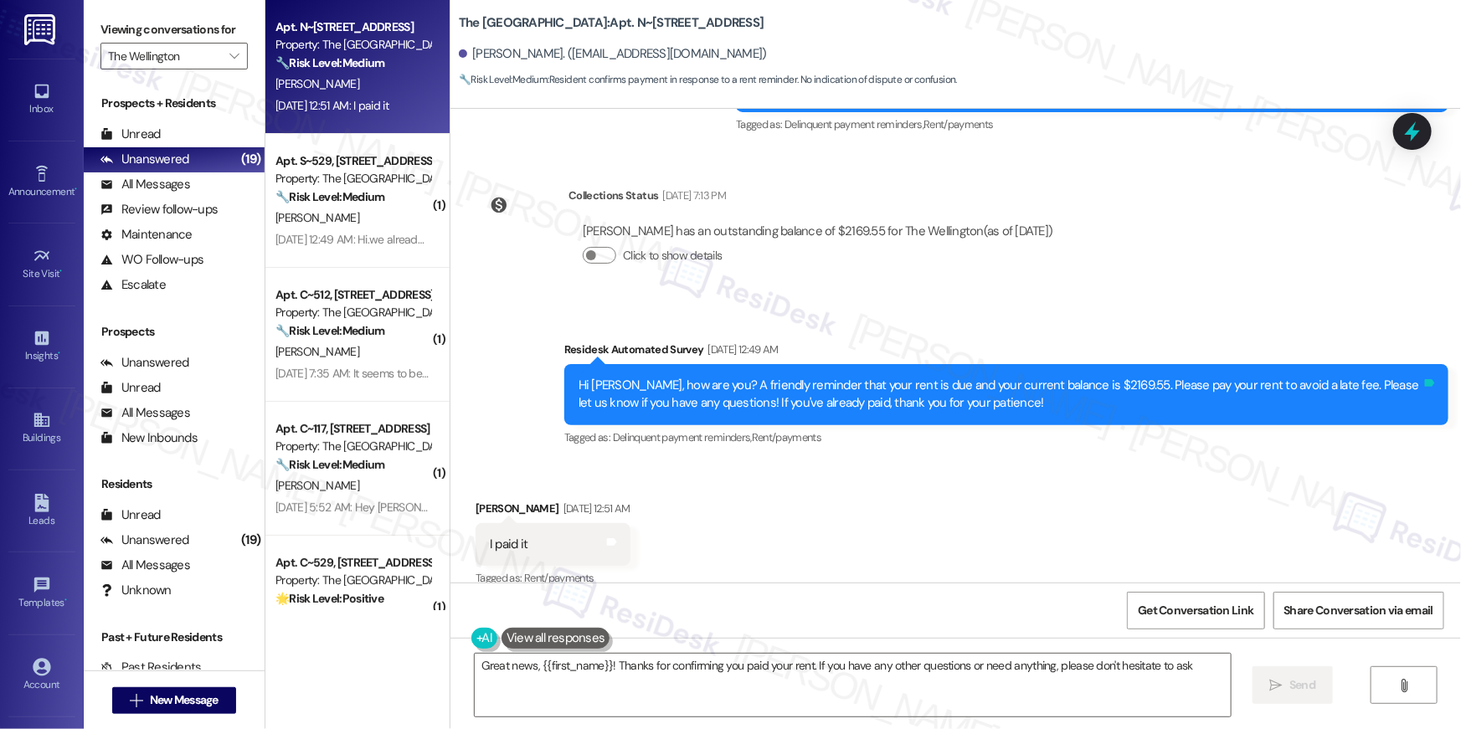
type textarea "Great news, {{first_name}}! Thanks for confirming you paid your rent. If you ha…"
click at [997, 704] on textarea "Great news, {{first_name}}! Thanks for confirming you paid your rent. If you ha…" at bounding box center [853, 685] width 756 height 63
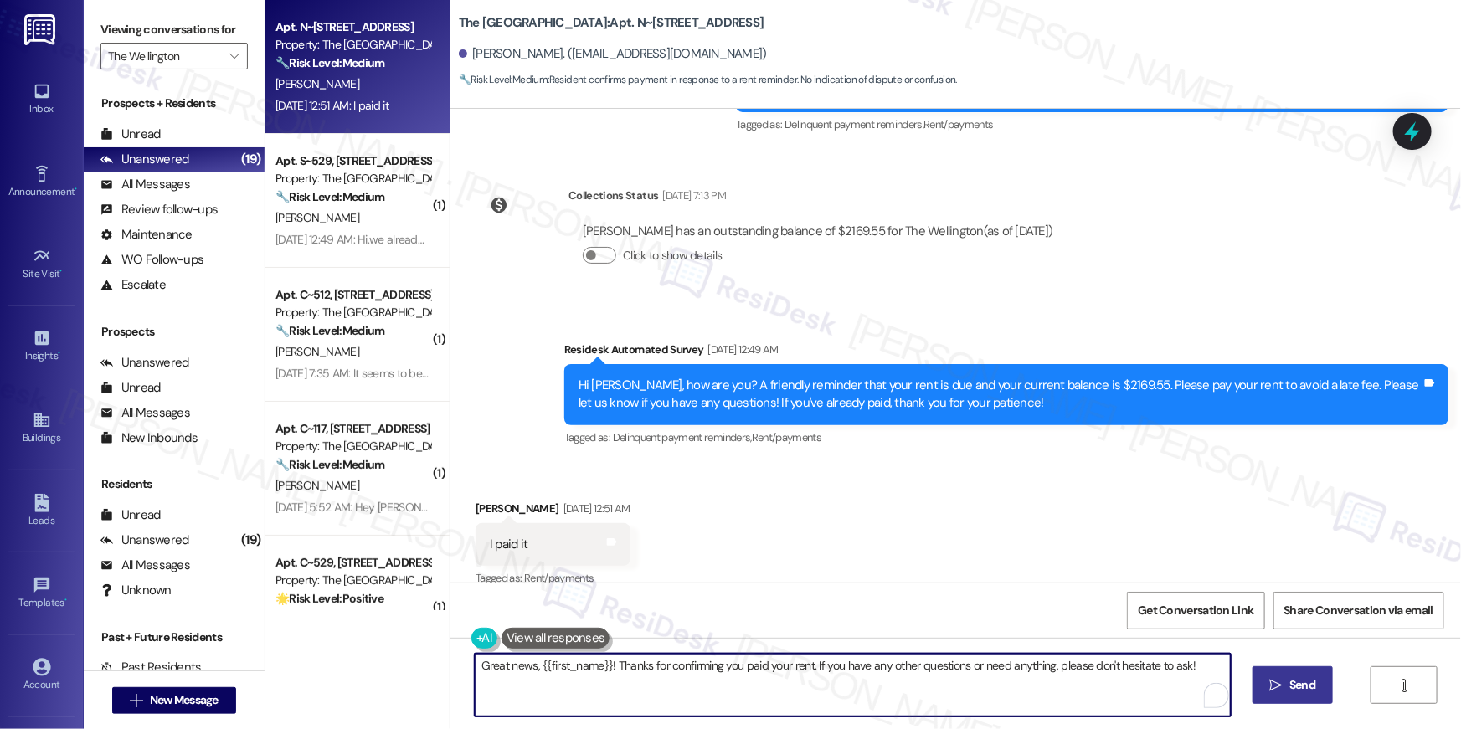
click at [1296, 680] on span "Send" at bounding box center [1303, 686] width 26 height 18
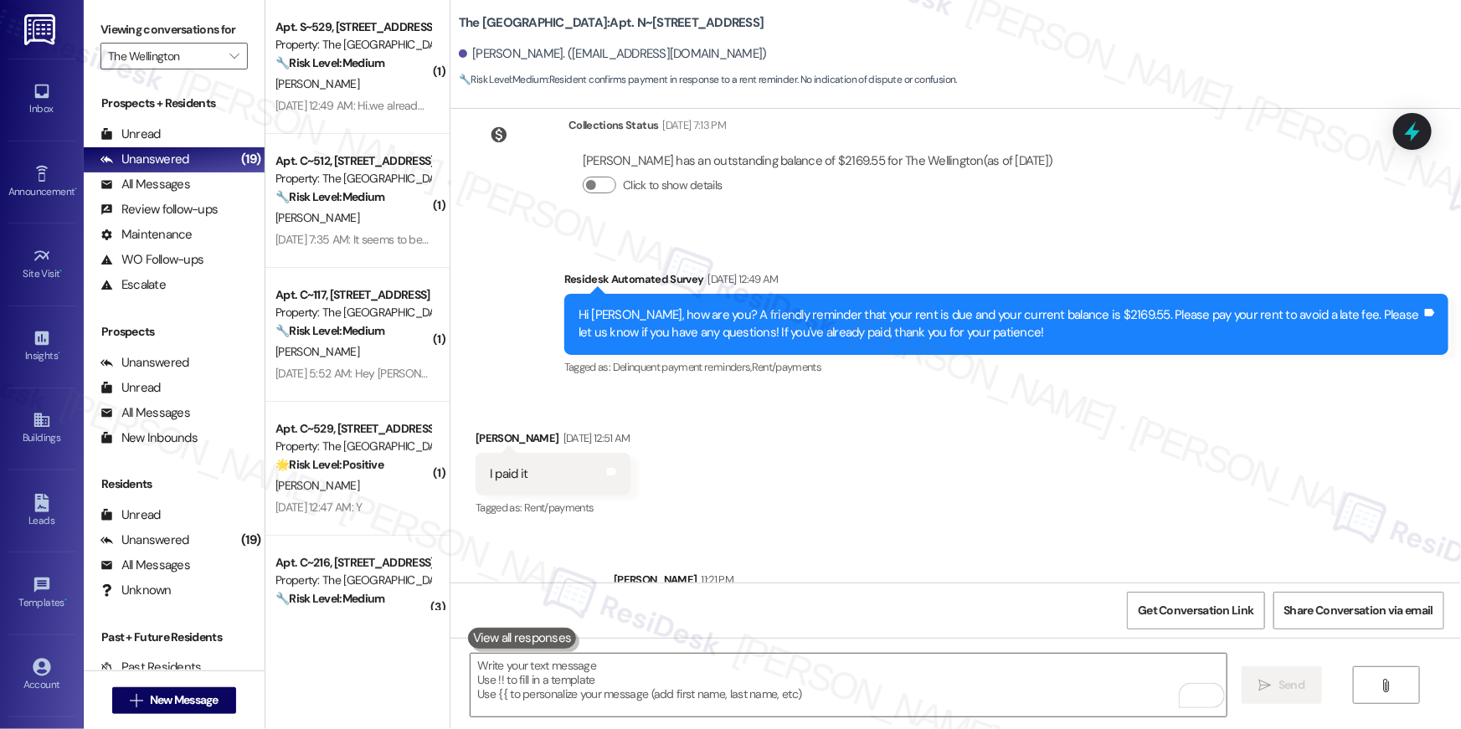
scroll to position [8776, 0]
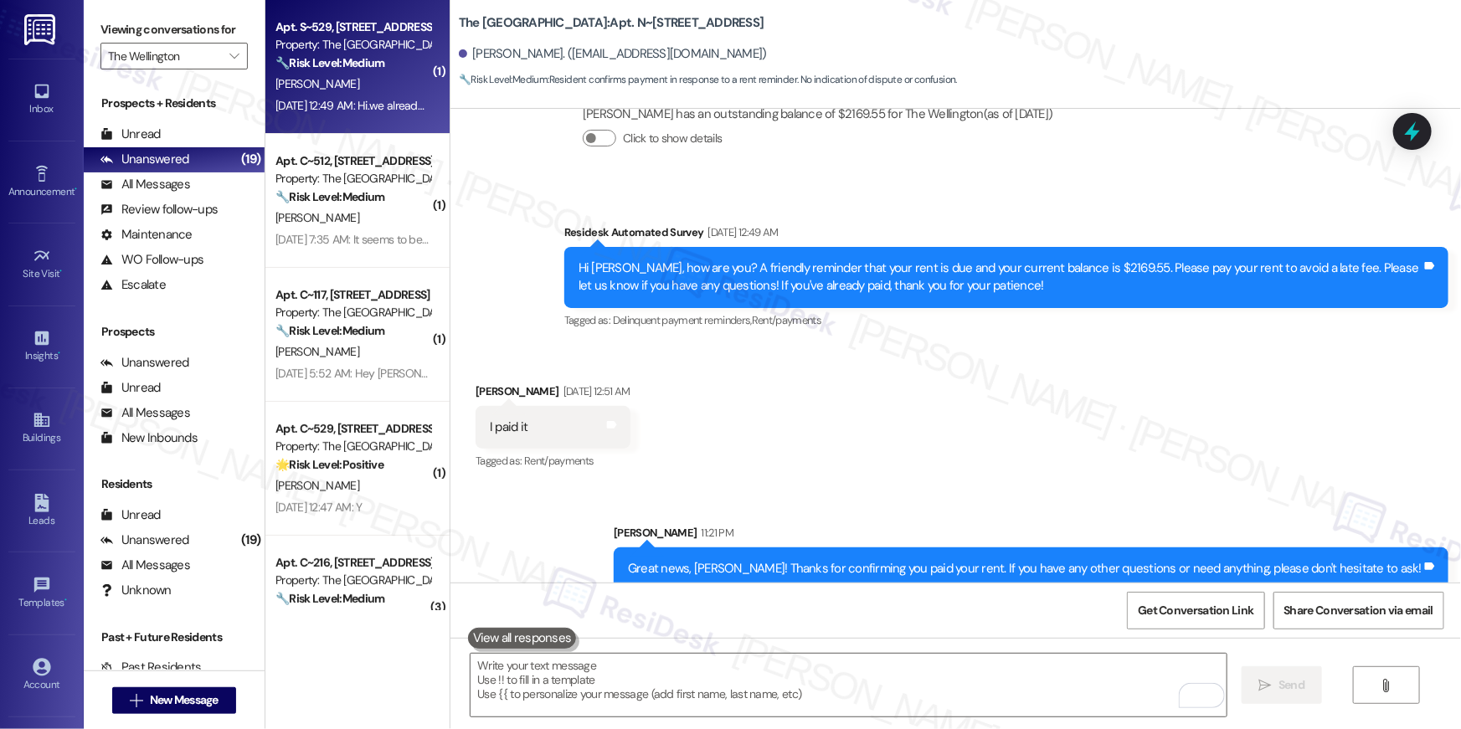
click at [353, 95] on div "Sep 06, 2025 at 12:49 AM: Hi.we already paid Sep 06, 2025 at 12:49 AM: Hi.we al…" at bounding box center [353, 105] width 158 height 21
type textarea "Fetching suggested responses. Please feel free to read through the conversation…"
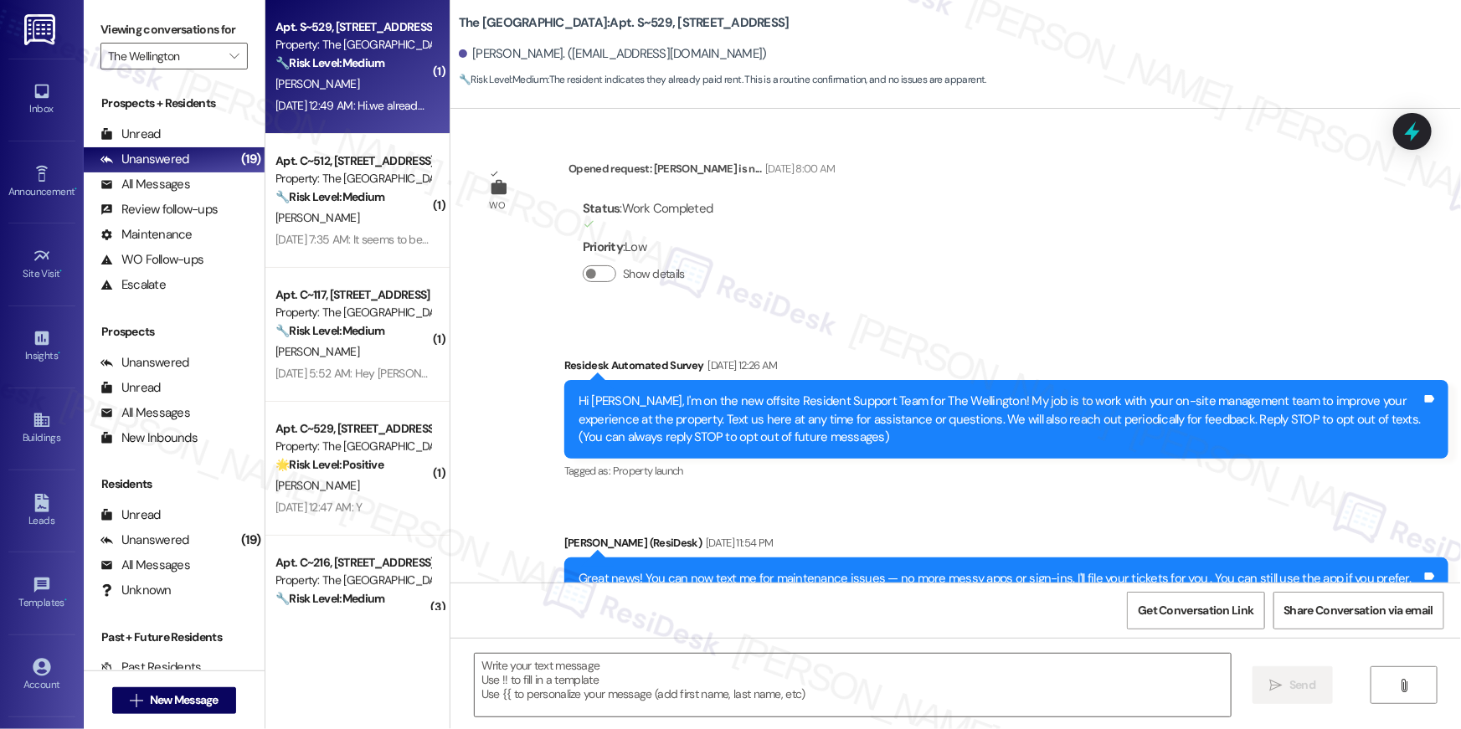
scroll to position [12597, 0]
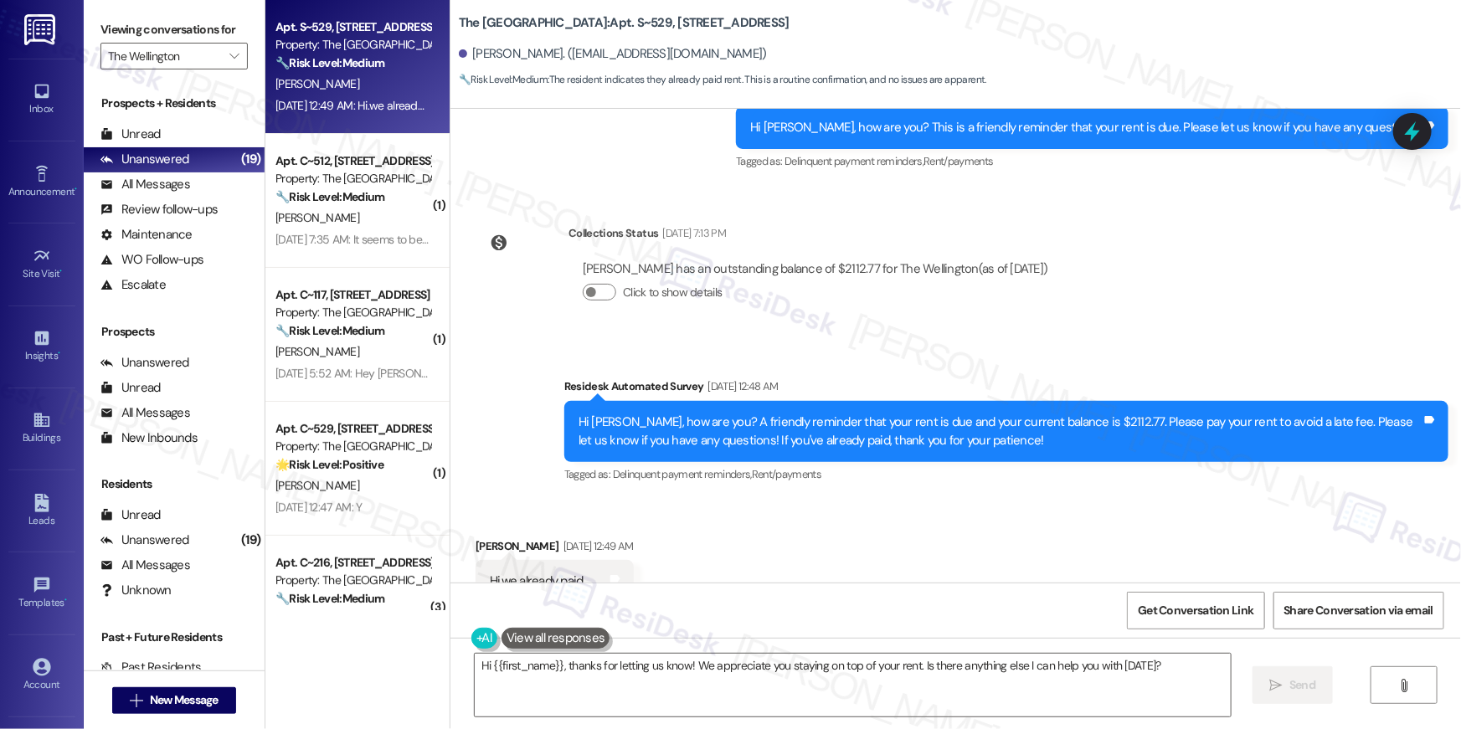
click at [850, 500] on div "Received via SMS Batzaya Chuluunbaatar Sep 06, 2025 at 12:49 AM Hi.we already p…" at bounding box center [956, 571] width 1011 height 142
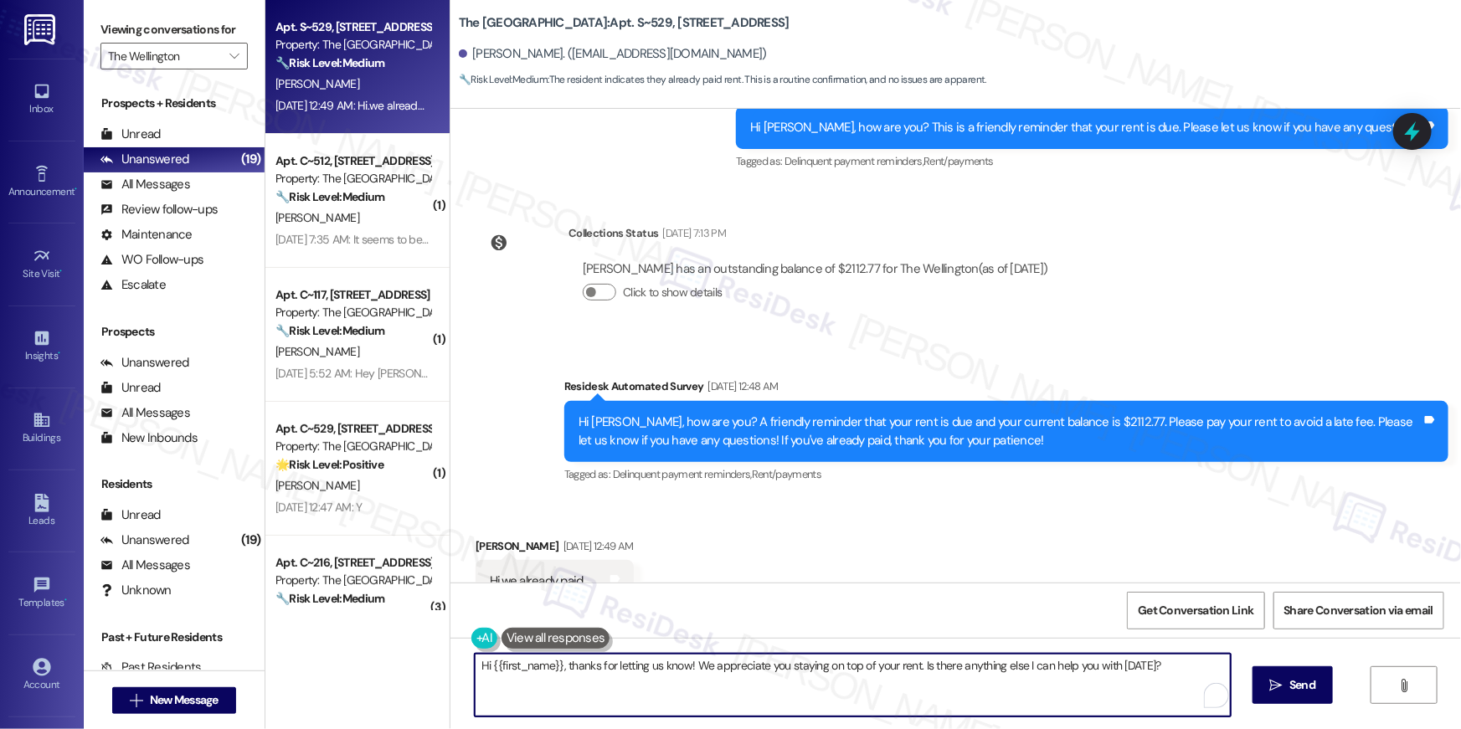
click at [786, 698] on textarea "Hi {{first_name}}, thanks for letting us know! We appreciate you staying on top…" at bounding box center [853, 685] width 756 height 63
click at [872, 701] on textarea "Hi {{first_name}}, thanks for letting us know! We appreciate you staying on top…" at bounding box center [853, 685] width 756 height 63
click at [958, 694] on textarea "Hi {{first_name}}, thanks for letting us know! We appreciate you staying on top…" at bounding box center [853, 685] width 756 height 63
click at [1137, 688] on textarea "Hi {{first_name}}, thanks for letting us know! We appreciate you staying on top…" at bounding box center [849, 685] width 756 height 63
type textarea "Hi {{first_name}}, thanks for letting us know! We appreciate you staying on top…"
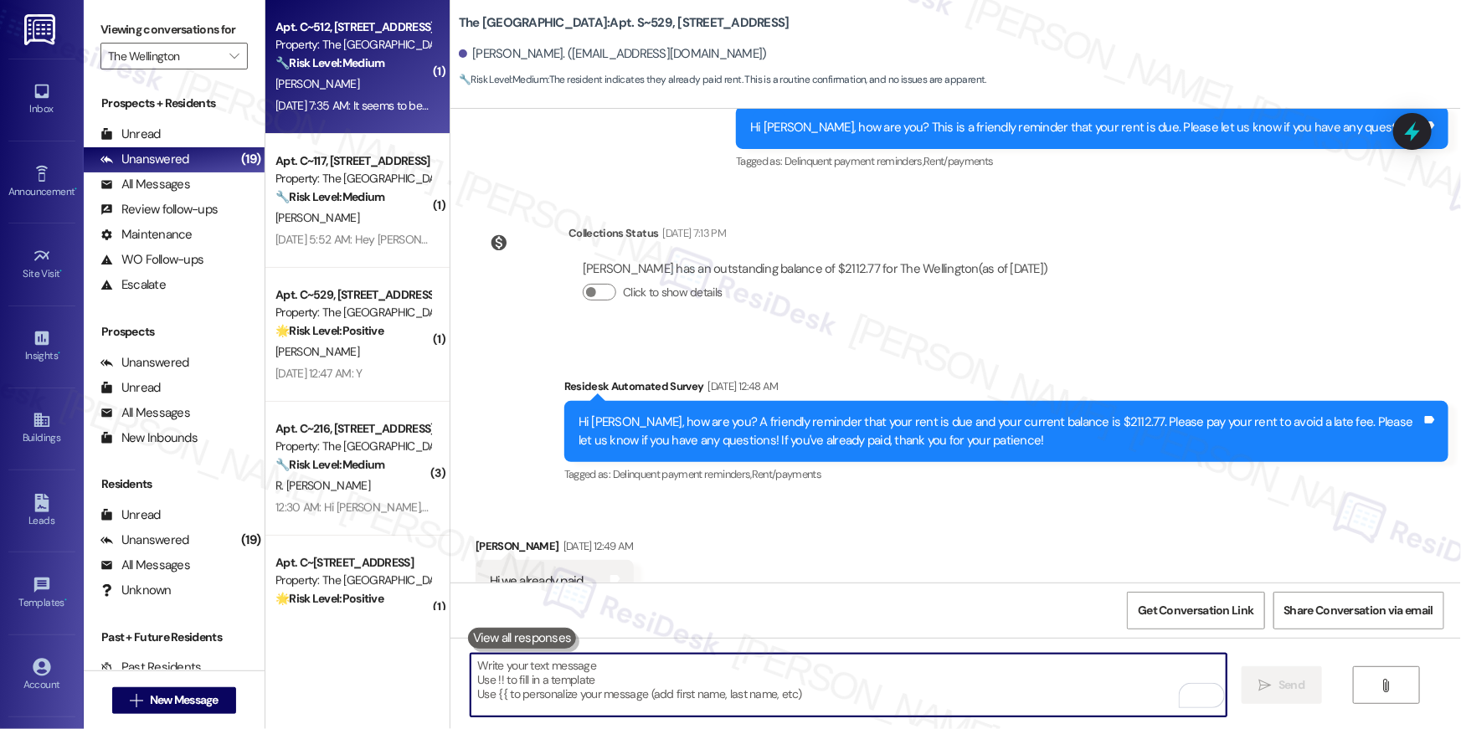
click at [383, 115] on div "Sep 05, 2025 at 7:35 AM: It seems to be working now Sep 05, 2025 at 7:35 AM: It…" at bounding box center [353, 105] width 158 height 21
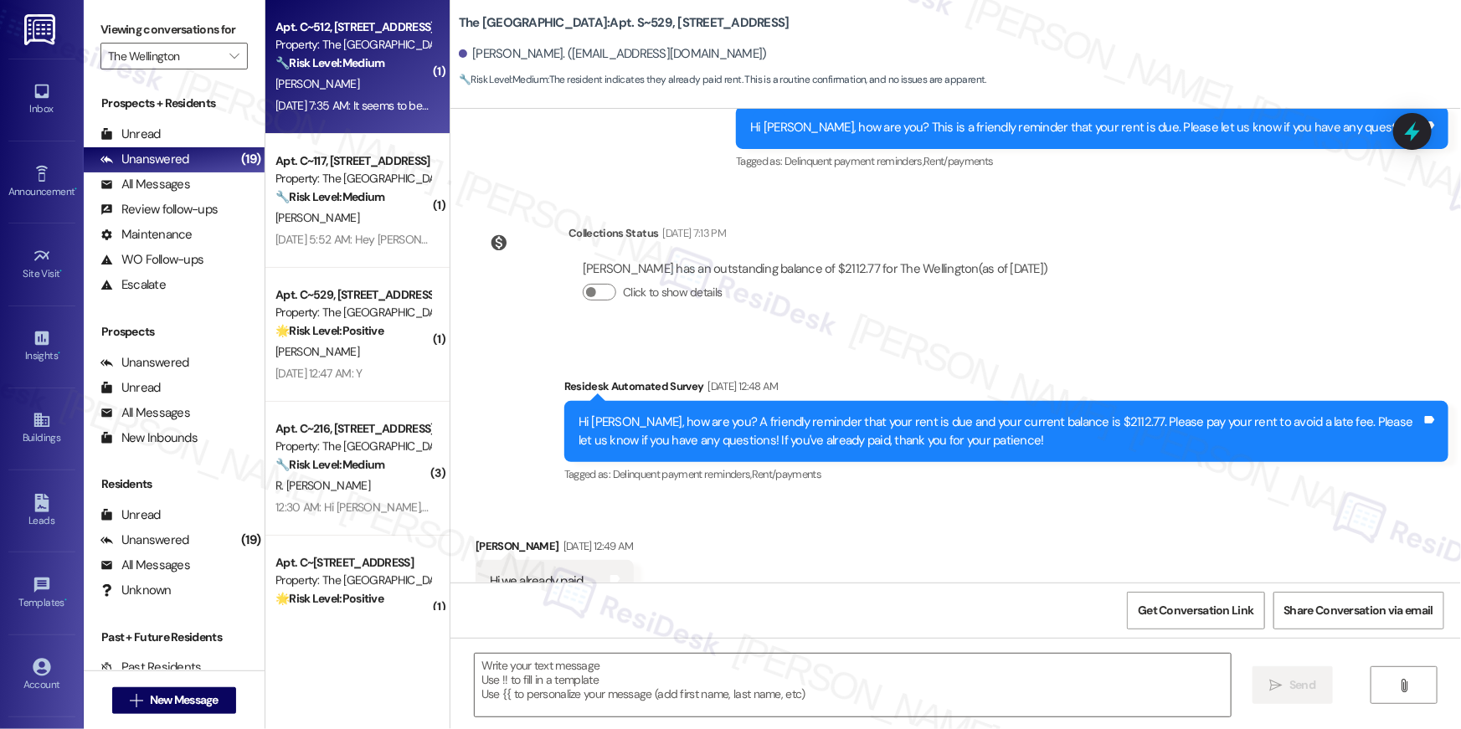
type textarea "Fetching suggested responses. Please feel free to read through the conversation…"
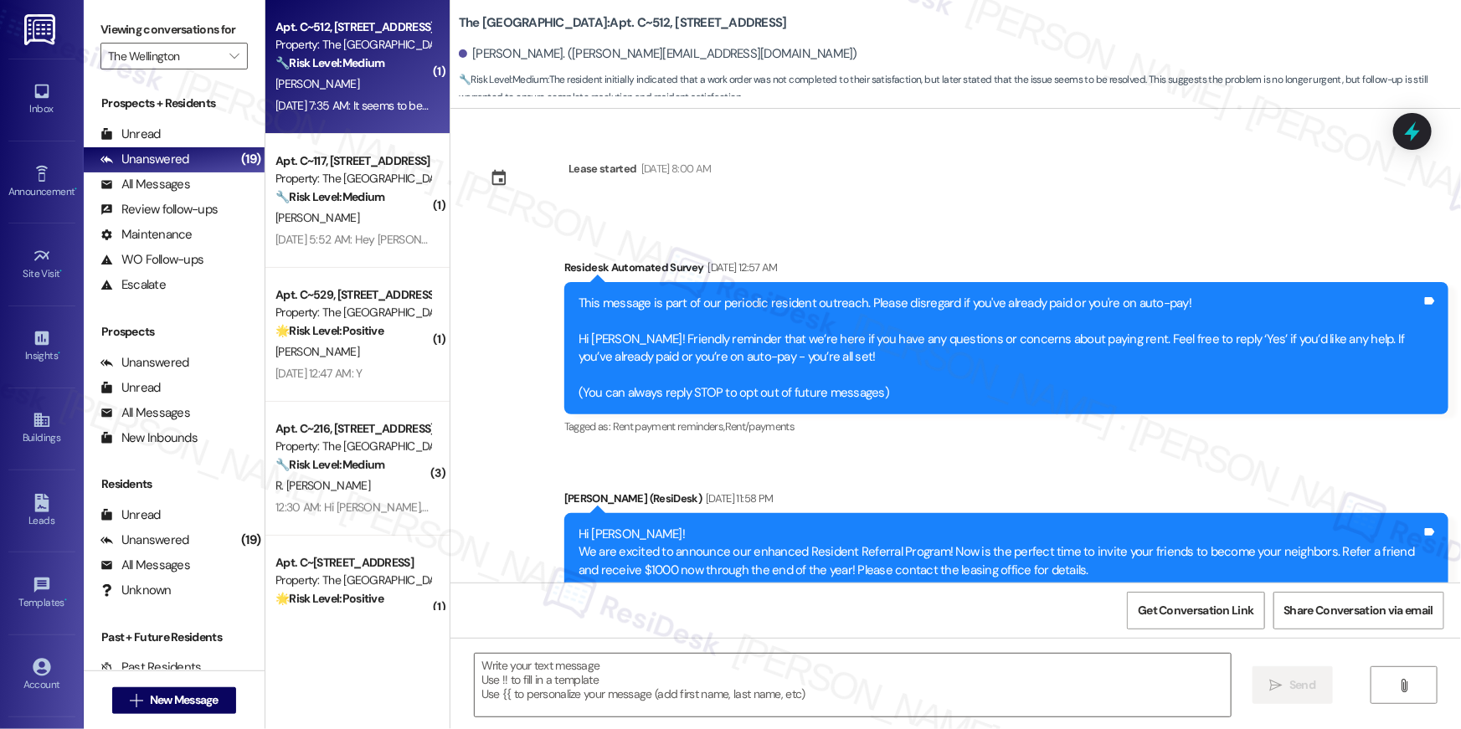
scroll to position [11348, 0]
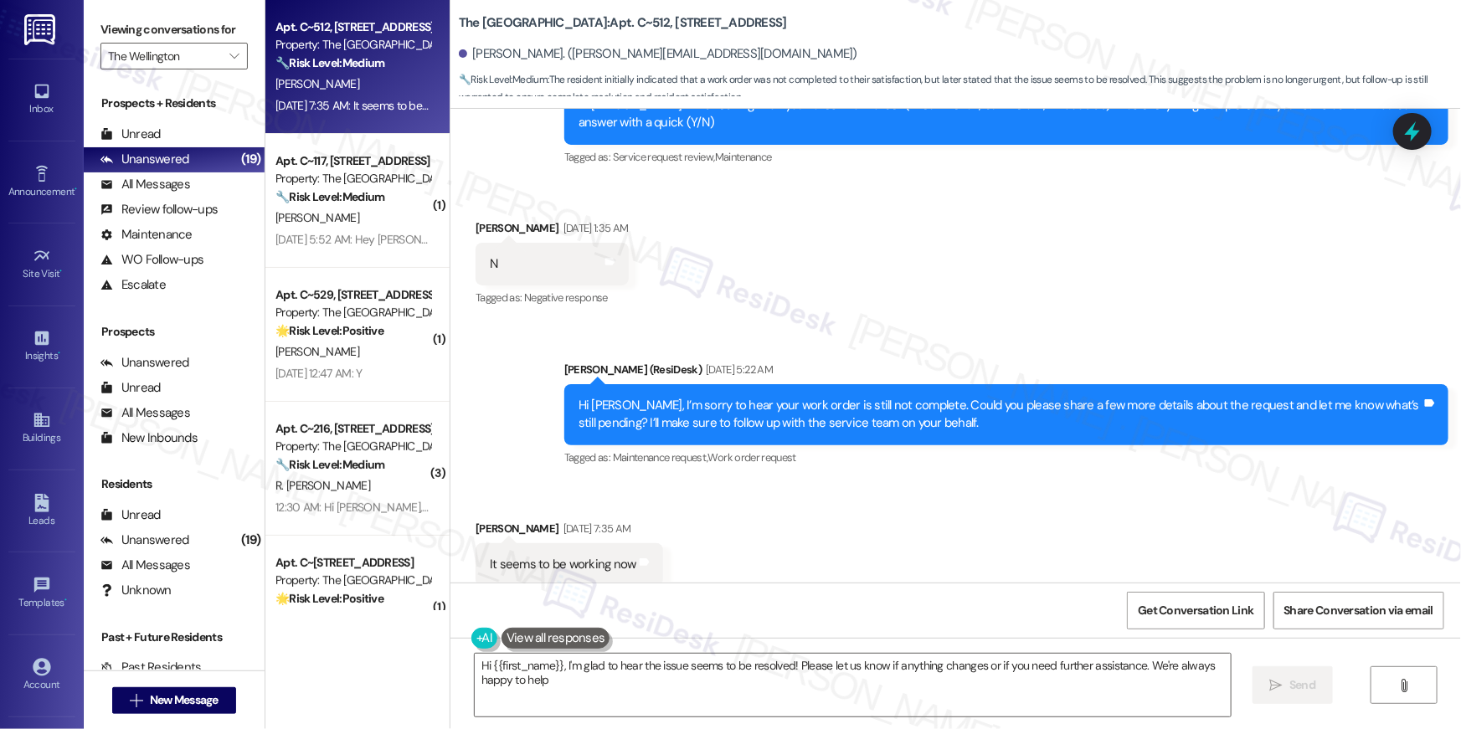
type textarea "Hi {{first_name}}, I'm glad to hear the issue seems to be resolved! Please let …"
click at [1133, 696] on textarea "Hi {{first_name}}, I'm glad to hear the issue seems to be resolved! Please let …" at bounding box center [853, 685] width 756 height 63
click at [1313, 698] on button " Send" at bounding box center [1293, 686] width 81 height 38
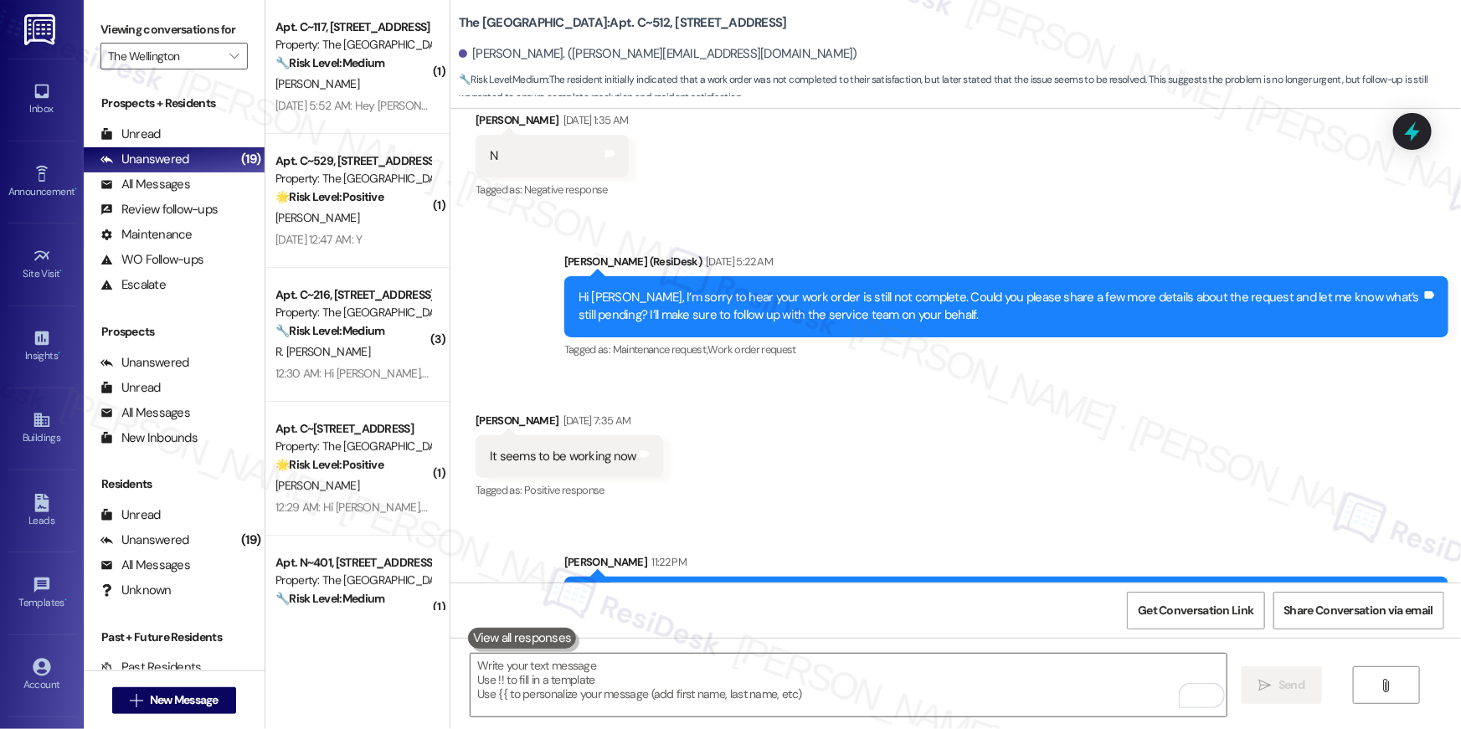
scroll to position [11464, 0]
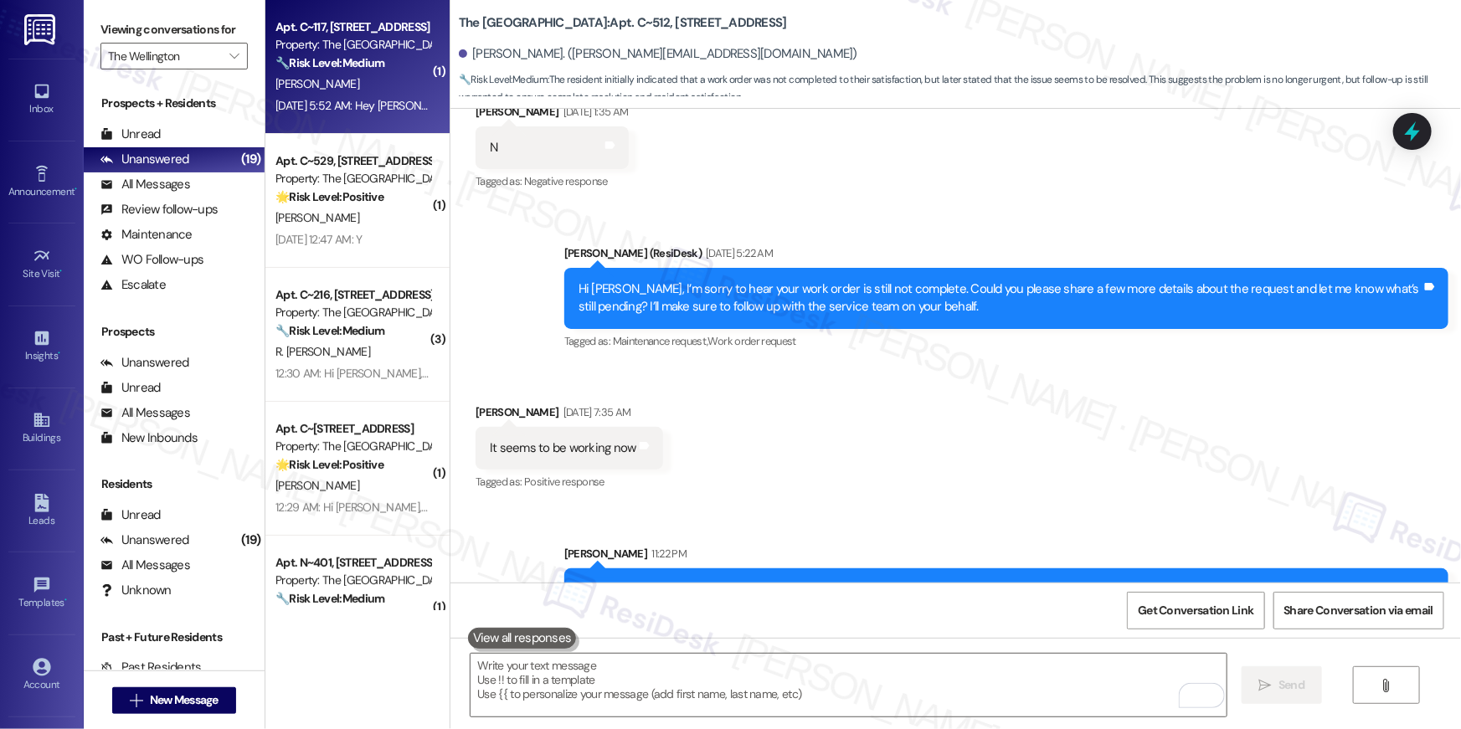
click at [384, 110] on div "Sep 05, 2025 at 5:52 AM: Hey Ella. I got it figured out Sep 05, 2025 at 5:52 AM…" at bounding box center [414, 105] width 276 height 15
type textarea "Fetching suggested responses. Please feel free to read through the conversation…"
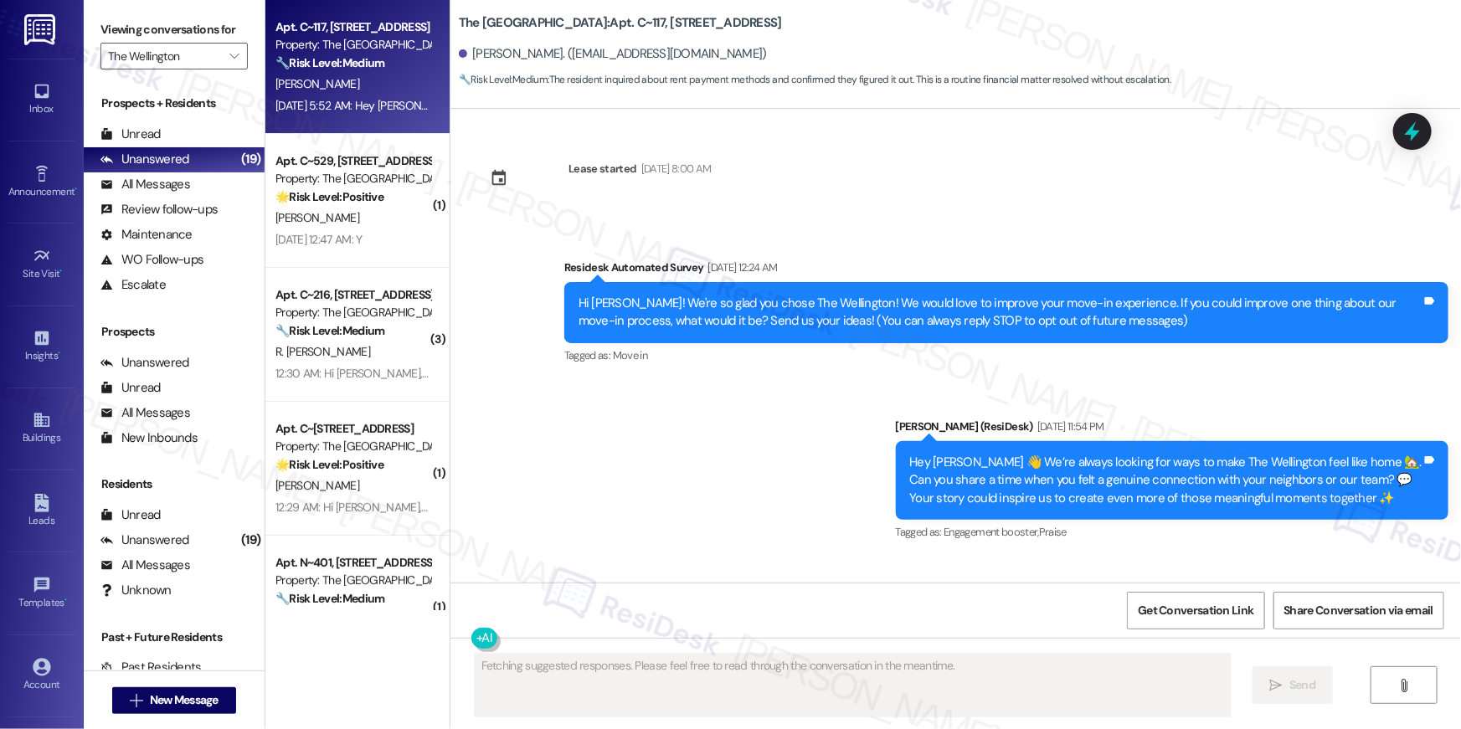
scroll to position [712, 0]
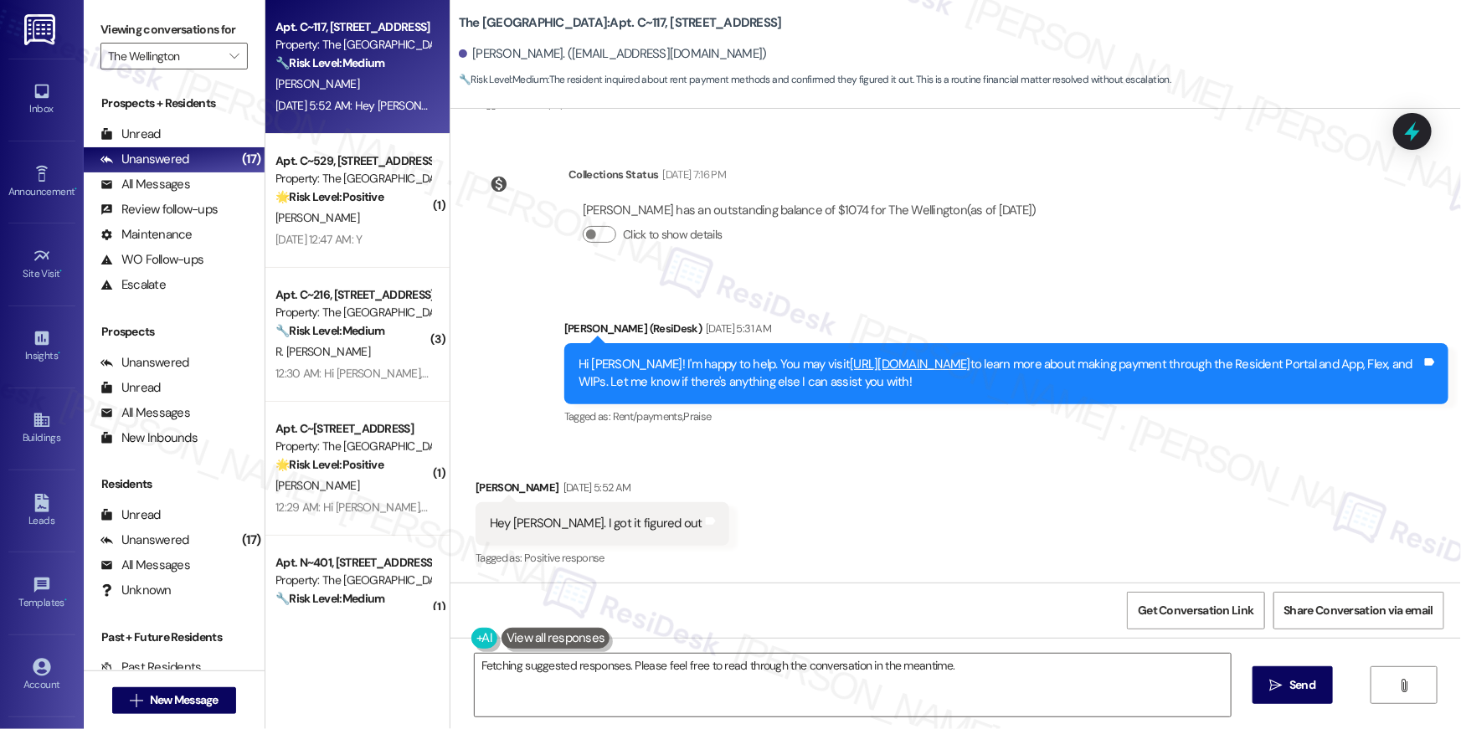
click at [881, 502] on div "Received via SMS [PERSON_NAME] [DATE] 5:52 AM Hey [PERSON_NAME]. I got it figur…" at bounding box center [956, 512] width 1011 height 142
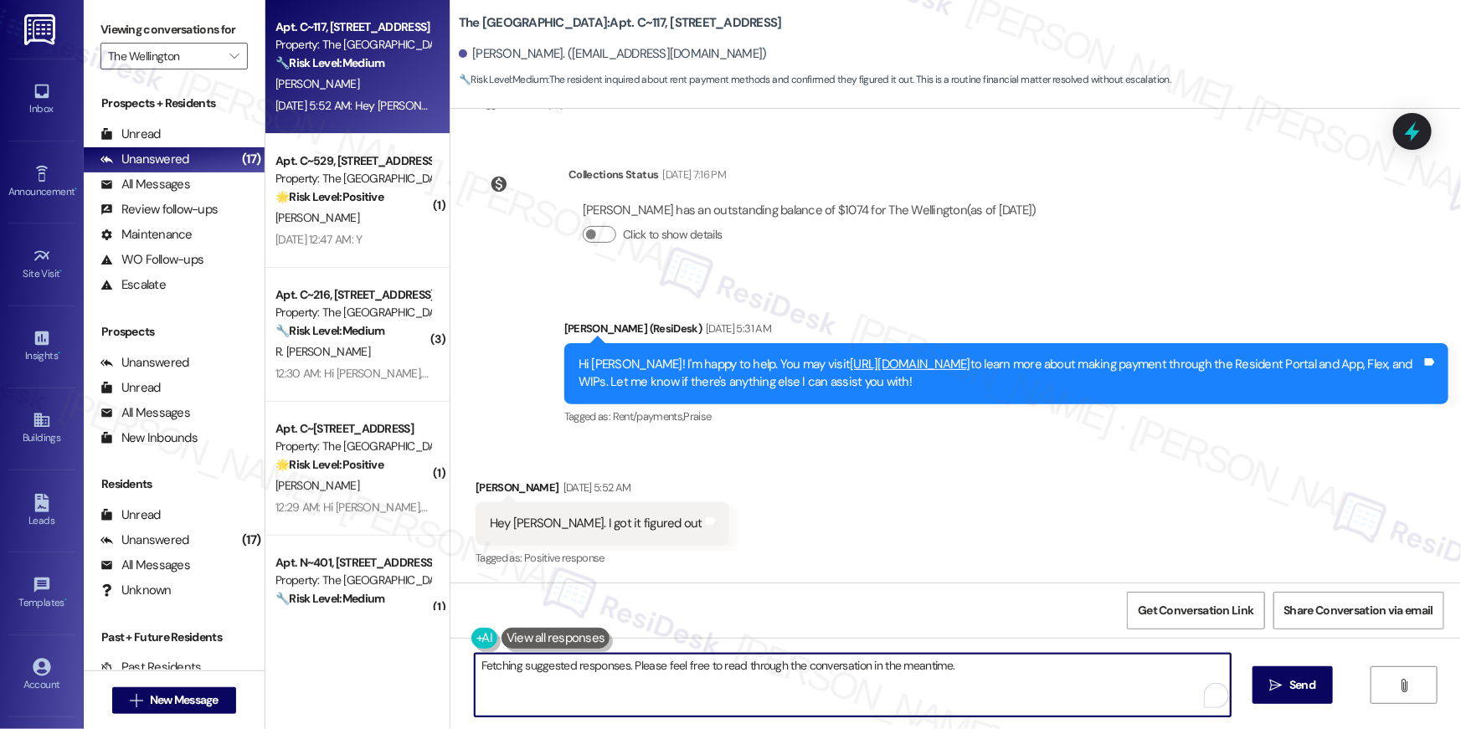
drag, startPoint x: 729, startPoint y: 677, endPoint x: 876, endPoint y: 711, distance: 150.5
click at [729, 677] on textarea "Great to hear you got it figured out, {{first_name}}! If any other questions po…" at bounding box center [853, 685] width 756 height 63
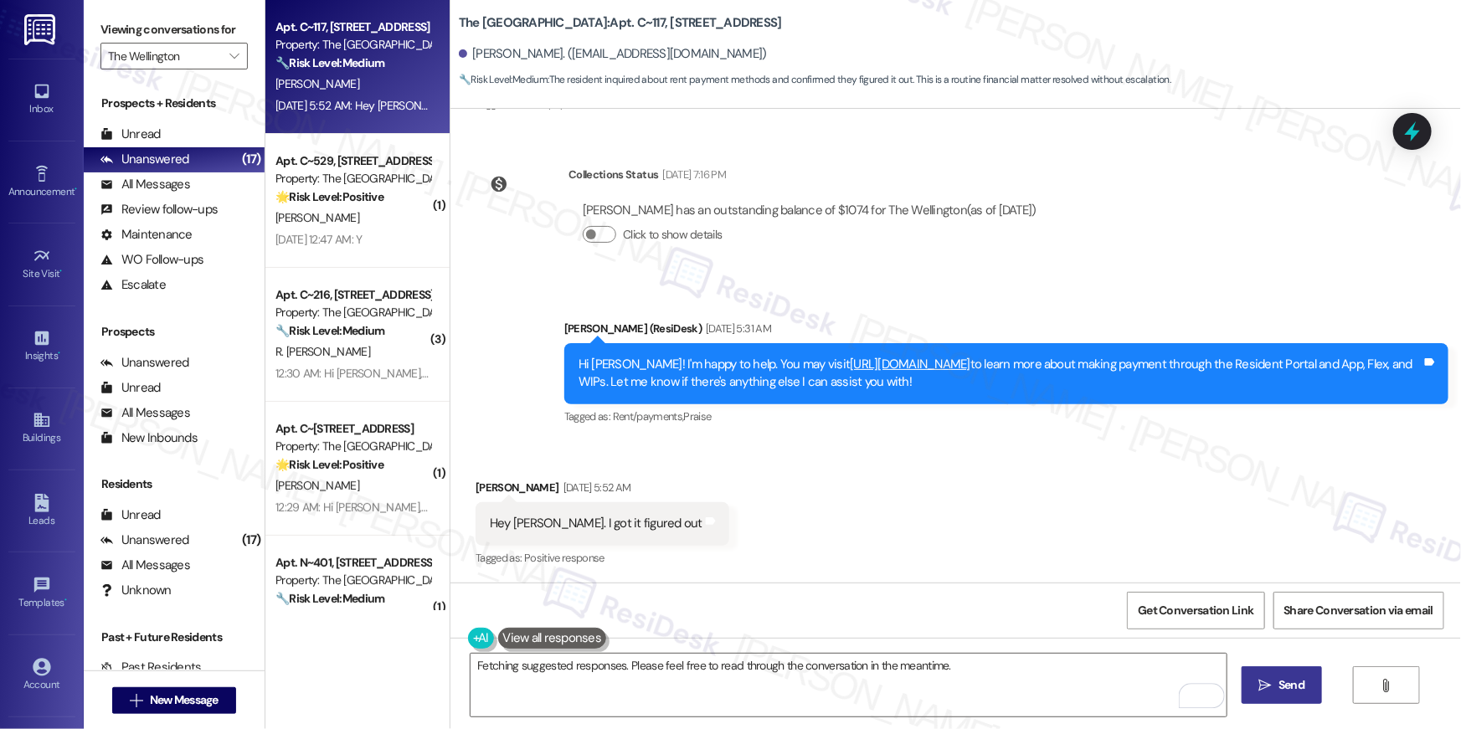
click at [1283, 679] on span "Send" at bounding box center [1292, 686] width 26 height 18
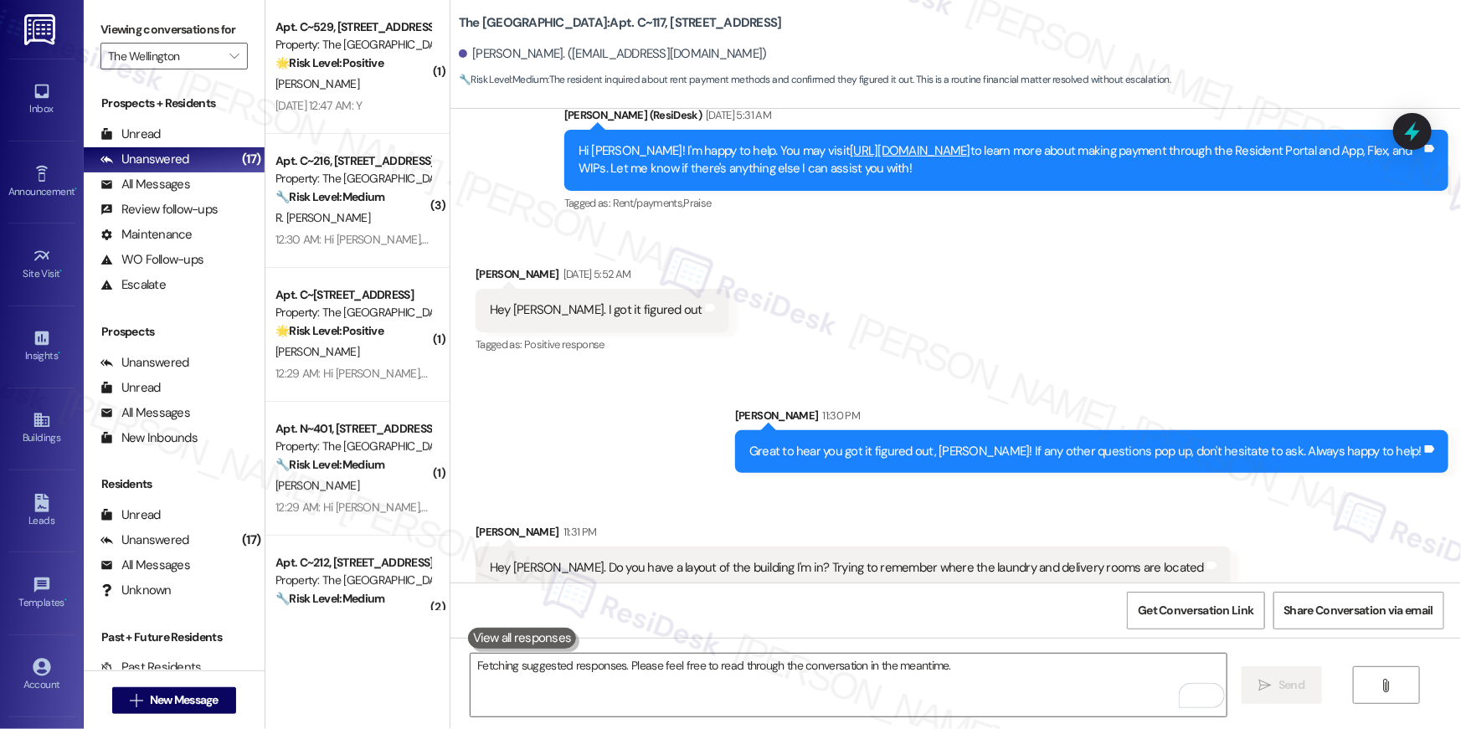
scroll to position [945, 0]
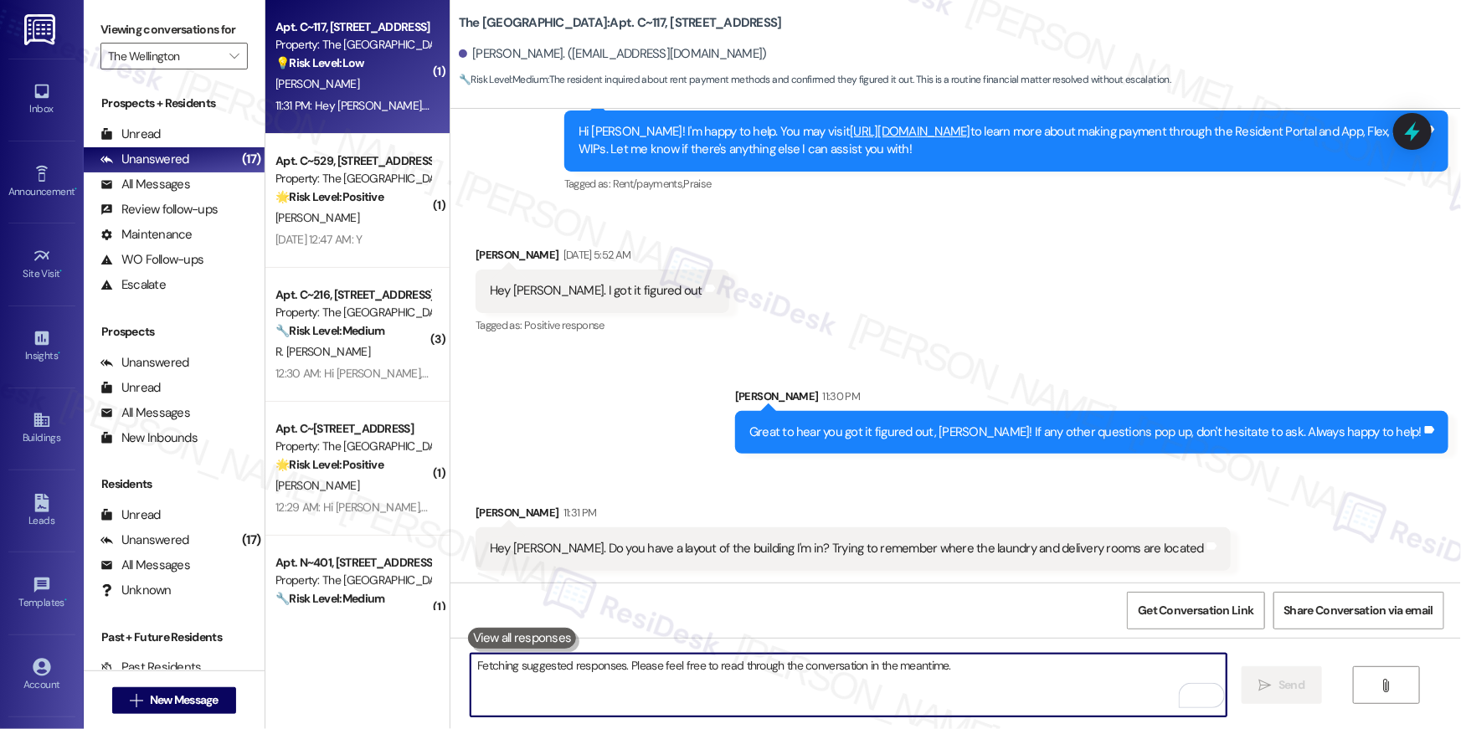
click at [878, 680] on textarea "Fetching suggested responses. Please feel free to read through the conversation…" at bounding box center [849, 685] width 756 height 63
type textarea "Hi [PERSON_NAME], thanks for reaching out. I don't have this info but I can che…"
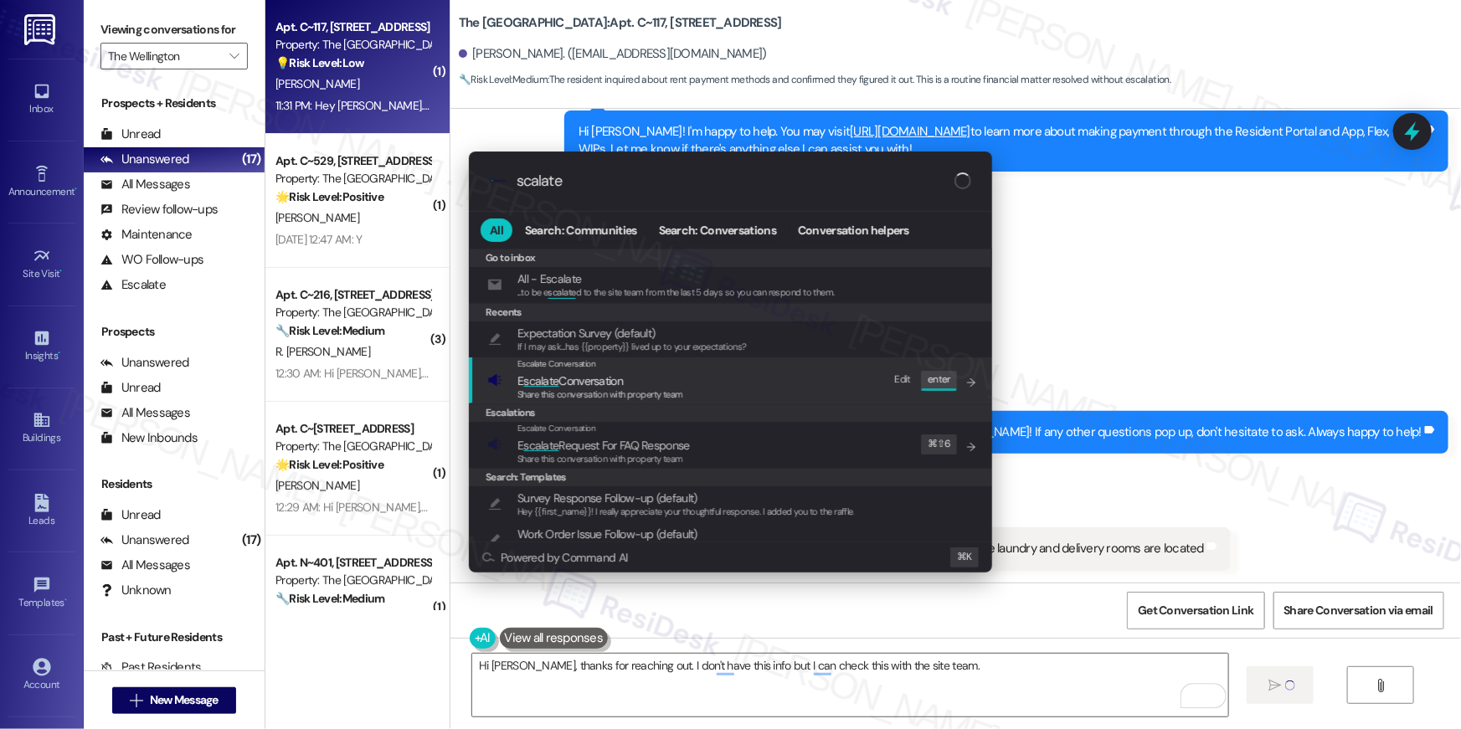
type input "scalate"
click at [665, 374] on span "E scalate Conversation" at bounding box center [601, 381] width 166 height 18
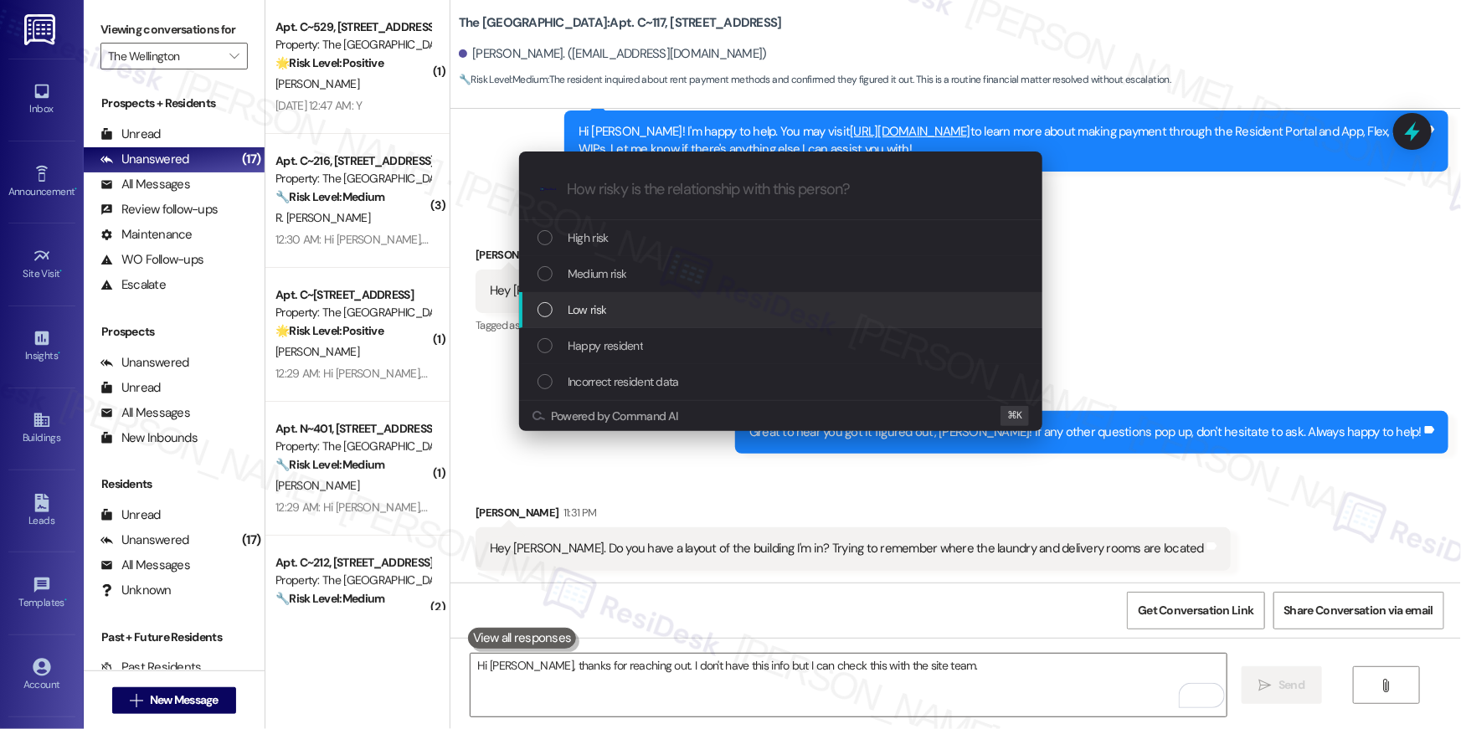
click at [689, 296] on div "Low risk" at bounding box center [780, 310] width 523 height 36
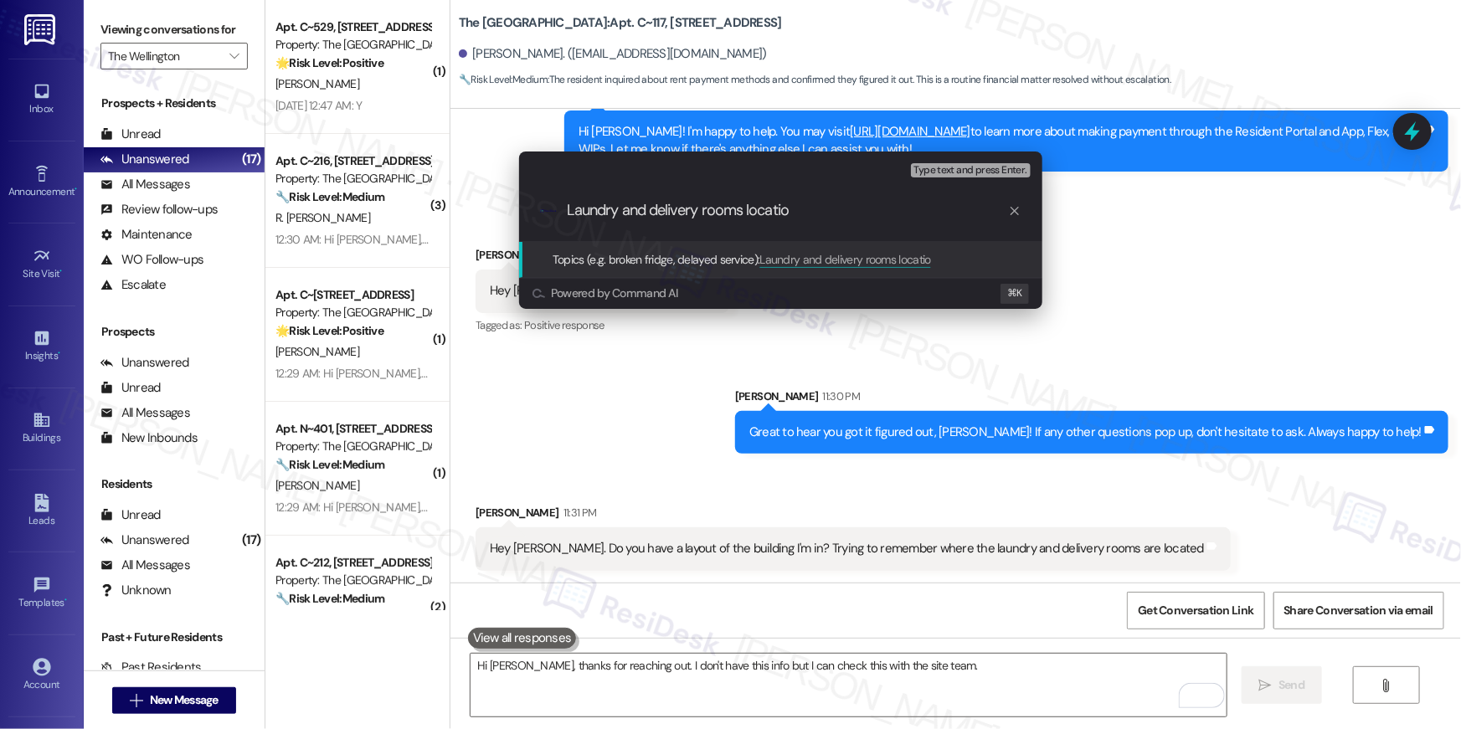
type input "Laundry and delivery rooms location"
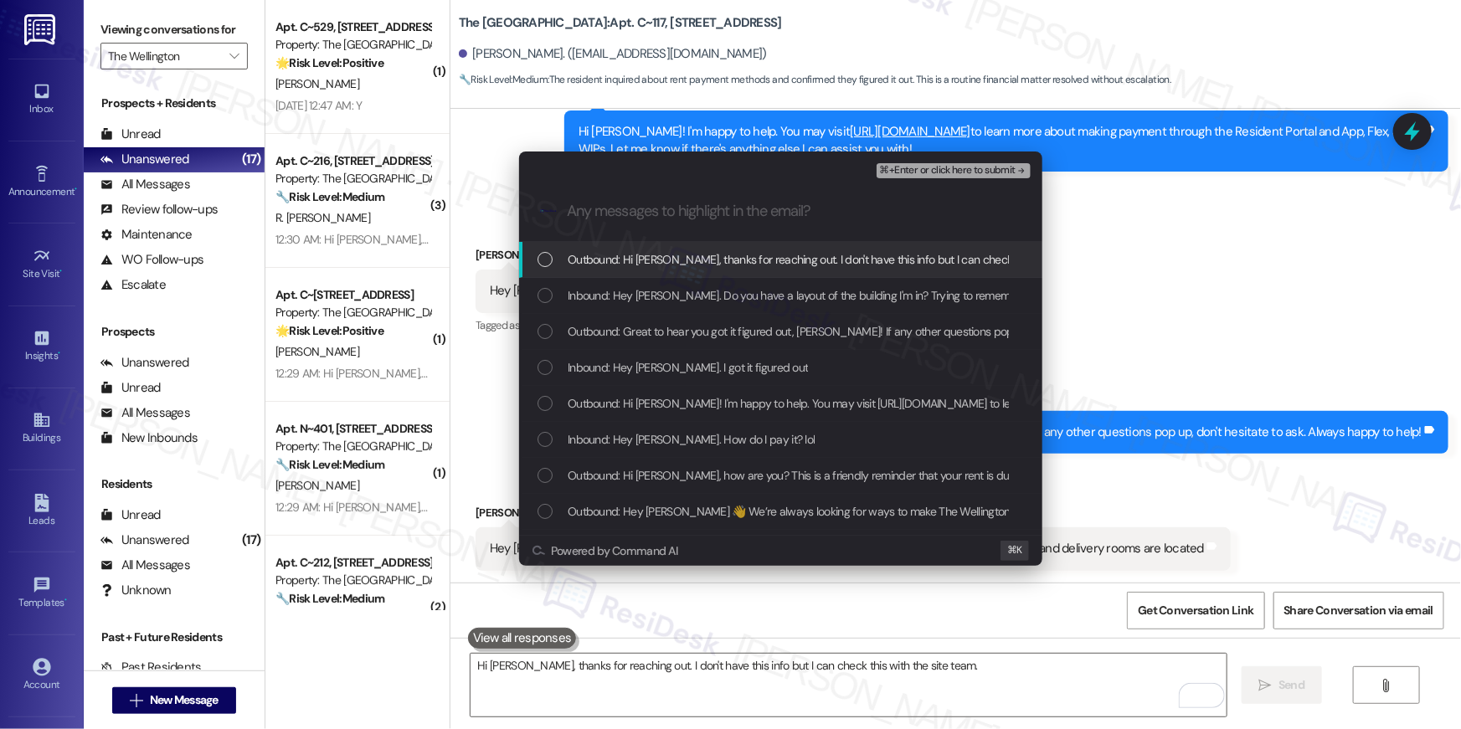
click at [724, 254] on span "Outbound: Hi [PERSON_NAME], thanks for reaching out. I don't have this info but…" at bounding box center [846, 259] width 556 height 18
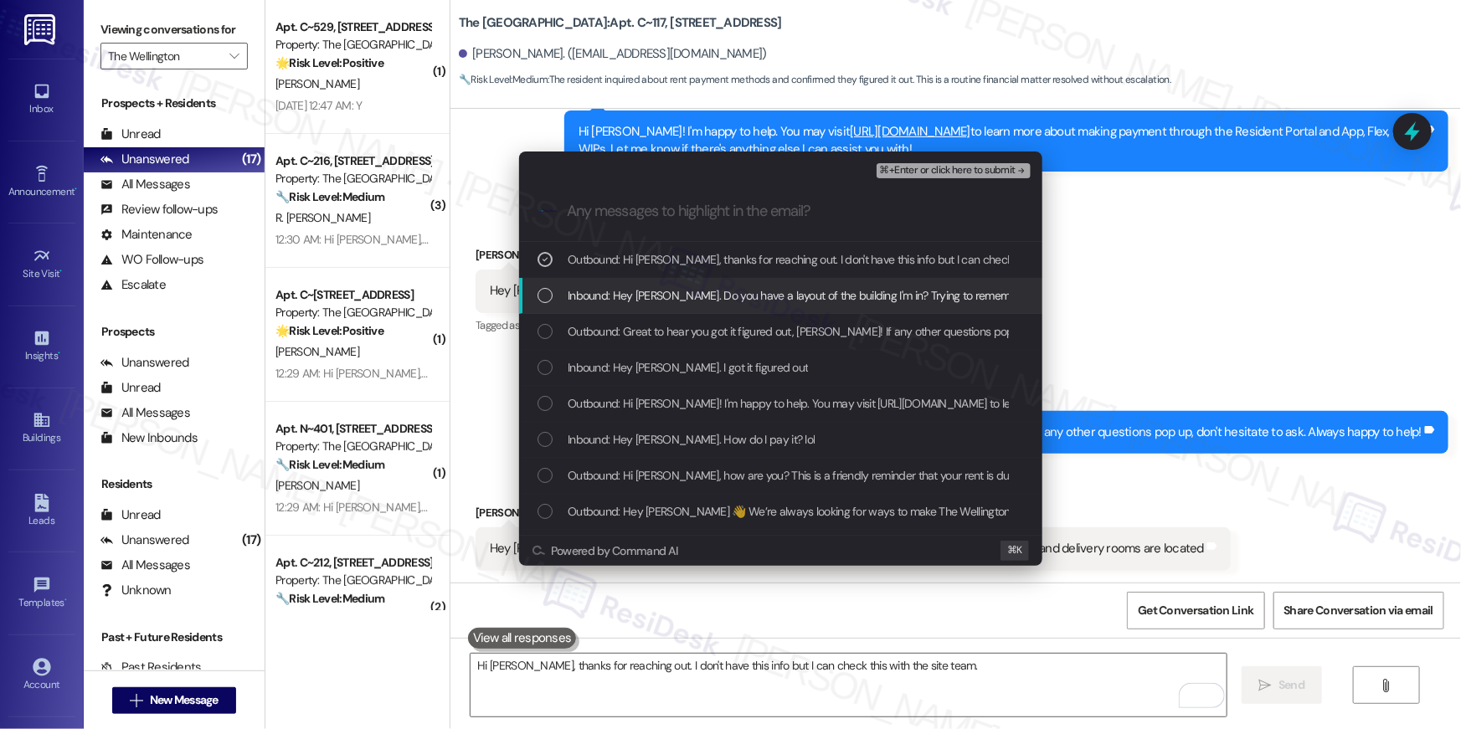
click at [712, 287] on span "Inbound: Hey [PERSON_NAME]. Do you have a layout of the building I'm in? Trying…" at bounding box center [920, 295] width 705 height 18
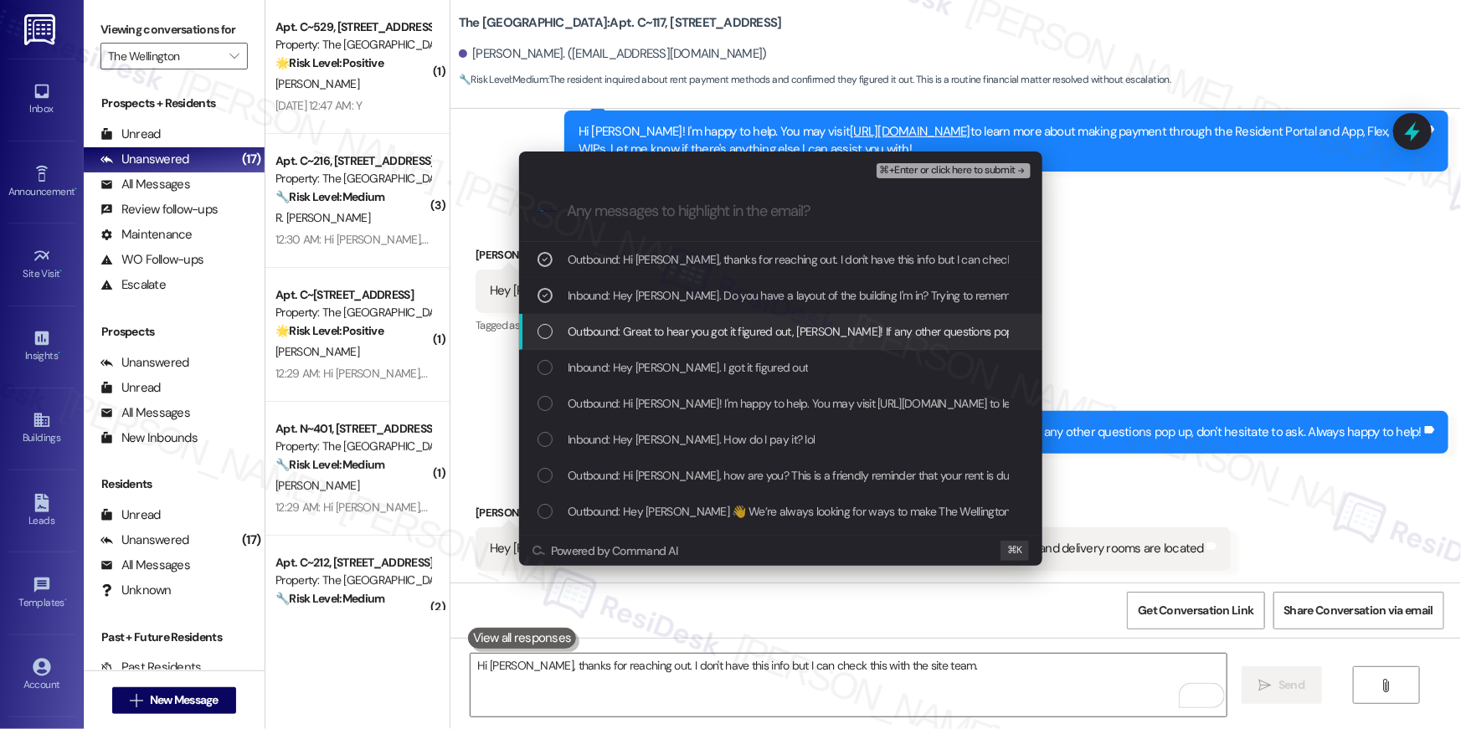
drag, startPoint x: 713, startPoint y: 324, endPoint x: 713, endPoint y: 350, distance: 26.0
click at [713, 325] on span "Outbound: Great to hear you got it figured out, [PERSON_NAME]! If any other que…" at bounding box center [906, 331] width 676 height 18
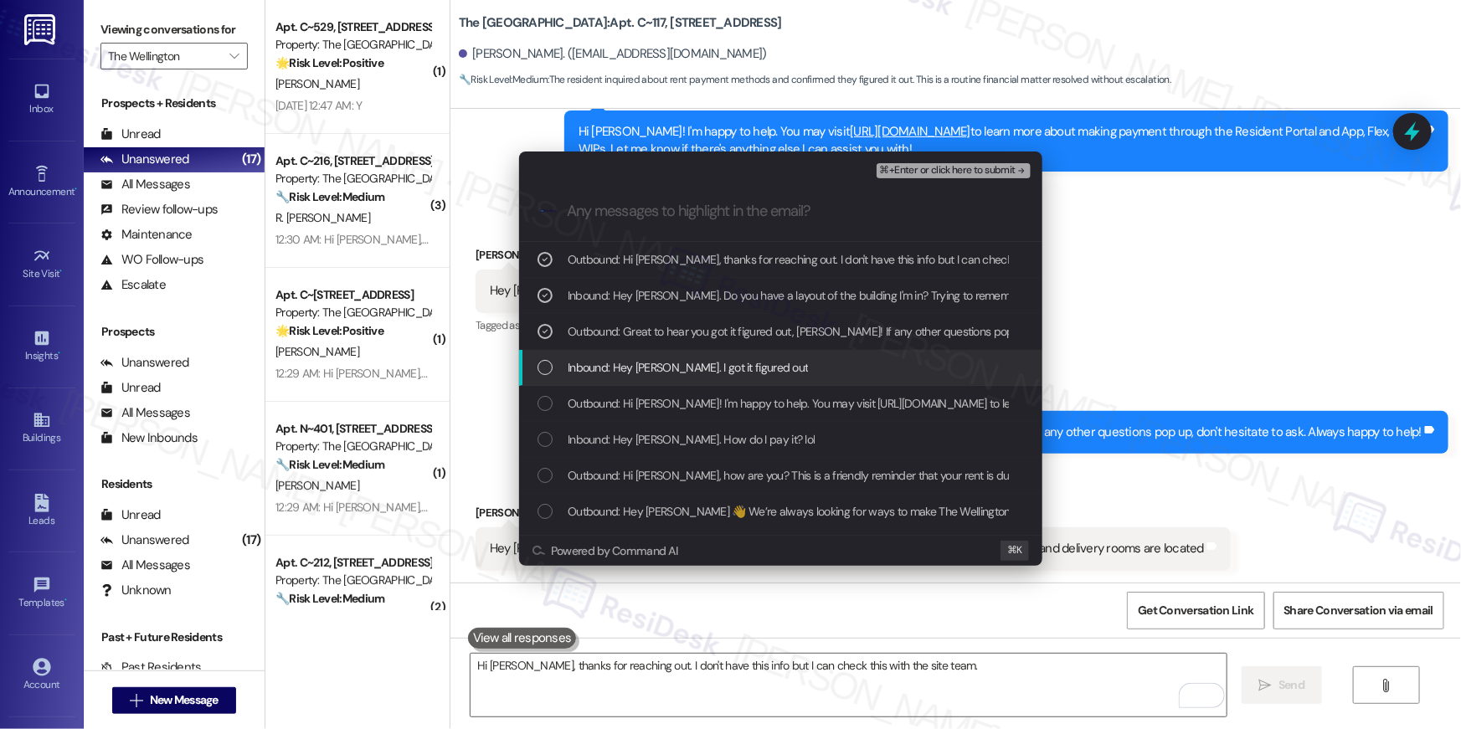
click at [714, 351] on div "Inbound: Hey [PERSON_NAME]. I got it figured out" at bounding box center [780, 368] width 523 height 36
drag, startPoint x: 718, startPoint y: 364, endPoint x: 724, endPoint y: 352, distance: 13.5
click at [720, 363] on span "Inbound: Hey [PERSON_NAME]. I got it figured out" at bounding box center [688, 367] width 240 height 18
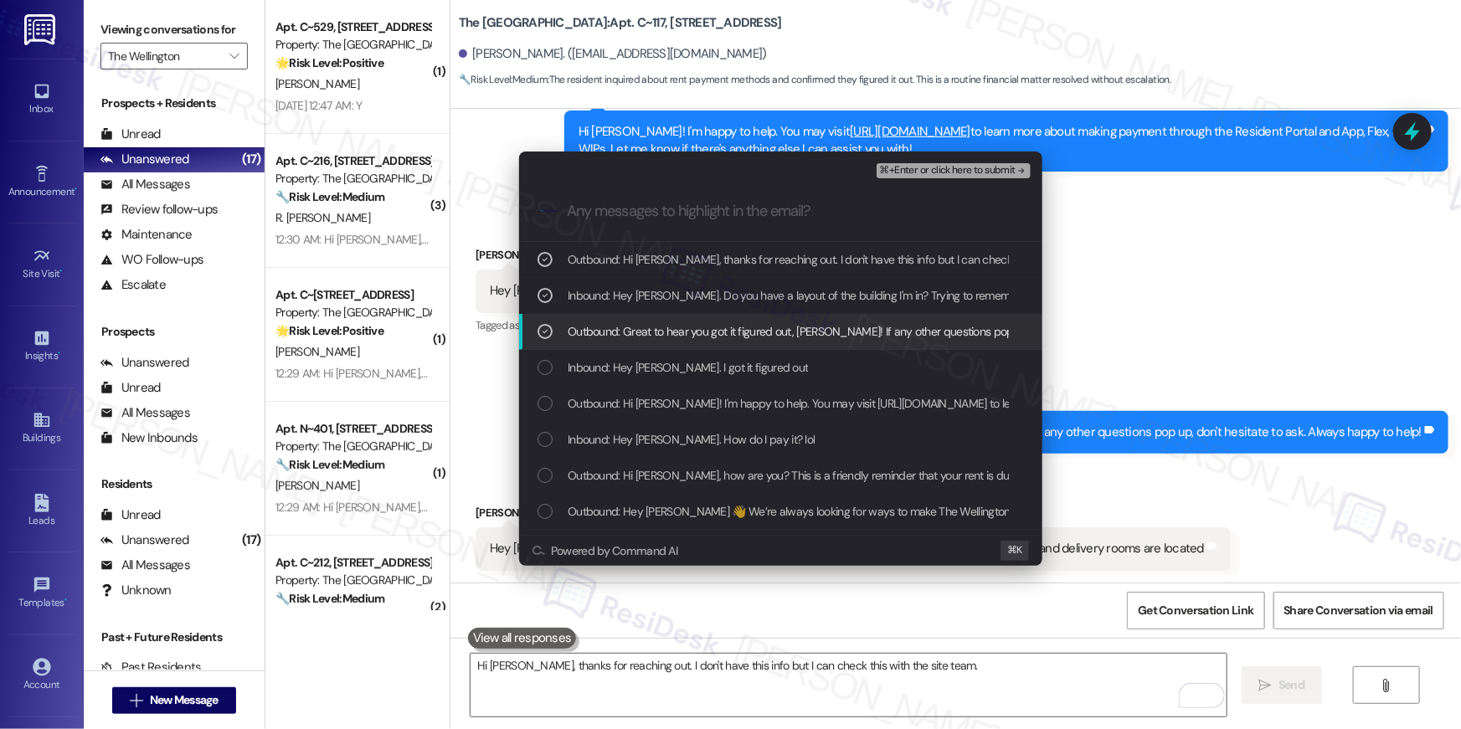
click at [729, 332] on span "Outbound: Great to hear you got it figured out, Ethan! If any other questions p…" at bounding box center [906, 331] width 676 height 18
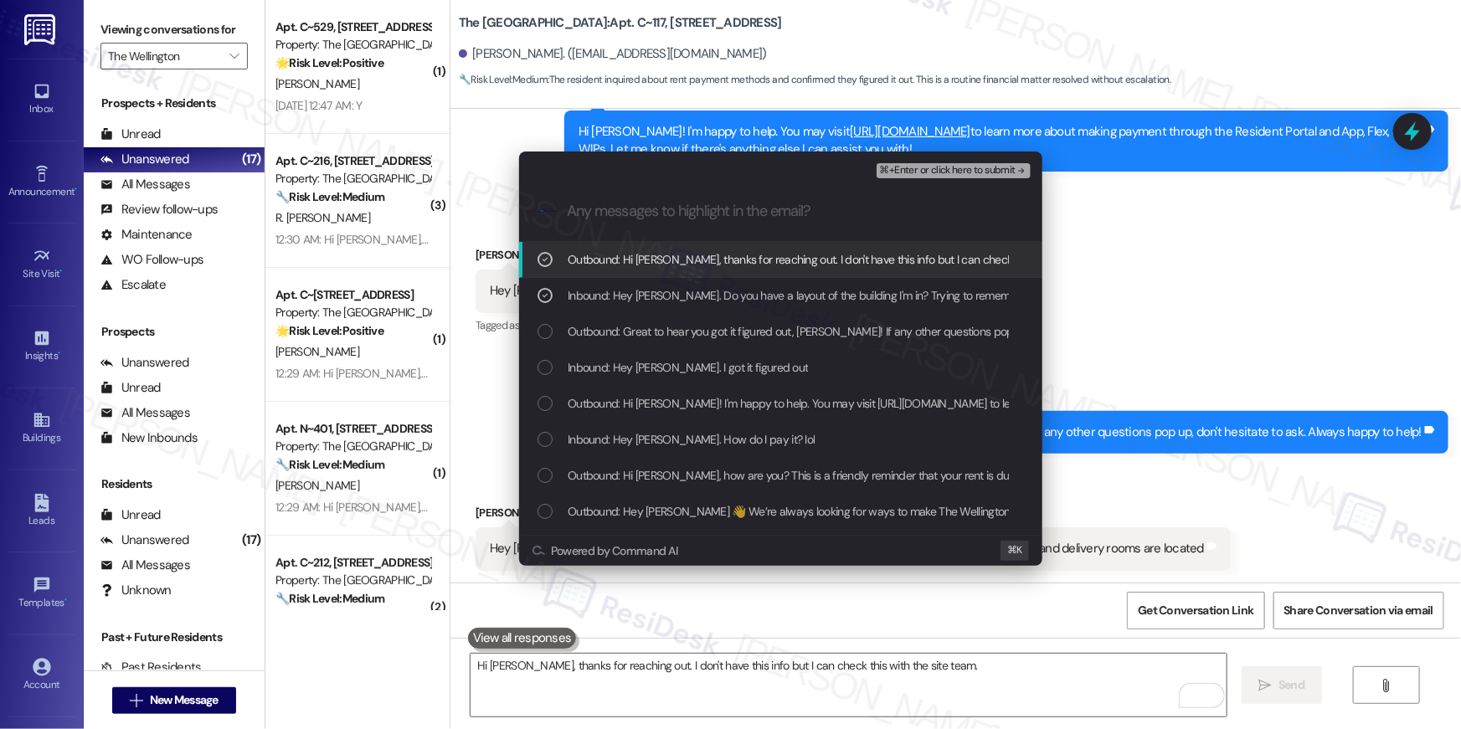
click at [969, 173] on span "⌘+Enter or click here to submit" at bounding box center [948, 171] width 136 height 12
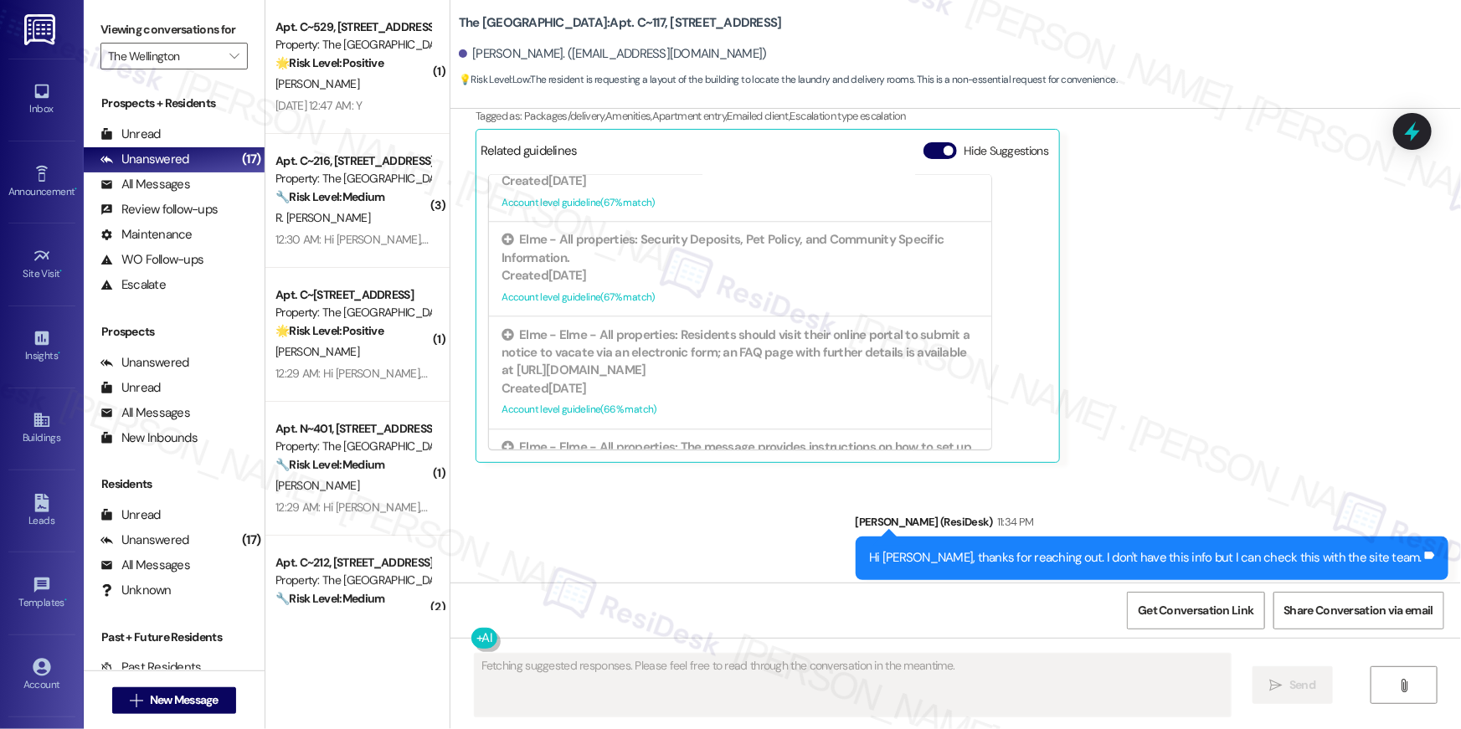
scroll to position [1470, 0]
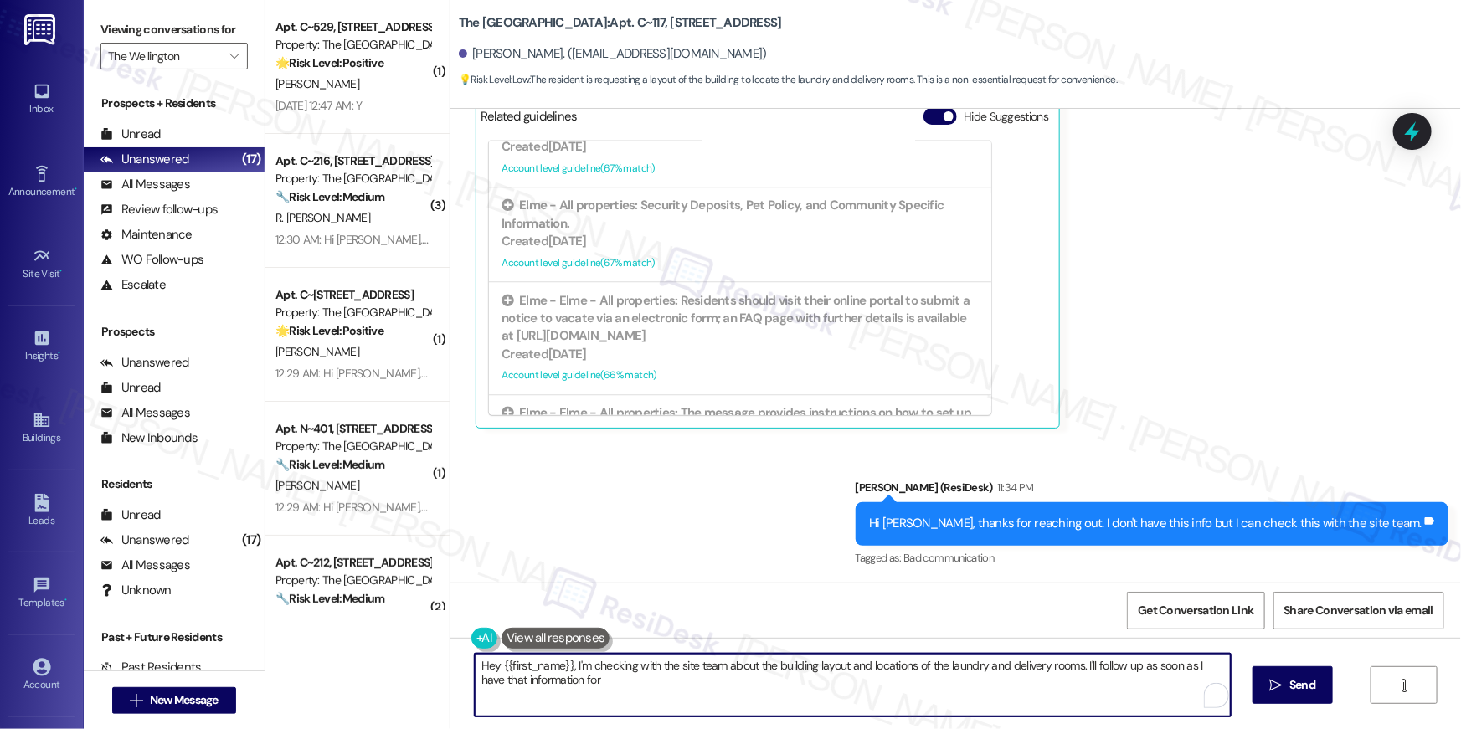
click at [810, 682] on textarea "Hey {{first_name}}, I'm checking with the site team about the building layout a…" at bounding box center [853, 685] width 756 height 63
click at [809, 682] on textarea "Hey {{first_name}}, I'm checking with the site team about the building layout a…" at bounding box center [853, 685] width 756 height 63
click at [751, 687] on textarea "Hey {{first_name}}, I'm checking with the site team about the building layout a…" at bounding box center [849, 685] width 756 height 63
click at [750, 687] on textarea "Hey {{first_name}}, I'm checking with the site team about the building layout a…" at bounding box center [849, 685] width 756 height 63
click at [749, 688] on textarea "Hey {{first_name}}, I'm checking with the site team about the building layout a…" at bounding box center [849, 685] width 756 height 63
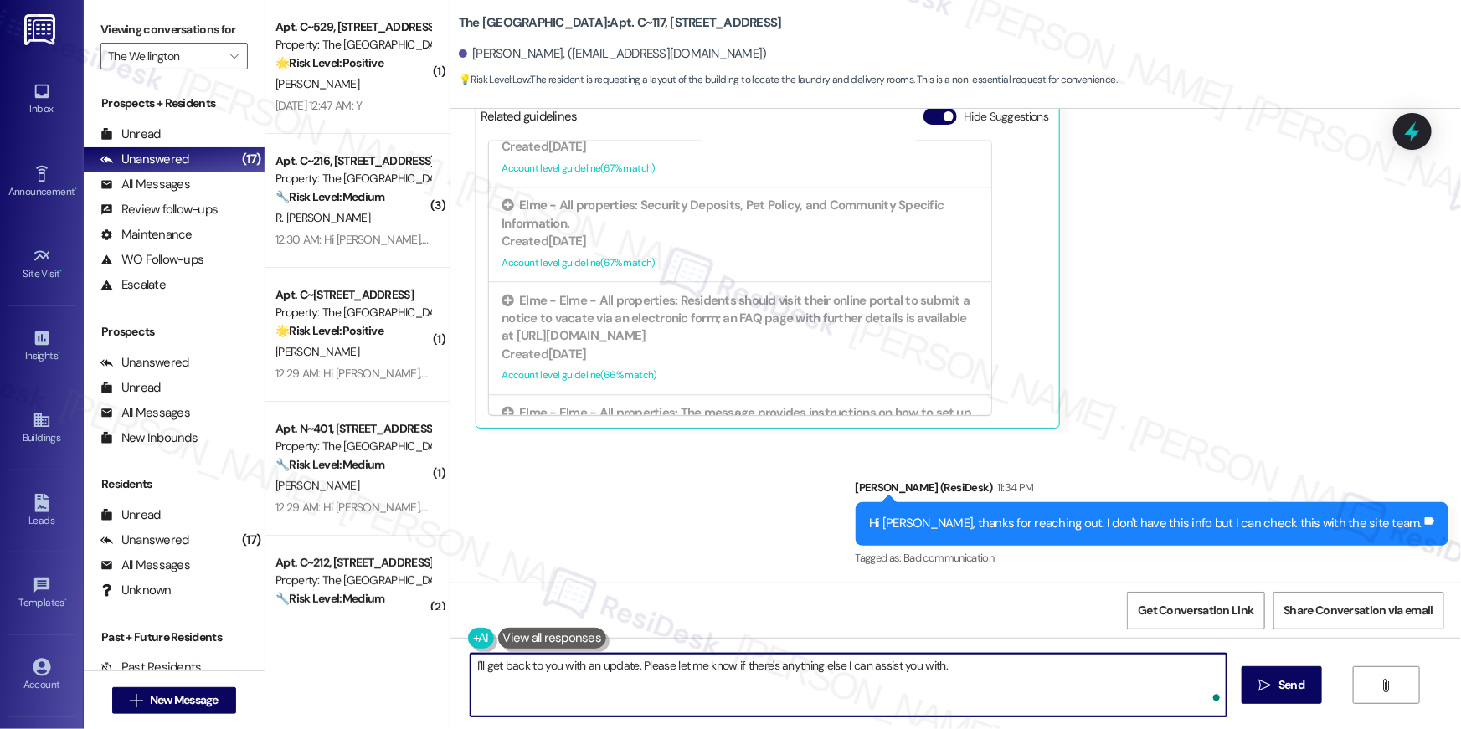
type textarea "I'll get back to you with an update. Please let me know if there's anything els…"
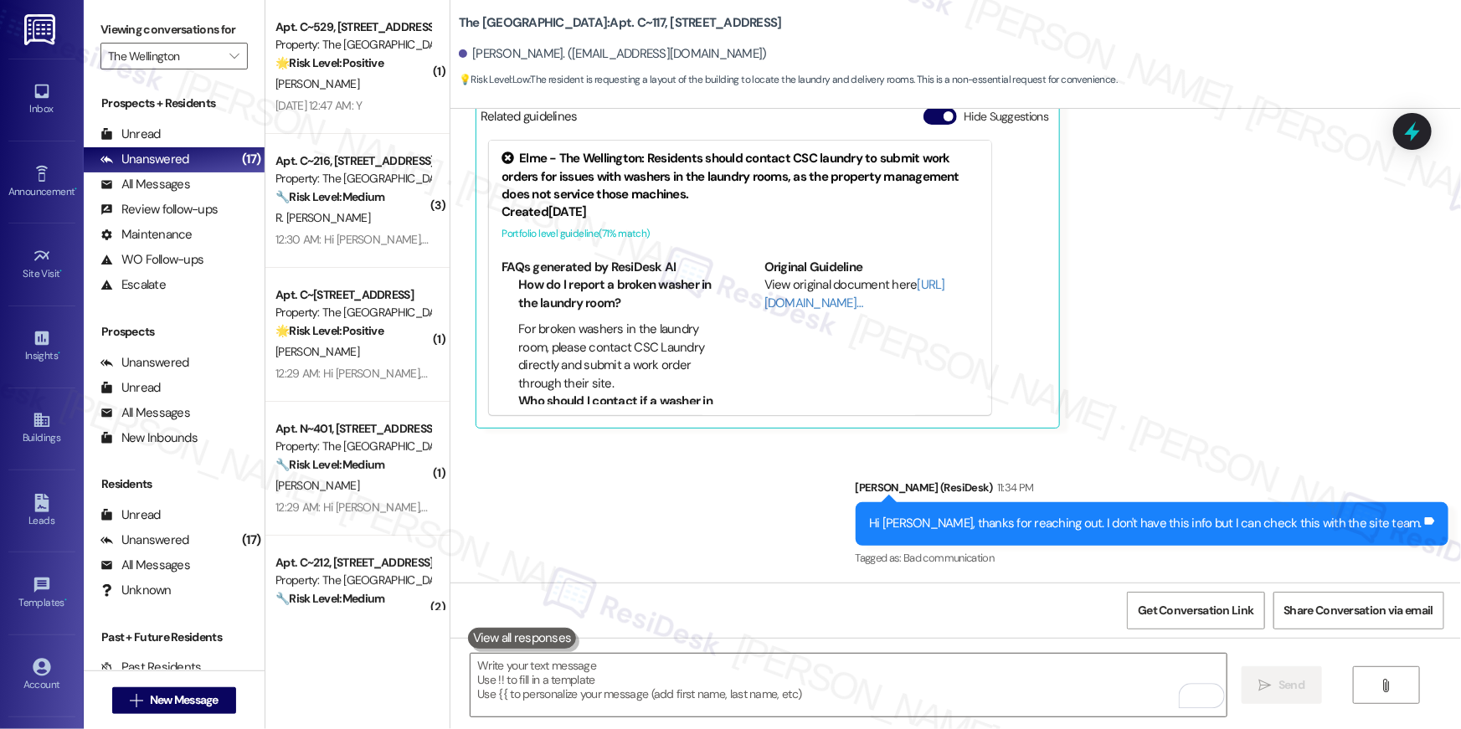
click at [348, 89] on div "[PERSON_NAME]" at bounding box center [353, 84] width 158 height 21
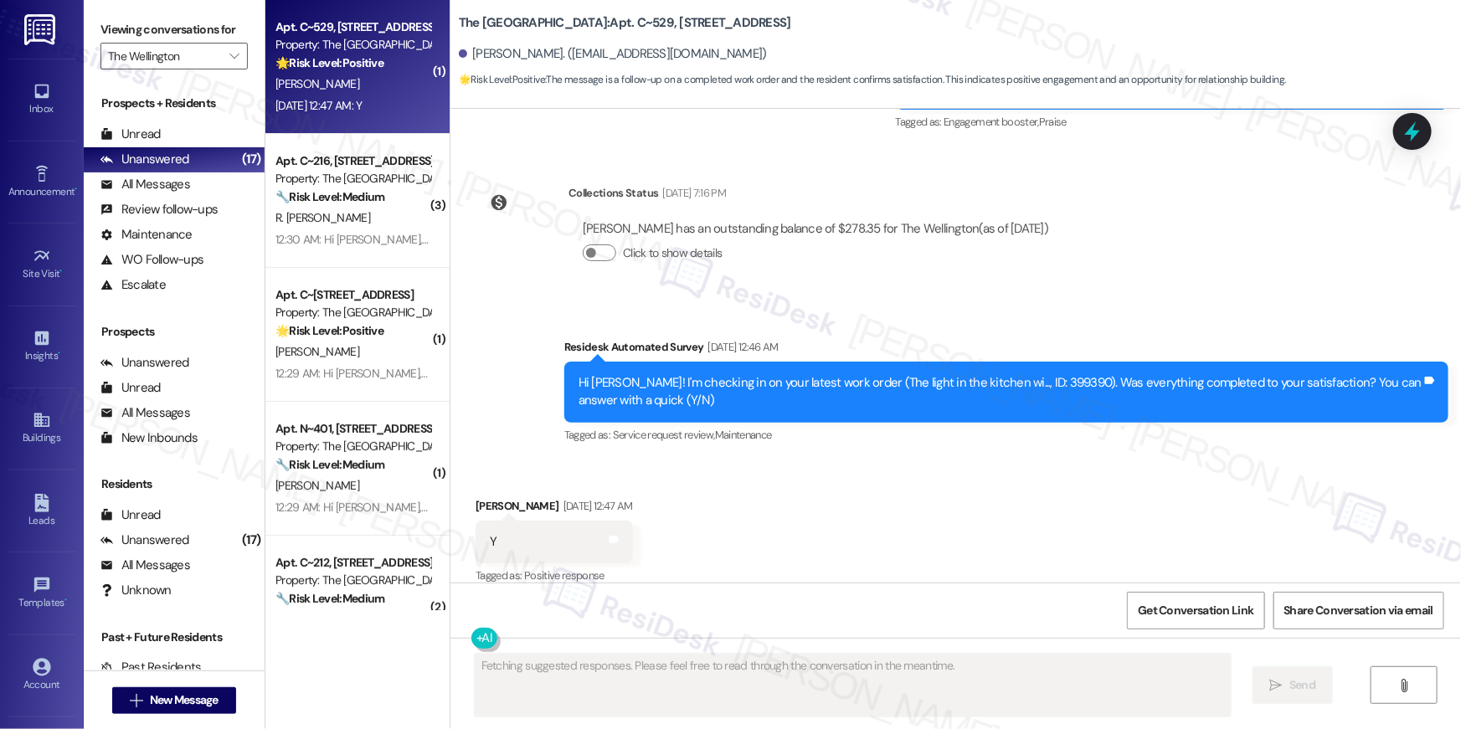
scroll to position [4109, 0]
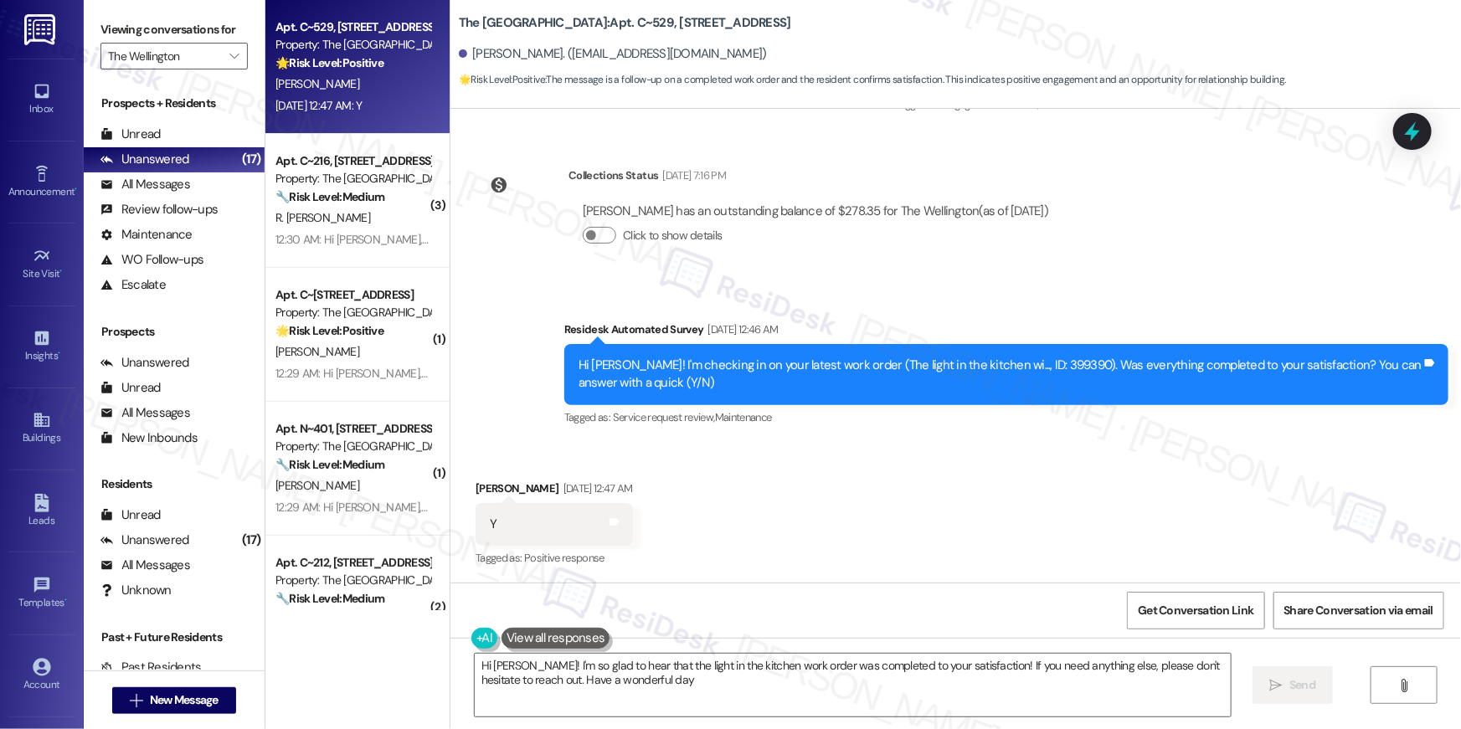
type textarea "Hi Amanda! I'm so glad to hear that the light in the kitchen work order was com…"
click at [718, 486] on div "Received via SMS Amanda Lewis Sep 06, 2025 at 12:47 AM Y Tags and notes Tagged …" at bounding box center [956, 513] width 1011 height 142
click at [781, 667] on textarea "Hi Amanda! I'm so glad to hear that the light in the kitchen work order was com…" at bounding box center [853, 685] width 756 height 63
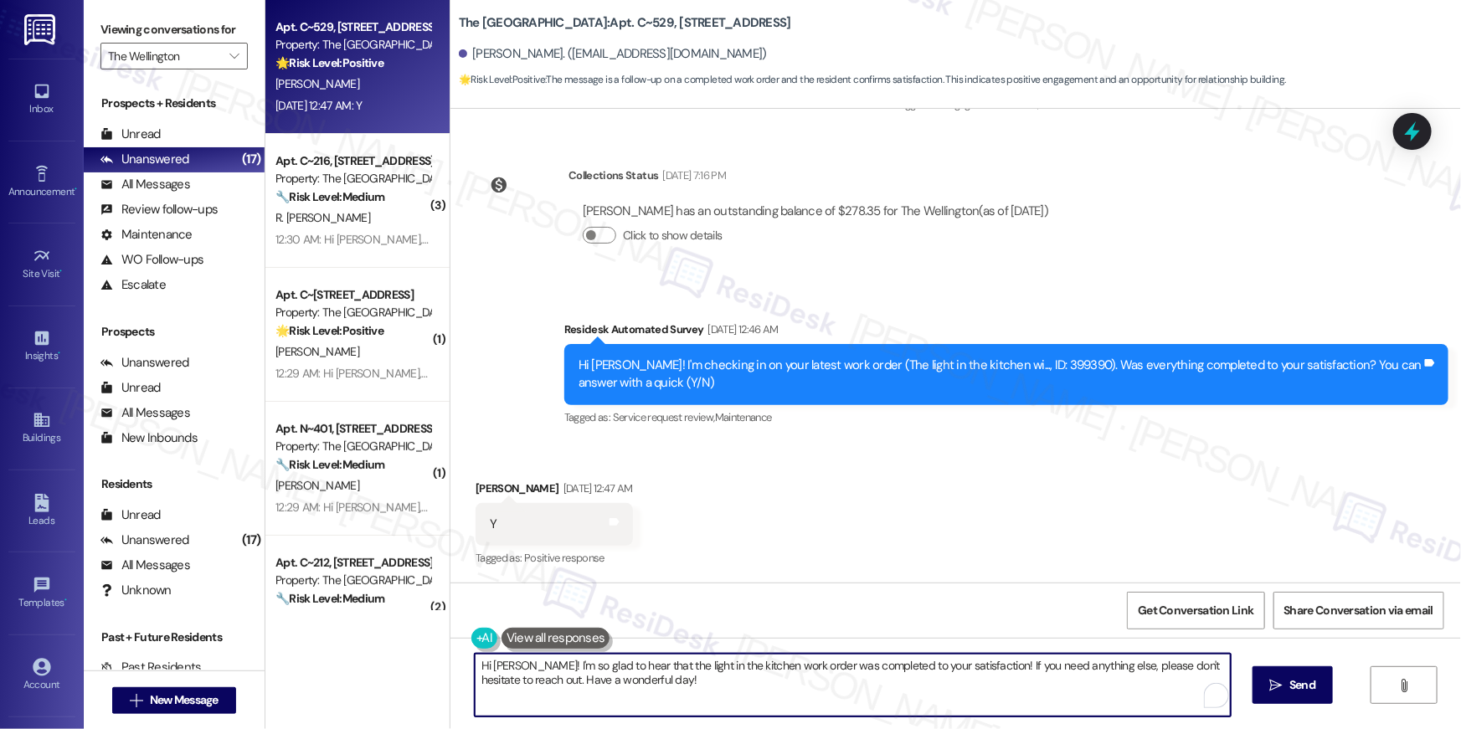
click at [779, 684] on textarea "Hi Amanda! I'm so glad to hear that the light in the kitchen work order was com…" at bounding box center [853, 685] width 756 height 63
click at [914, 687] on textarea "Hi Amanda! I'm so glad to hear that the light in the kitchen work order was com…" at bounding box center [853, 685] width 756 height 63
click at [1297, 674] on button " Send" at bounding box center [1293, 686] width 81 height 38
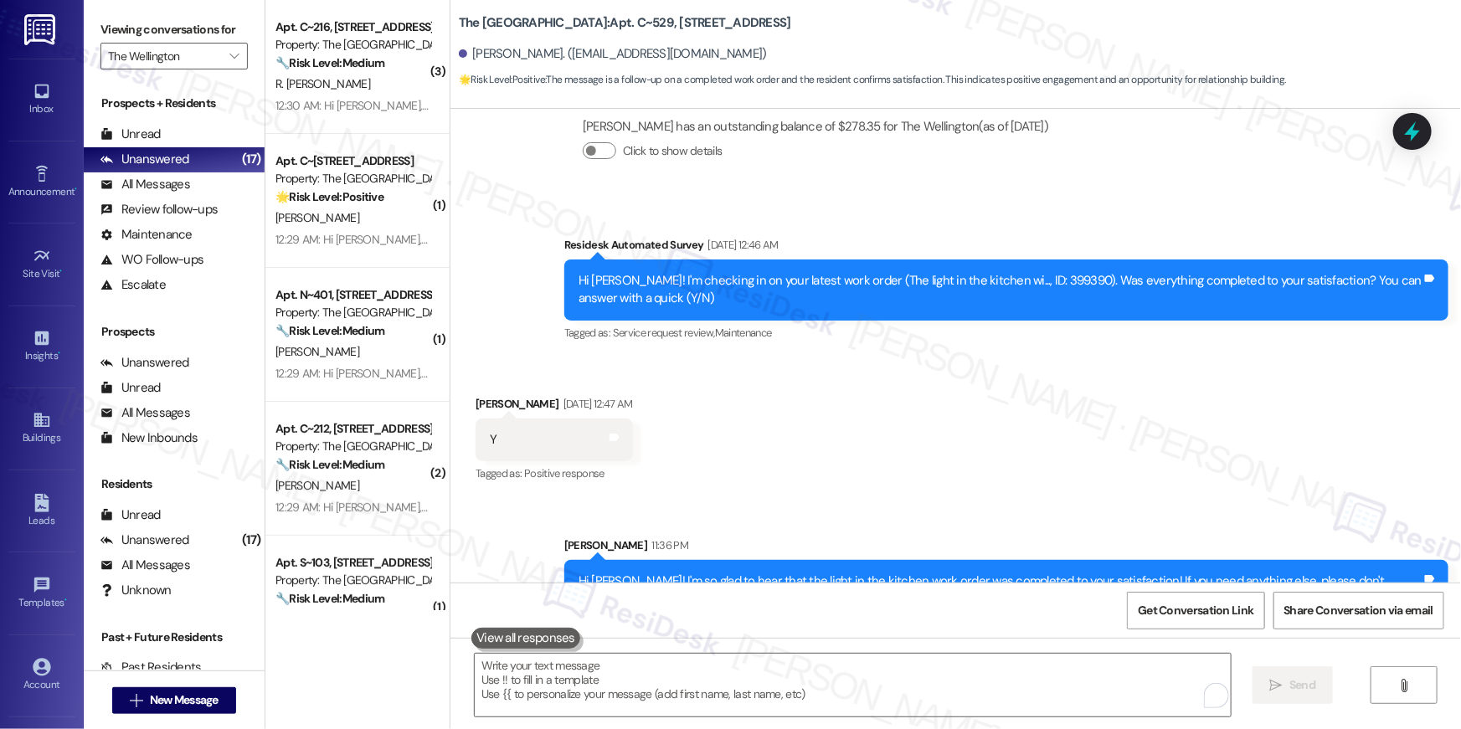
scroll to position [4244, 0]
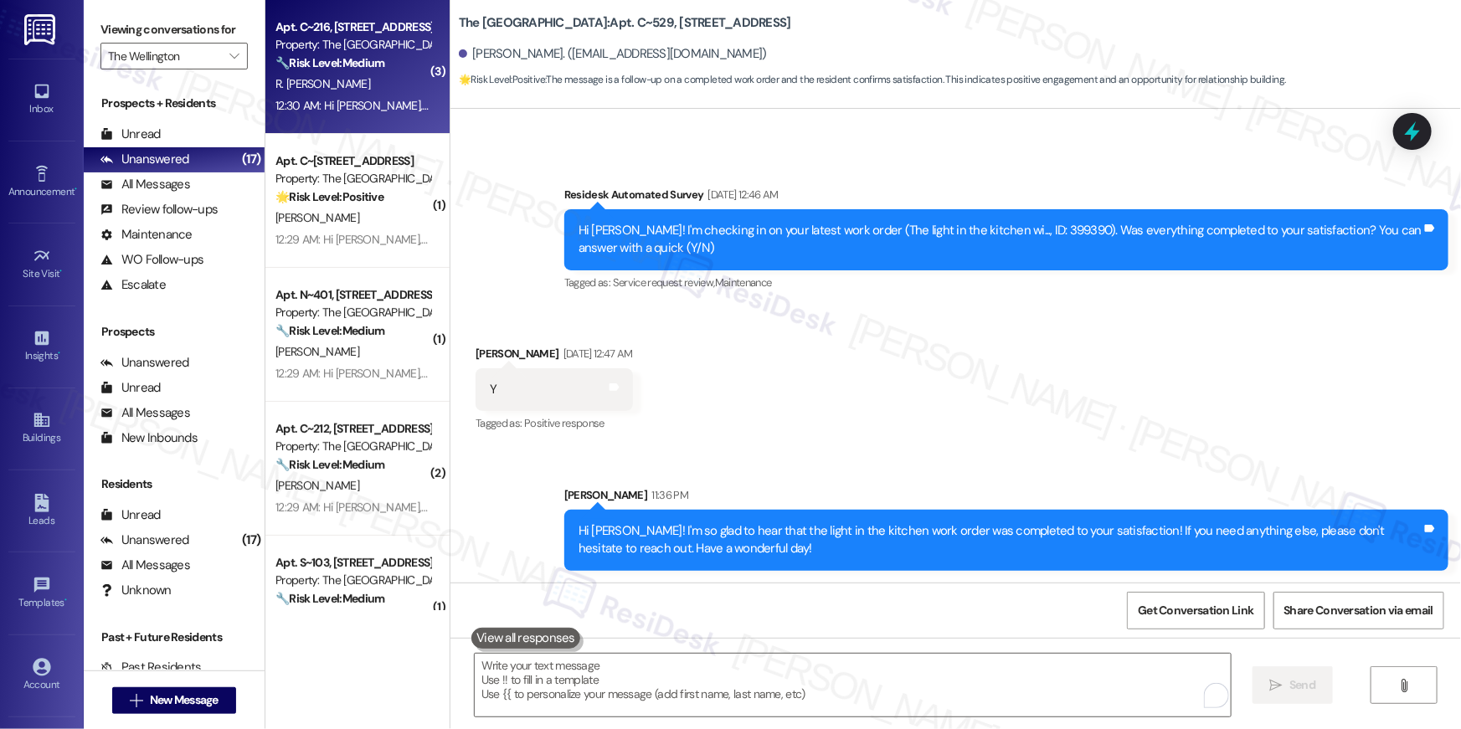
click at [330, 82] on span "R. Cecilia Flores Carranza" at bounding box center [323, 83] width 95 height 15
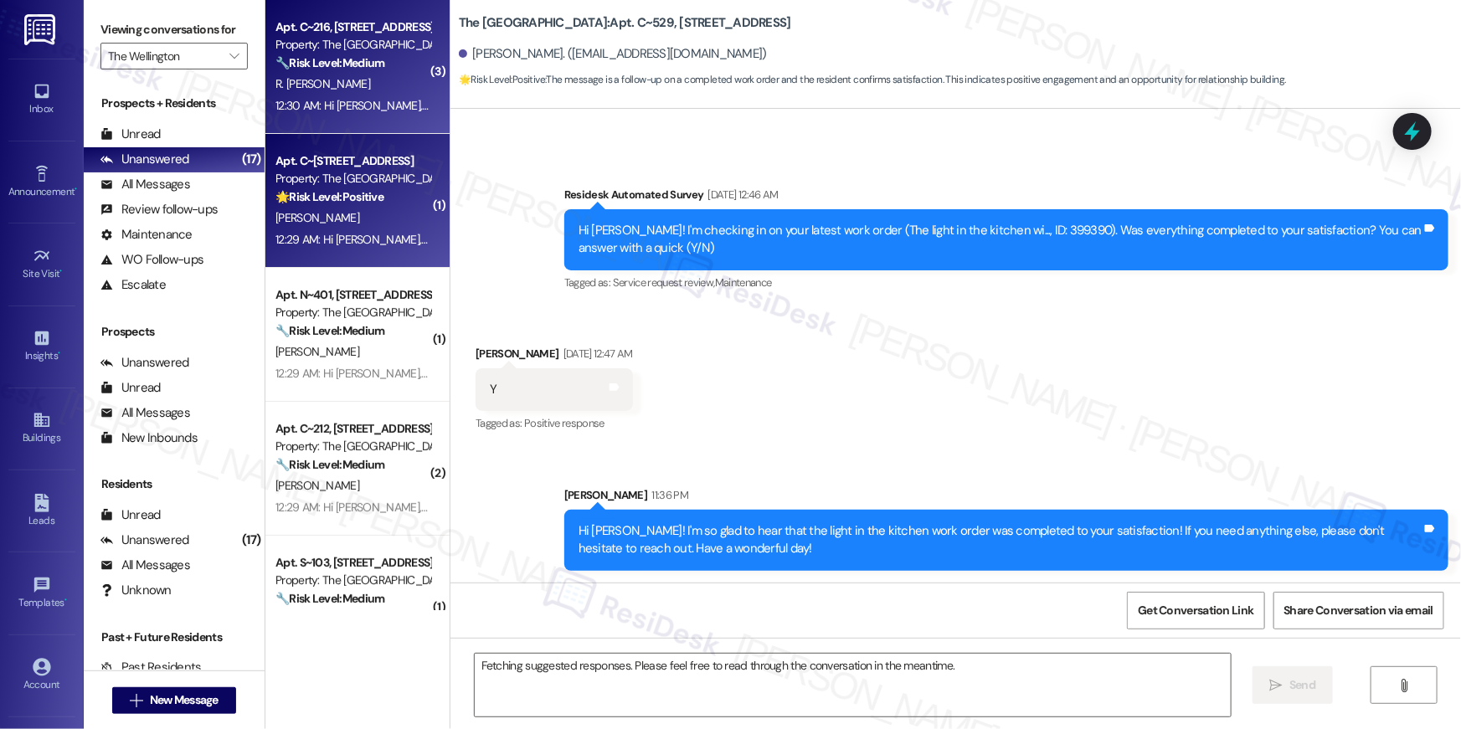
click at [340, 152] on div "Apt. C~[STREET_ADDRESS]" at bounding box center [353, 161] width 155 height 18
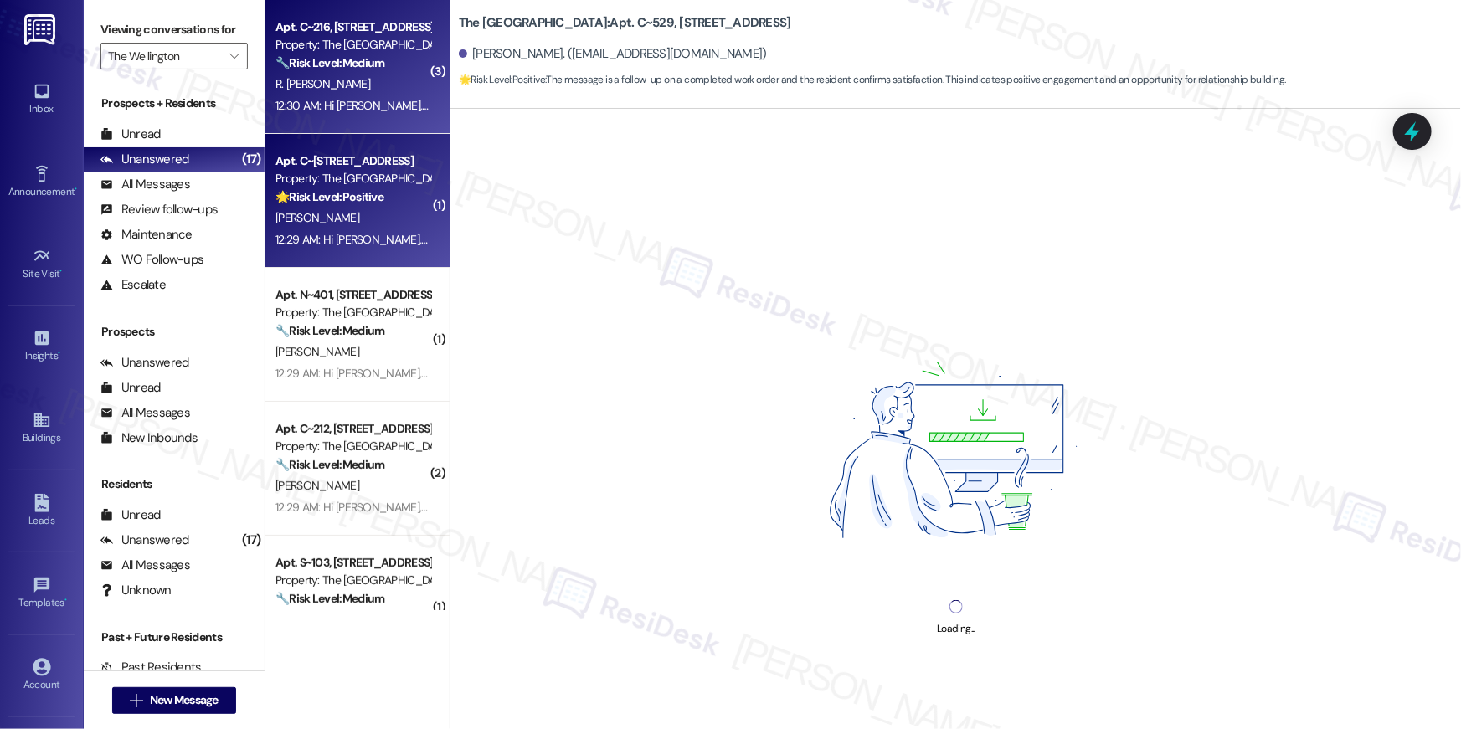
click at [343, 68] on strong "🔧 Risk Level: Medium" at bounding box center [330, 62] width 109 height 15
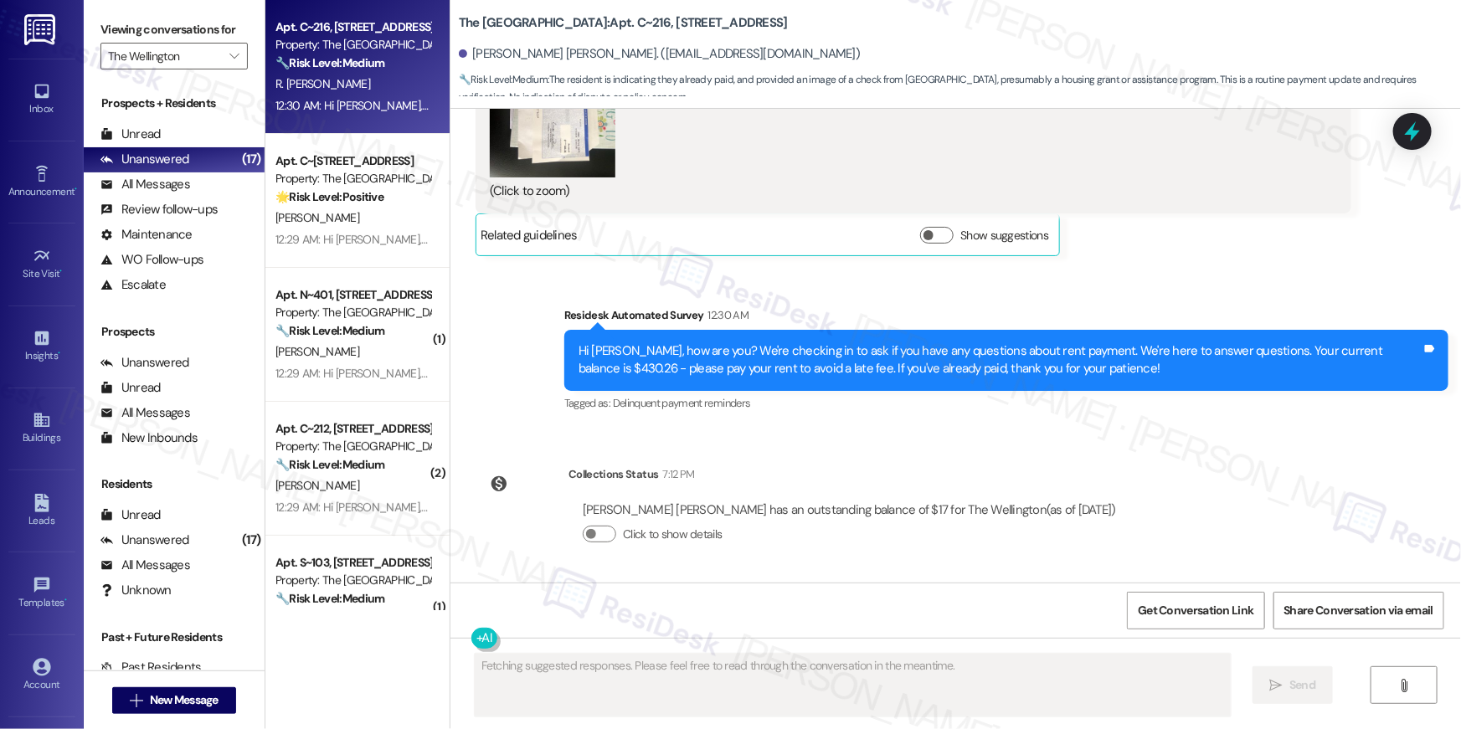
scroll to position [33752, 0]
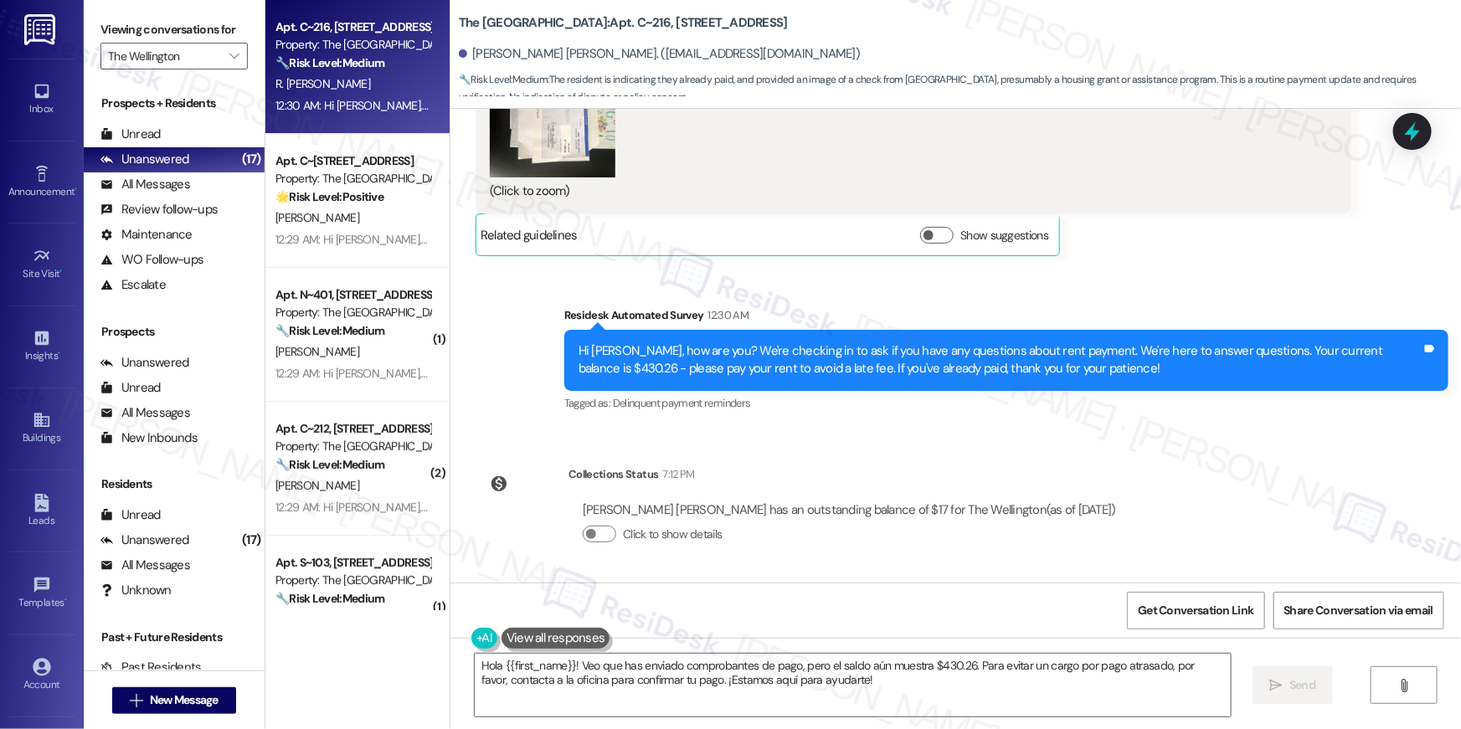
click at [789, 448] on div "Survey, sent via SMS Residesk Automated Survey May 15, 2024 at 12:26 AM Hi Raqu…" at bounding box center [956, 346] width 1011 height 474
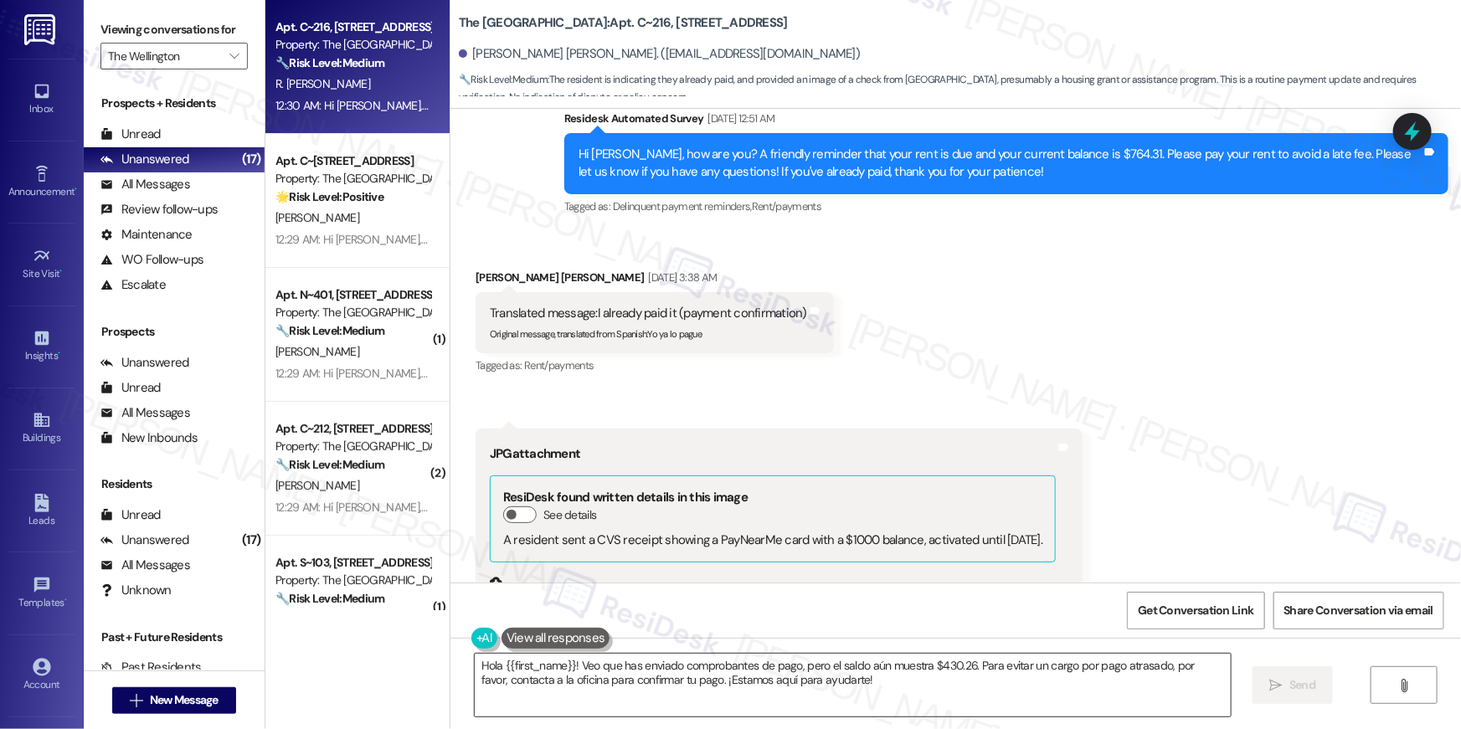
scroll to position [32559, 0]
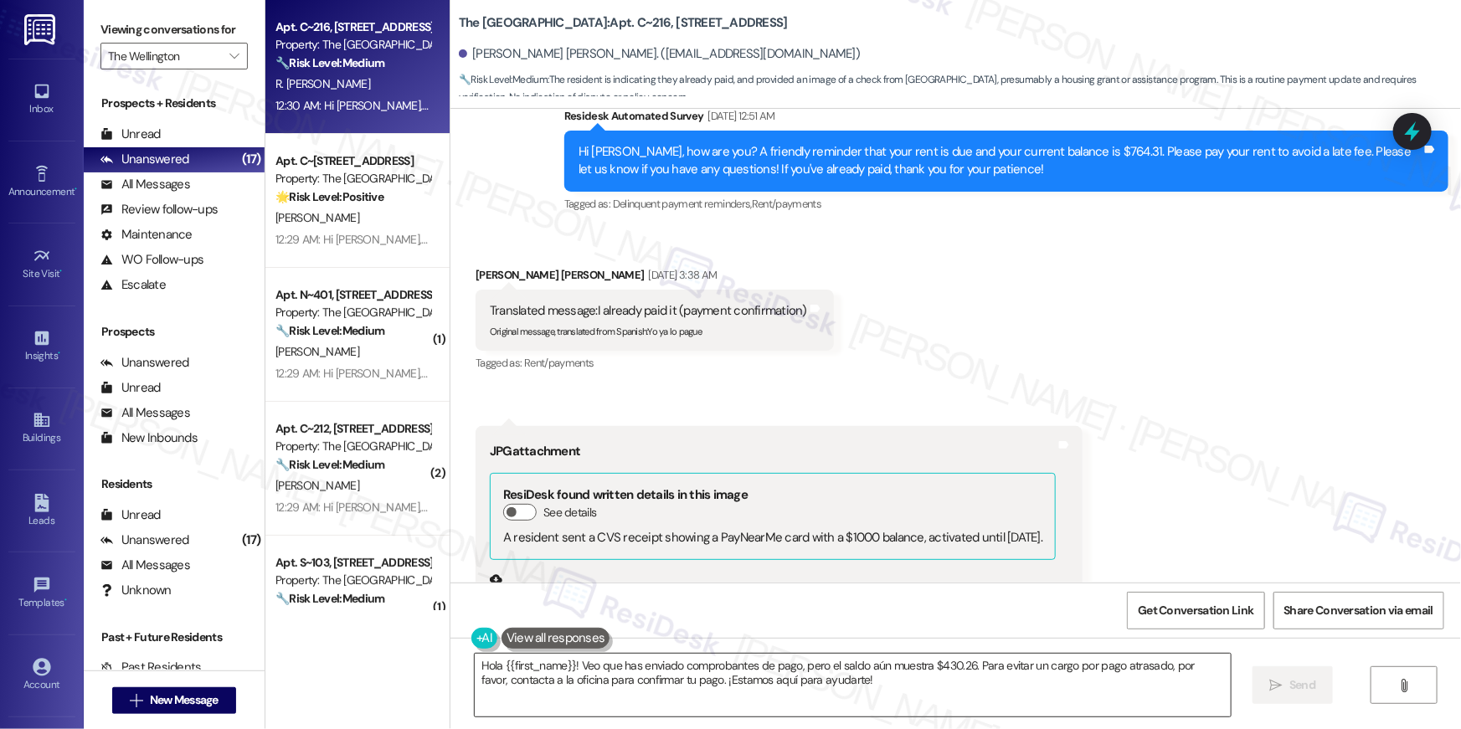
click at [903, 682] on textarea "Hola {{first_name}}! Veo que has enviado comprobantes de pago, pero el saldo aú…" at bounding box center [853, 685] width 756 height 63
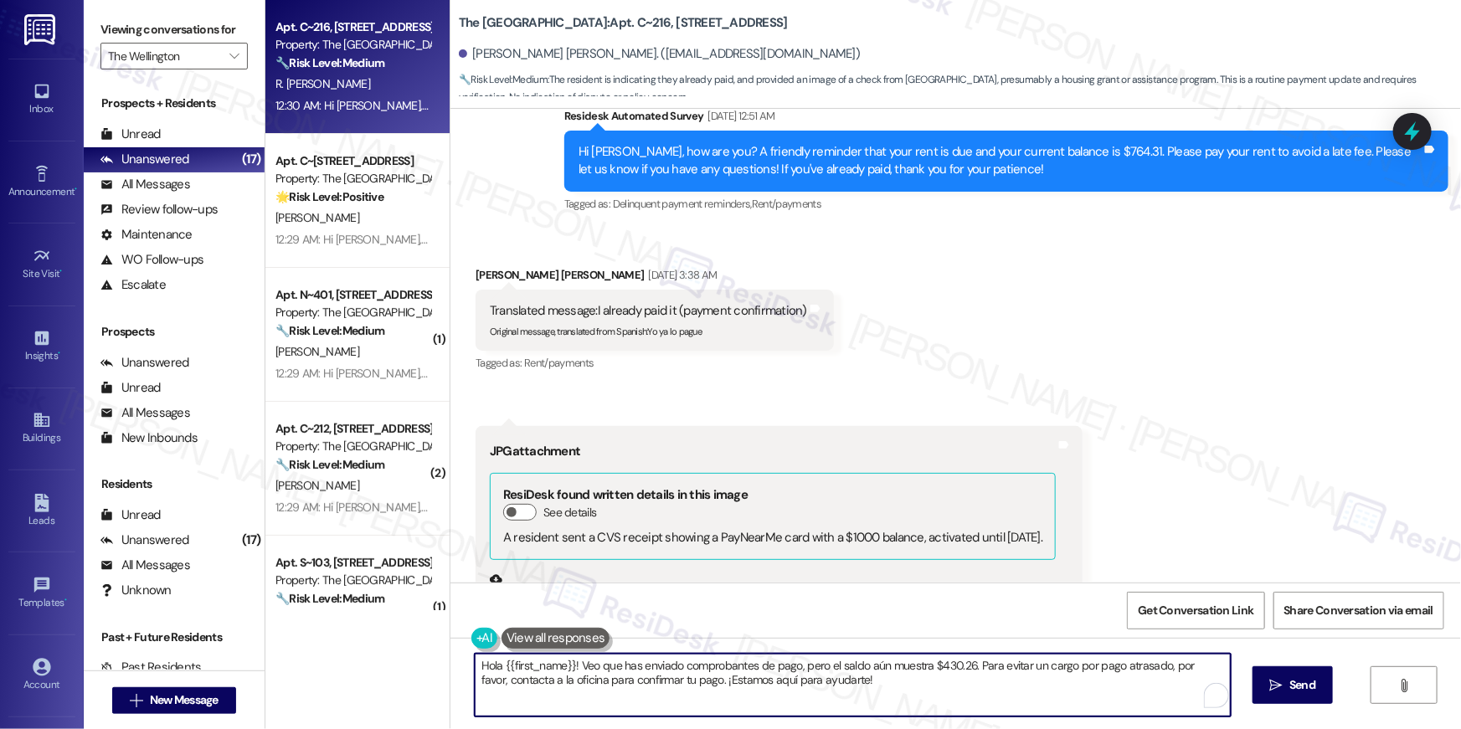
paste textarea "Thank you so much for your rent payment, {{first_name}}. We really appreciate i…"
type textarea "Thank you so much for your rent payment, {{first_name}}. We really appreciate i…"
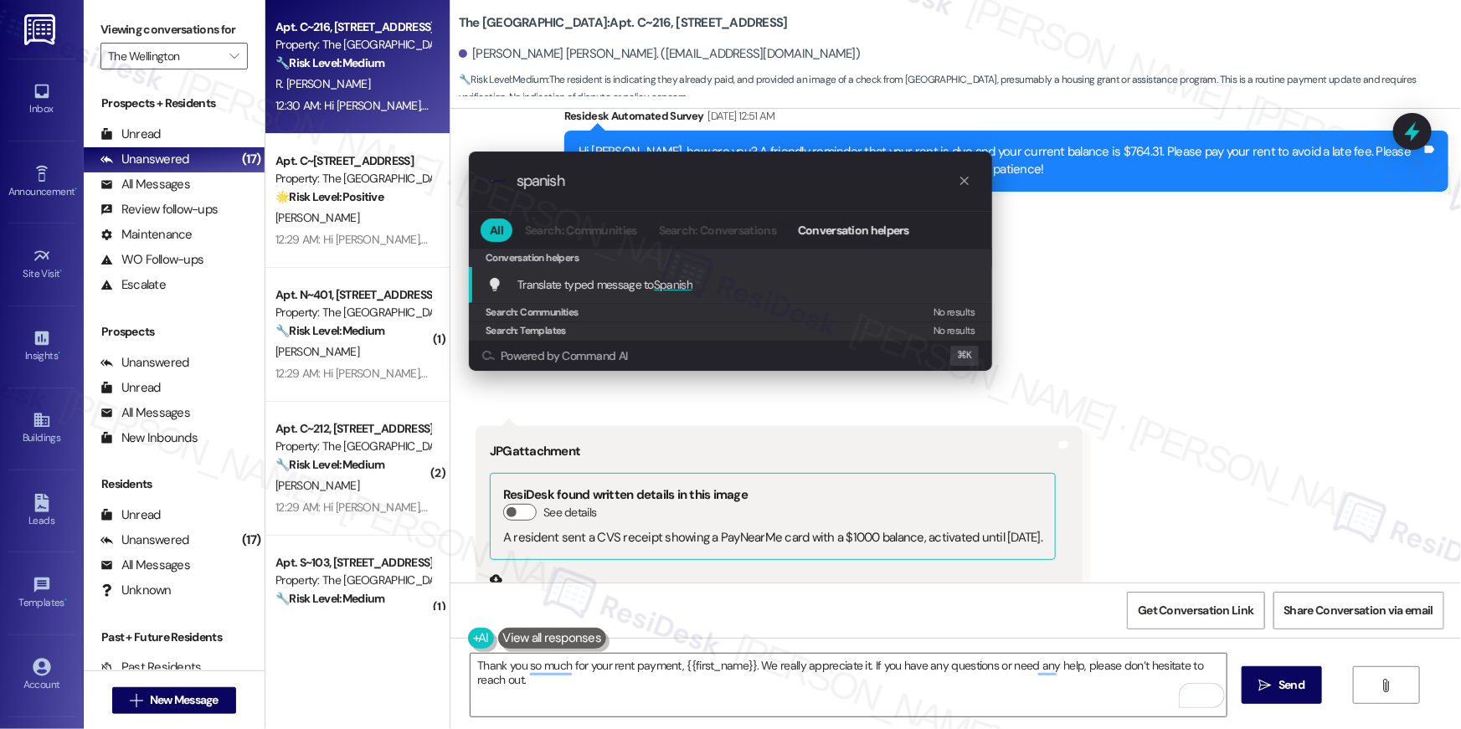
type input "spanish"
click at [666, 289] on span "Spanish" at bounding box center [673, 284] width 39 height 15
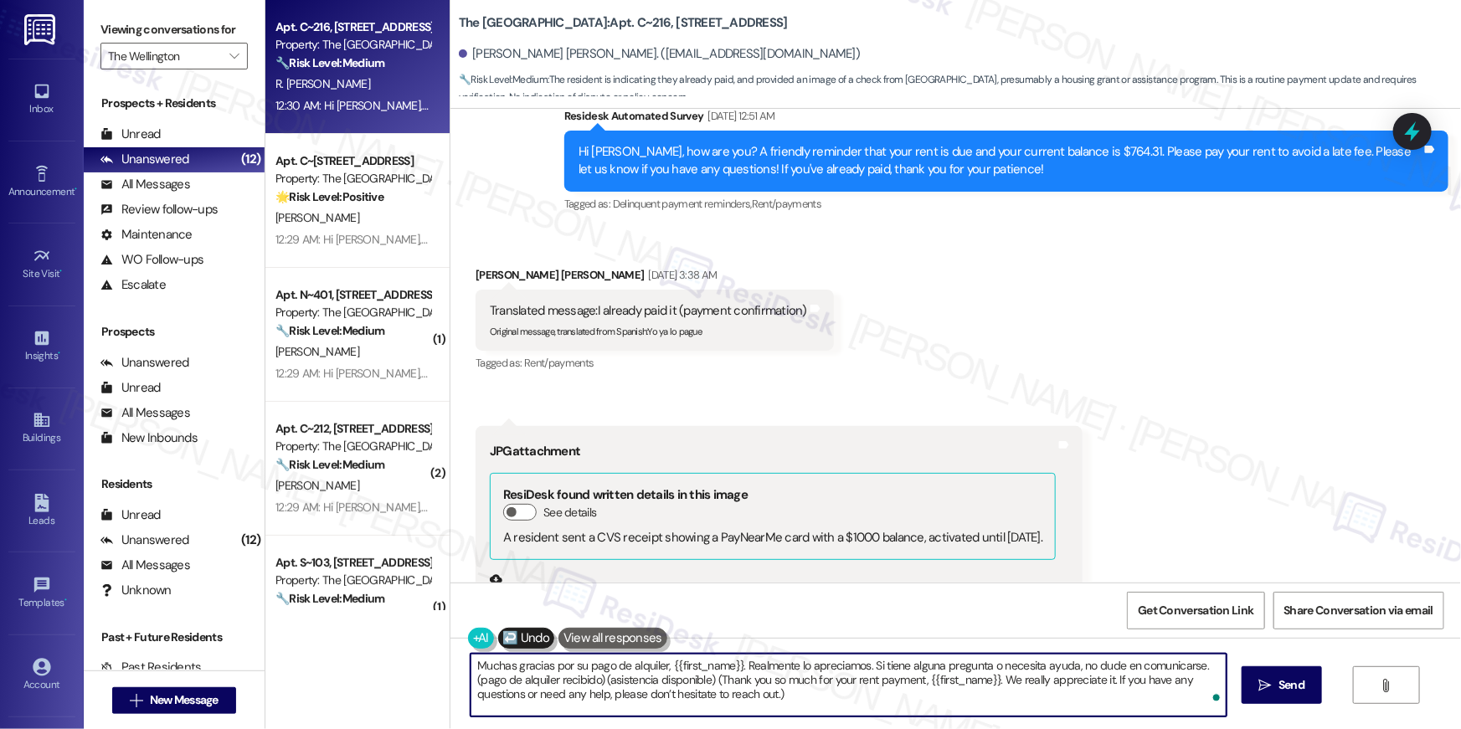
click at [1198, 668] on textarea "Muchas gracias por su pago de alquiler, {{first_name}}. Realmente lo apreciamos…" at bounding box center [849, 685] width 756 height 63
type textarea "Muchas gracias por su pago de alquiler, {{first_name}}. Realmente lo apreciamos…"
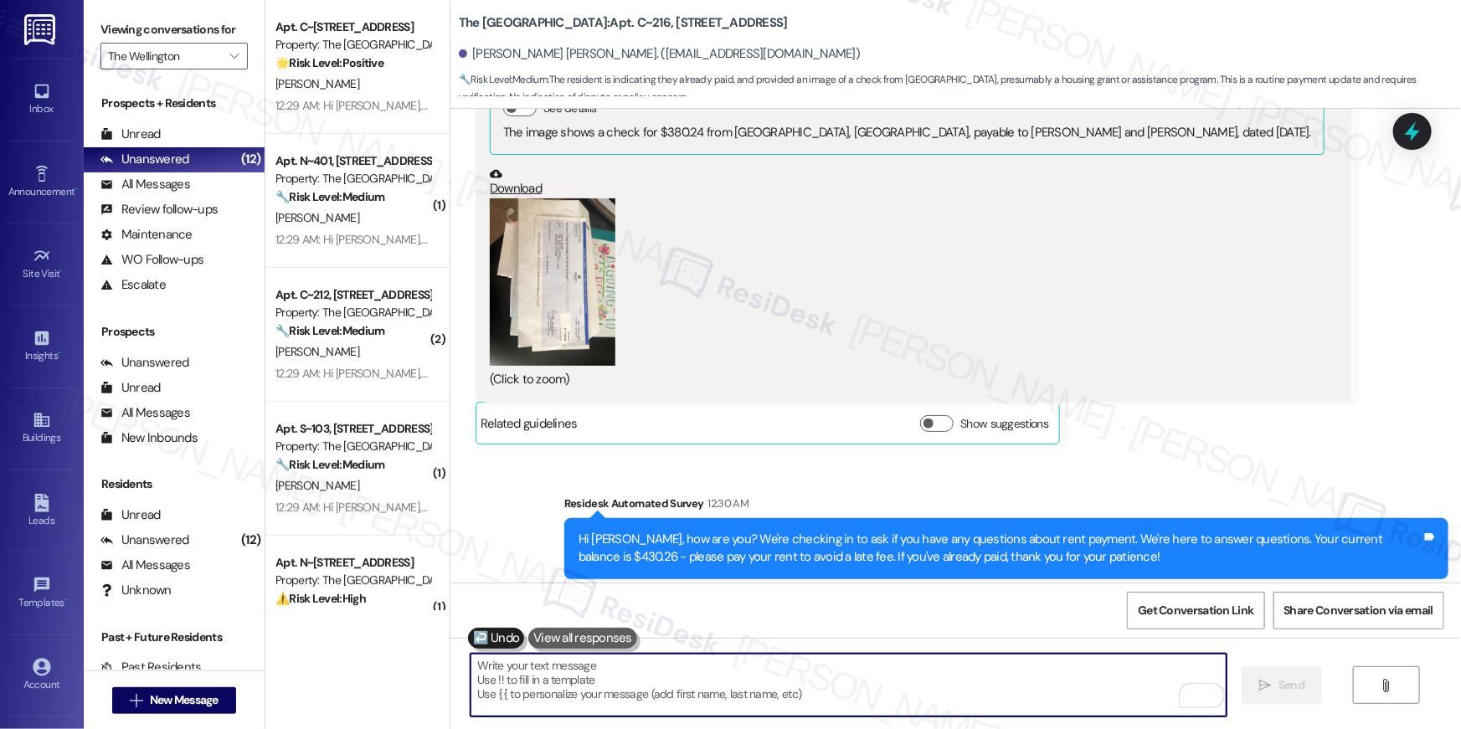
scroll to position [33869, 0]
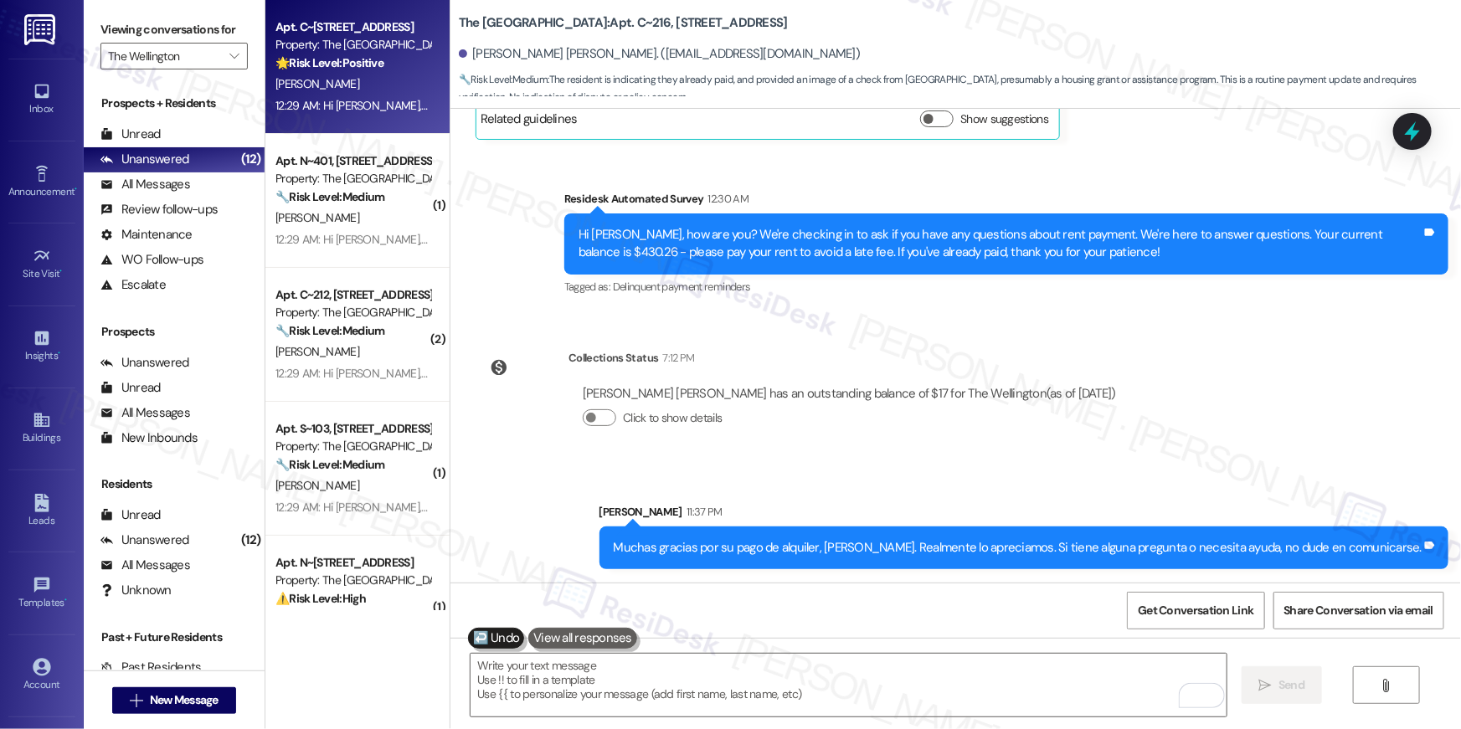
click at [342, 102] on div "12:29 AM: Hi Diamond, how are you? We're checking in to ask if you have any que…" at bounding box center [937, 105] width 1322 height 15
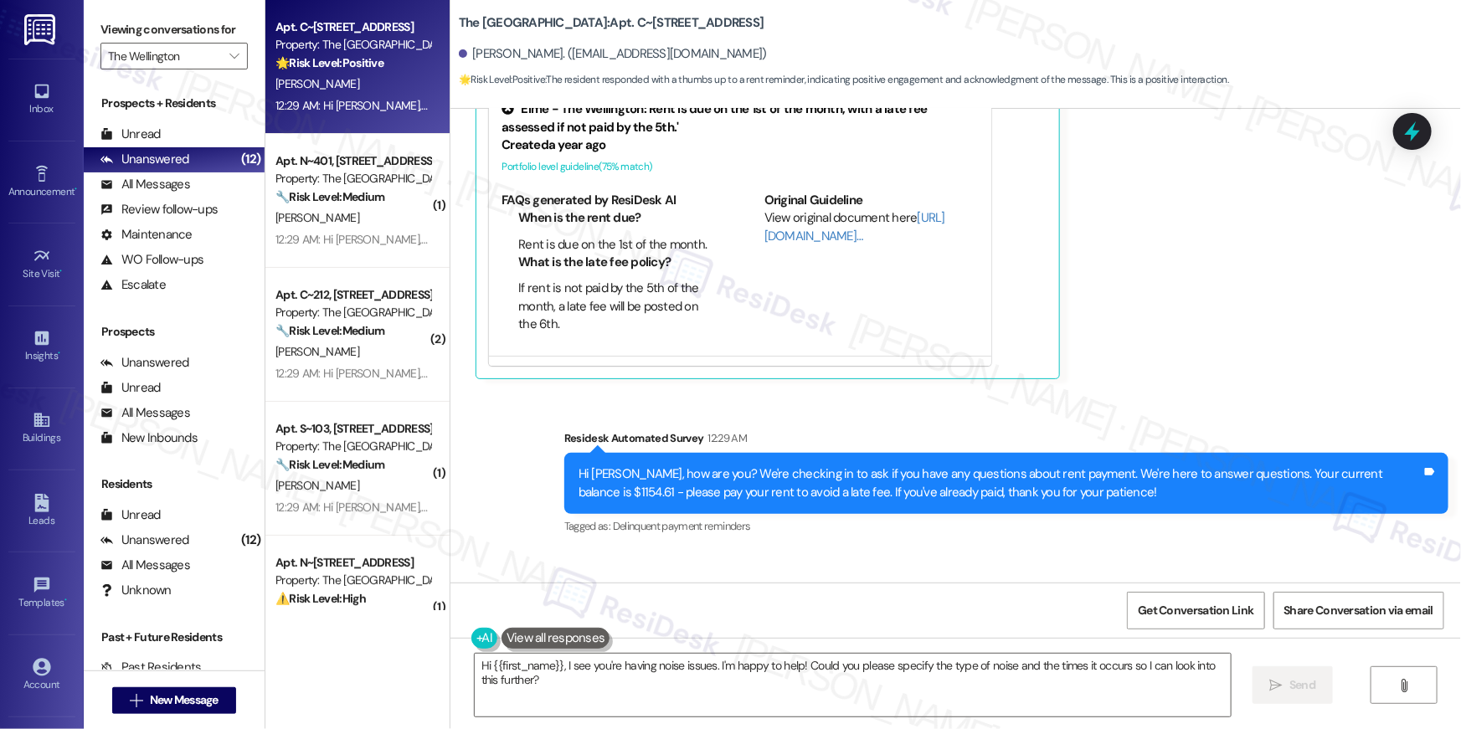
scroll to position [6303, 0]
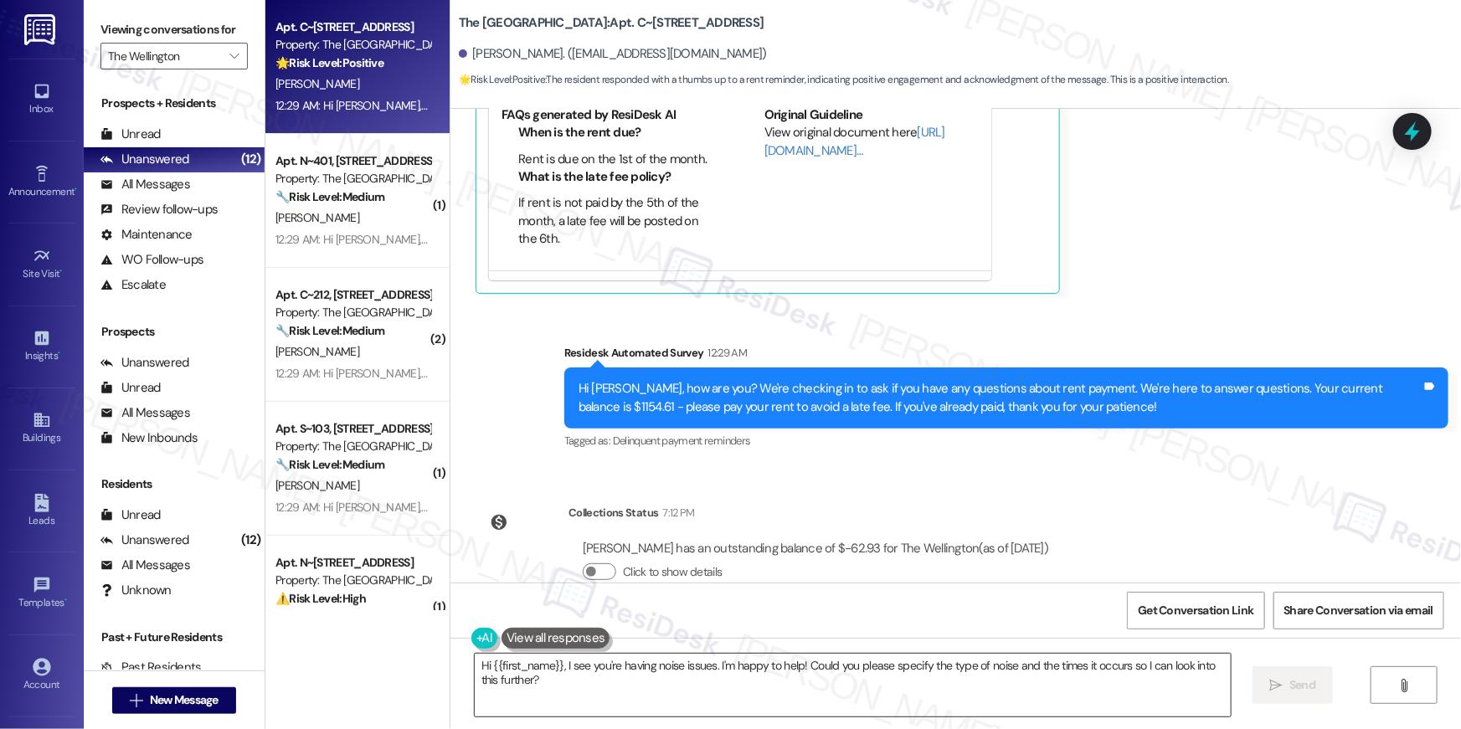
click at [734, 692] on textarea "Hi {{first_name}}, I see you're having noise issues. I'm happy to help! Could y…" at bounding box center [853, 685] width 756 height 63
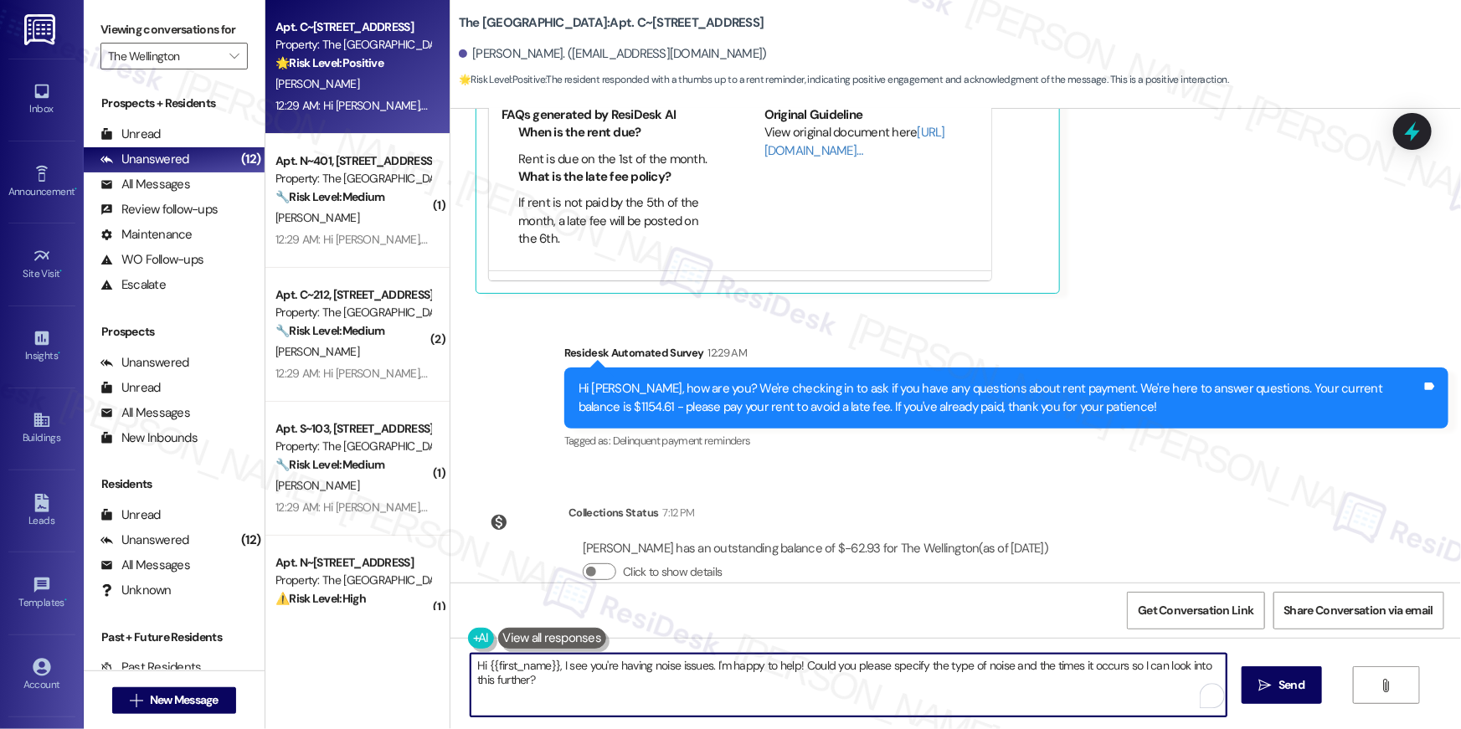
click at [1086, 705] on textarea "Hi {{first_name}}, I see you're having noise issues. I'm happy to help! Could y…" at bounding box center [849, 685] width 756 height 63
paste textarea "Thank you so much for your rent payment, {{first_name}}. We really appreciate i…"
click at [1078, 694] on textarea "Thank you so much for your rent payment, {{first_name}}. We really appreciate i…" at bounding box center [849, 685] width 756 height 63
type textarea "Thank you so much for your rent payment, {{first_name}}. We really appreciate i…"
click at [1261, 688] on icon "" at bounding box center [1265, 685] width 13 height 13
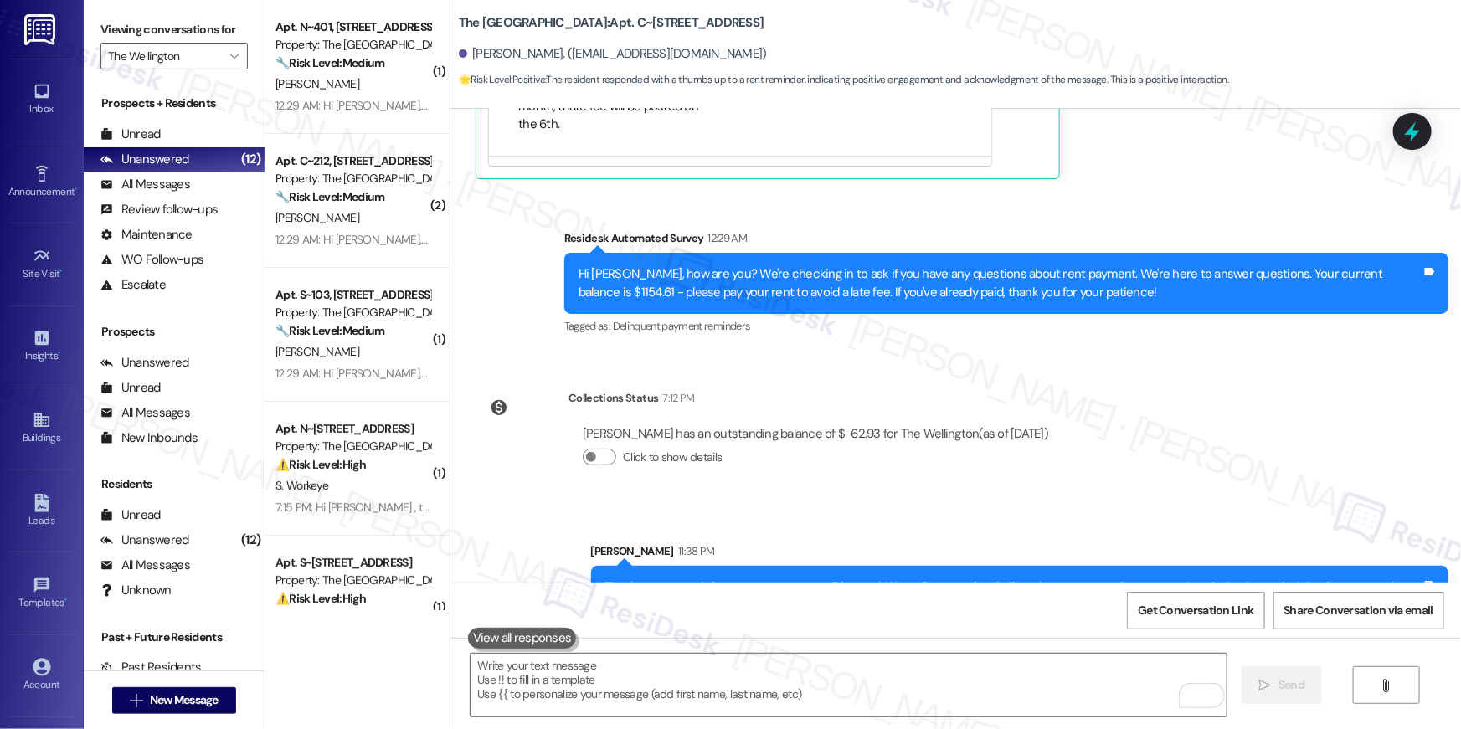
scroll to position [6420, 0]
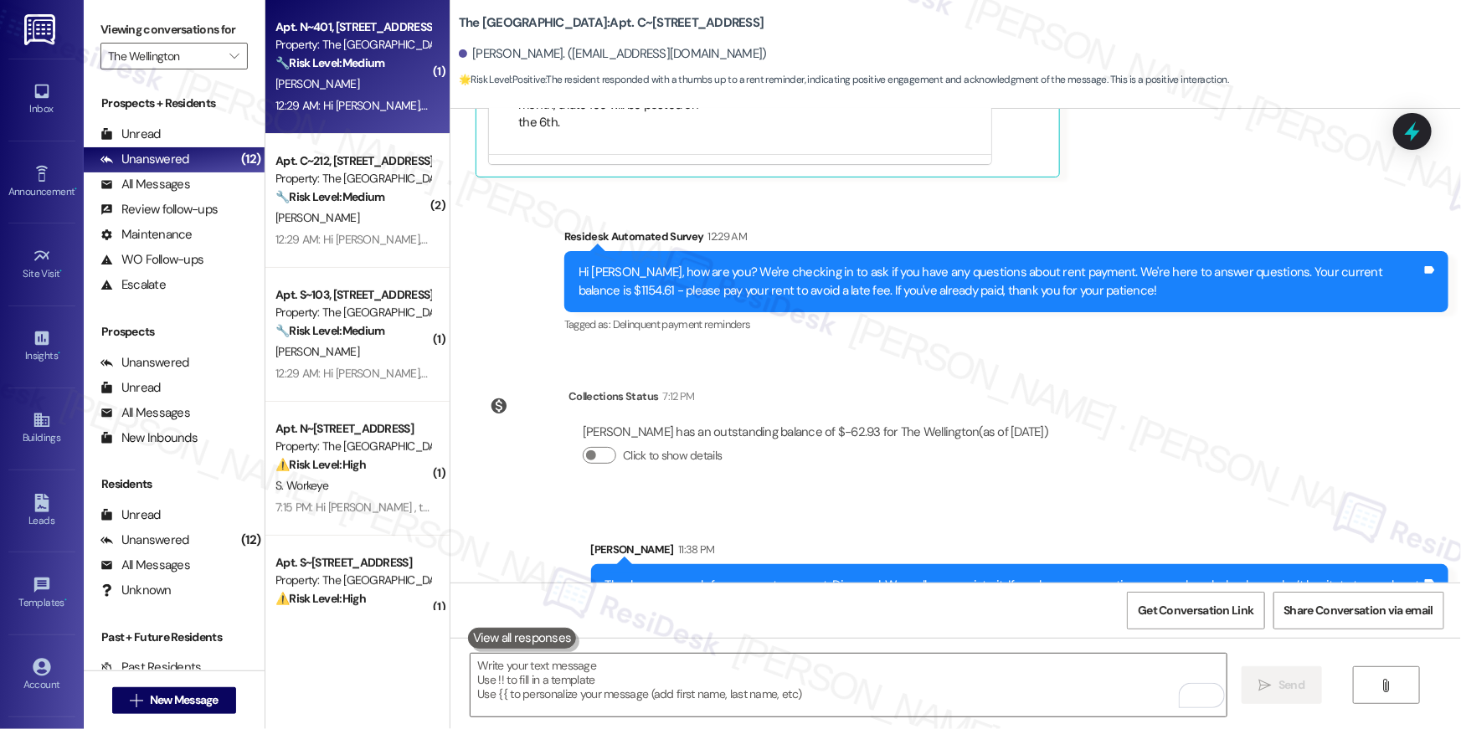
click at [348, 128] on div "Apt. N~401, 1850 Columbia Pike Property: The Wellington 🔧 Risk Level: Medium Th…" at bounding box center [357, 67] width 184 height 134
type textarea "Fetching suggested responses. Please feel free to read through the conversation…"
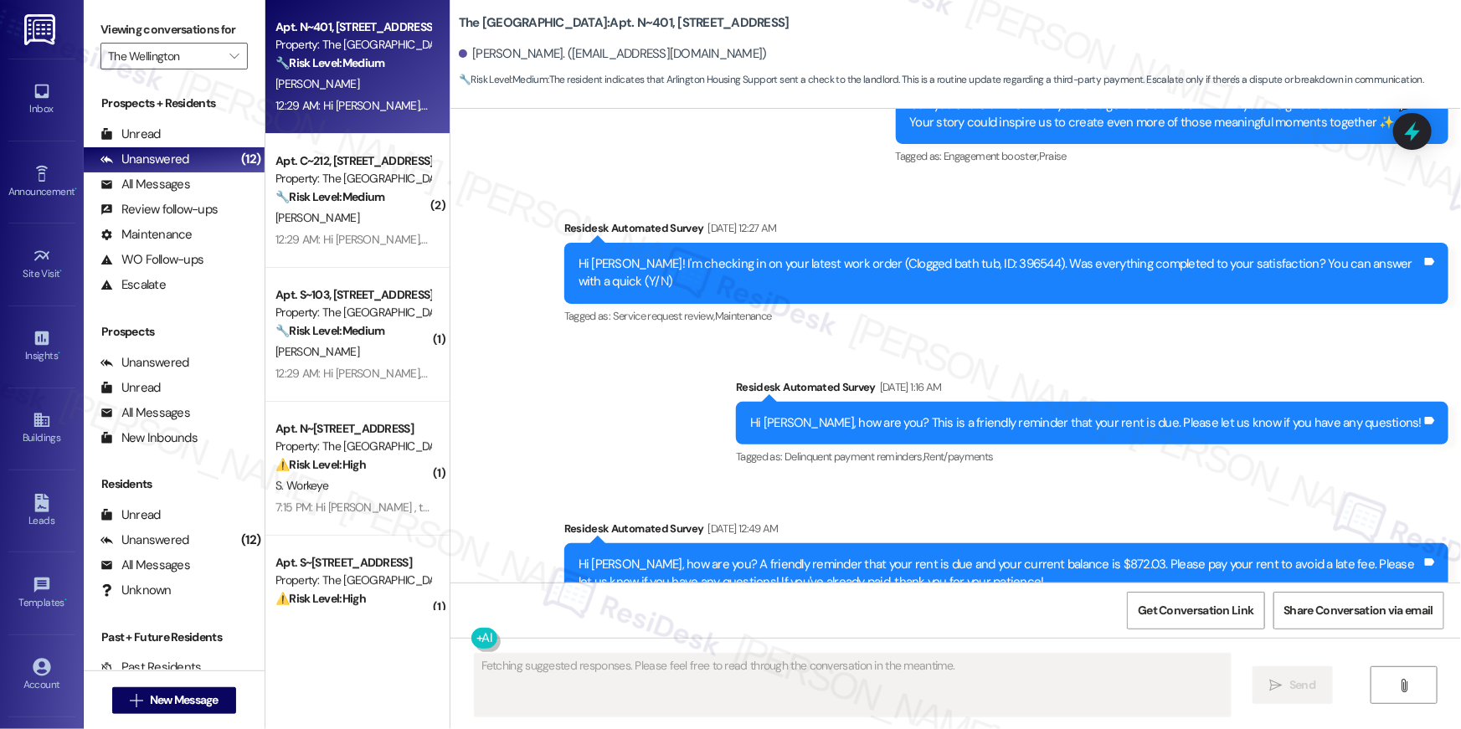
scroll to position [9128, 0]
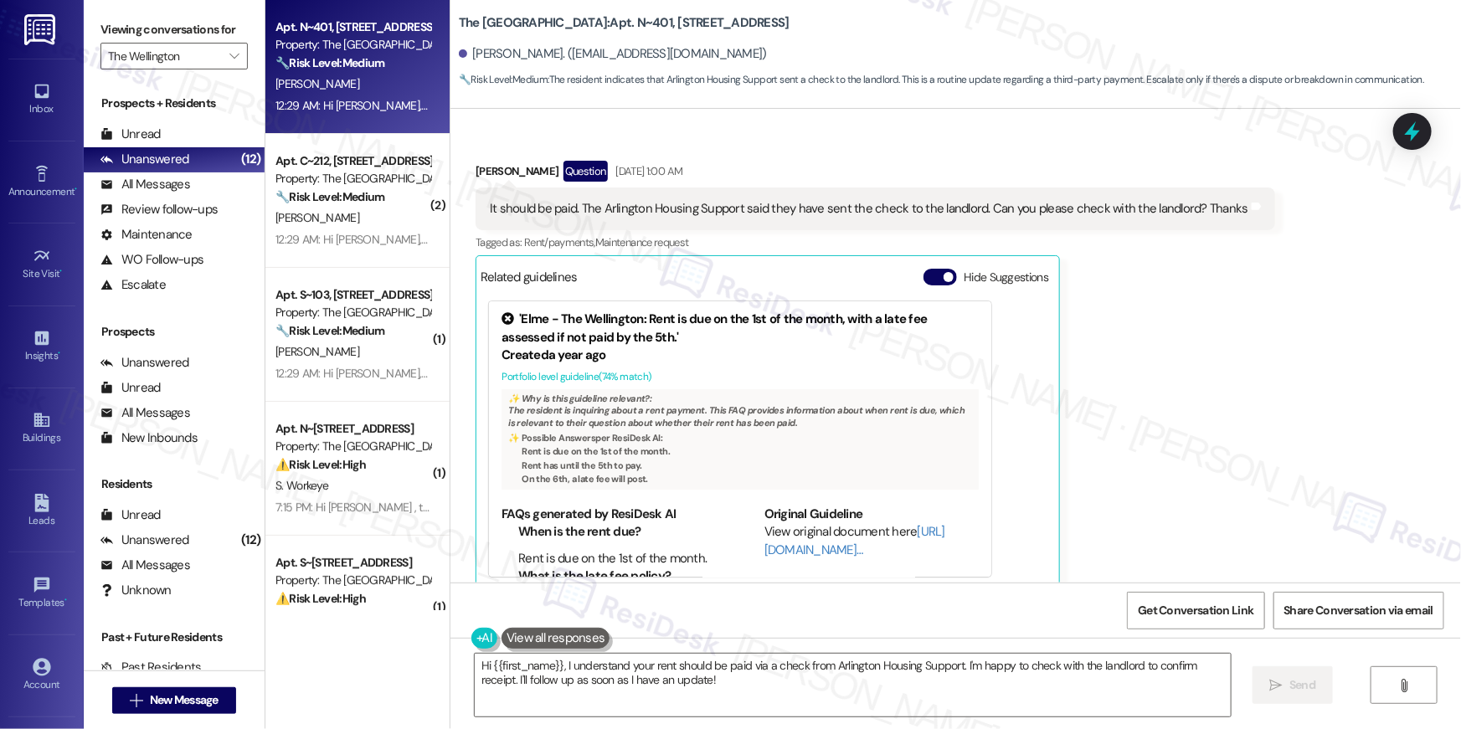
click at [1147, 353] on div "Chaka Dugar Question Sep 06, 2025 at 1:00 AM It should be paid. The Arlington H…" at bounding box center [876, 376] width 800 height 430
click at [817, 686] on textarea "Hi {{first_name}}, I understand your rent should be paid via a check from Arlin…" at bounding box center [853, 685] width 756 height 63
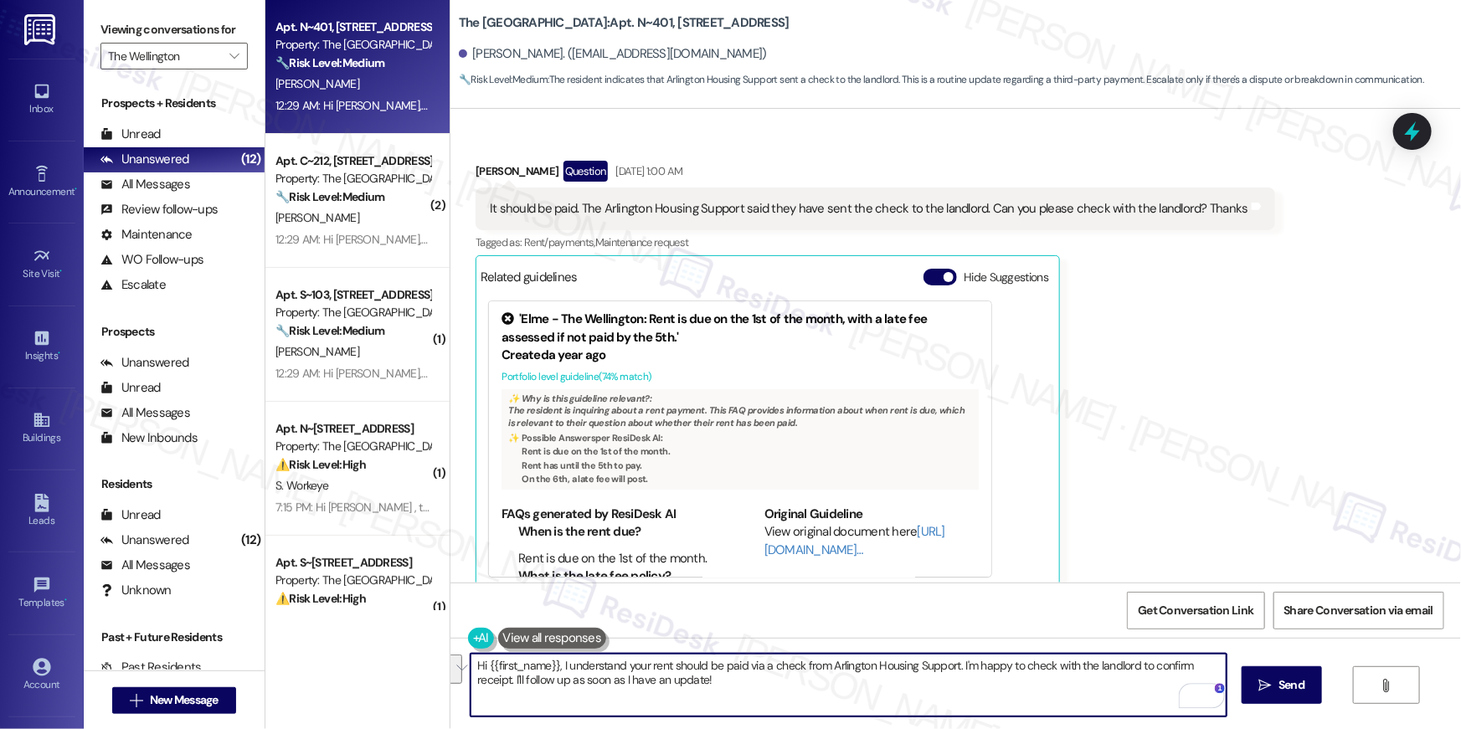
drag, startPoint x: 757, startPoint y: 695, endPoint x: 569, endPoint y: 662, distance: 190.4
click at [567, 661] on textarea "Hi {{first_name}}, I understand your rent should be paid via a check from Arlin…" at bounding box center [849, 685] width 756 height 63
click at [1203, 427] on div "Chaka Dugar Question Sep 06, 2025 at 1:00 AM It should be paid. The Arlington H…" at bounding box center [876, 376] width 800 height 430
click at [847, 693] on textarea "Hi {{first_name}}, I understand your rent should be paid via a check from Arlin…" at bounding box center [849, 685] width 756 height 63
click at [750, 724] on div "Hi {{first_name}}, I understand your rent should be paid via a check from Arlin…" at bounding box center [956, 701] width 1011 height 126
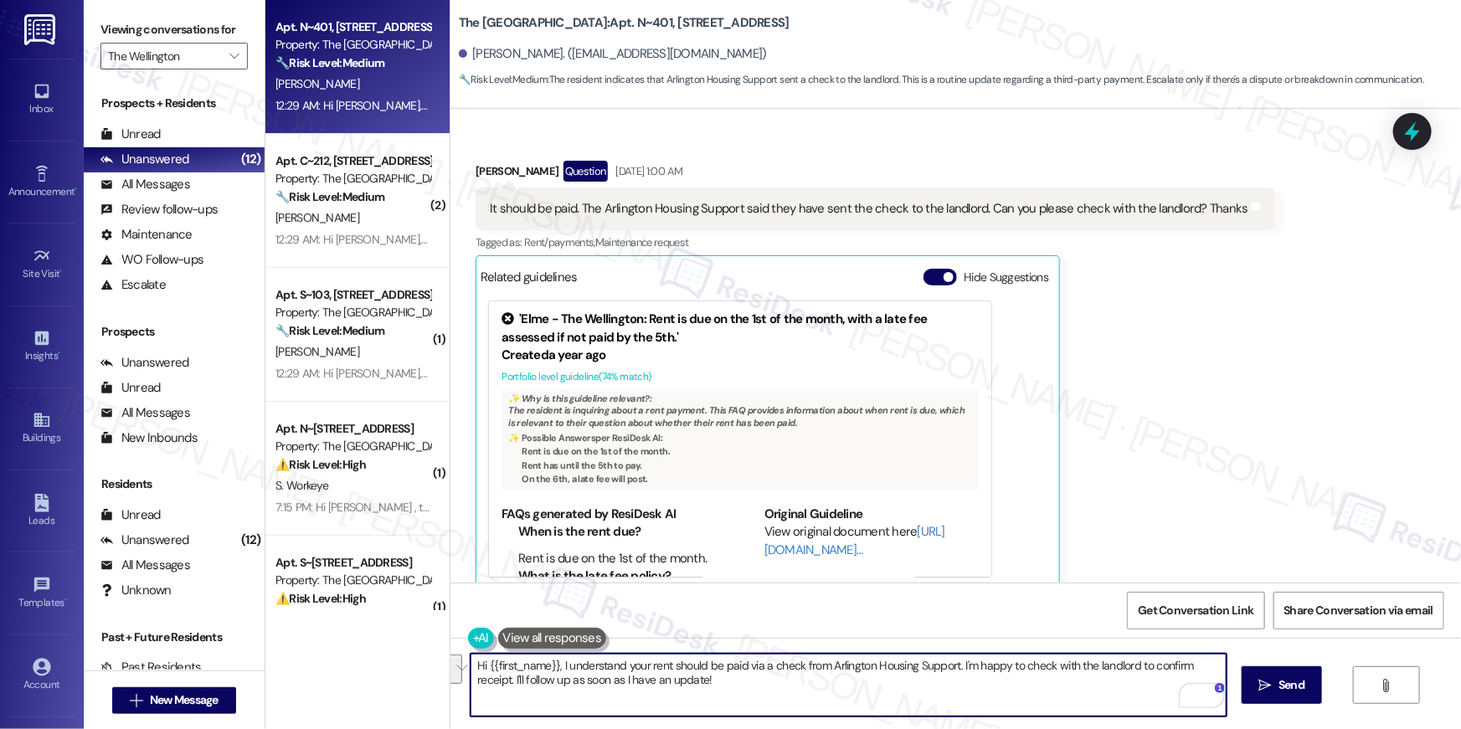
drag, startPoint x: 749, startPoint y: 695, endPoint x: 554, endPoint y: 669, distance: 196.8
click at [554, 669] on textarea "Hi {{first_name}}, I understand your rent should be paid via a check from Arlin…" at bounding box center [849, 685] width 756 height 63
type textarea "Hi {{first_name}}, if you're receiving a check from housing, then you're all go…"
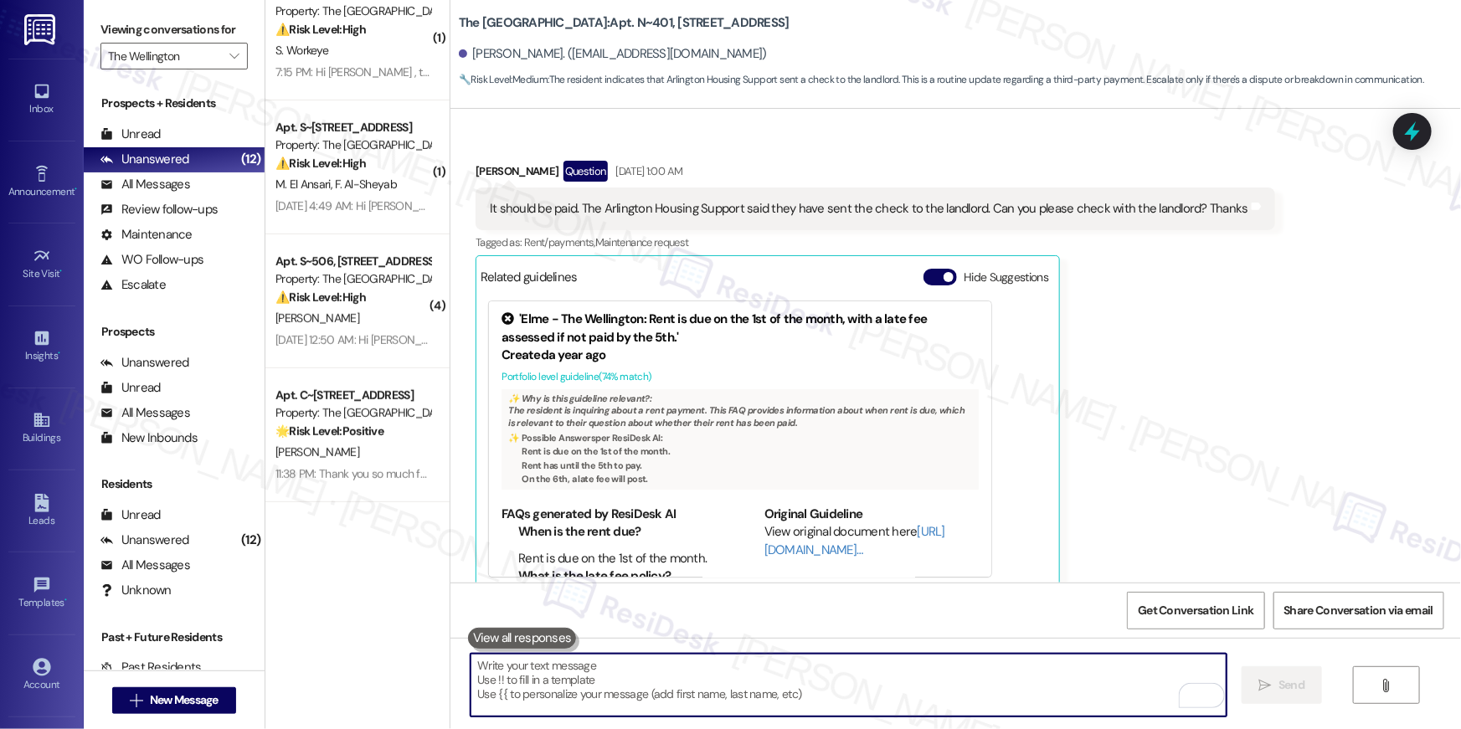
scroll to position [0, 0]
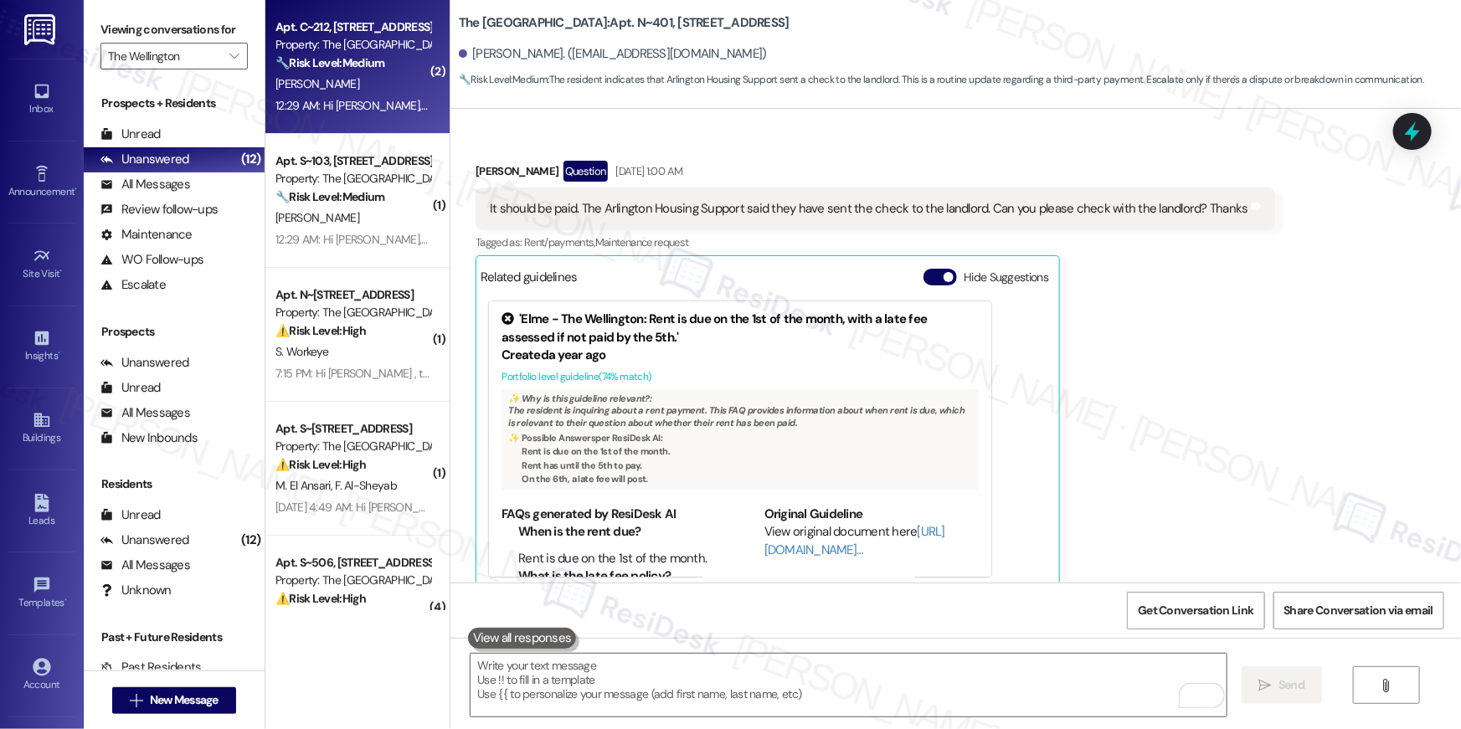
click at [351, 85] on div "[PERSON_NAME]" at bounding box center [353, 84] width 158 height 21
type textarea "Fetching suggested responses. Please feel free to read through the conversation…"
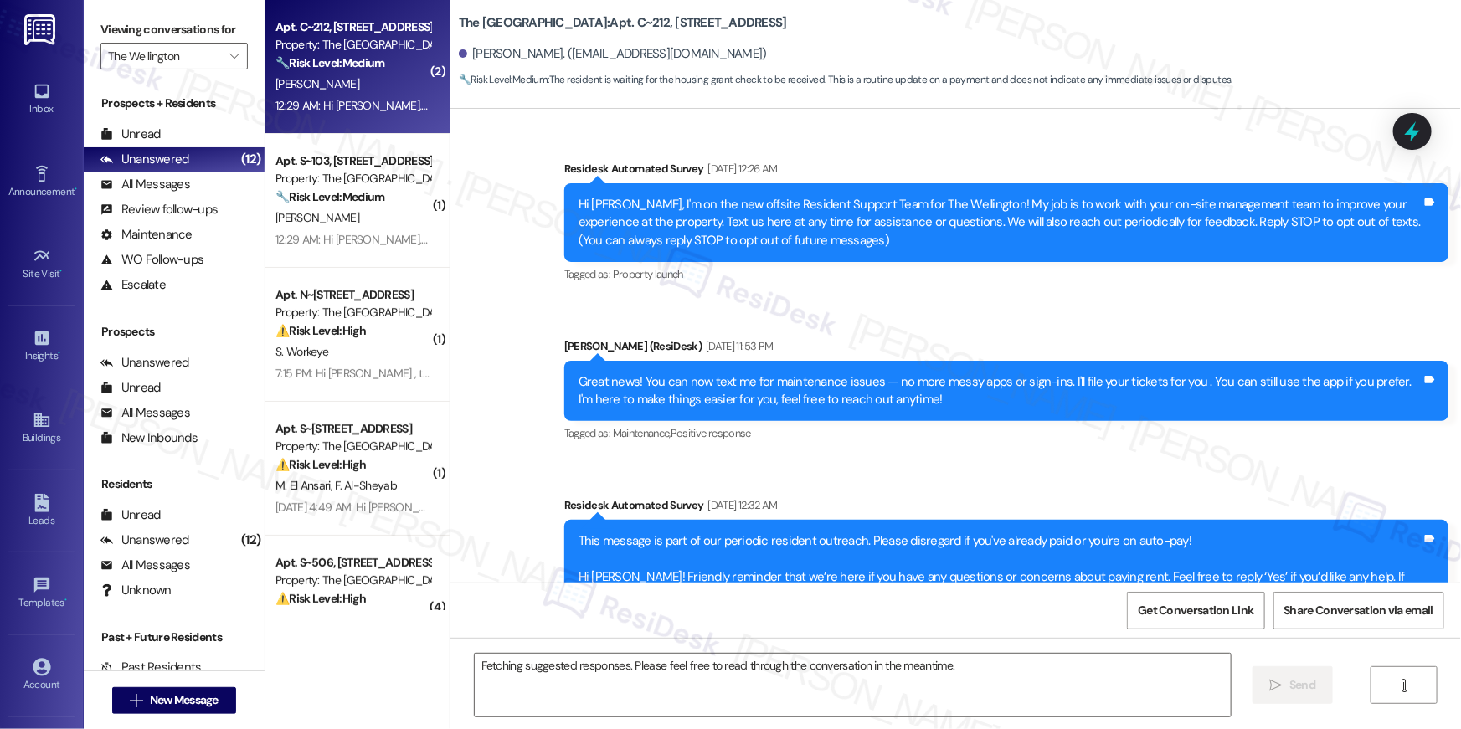
scroll to position [16514, 0]
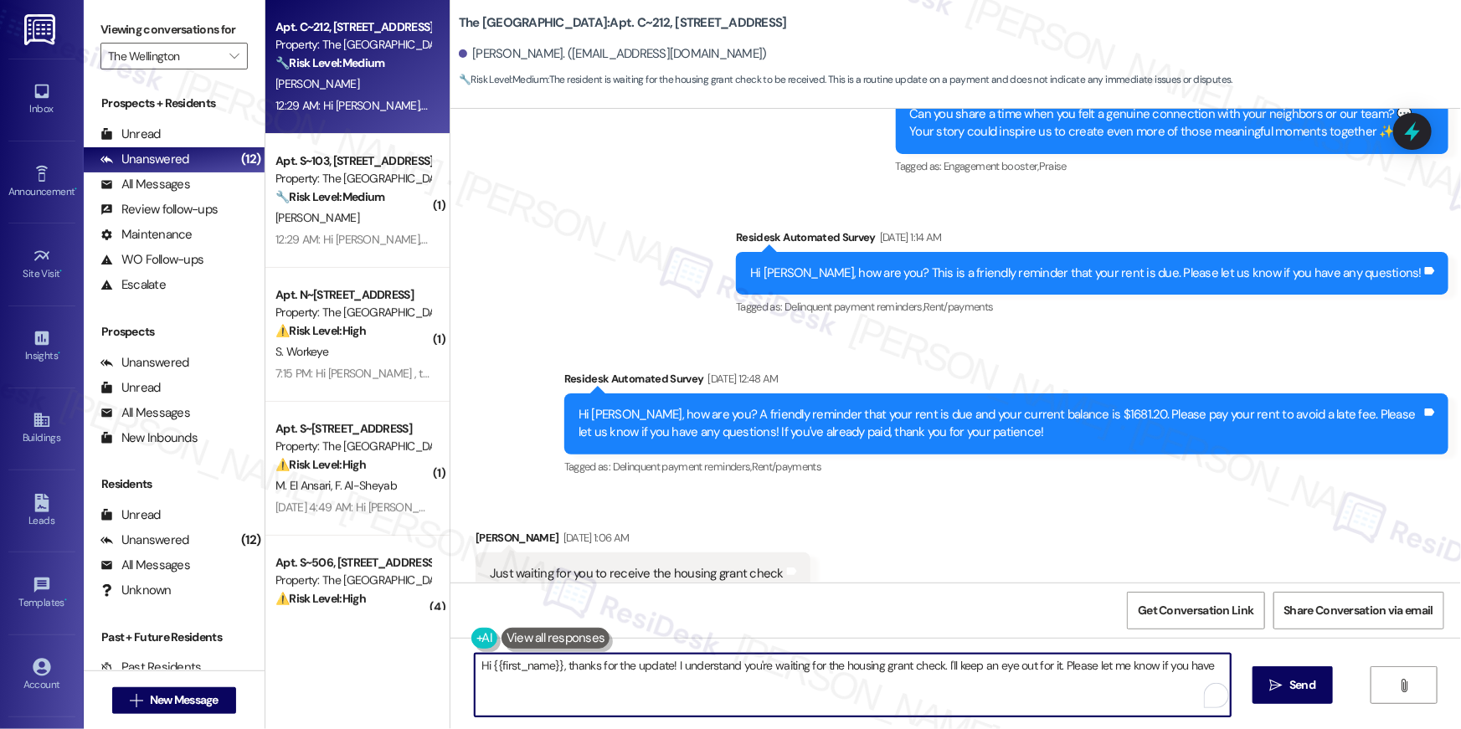
drag, startPoint x: 668, startPoint y: 666, endPoint x: 678, endPoint y: 693, distance: 28.6
drag, startPoint x: 669, startPoint y: 666, endPoint x: 678, endPoint y: 686, distance: 22.1
click at [678, 686] on textarea "Hi {{first_name}}, thanks for the update! I understand you're waiting for the h…" at bounding box center [849, 685] width 756 height 63
type textarea "Hi {{first_name}}, thanks for the update! If you're getting a housing check, th…"
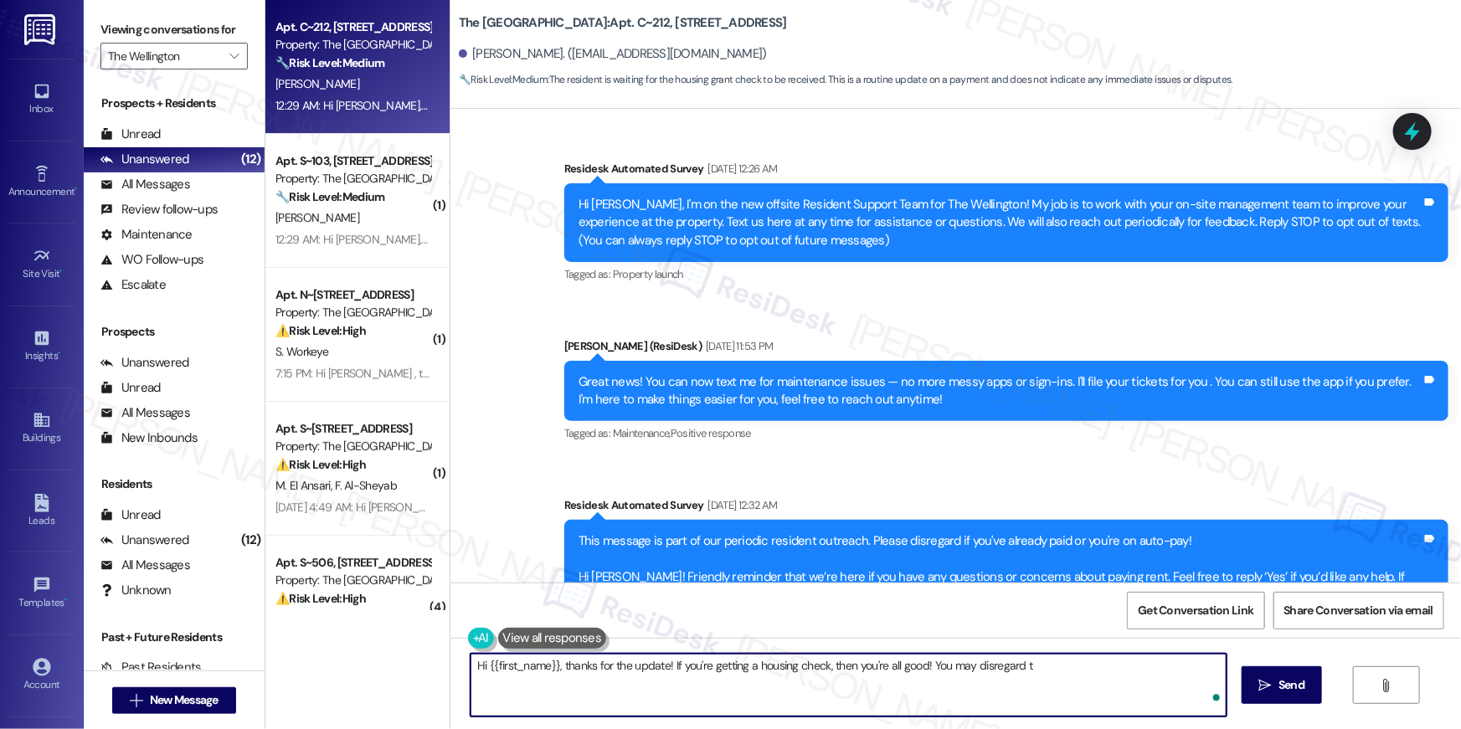
scroll to position [16514, 0]
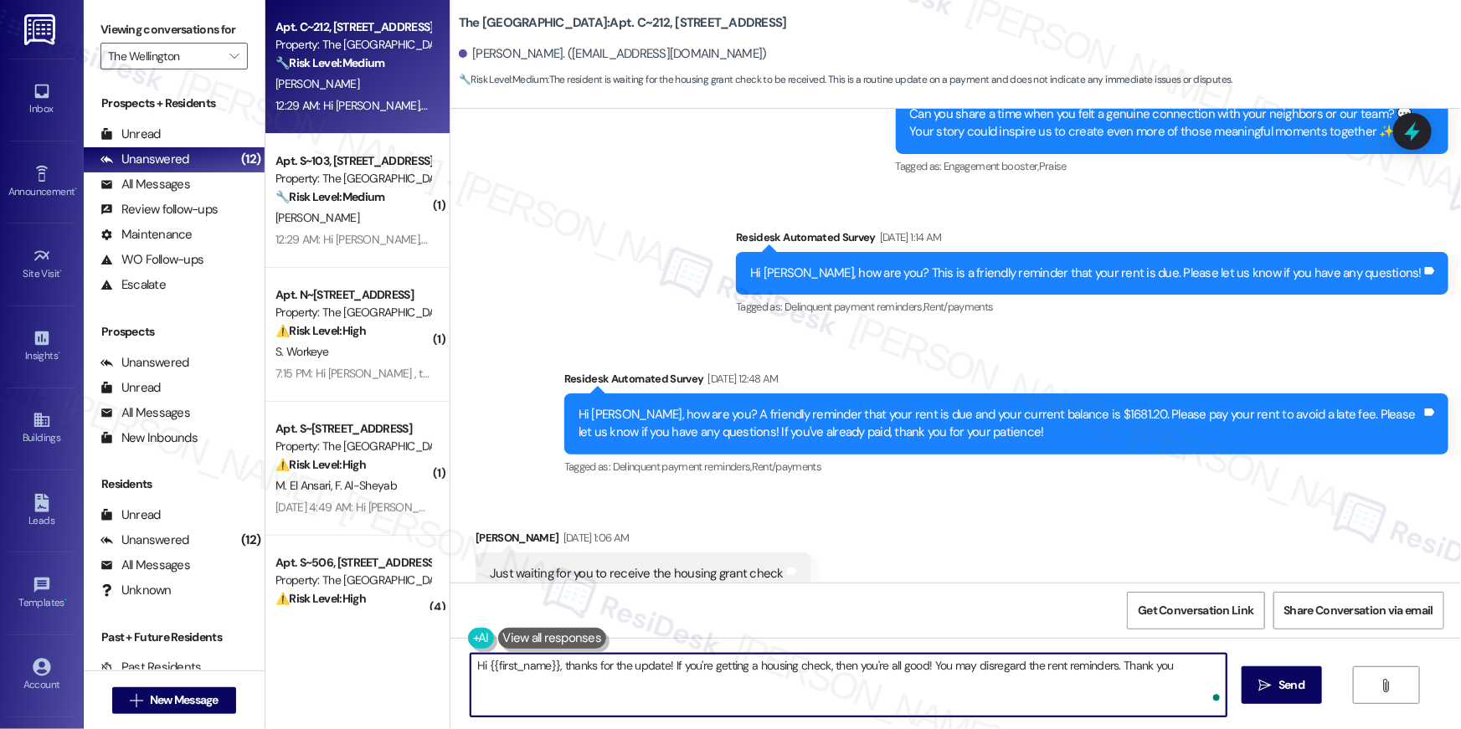
type textarea "Hi {{first_name}}, thanks for the update! If you're getting a housing check, th…"
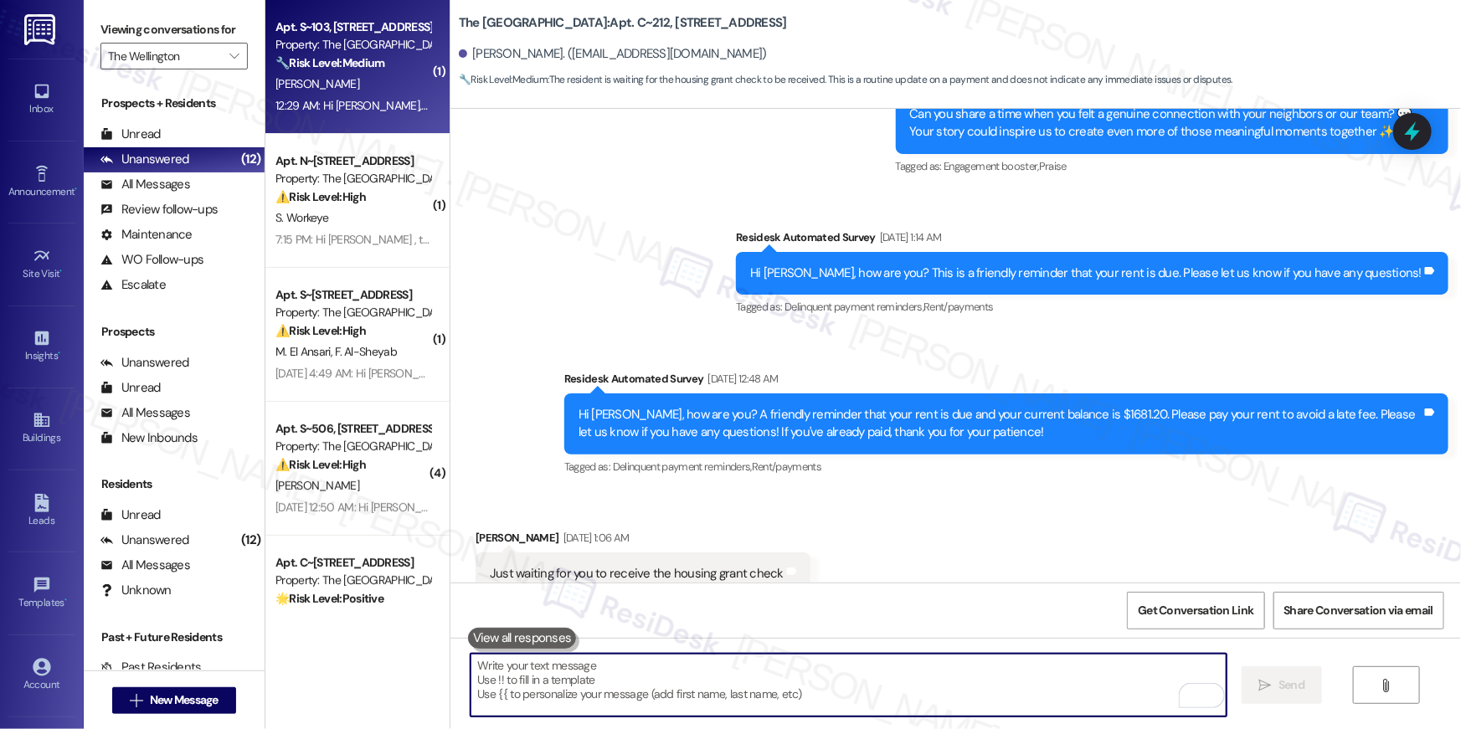
click at [374, 122] on div "Apt. S~103, [STREET_ADDRESS] Property: The Wellington 🔧 Risk Level: Medium The …" at bounding box center [357, 67] width 184 height 134
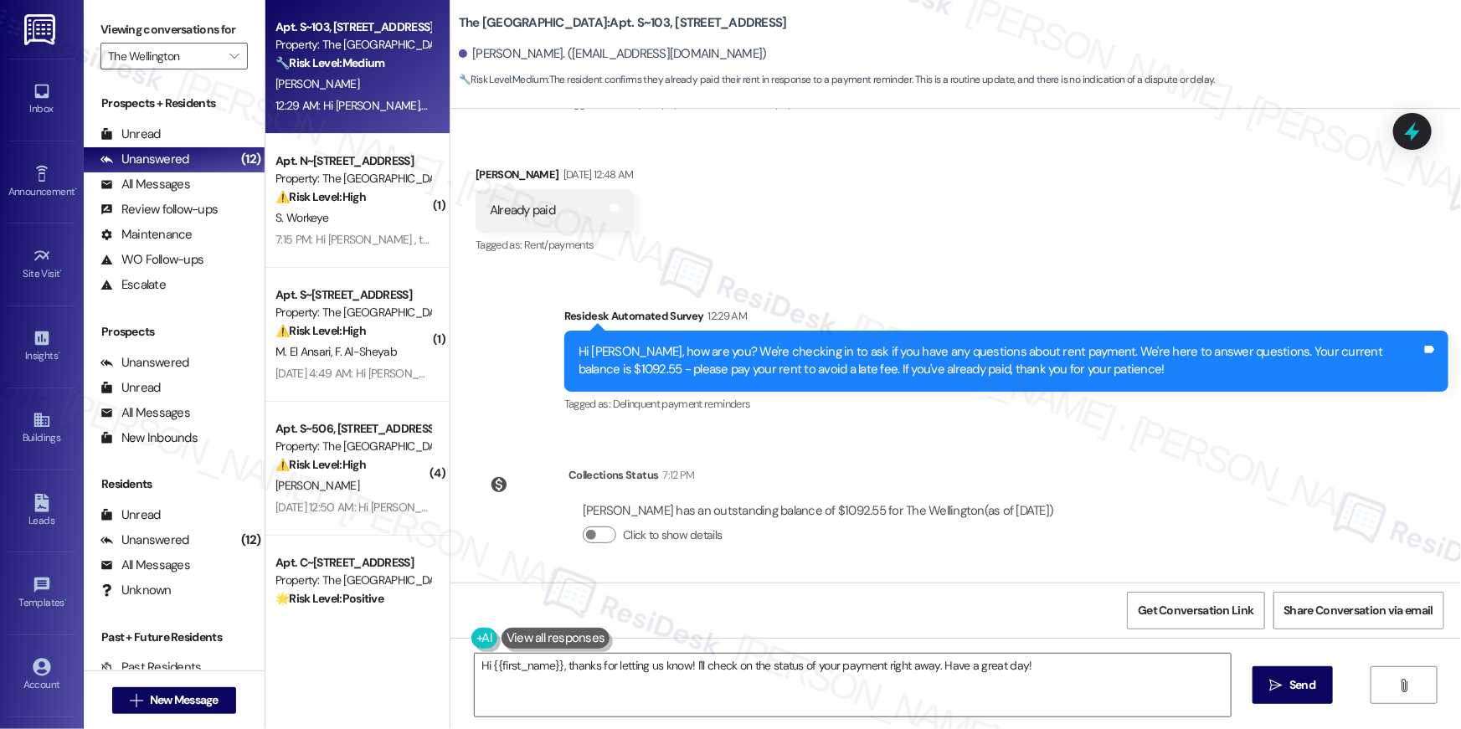
scroll to position [127, 0]
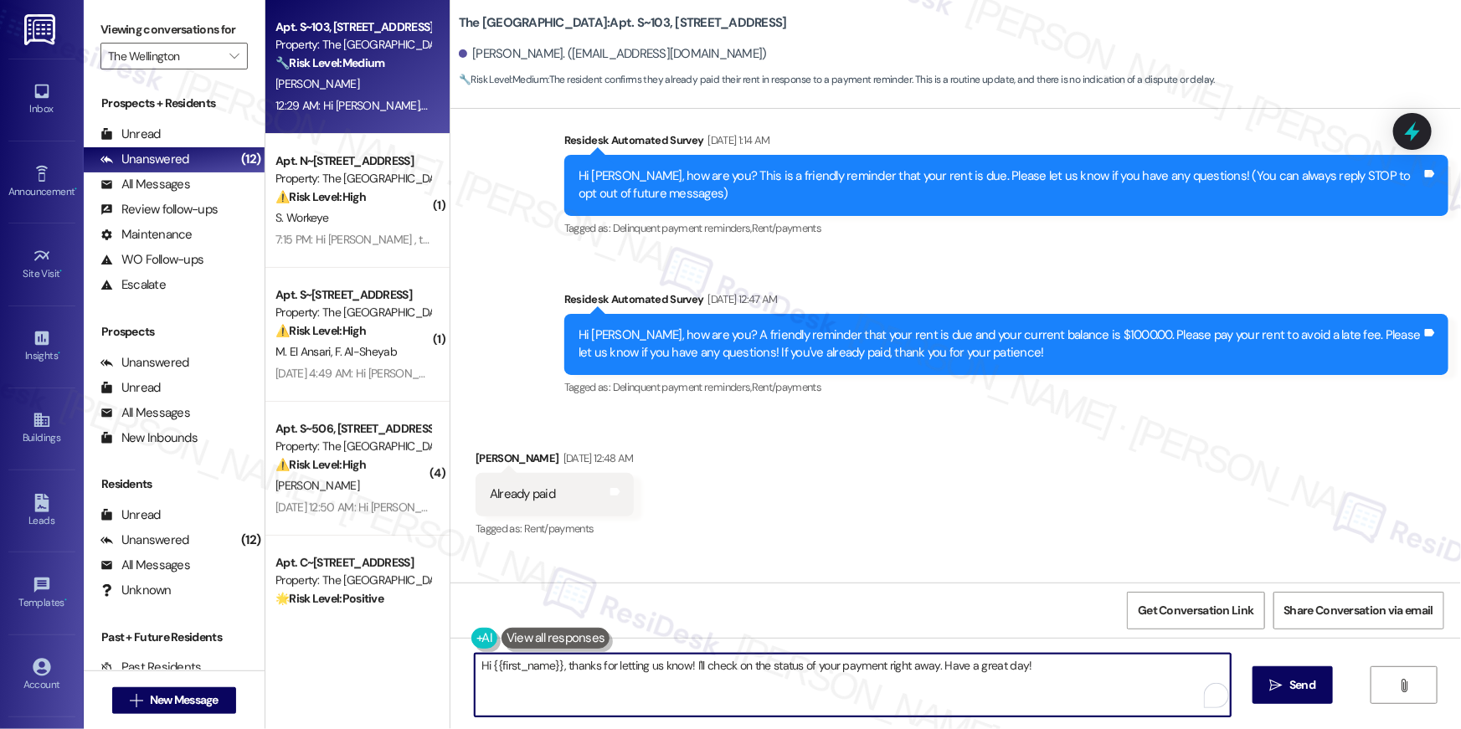
click at [636, 692] on textarea "Hi {{first_name}}, thanks for letting us know! I'll check on the status of your…" at bounding box center [853, 685] width 756 height 63
drag, startPoint x: 561, startPoint y: 666, endPoint x: 688, endPoint y: 708, distance: 134.0
click at [688, 708] on textarea "Hi {{first_name}}, thanks for letting us know! I'll check on the status of your…" at bounding box center [849, 685] width 756 height 63
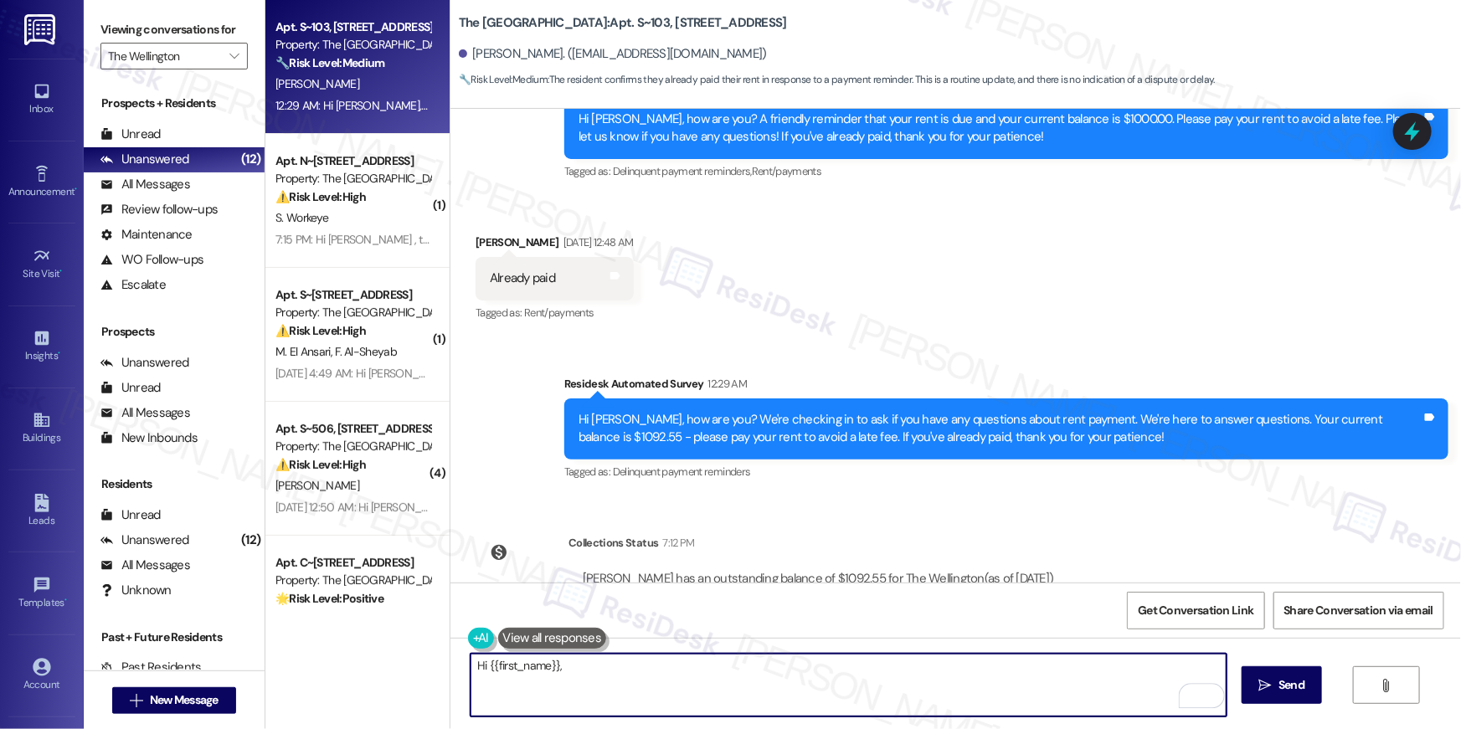
scroll to position [411, 0]
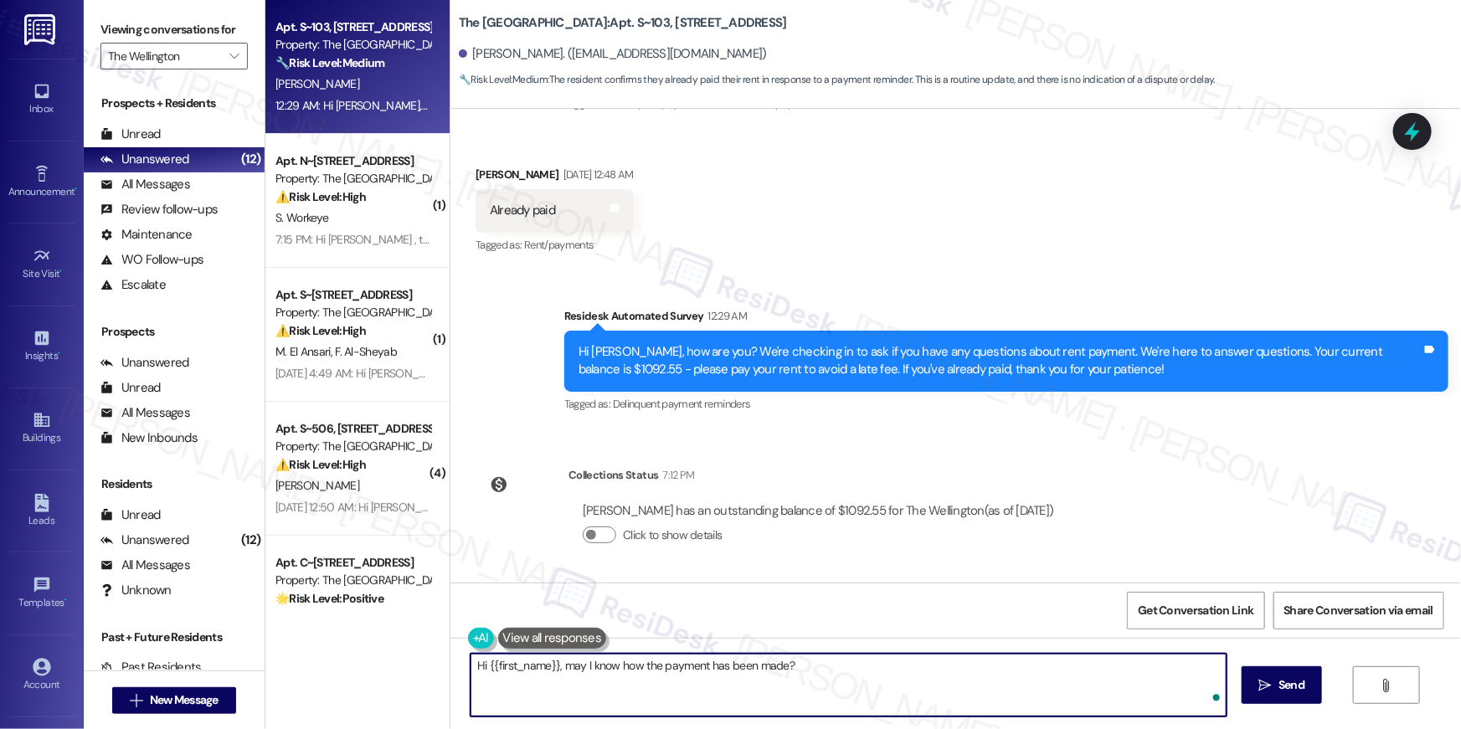
type textarea "Hi {{first_name}}, may I know how the payment has been made?"
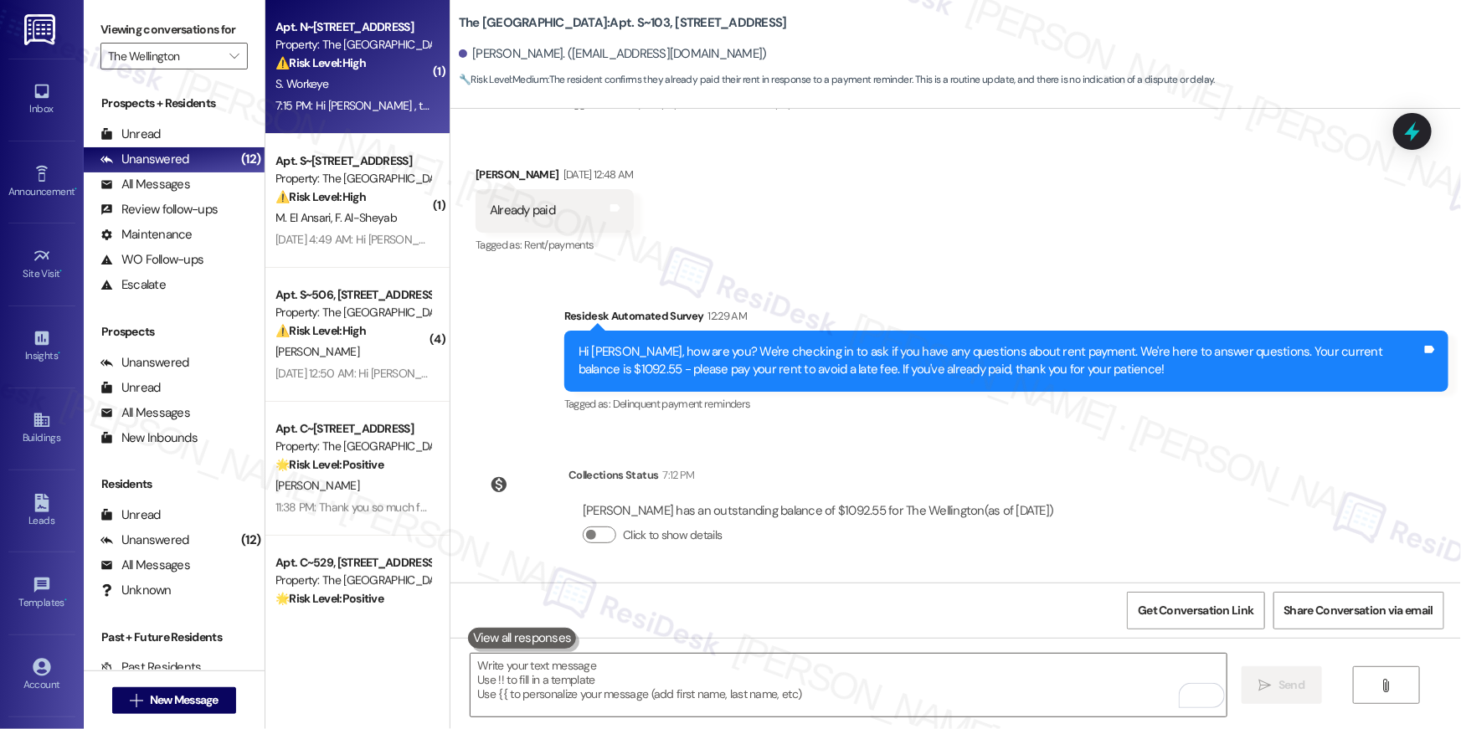
click at [377, 96] on div "7:15 PM: Hi [PERSON_NAME] , thank you for bringing this important matter to our…" at bounding box center [353, 105] width 158 height 21
type textarea "Fetching suggested responses. Please feel free to read through the conversation…"
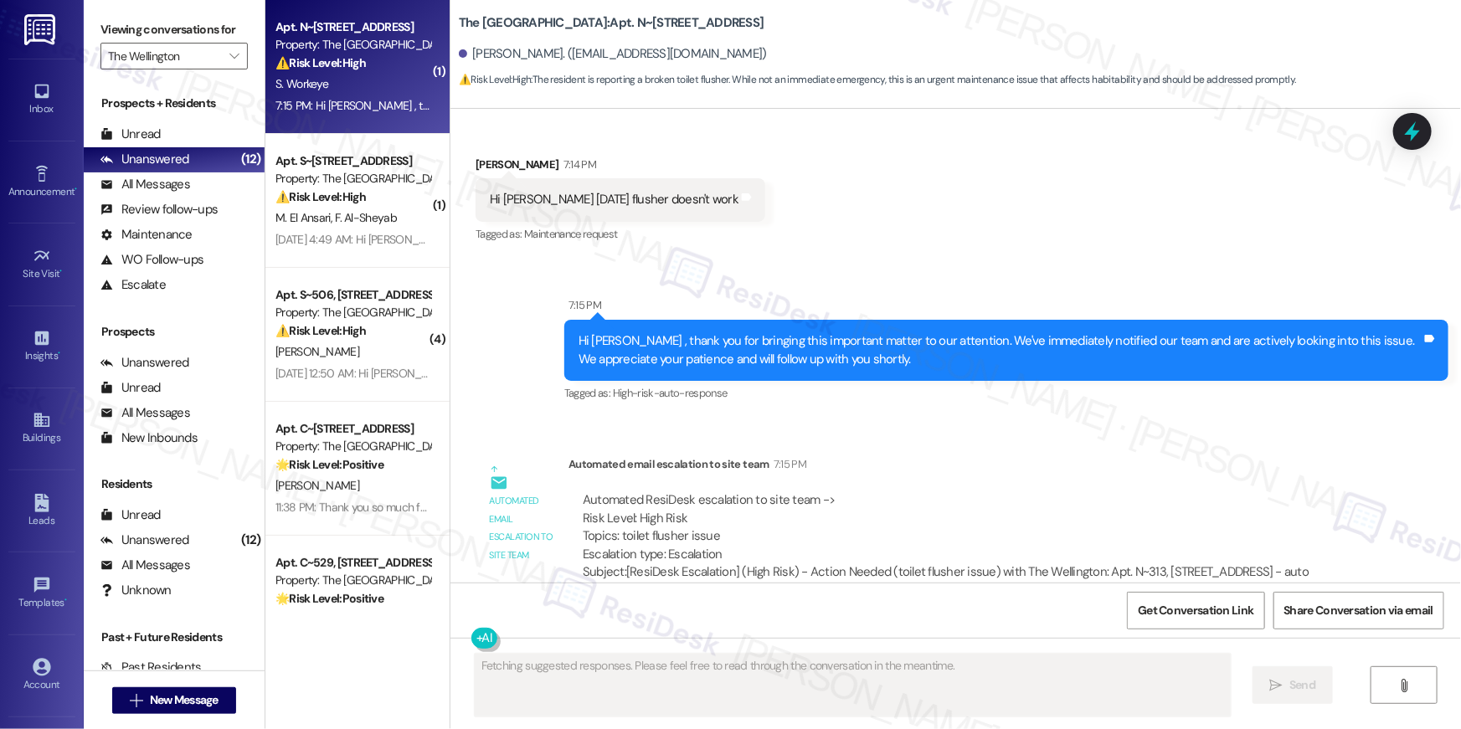
scroll to position [12835, 0]
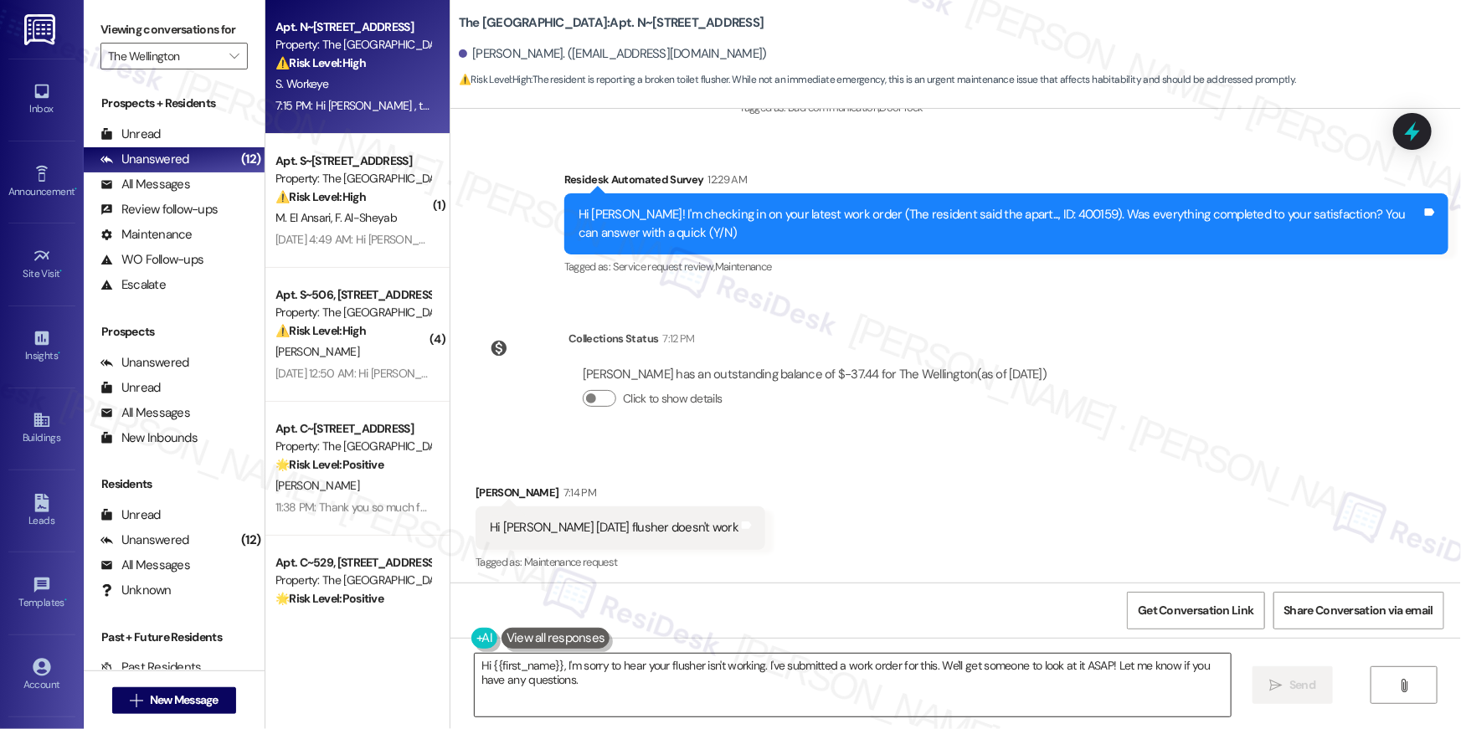
click at [774, 668] on textarea "Hi {{first_name}}, I'm sorry to hear your flusher isn't working. I've submitted…" at bounding box center [853, 685] width 756 height 63
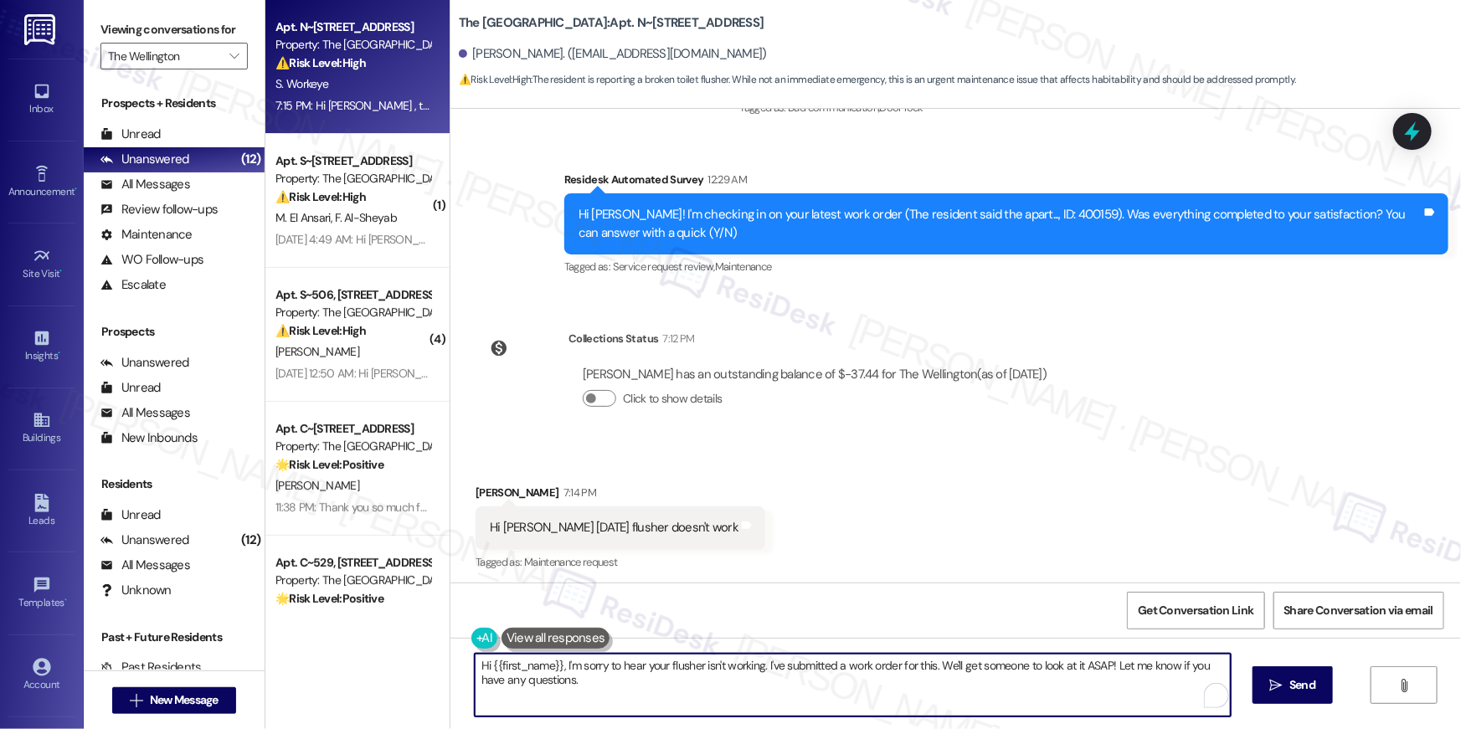
drag, startPoint x: 754, startPoint y: 663, endPoint x: 782, endPoint y: 719, distance: 62.9
click at [780, 720] on div "Hi {{first_name}}, I'm sorry to hear your flusher isn't working. I've submitted…" at bounding box center [956, 701] width 1011 height 126
click at [785, 720] on div "Hi {{first_name}}, I'm sorry to hear your flusher isn't working. I've submitted…" at bounding box center [956, 701] width 1011 height 126
click at [766, 682] on textarea "Hi {{first_name}}, I'm sorry to hear your flusher isn't working. I've submitted…" at bounding box center [849, 685] width 756 height 63
drag, startPoint x: 757, startPoint y: 666, endPoint x: 766, endPoint y: 691, distance: 26.8
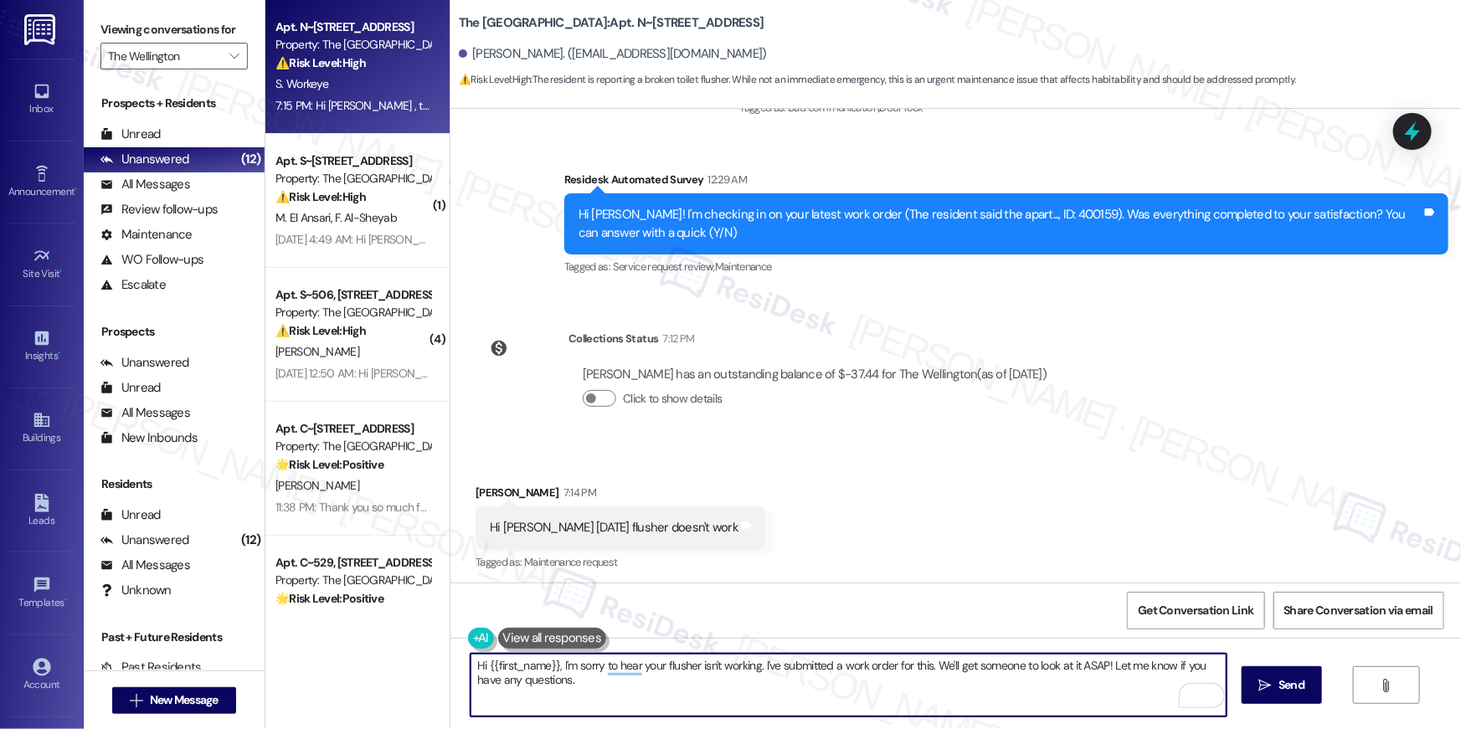
click at [766, 691] on textarea "Hi {{first_name}}, I'm sorry to hear your flusher isn't working. I've submitted…" at bounding box center [849, 685] width 756 height 63
type textarea "Hi {{first_name}}, I'm sorry to hear your flusher isn't working. Do you need me…"
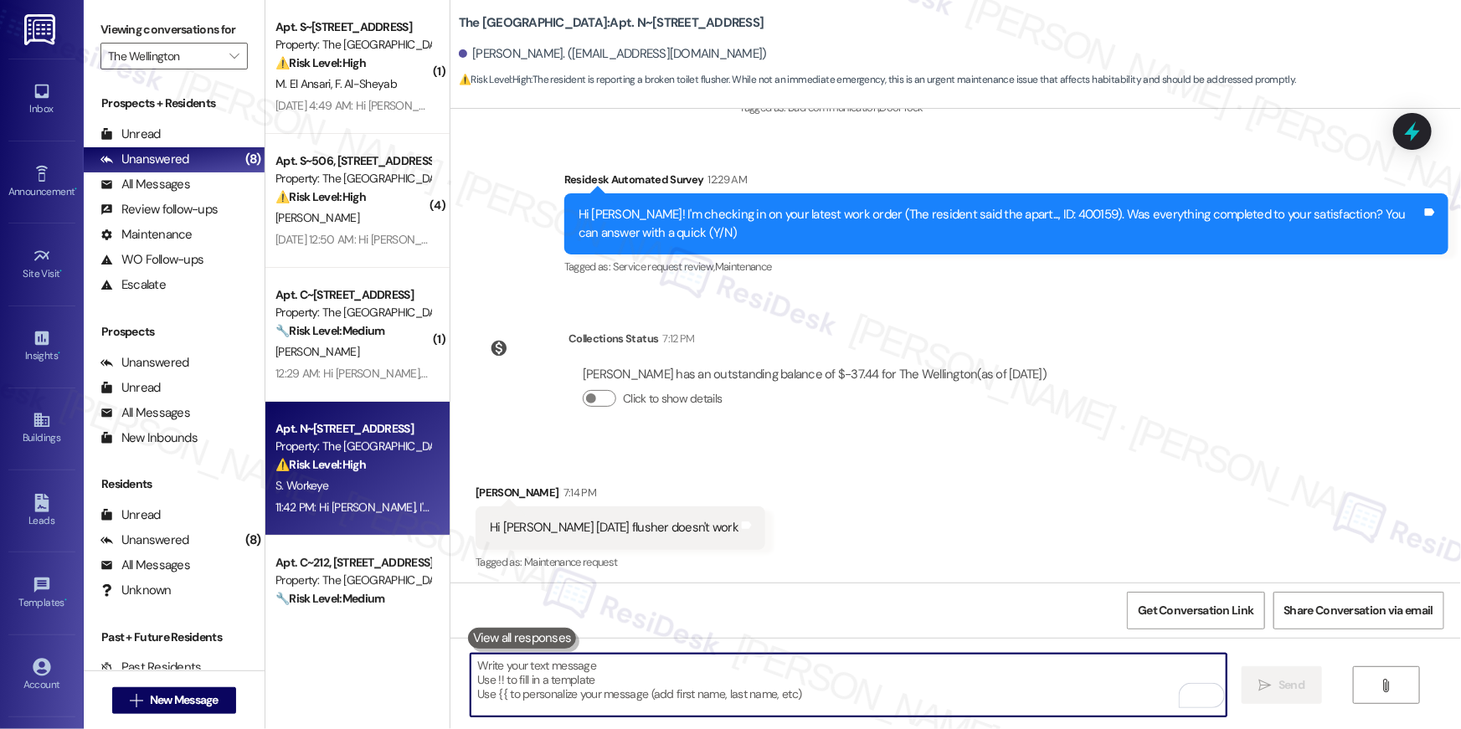
scroll to position [13317, 0]
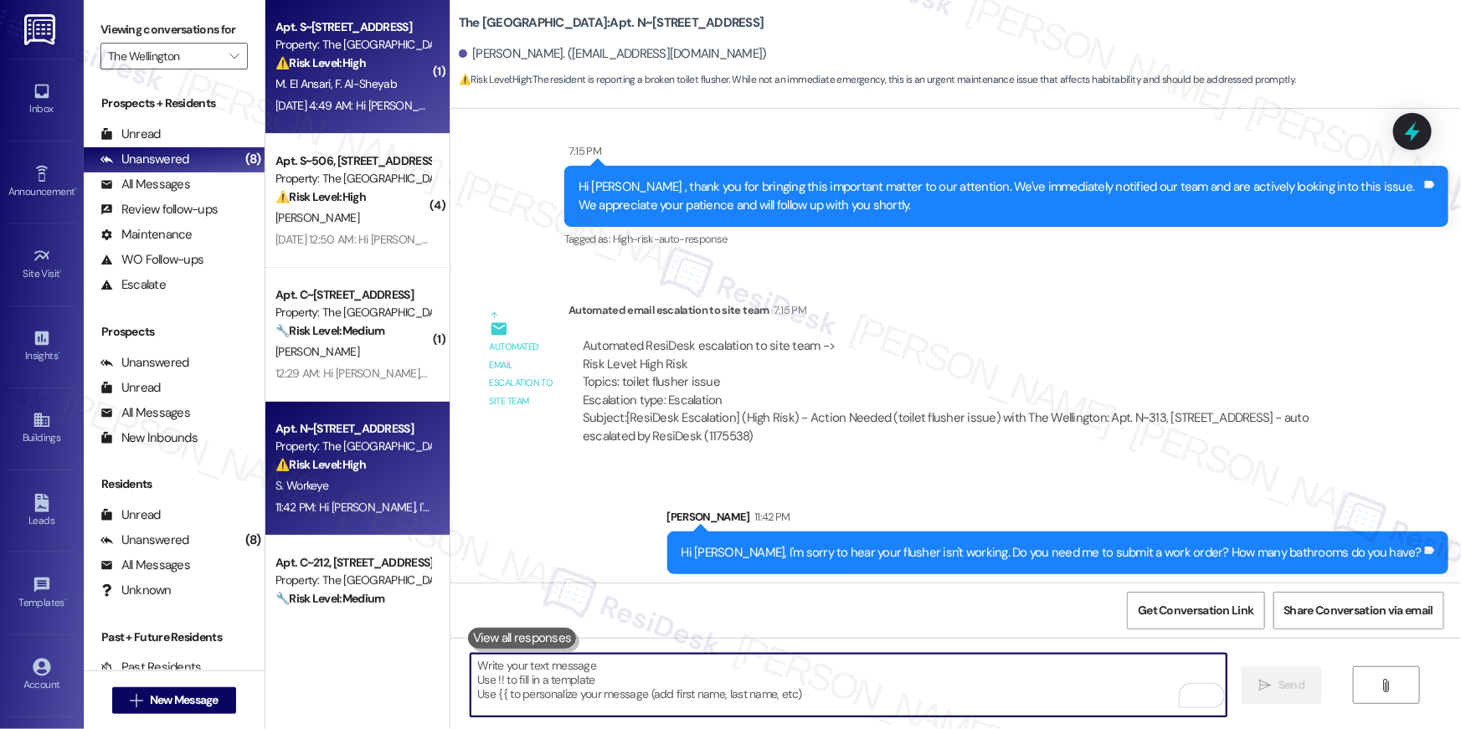
click at [368, 74] on div "M. El Ansari F. Al-Sheyab" at bounding box center [353, 84] width 158 height 21
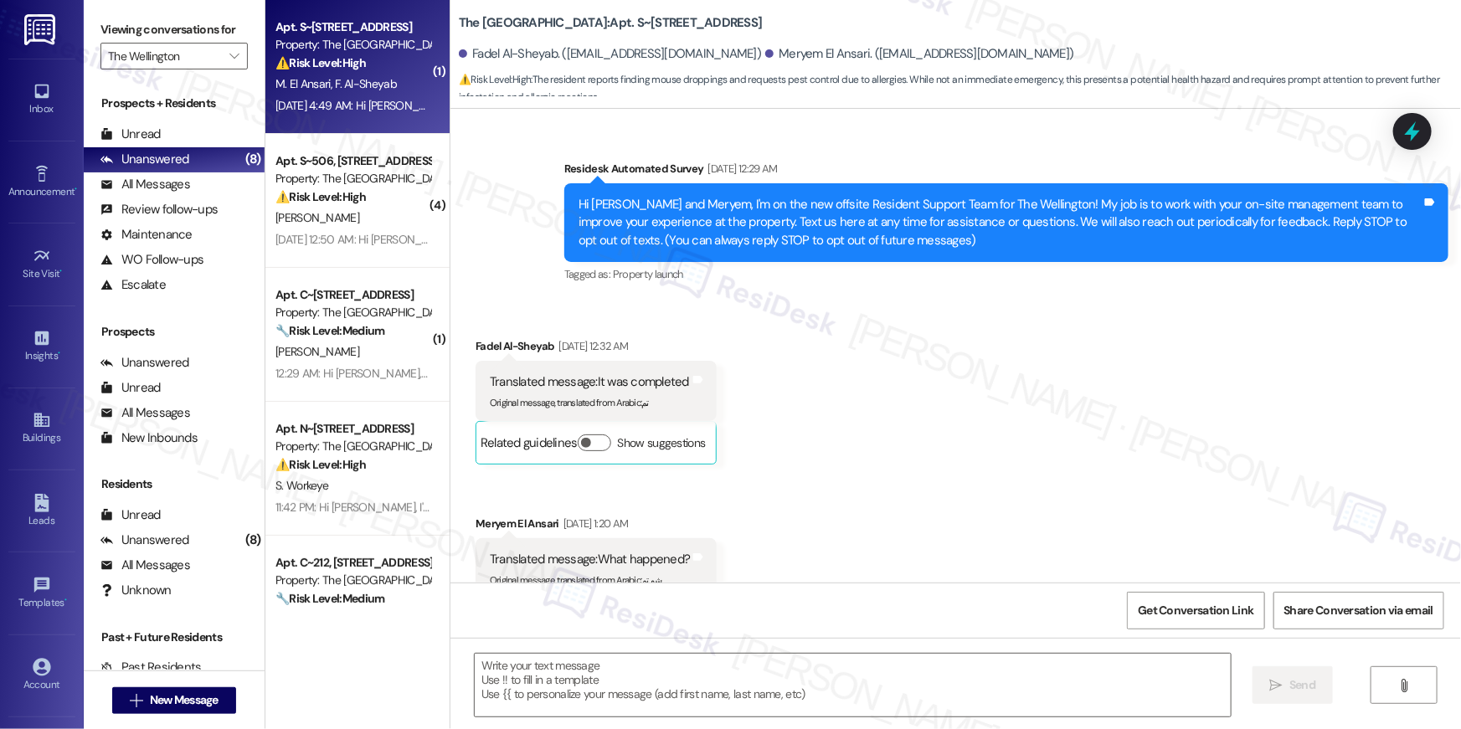
scroll to position [76089, 0]
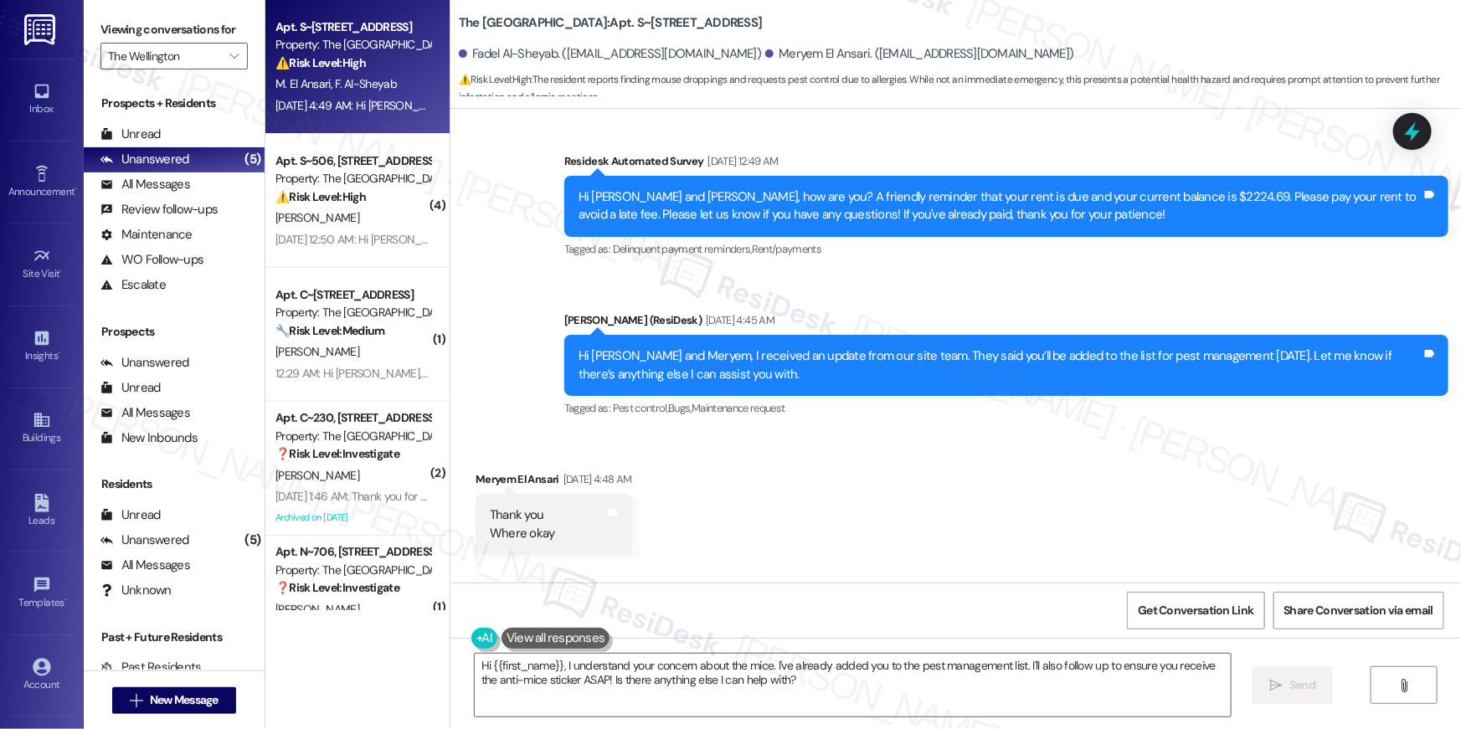
scroll to position [75792, 0]
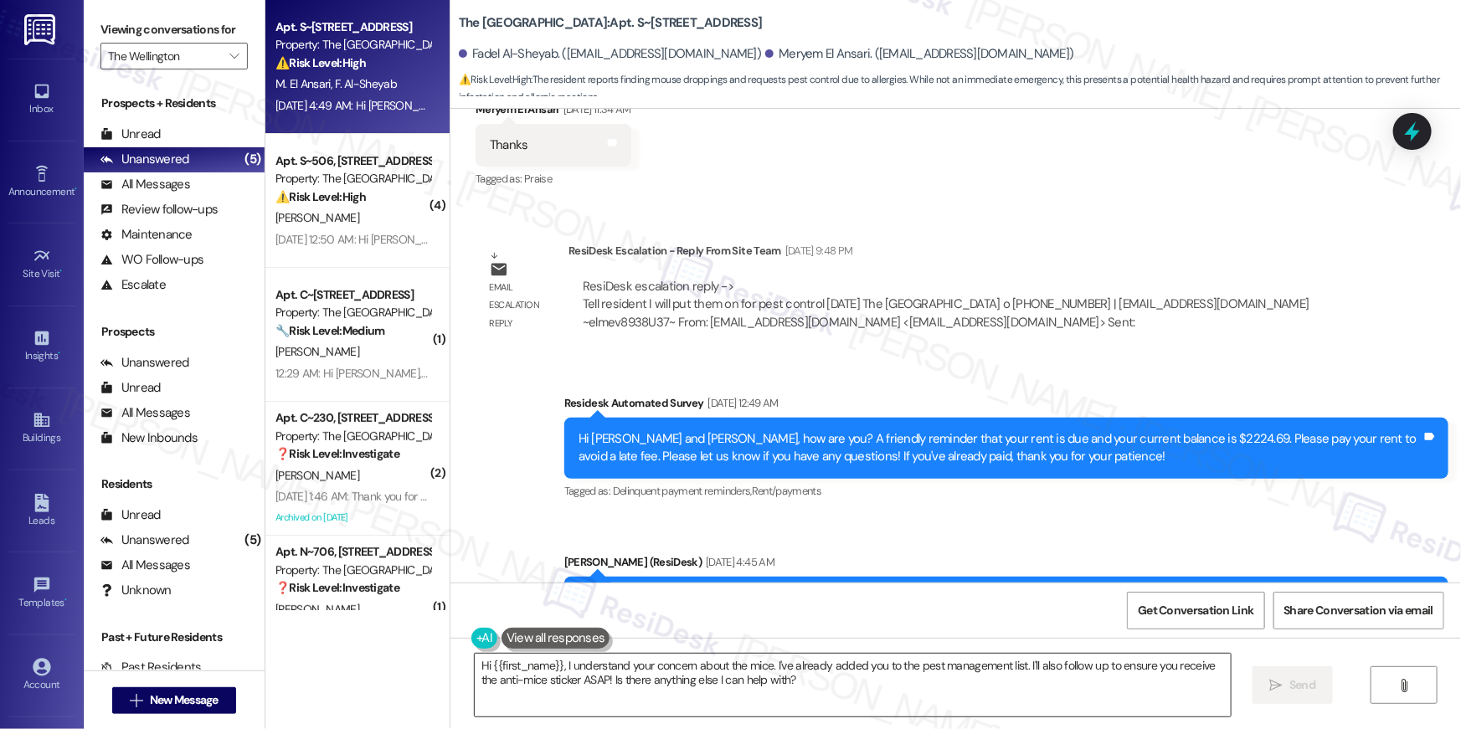
click at [754, 675] on textarea "Hi {{first_name}}, I understand your concern about the mice. I've already added…" at bounding box center [853, 685] width 756 height 63
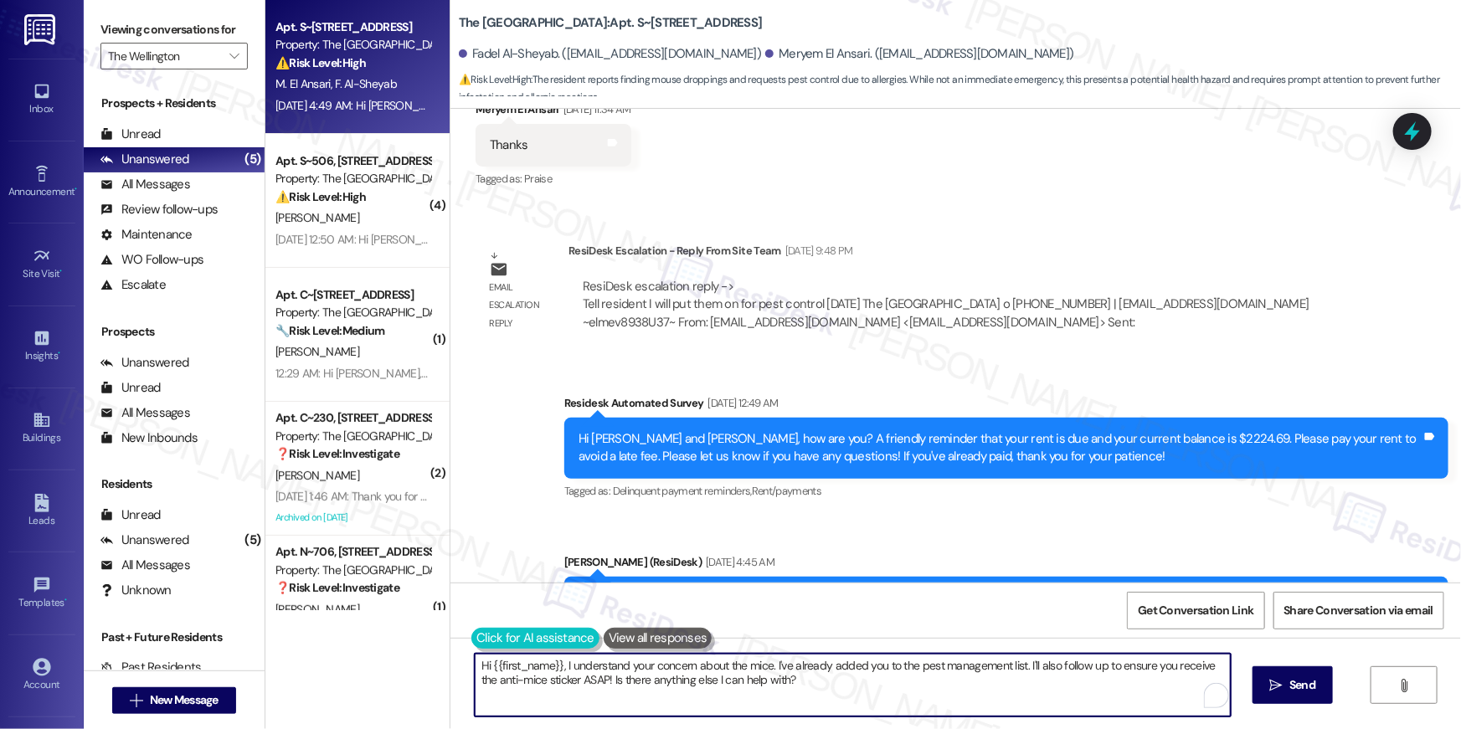
drag, startPoint x: 827, startPoint y: 688, endPoint x: 463, endPoint y: 643, distance: 367.1
click at [466, 653] on div "Hi {{first_name}}, I understand your concern about the mice. I've already added…" at bounding box center [845, 685] width 758 height 64
type textarea "P"
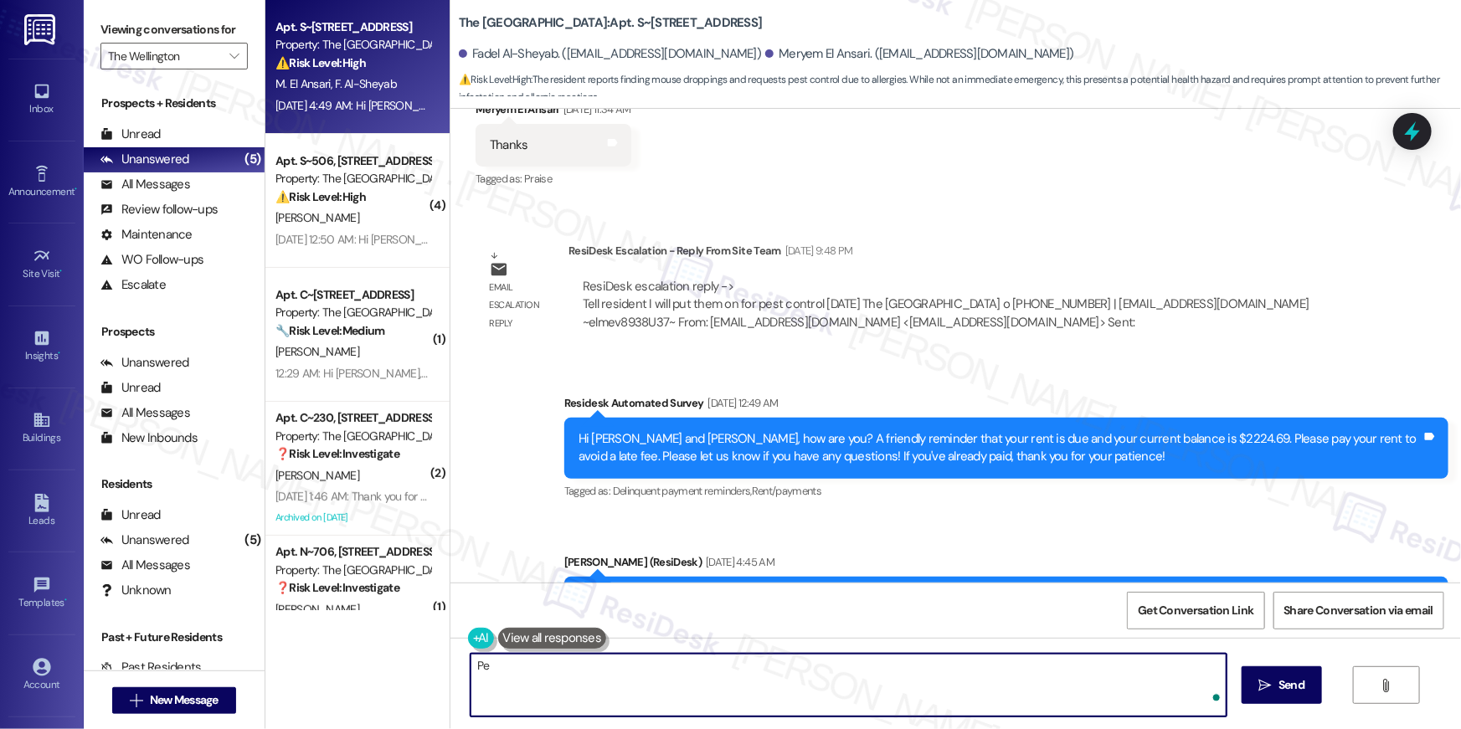
type textarea "P"
type textarea "If there's anything else I can assist you with, please let me know."
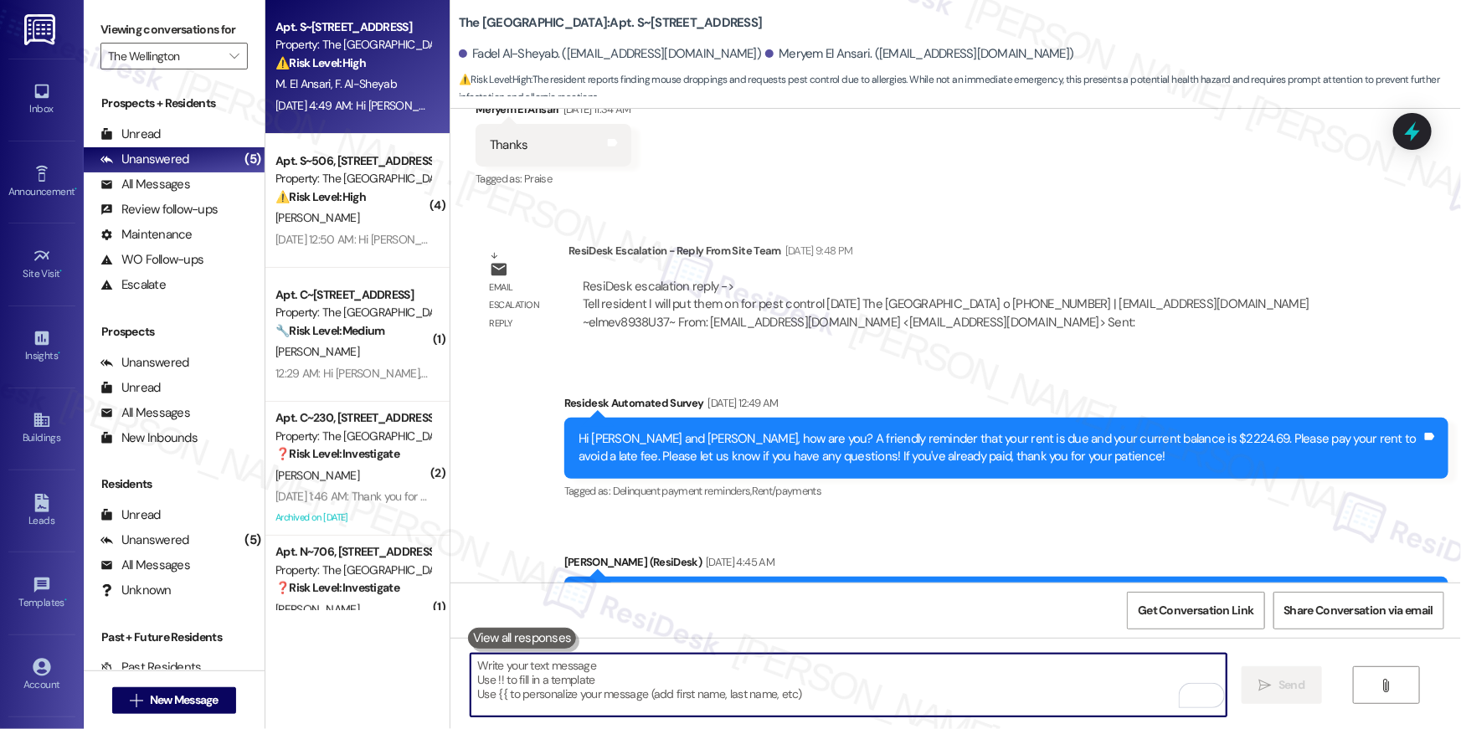
scroll to position [76206, 0]
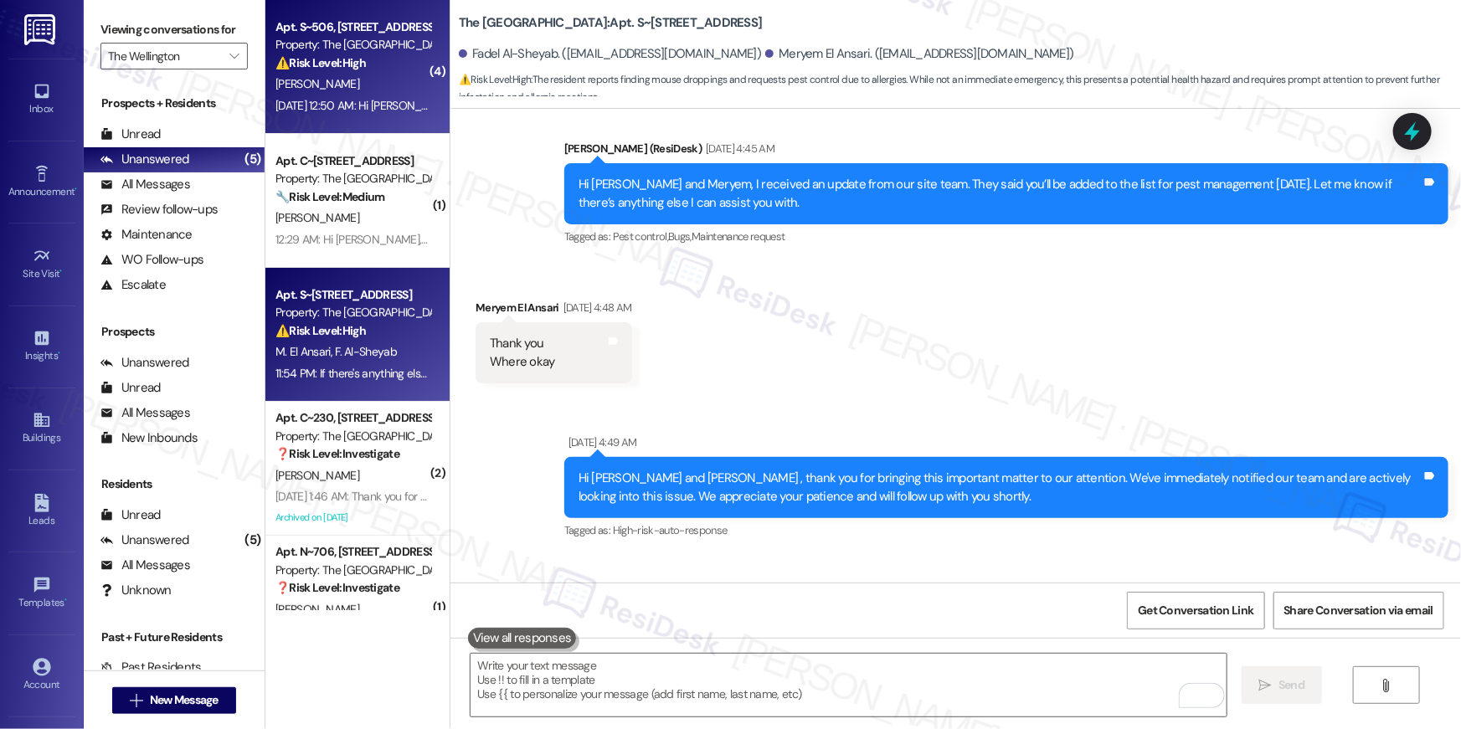
click at [367, 94] on div "[PERSON_NAME]" at bounding box center [353, 84] width 158 height 21
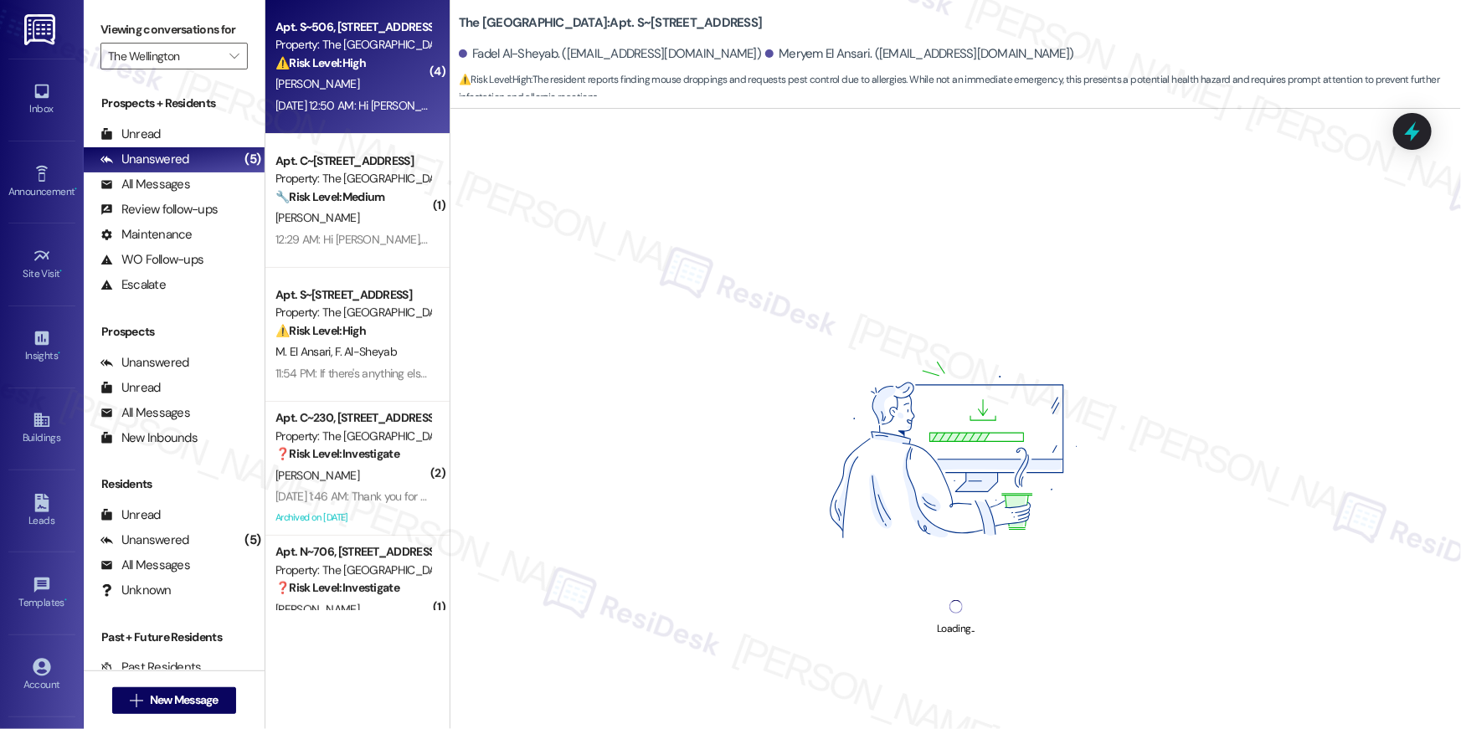
click at [367, 94] on div "[PERSON_NAME]" at bounding box center [353, 84] width 158 height 21
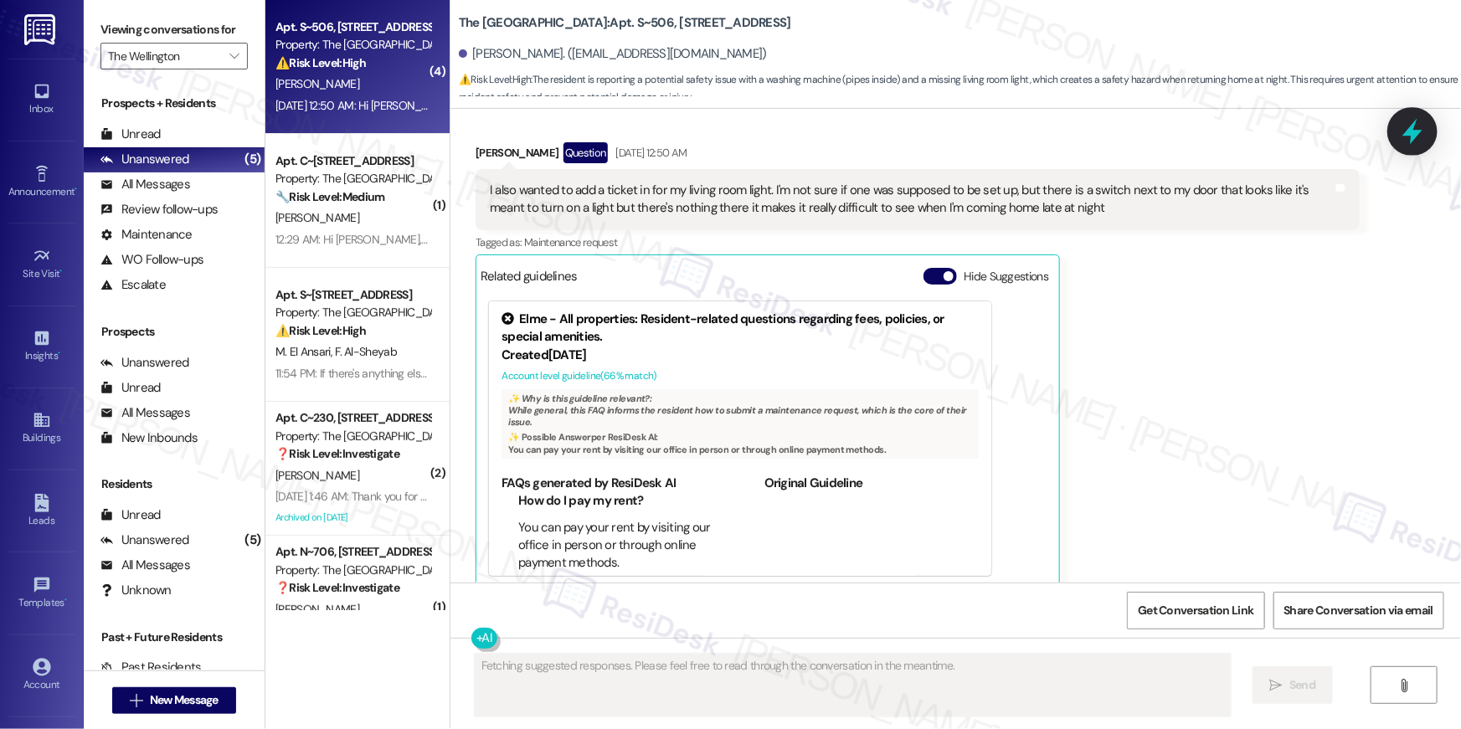
scroll to position [4092, 0]
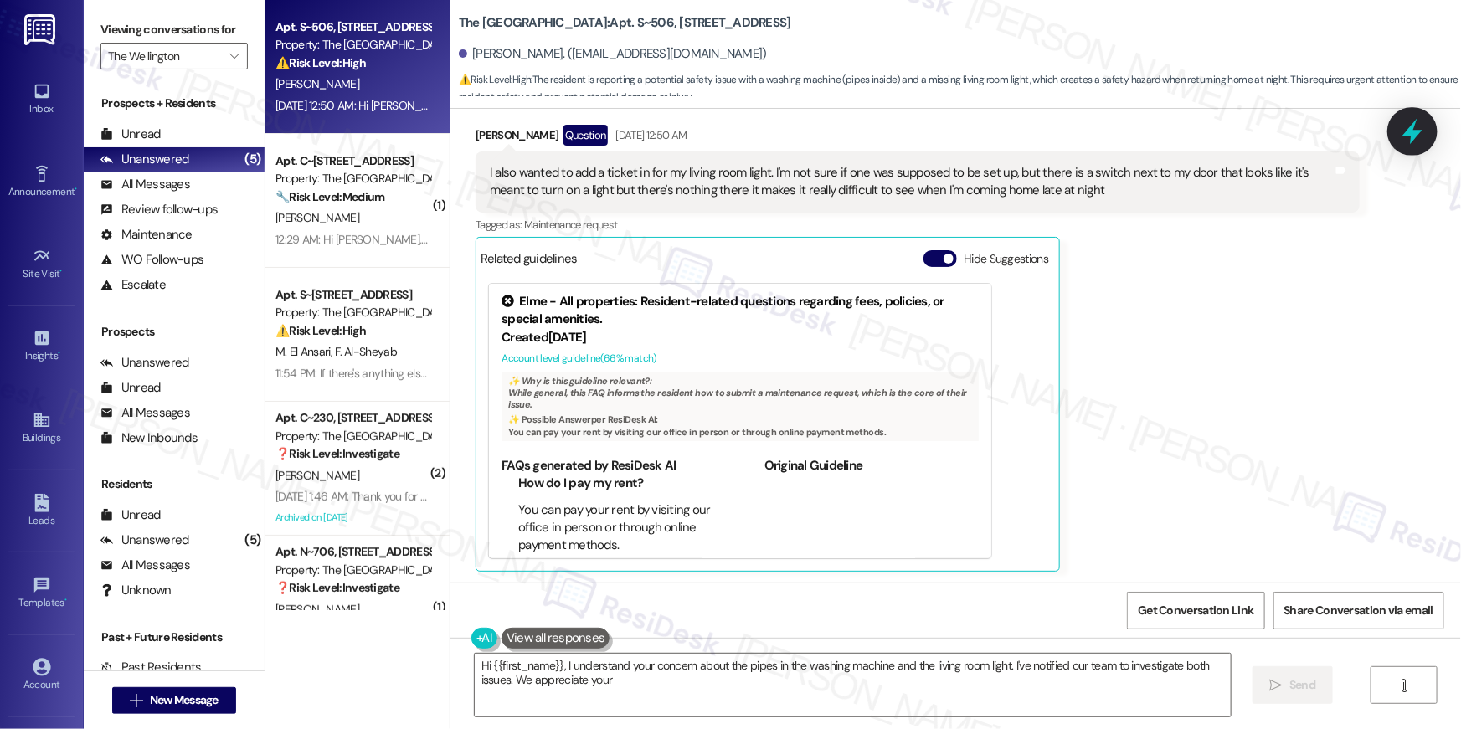
type textarea "Hi {{first_name}}, I understand your concern about the pipes in the washing mac…"
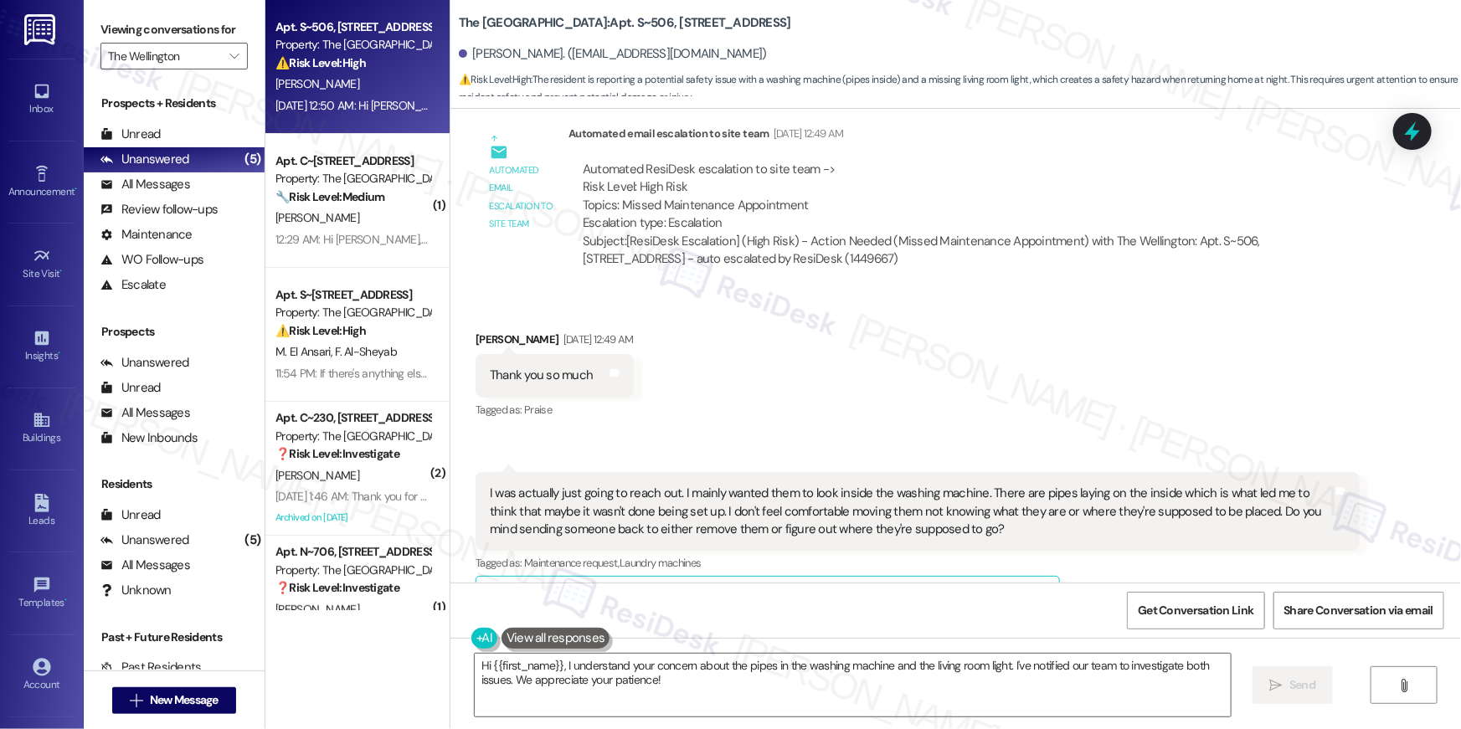
scroll to position [4457, 0]
